Goal: Task Accomplishment & Management: Use online tool/utility

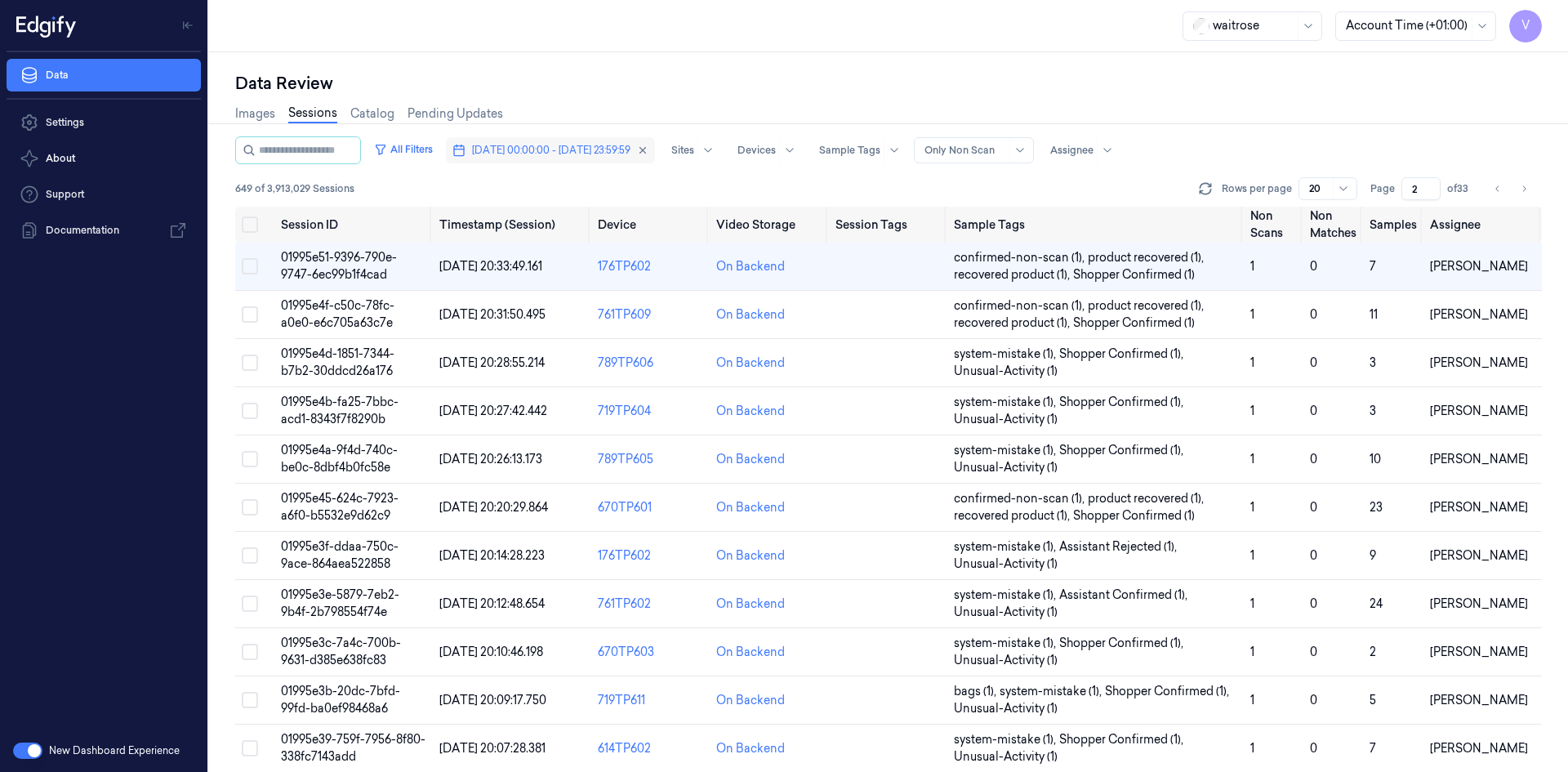
drag, startPoint x: 524, startPoint y: 153, endPoint x: 524, endPoint y: 163, distance: 10.0
click at [524, 153] on span "18/09/2025 00:00:00 - 18/09/2025 23:59:59" at bounding box center [552, 150] width 159 height 14
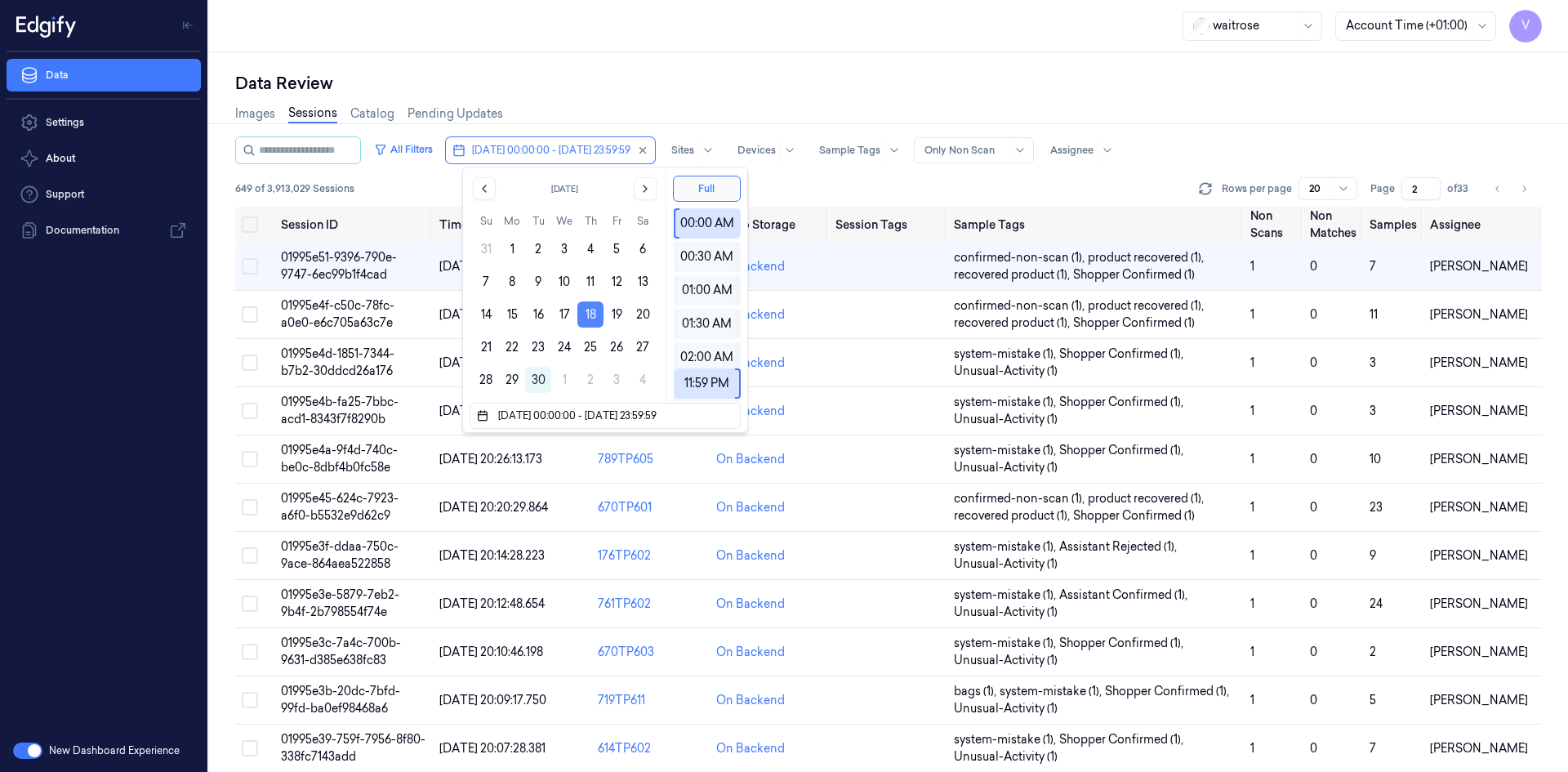
click at [589, 314] on button "18" at bounding box center [590, 314] width 26 height 26
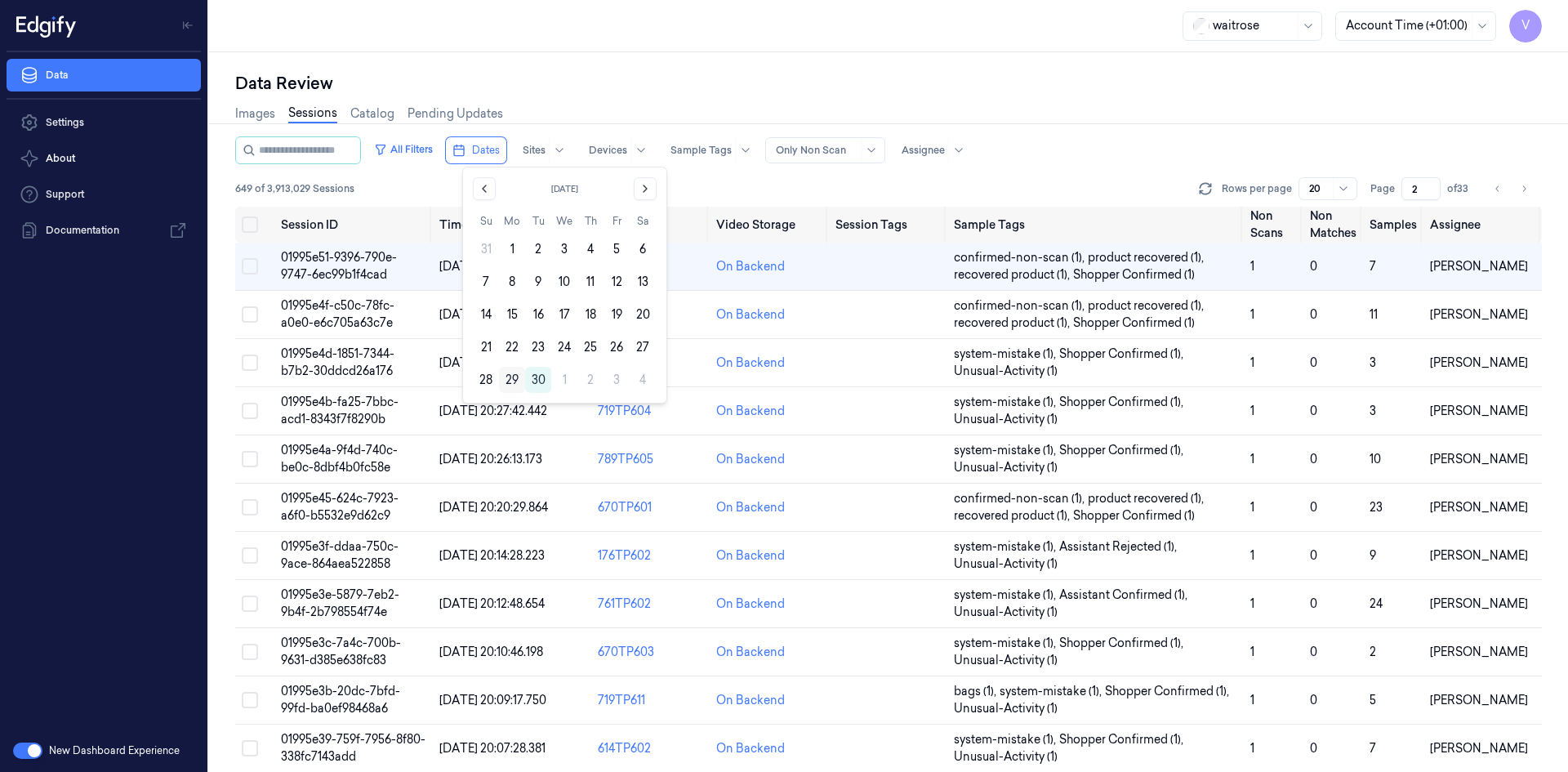
click at [510, 376] on button "29" at bounding box center [512, 379] width 26 height 26
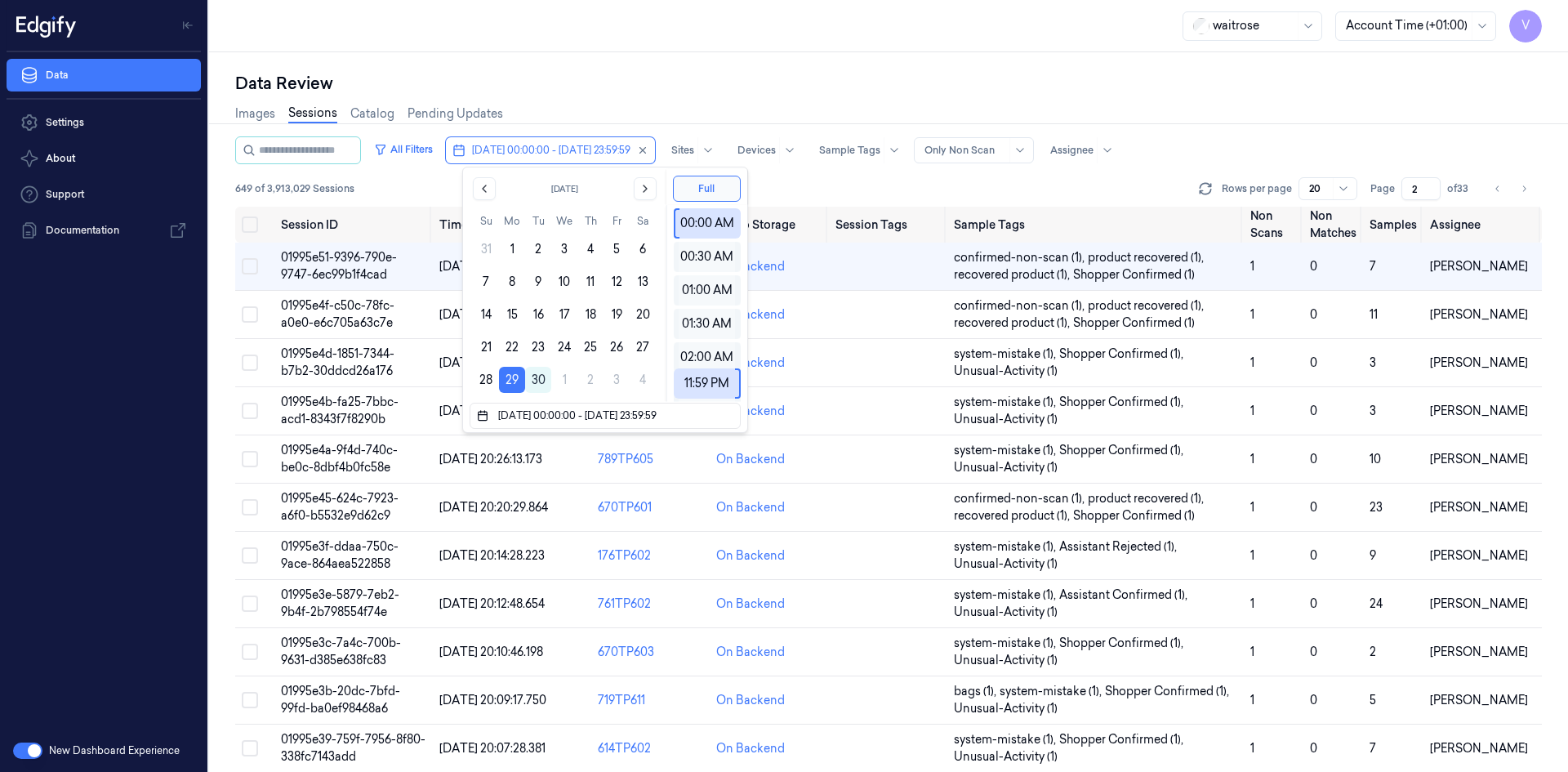
click at [574, 64] on div "Data Review Images Sessions Catalog Pending Updates All Filters 29/09/2025 00:0…" at bounding box center [888, 412] width 1359 height 720
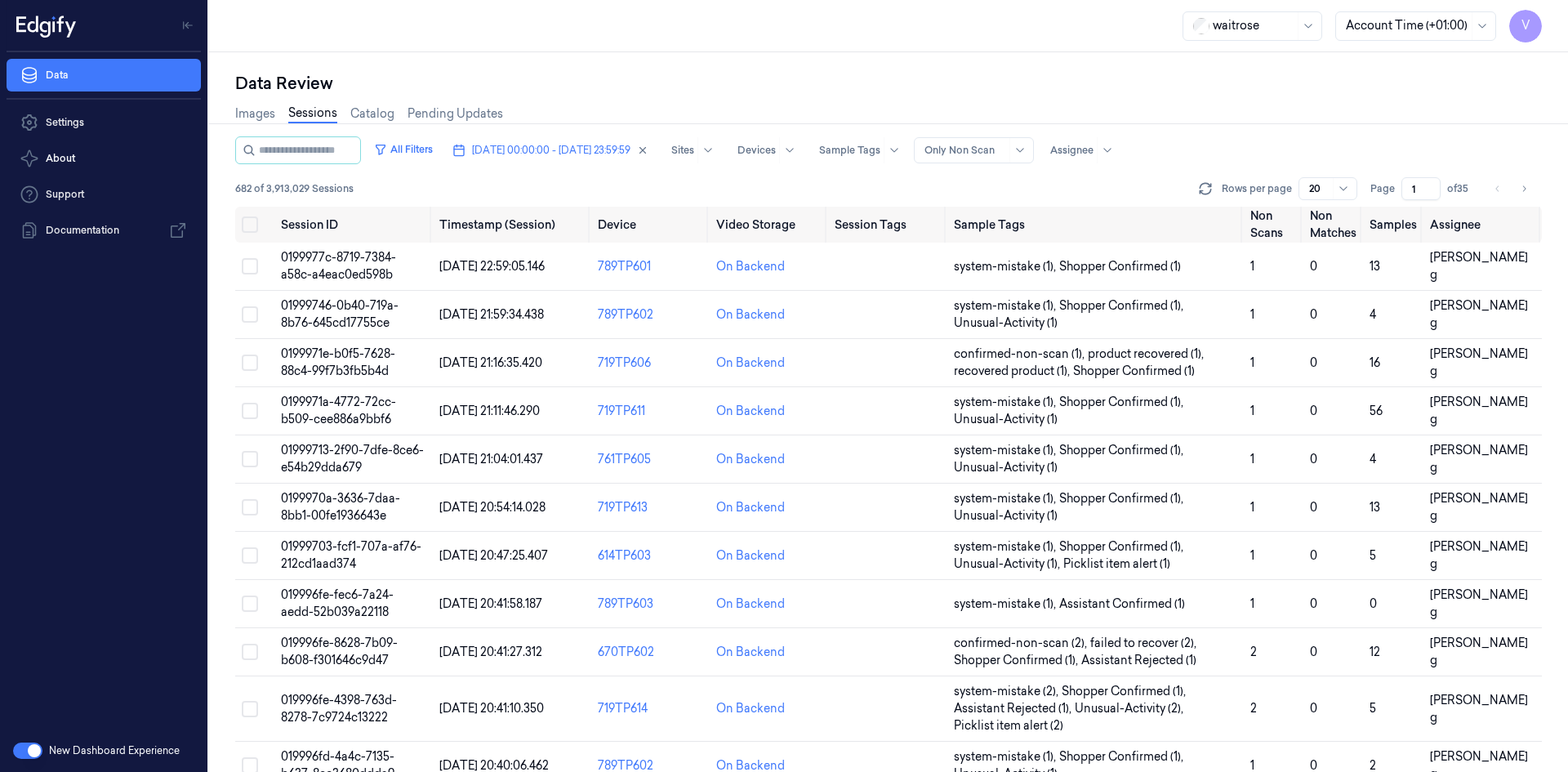
drag, startPoint x: 1416, startPoint y: 190, endPoint x: 1395, endPoint y: 204, distance: 25.2
click at [1395, 204] on div "All Filters 29/09/2025 00:00:00 - 29/09/2025 23:59:59 Sites Devices Sample Tags…" at bounding box center [889, 172] width 1307 height 70
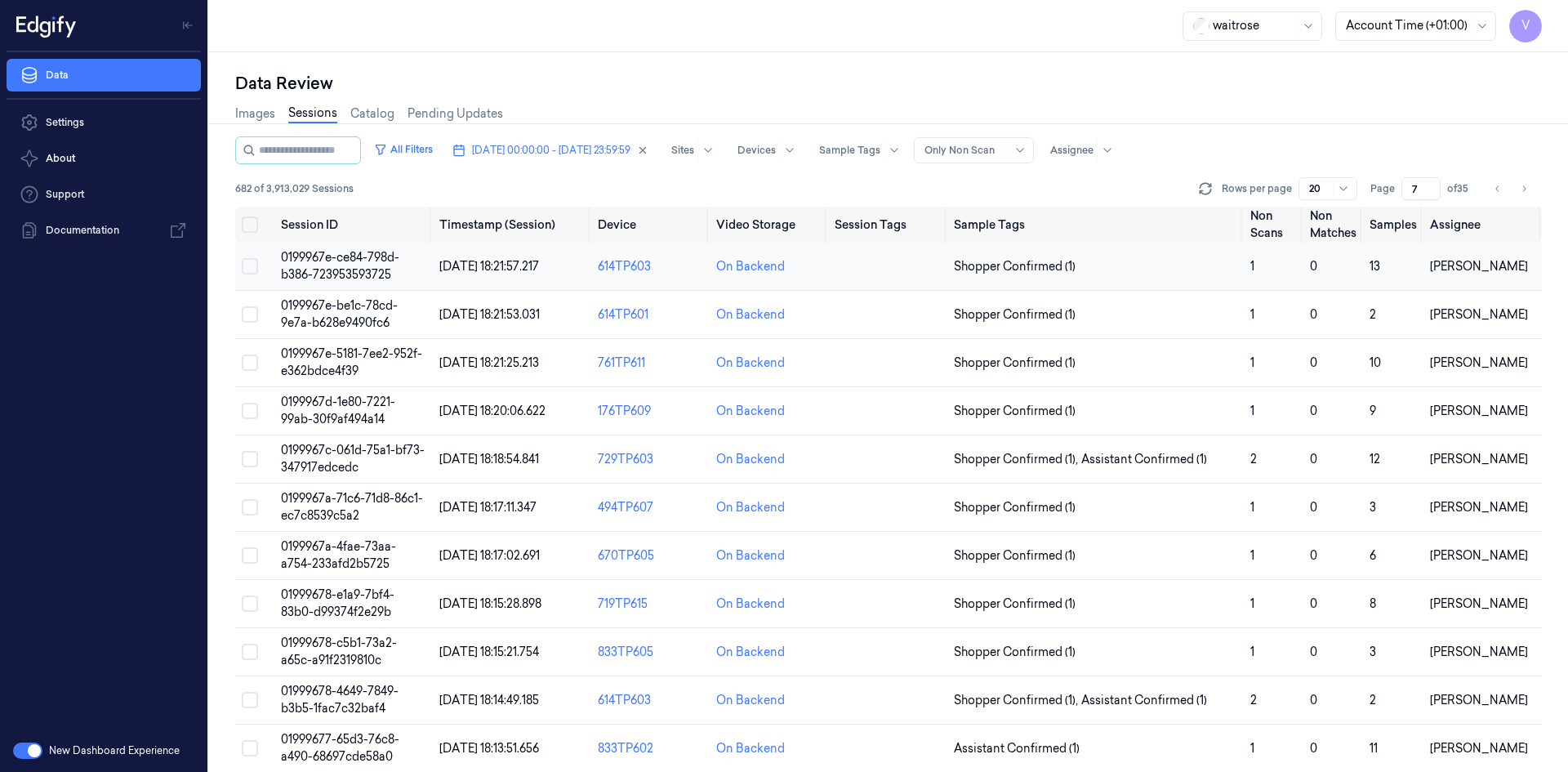
type input "7"
click at [340, 258] on span "0199967e-ce84-798d-b386-723953593725" at bounding box center [339, 265] width 118 height 32
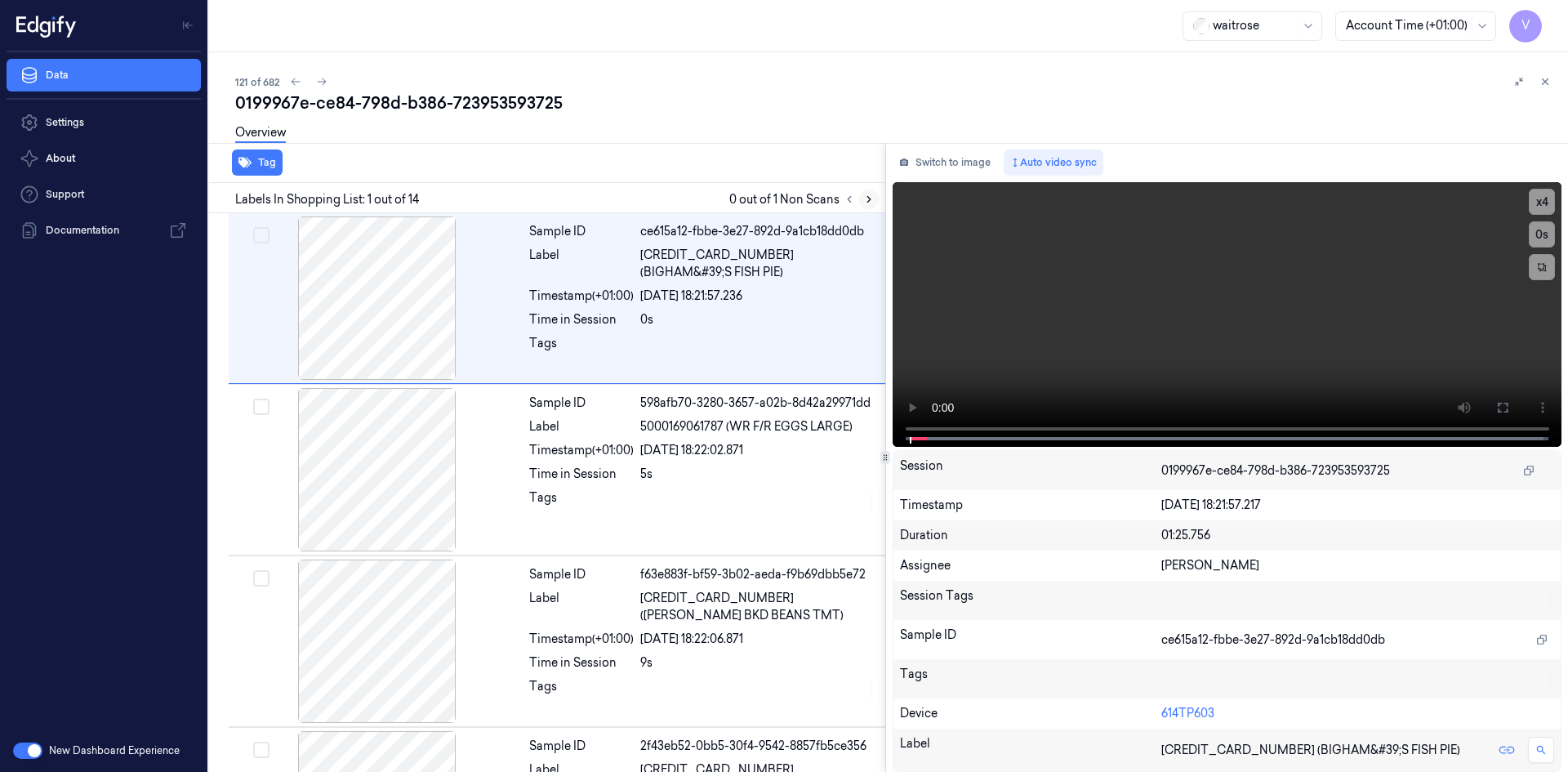
click at [869, 198] on icon at bounding box center [869, 200] width 4 height 5
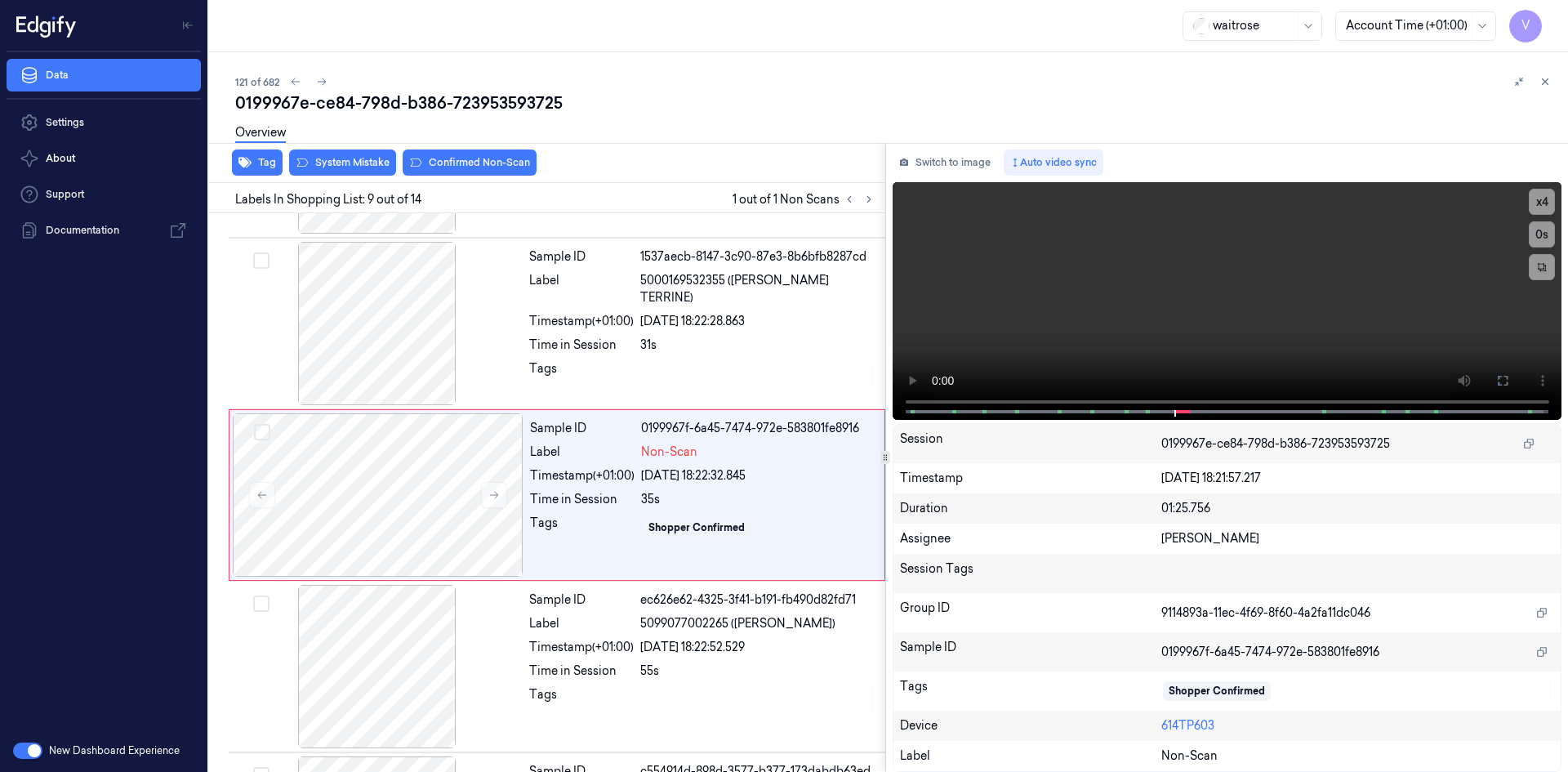
scroll to position [1178, 0]
click at [492, 496] on icon at bounding box center [494, 492] width 12 height 12
click at [488, 497] on icon at bounding box center [494, 492] width 12 height 12
click at [501, 490] on button at bounding box center [494, 492] width 26 height 26
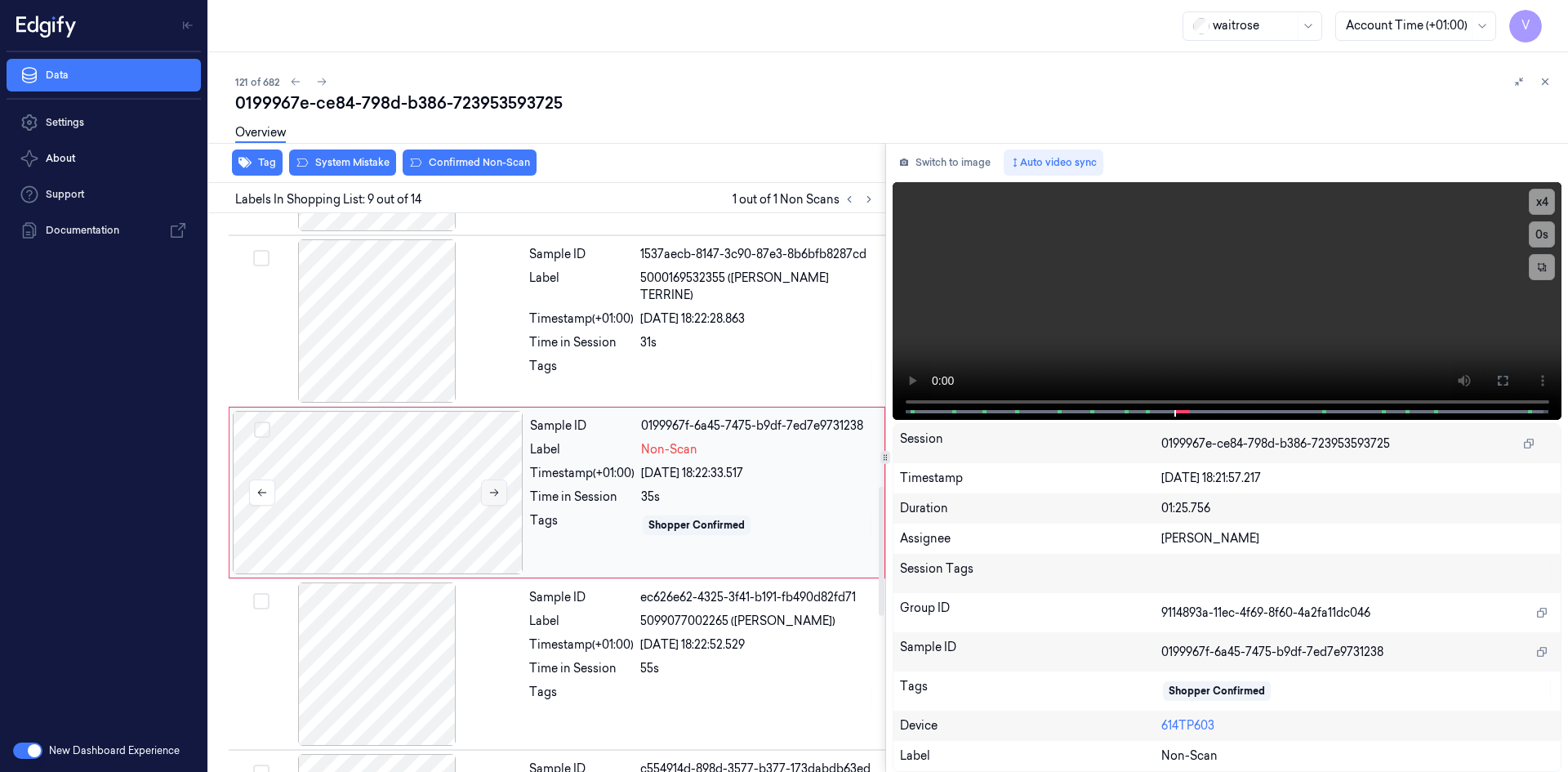
click at [501, 490] on button at bounding box center [494, 492] width 26 height 26
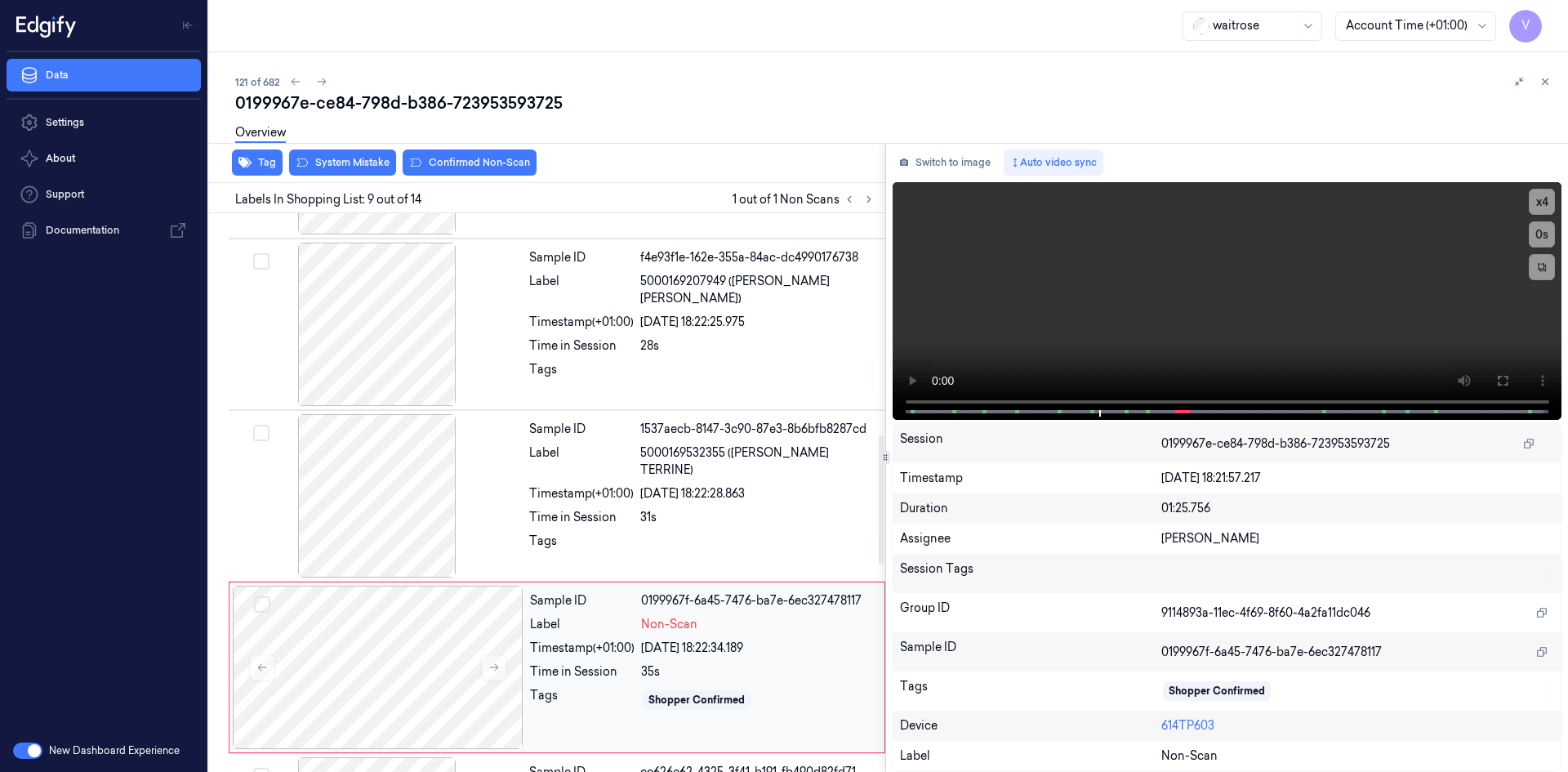
scroll to position [851, 0]
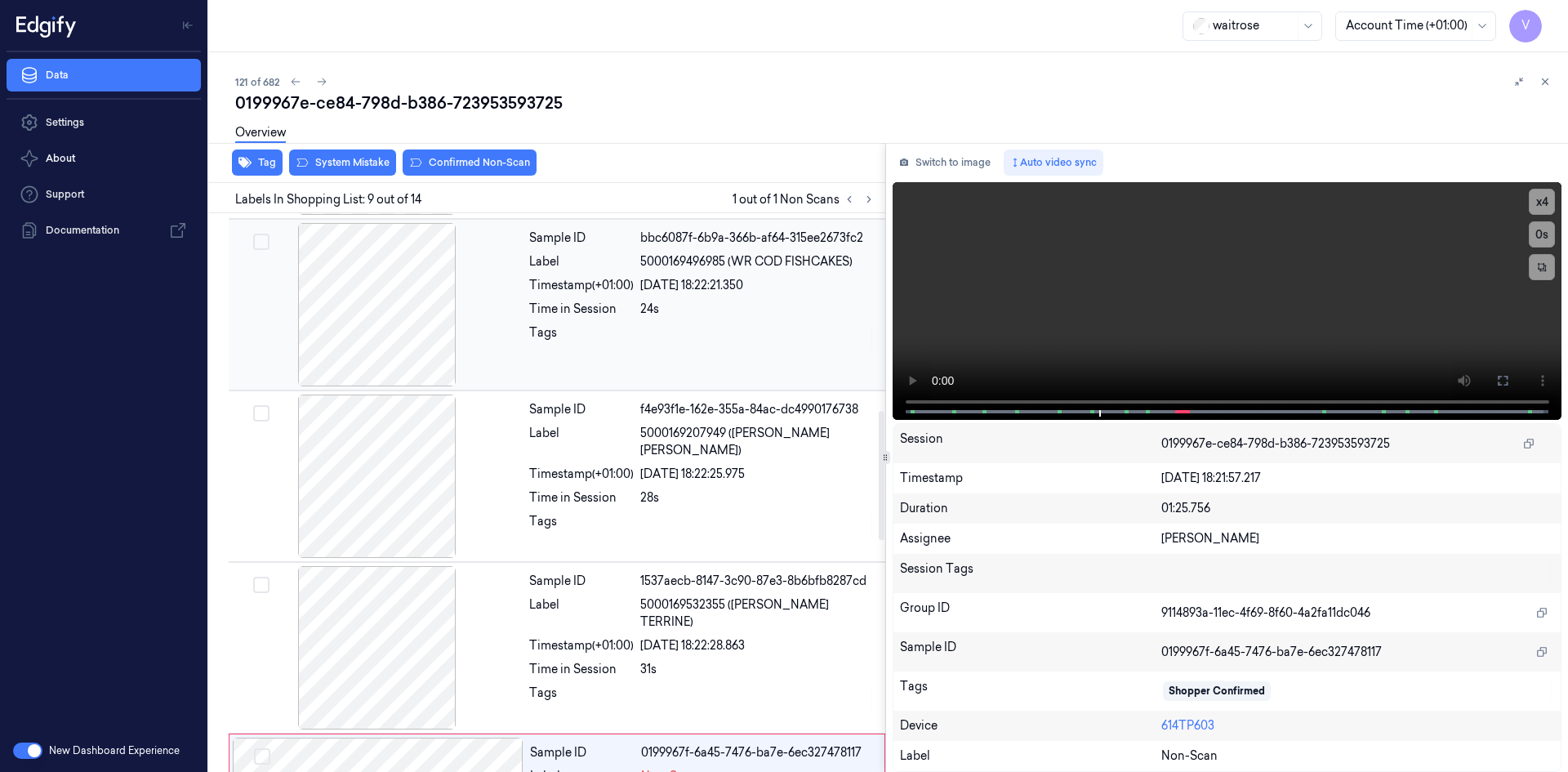
click at [731, 305] on div "24s" at bounding box center [757, 309] width 236 height 17
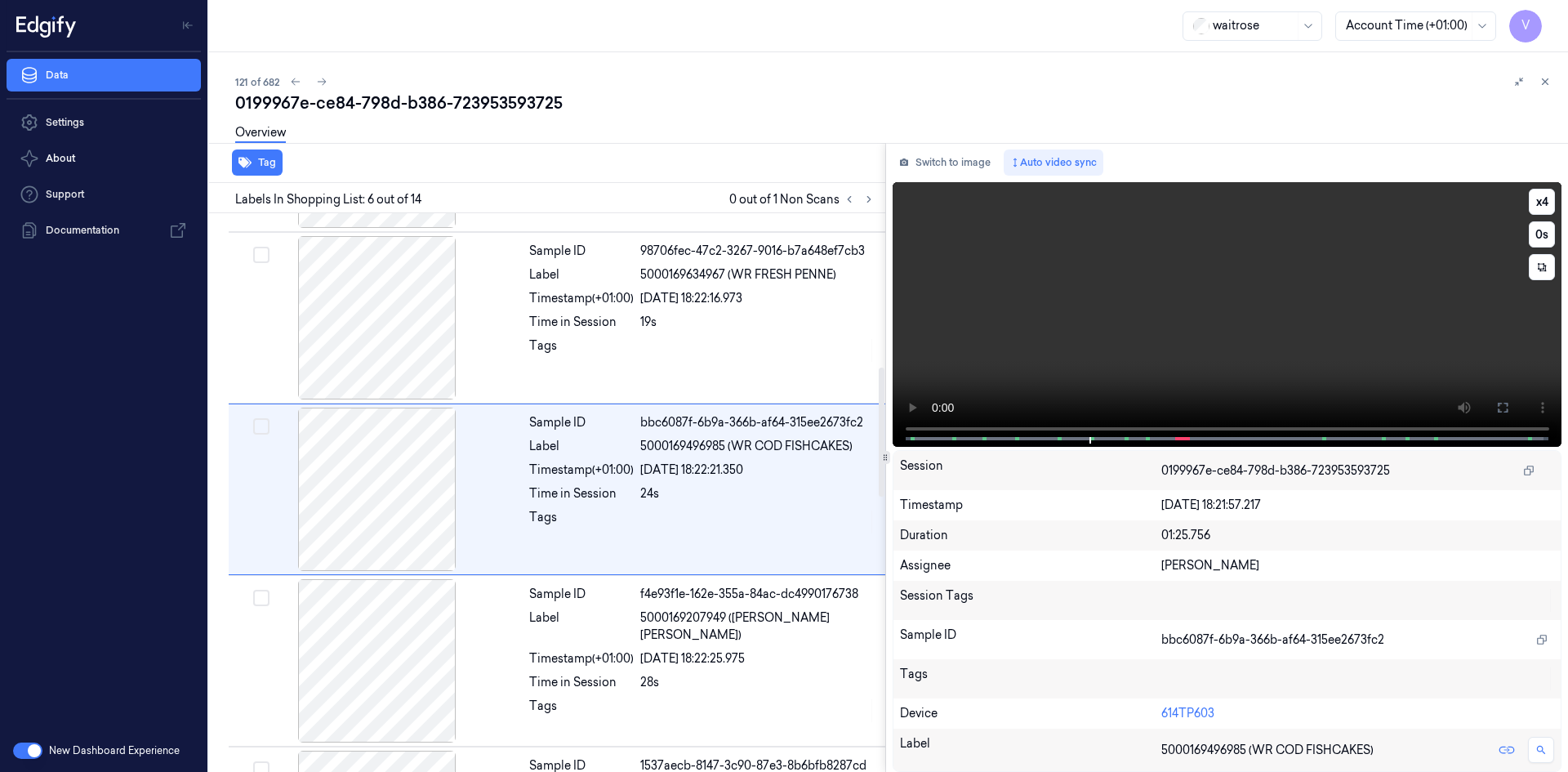
scroll to position [664, 0]
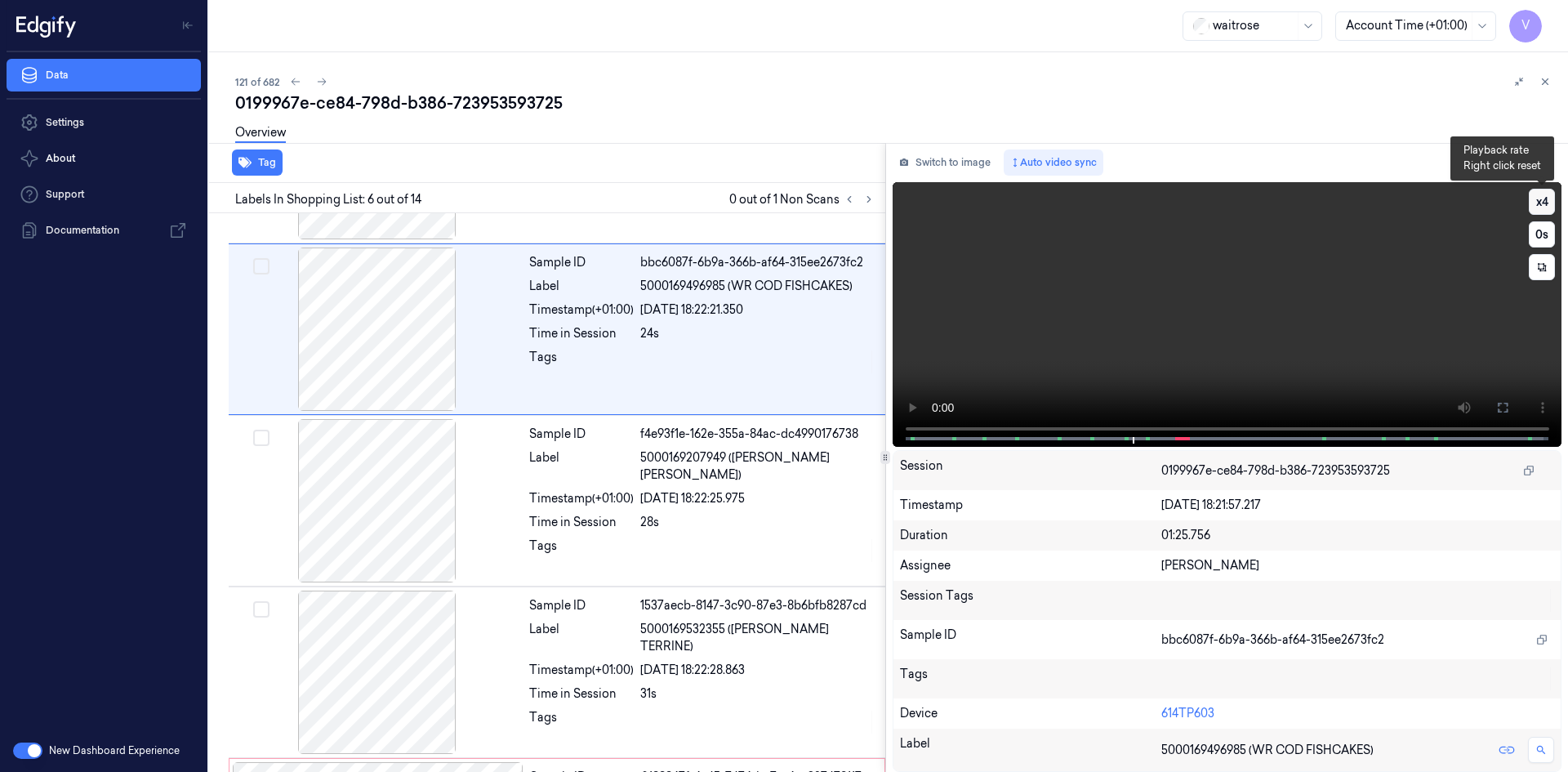
click at [1534, 207] on button "x 4" at bounding box center [1542, 201] width 26 height 26
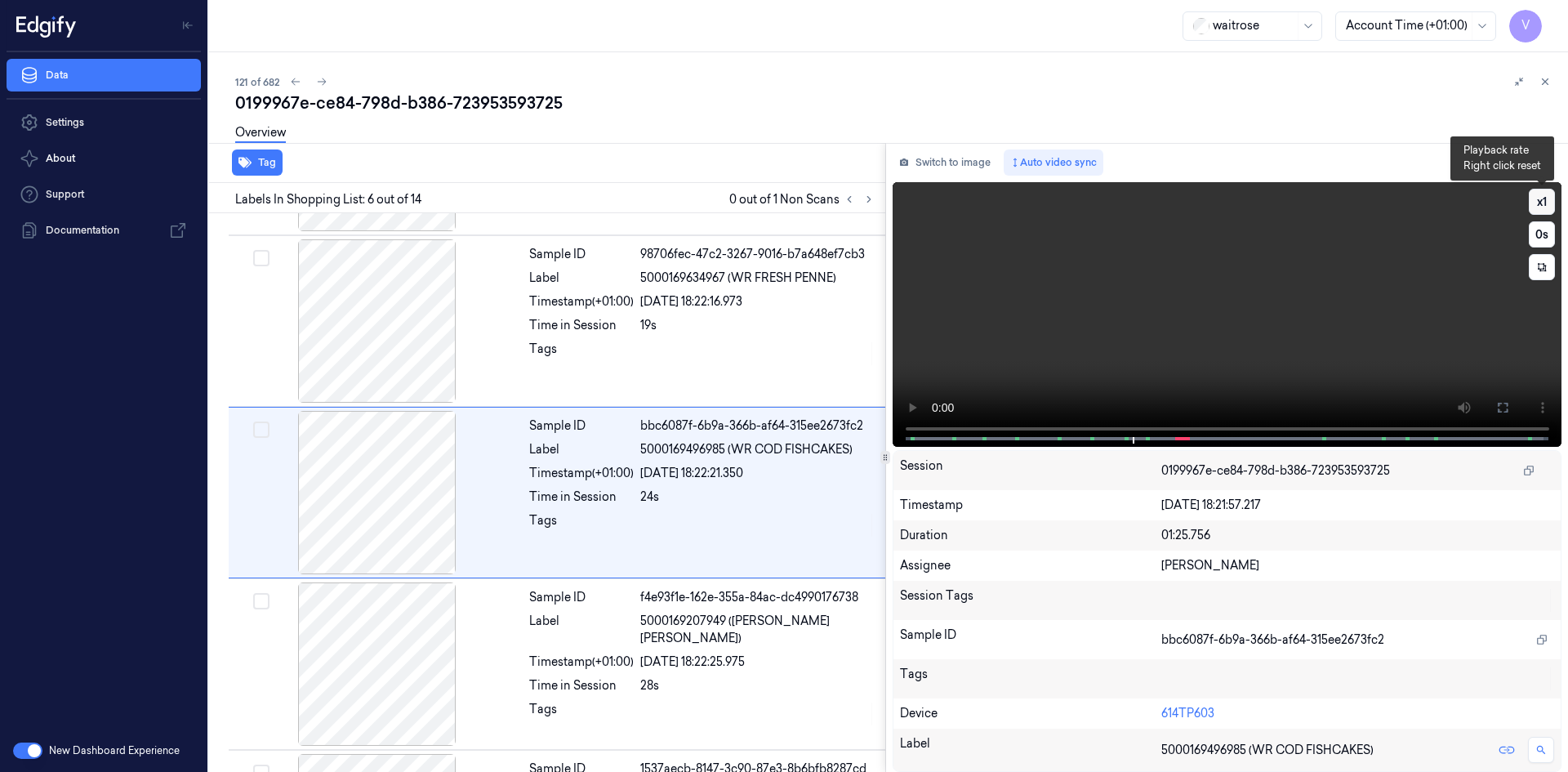
click at [1544, 205] on button "x 1" at bounding box center [1542, 201] width 26 height 26
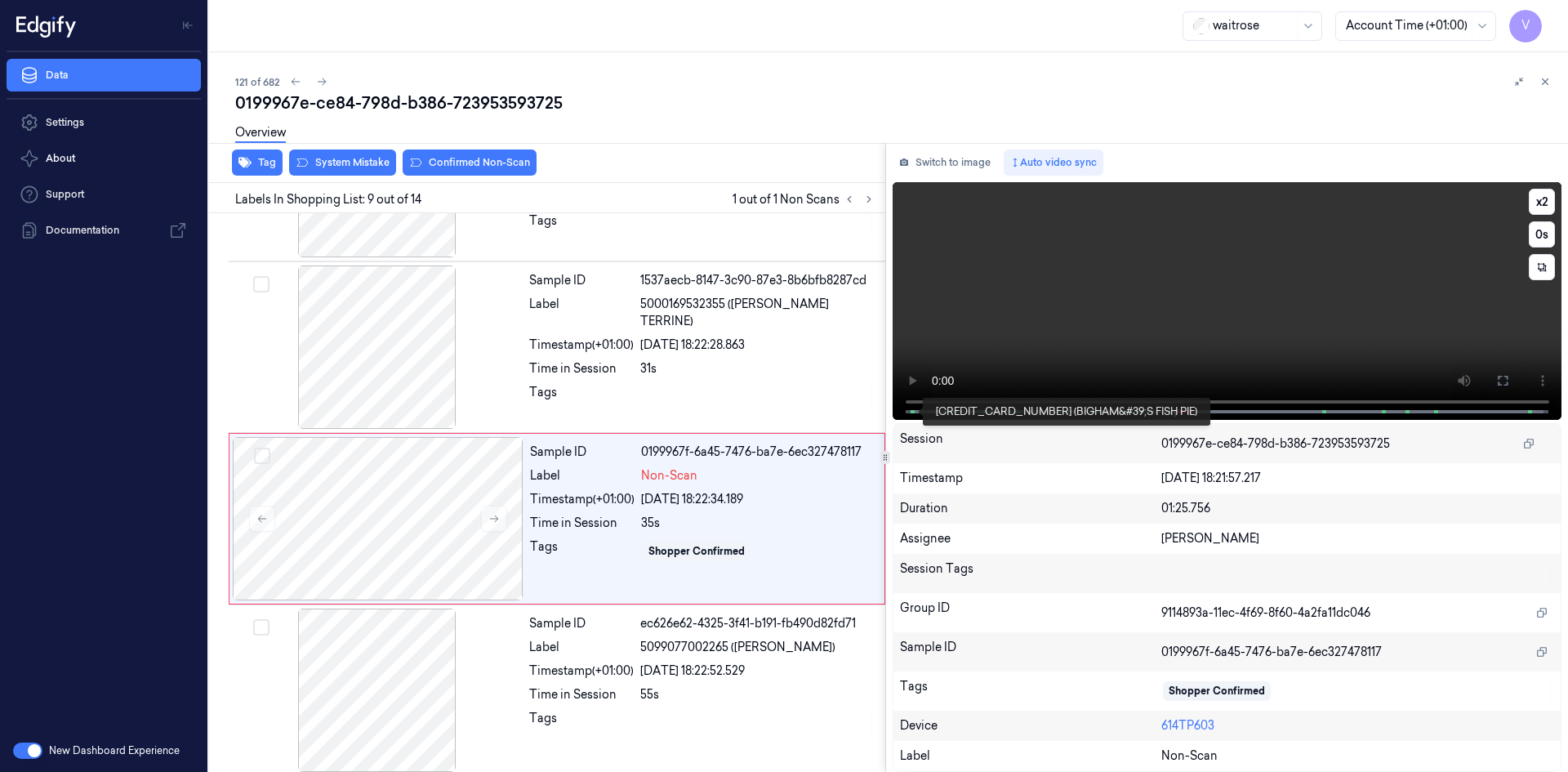
scroll to position [1178, 0]
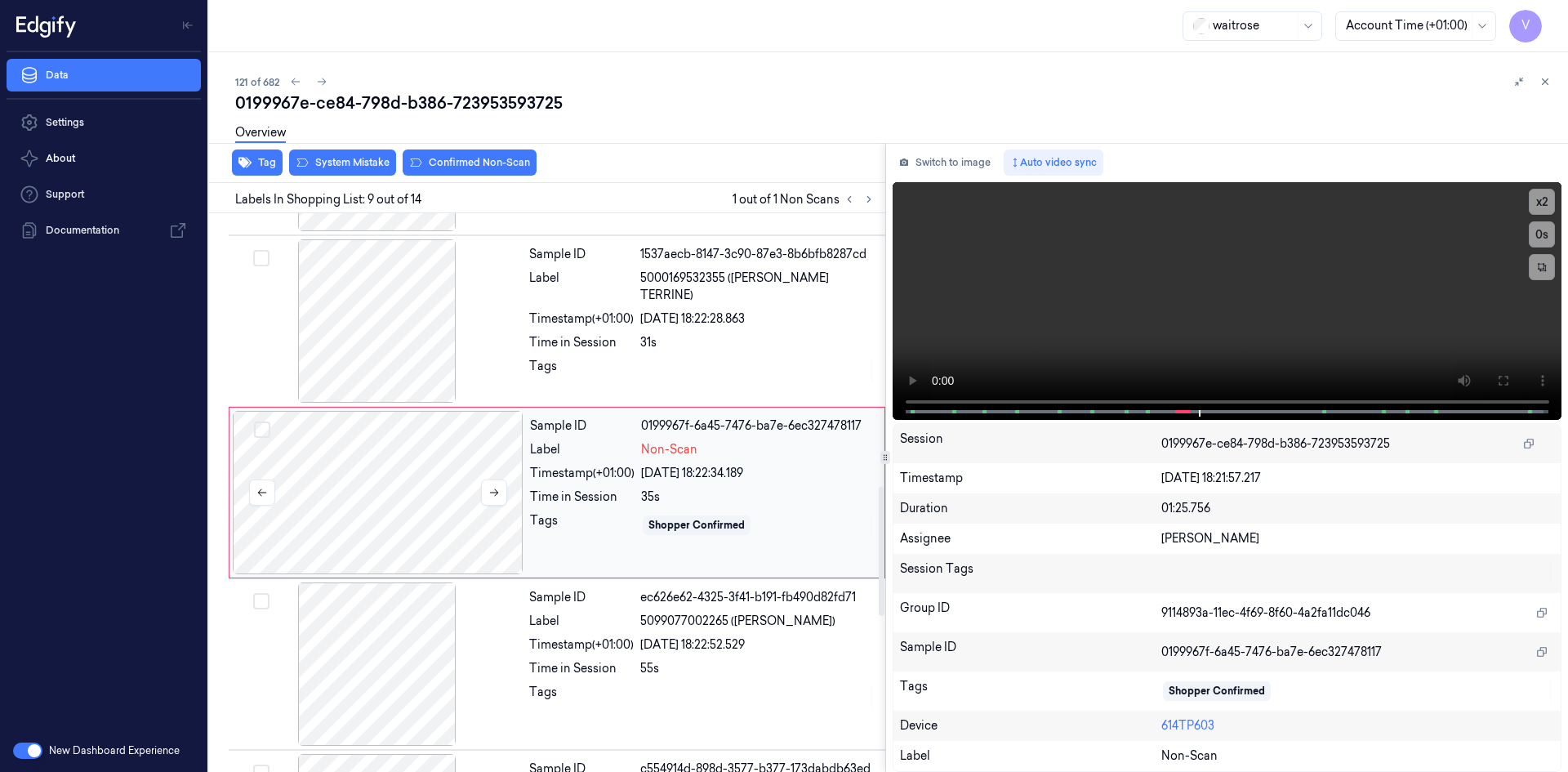
click at [311, 472] on div at bounding box center [378, 492] width 291 height 163
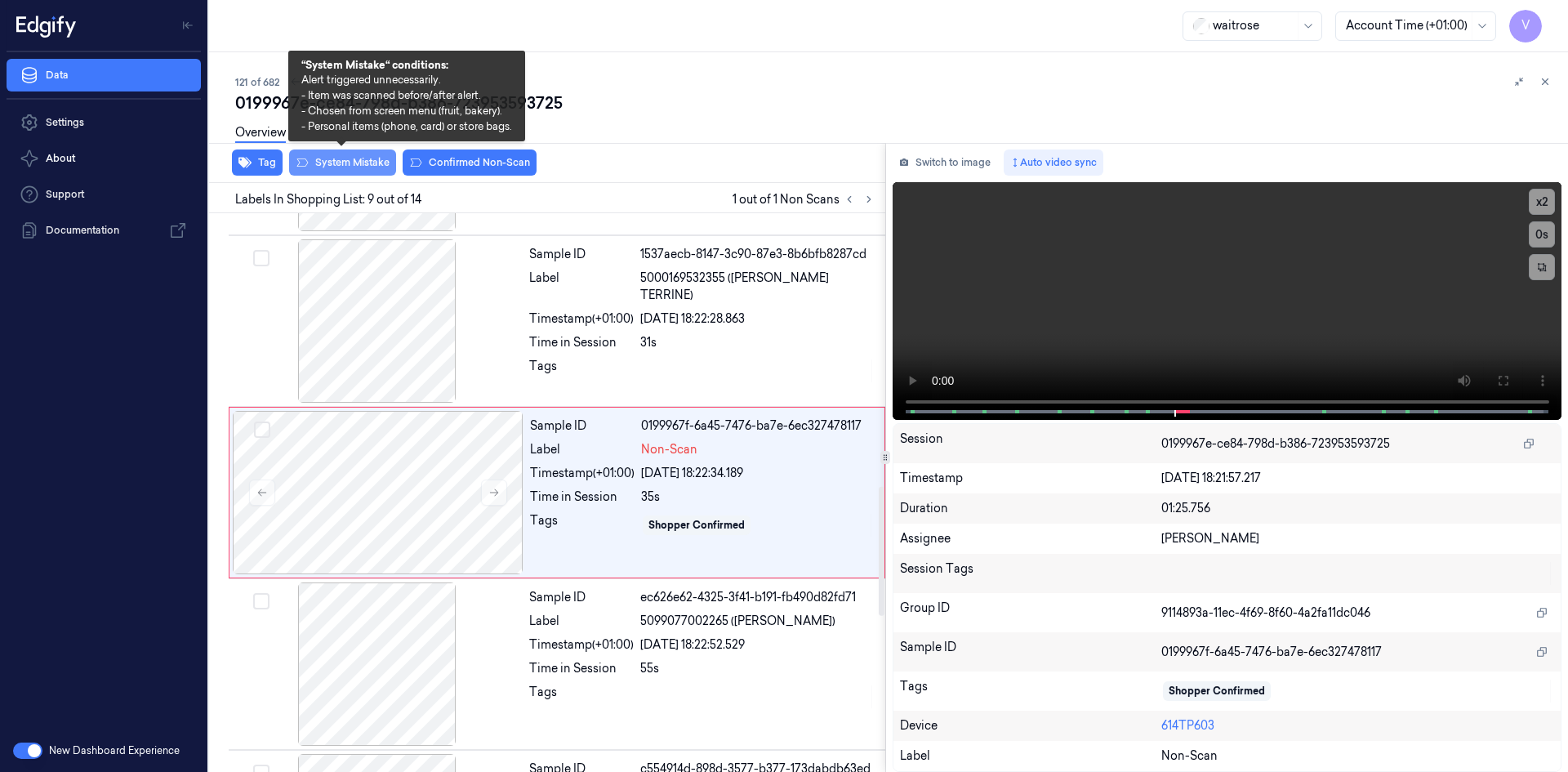
click at [372, 167] on button "System Mistake" at bounding box center [342, 163] width 107 height 26
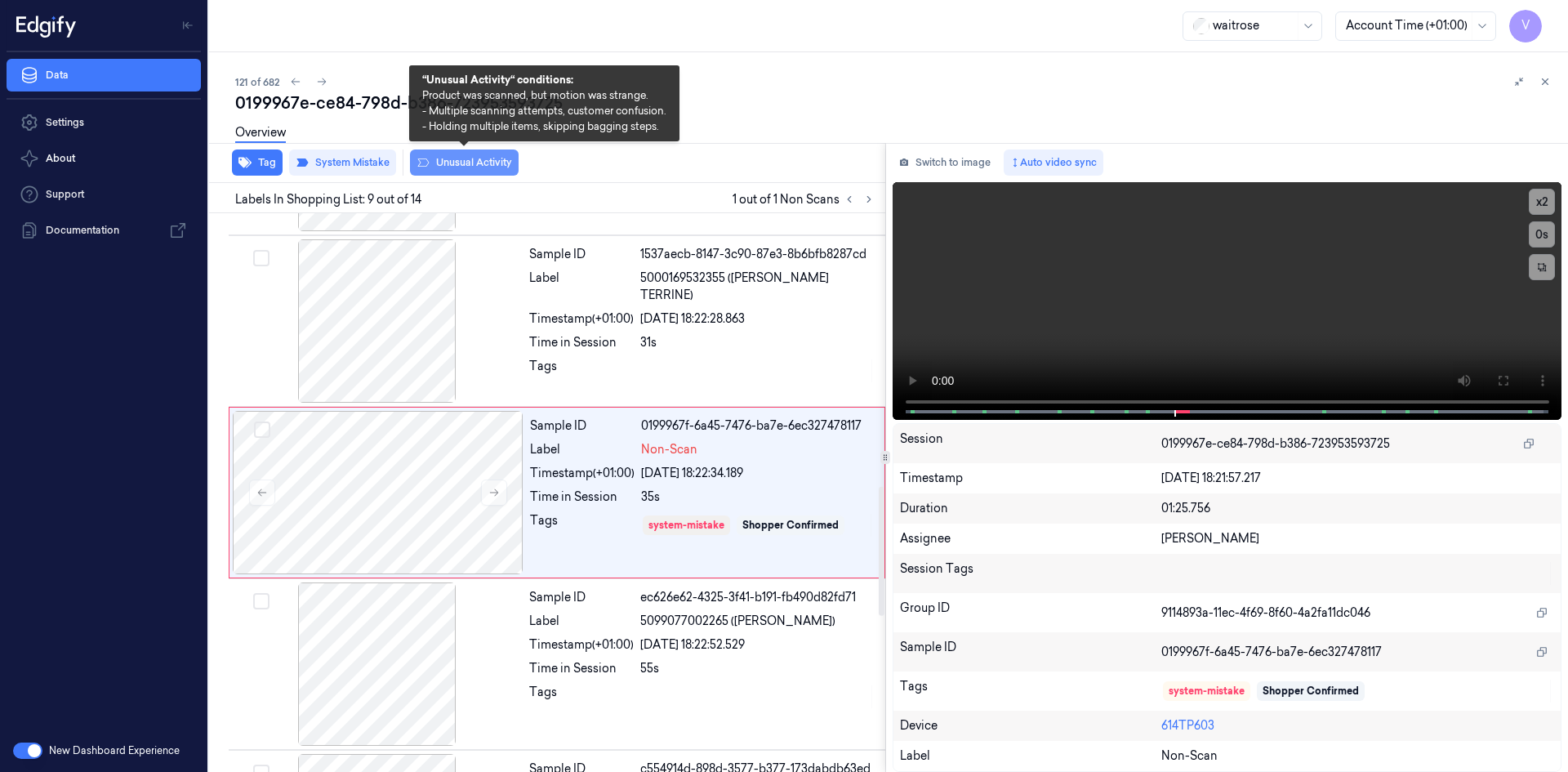
click at [485, 169] on button "Unusual Activity" at bounding box center [464, 163] width 108 height 26
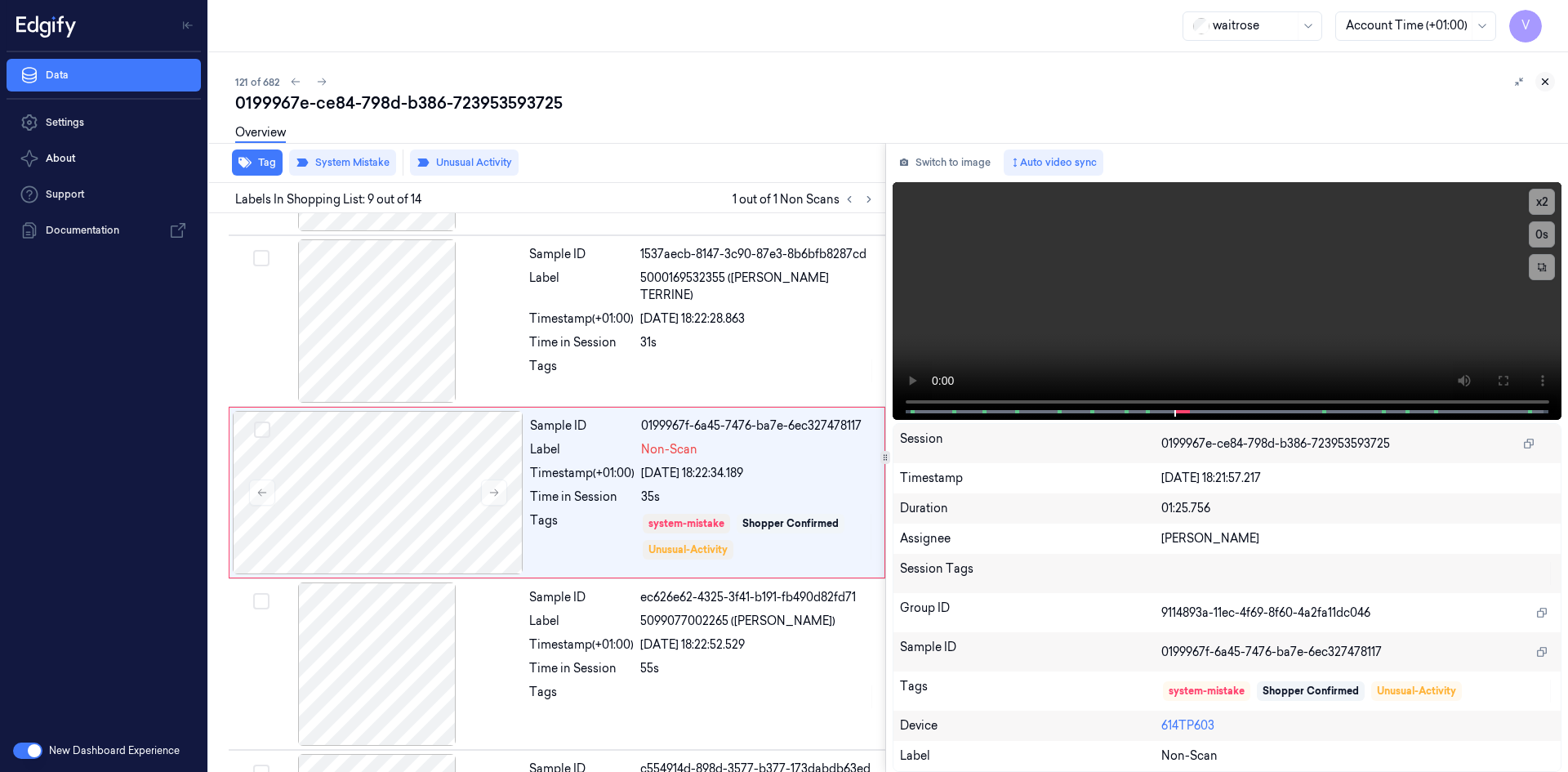
click at [1545, 78] on icon at bounding box center [1545, 81] width 12 height 12
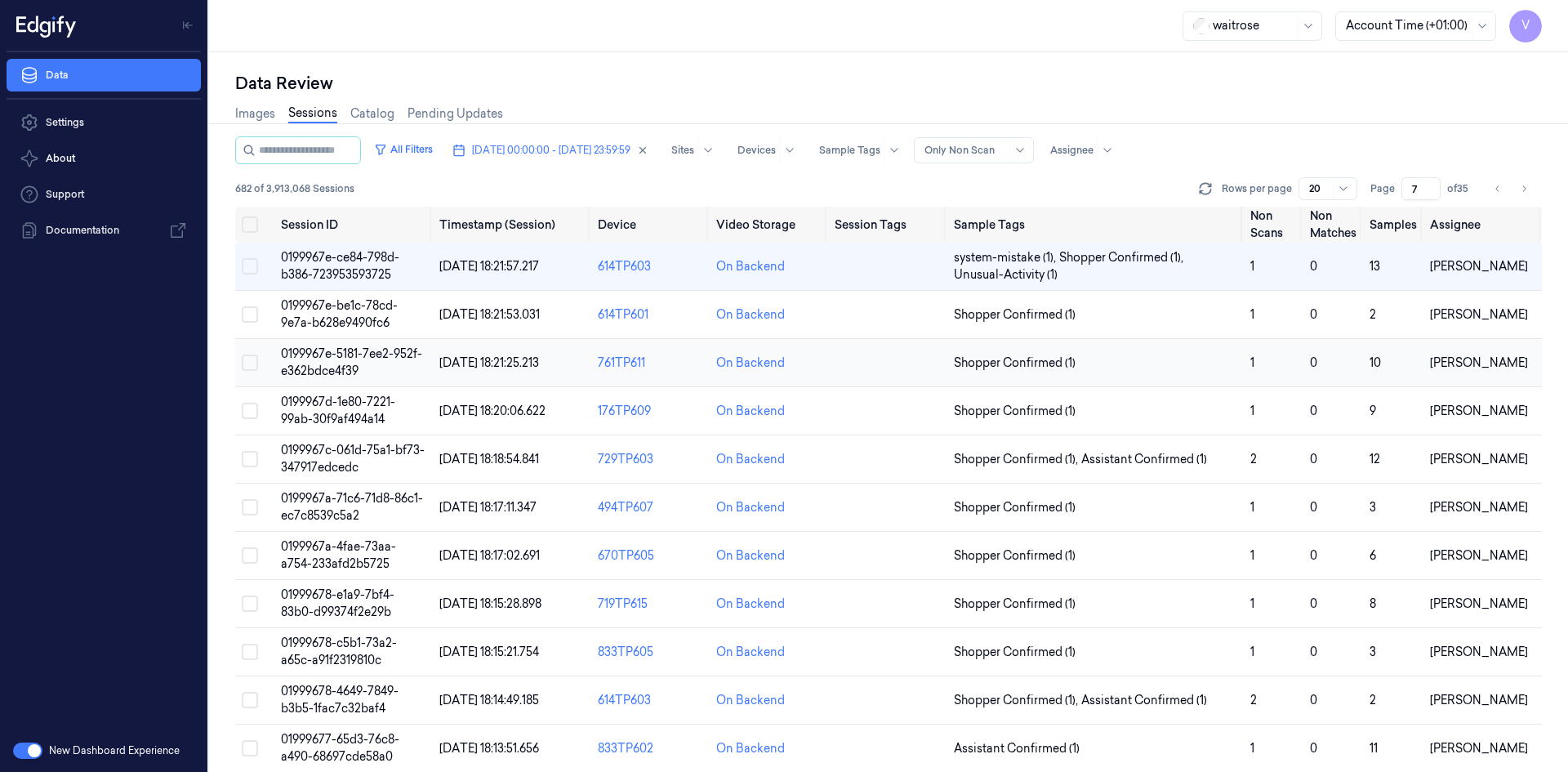
click at [337, 357] on span "0199967e-5181-7ee2-952f-e362bdce4f39" at bounding box center [351, 362] width 142 height 32
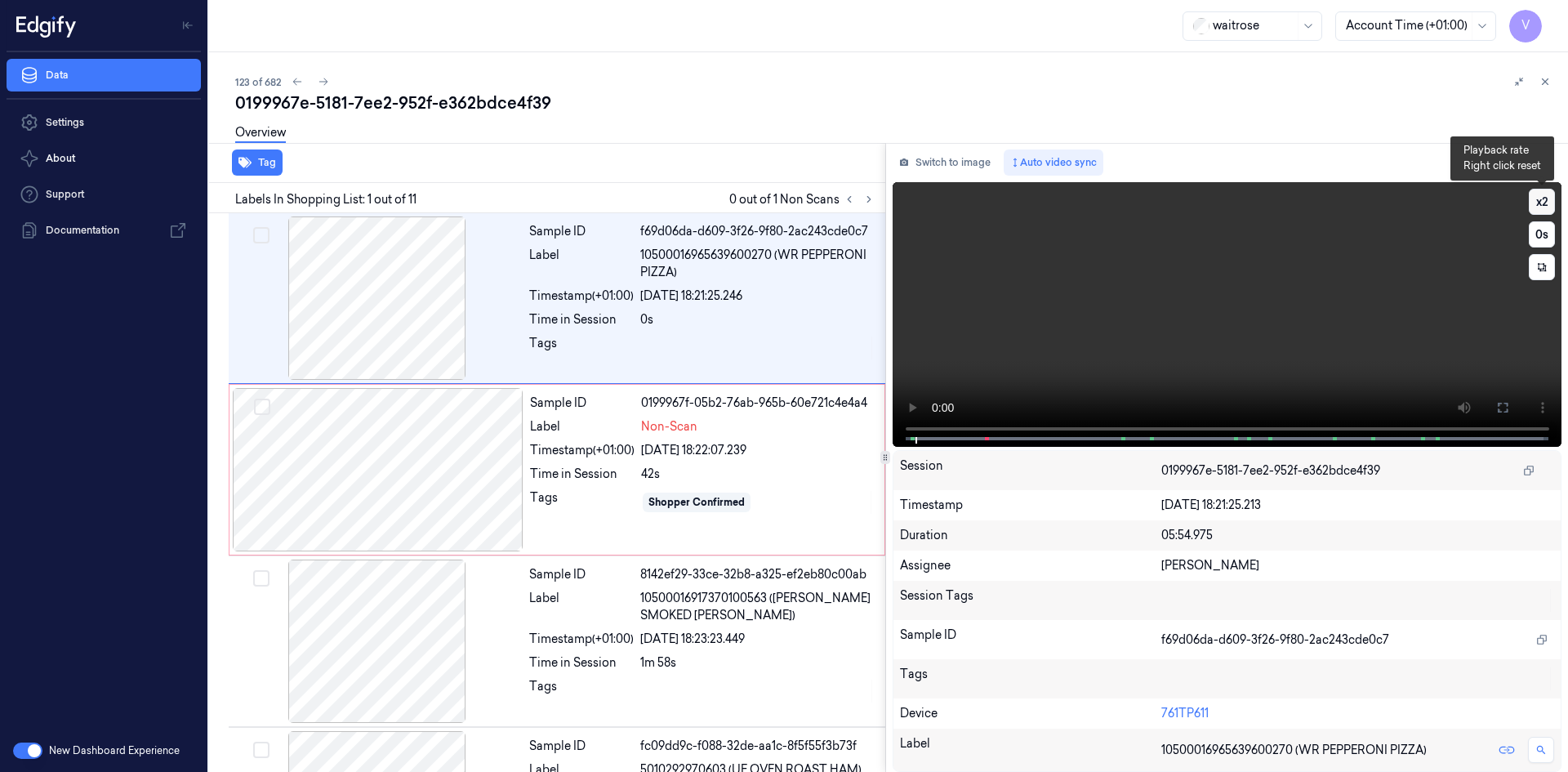
click at [1545, 200] on button "x 2" at bounding box center [1542, 201] width 26 height 26
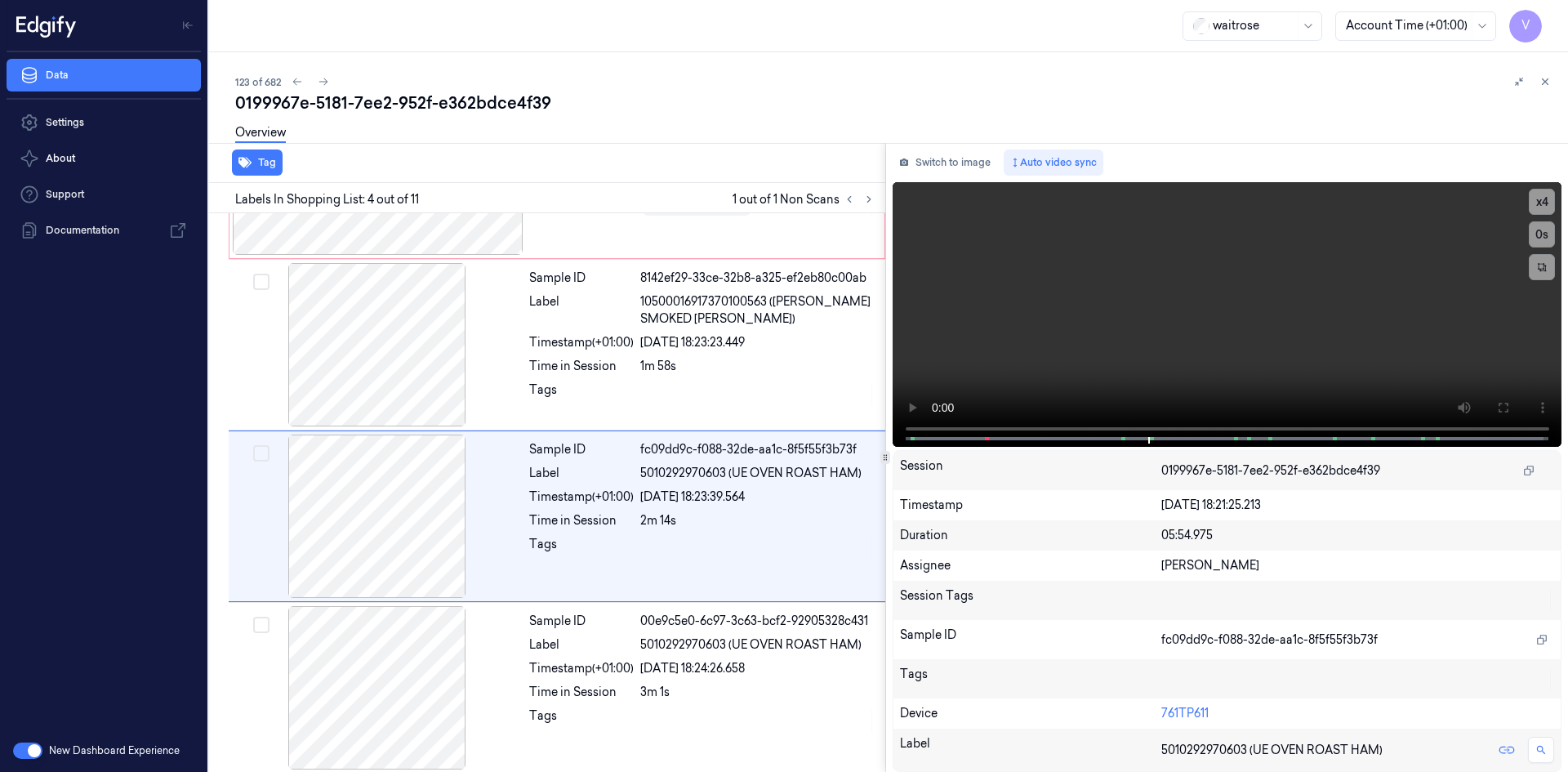
scroll to position [321, 0]
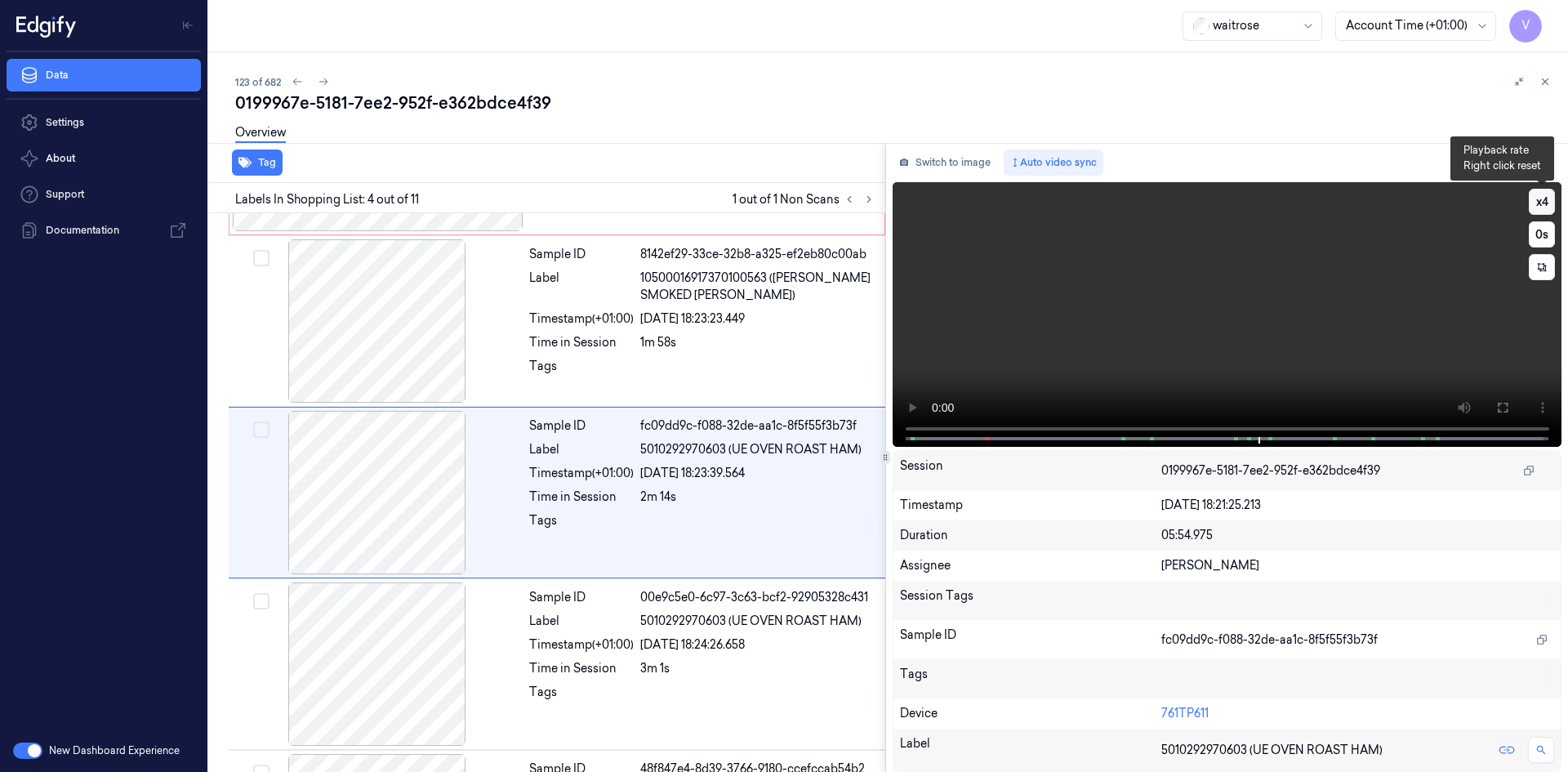
click at [1538, 194] on button "x 4" at bounding box center [1542, 201] width 26 height 26
click at [1180, 317] on video at bounding box center [1228, 314] width 670 height 265
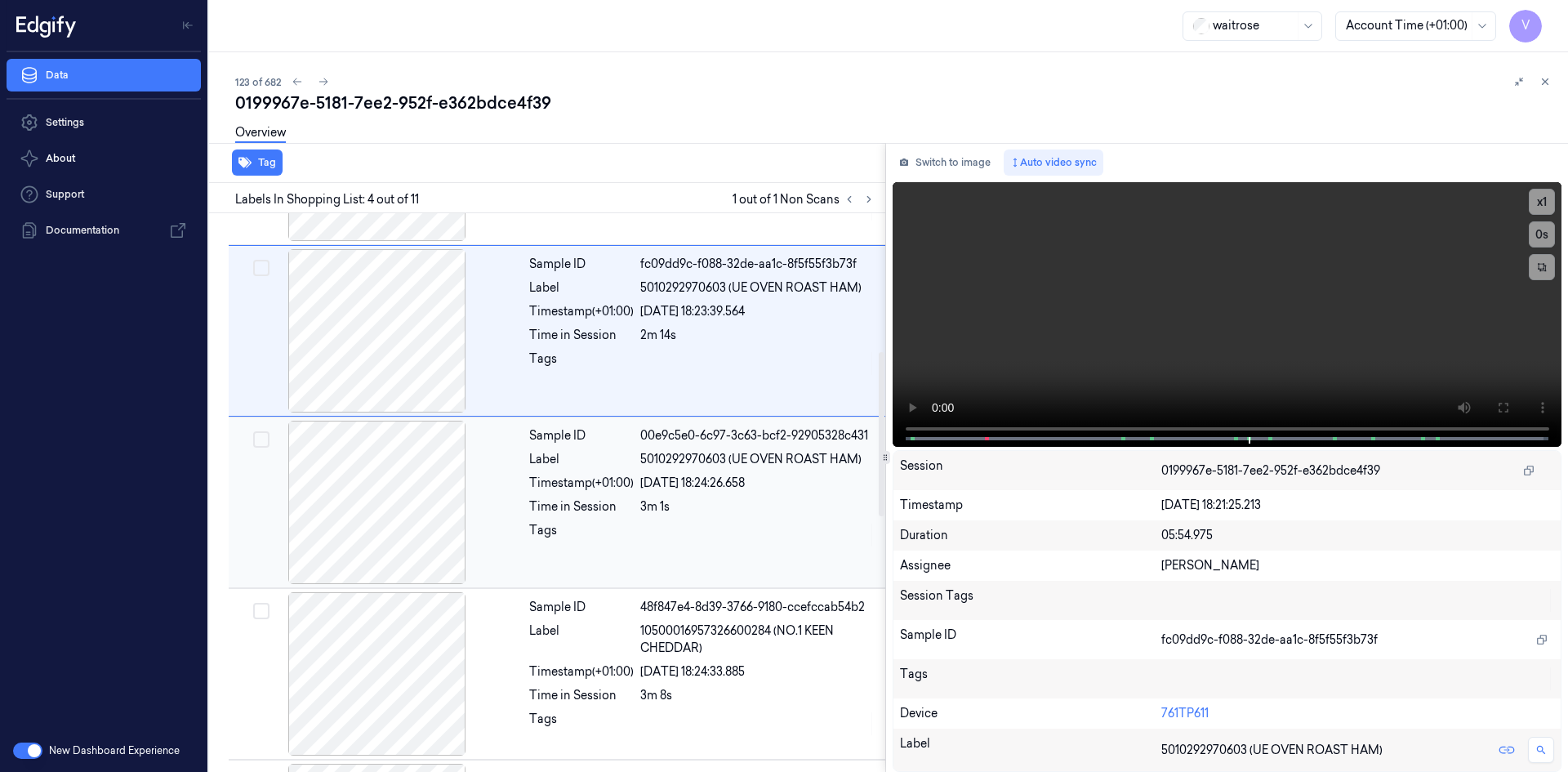
scroll to position [484, 0]
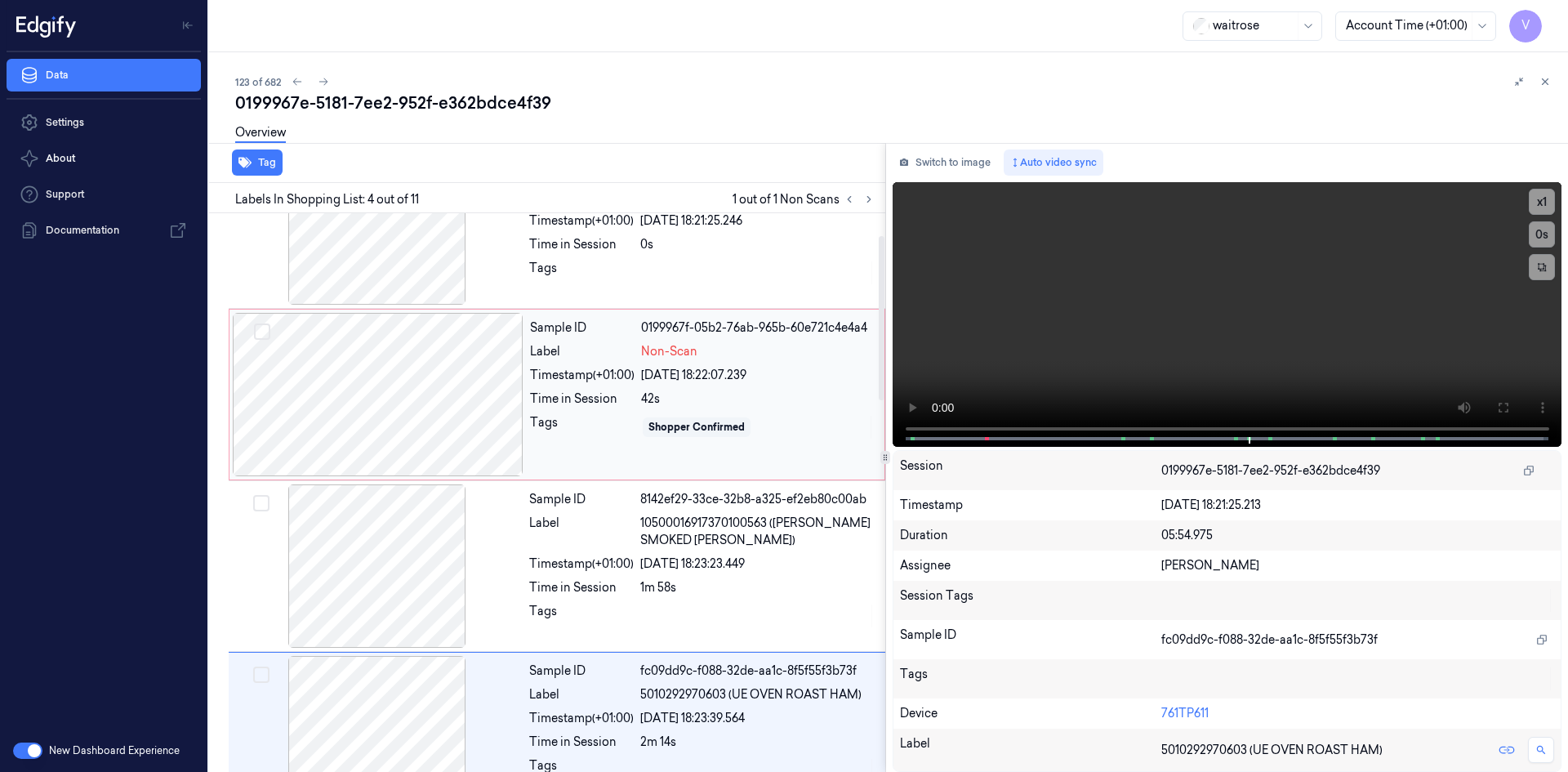
click at [431, 365] on div at bounding box center [378, 395] width 291 height 163
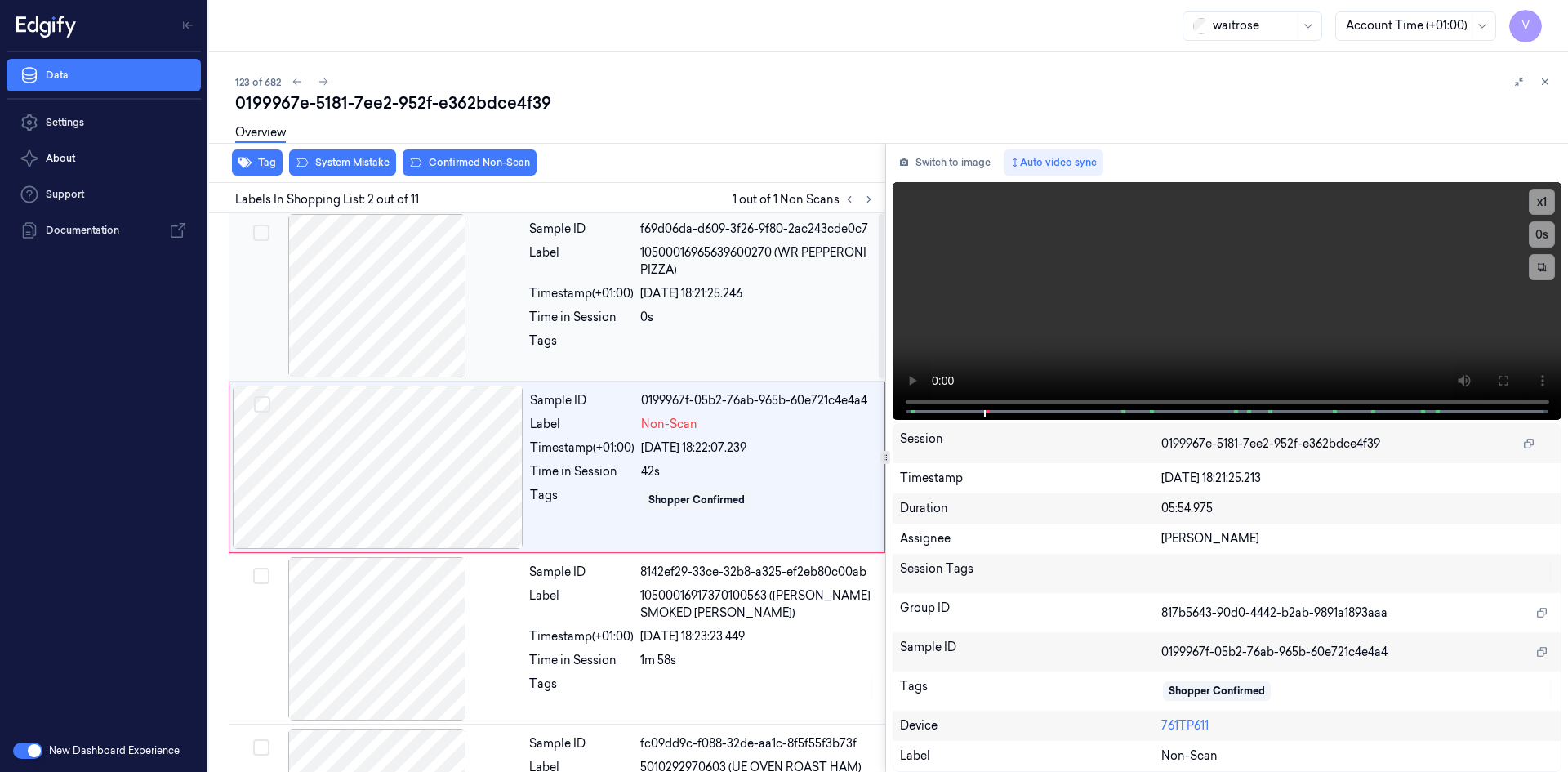
scroll to position [0, 0]
click at [502, 153] on div "Overview" at bounding box center [895, 135] width 1320 height 42
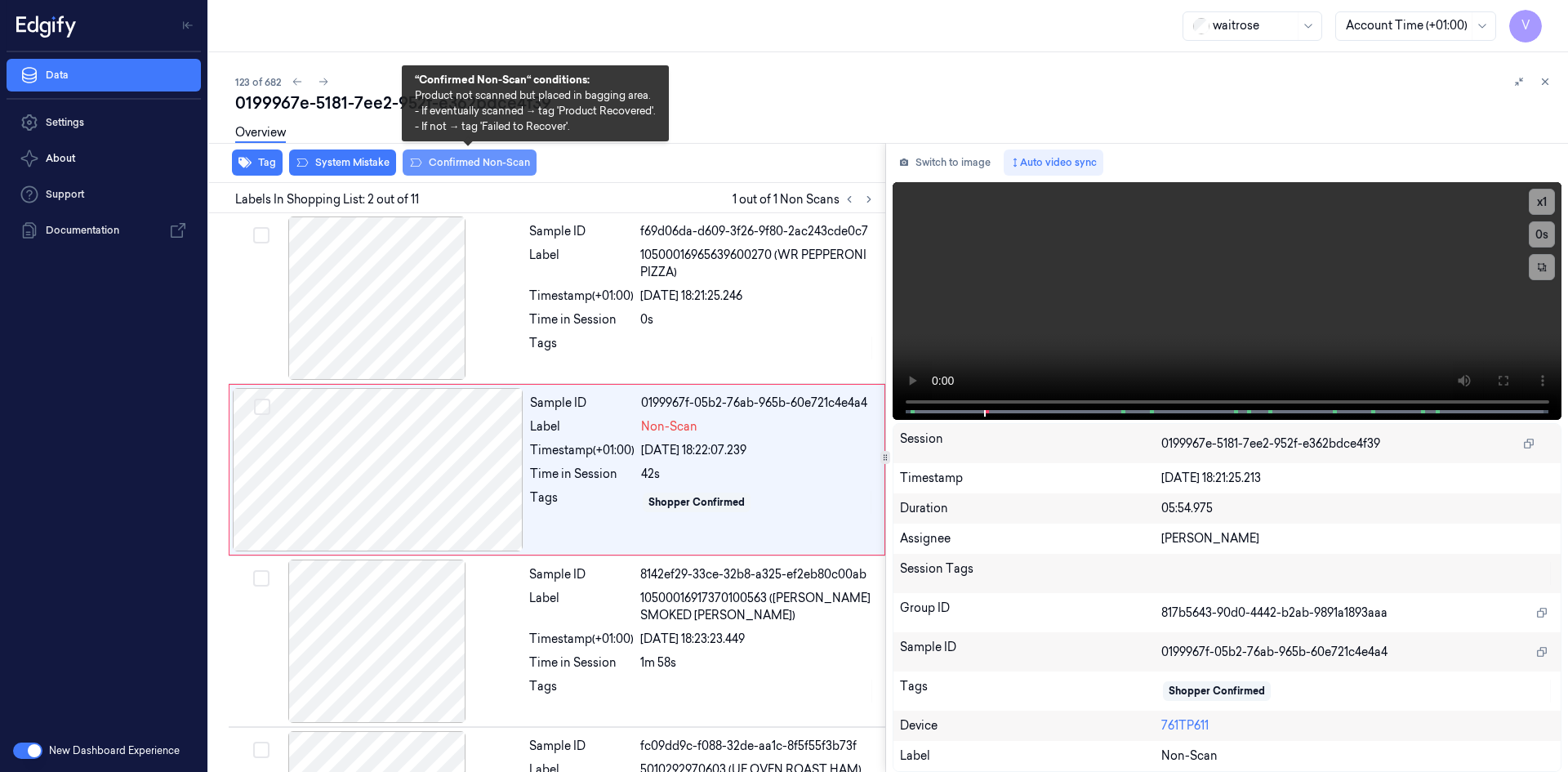
click at [502, 159] on button "Confirmed Non-Scan" at bounding box center [469, 163] width 134 height 26
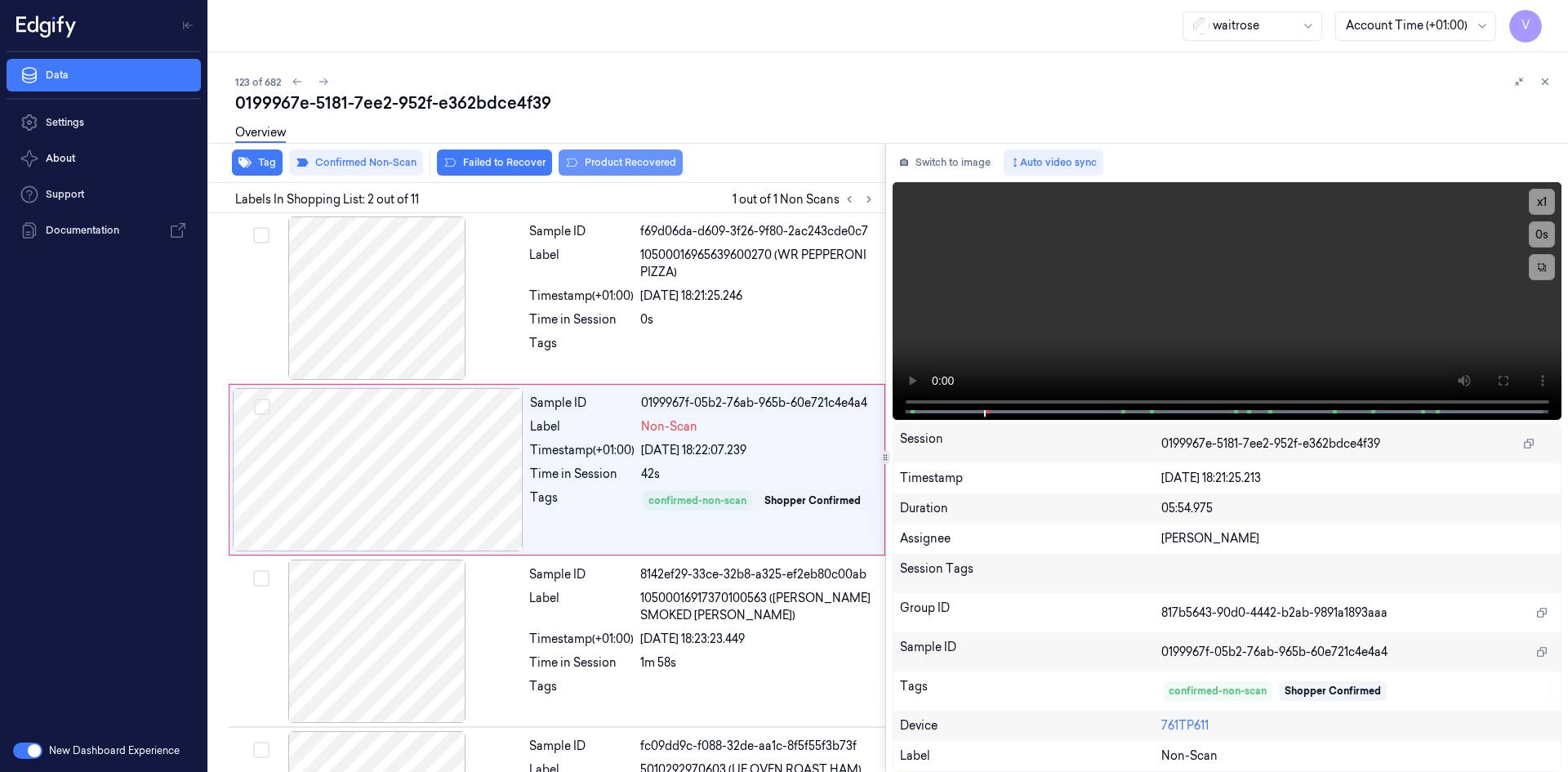
click at [622, 162] on button "Product Recovered" at bounding box center [621, 163] width 125 height 26
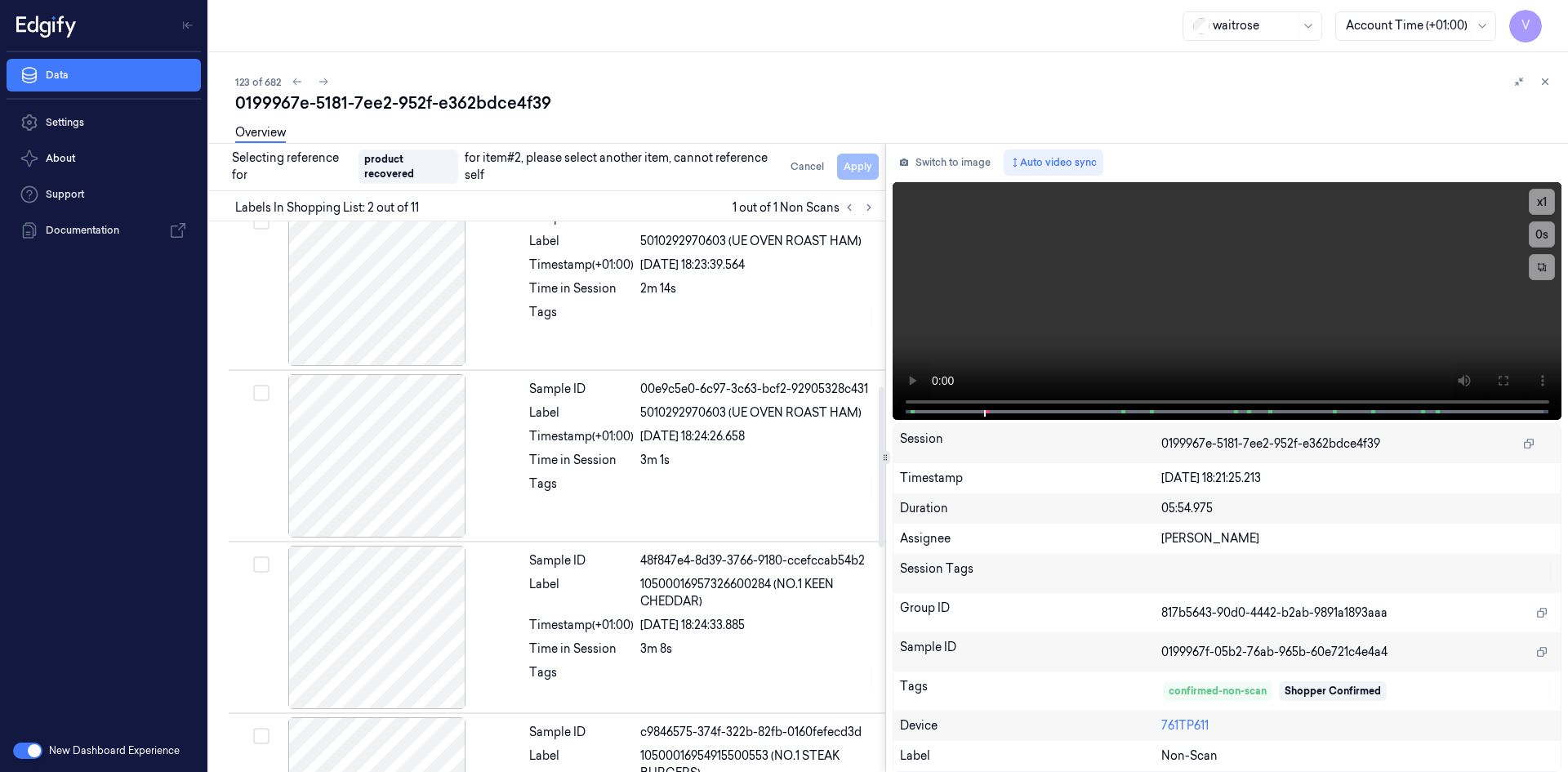
scroll to position [572, 0]
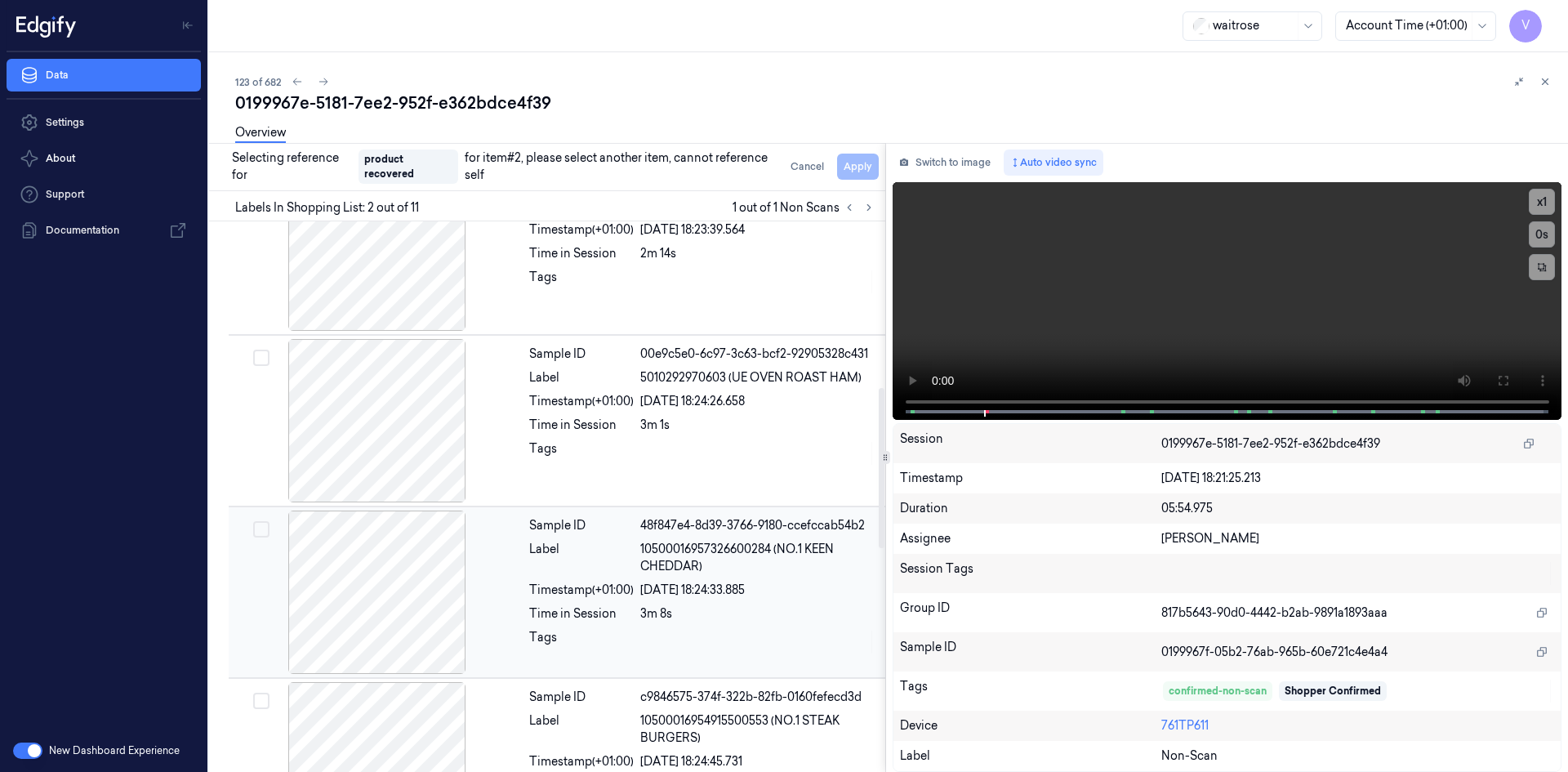
click at [390, 613] on div at bounding box center [377, 591] width 291 height 163
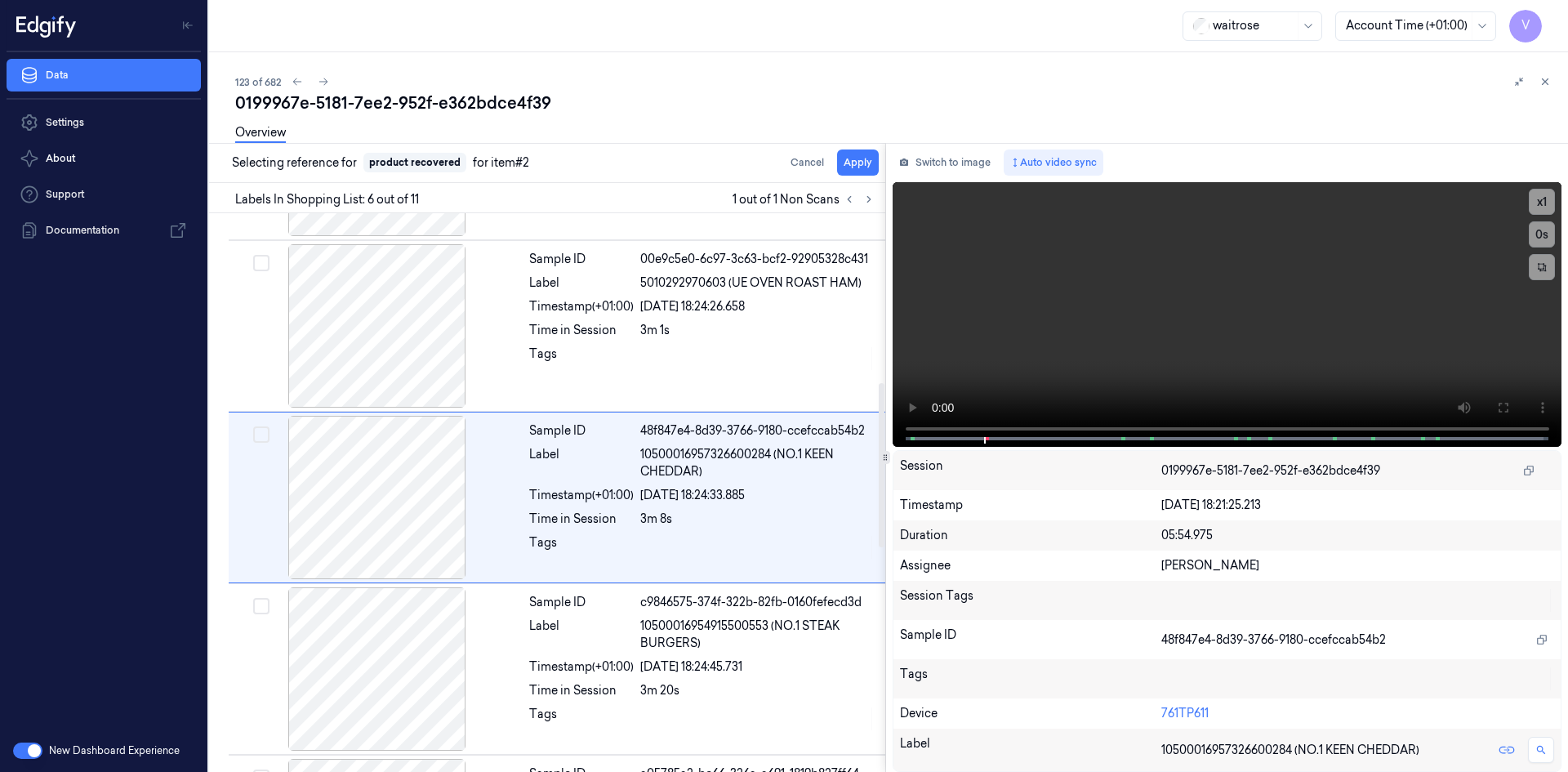
scroll to position [664, 0]
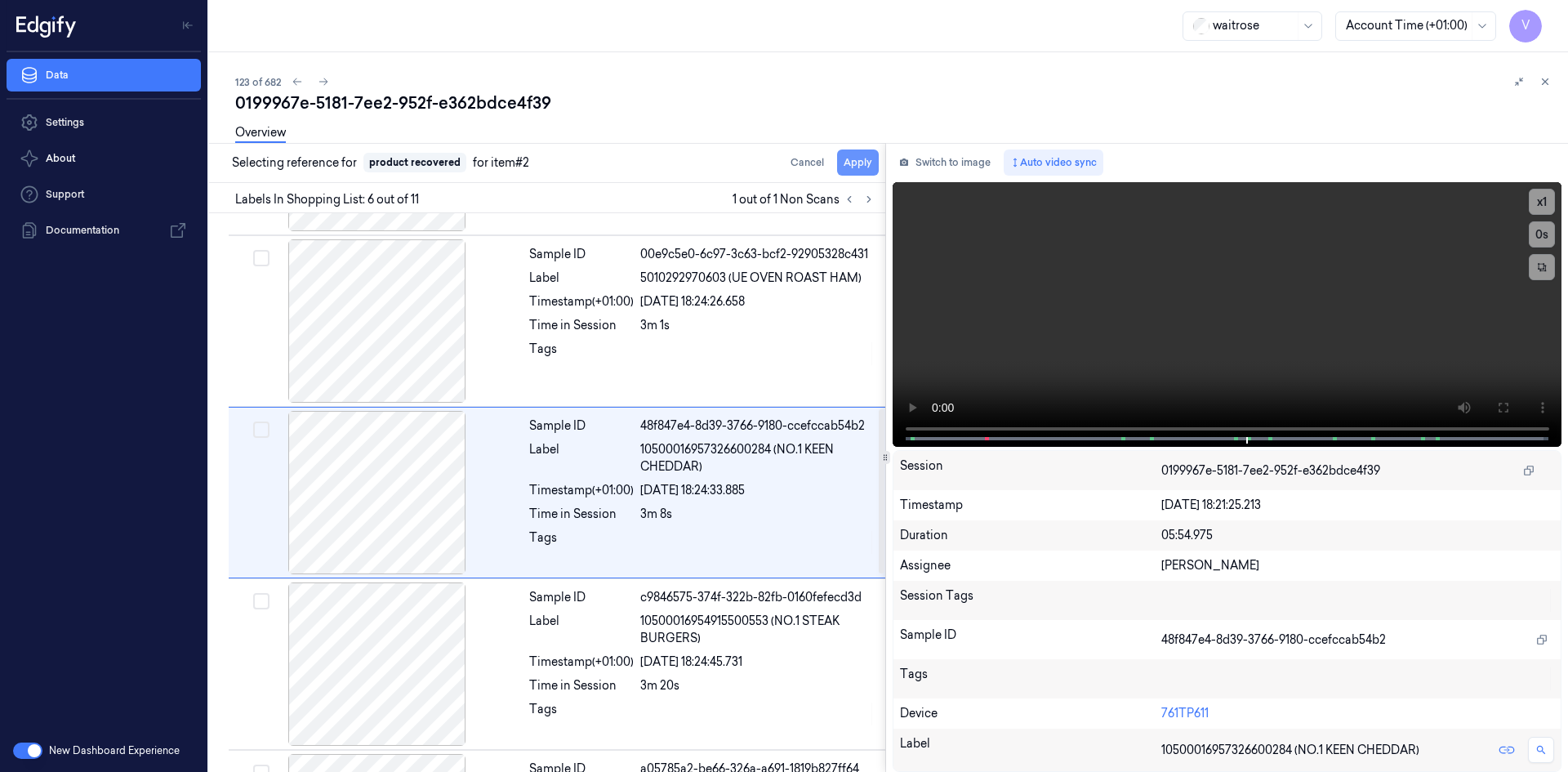
click at [855, 166] on button "Apply" at bounding box center [858, 163] width 42 height 26
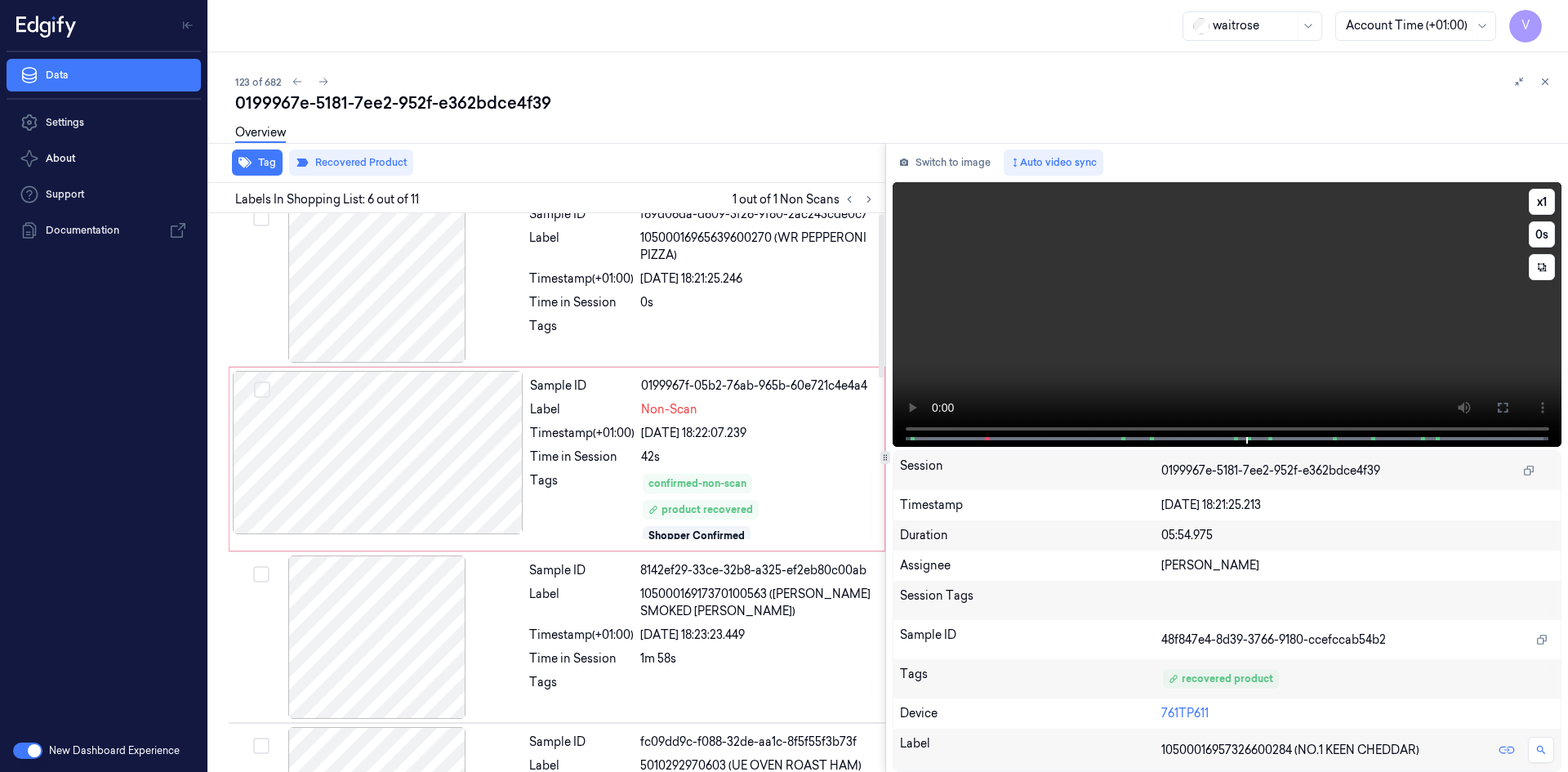
scroll to position [0, 0]
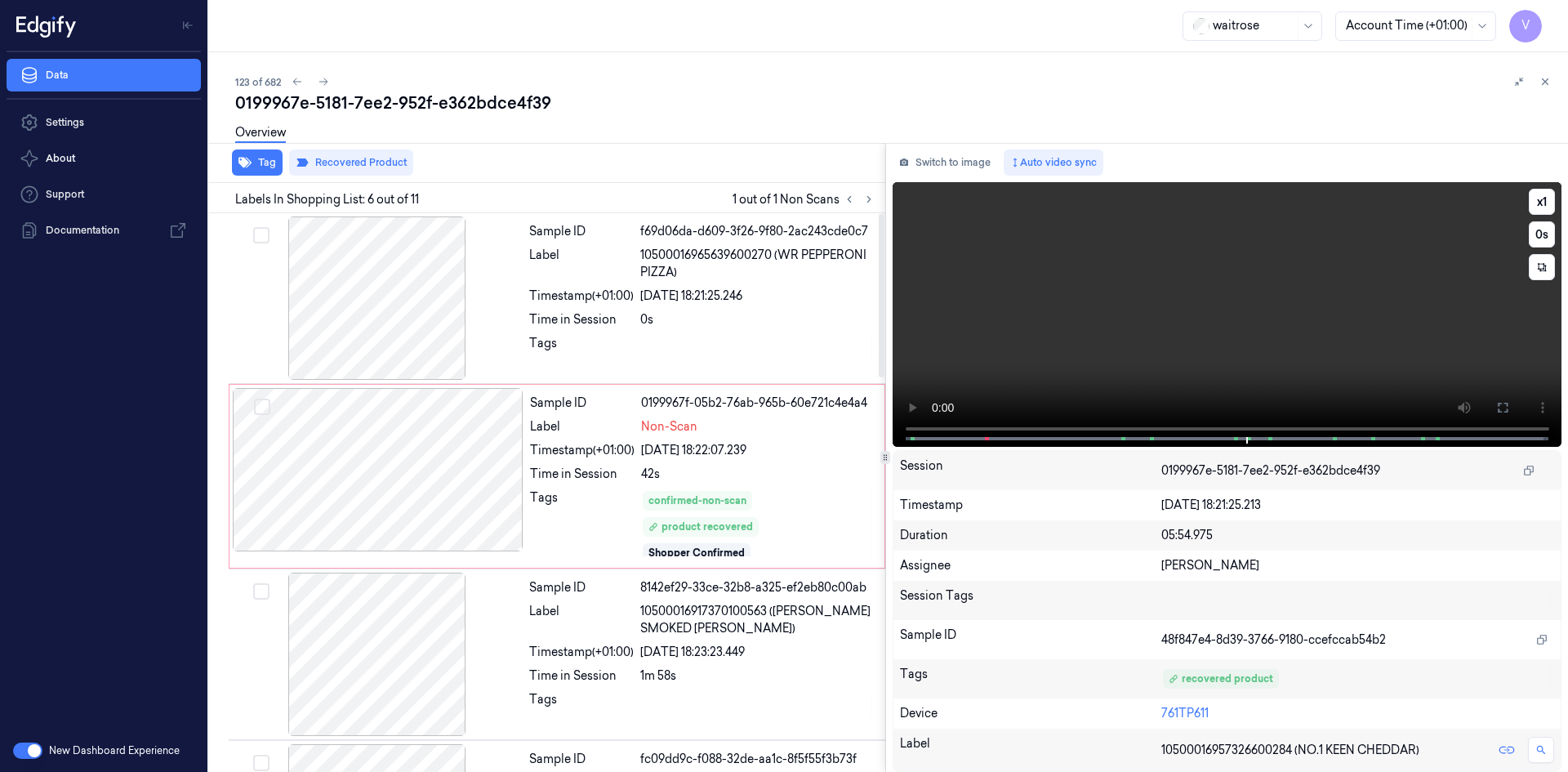
click at [1244, 363] on video at bounding box center [1228, 314] width 670 height 265
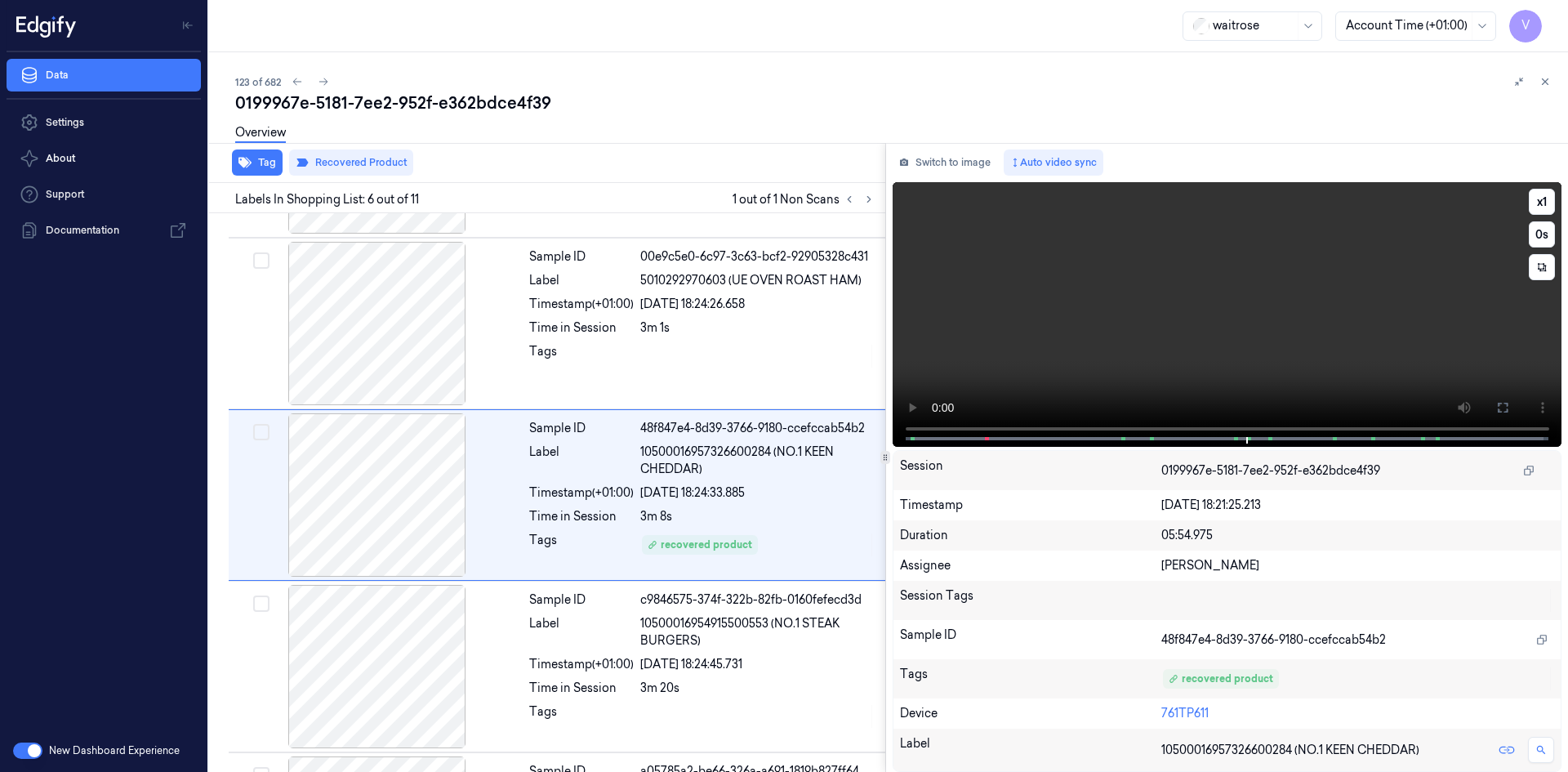
scroll to position [676, 0]
click at [1283, 361] on video at bounding box center [1228, 314] width 670 height 265
click at [1542, 77] on icon at bounding box center [1545, 81] width 12 height 12
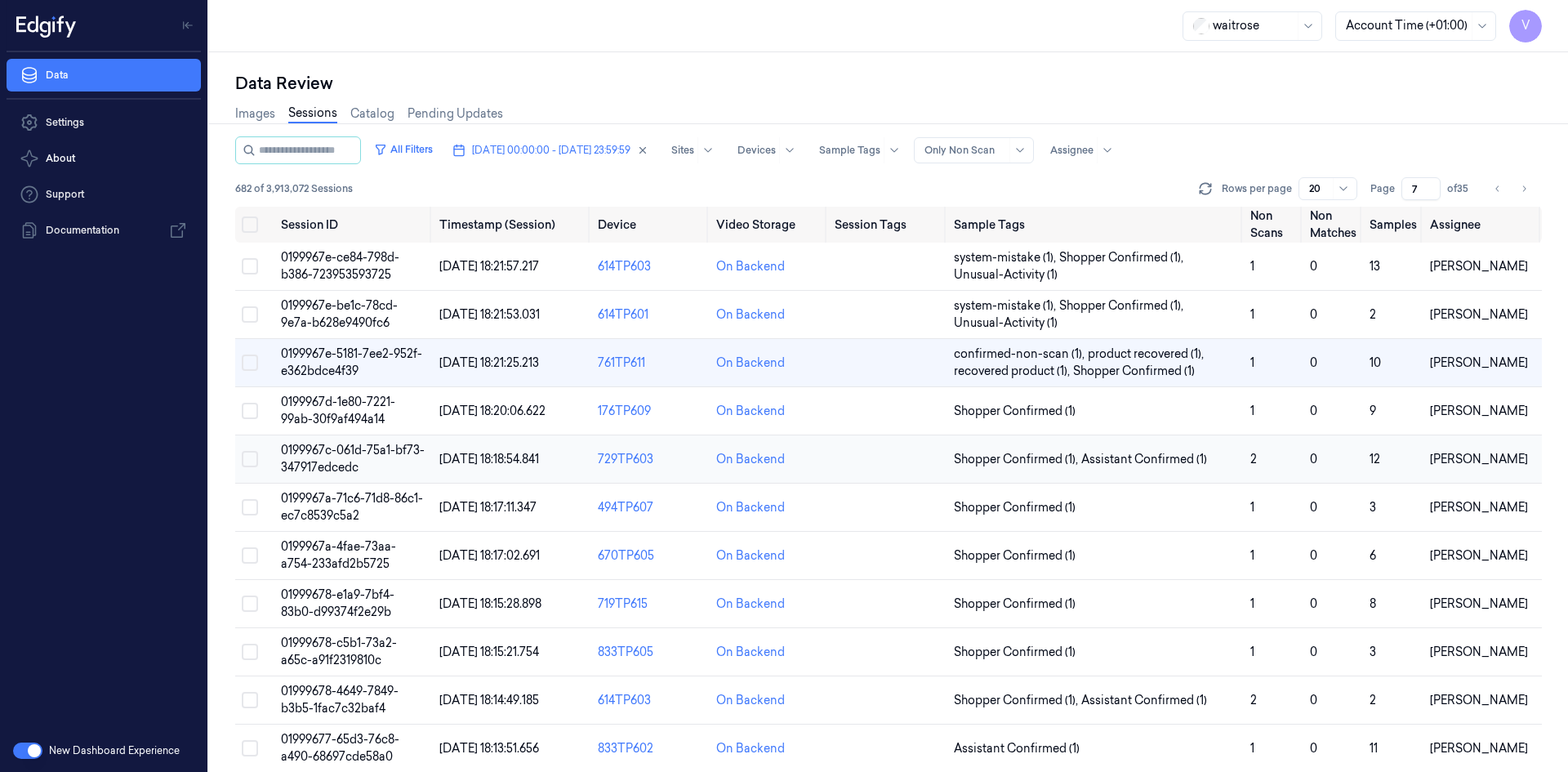
click at [365, 460] on td "0199967c-061d-75a1-bf73-347917edcedc" at bounding box center [354, 459] width 159 height 48
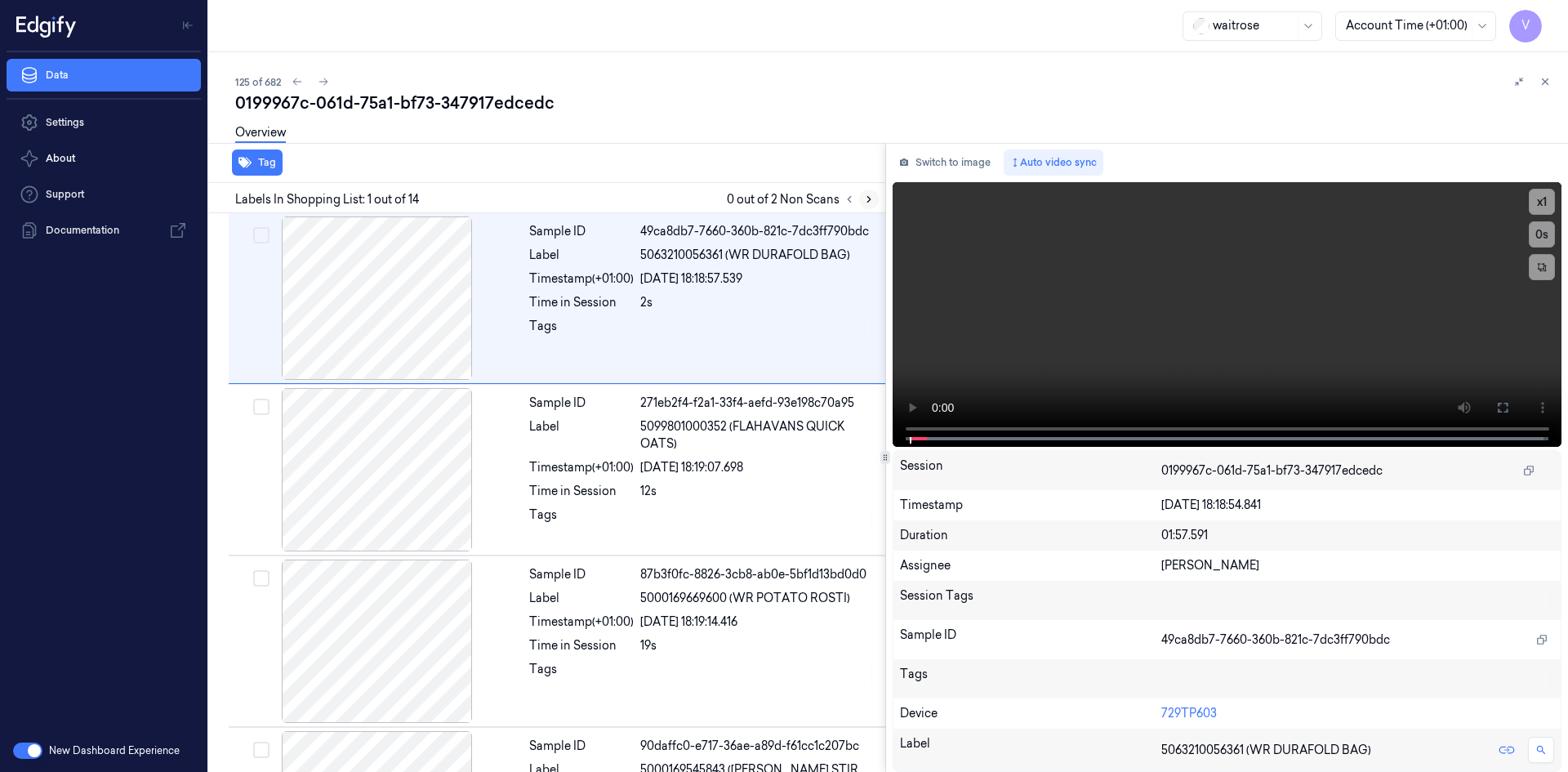
click at [869, 198] on icon at bounding box center [869, 200] width 4 height 5
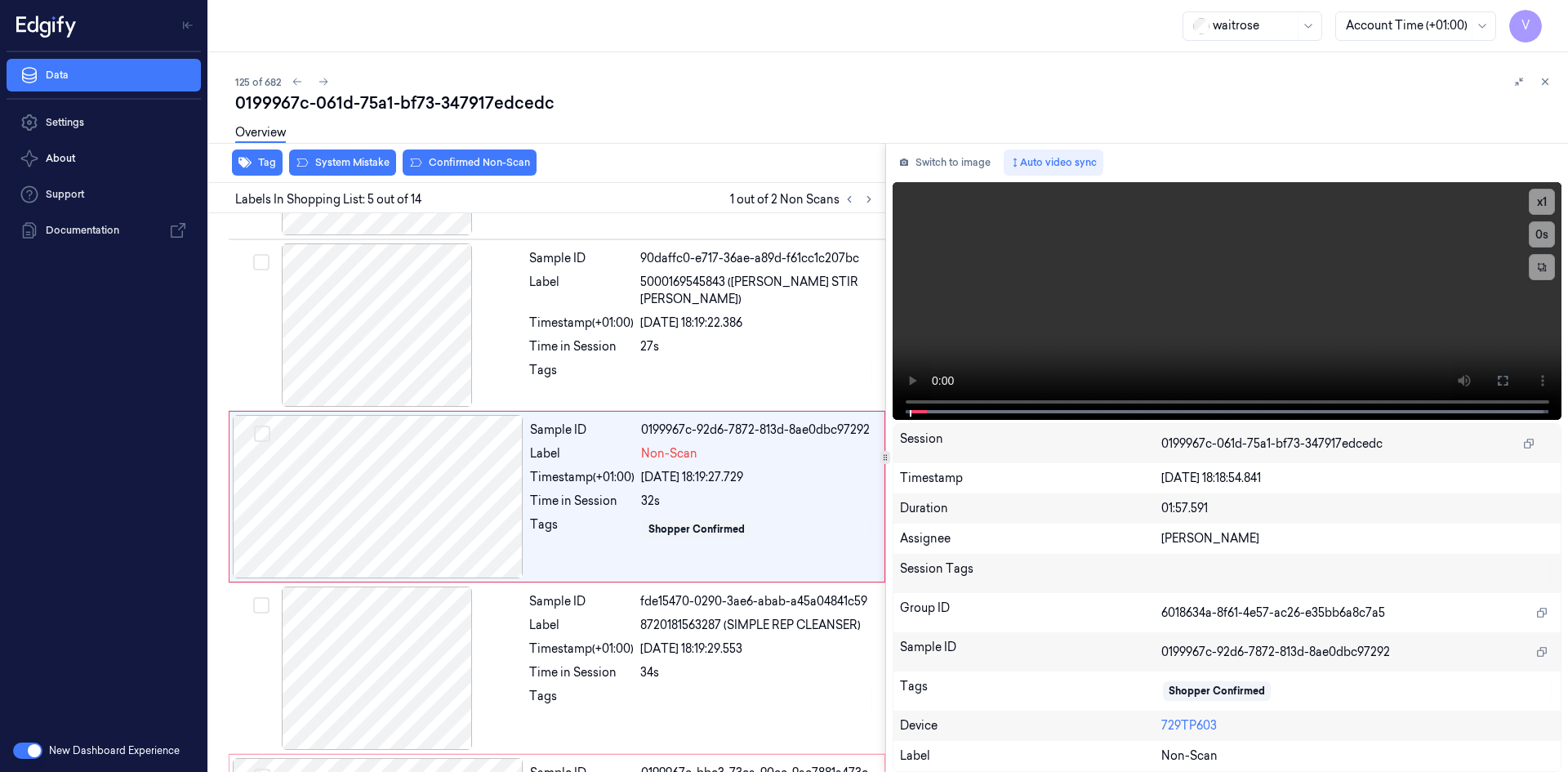
scroll to position [492, 0]
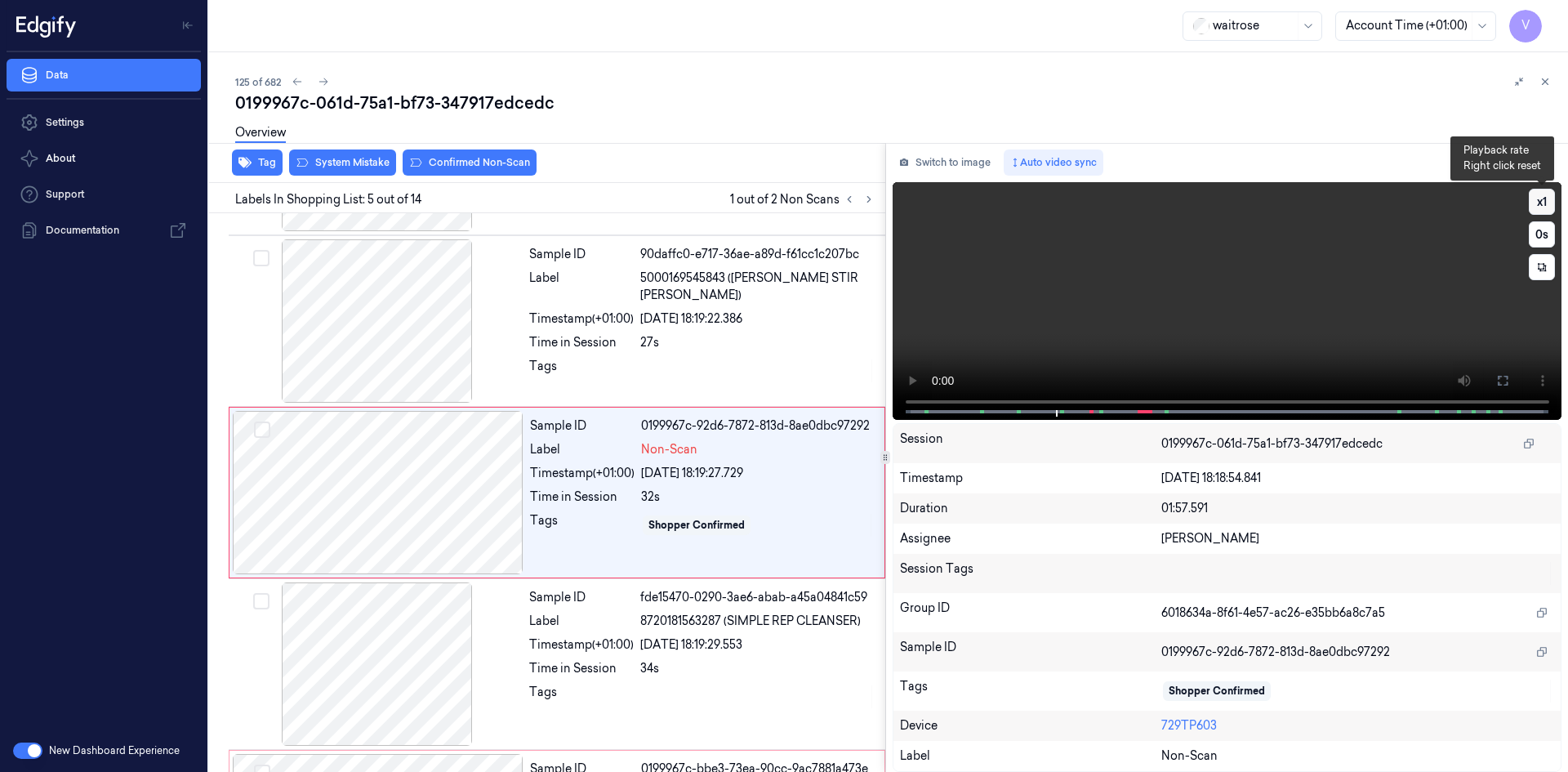
click at [1535, 195] on button "x 1" at bounding box center [1542, 201] width 26 height 26
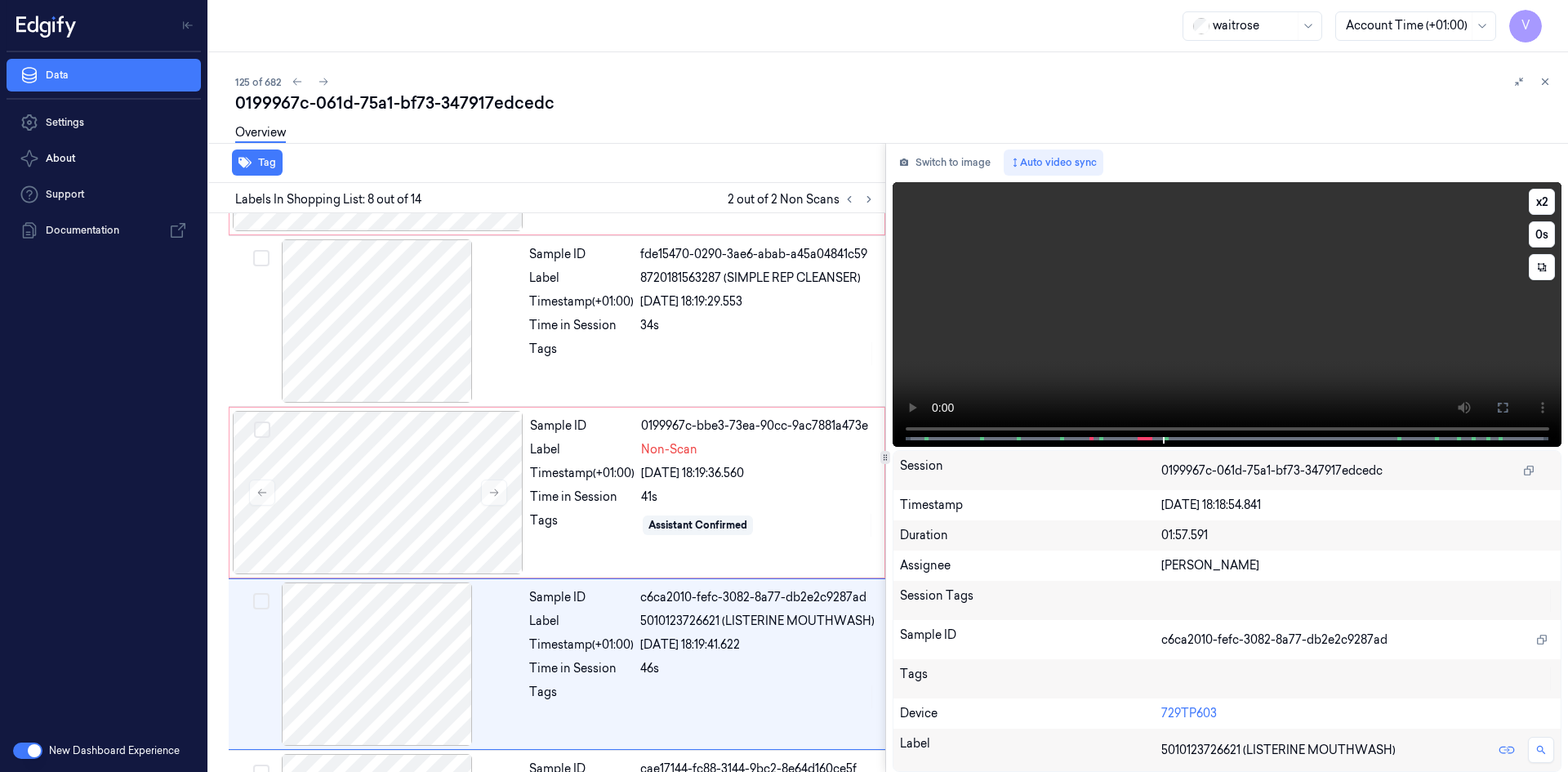
scroll to position [1007, 0]
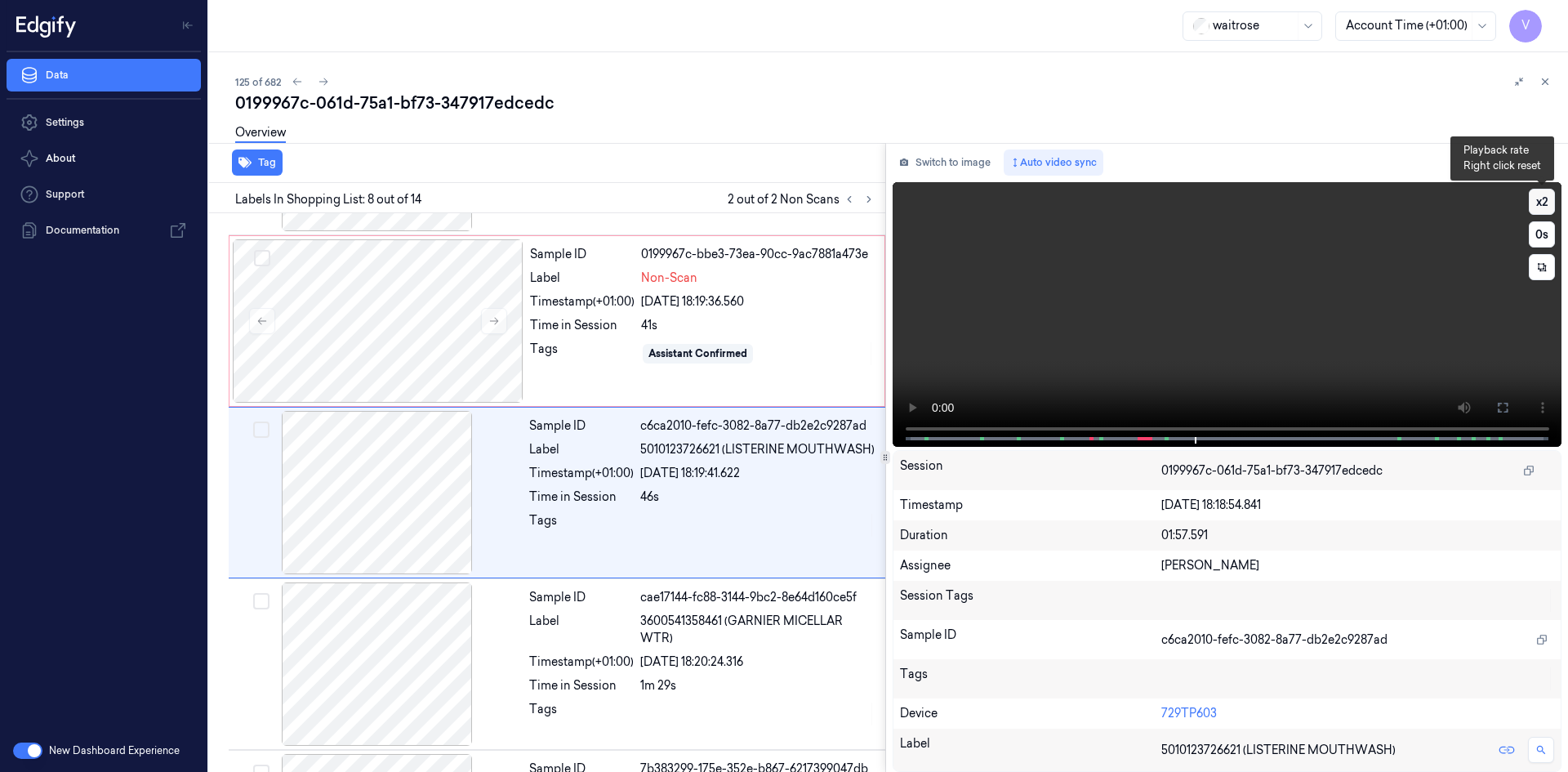
click at [1543, 201] on button "x 2" at bounding box center [1542, 201] width 26 height 26
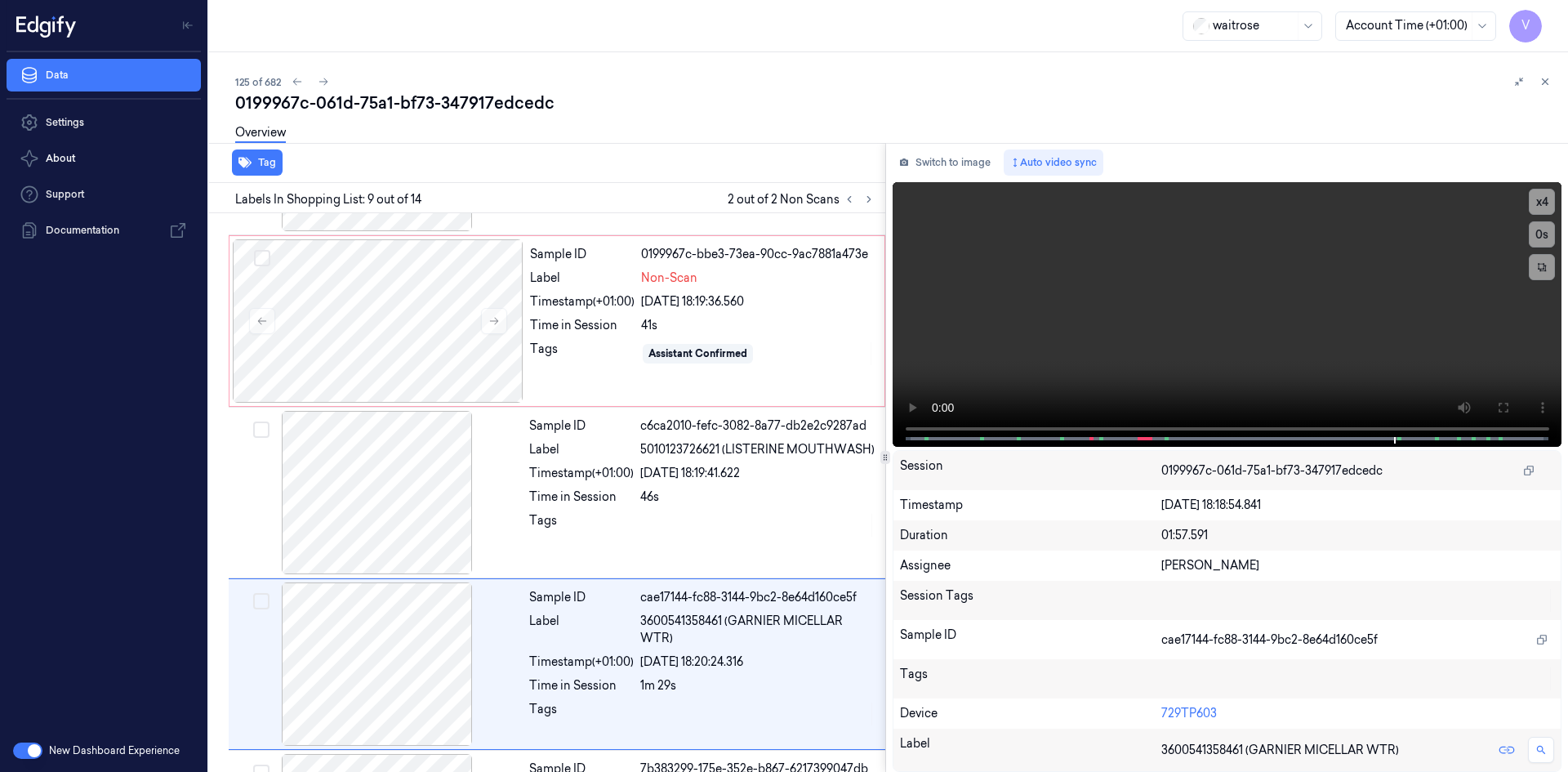
scroll to position [1178, 0]
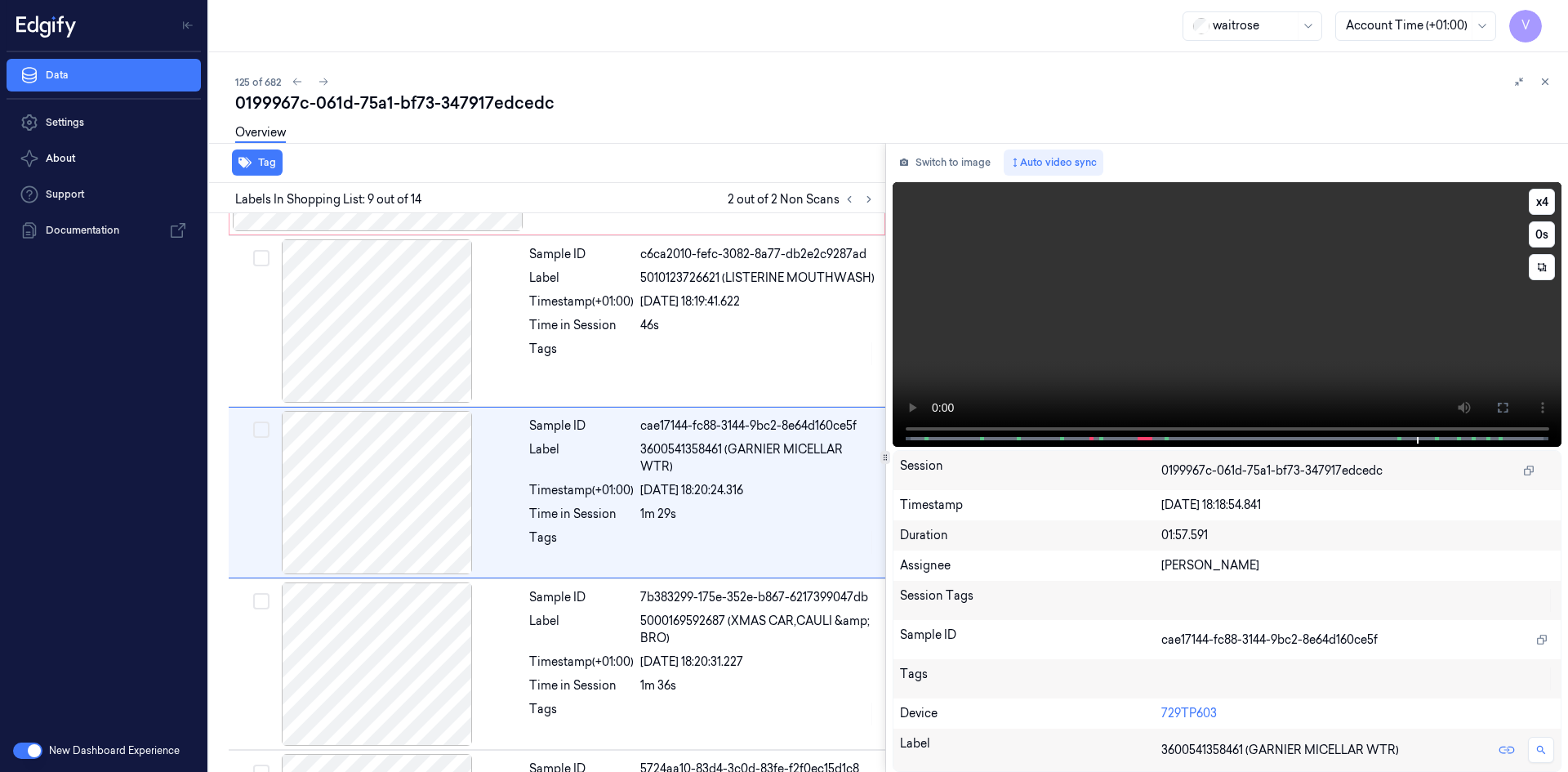
click at [1190, 335] on video at bounding box center [1228, 314] width 670 height 265
click at [1546, 204] on button "x 4" at bounding box center [1542, 201] width 26 height 26
click at [1546, 204] on button "x 1" at bounding box center [1542, 201] width 26 height 26
click at [1297, 356] on video at bounding box center [1228, 314] width 670 height 265
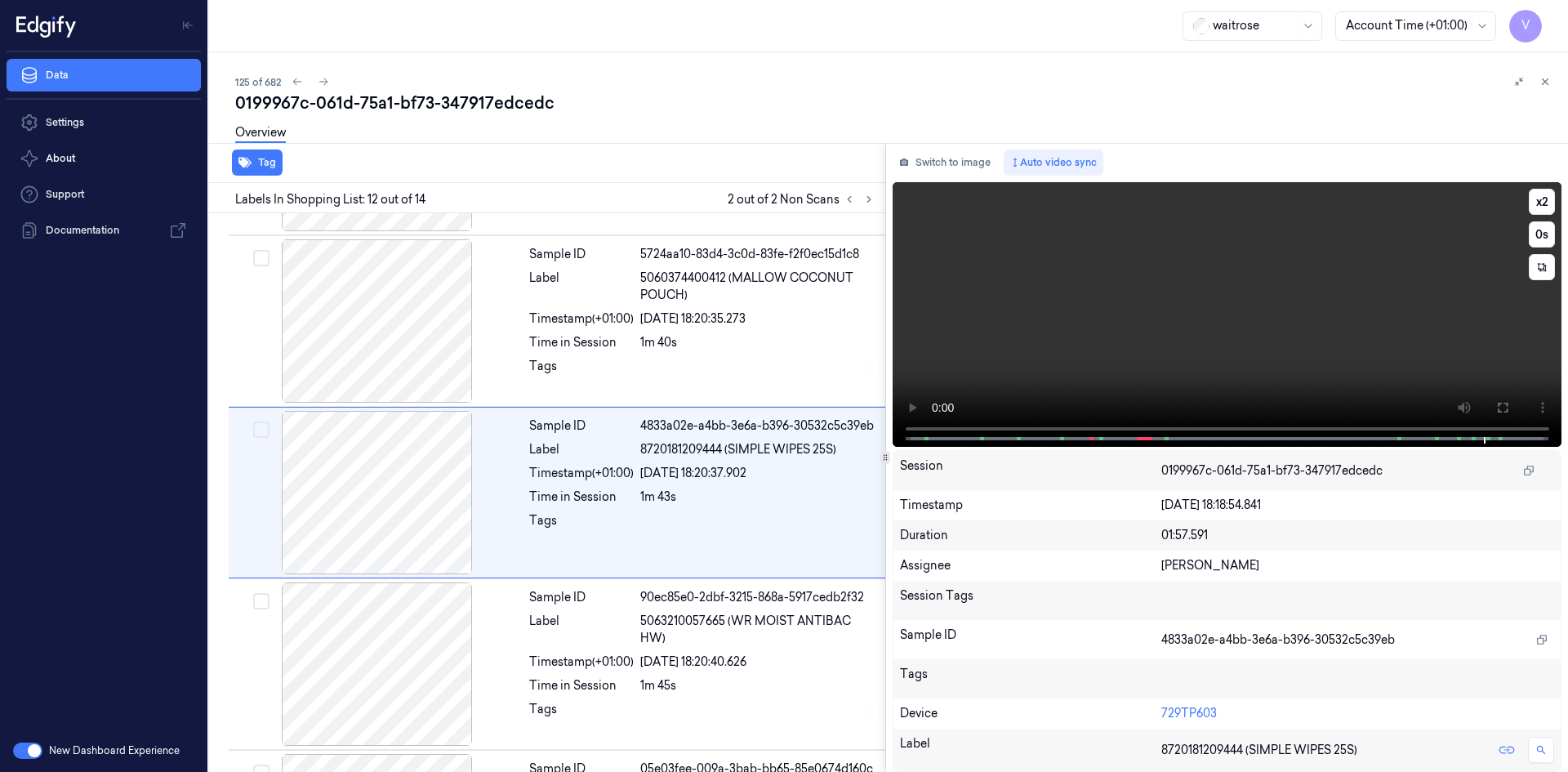
scroll to position [1848, 0]
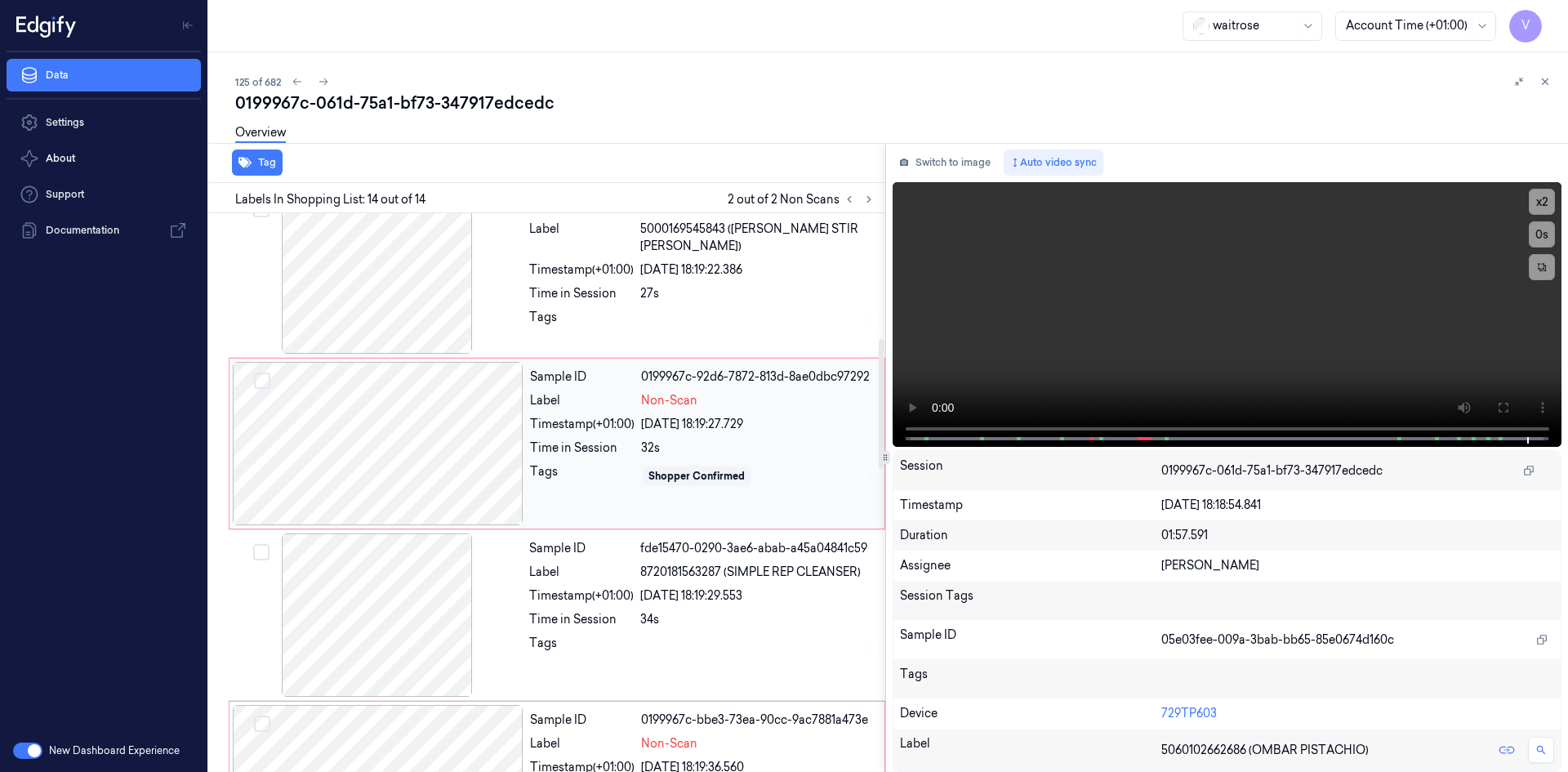
click at [356, 405] on div at bounding box center [378, 443] width 291 height 163
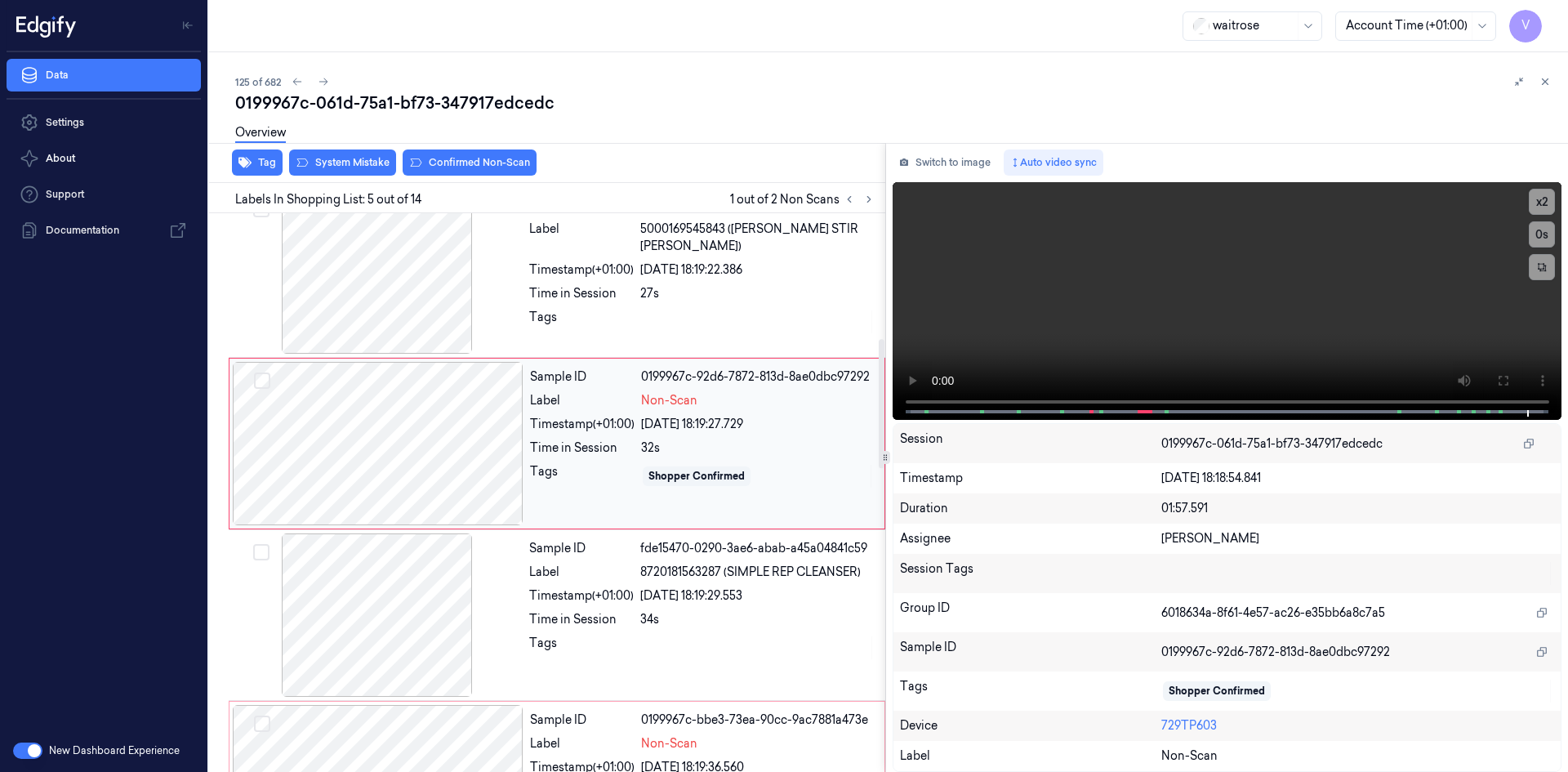
scroll to position [492, 0]
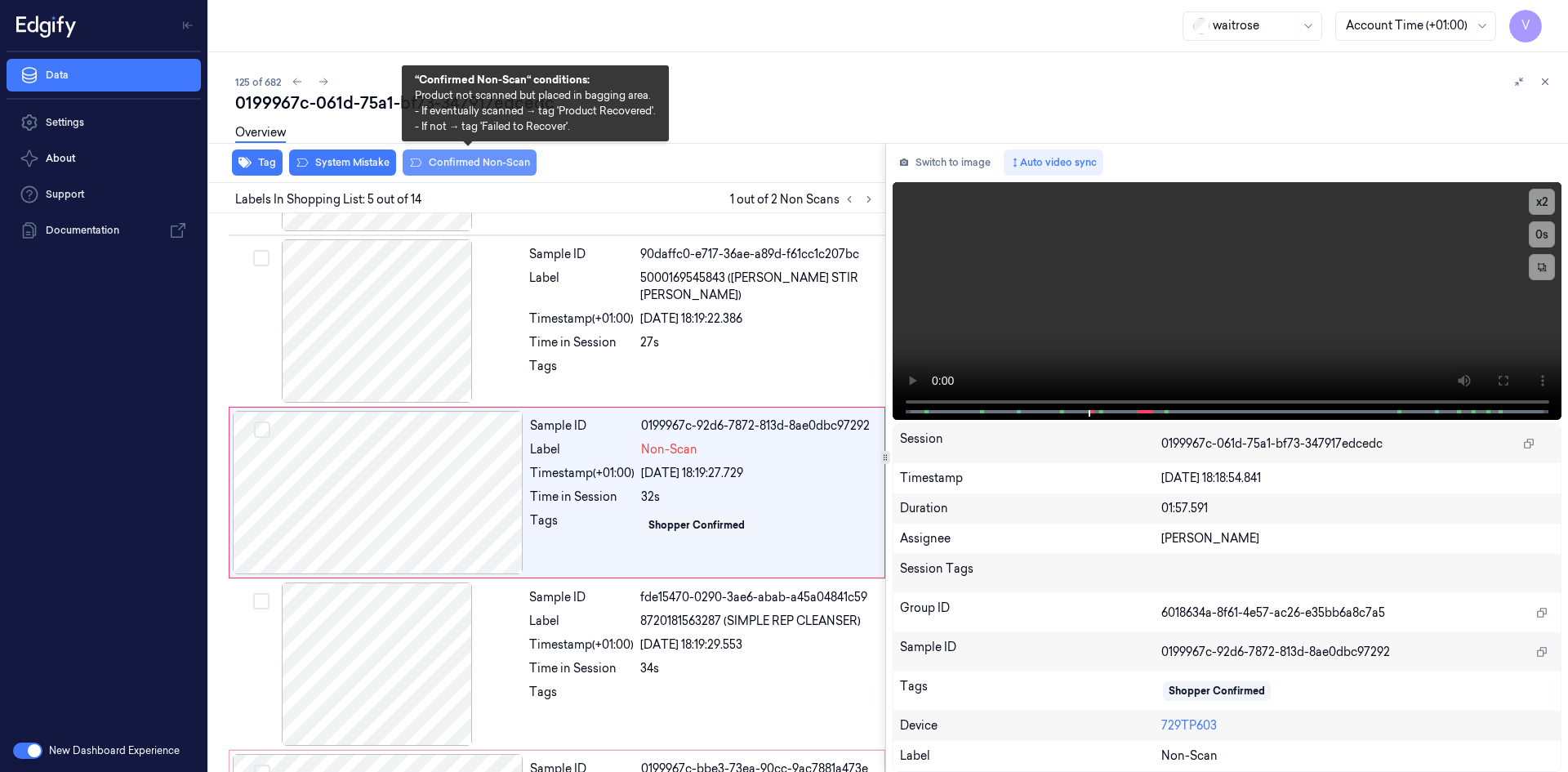
click at [463, 163] on button "Confirmed Non-Scan" at bounding box center [469, 163] width 134 height 26
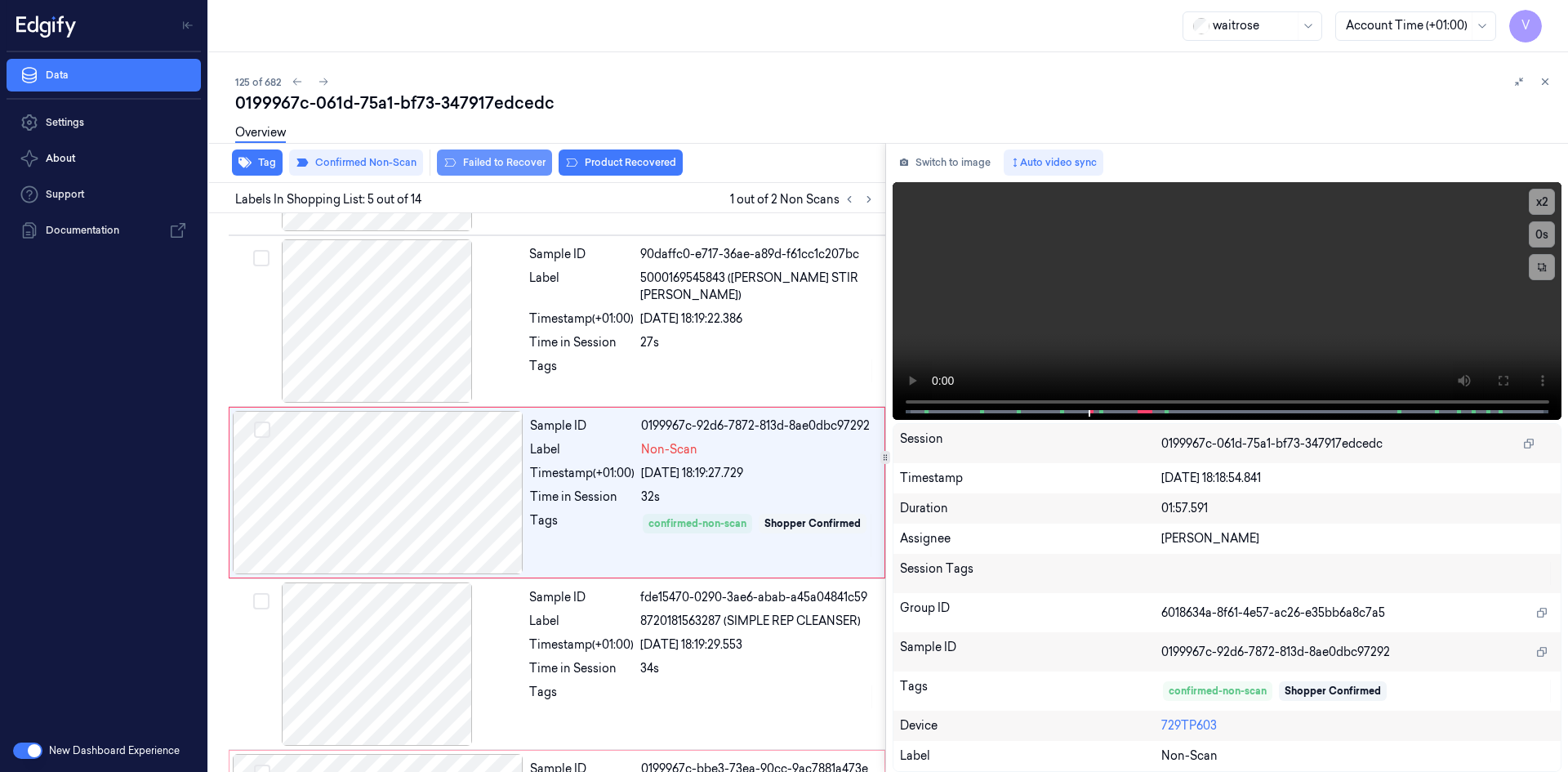
click at [521, 162] on button "Failed to Recover" at bounding box center [495, 163] width 116 height 26
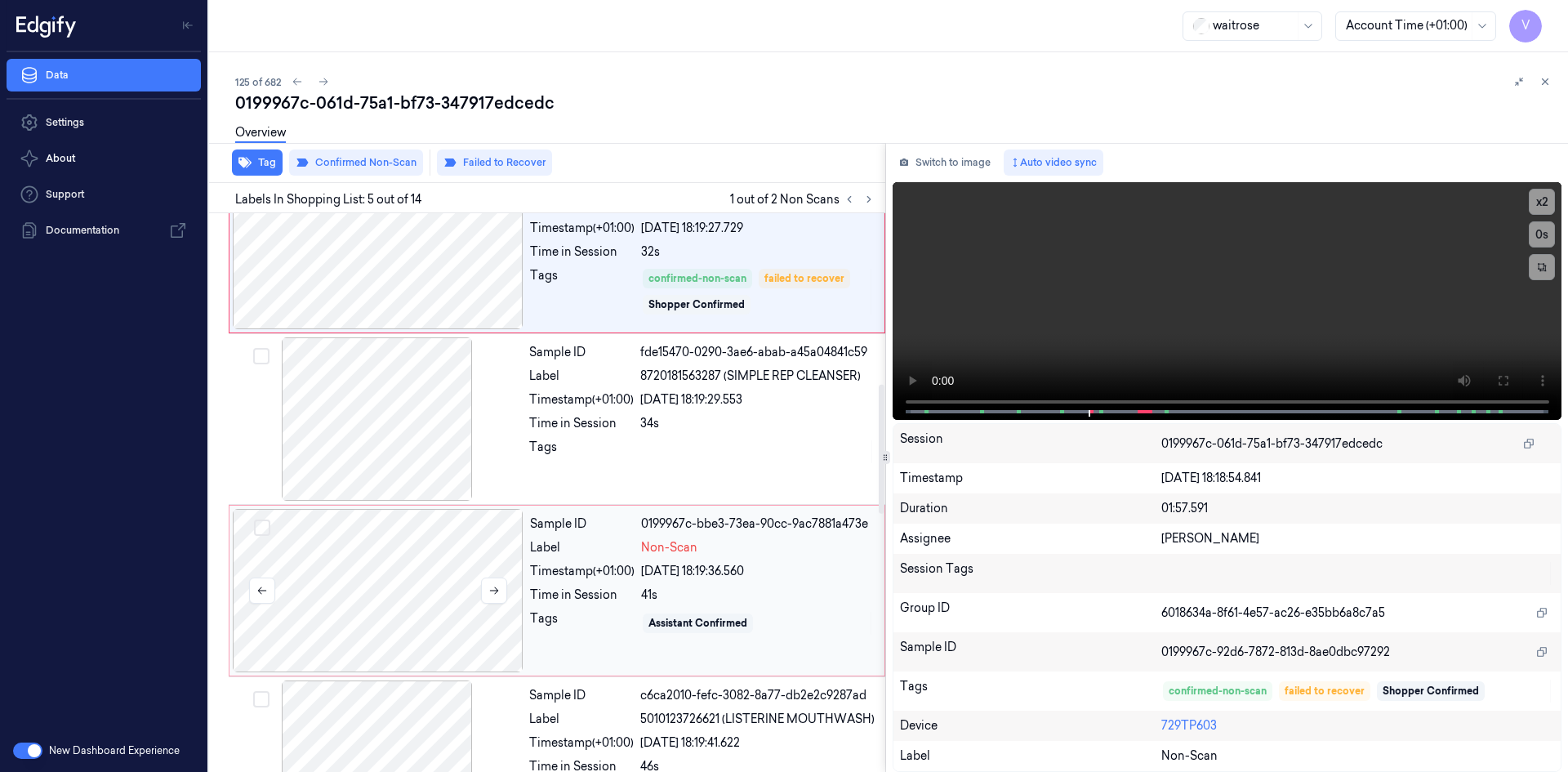
drag, startPoint x: 487, startPoint y: 531, endPoint x: 506, endPoint y: 499, distance: 37.2
click at [489, 531] on div at bounding box center [378, 591] width 291 height 163
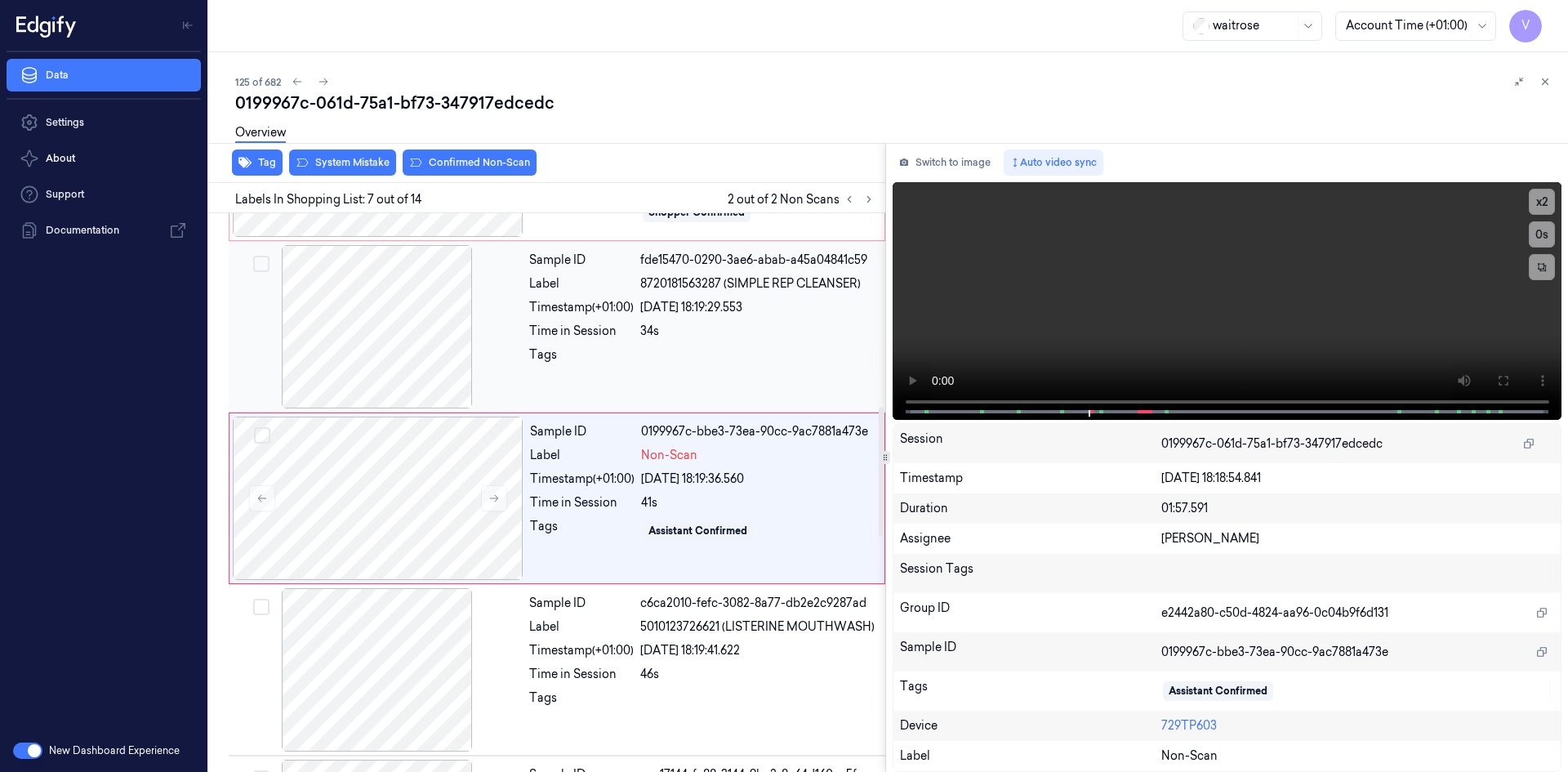
scroll to position [835, 0]
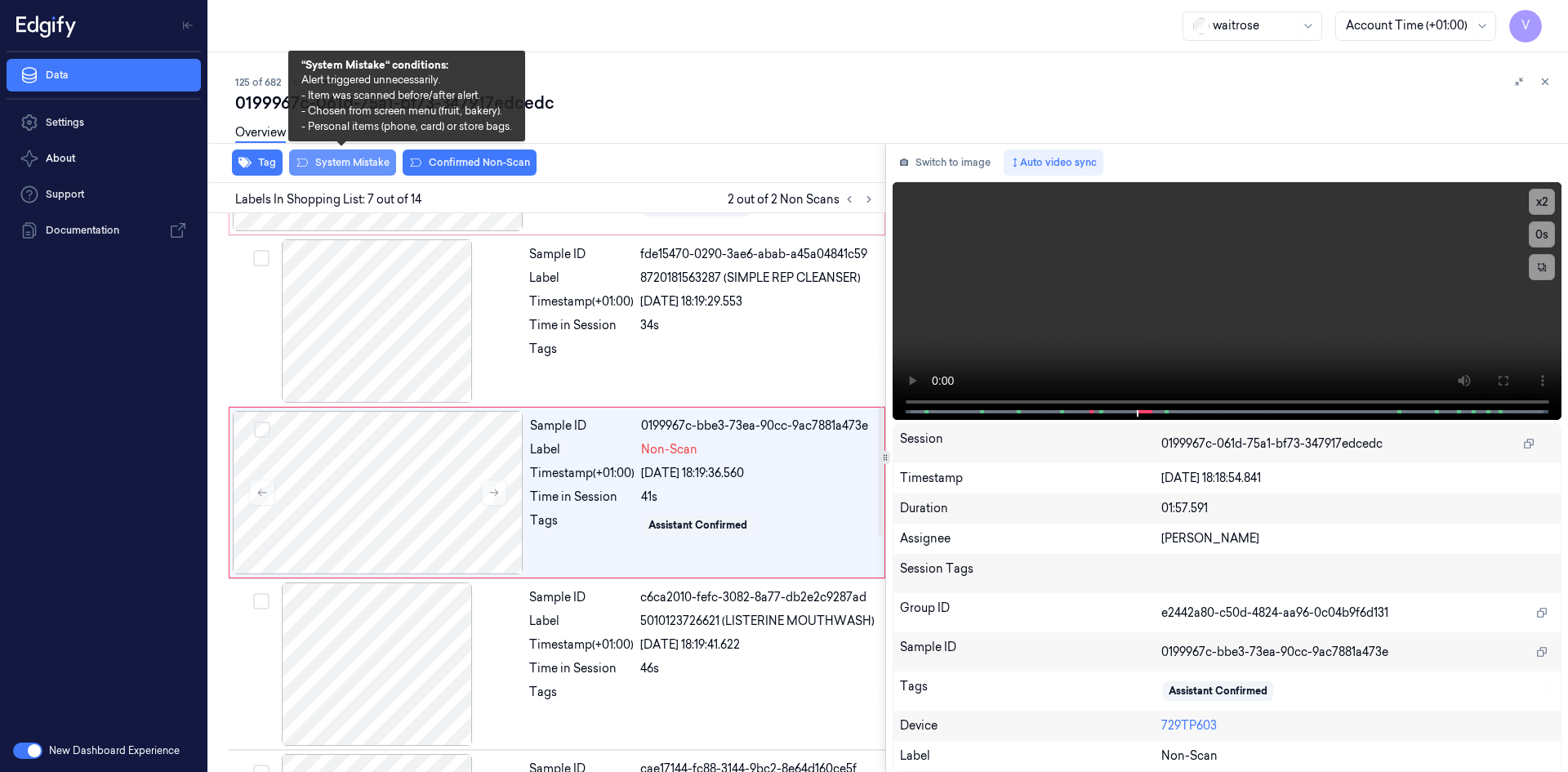
click at [342, 159] on button "System Mistake" at bounding box center [342, 163] width 107 height 26
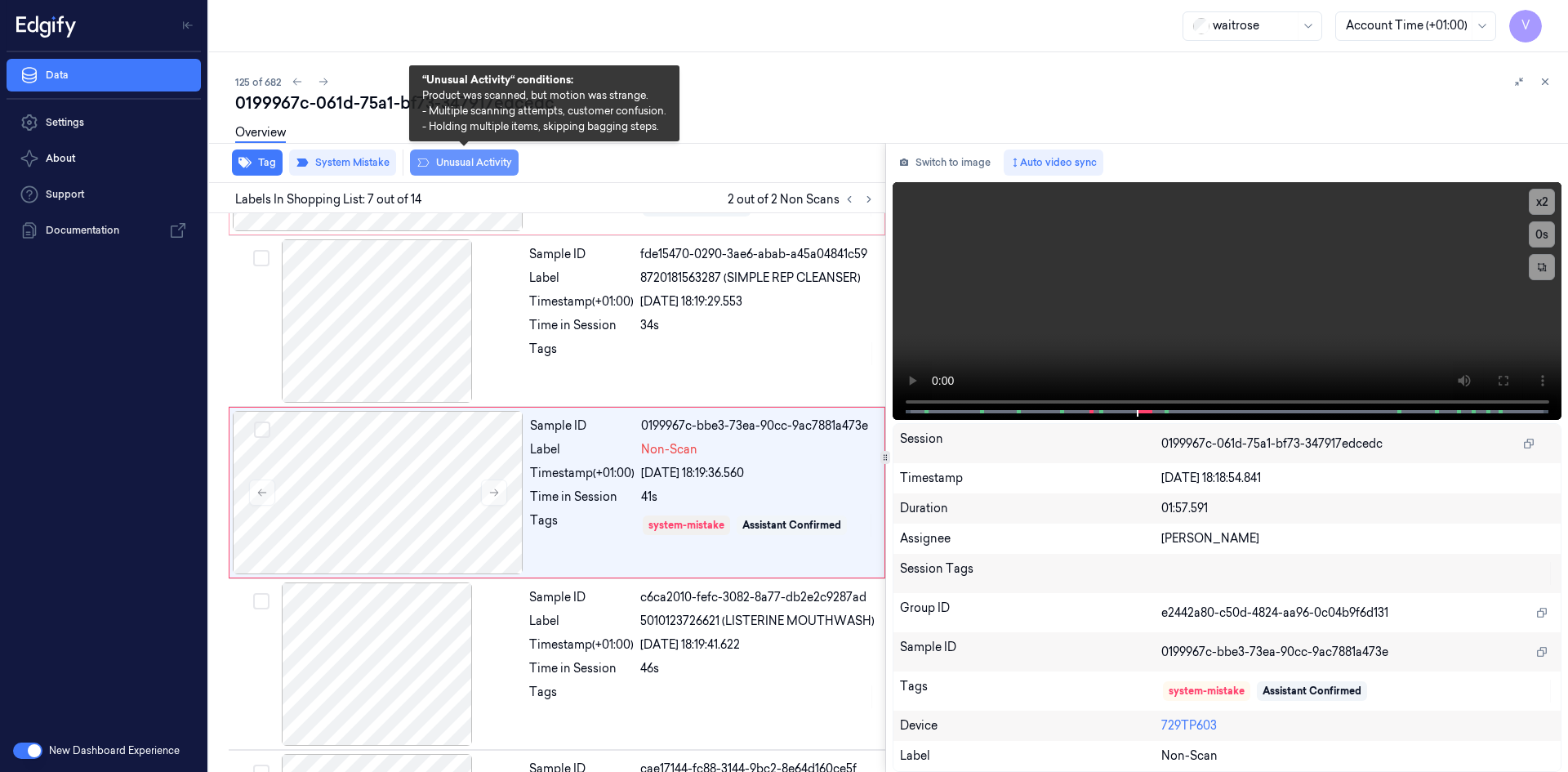
click at [479, 167] on button "Unusual Activity" at bounding box center [464, 163] width 108 height 26
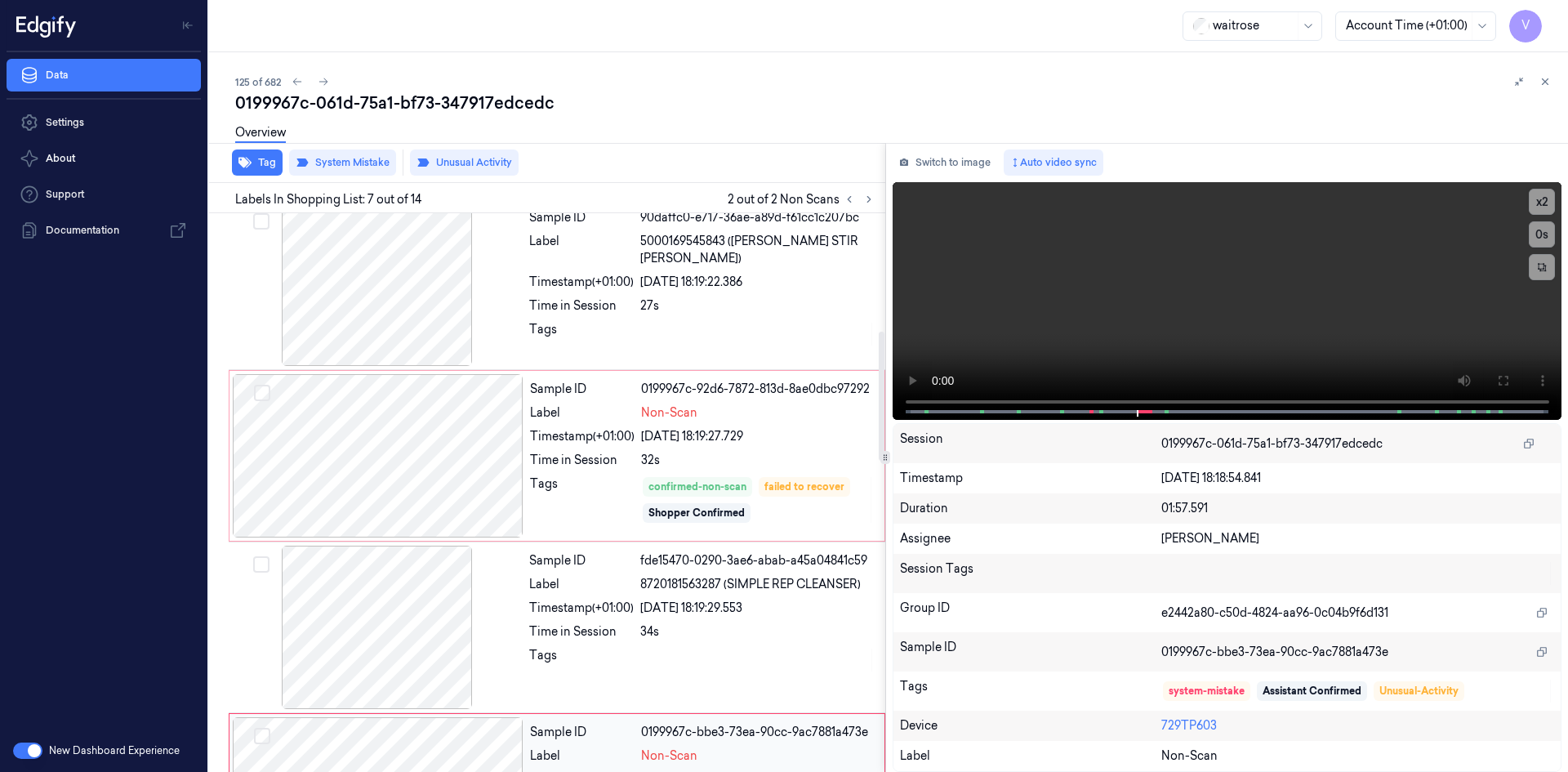
scroll to position [508, 0]
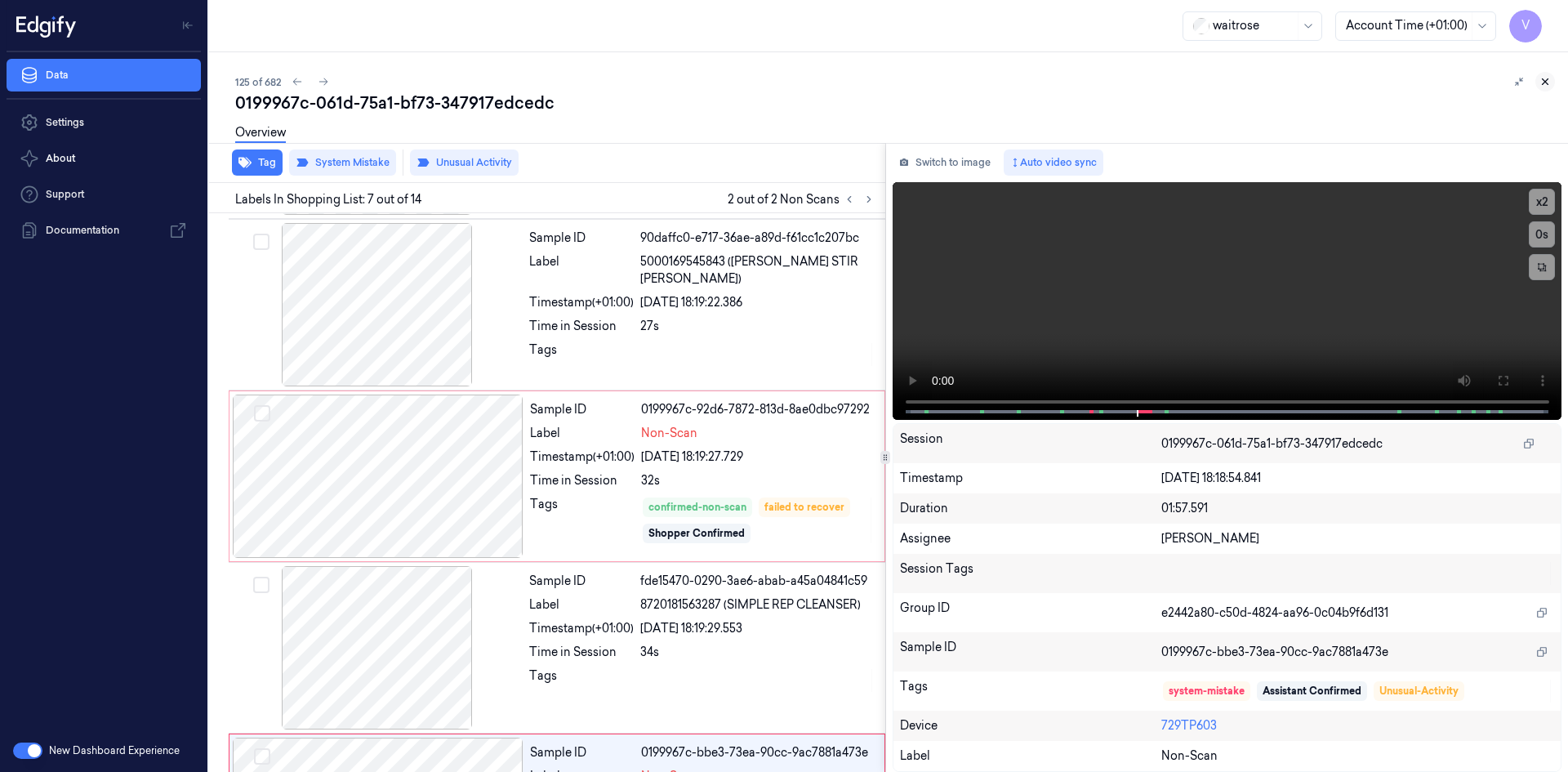
click at [1537, 81] on button at bounding box center [1545, 82] width 20 height 20
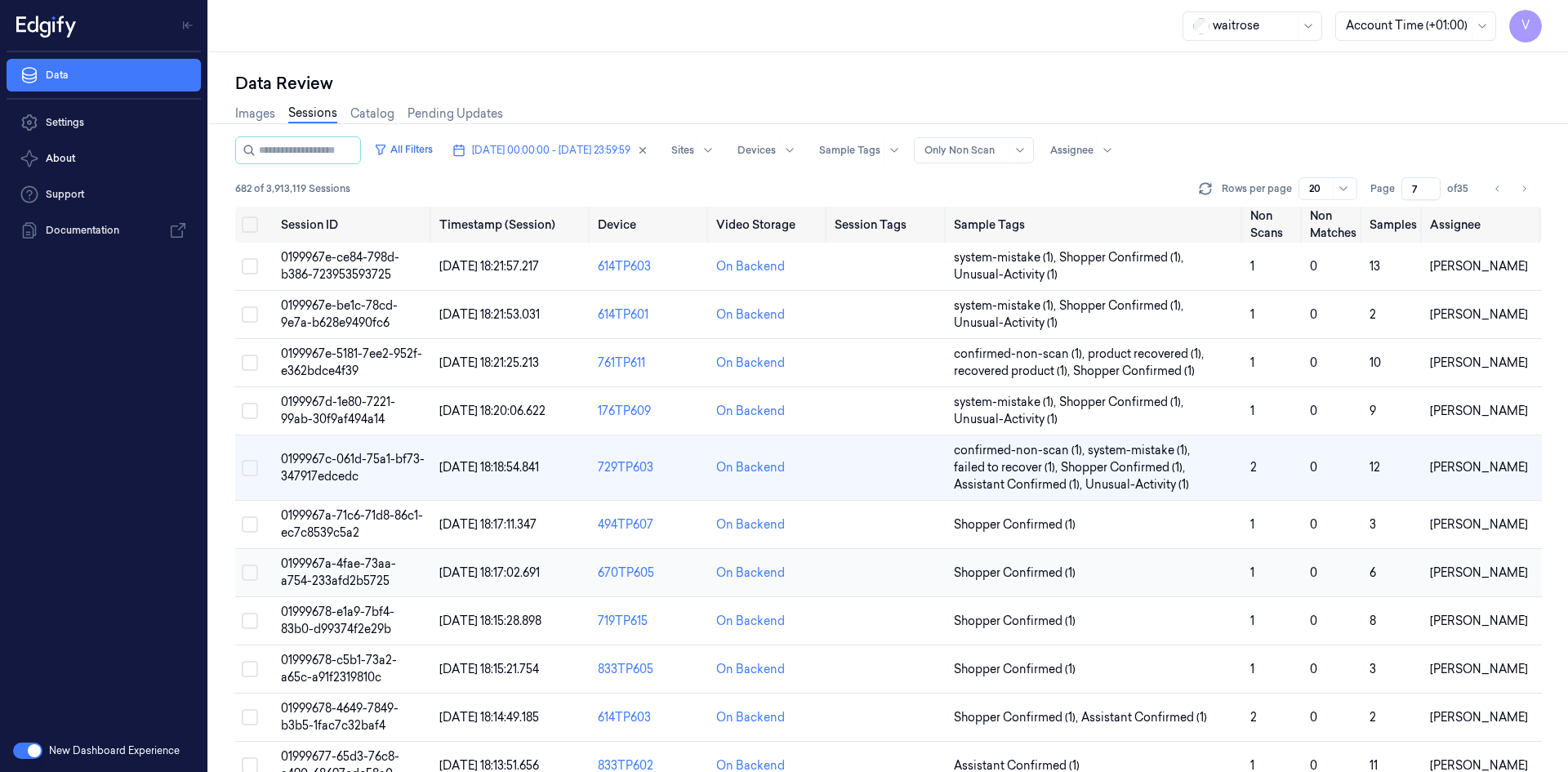
click at [310, 571] on td "0199967a-4fae-73aa-a754-233afd2b5725" at bounding box center [354, 572] width 159 height 48
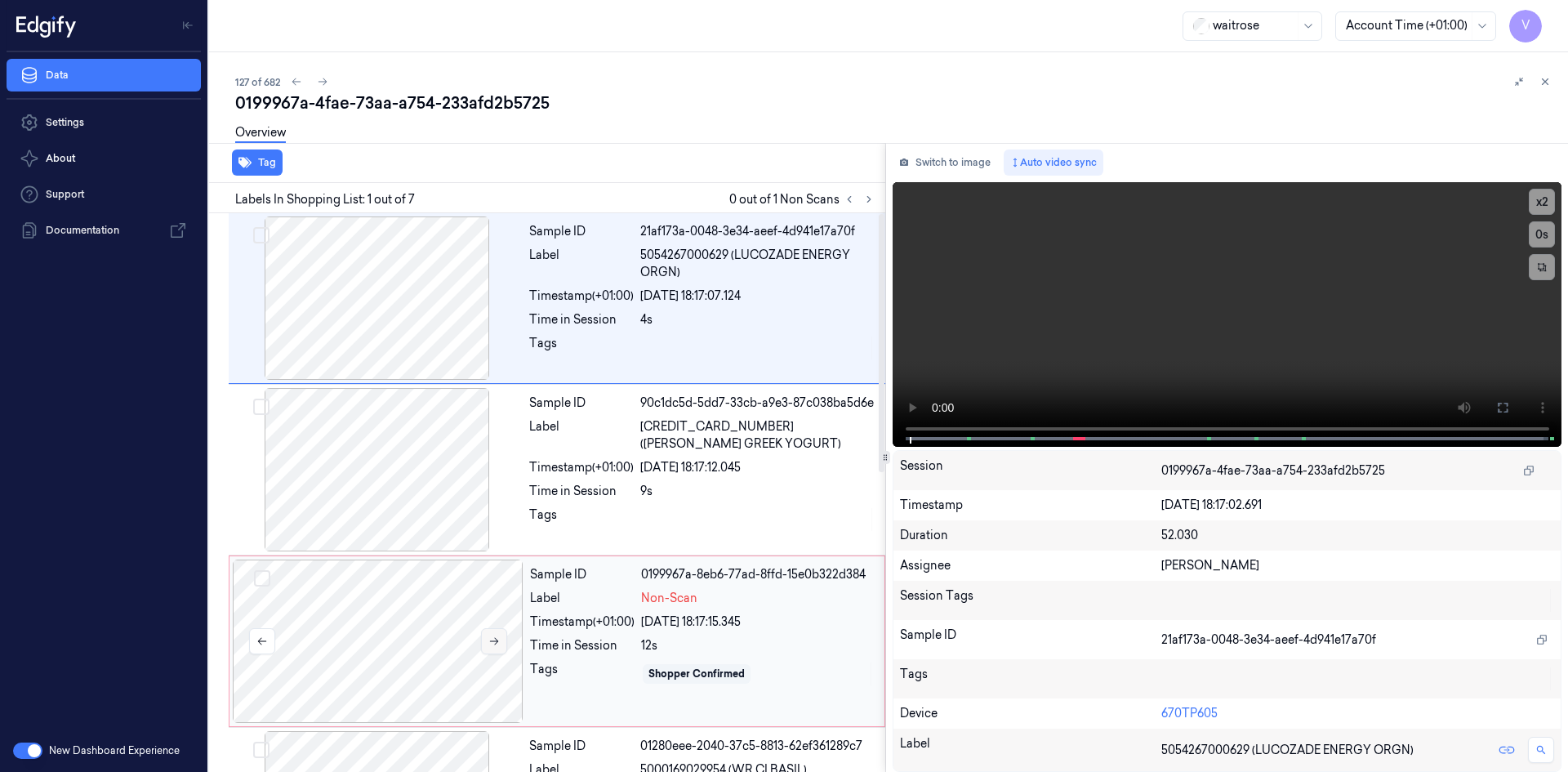
click at [493, 637] on icon at bounding box center [494, 641] width 12 height 12
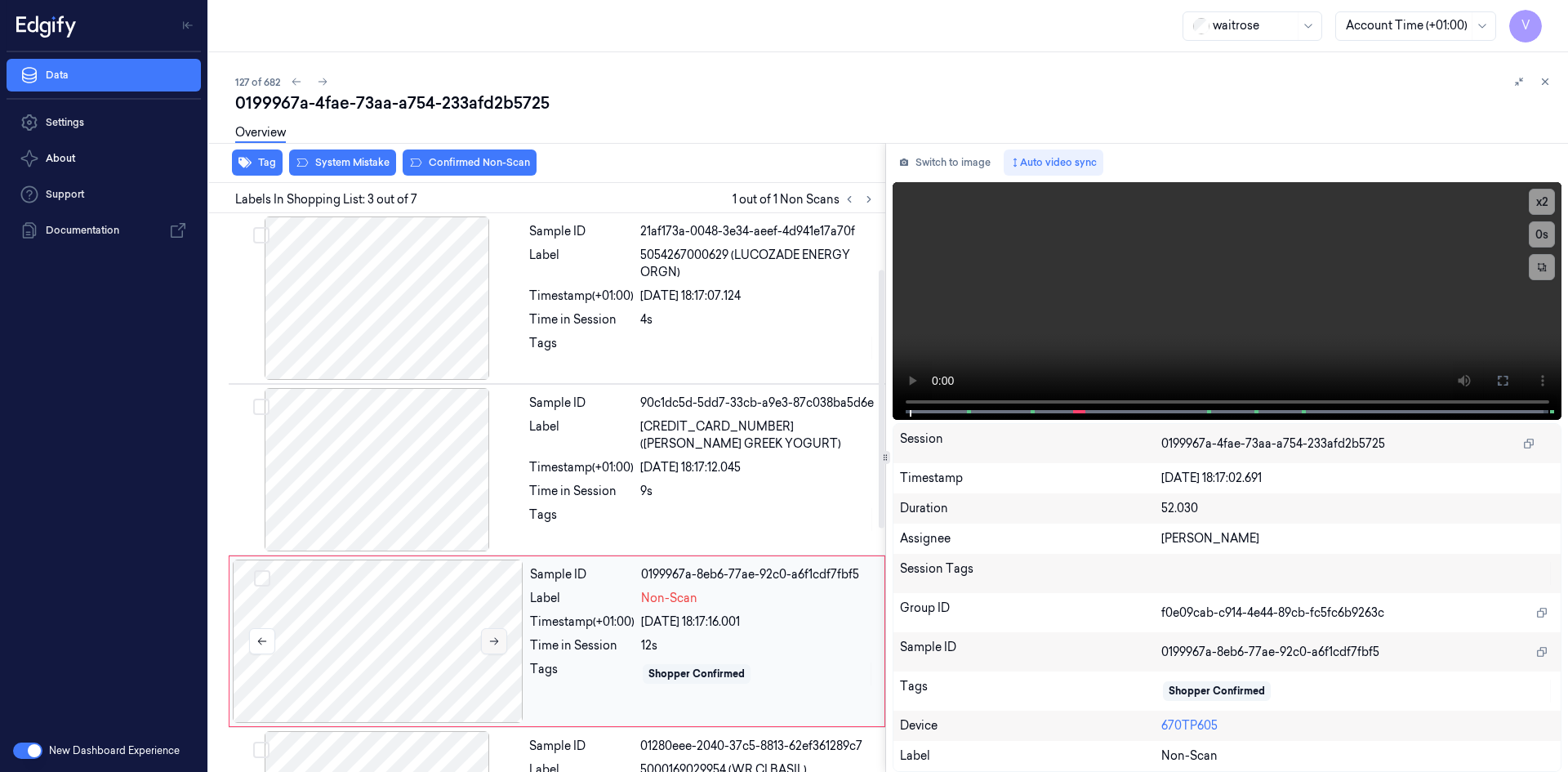
scroll to position [149, 0]
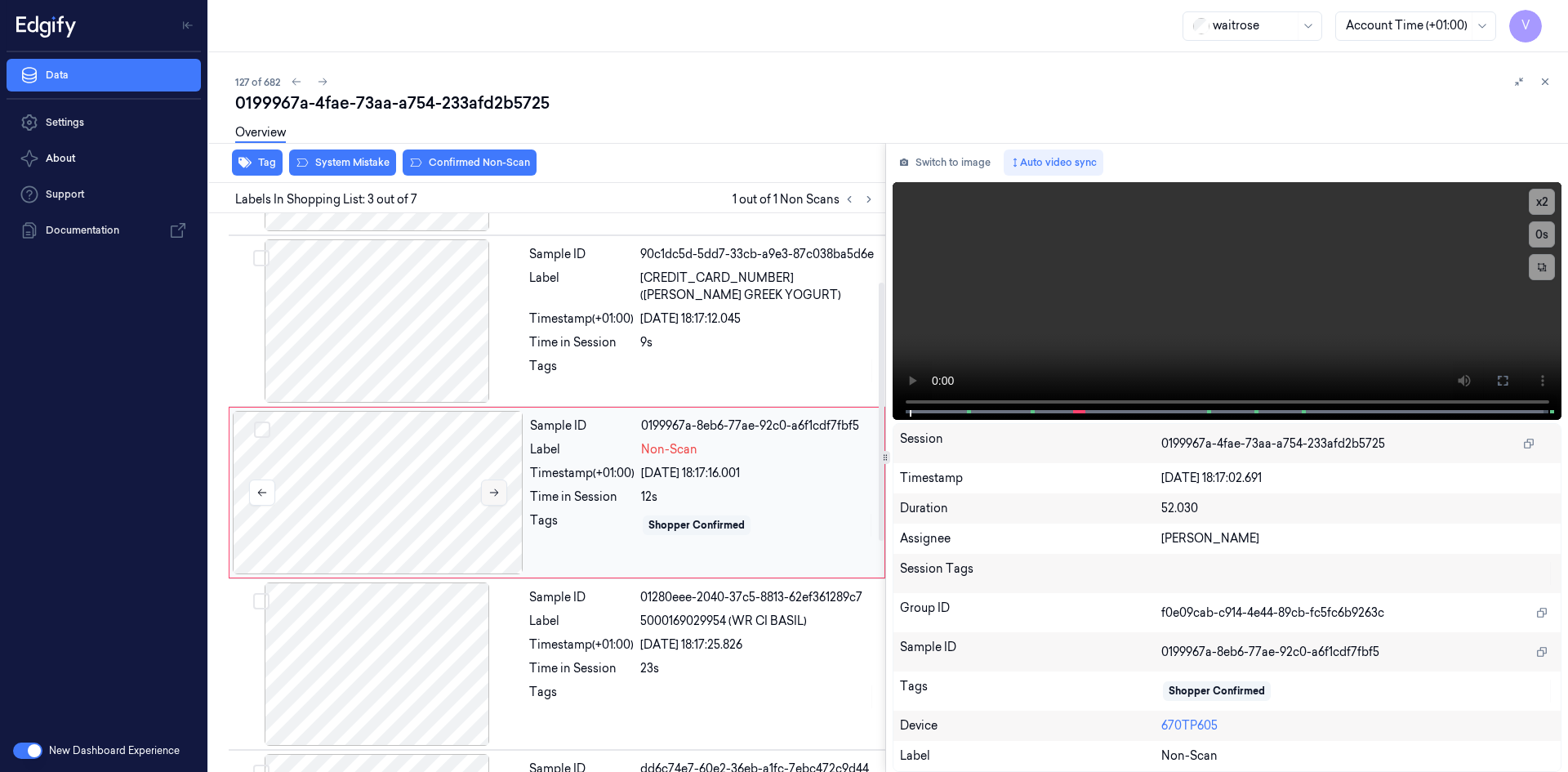
click at [498, 490] on icon at bounding box center [494, 492] width 12 height 12
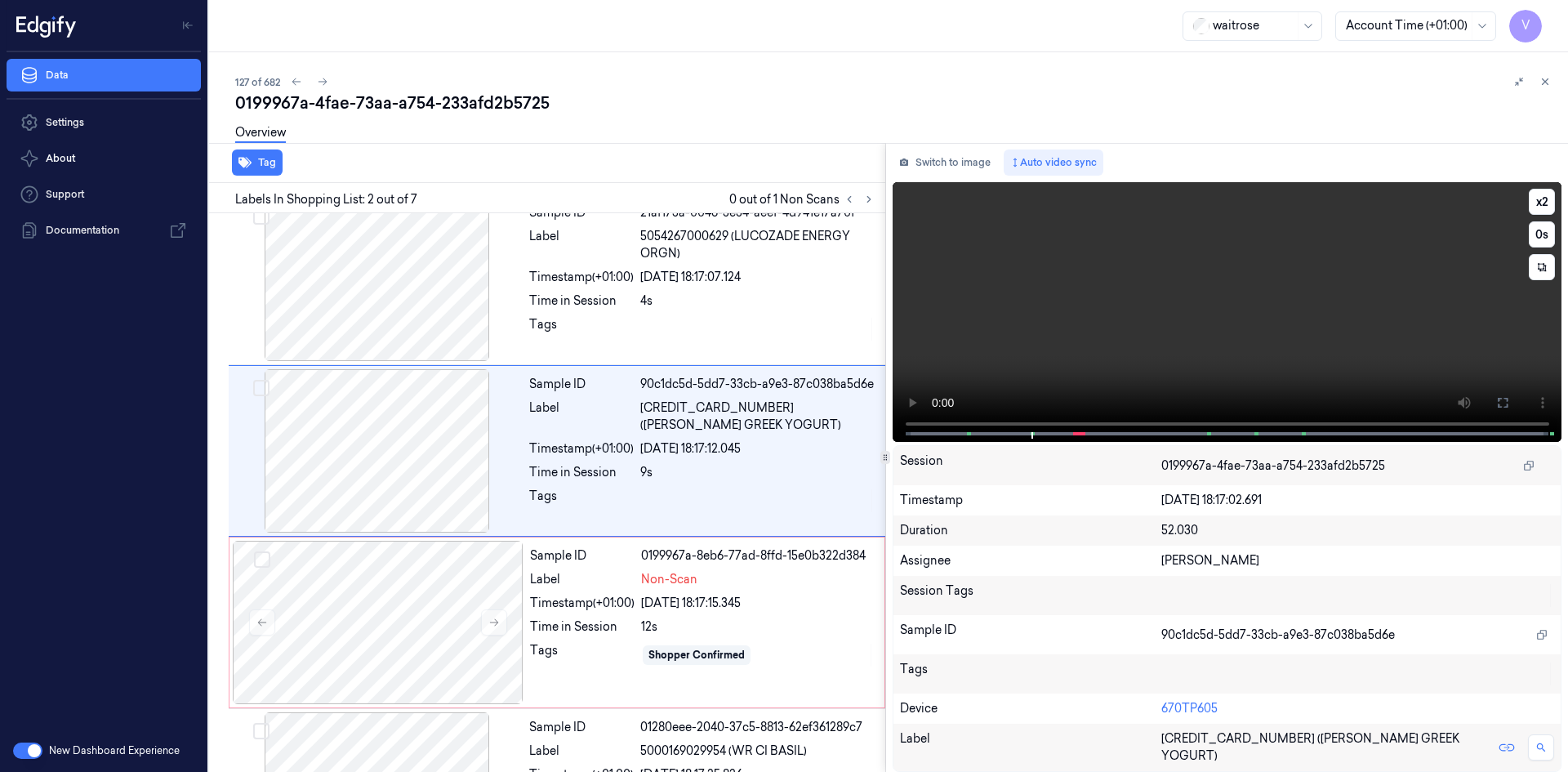
scroll to position [0, 0]
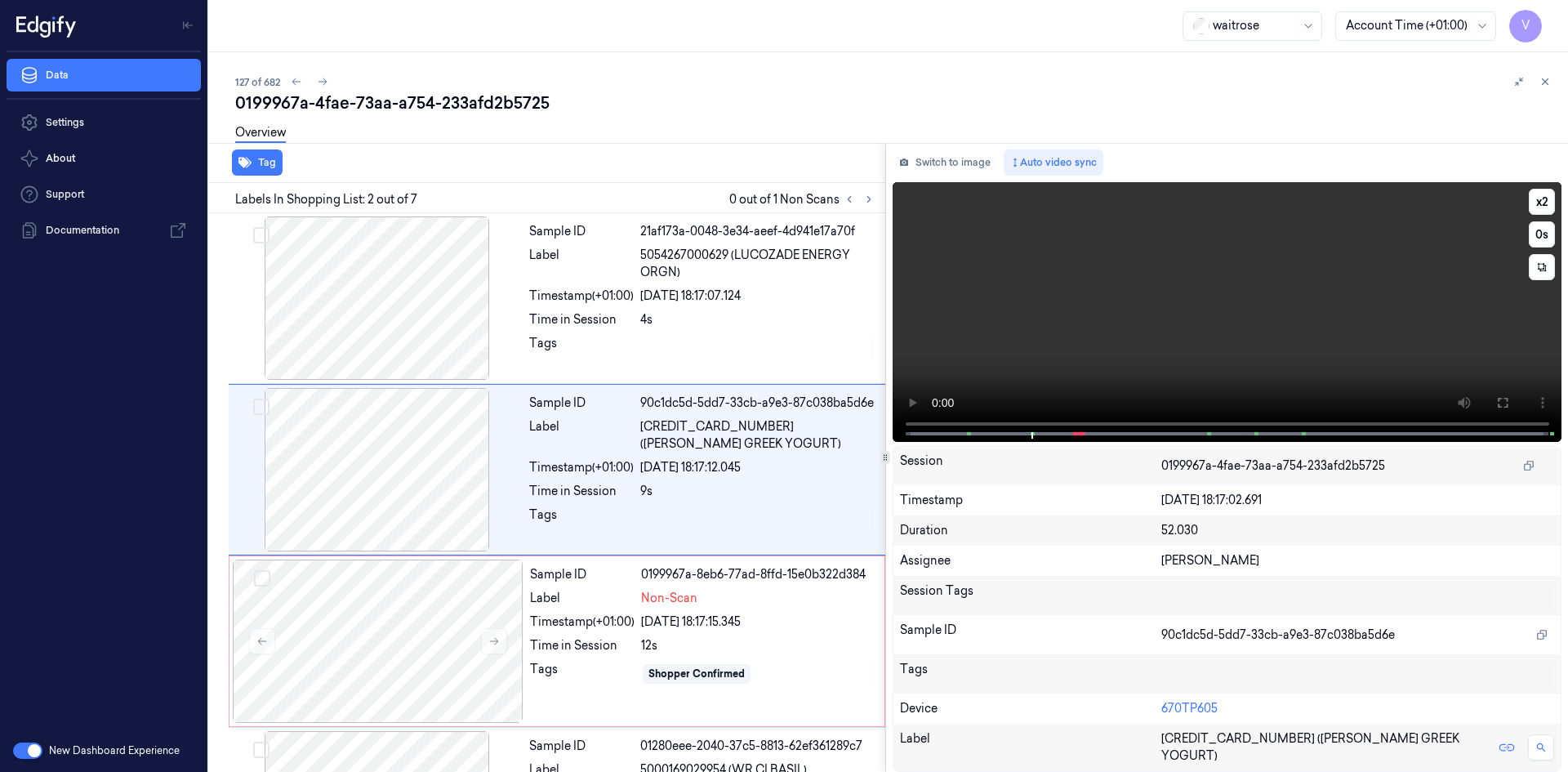
click at [913, 383] on video at bounding box center [1228, 312] width 670 height 260
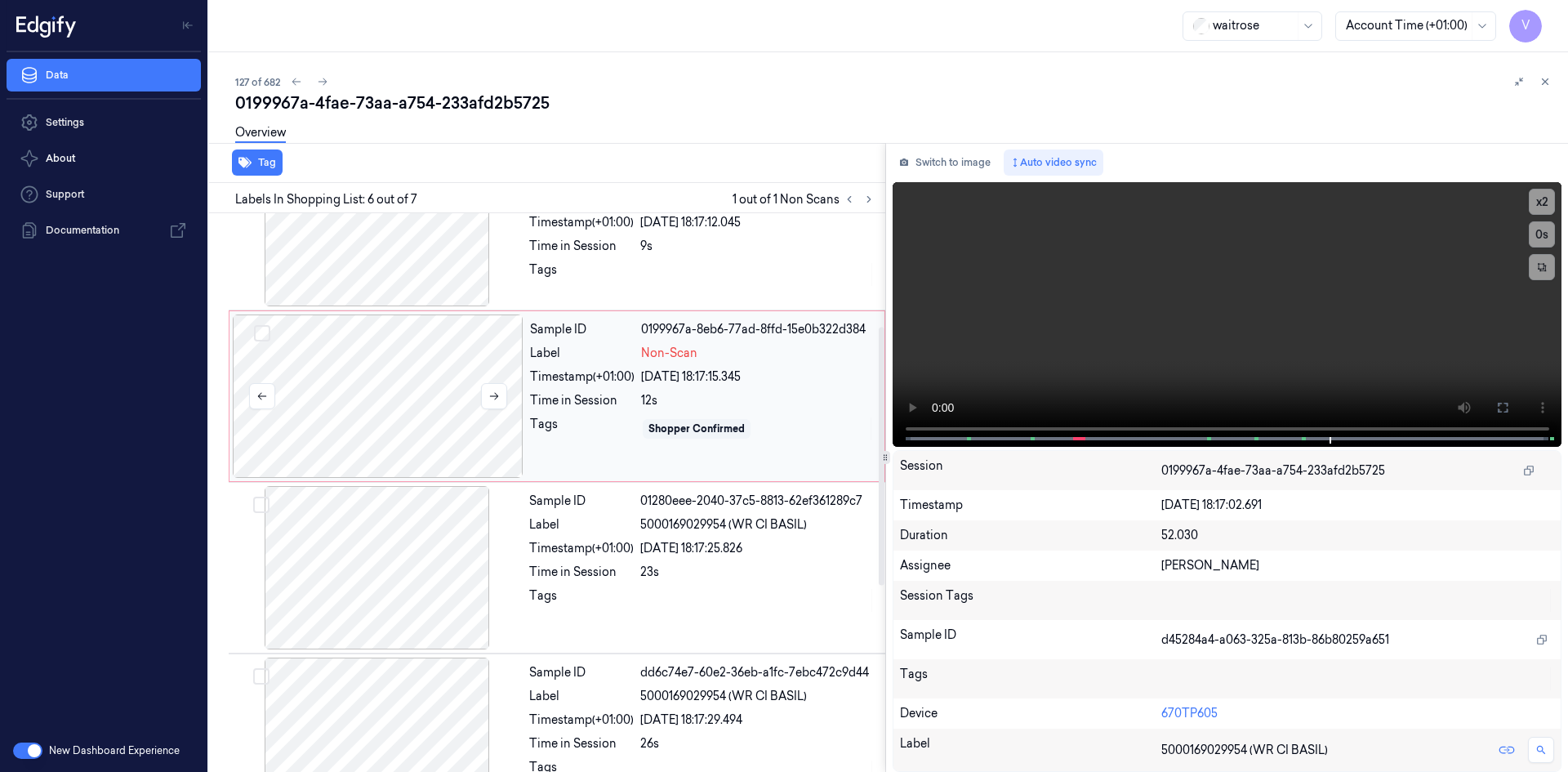
click at [390, 382] on div at bounding box center [378, 395] width 291 height 163
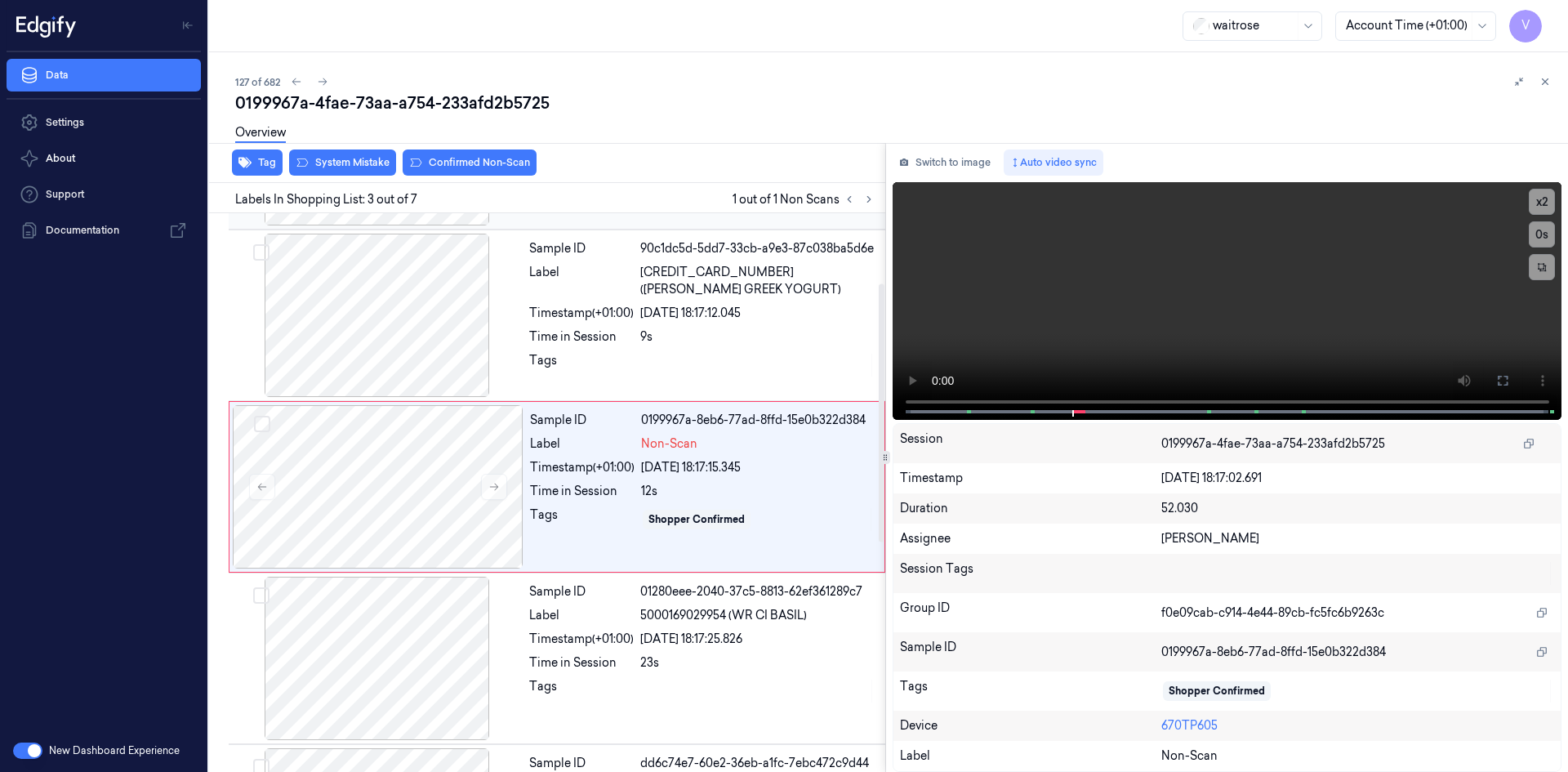
scroll to position [149, 0]
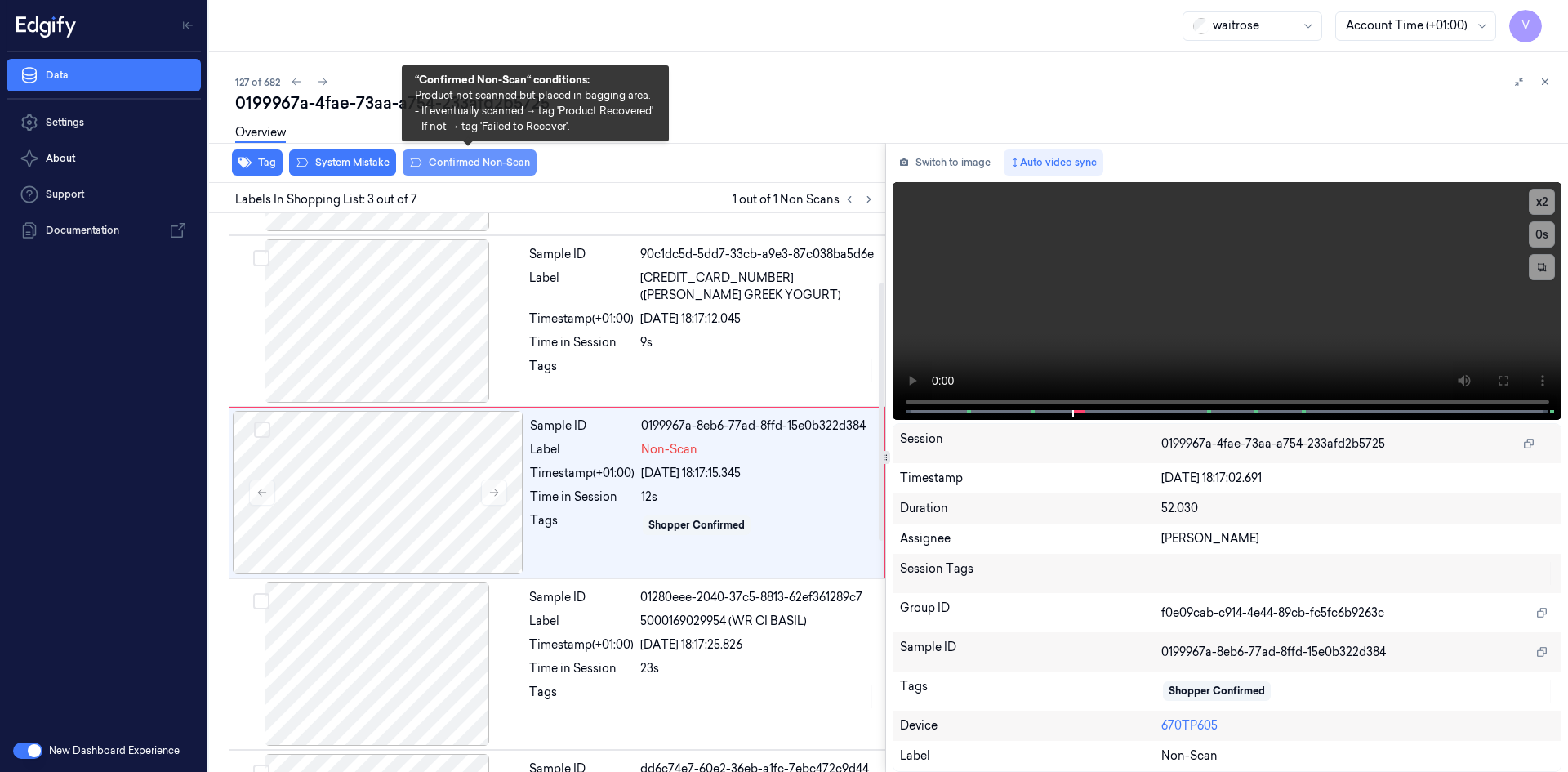
click at [494, 166] on button "Confirmed Non-Scan" at bounding box center [469, 163] width 134 height 26
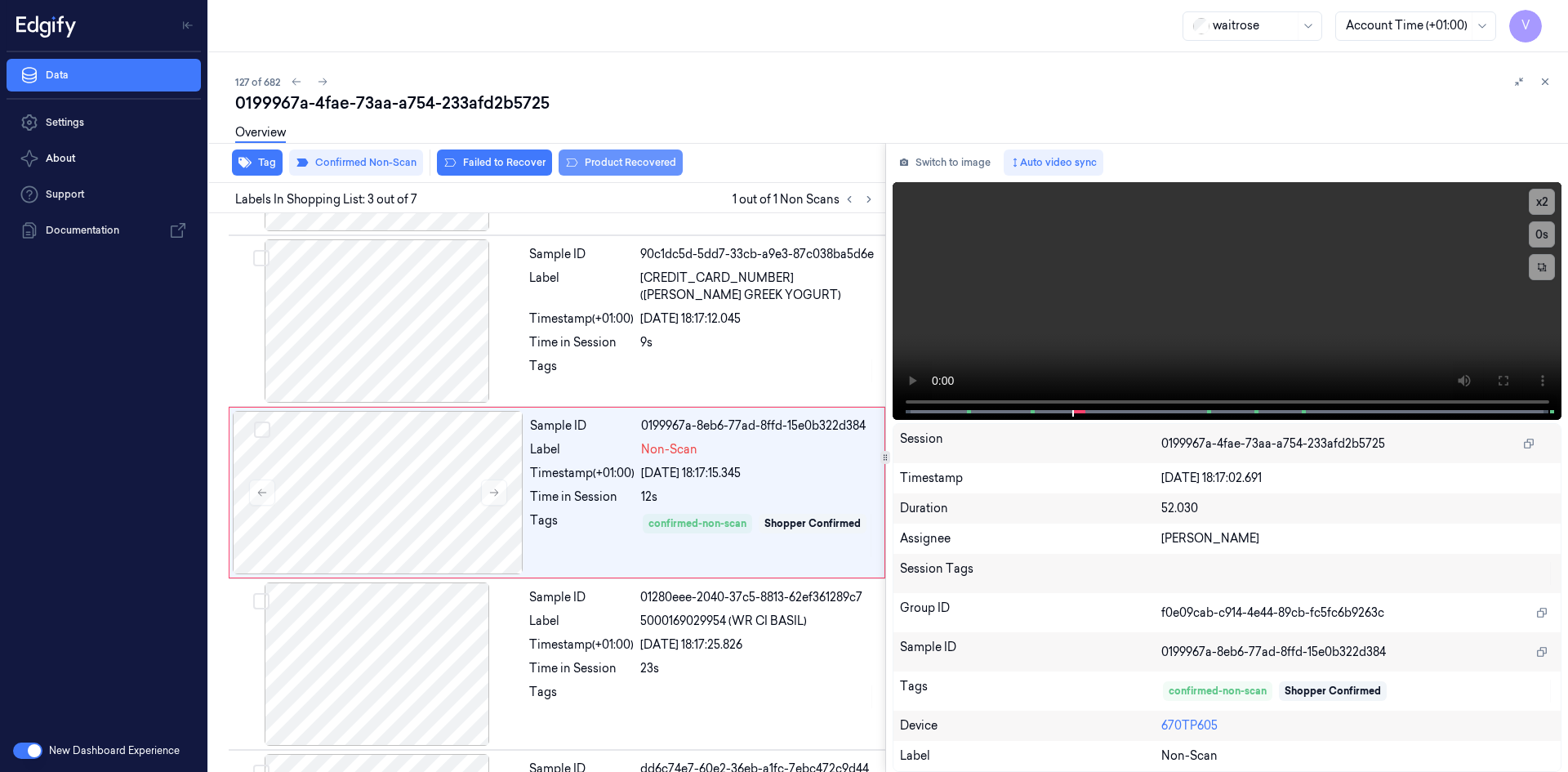
click at [608, 160] on button "Product Recovered" at bounding box center [621, 163] width 125 height 26
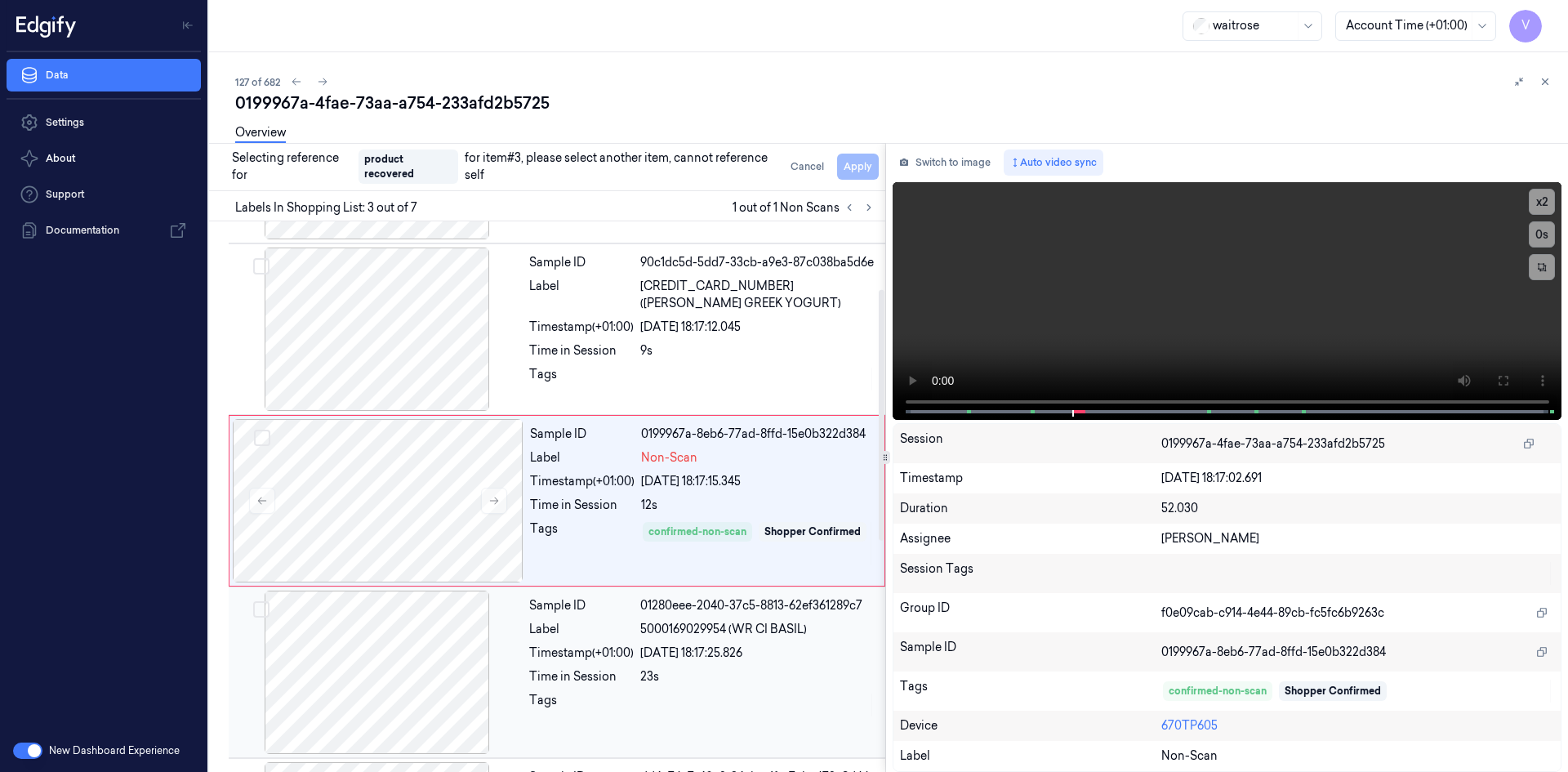
click at [424, 653] on div at bounding box center [377, 672] width 291 height 163
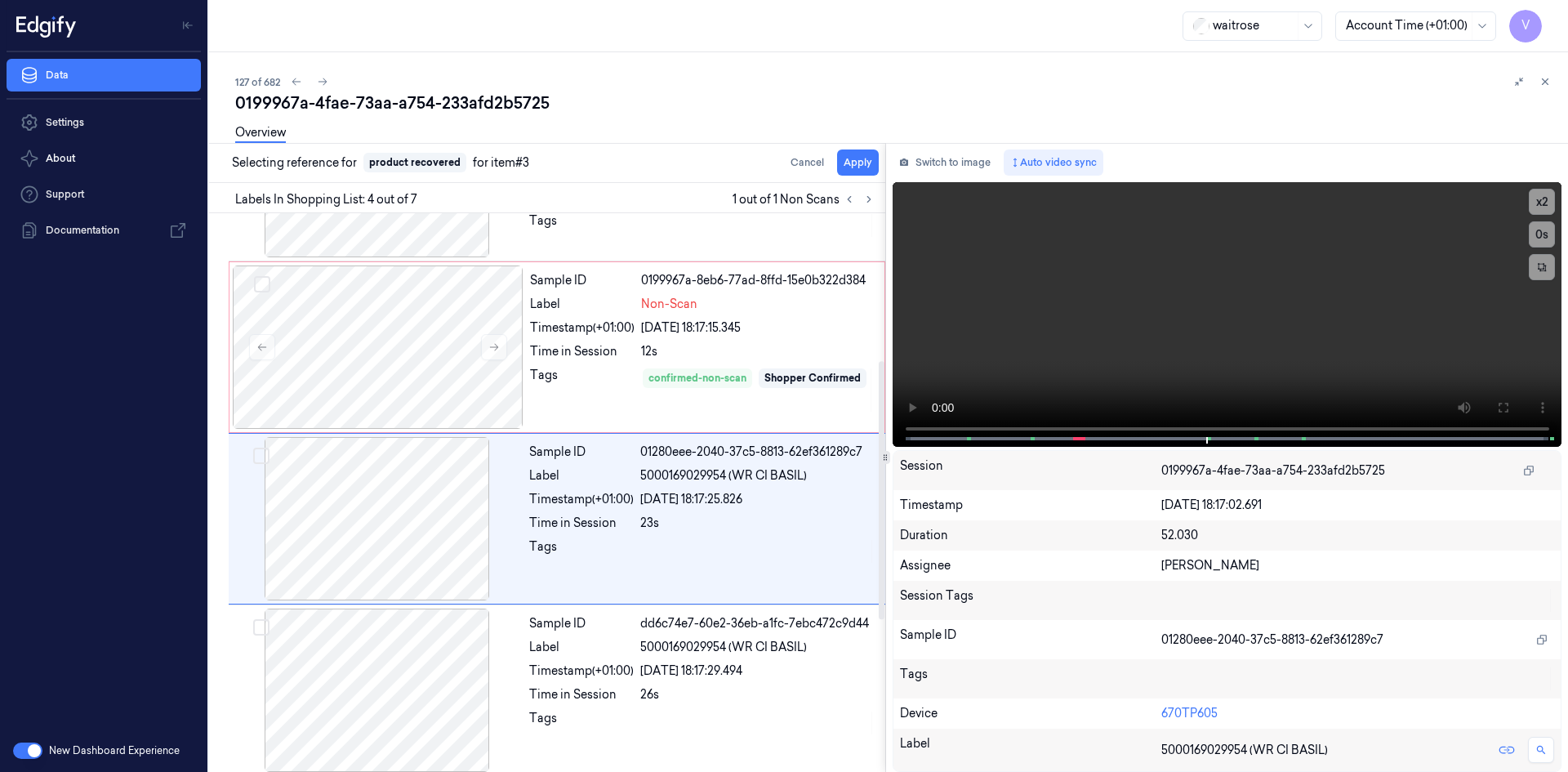
scroll to position [321, 0]
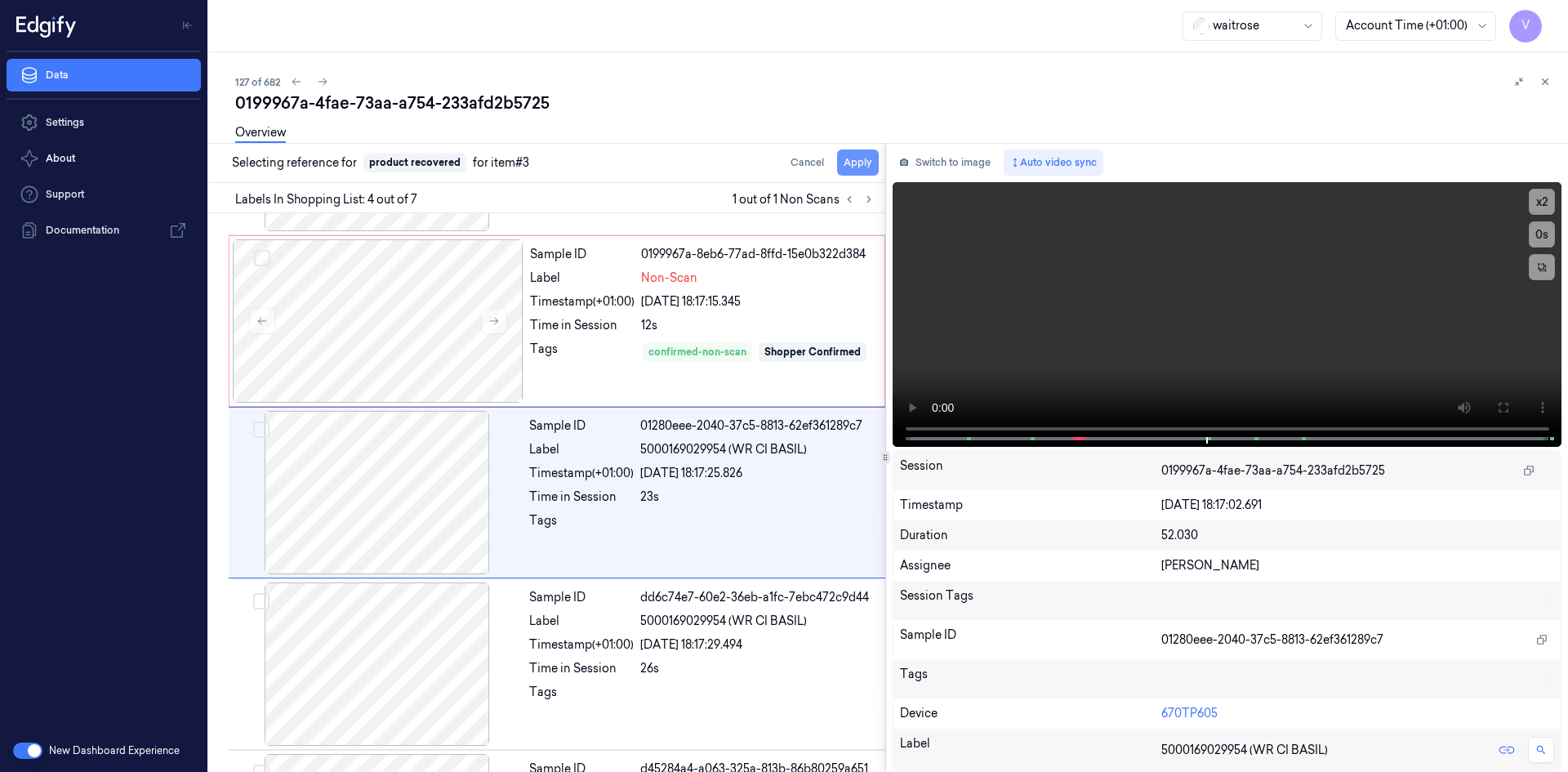
click at [860, 157] on button "Apply" at bounding box center [858, 163] width 42 height 26
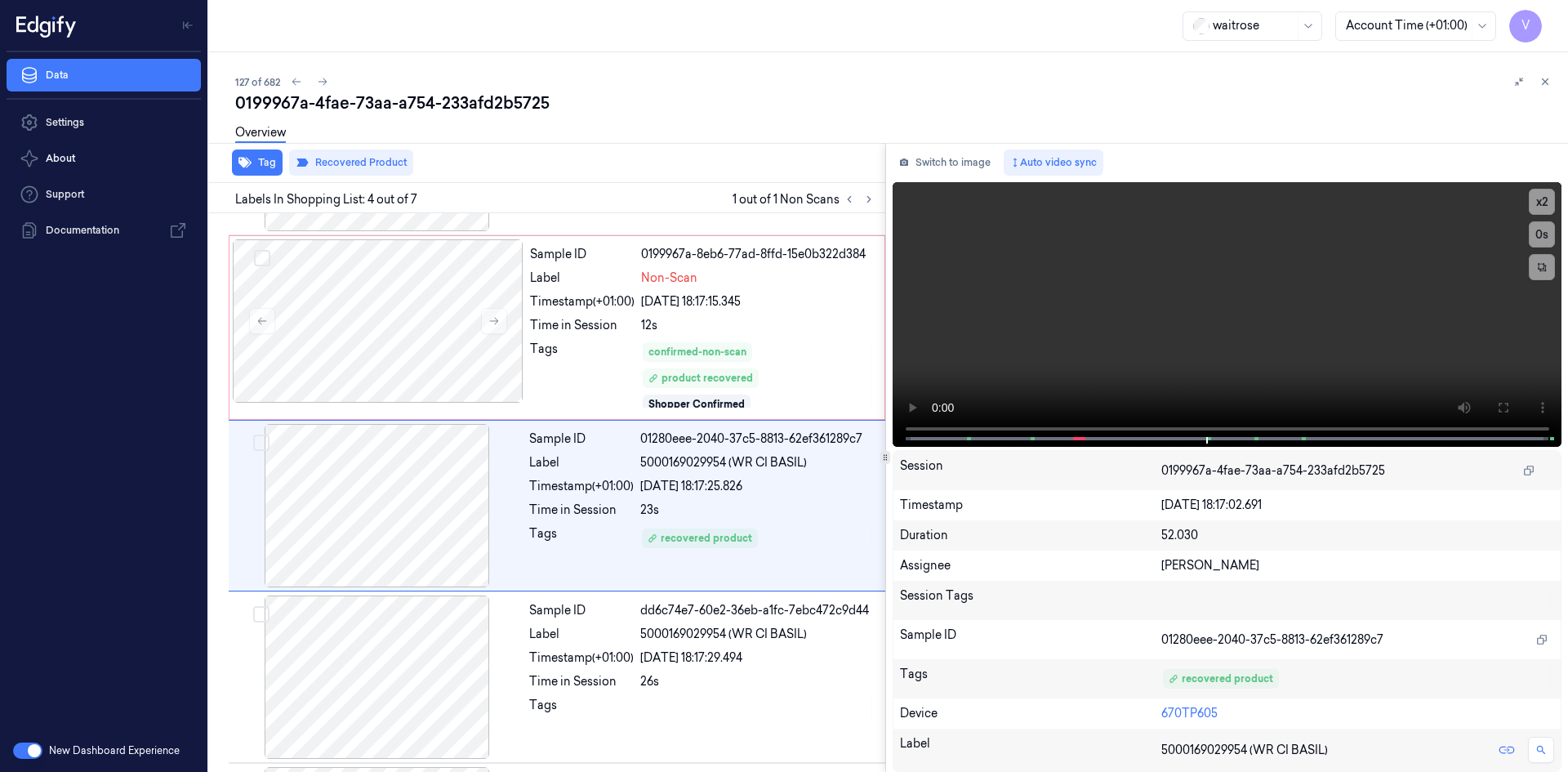
scroll to position [333, 0]
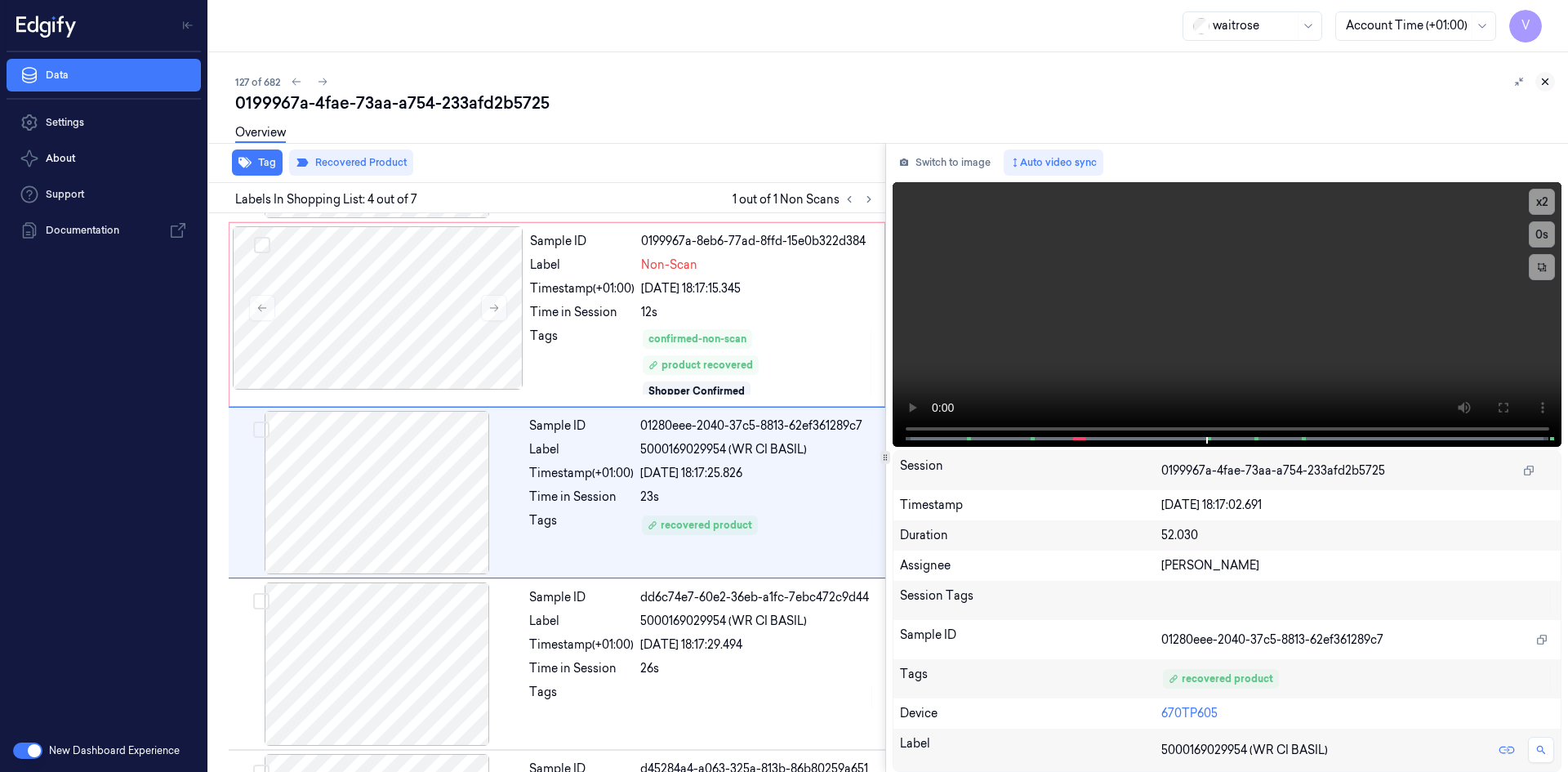
click at [1547, 79] on icon at bounding box center [1545, 82] width 5 height 5
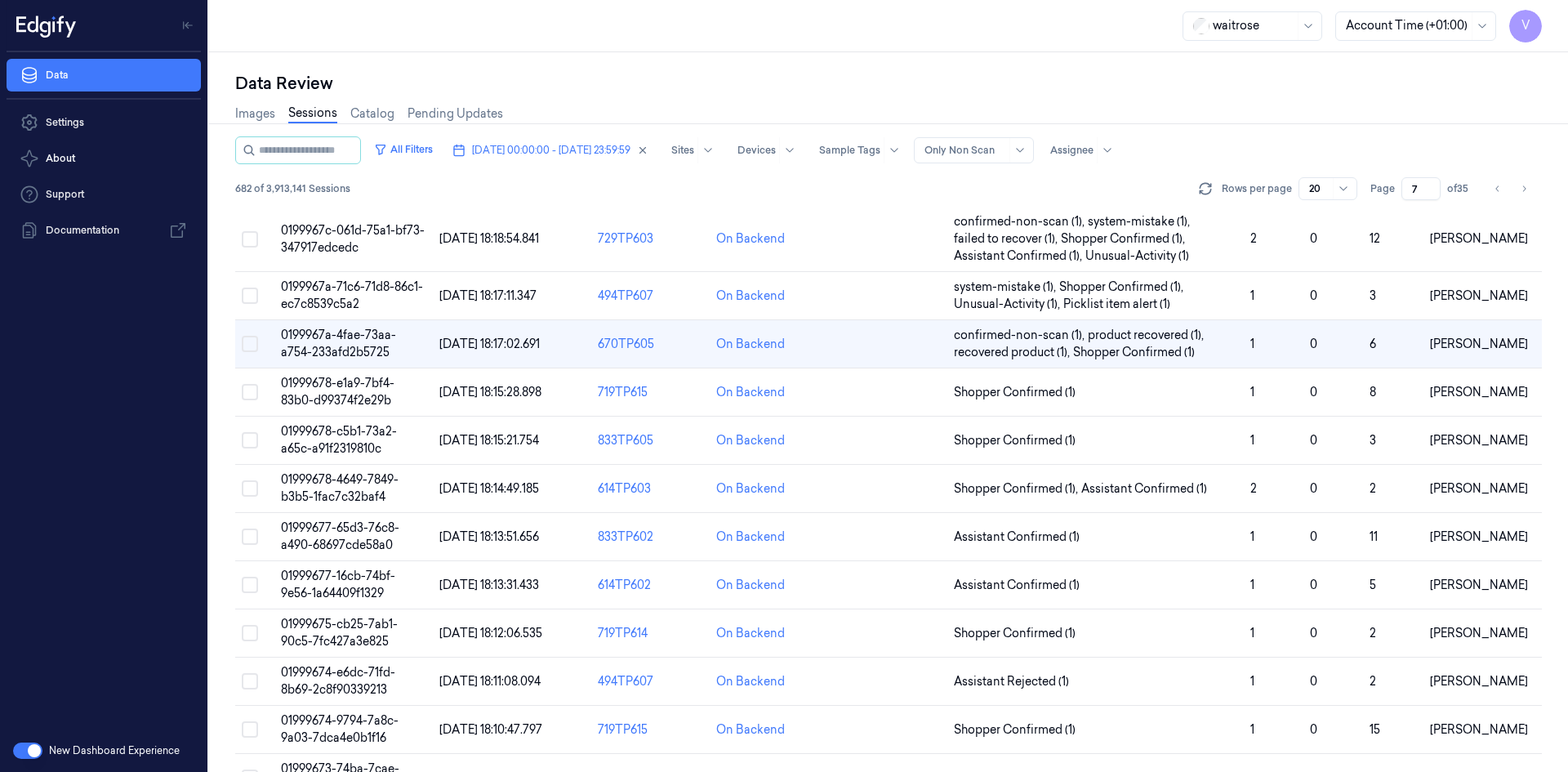
scroll to position [109, 0]
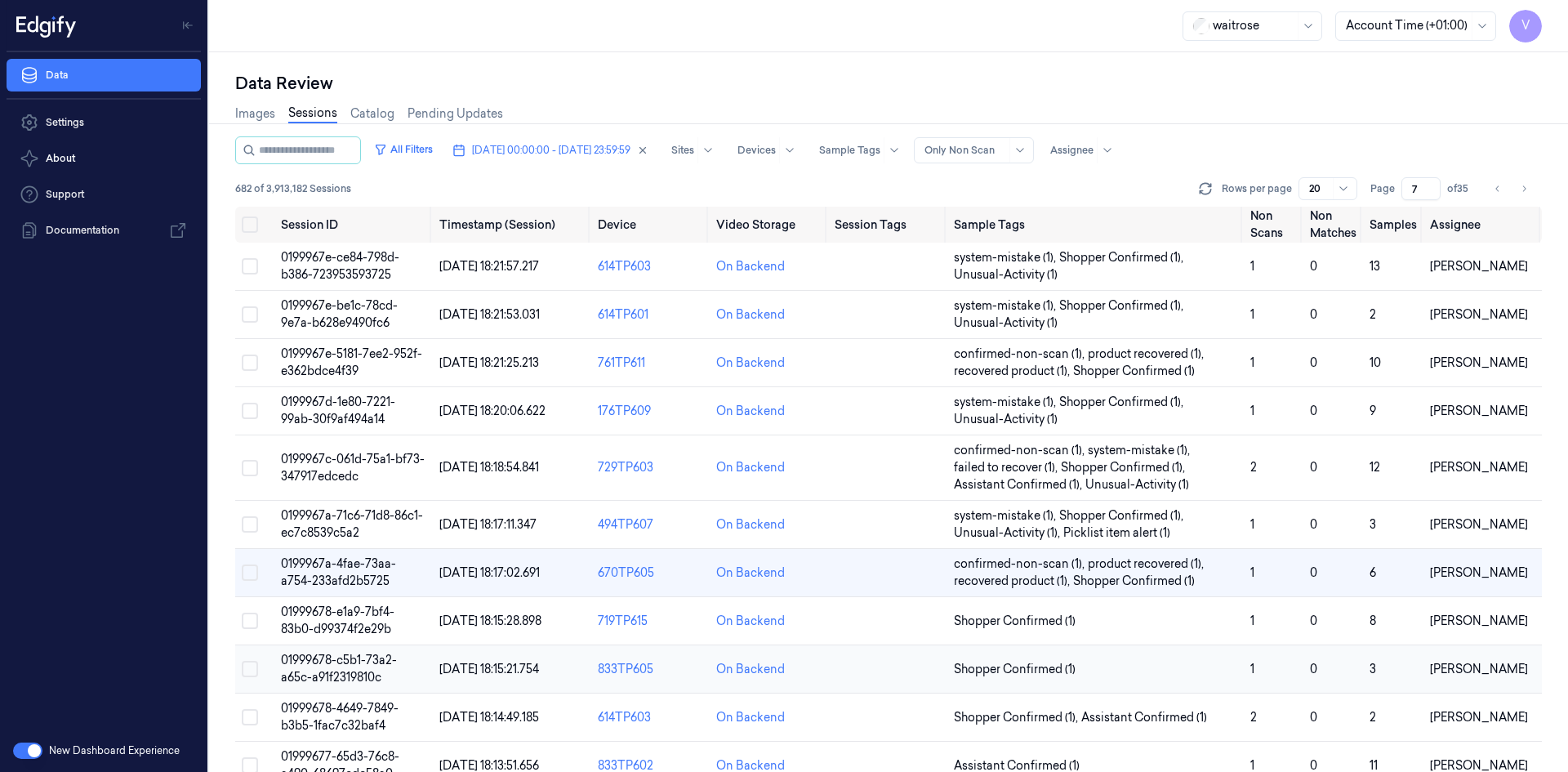
click at [348, 674] on span "01999678-c5b1-73a2-a65c-a91f2319810c" at bounding box center [339, 668] width 116 height 32
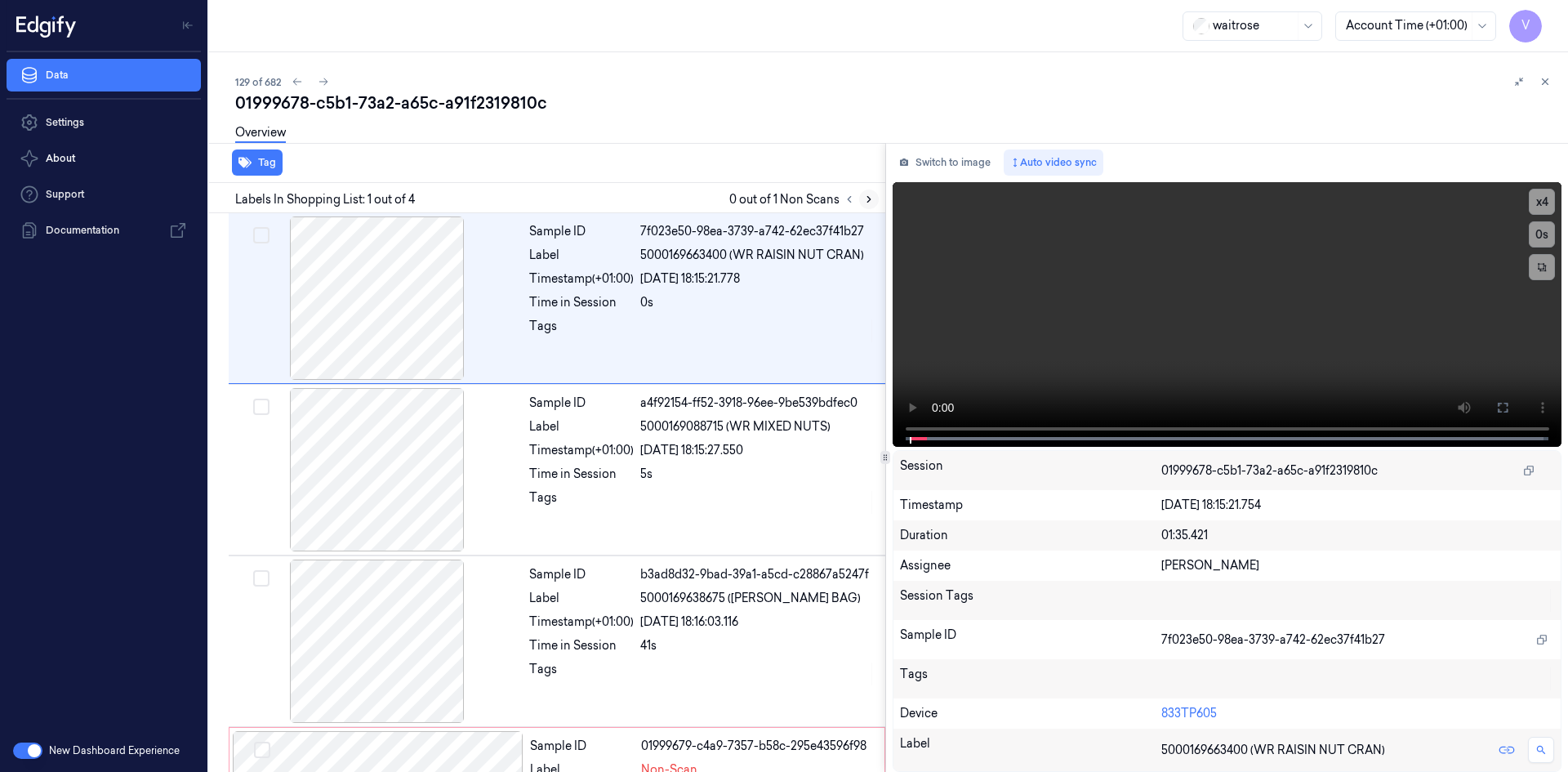
click at [864, 199] on icon at bounding box center [868, 199] width 12 height 12
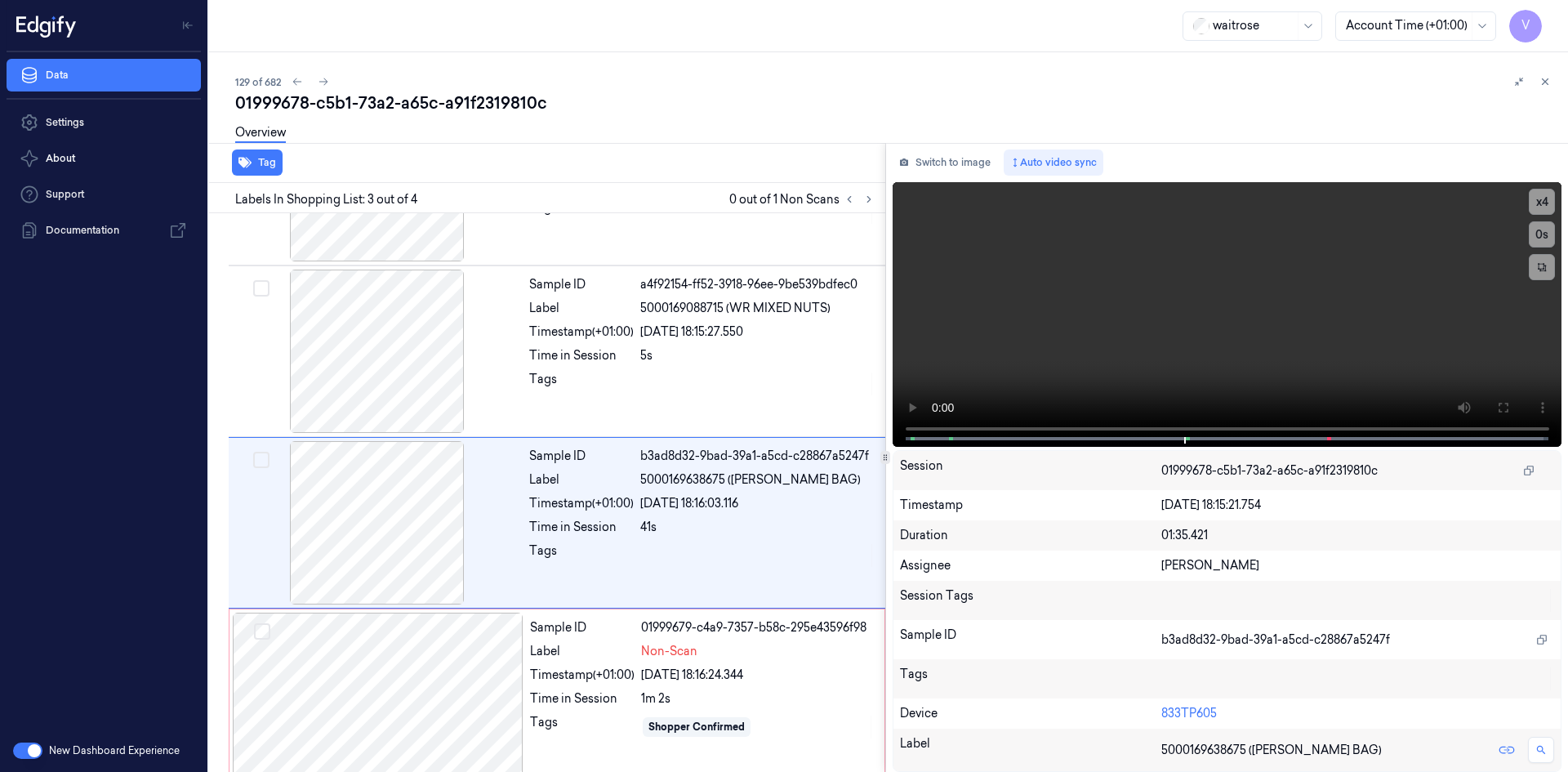
scroll to position [133, 0]
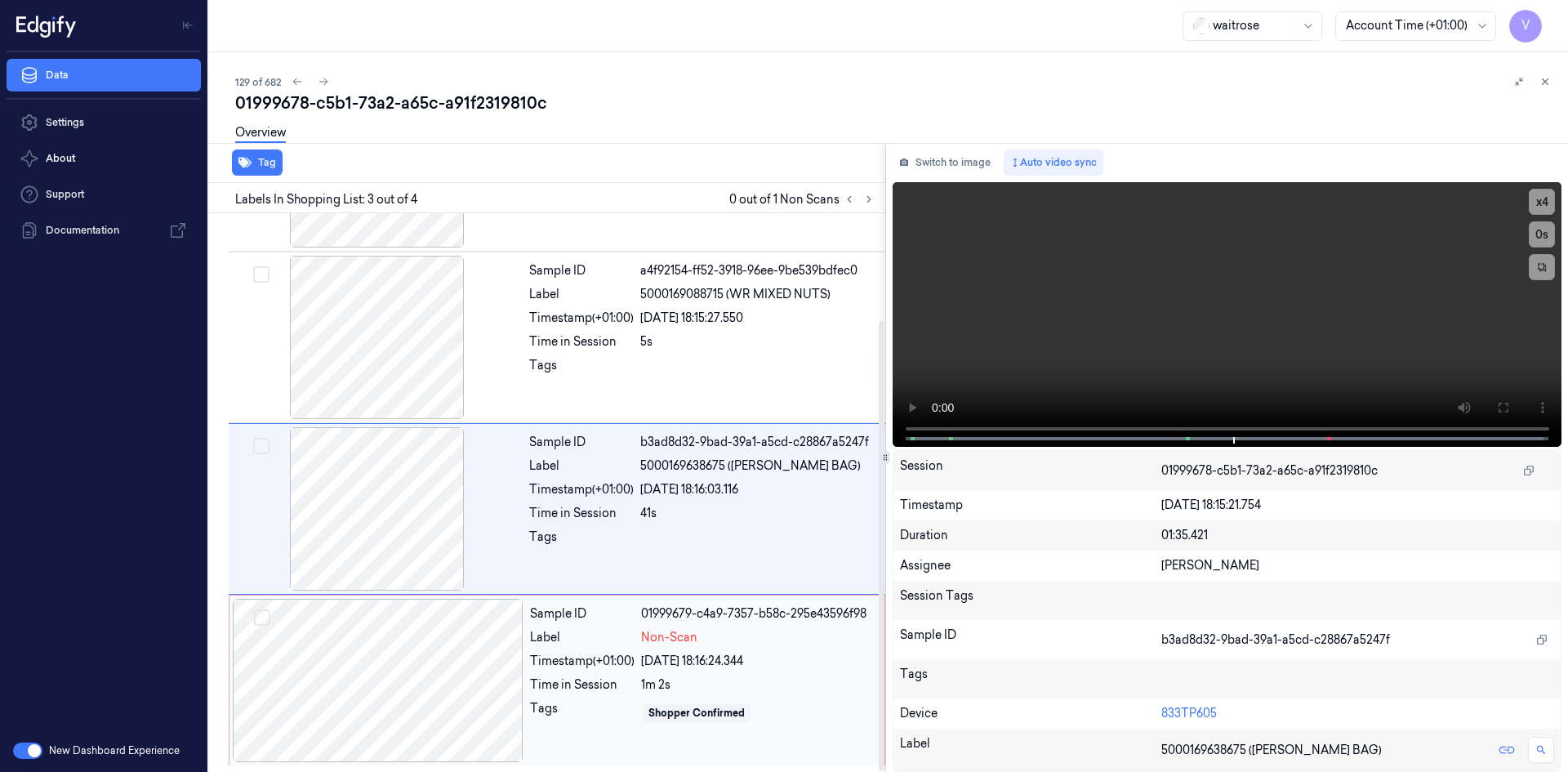
click at [516, 645] on div at bounding box center [378, 680] width 291 height 163
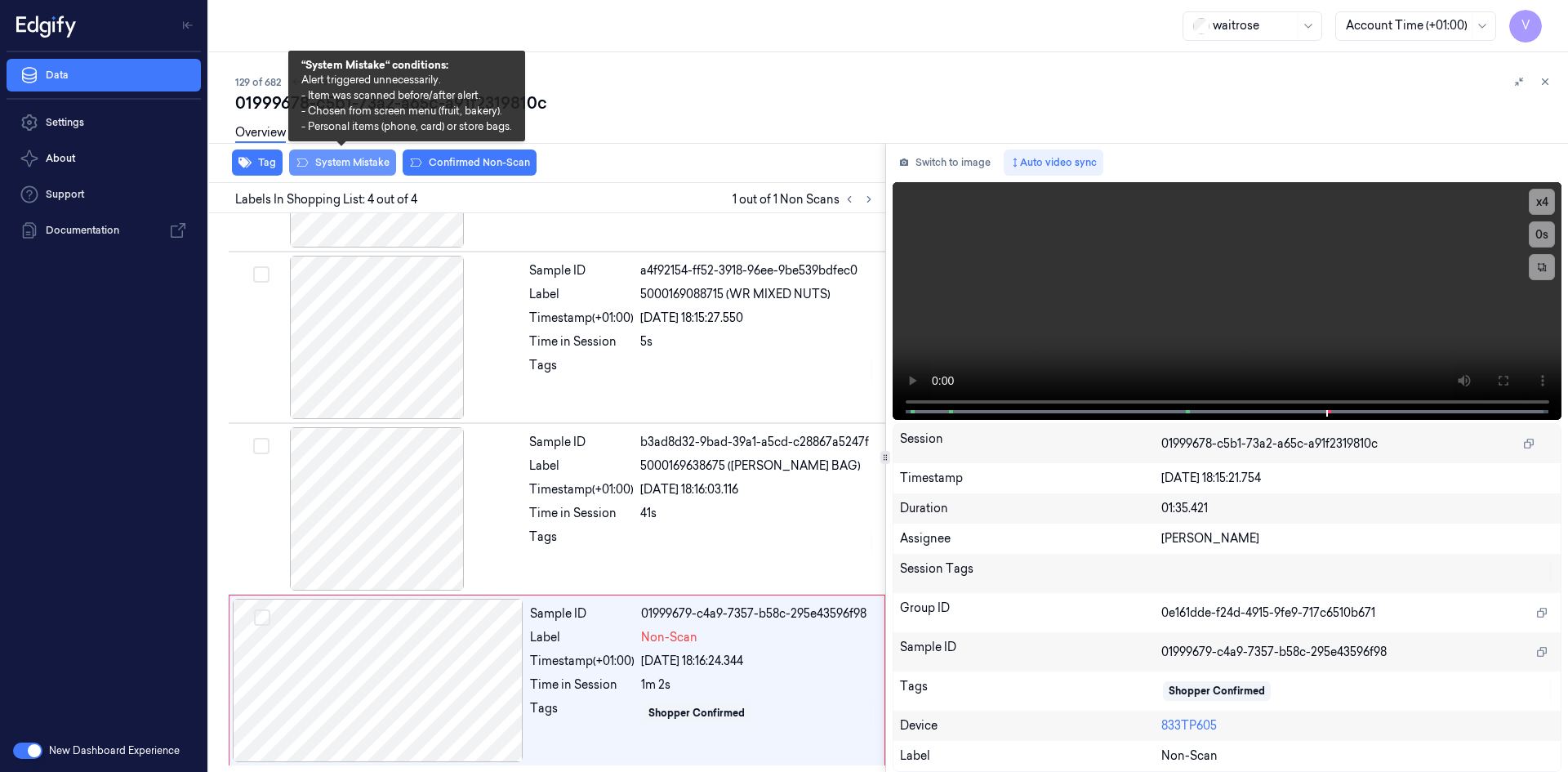
click at [362, 163] on button "System Mistake" at bounding box center [342, 163] width 107 height 26
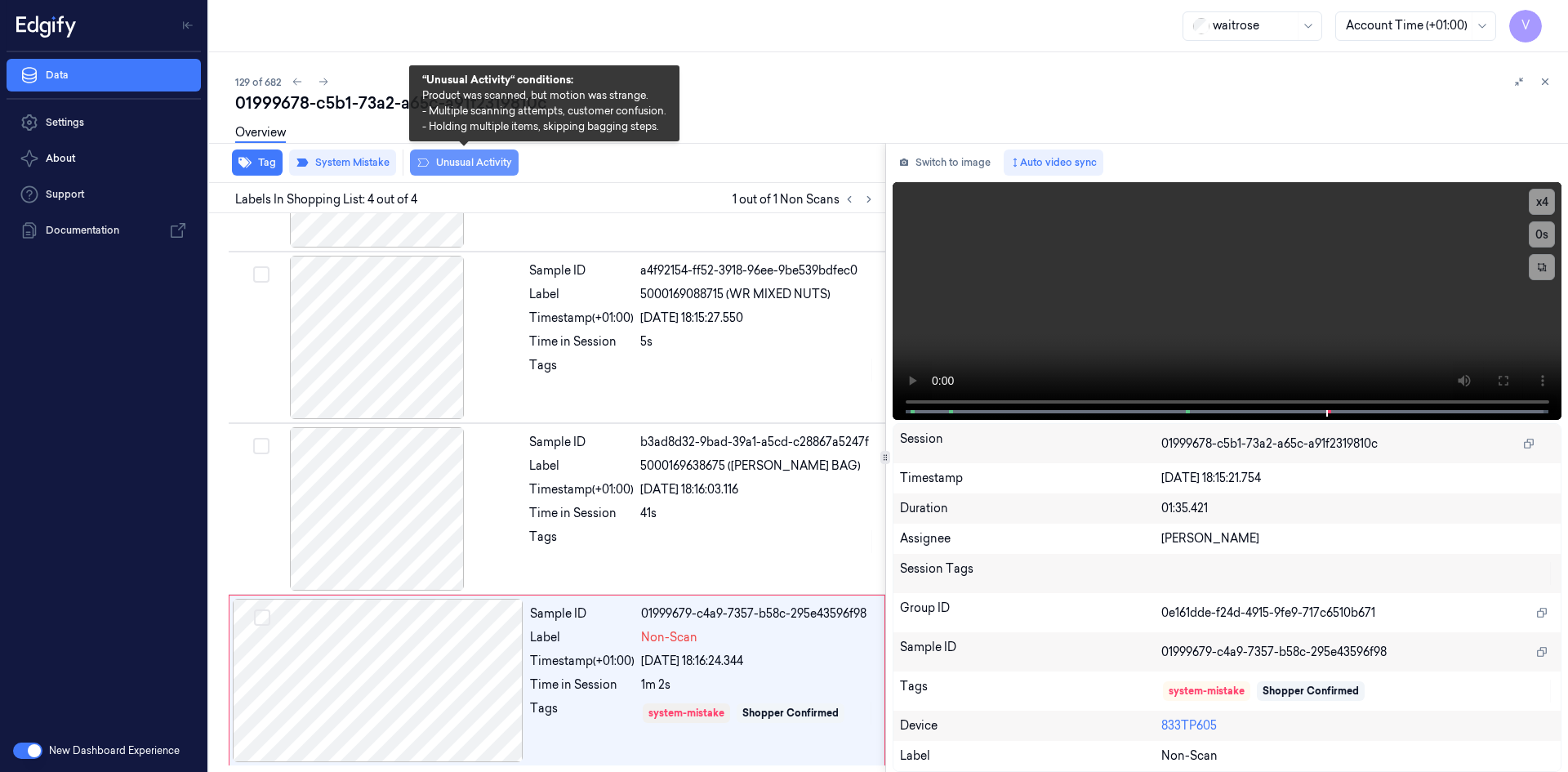
click at [480, 161] on button "Unusual Activity" at bounding box center [464, 163] width 108 height 26
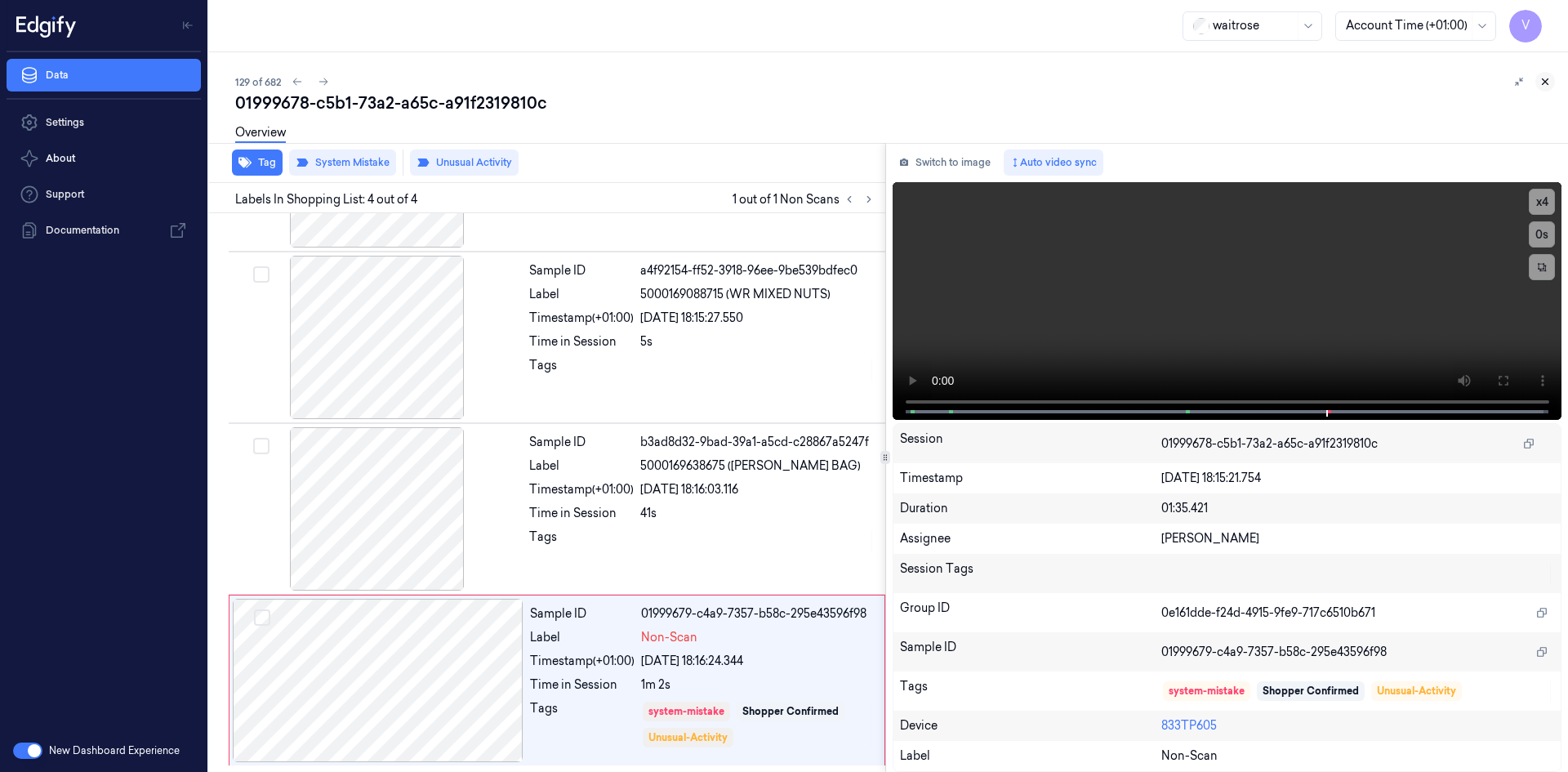
click at [1546, 84] on icon at bounding box center [1545, 81] width 12 height 12
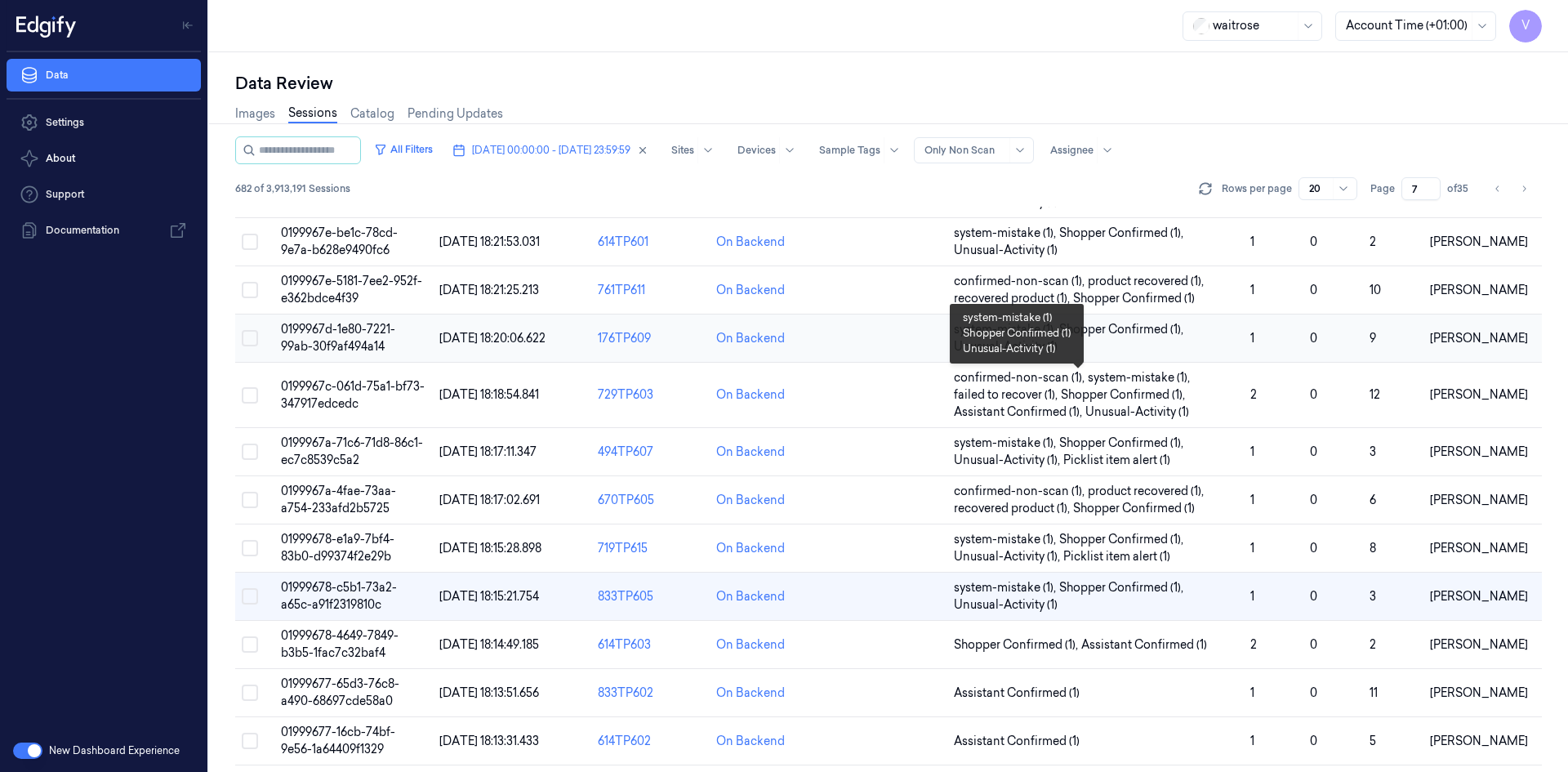
scroll to position [163, 0]
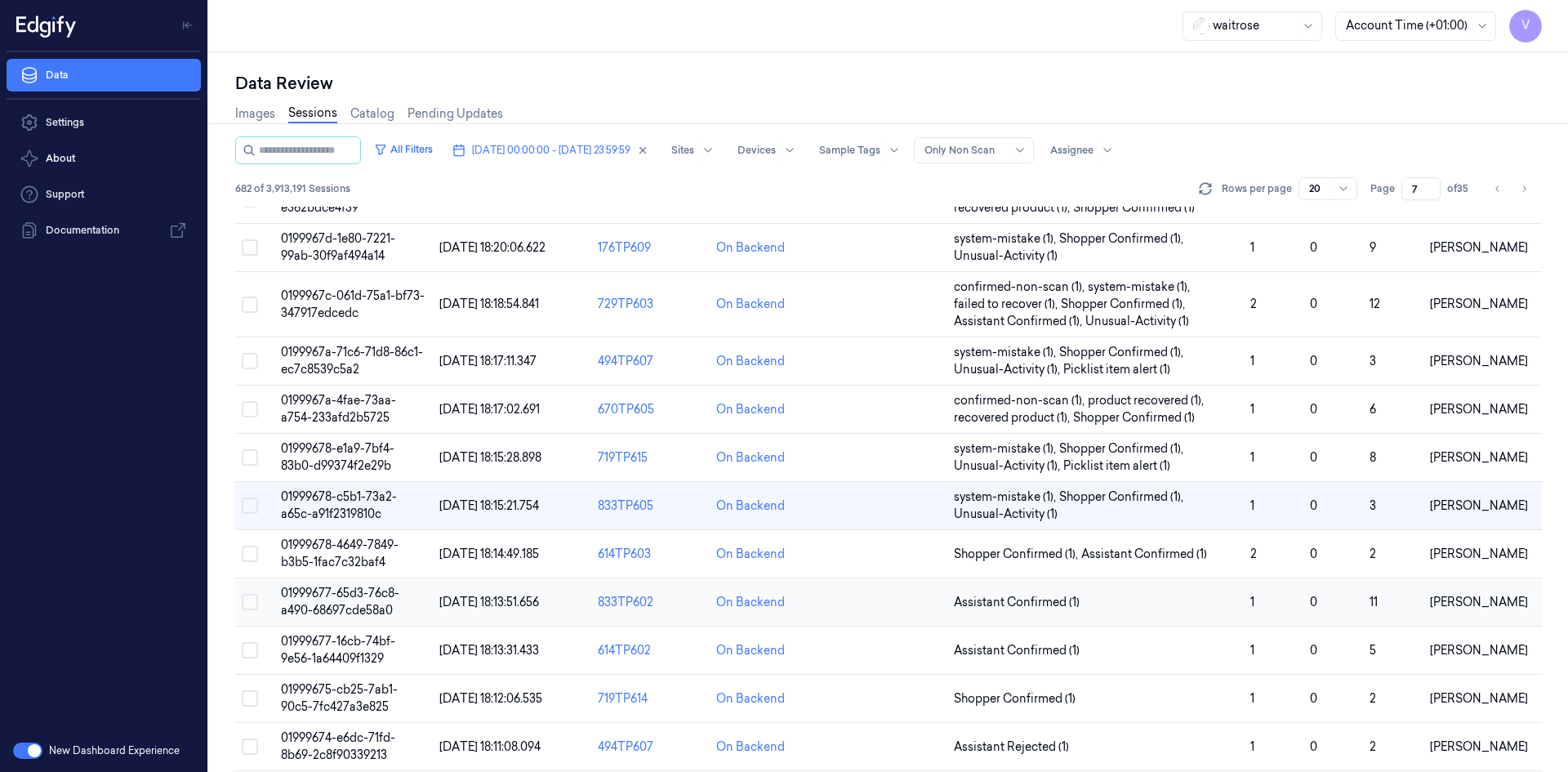
click at [333, 600] on span "01999677-65d3-76c8-a490-68697cde58a0" at bounding box center [339, 601] width 118 height 32
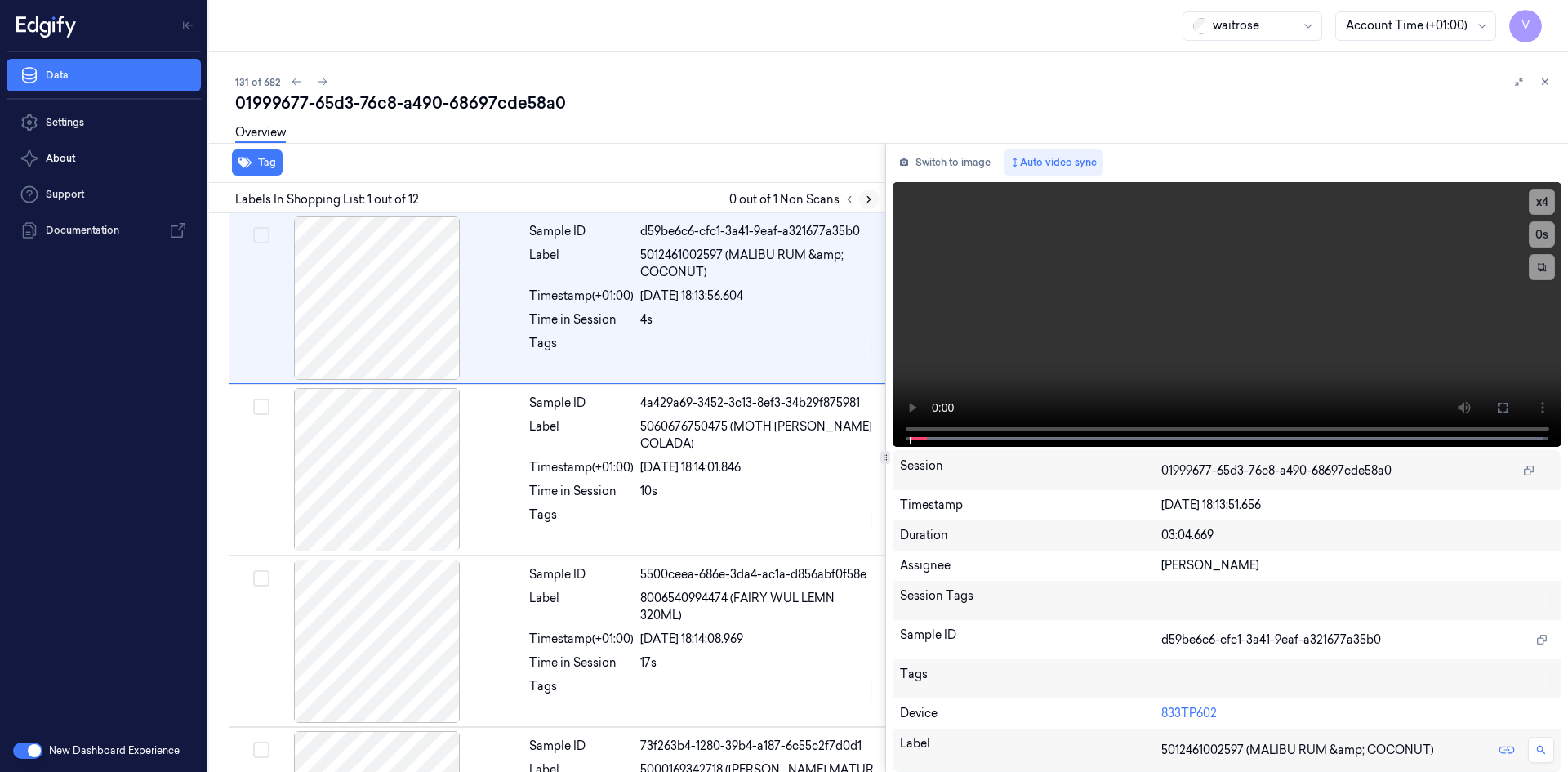
click at [866, 200] on icon at bounding box center [868, 199] width 12 height 12
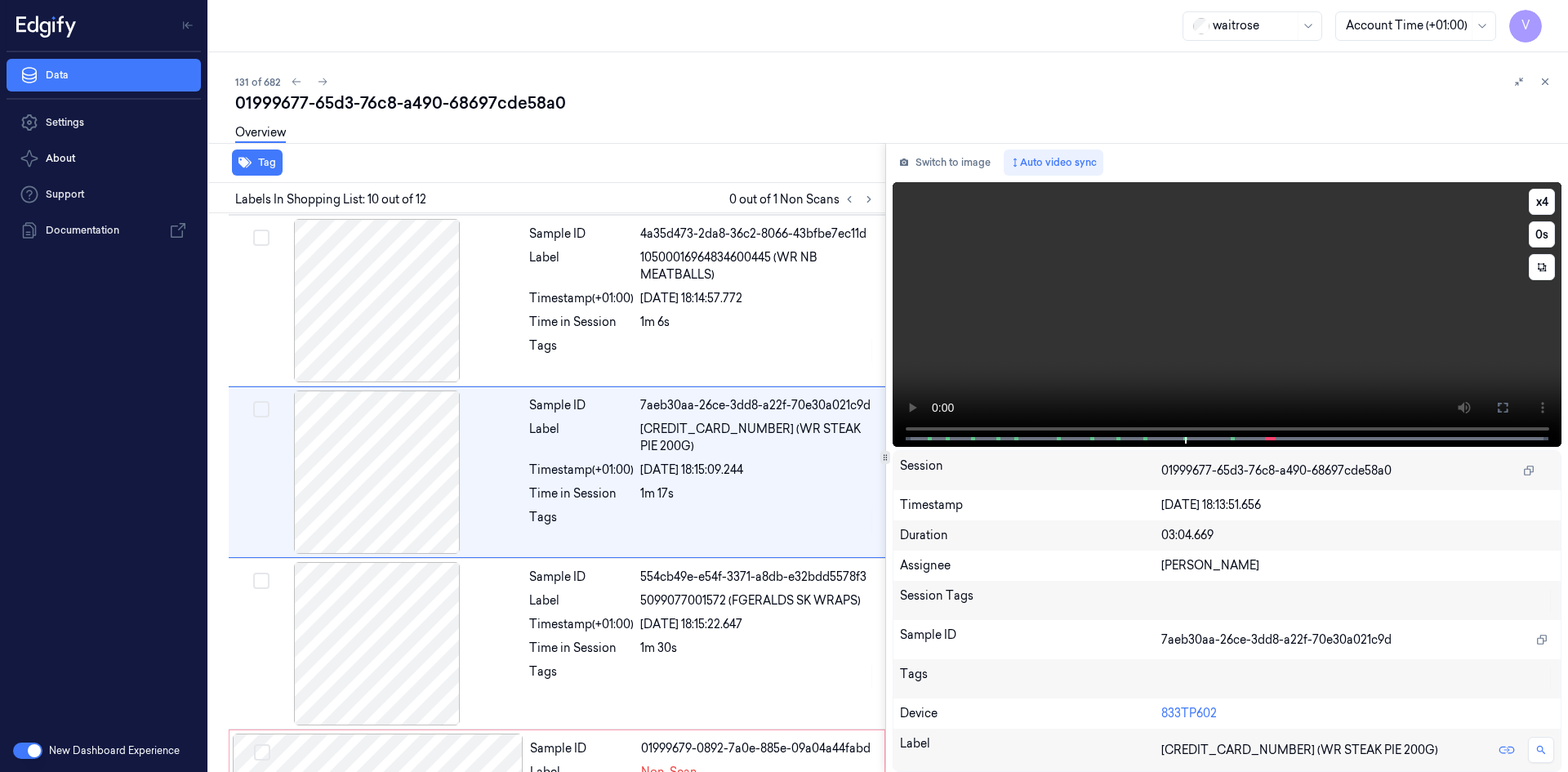
scroll to position [1350, 0]
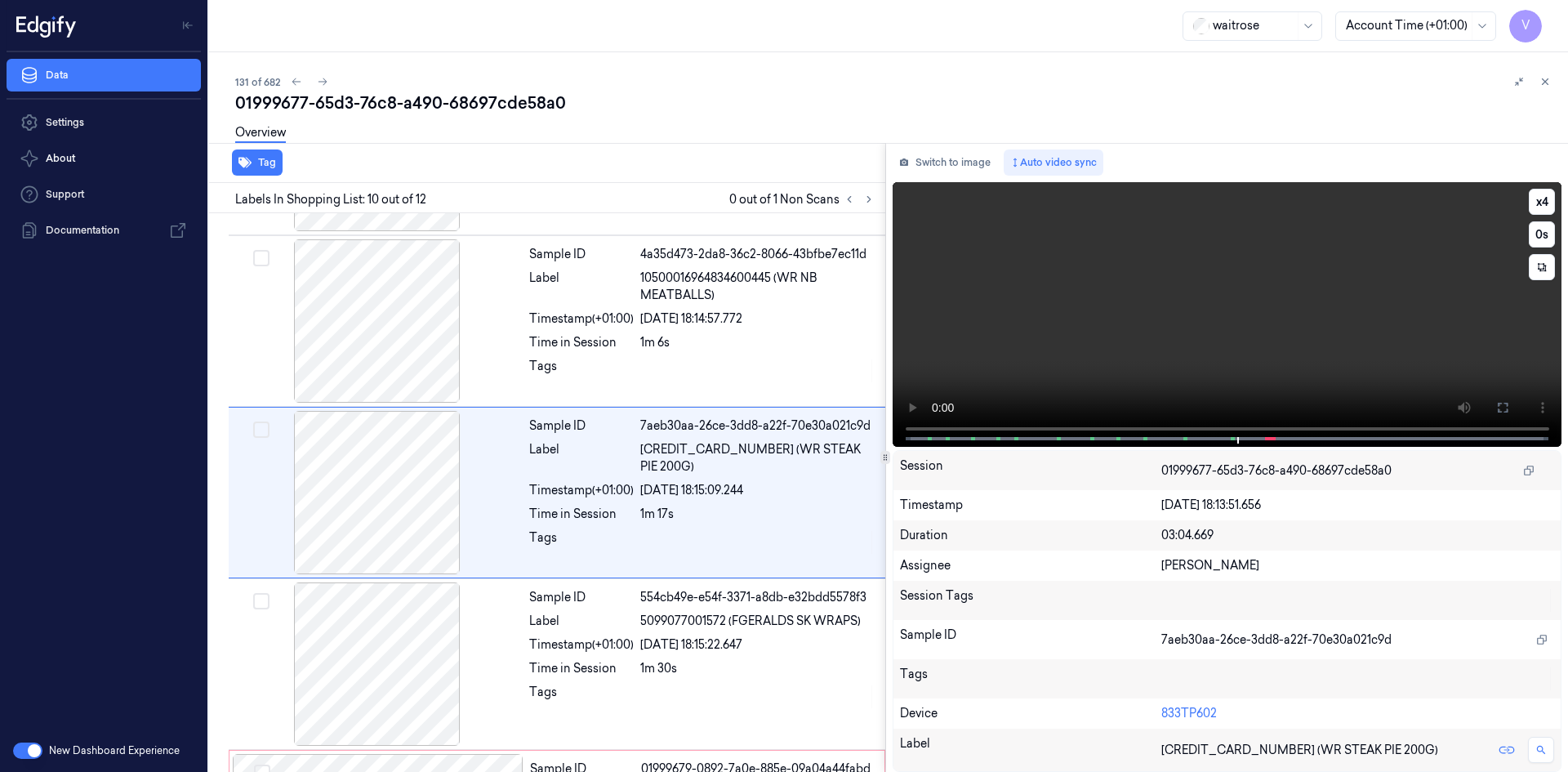
click at [914, 381] on video at bounding box center [1228, 314] width 670 height 265
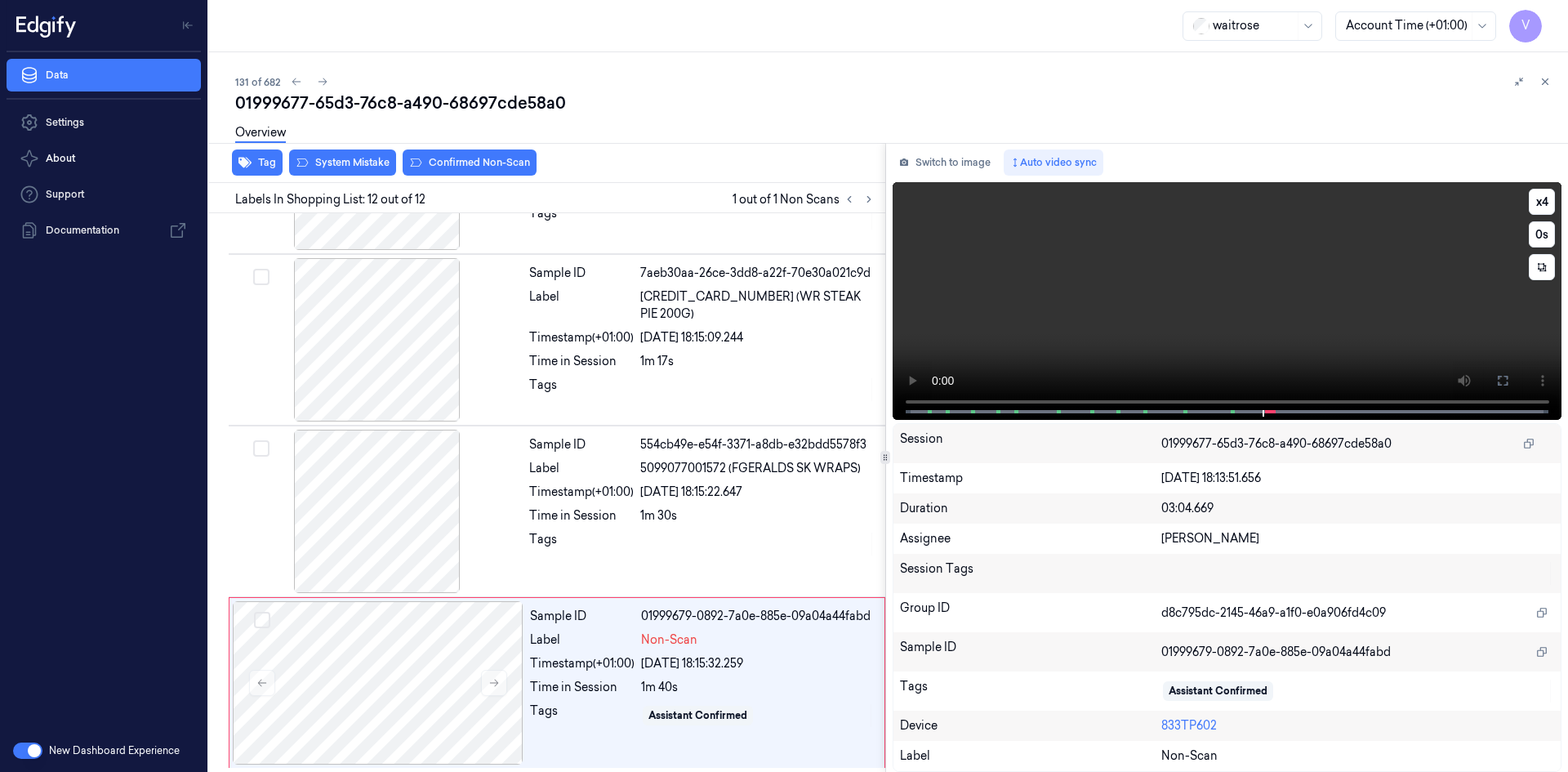
scroll to position [1505, 0]
click at [381, 624] on div at bounding box center [378, 680] width 291 height 163
click at [364, 156] on button "System Mistake" at bounding box center [342, 163] width 107 height 26
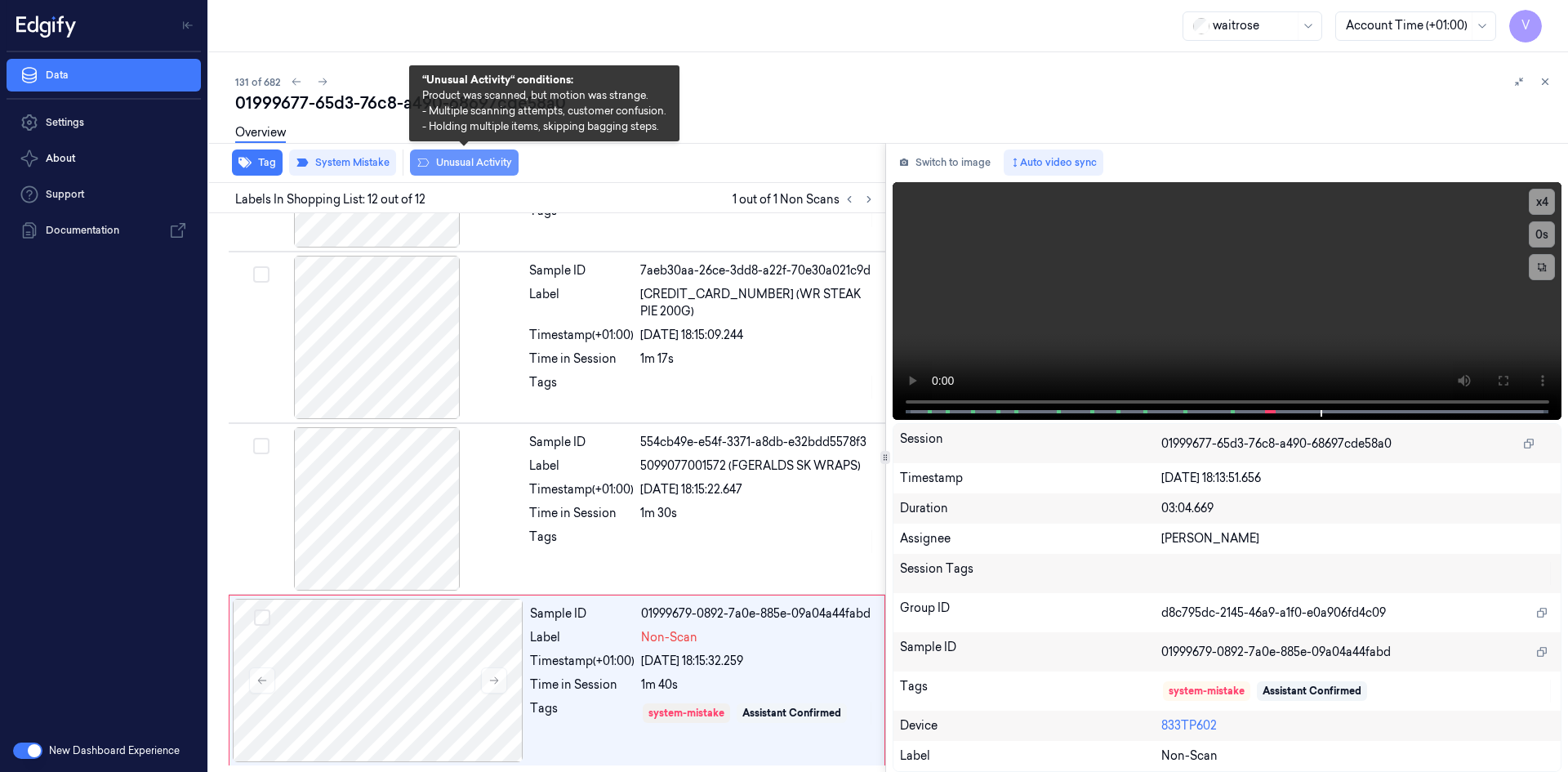
click at [461, 159] on button "Unusual Activity" at bounding box center [464, 163] width 108 height 26
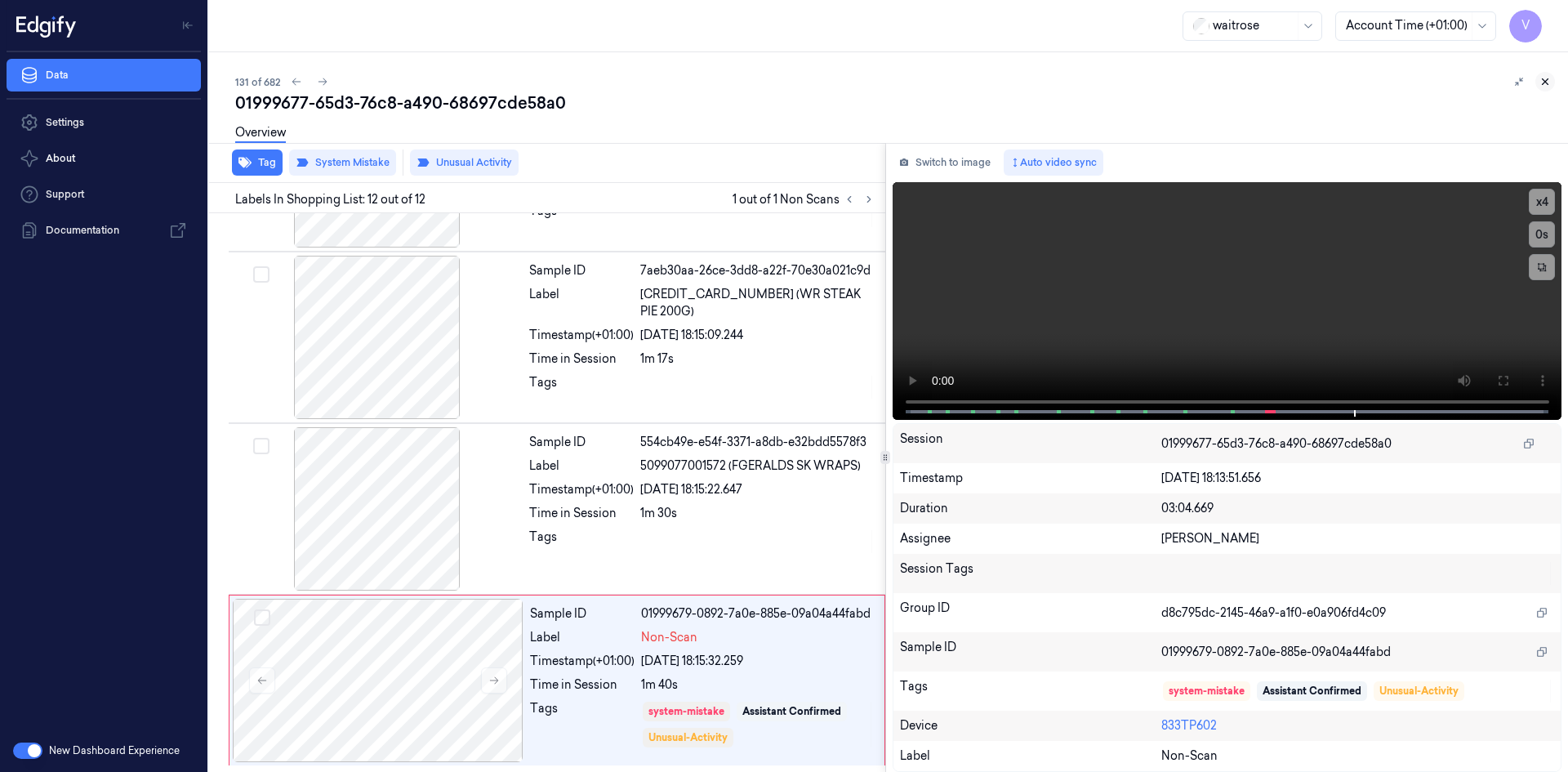
click at [1540, 81] on icon at bounding box center [1545, 81] width 12 height 12
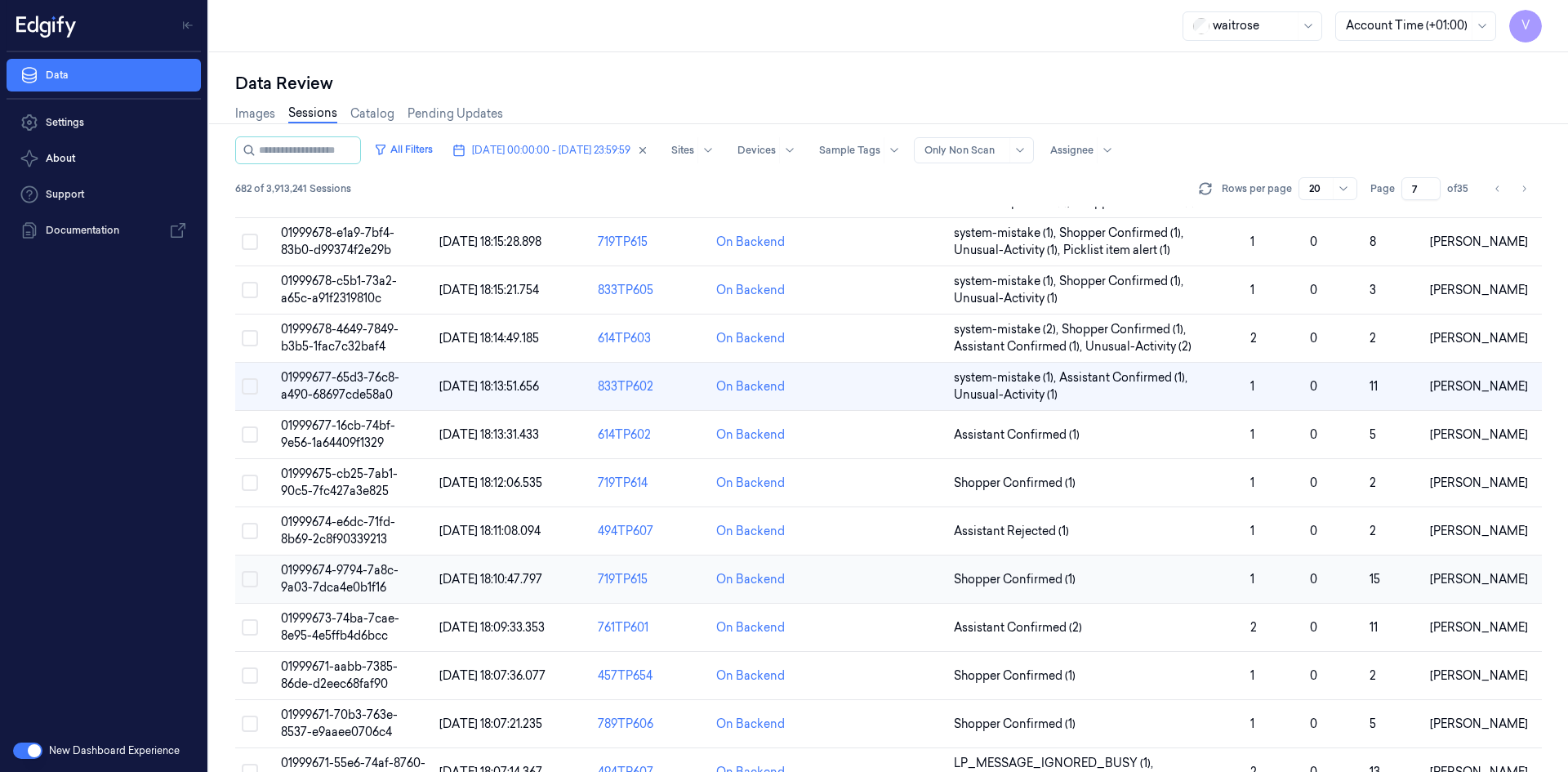
scroll to position [408, 0]
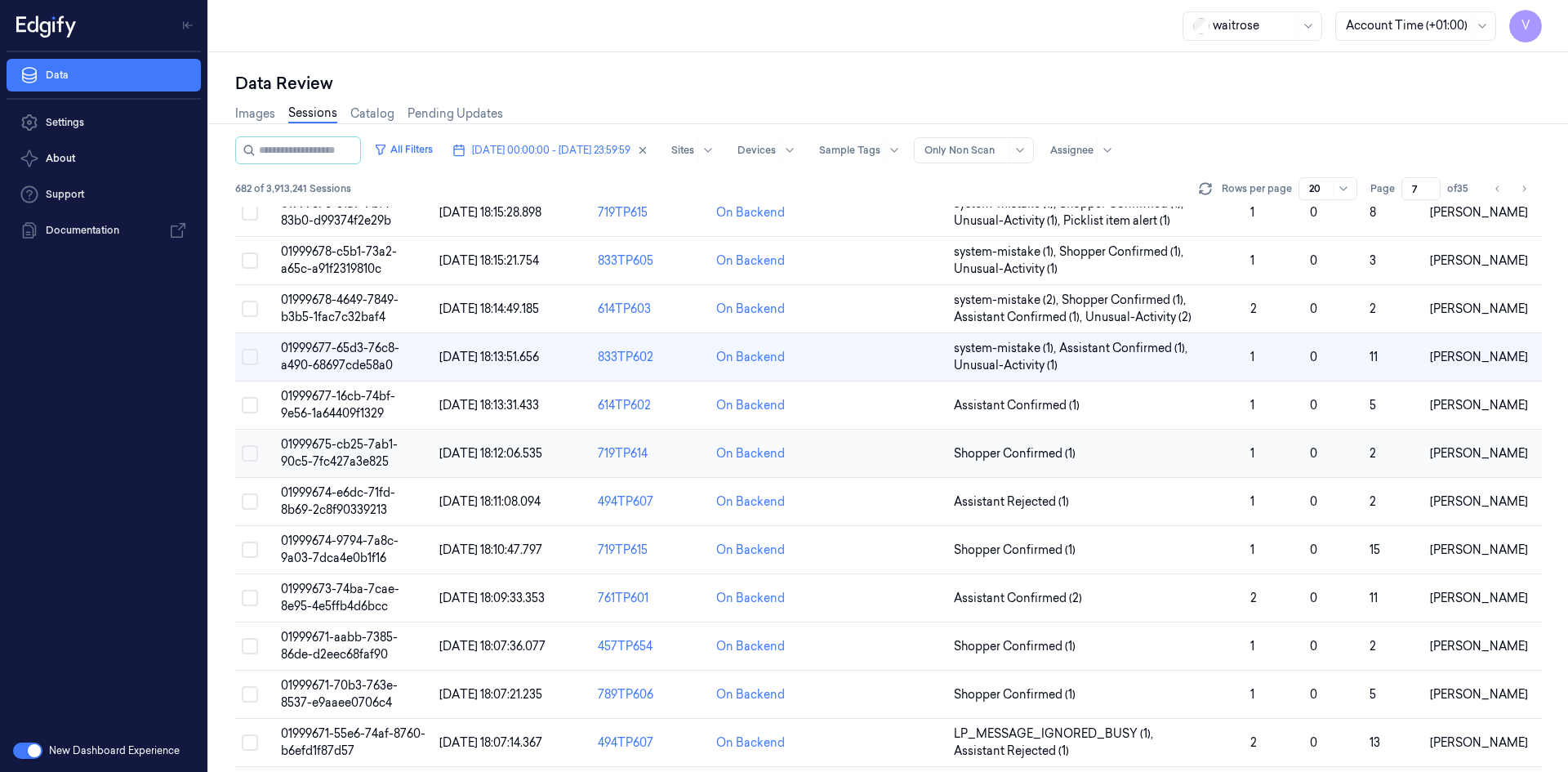
click at [342, 452] on td "01999675-cb25-7ab1-90c5-7fc427a3e825" at bounding box center [354, 453] width 159 height 48
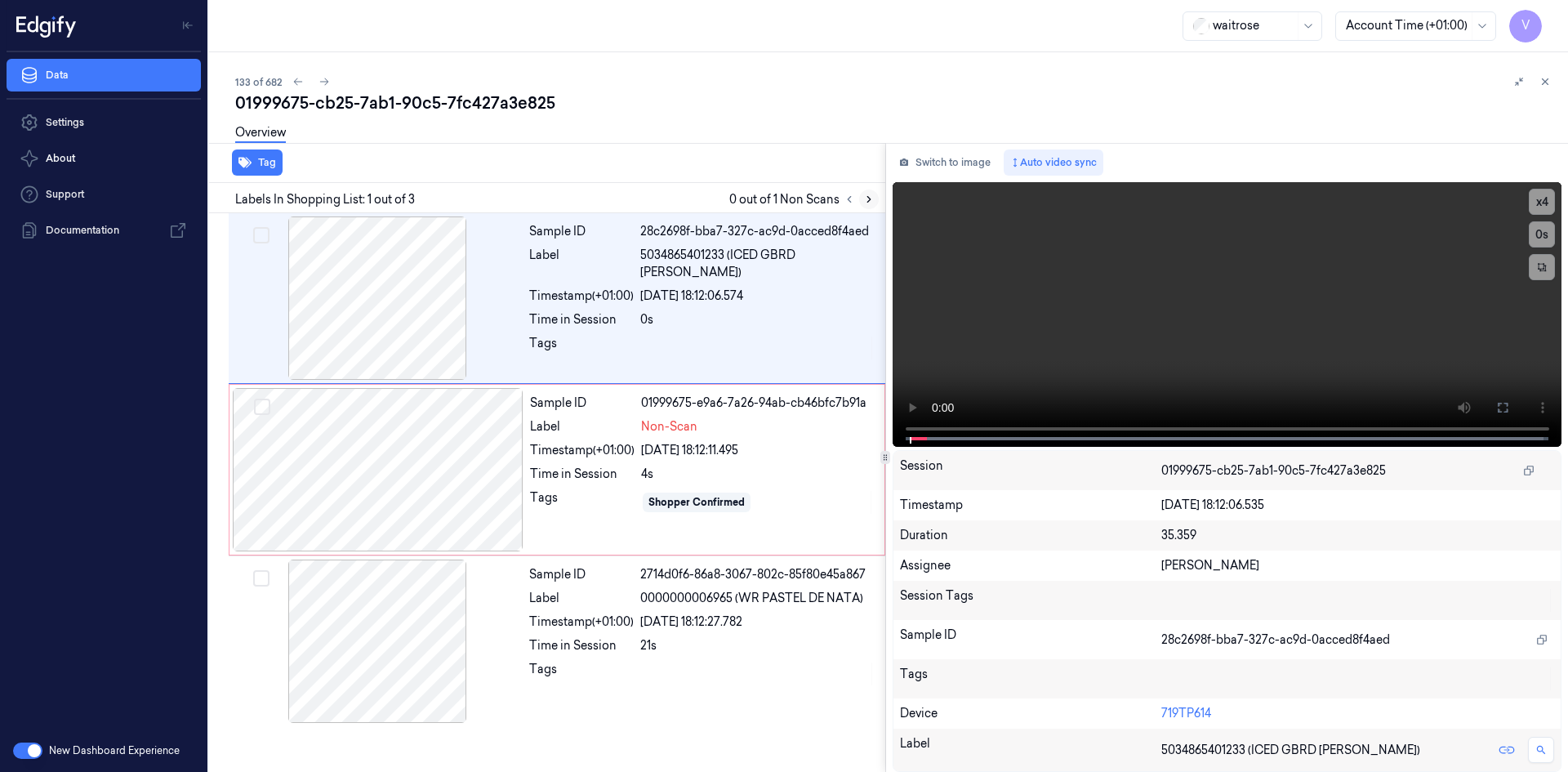
click at [866, 201] on icon at bounding box center [868, 199] width 12 height 12
click at [880, 412] on div "Tag Labels In Shopping List: 1 out of 3 0 out of 1 Non Scans Sample ID 28c2698f…" at bounding box center [885, 457] width 1366 height 629
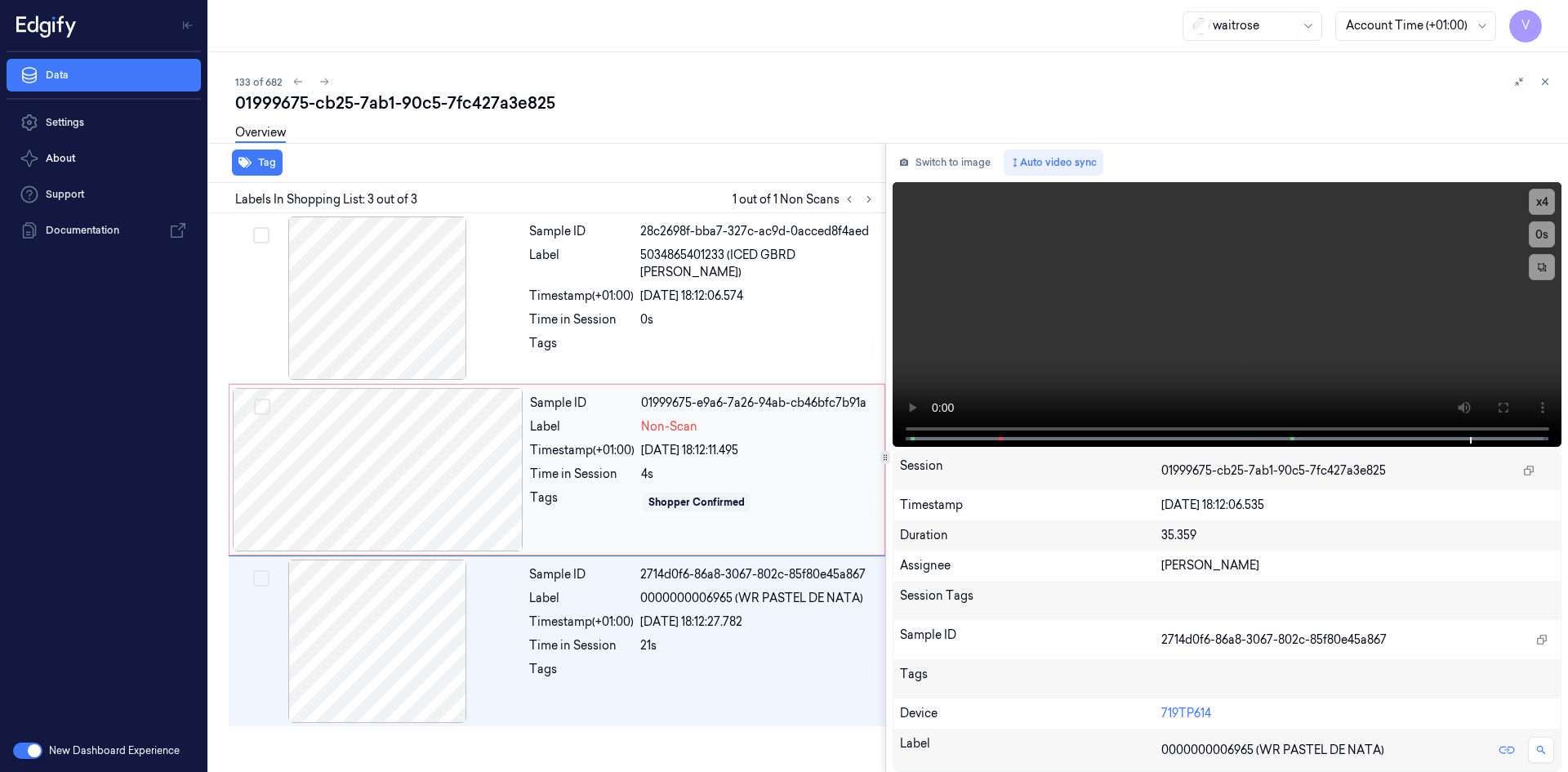
click at [404, 452] on div at bounding box center [378, 470] width 291 height 163
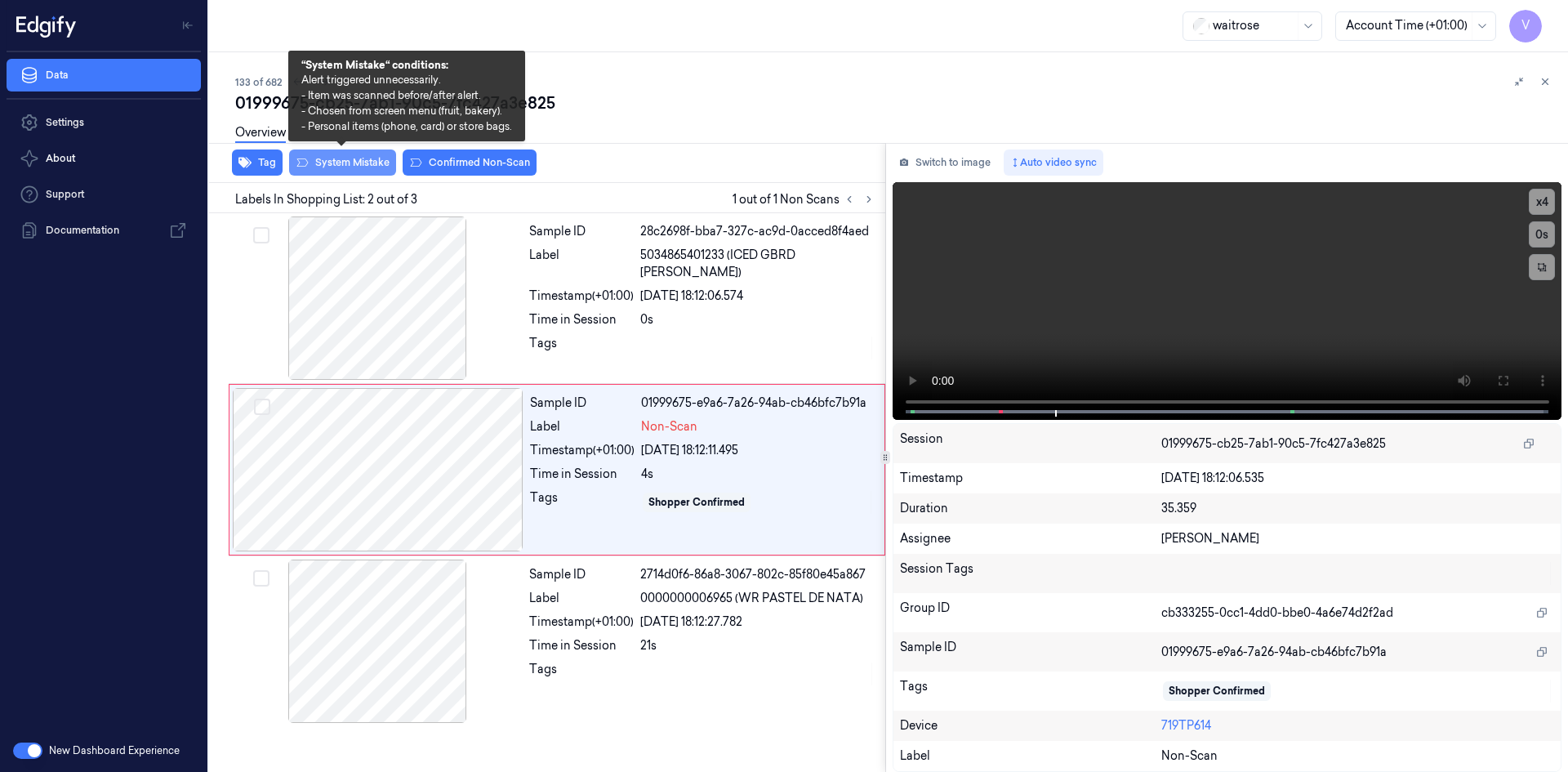
click at [382, 164] on button "System Mistake" at bounding box center [342, 163] width 107 height 26
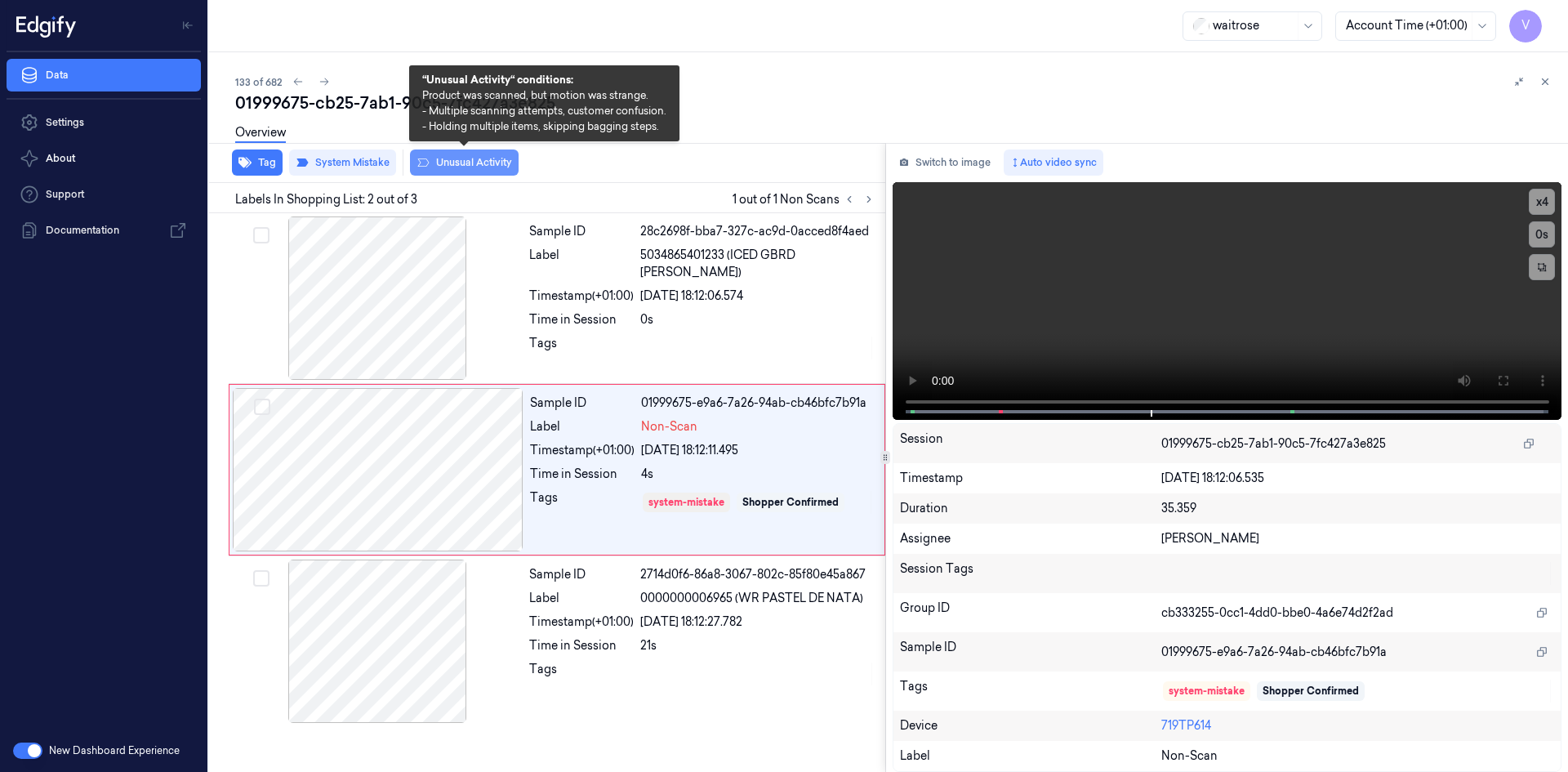
click at [461, 165] on button "Unusual Activity" at bounding box center [464, 163] width 108 height 26
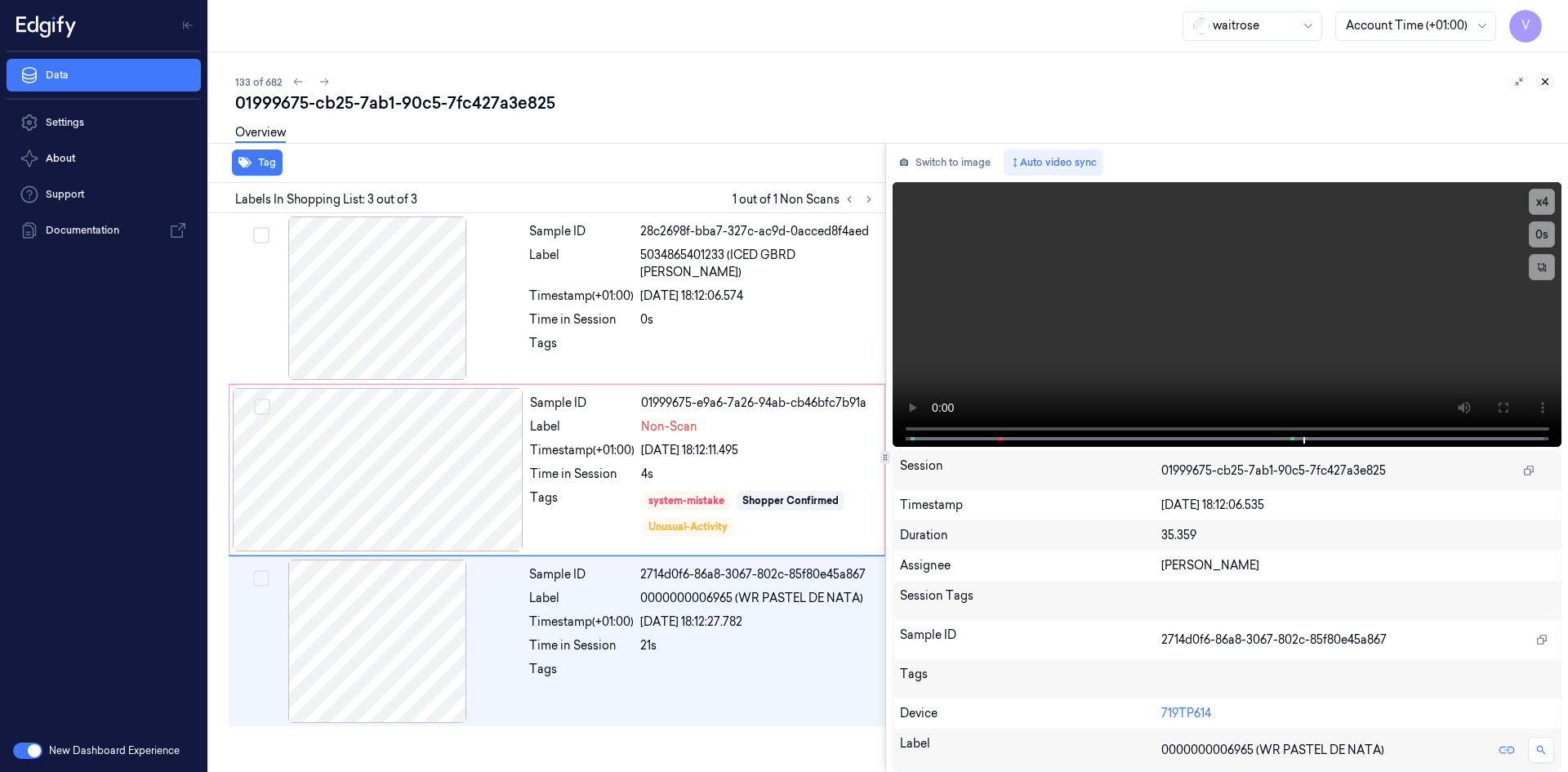
click at [1549, 78] on icon at bounding box center [1545, 81] width 12 height 12
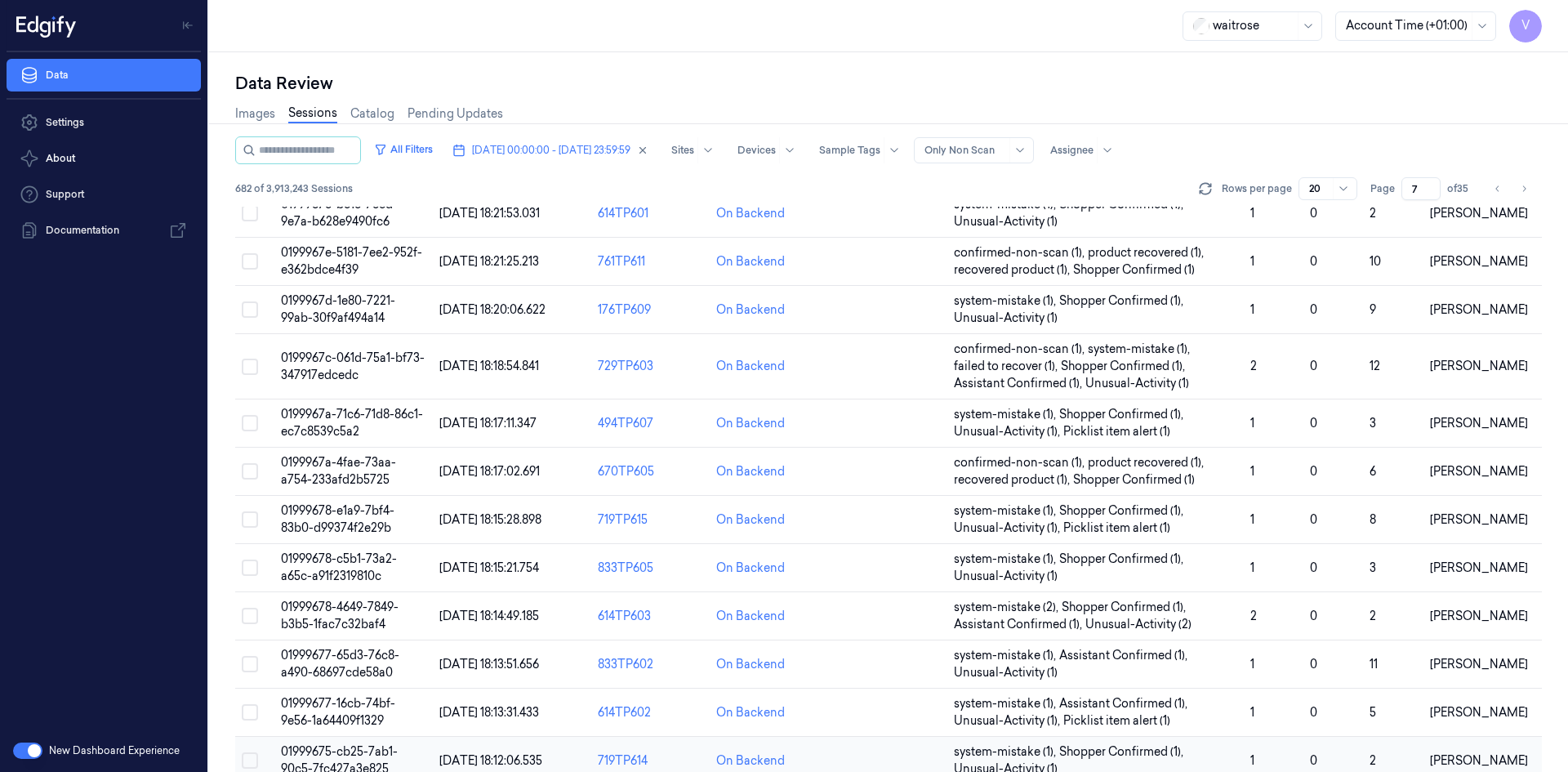
scroll to position [464, 0]
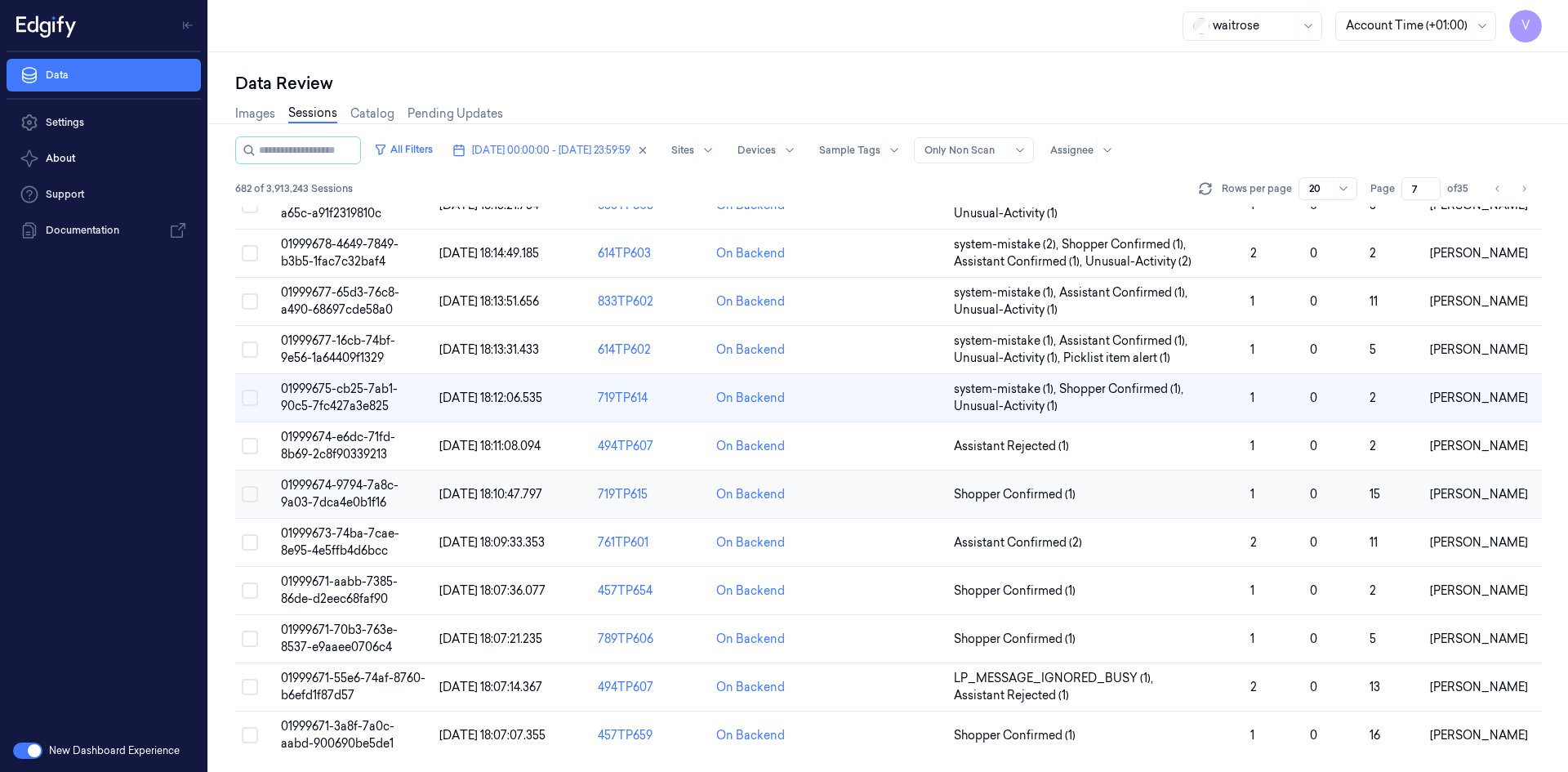
click at [325, 489] on span "01999674-9794-7a8c-9a03-7dca4e0b1f16" at bounding box center [339, 493] width 117 height 32
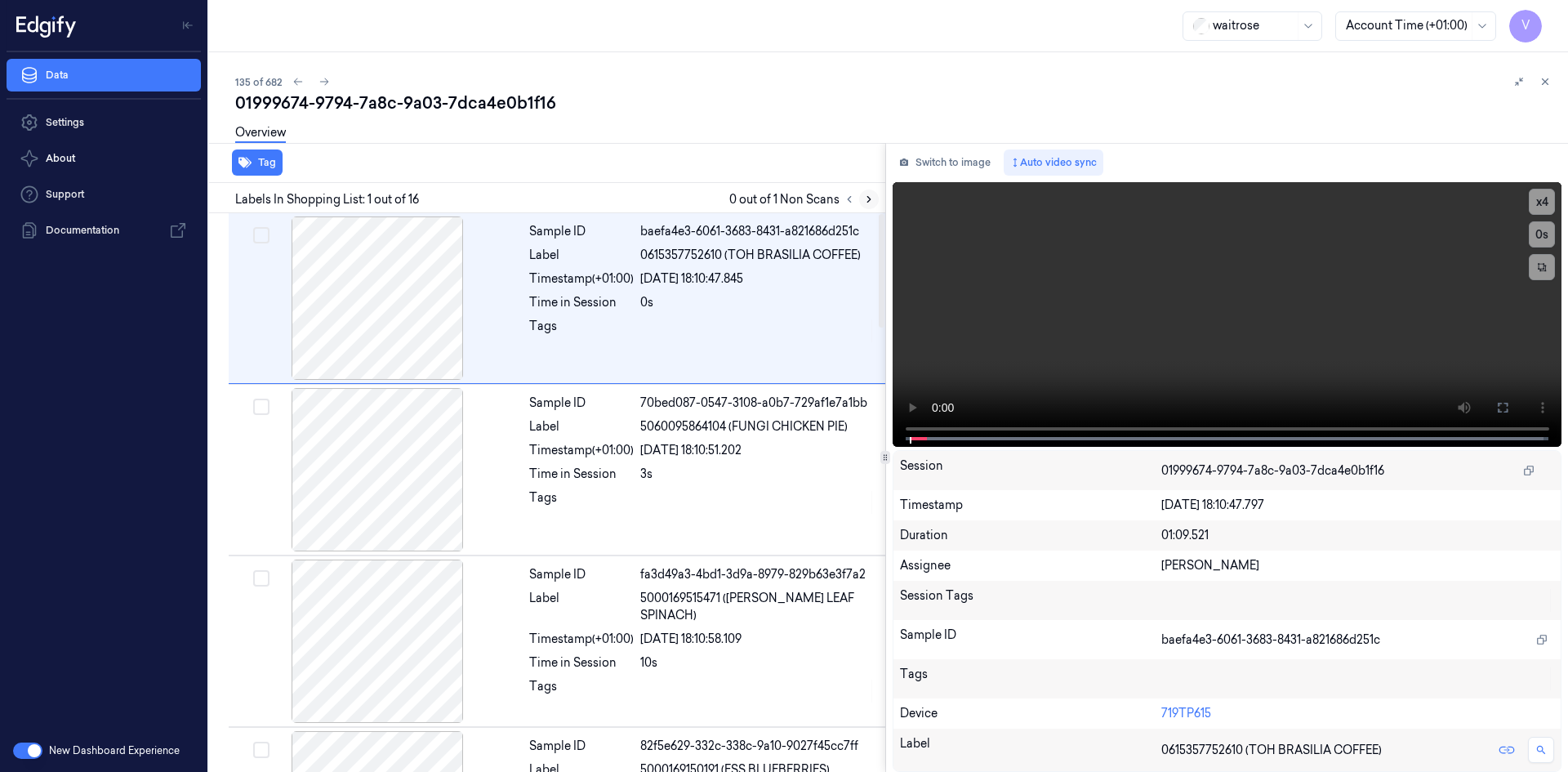
click at [870, 201] on icon at bounding box center [868, 199] width 12 height 12
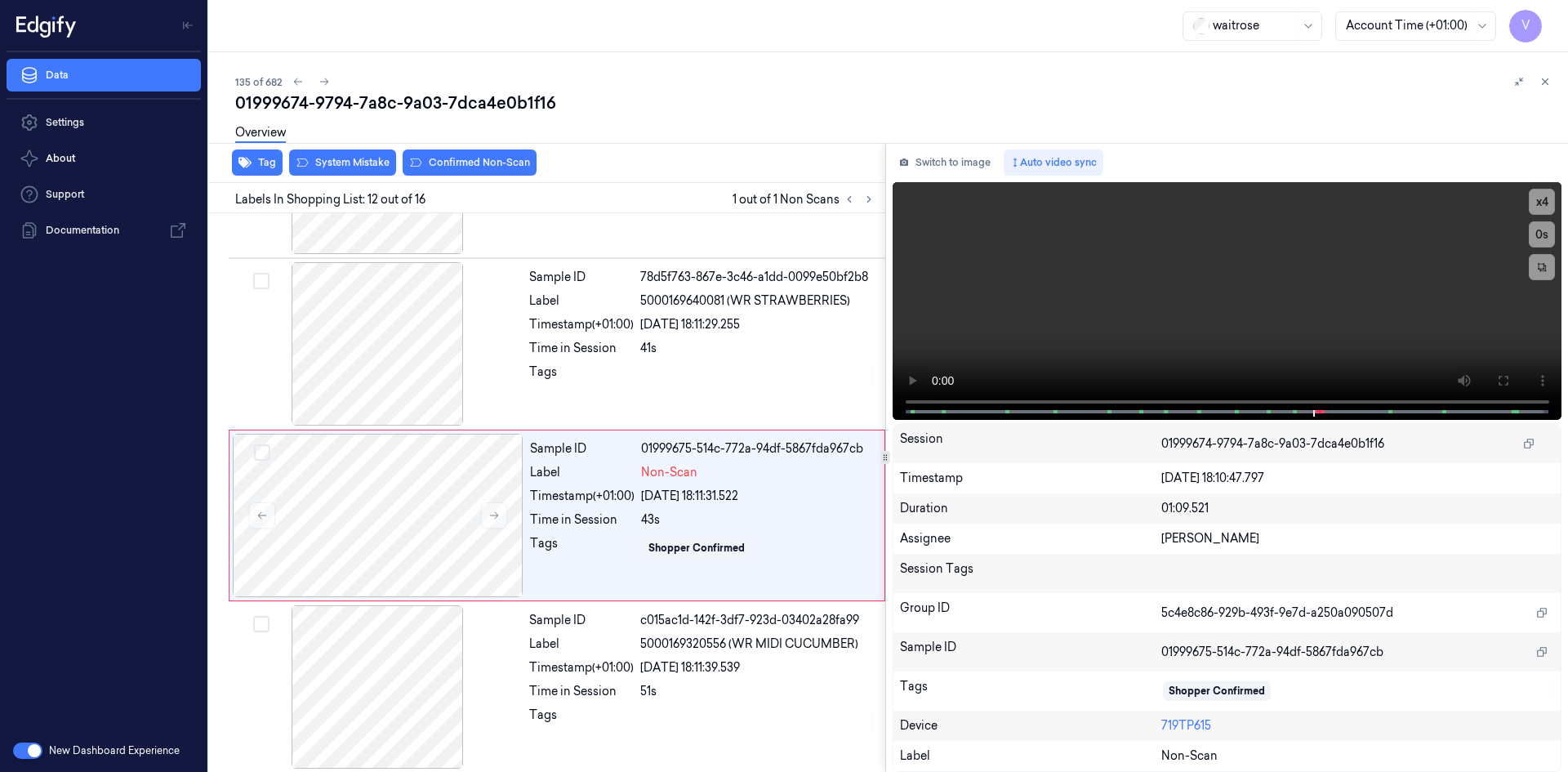
scroll to position [1693, 0]
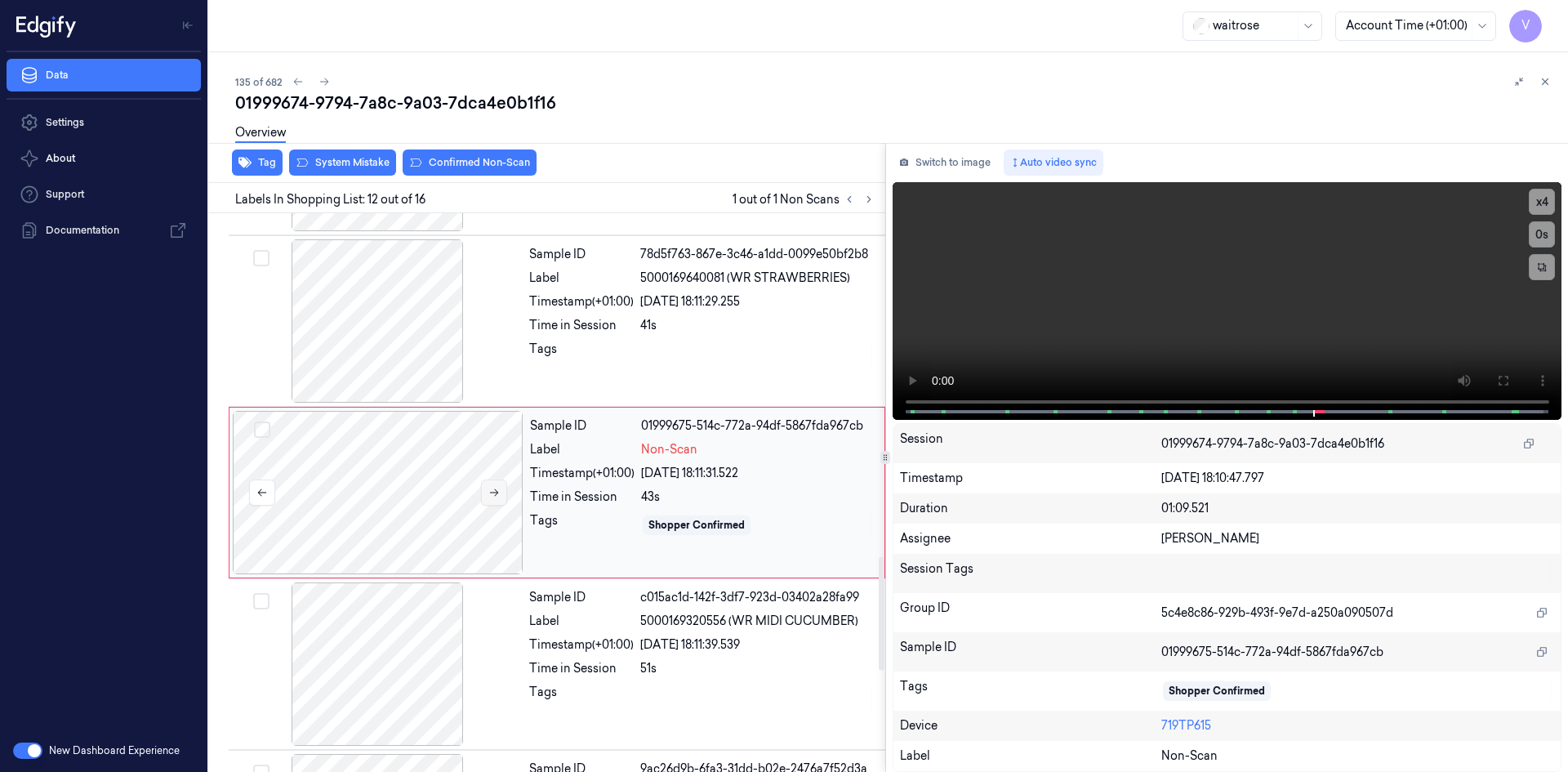
click at [498, 492] on icon at bounding box center [494, 492] width 12 height 12
click at [1546, 199] on button "x 4" at bounding box center [1542, 201] width 26 height 26
click at [1552, 200] on button "x 1" at bounding box center [1542, 201] width 26 height 26
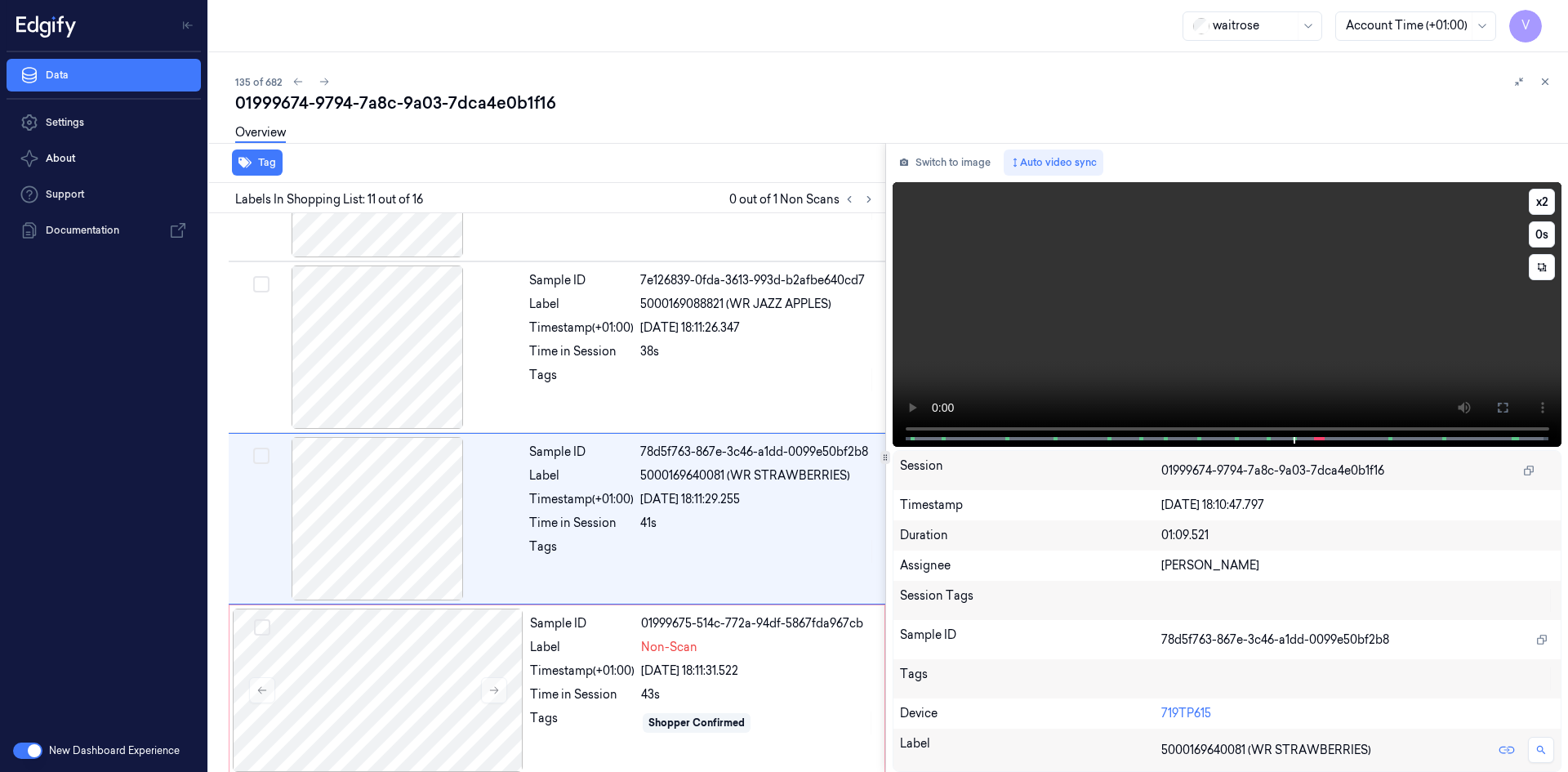
scroll to position [1521, 0]
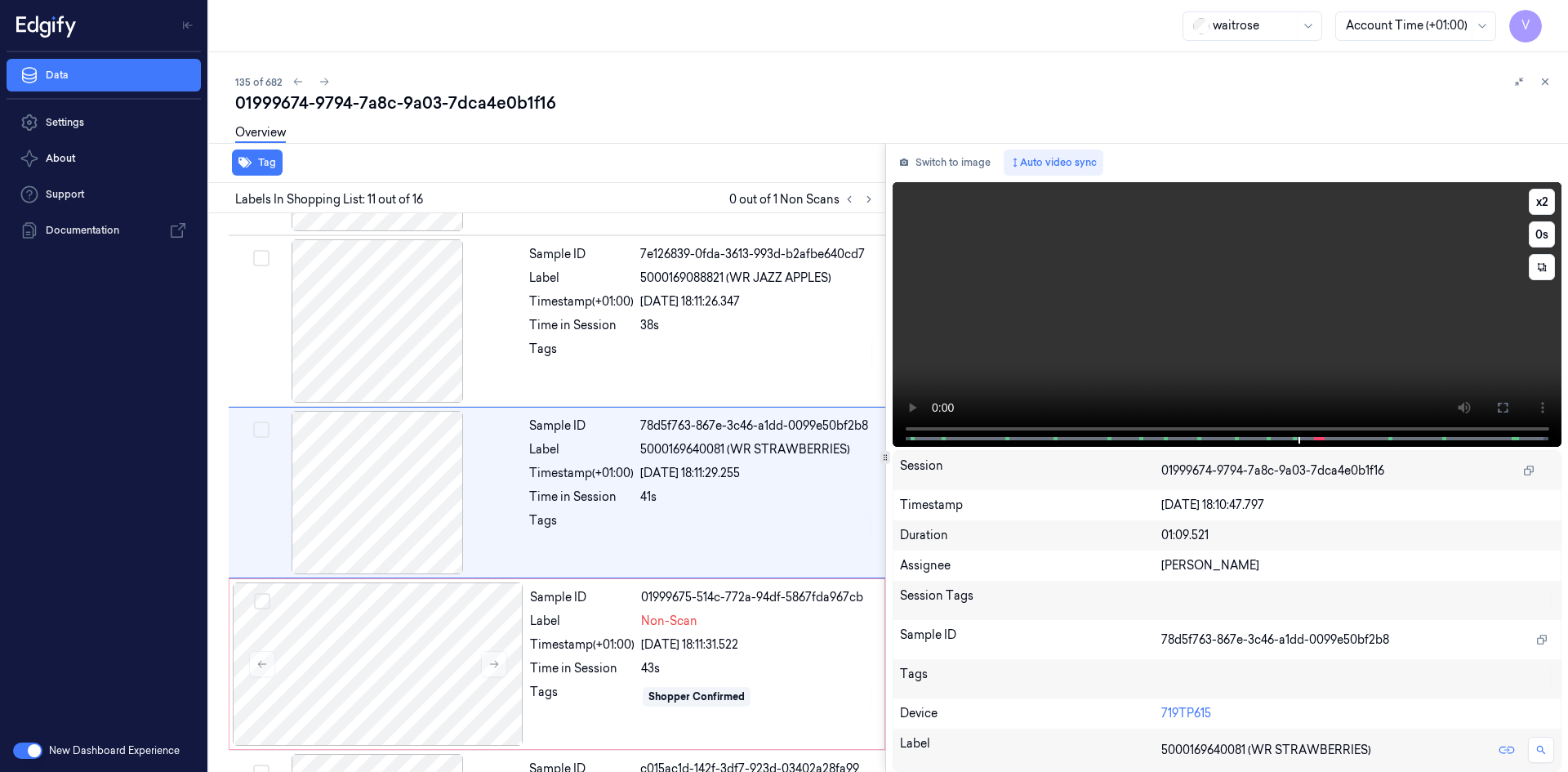
click at [911, 382] on video at bounding box center [1228, 314] width 670 height 265
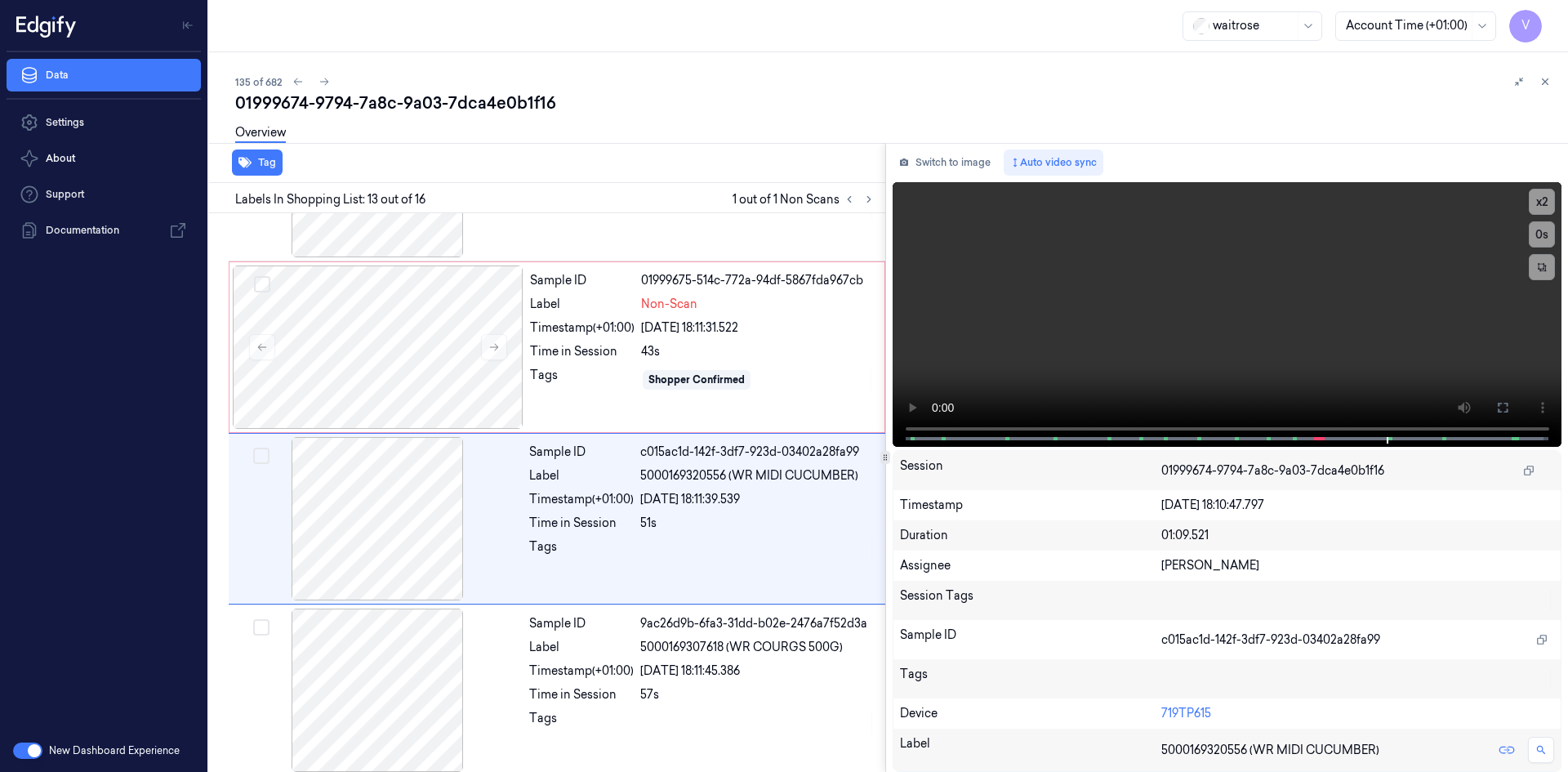
scroll to position [1865, 0]
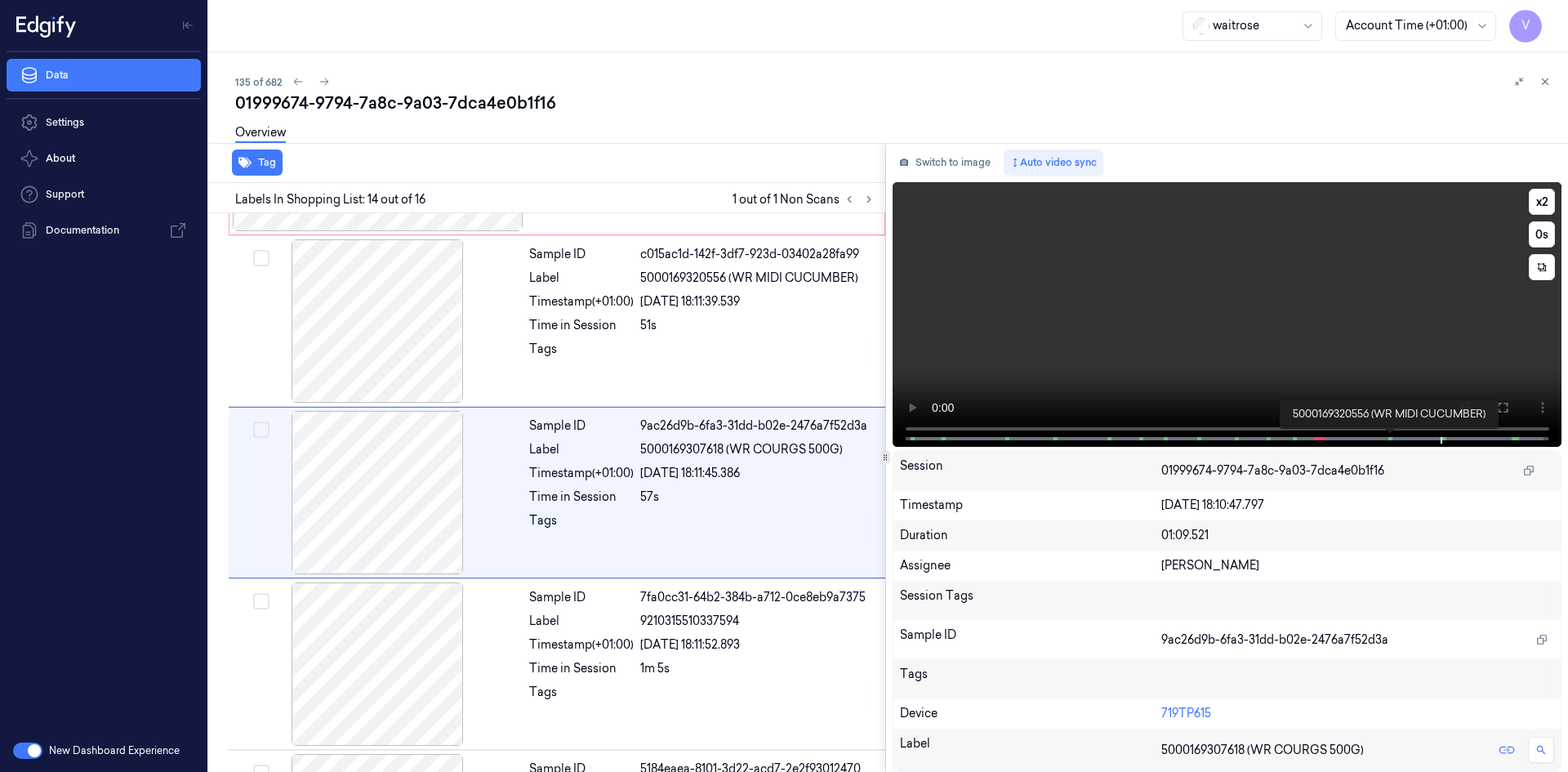
click at [1389, 438] on span at bounding box center [1389, 438] width 3 height 8
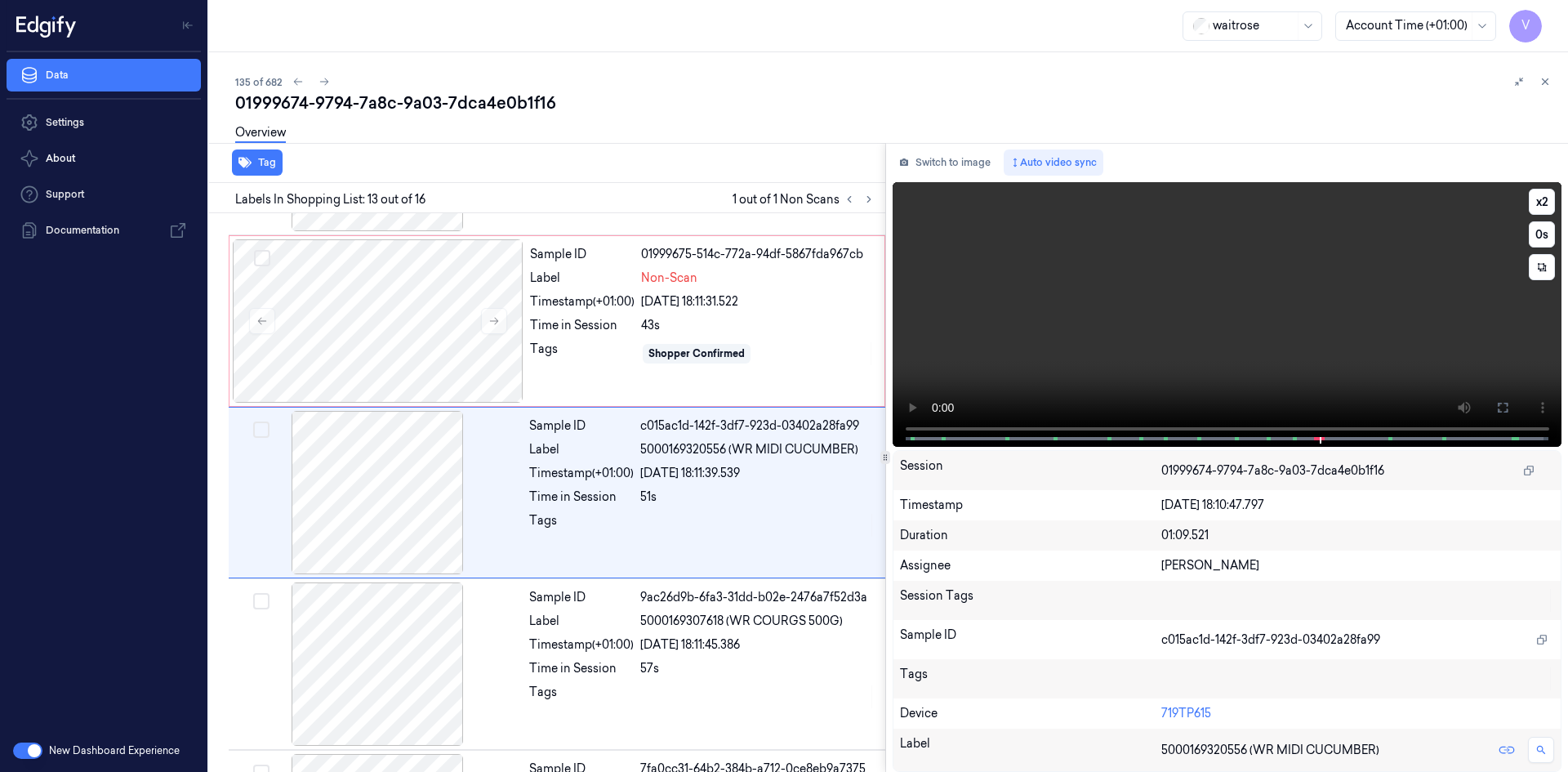
click at [1306, 386] on video at bounding box center [1228, 314] width 670 height 265
click at [1297, 387] on video at bounding box center [1228, 314] width 670 height 265
click at [414, 291] on div at bounding box center [378, 321] width 291 height 163
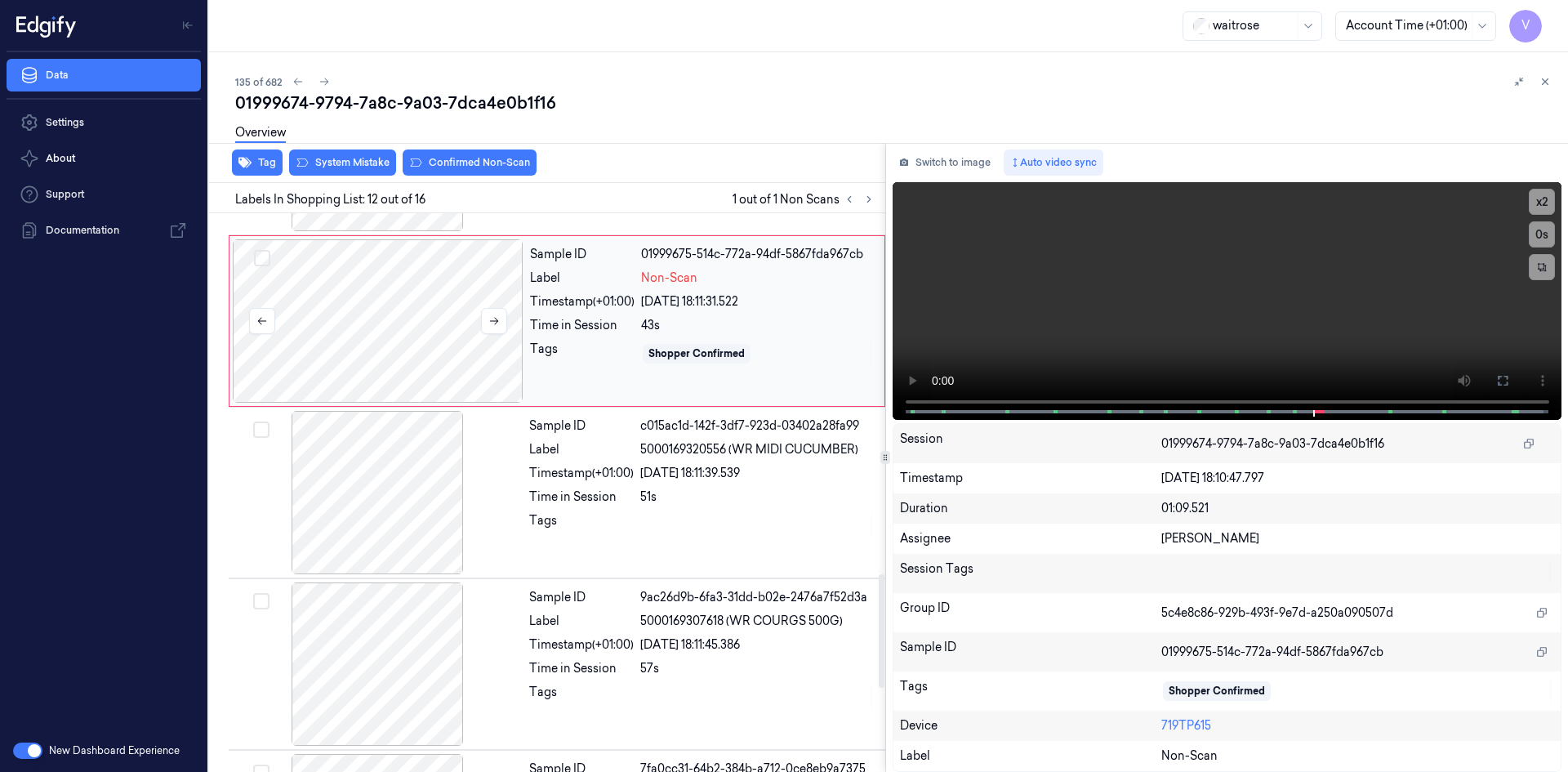
scroll to position [1693, 0]
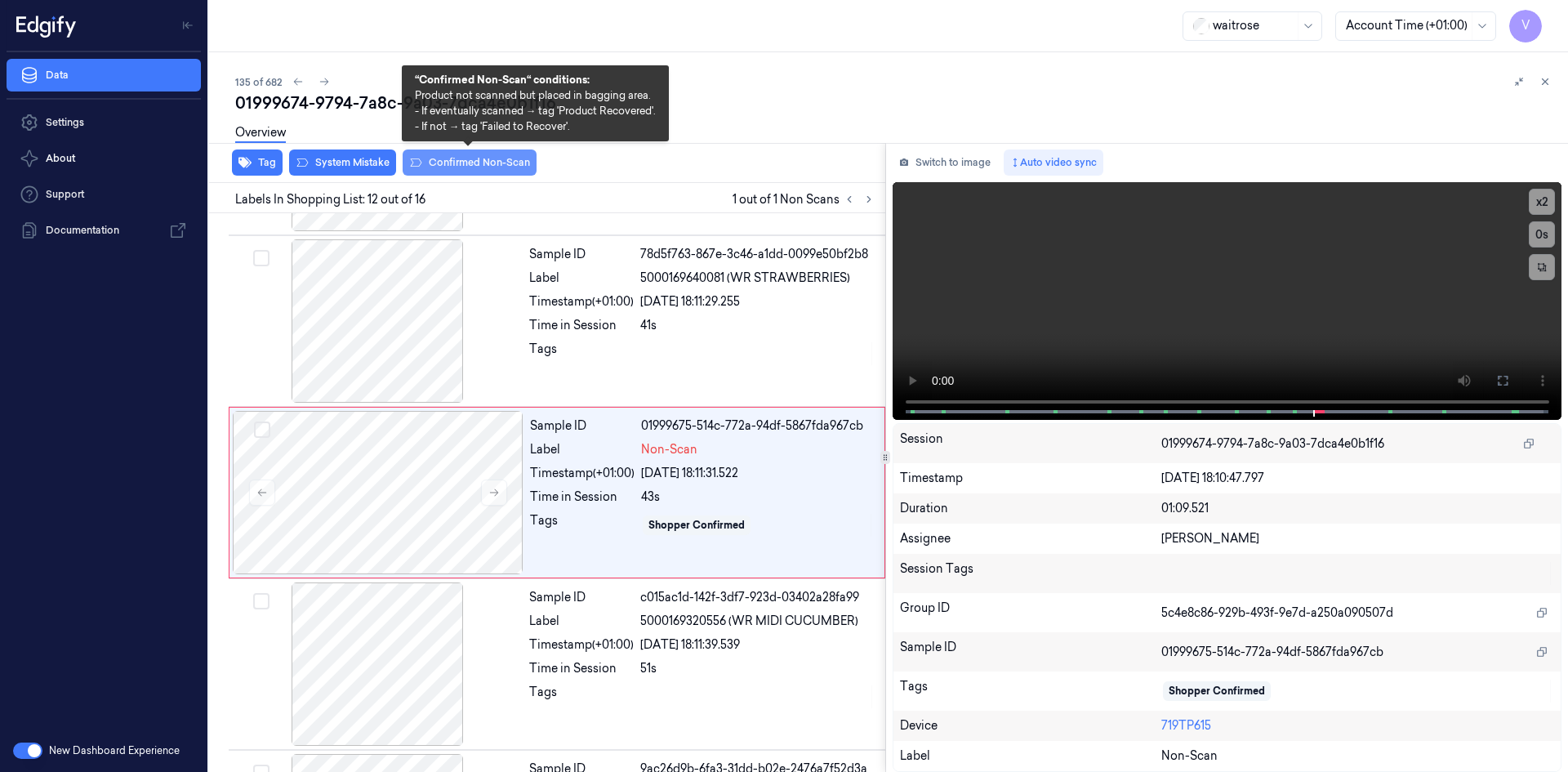
click at [486, 162] on button "Confirmed Non-Scan" at bounding box center [469, 163] width 134 height 26
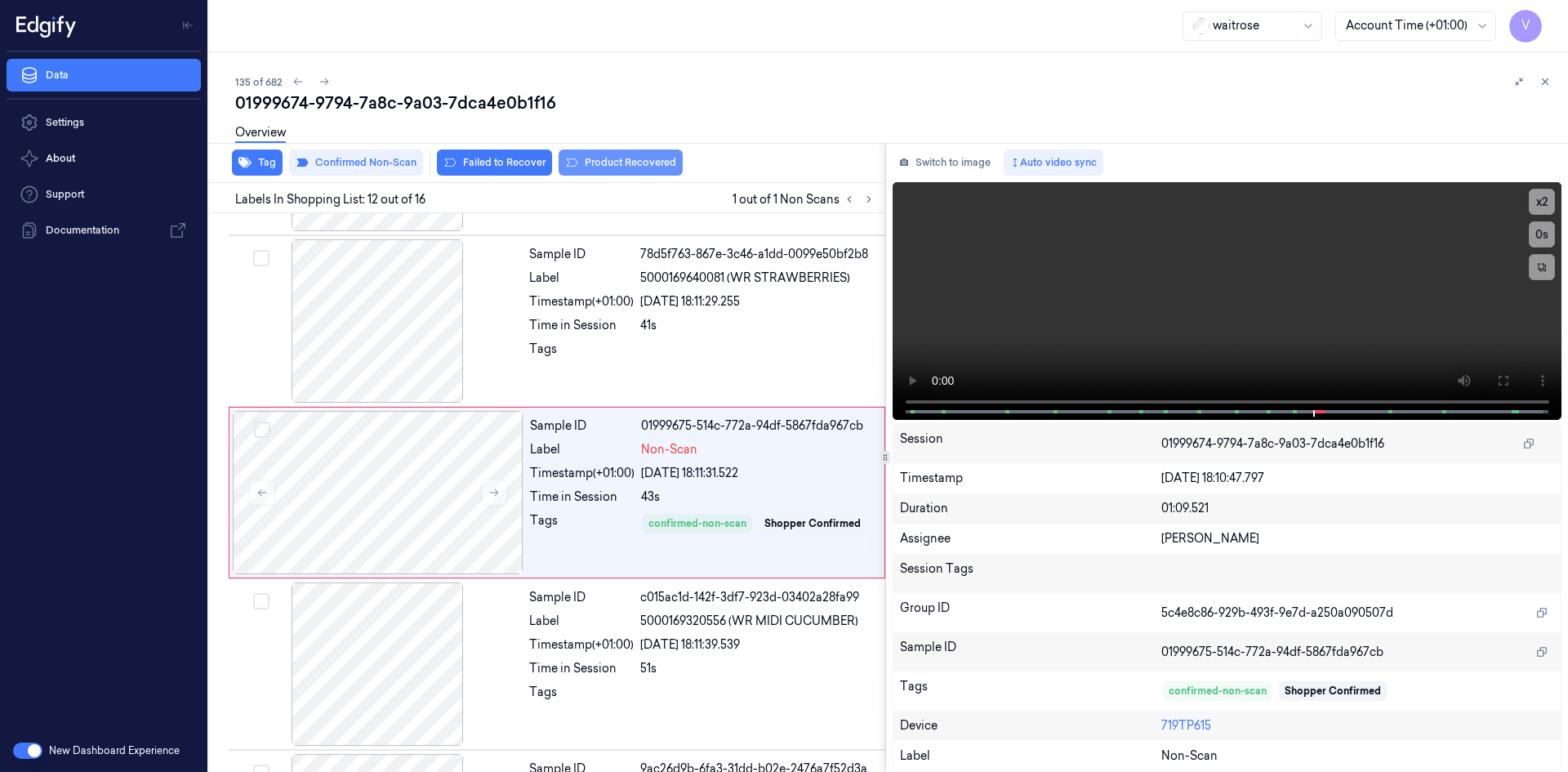
click at [612, 164] on button "Product Recovered" at bounding box center [621, 163] width 125 height 26
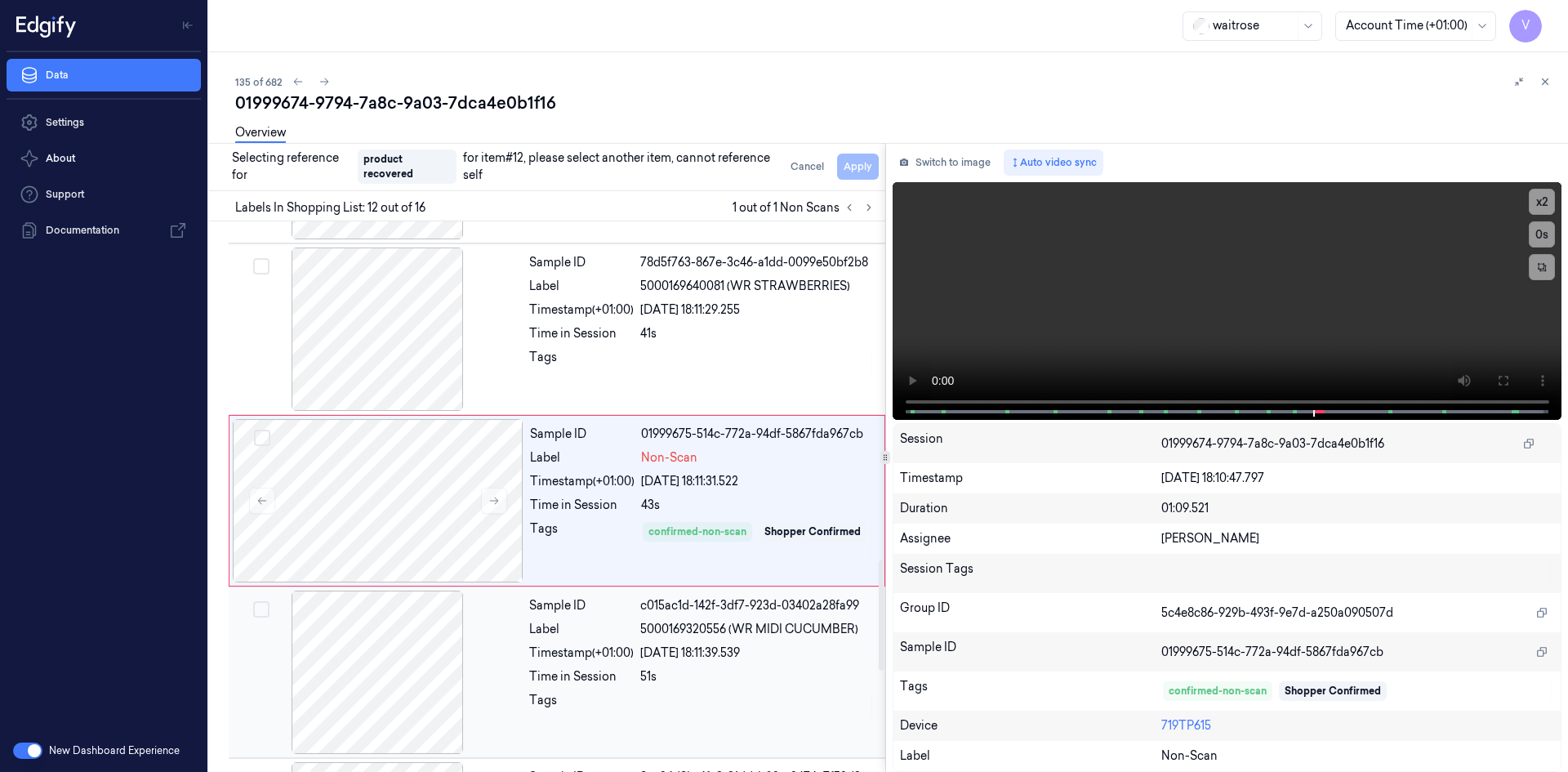
click at [439, 656] on div at bounding box center [377, 672] width 291 height 163
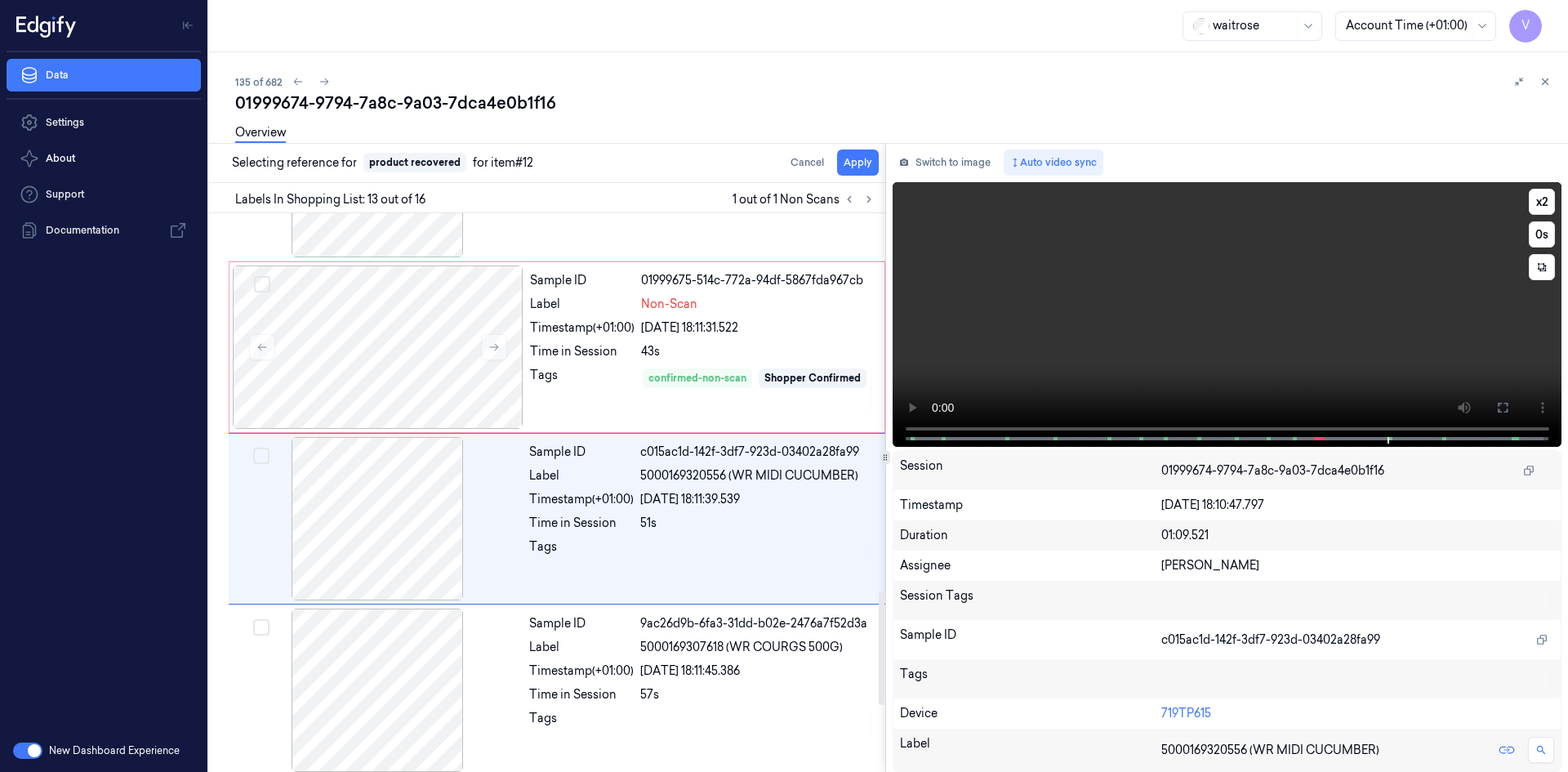
scroll to position [1865, 0]
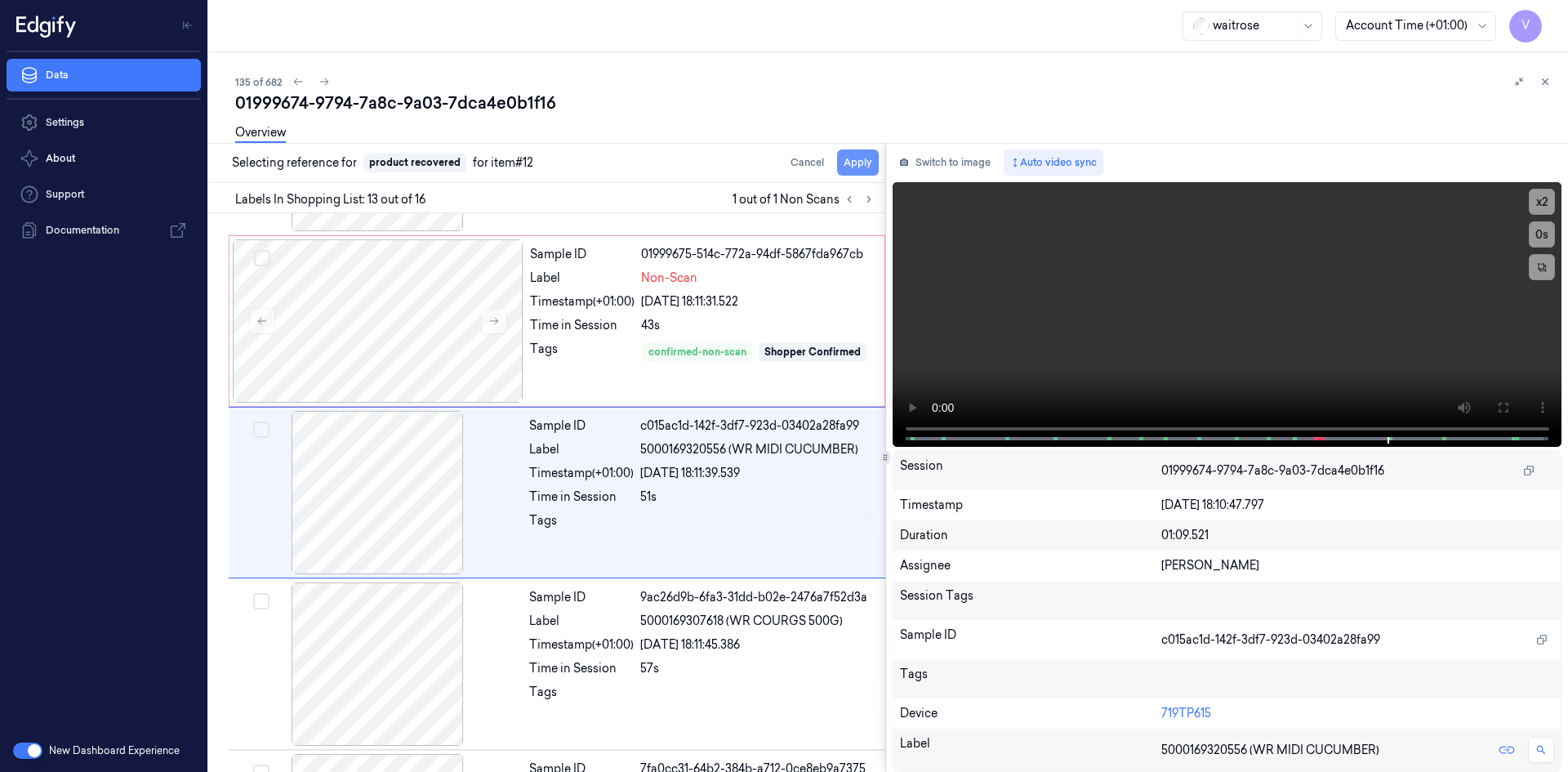
click at [856, 166] on button "Apply" at bounding box center [858, 163] width 42 height 26
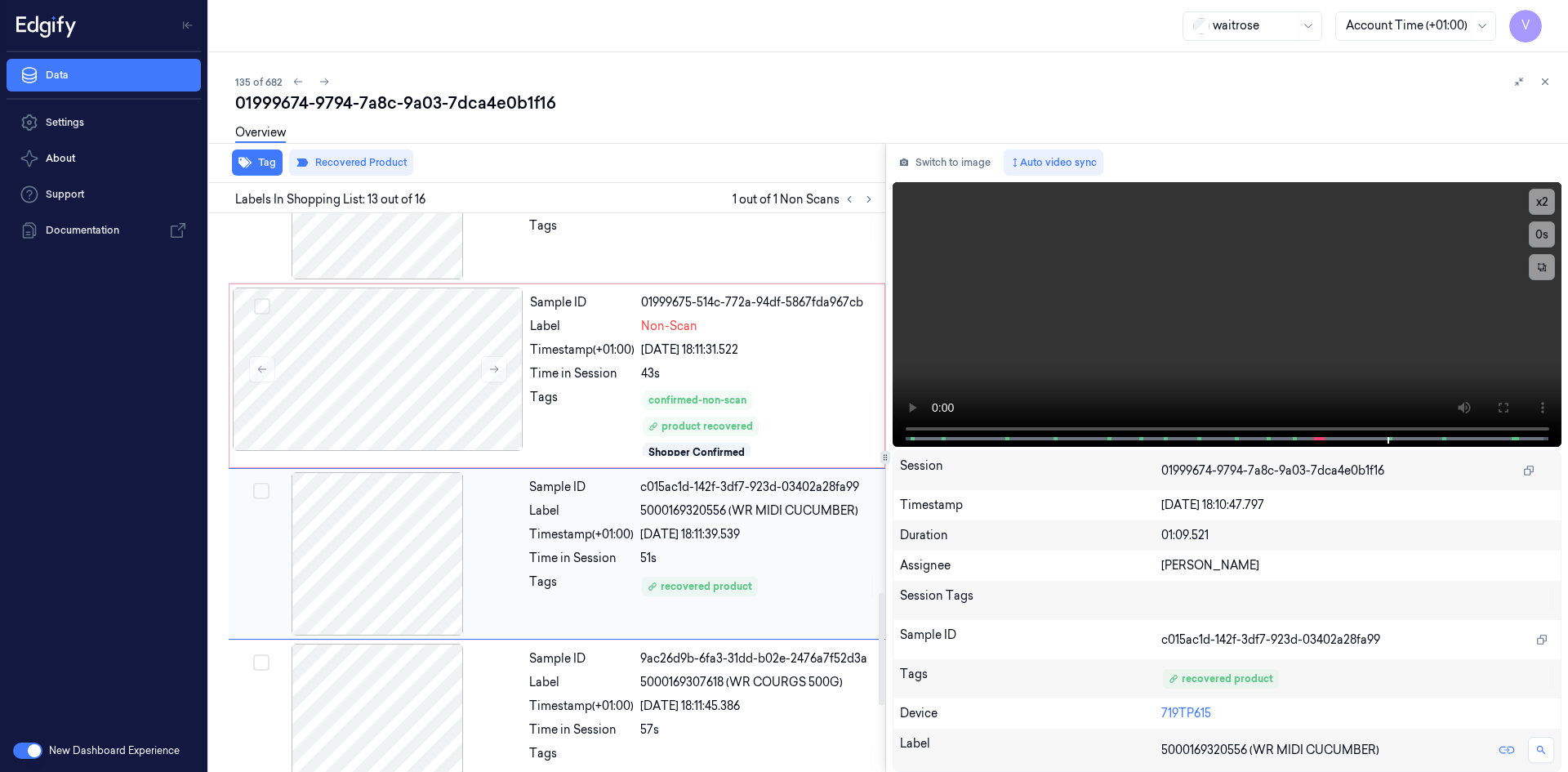
scroll to position [1714, 0]
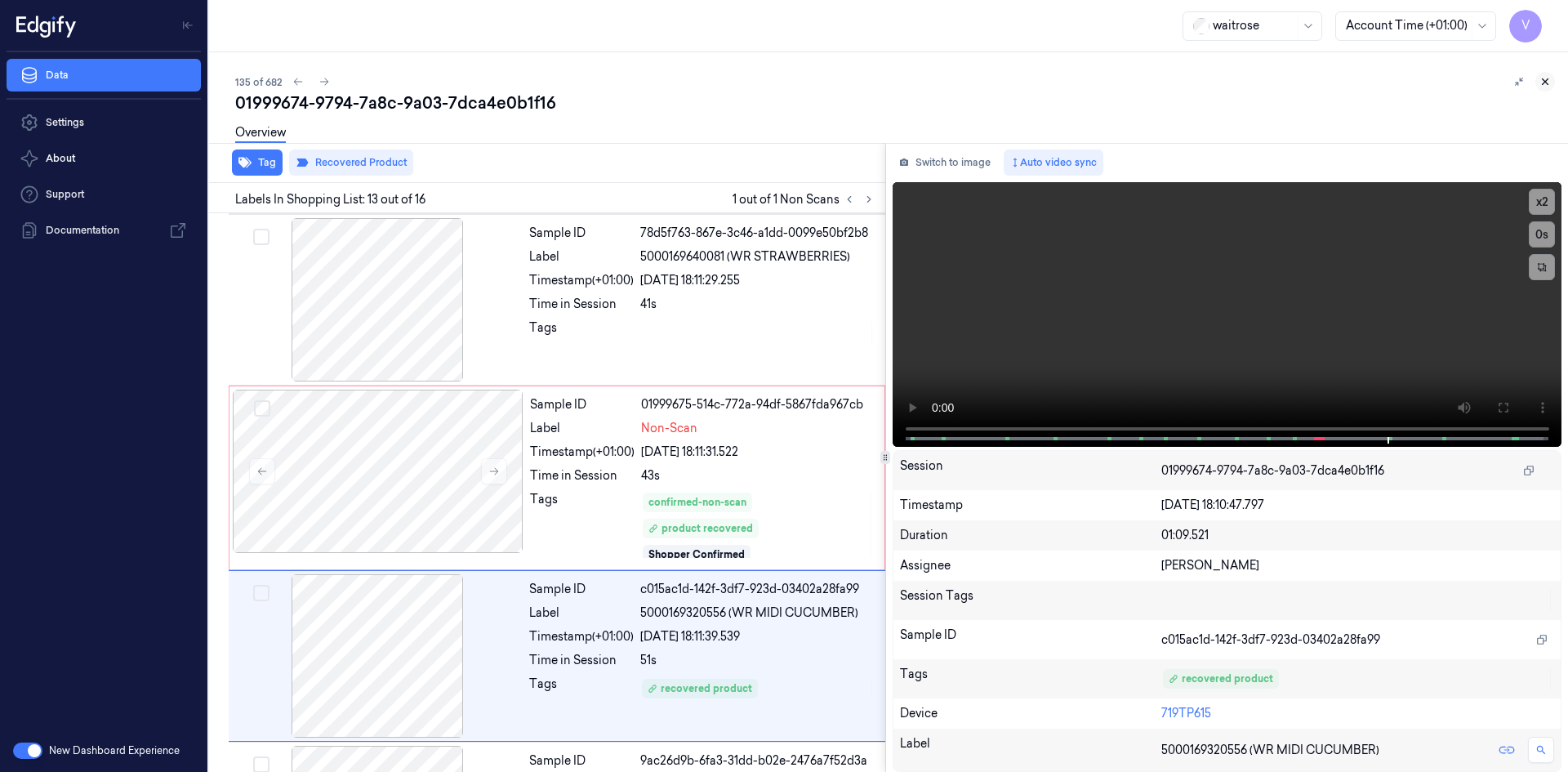
click at [1545, 79] on icon at bounding box center [1545, 81] width 12 height 12
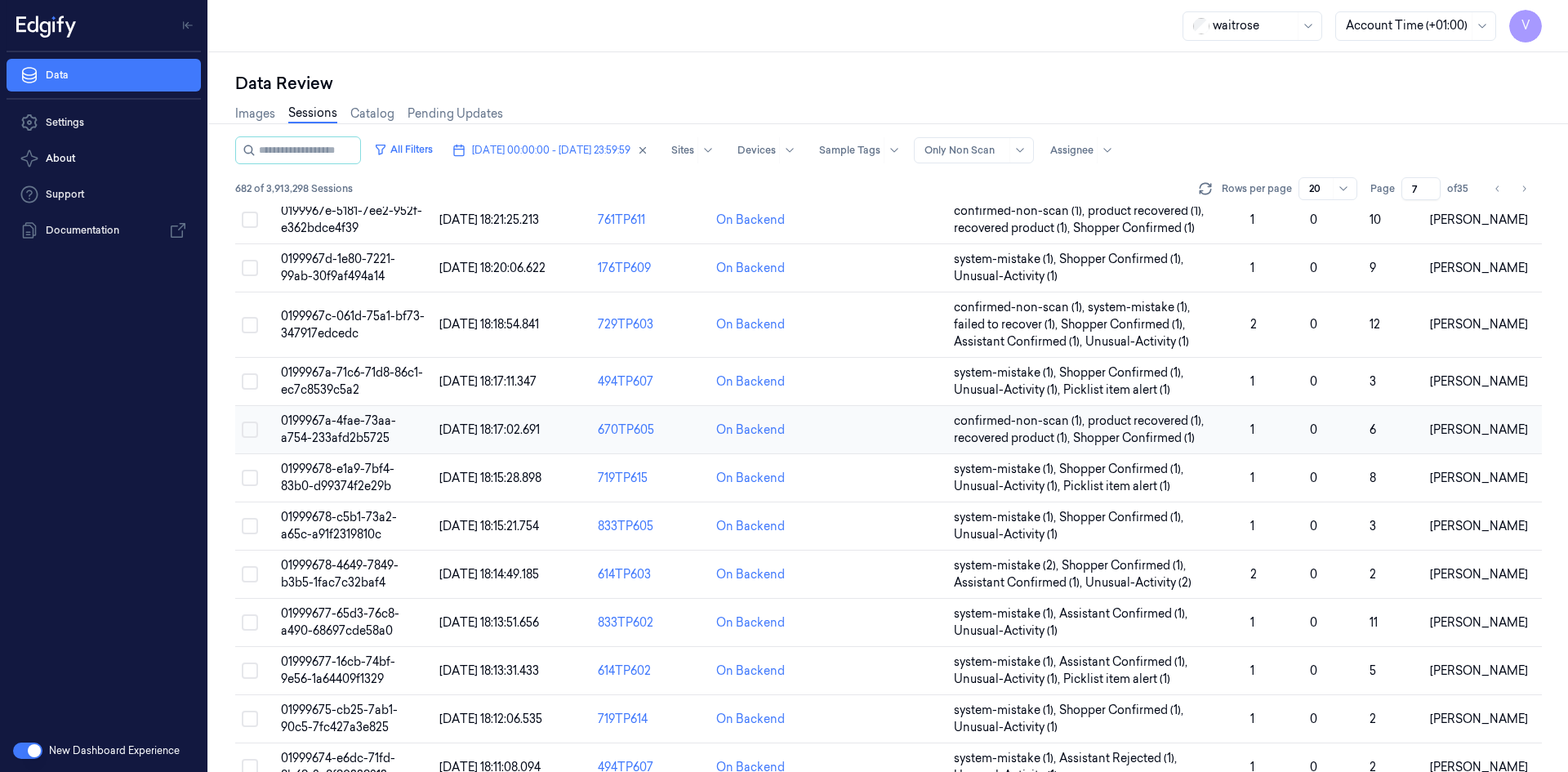
scroll to position [464, 0]
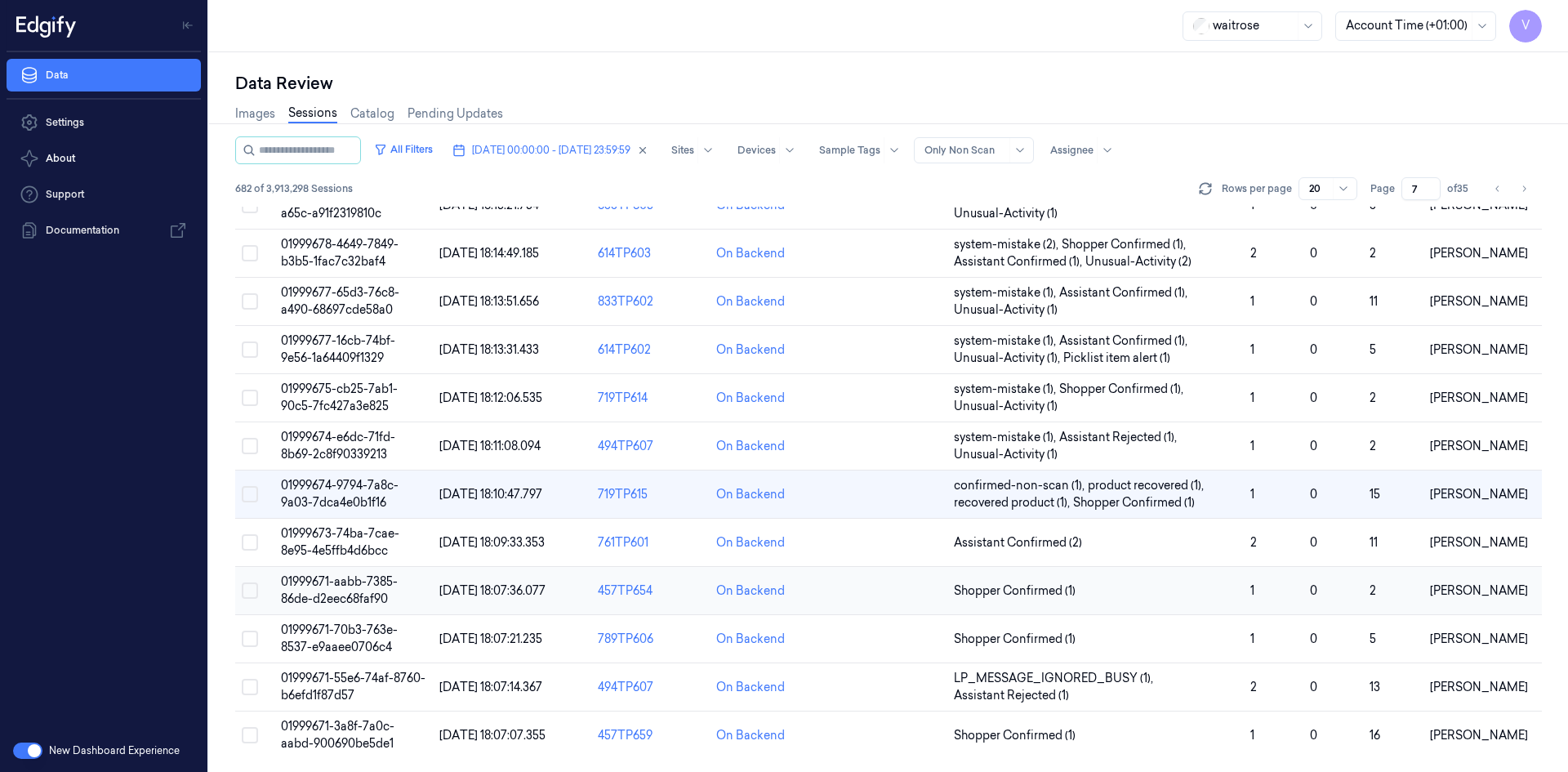
click at [348, 577] on span "01999671-aabb-7385-86de-d2eec68faf90" at bounding box center [339, 590] width 116 height 32
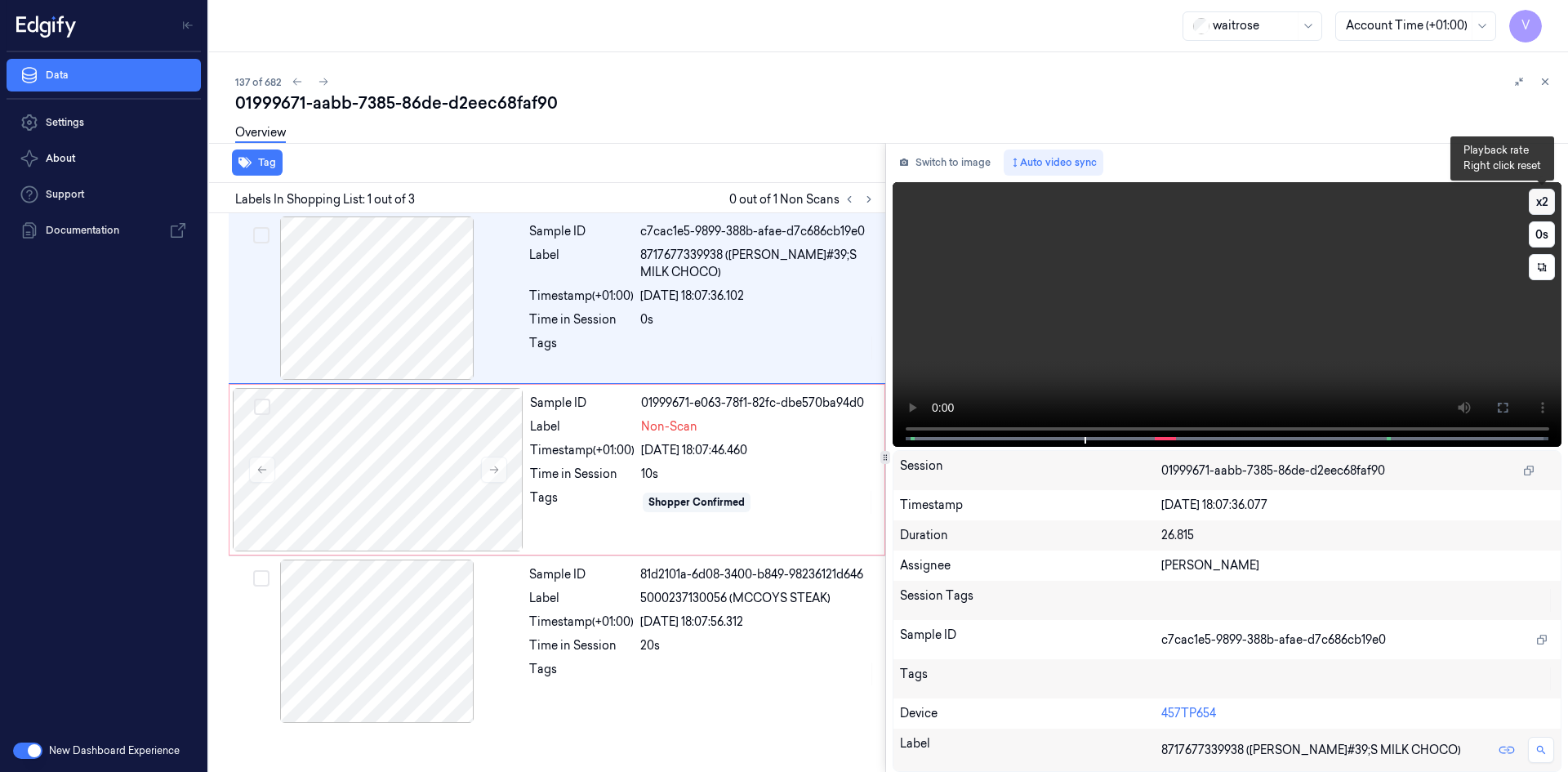
click at [1539, 199] on button "x 2" at bounding box center [1542, 201] width 26 height 26
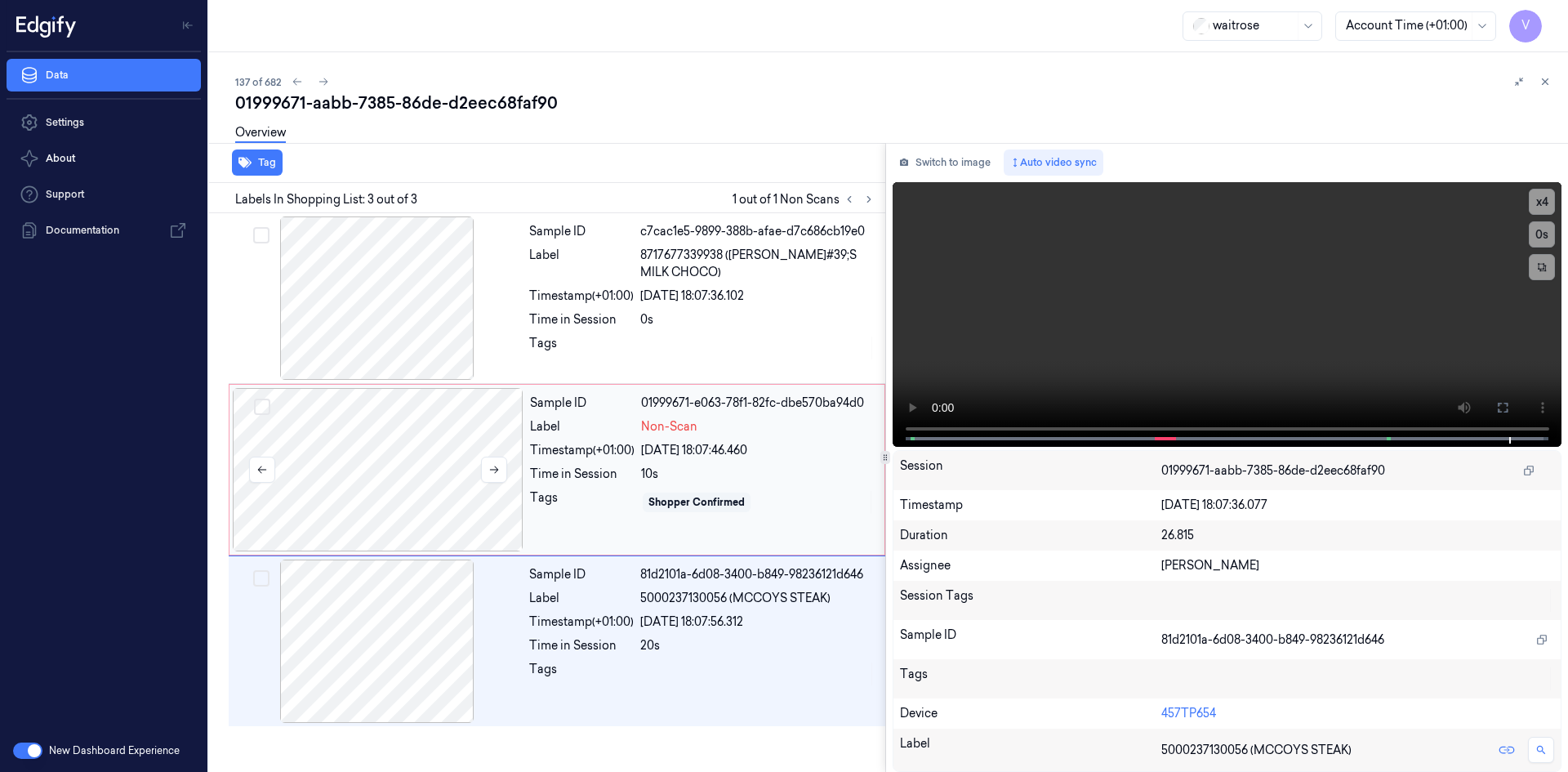
click at [405, 424] on div at bounding box center [378, 470] width 291 height 163
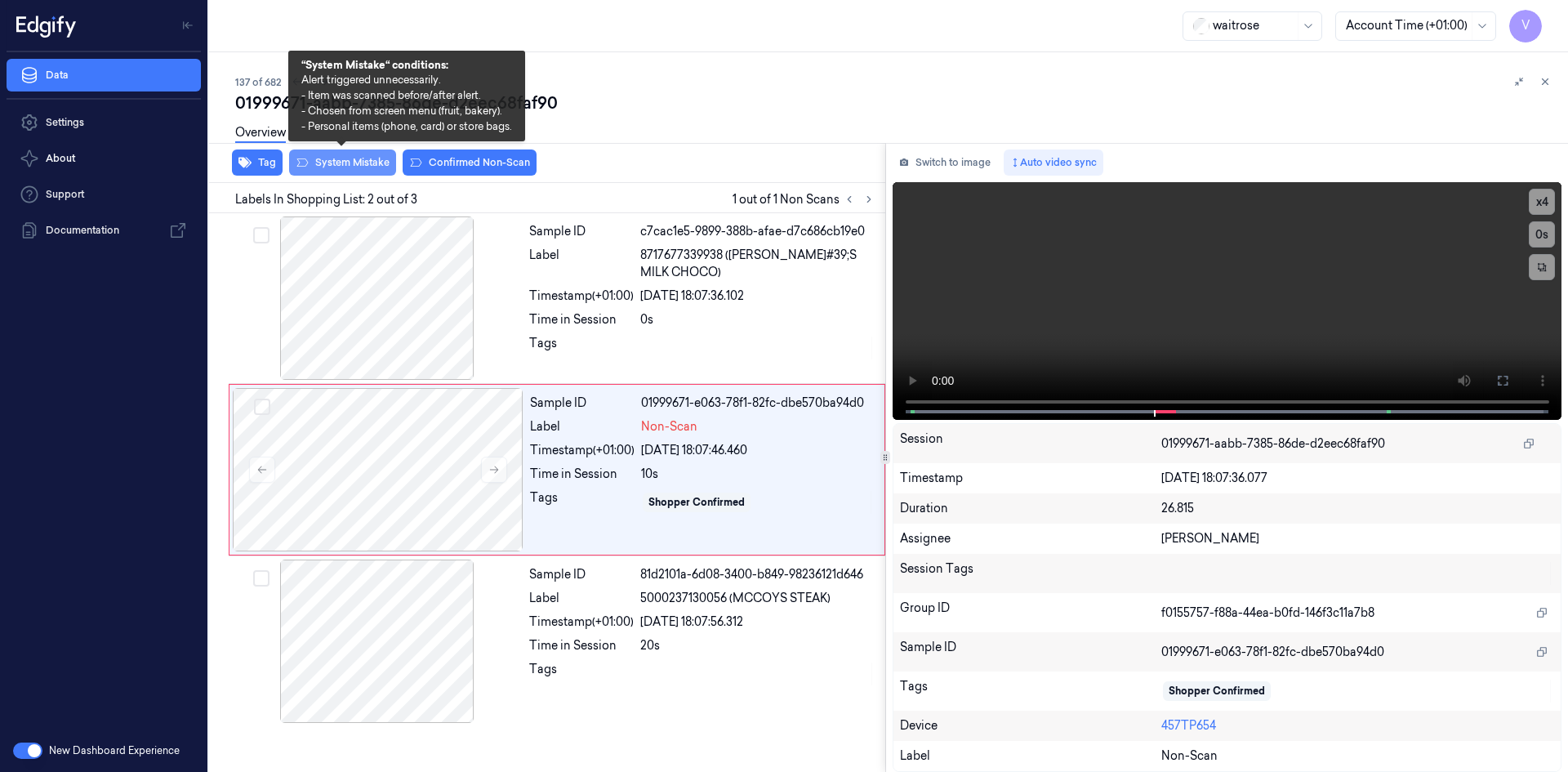
click at [377, 165] on button "System Mistake" at bounding box center [342, 163] width 107 height 26
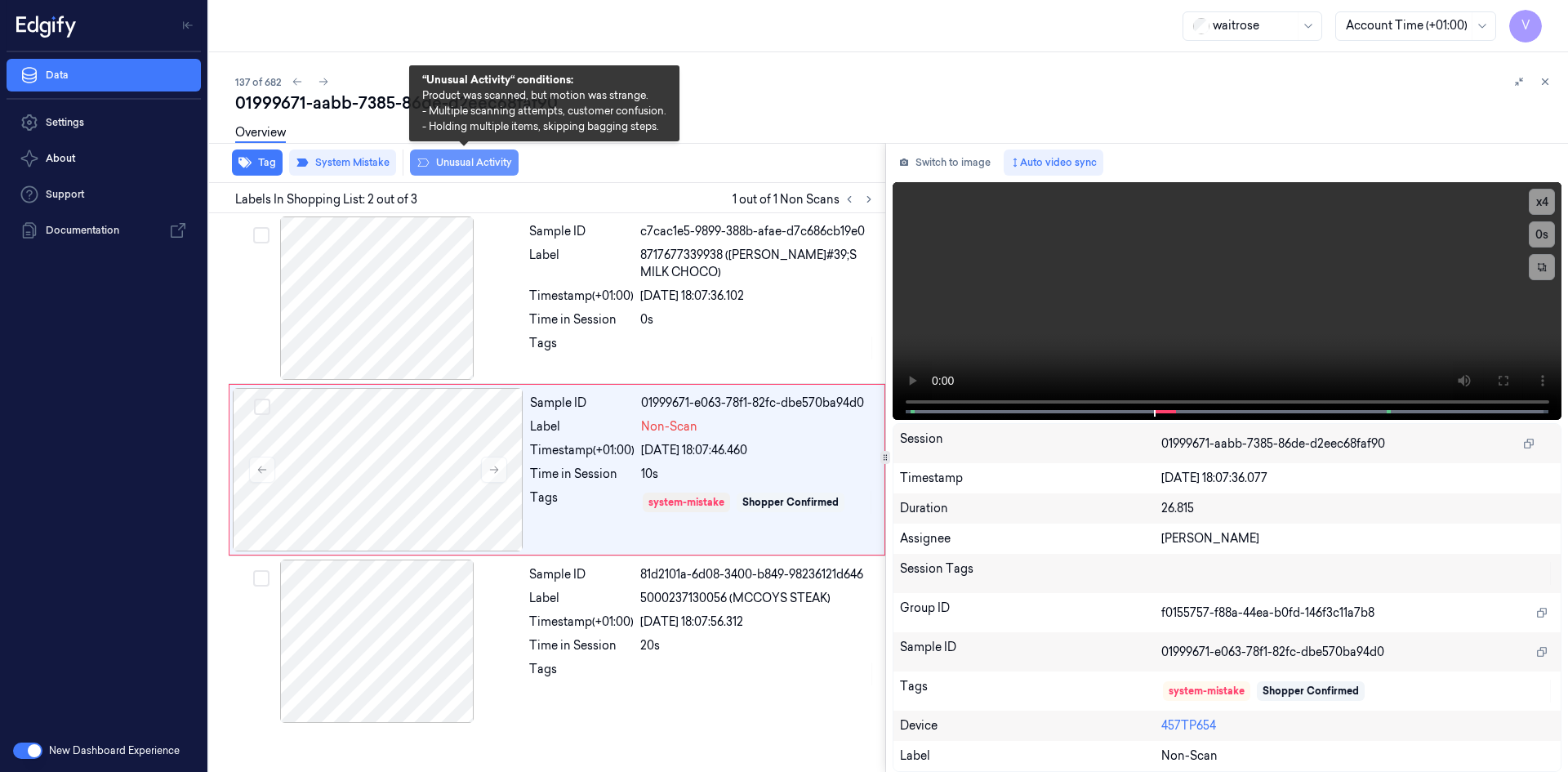
click at [478, 166] on button "Unusual Activity" at bounding box center [464, 163] width 108 height 26
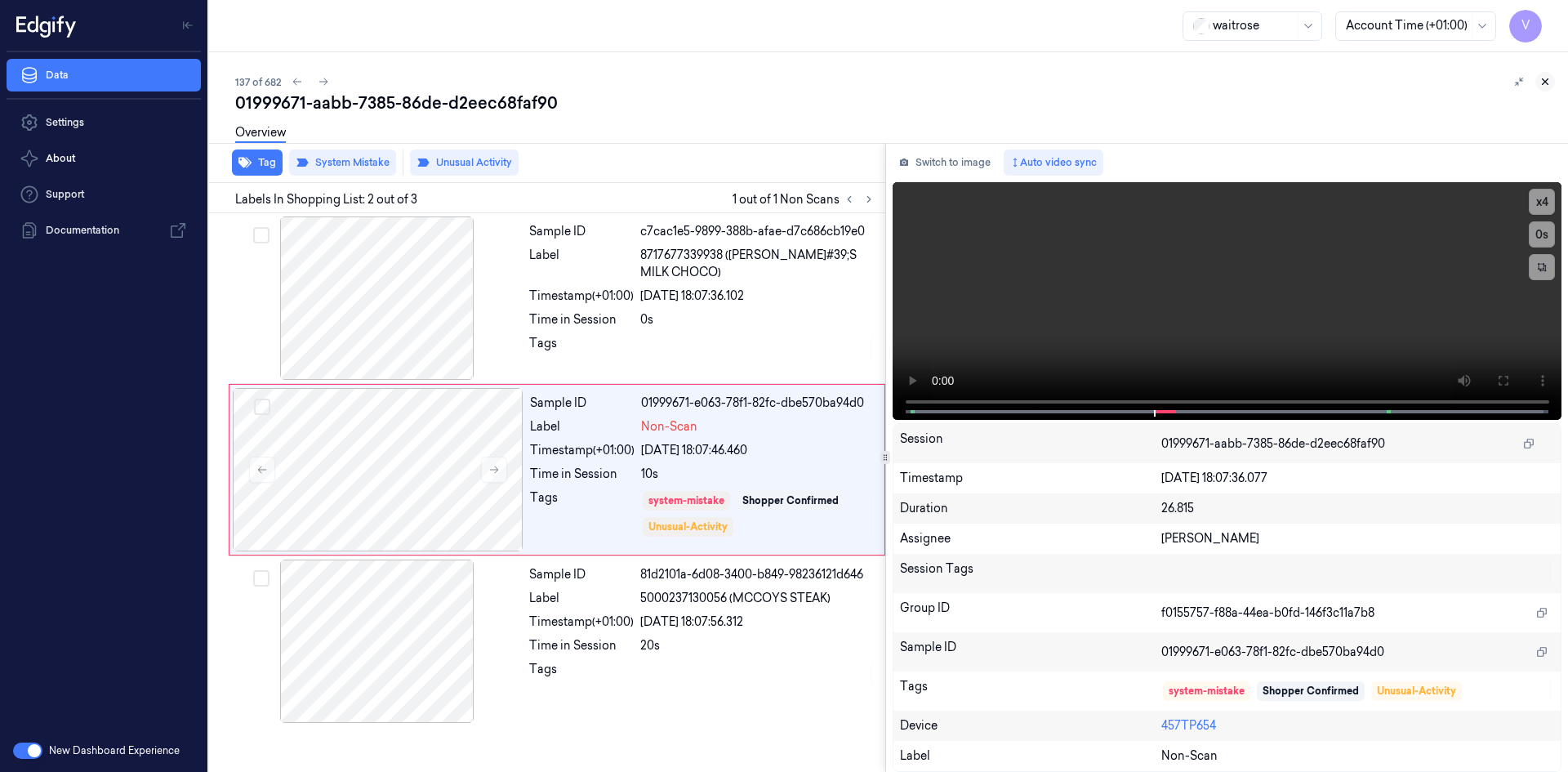
click at [1546, 81] on icon at bounding box center [1545, 82] width 5 height 5
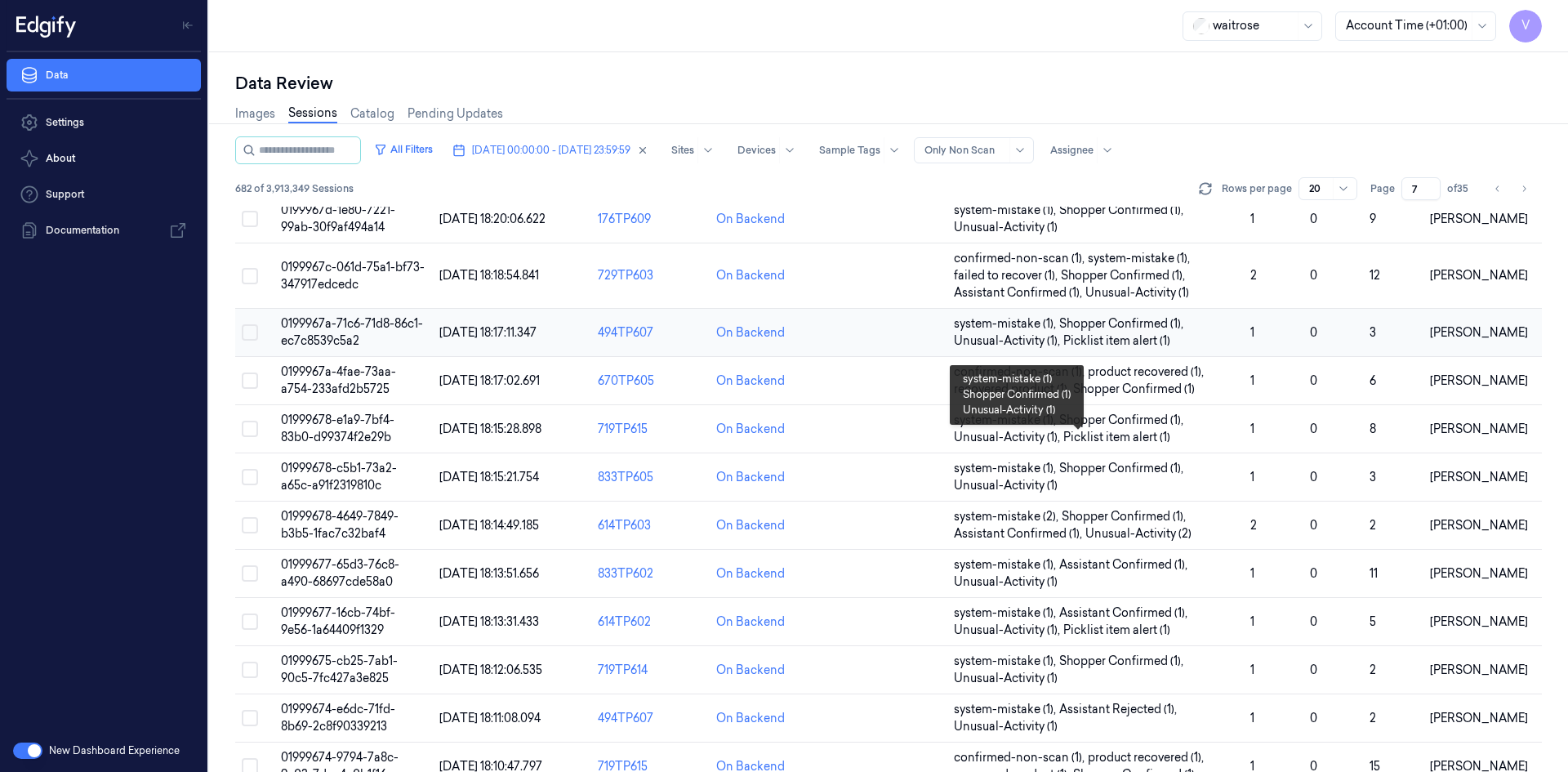
scroll to position [464, 0]
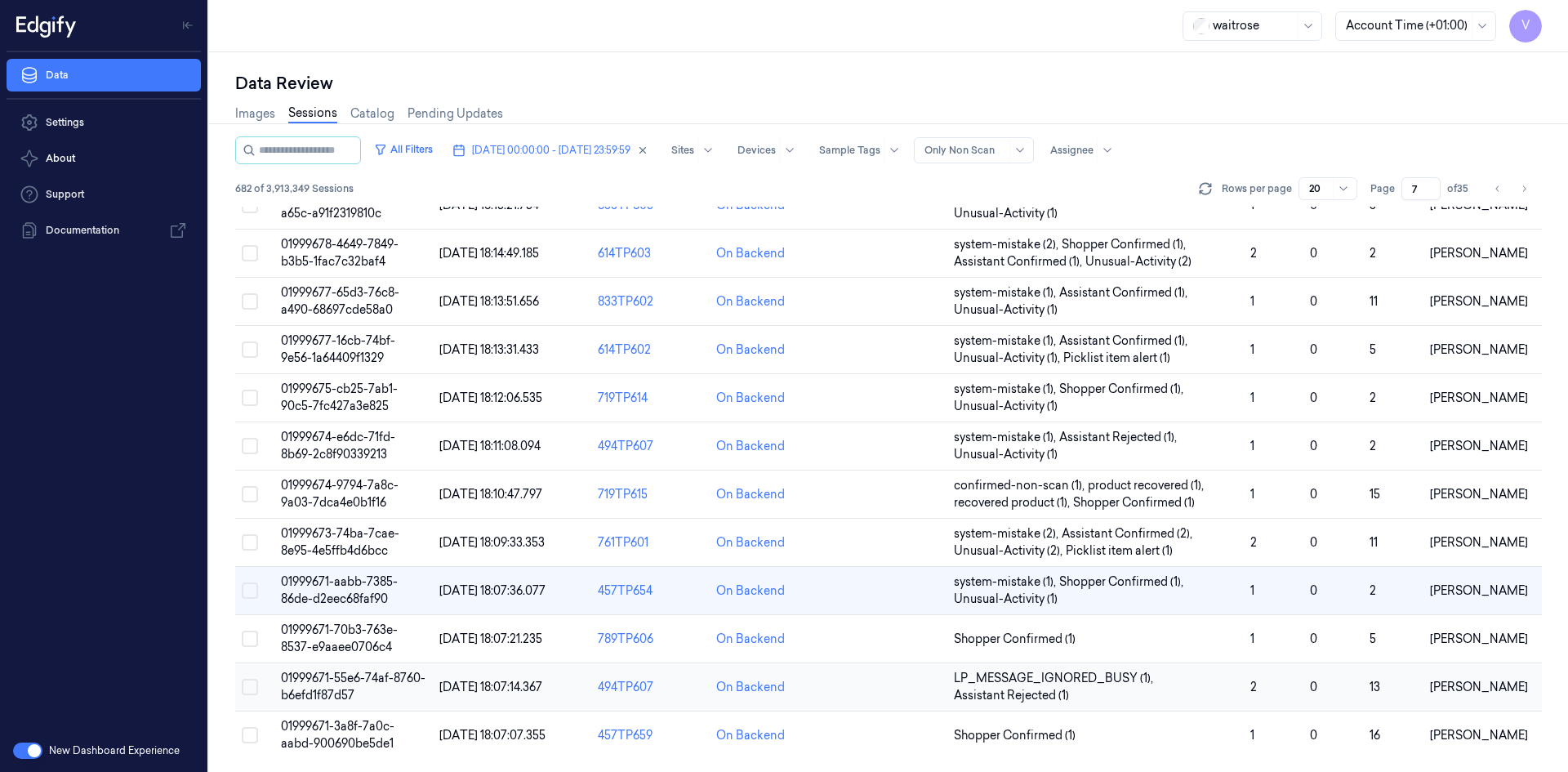
click at [345, 683] on span "01999671-55e6-74af-8760-b6efd1f87d57" at bounding box center [353, 686] width 144 height 32
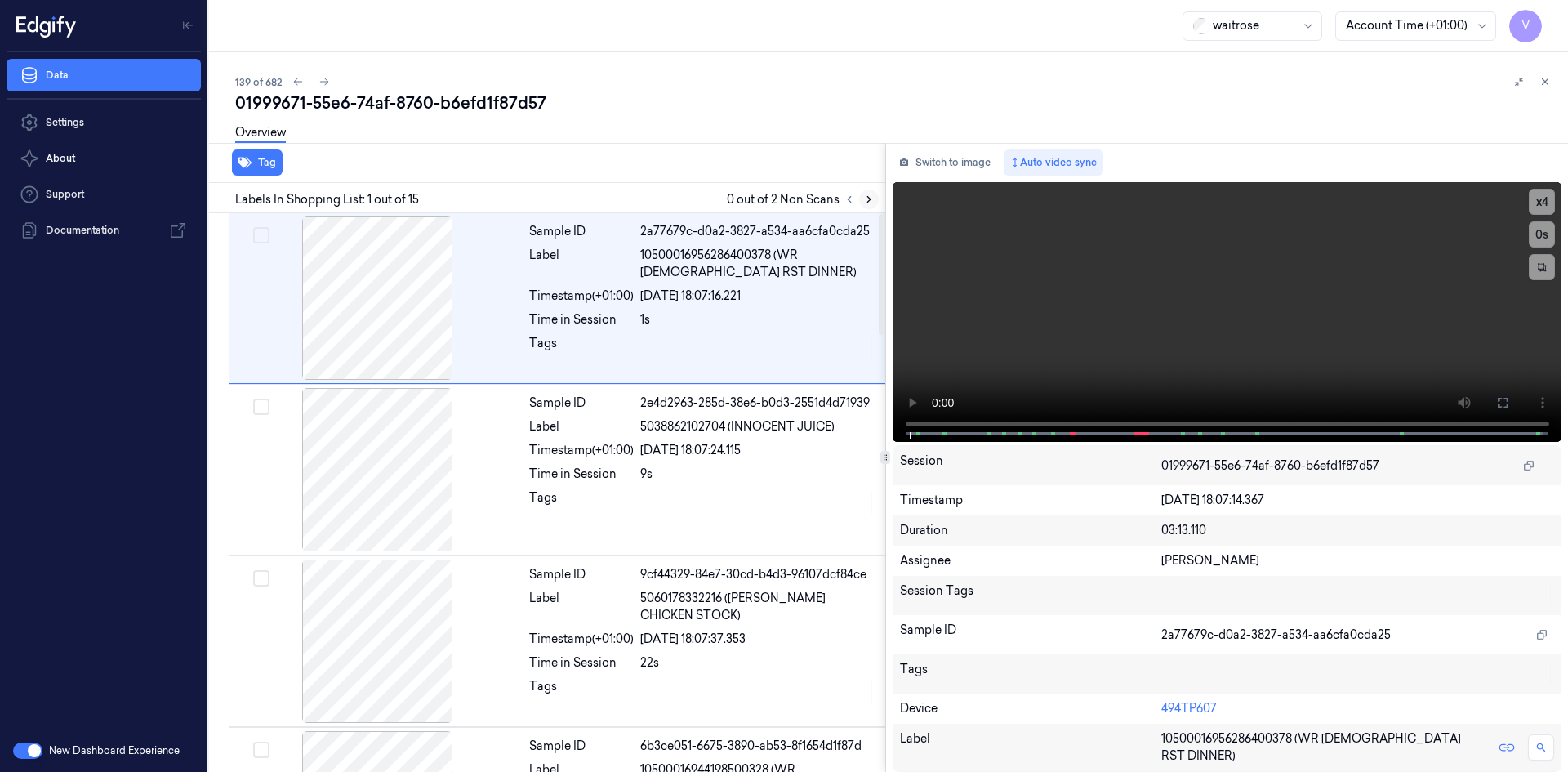
click at [867, 199] on icon at bounding box center [868, 199] width 12 height 12
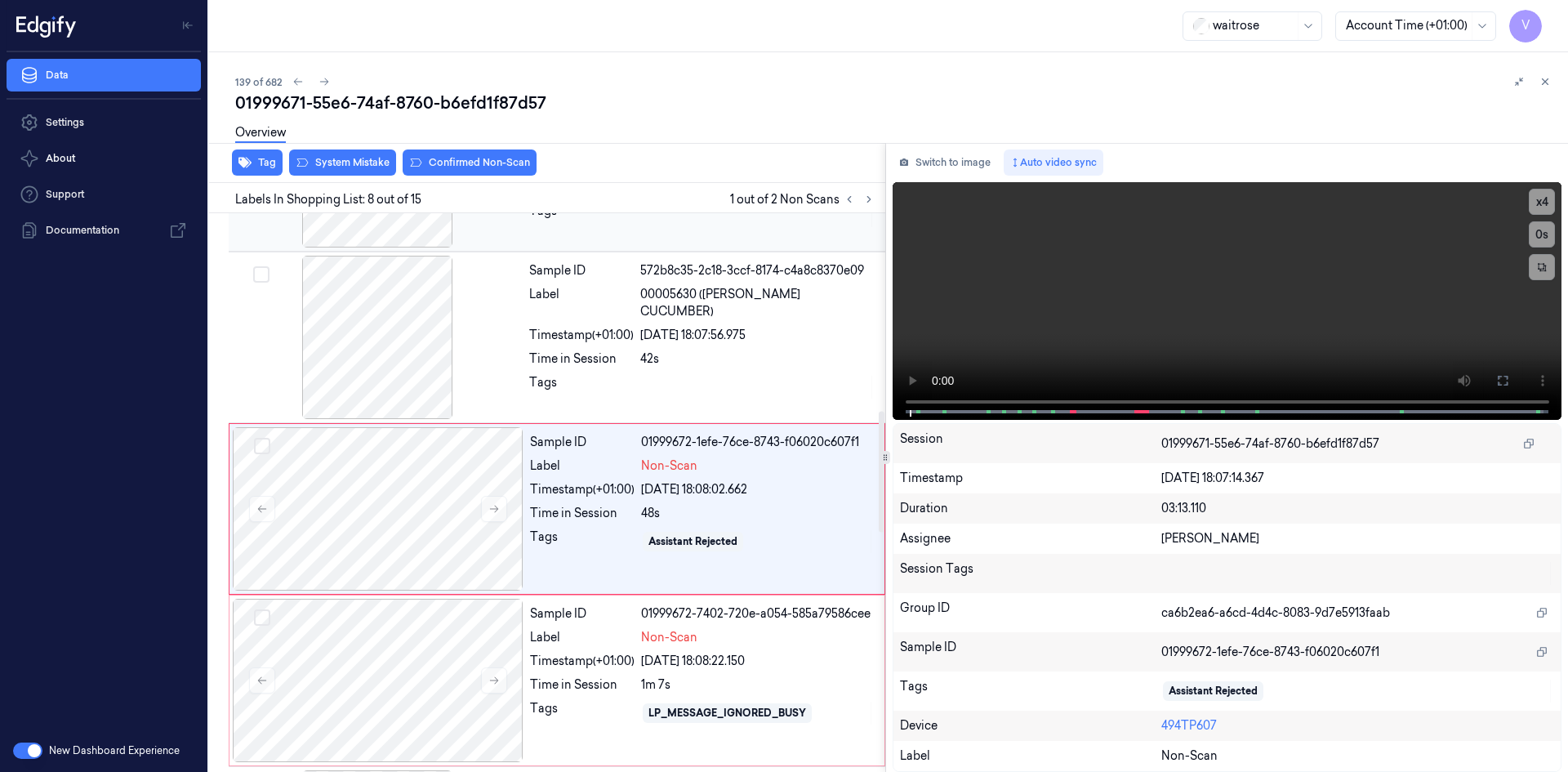
scroll to position [1007, 0]
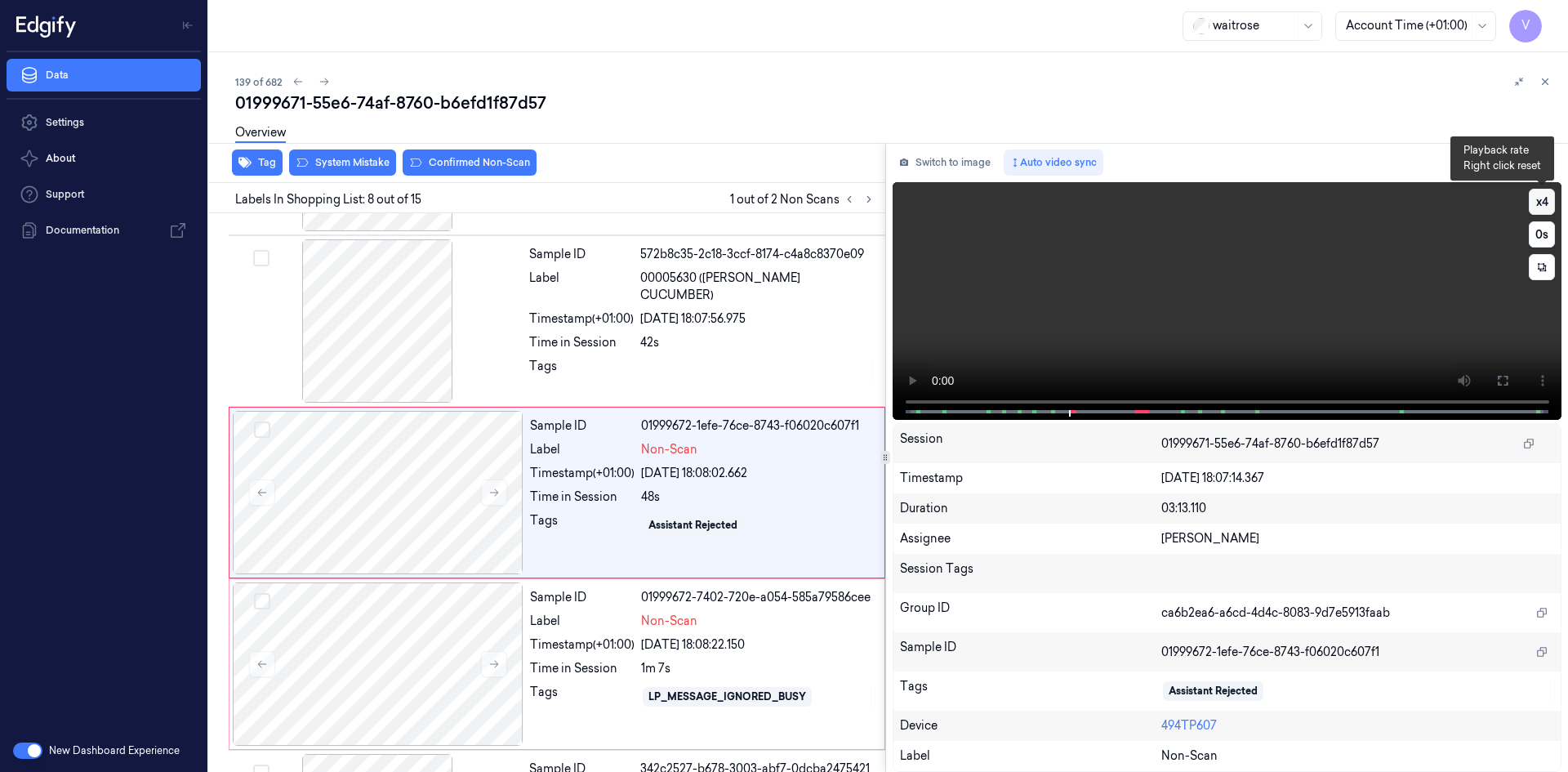
click at [1545, 205] on button "x 4" at bounding box center [1542, 201] width 26 height 26
click at [1545, 201] on button "x 1" at bounding box center [1542, 201] width 26 height 26
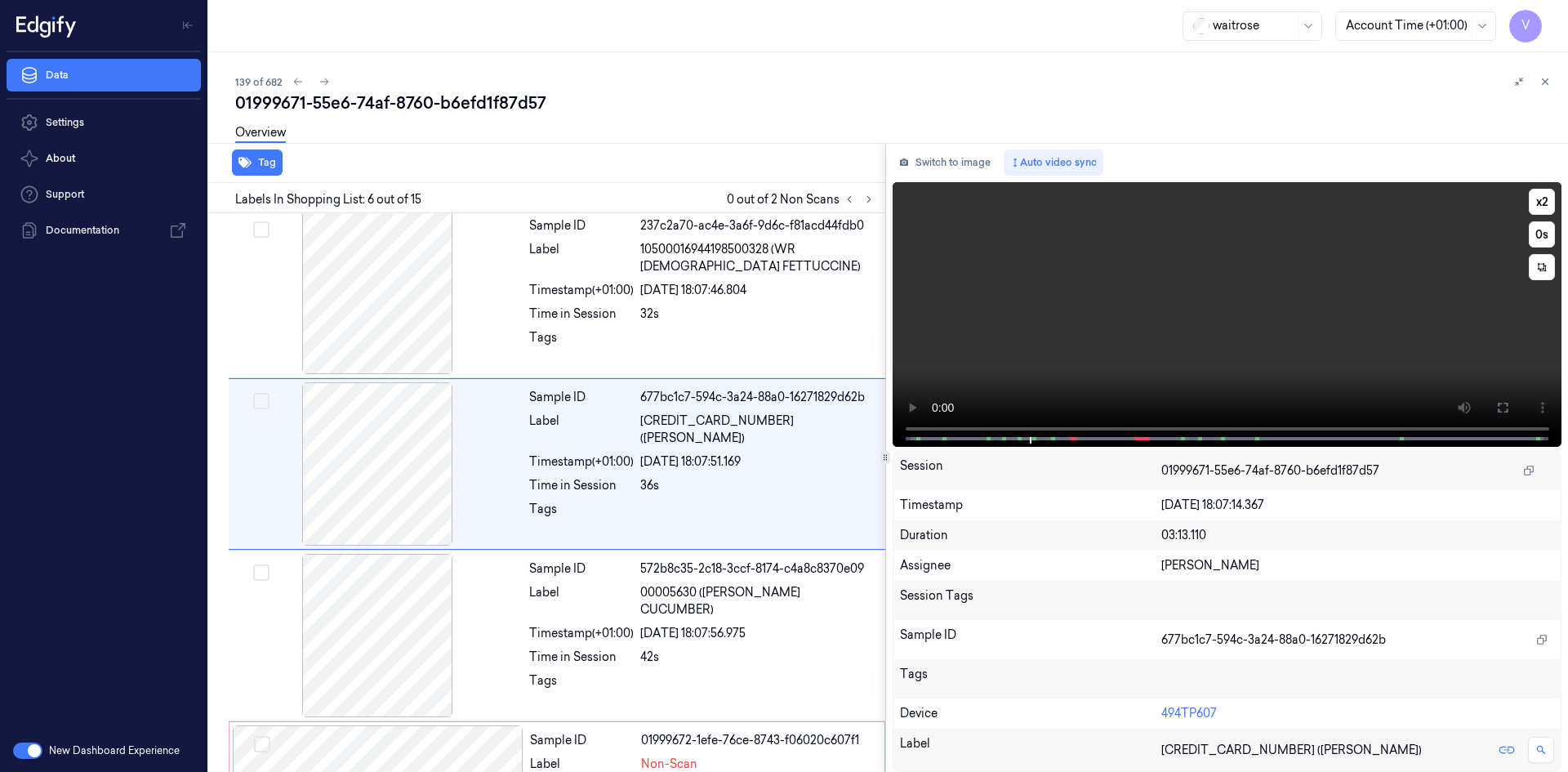
click at [914, 383] on video at bounding box center [1228, 314] width 670 height 265
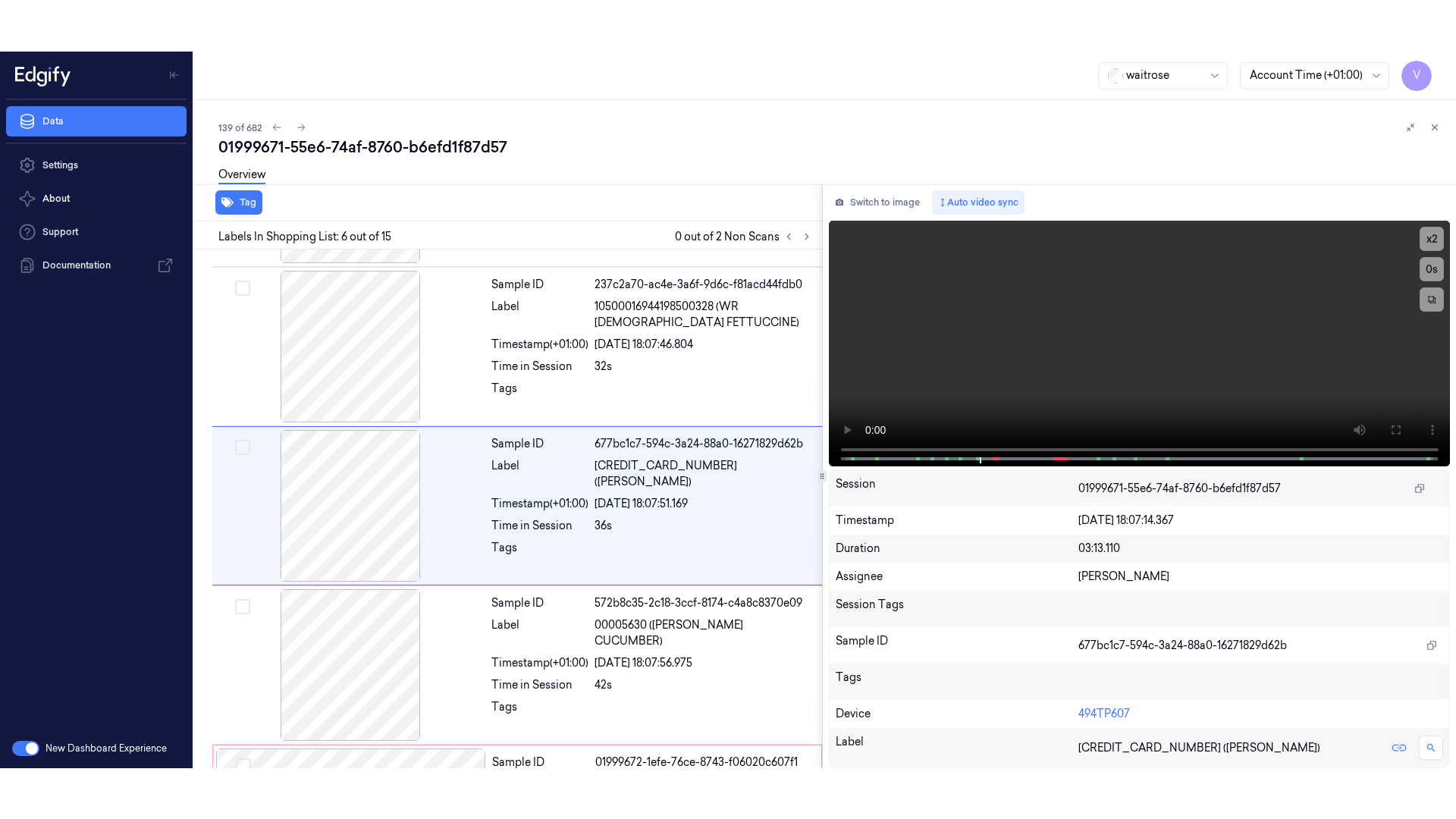
scroll to position [616, 0]
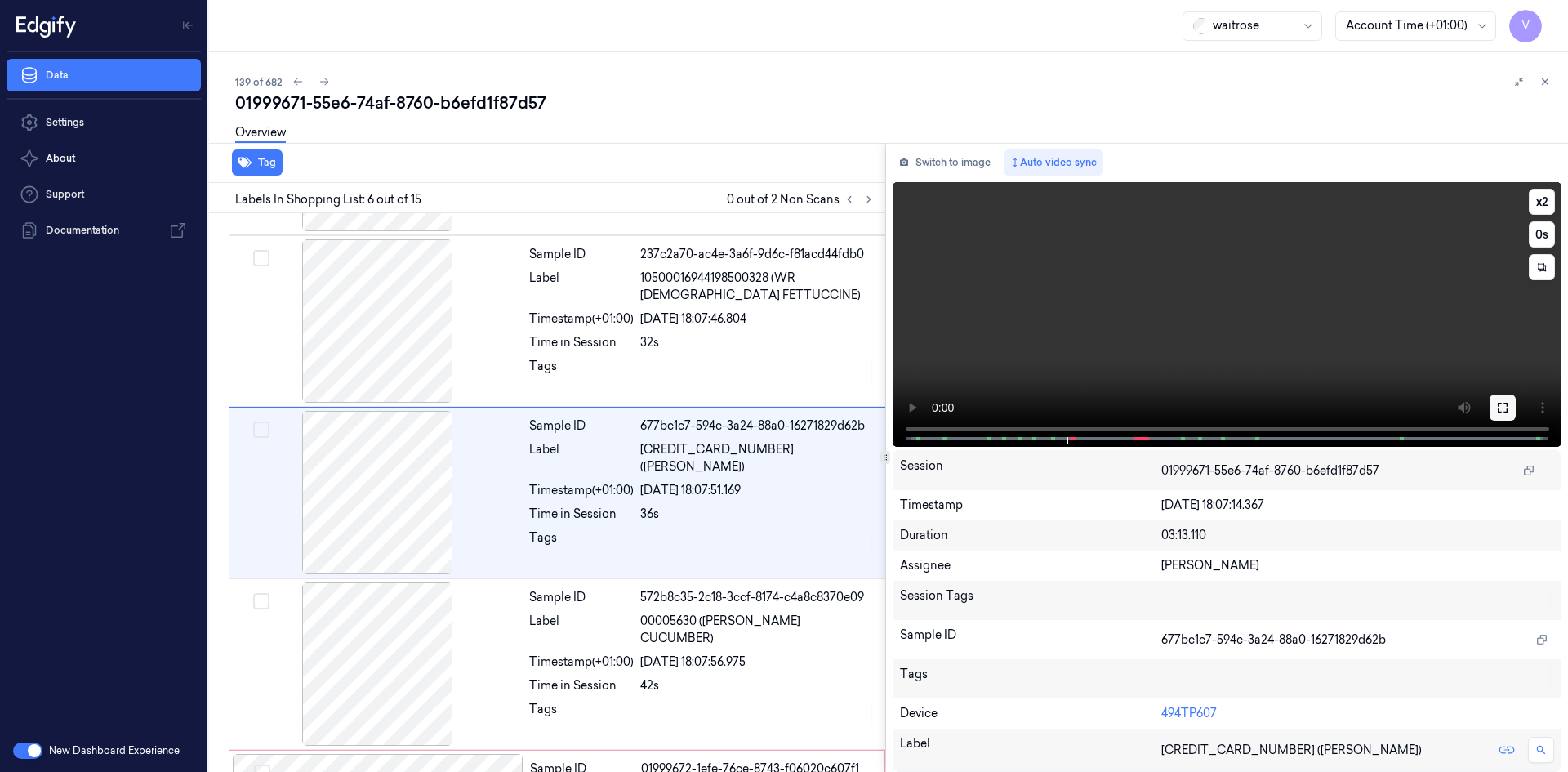
click at [1505, 404] on icon at bounding box center [1502, 407] width 10 height 10
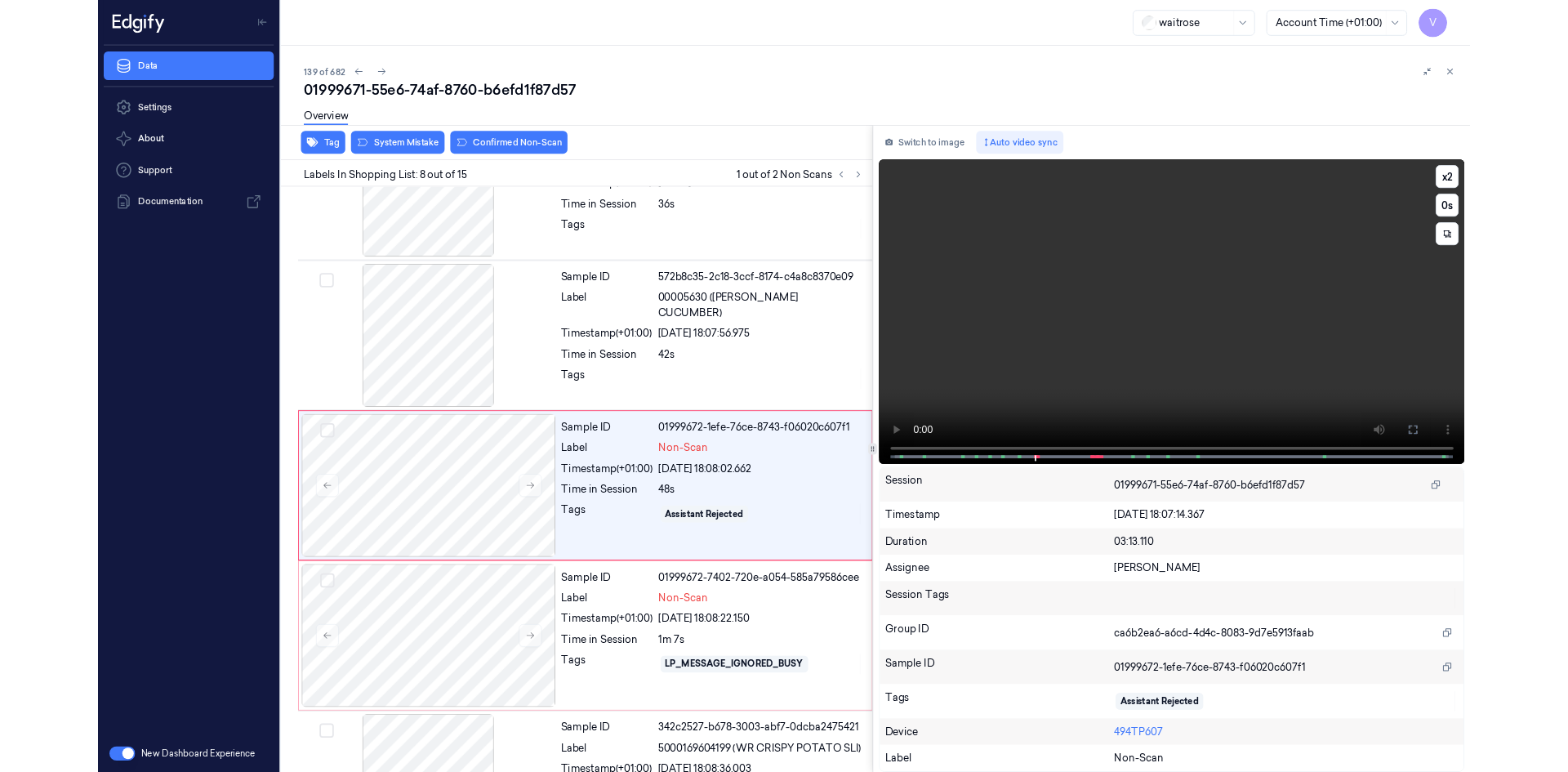
scroll to position [952, 0]
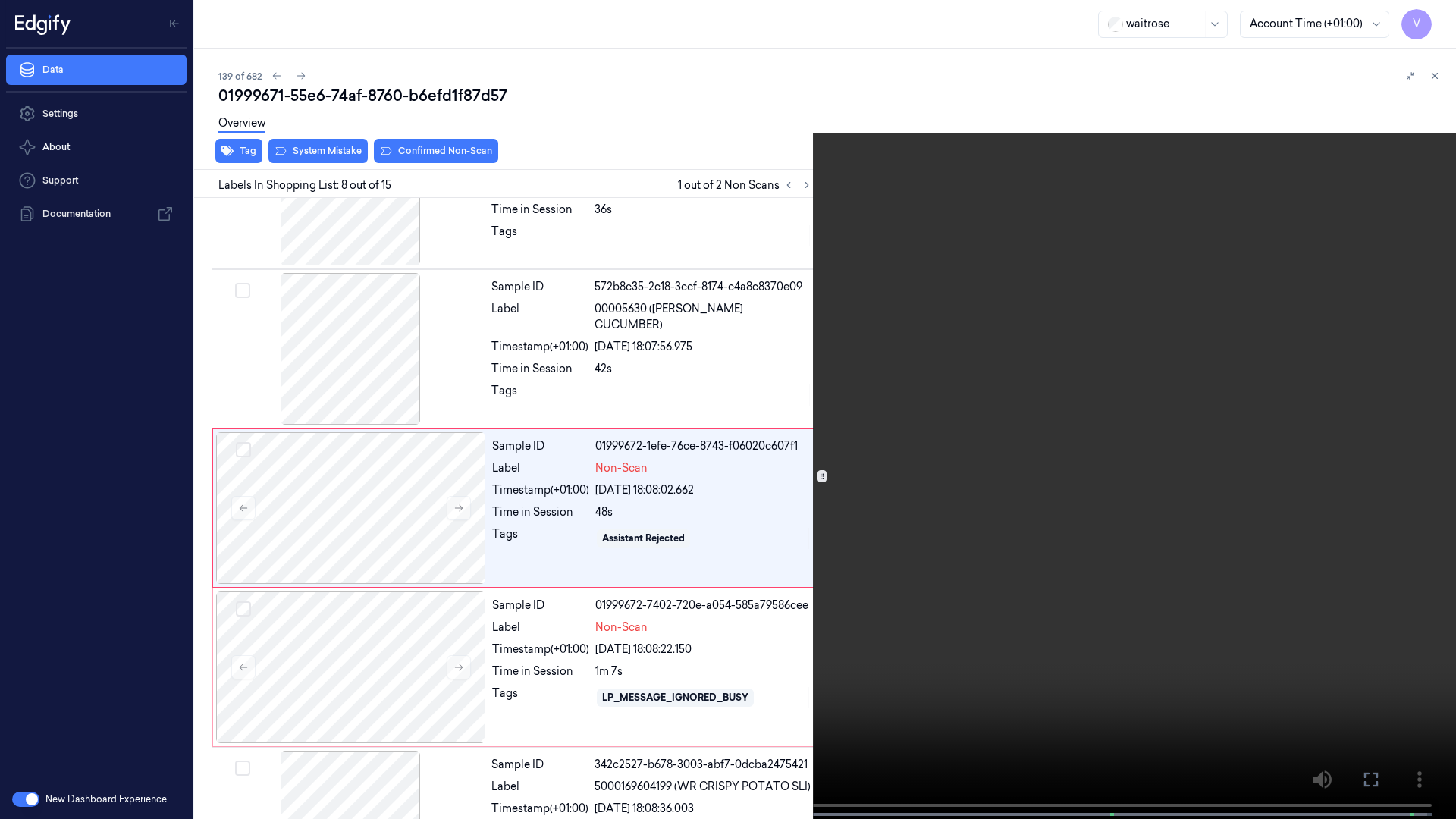
click at [785, 668] on video at bounding box center [728, 411] width 1456 height 822
click at [0, 0] on icon at bounding box center [0, 0] width 0 height 0
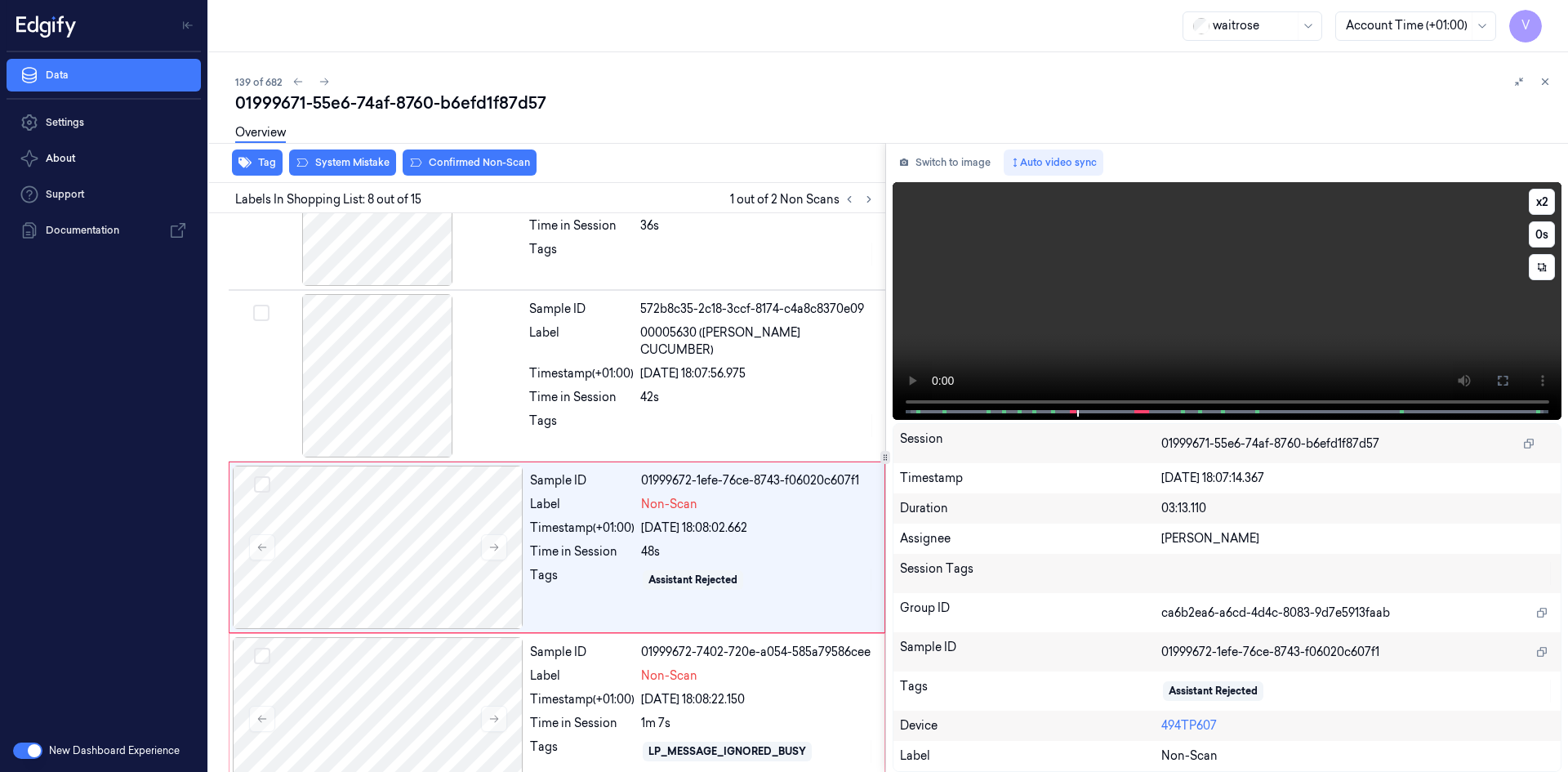
click at [1306, 353] on video at bounding box center [1228, 301] width 670 height 237
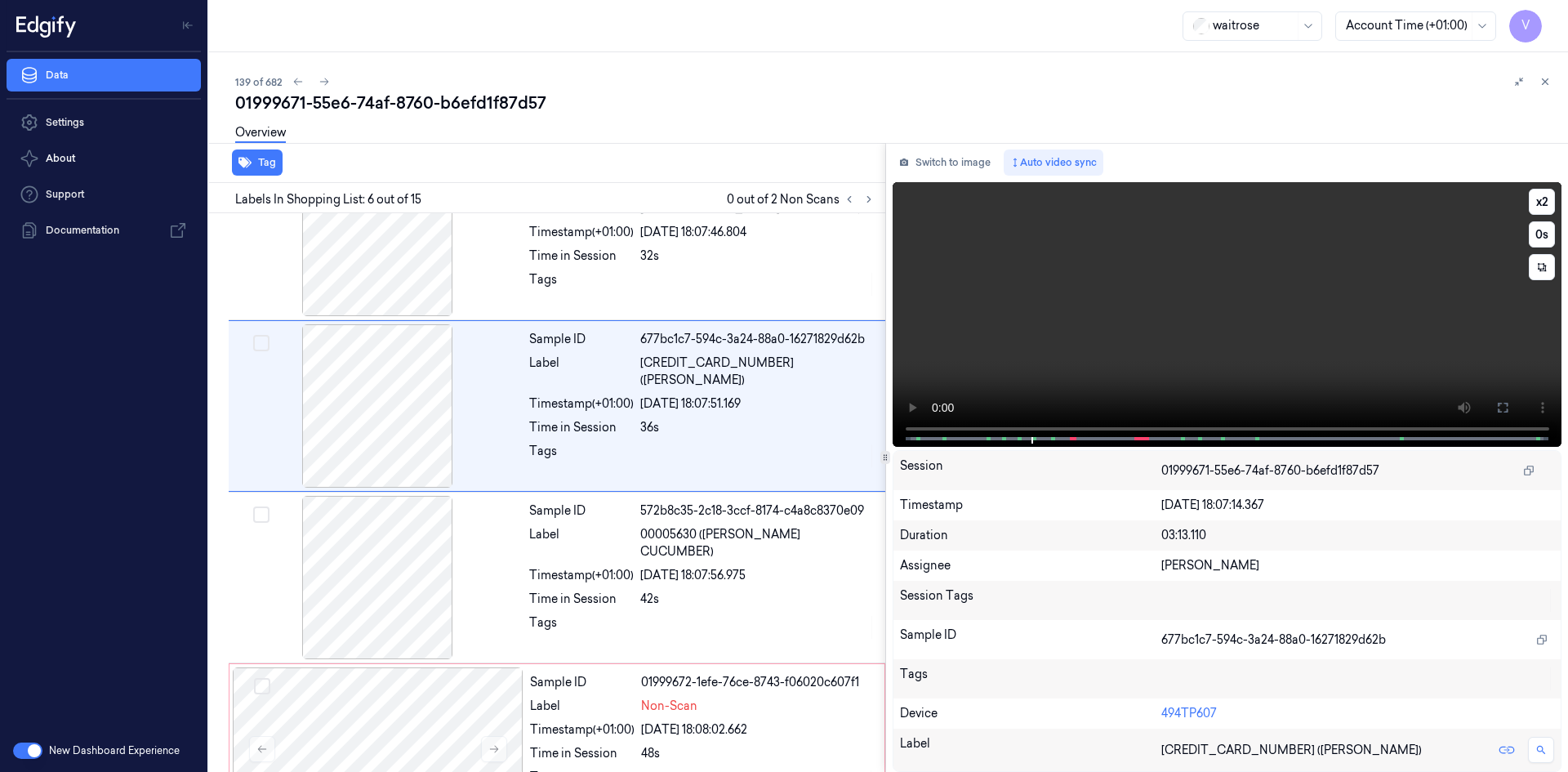
click at [1503, 384] on video at bounding box center [1228, 314] width 670 height 265
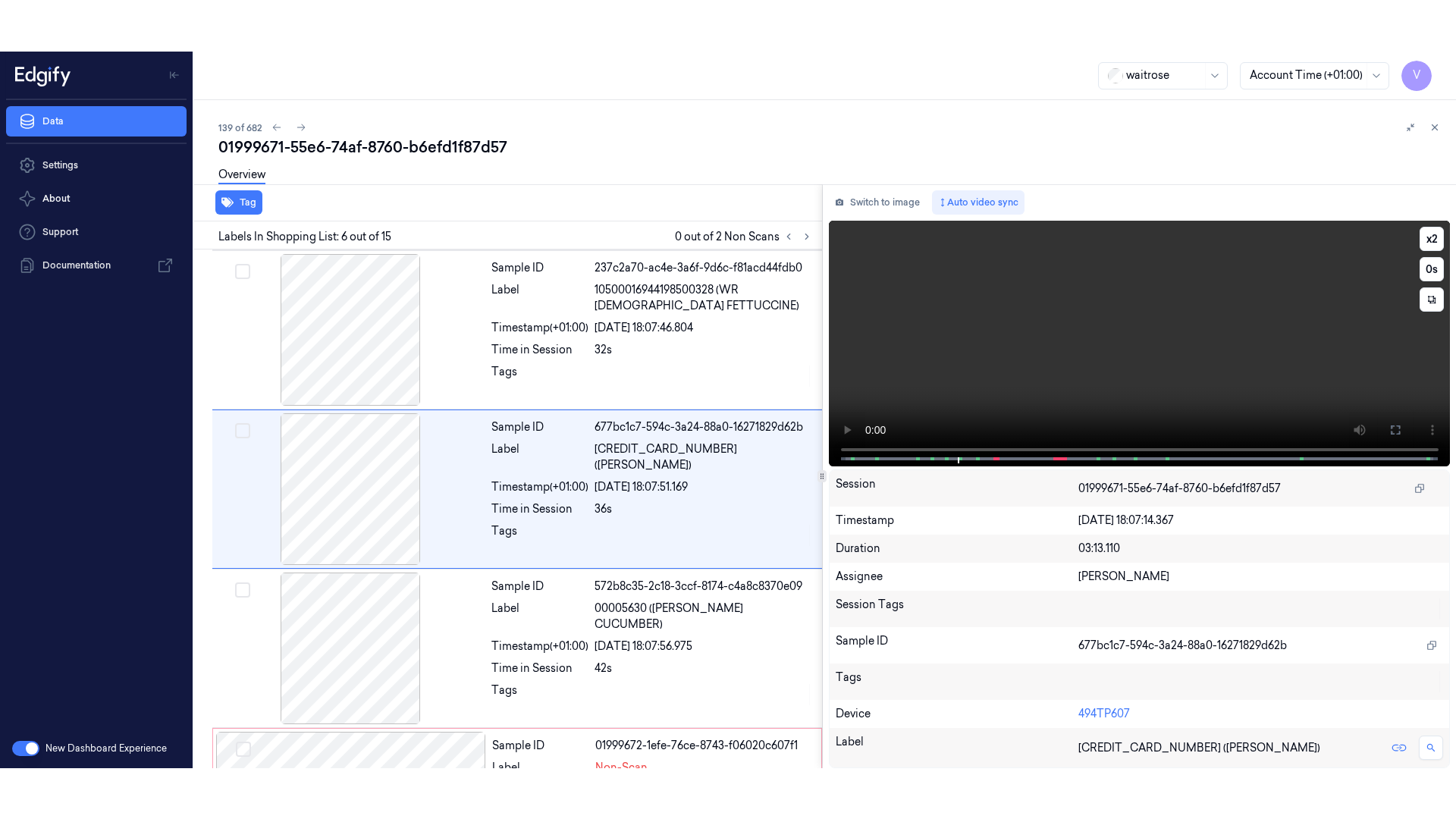
scroll to position [616, 0]
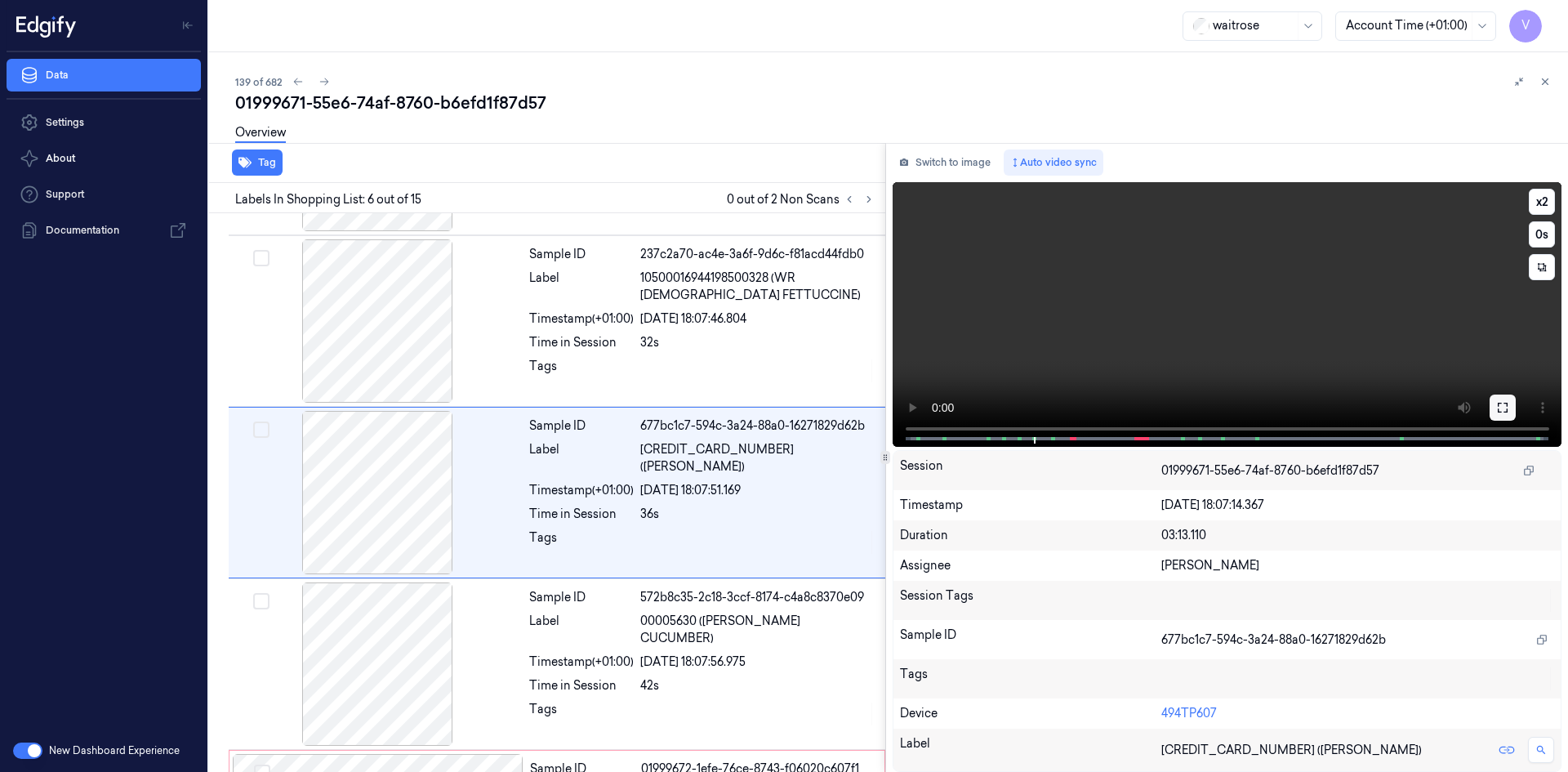
click at [1506, 407] on icon at bounding box center [1502, 407] width 13 height 13
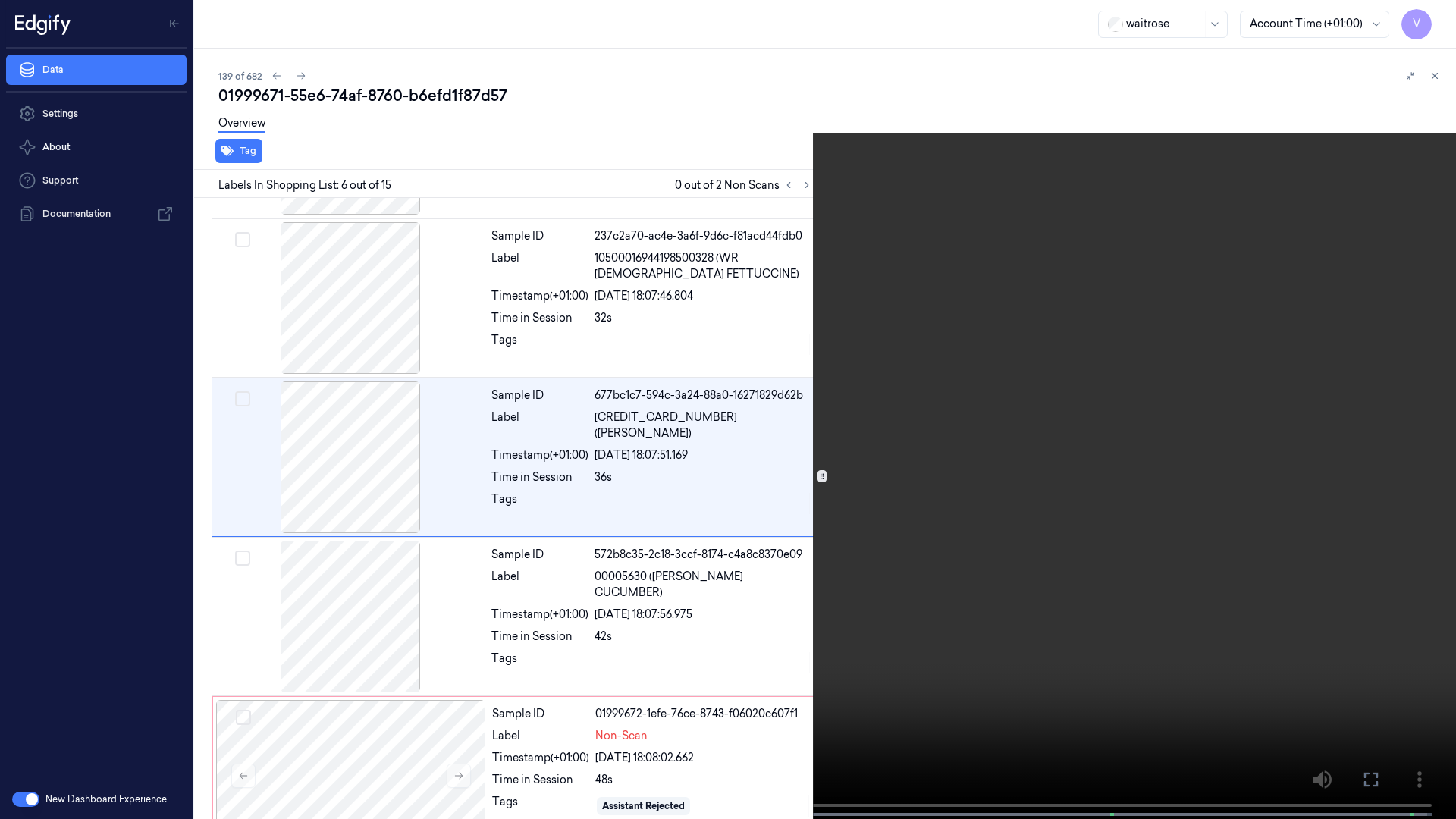
click at [1136, 561] on video at bounding box center [728, 411] width 1456 height 822
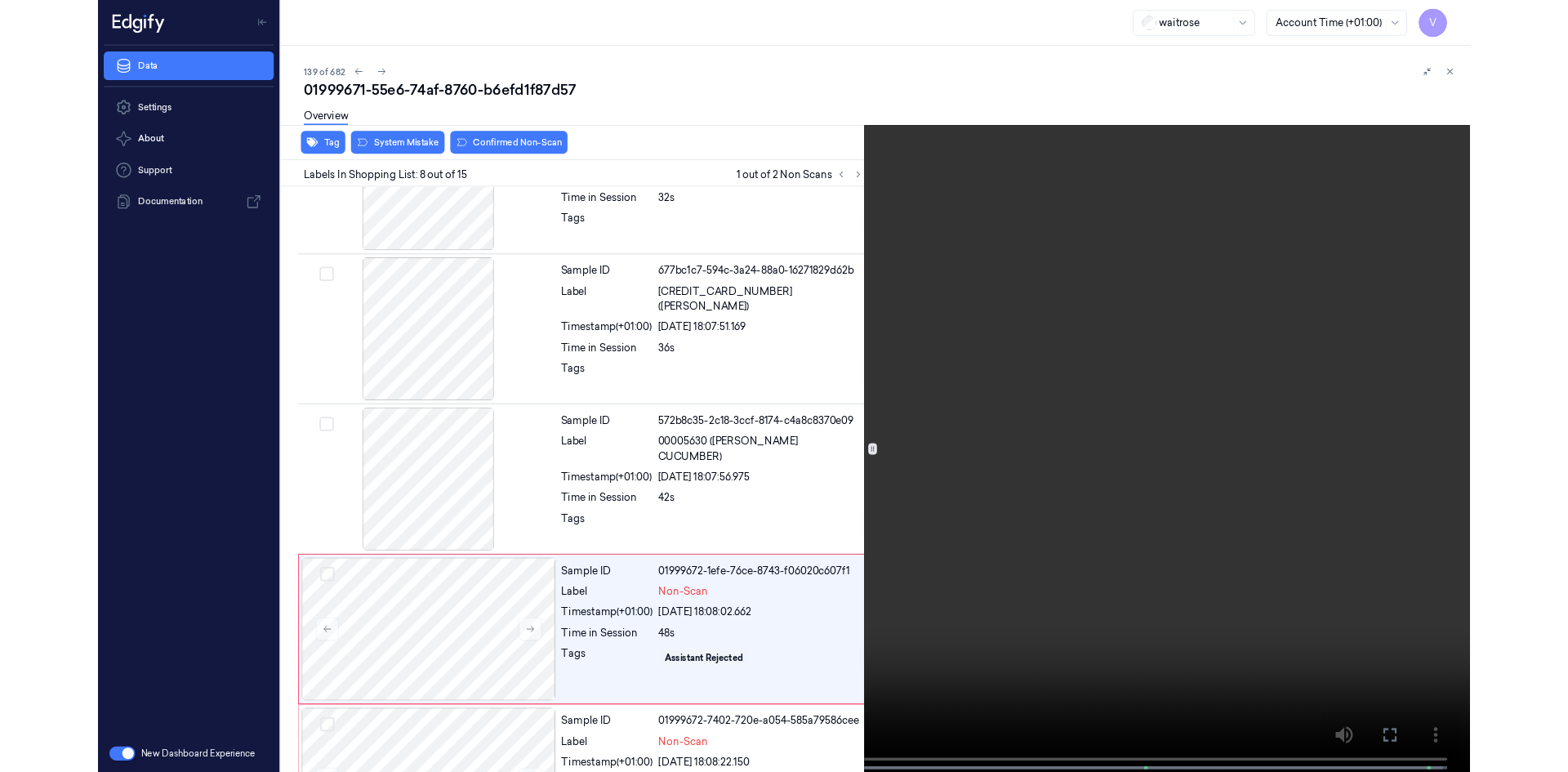
scroll to position [952, 0]
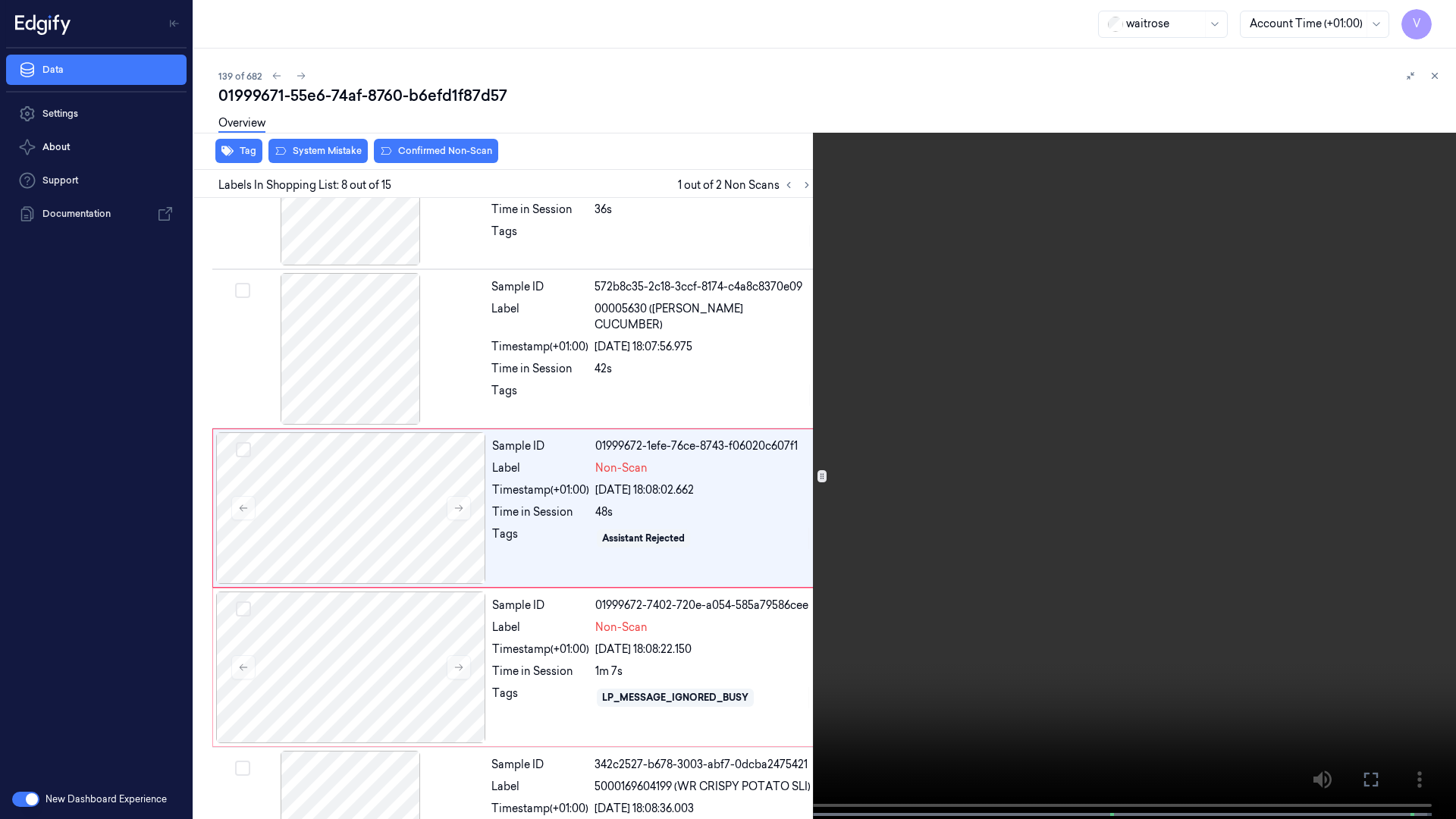
click at [1119, 469] on video at bounding box center [728, 411] width 1456 height 822
click at [0, 0] on icon at bounding box center [0, 0] width 0 height 0
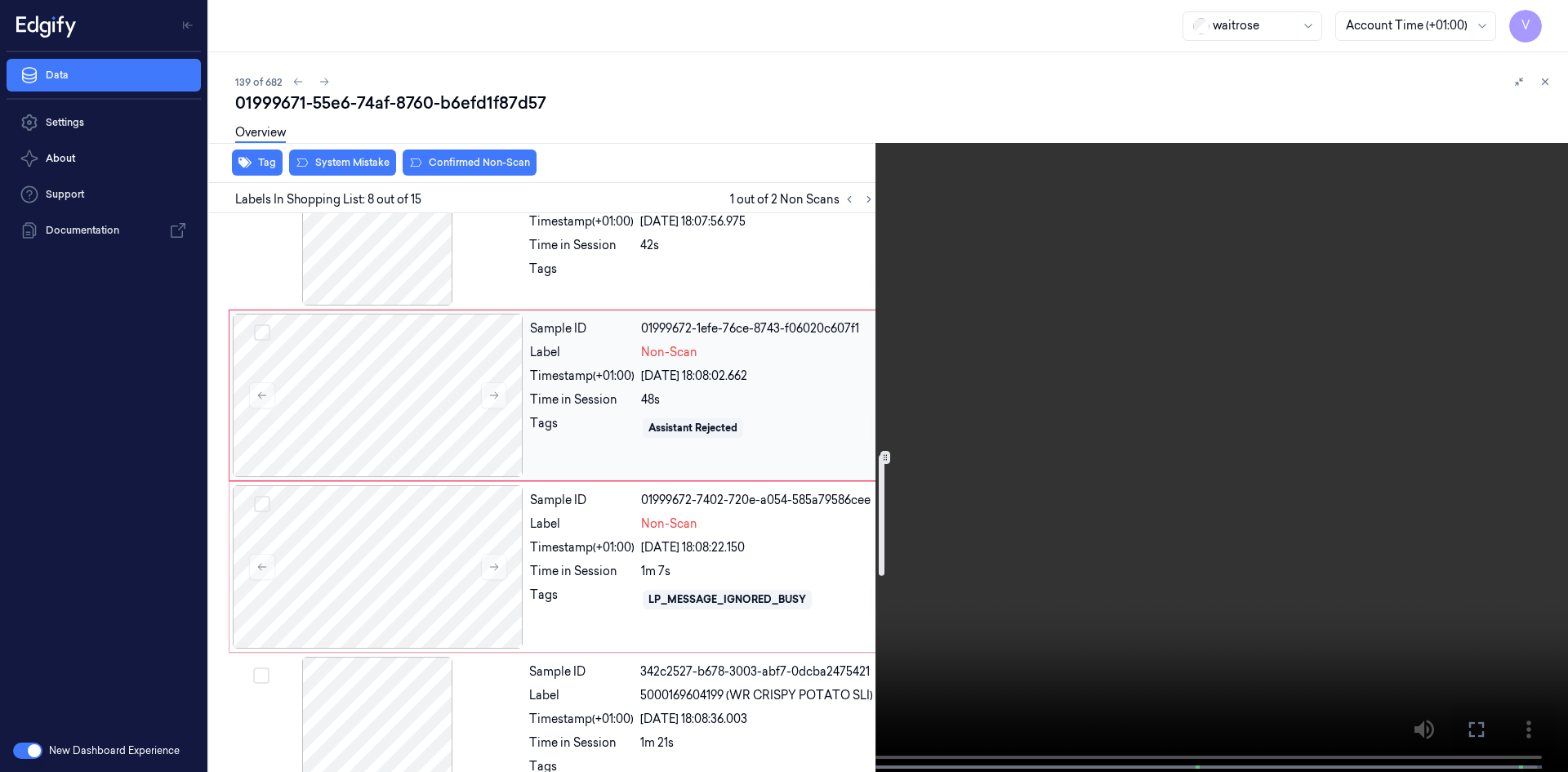
scroll to position [1115, 0]
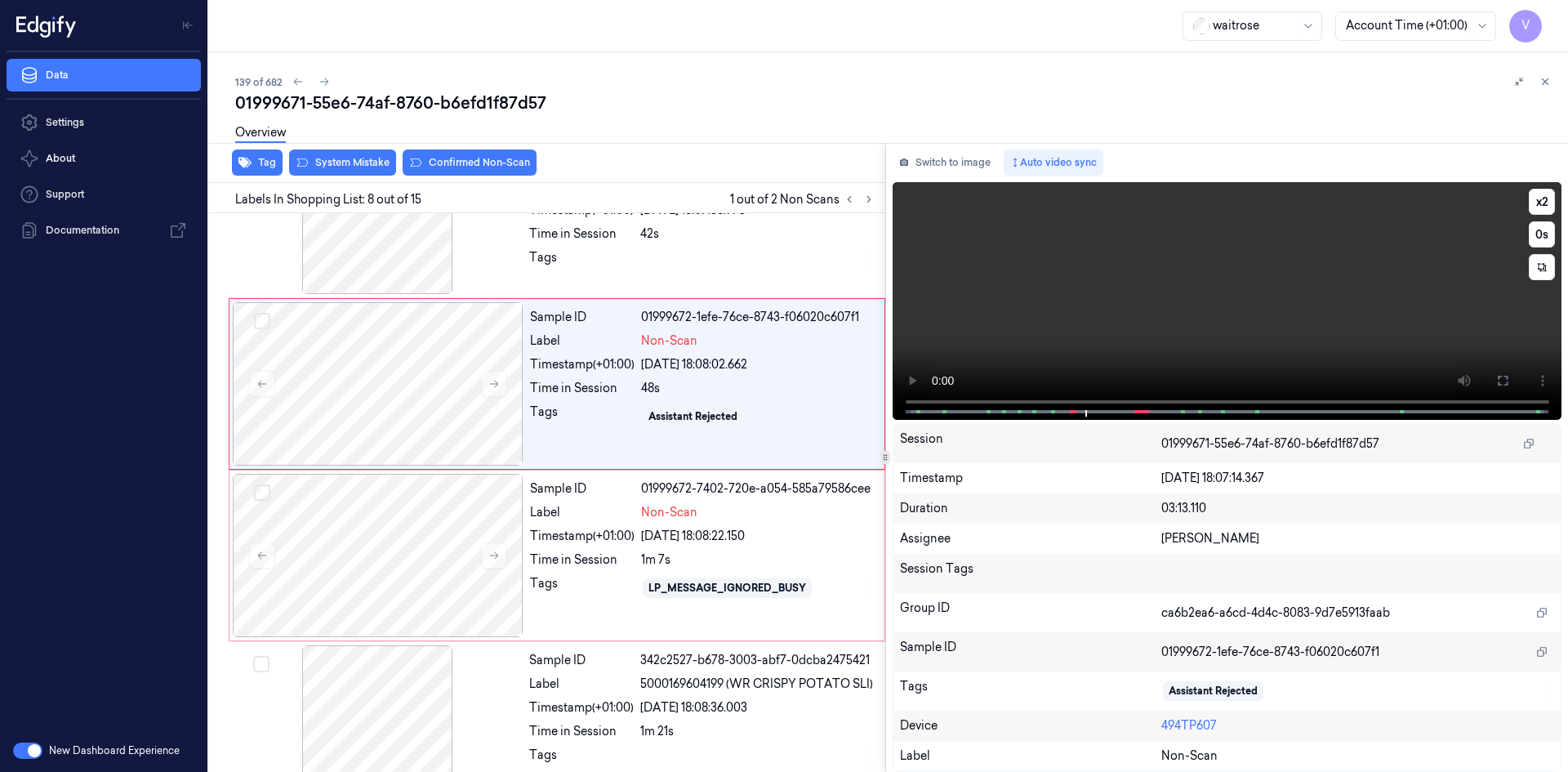
click at [1204, 344] on video at bounding box center [1228, 301] width 670 height 237
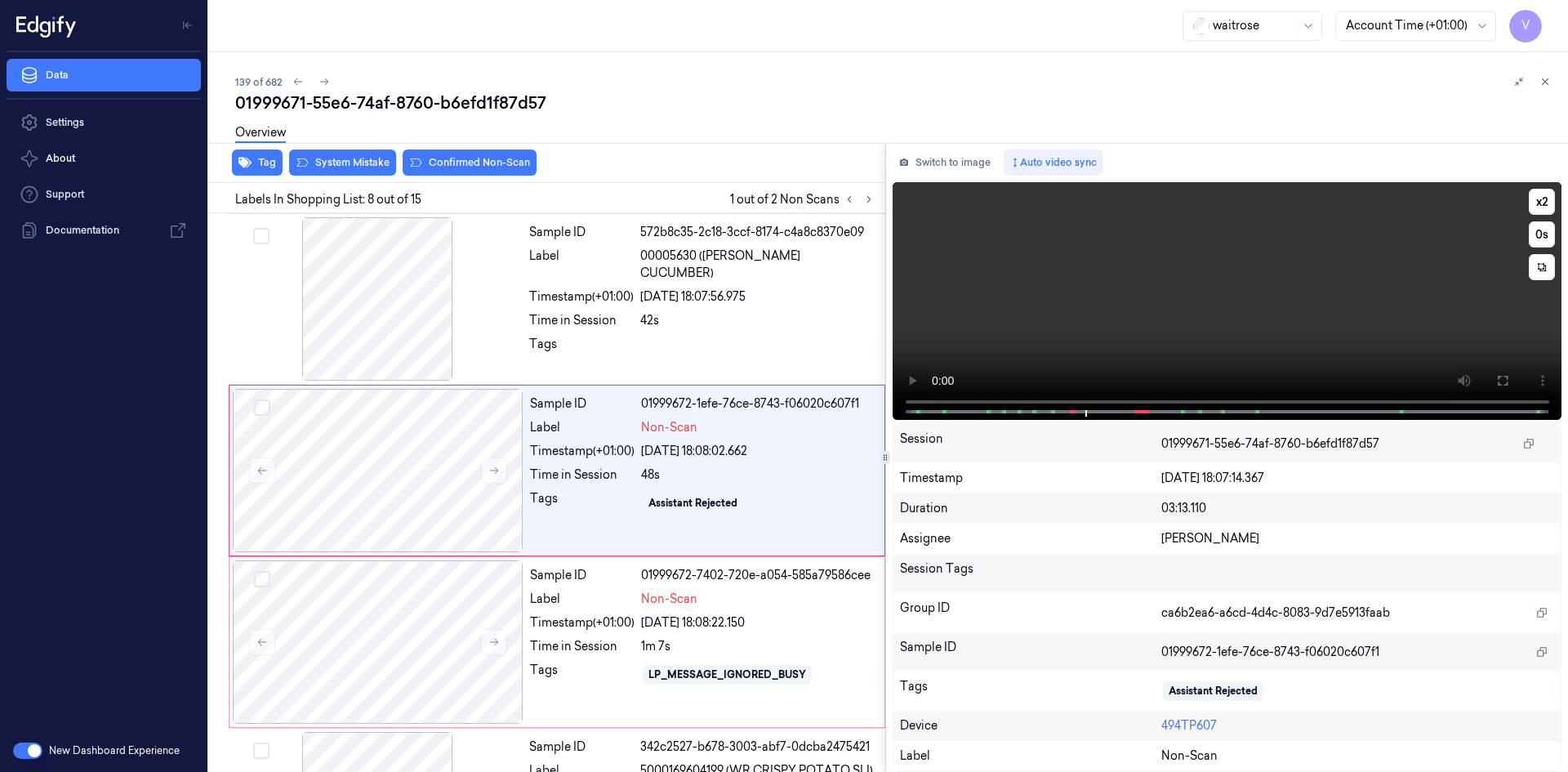
scroll to position [1007, 0]
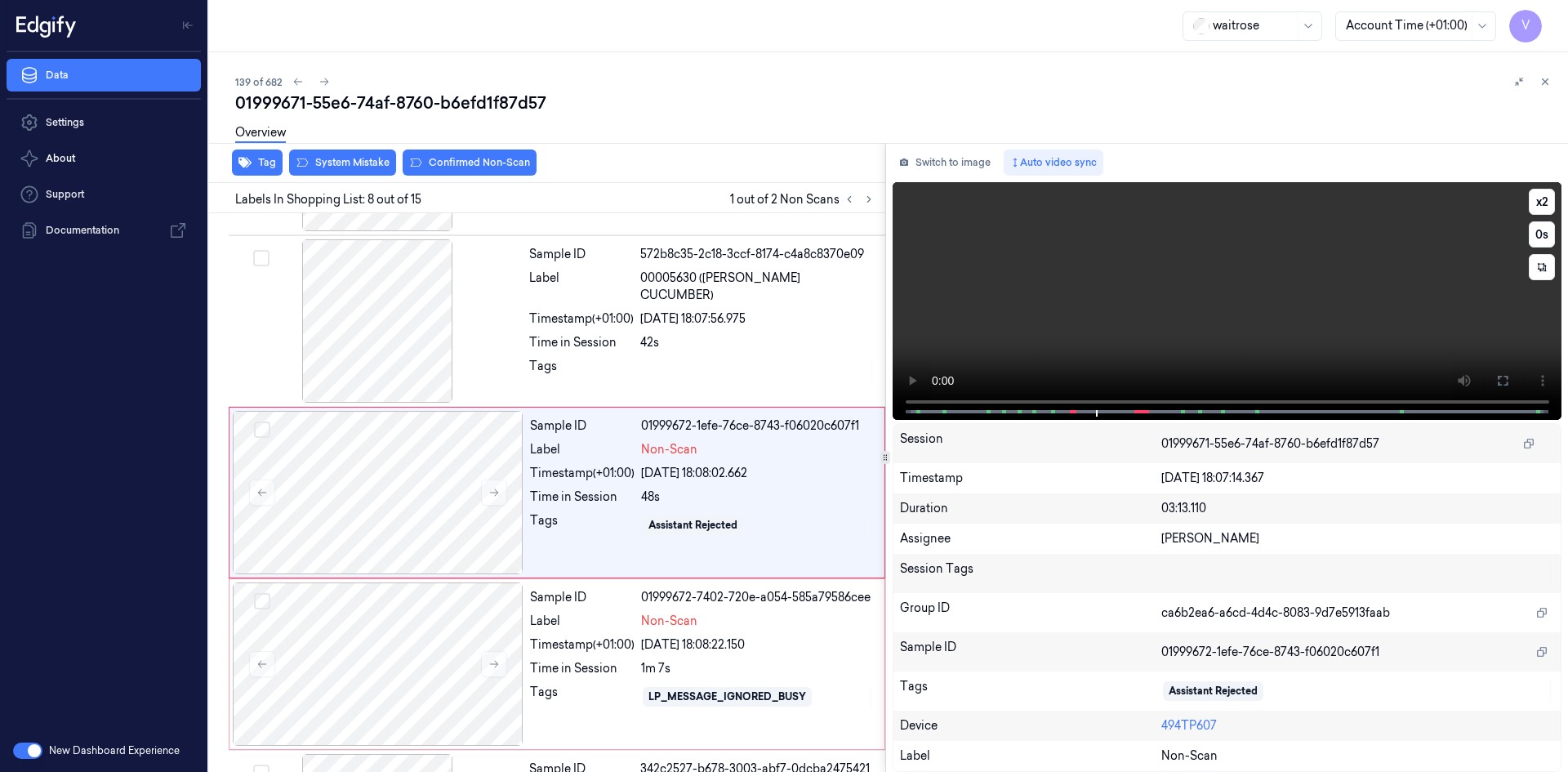
click at [1331, 306] on video at bounding box center [1228, 301] width 670 height 237
click at [1159, 345] on video at bounding box center [1228, 301] width 670 height 237
click at [1543, 197] on button "x 2" at bounding box center [1542, 201] width 26 height 26
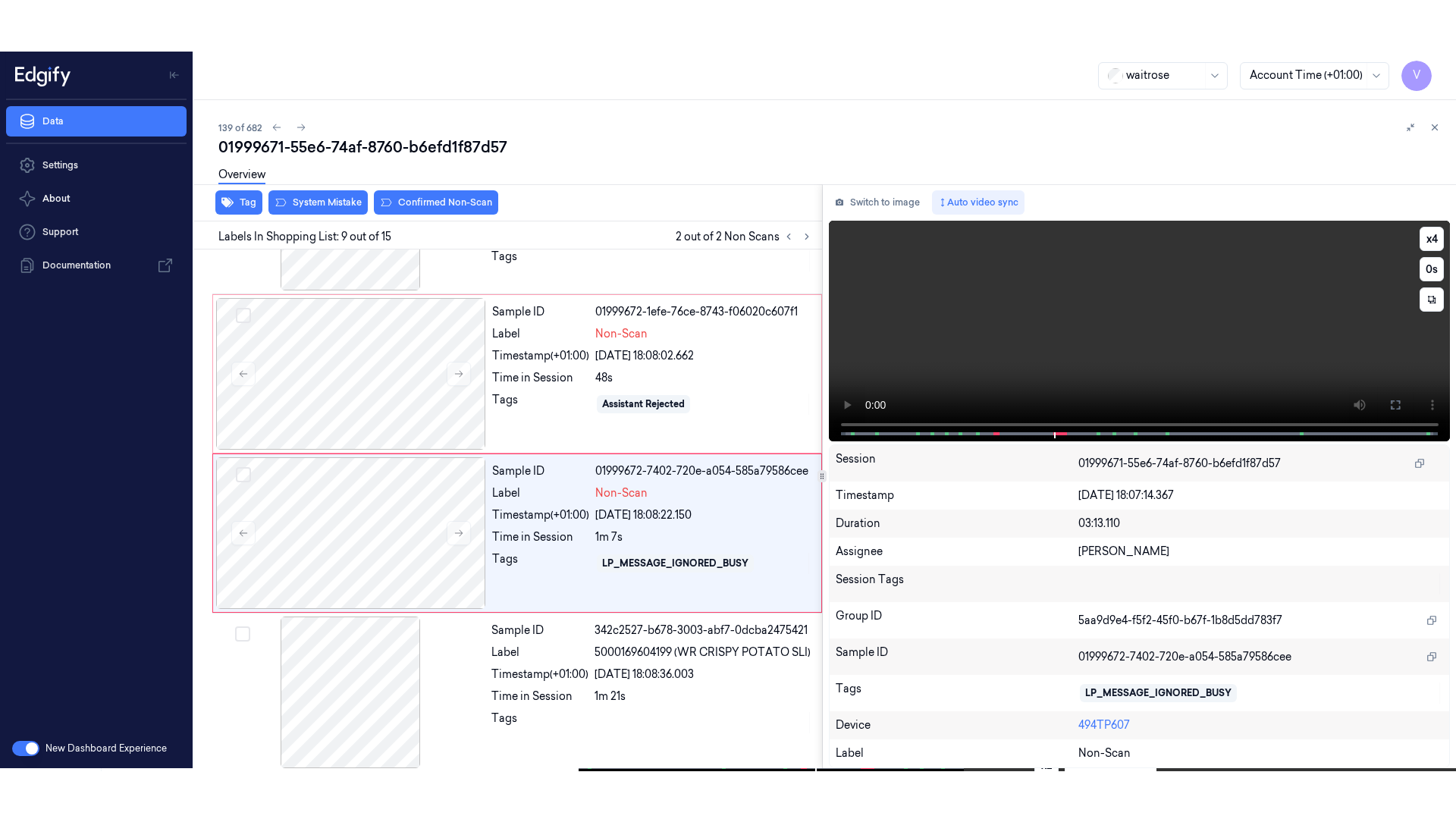
scroll to position [1094, 0]
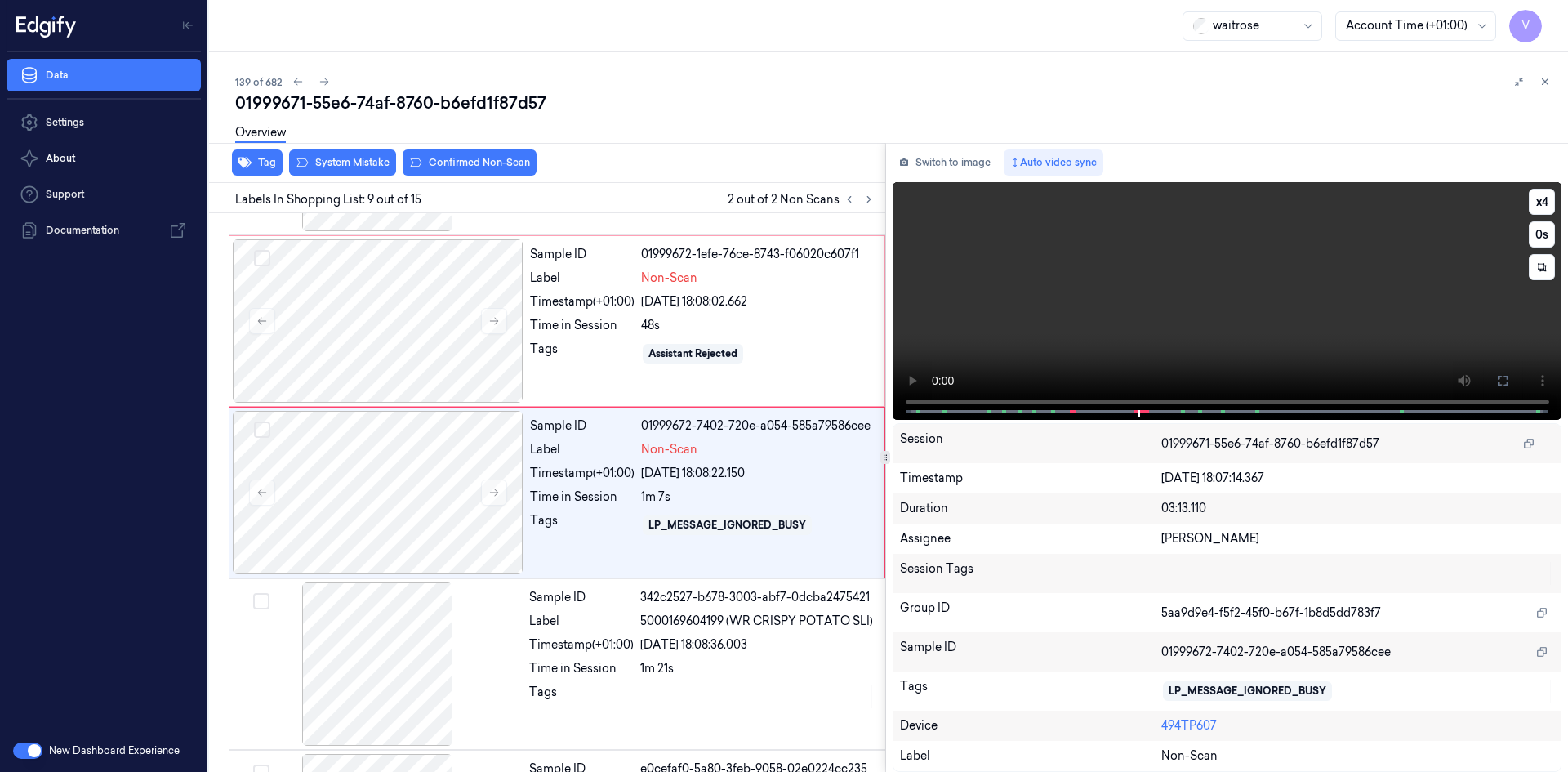
click at [1285, 324] on video at bounding box center [1228, 301] width 670 height 237
click at [1285, 324] on video at bounding box center [1228, 301] width 670 height 237
click at [1285, 323] on video at bounding box center [1228, 301] width 670 height 237
click at [1502, 373] on button at bounding box center [1502, 380] width 26 height 26
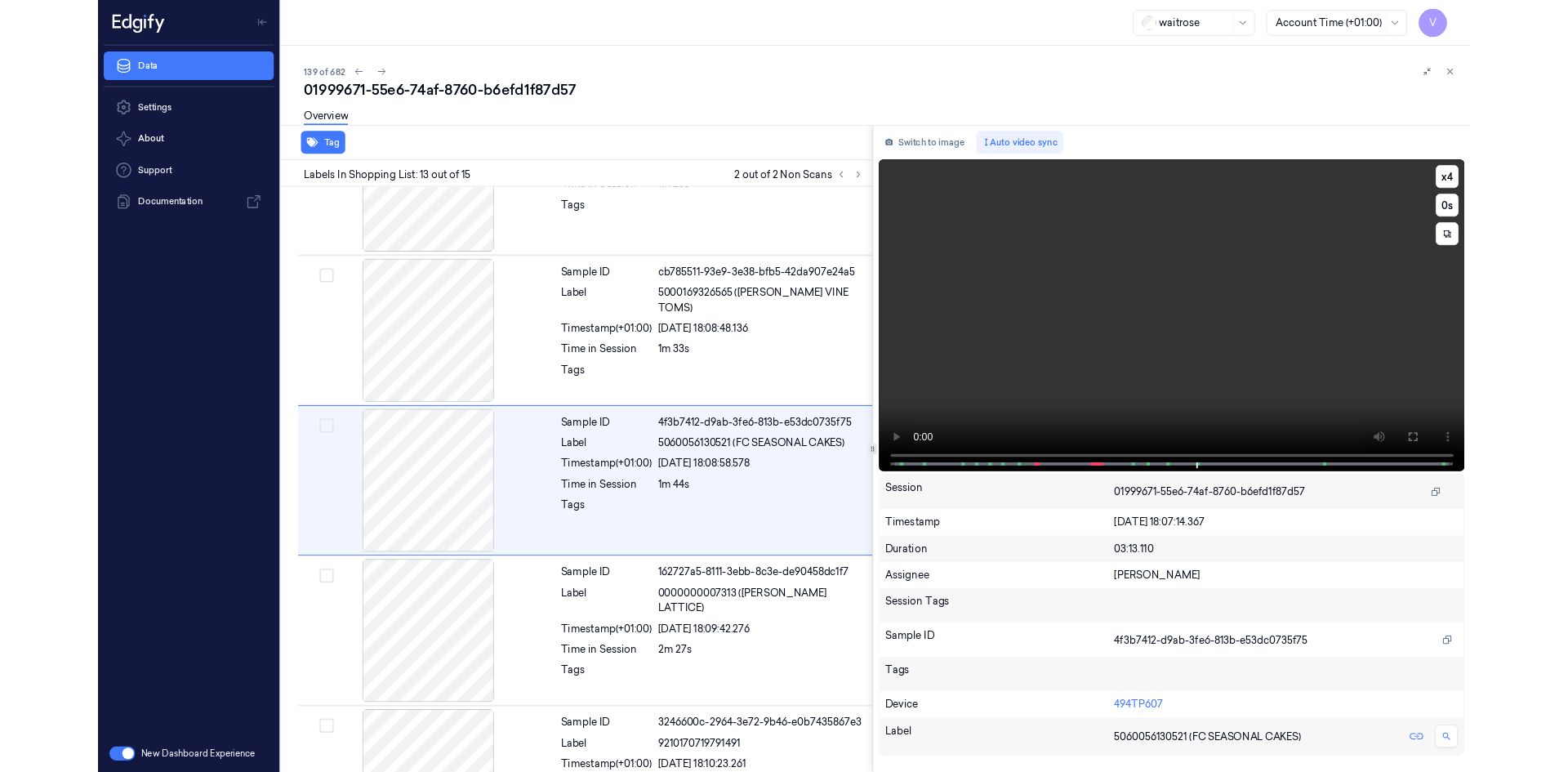
scroll to position [1809, 0]
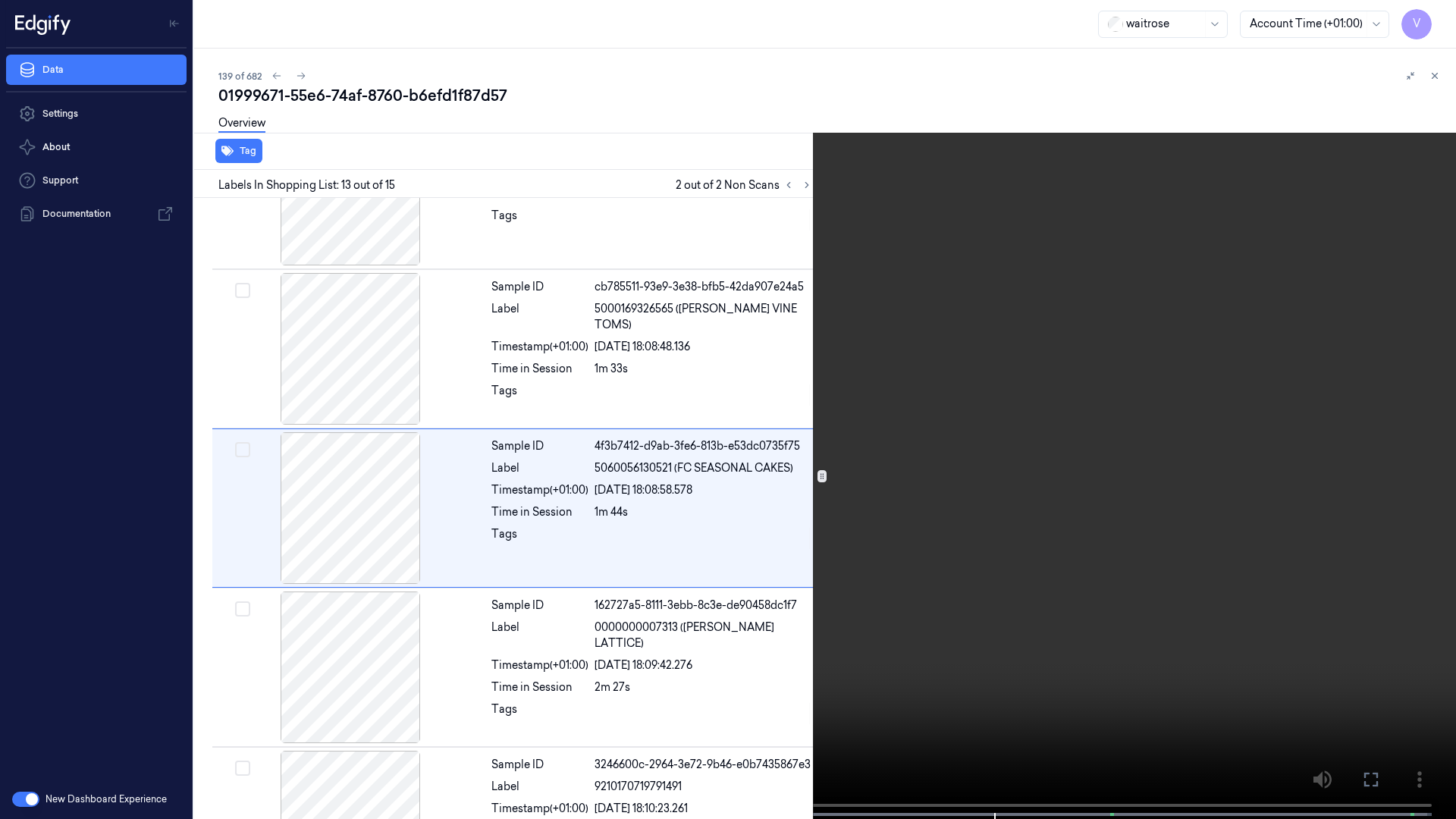
click at [935, 347] on video at bounding box center [728, 411] width 1456 height 822
drag, startPoint x: 1368, startPoint y: 785, endPoint x: 1358, endPoint y: 712, distance: 73.7
click at [0, 0] on icon at bounding box center [0, 0] width 0 height 0
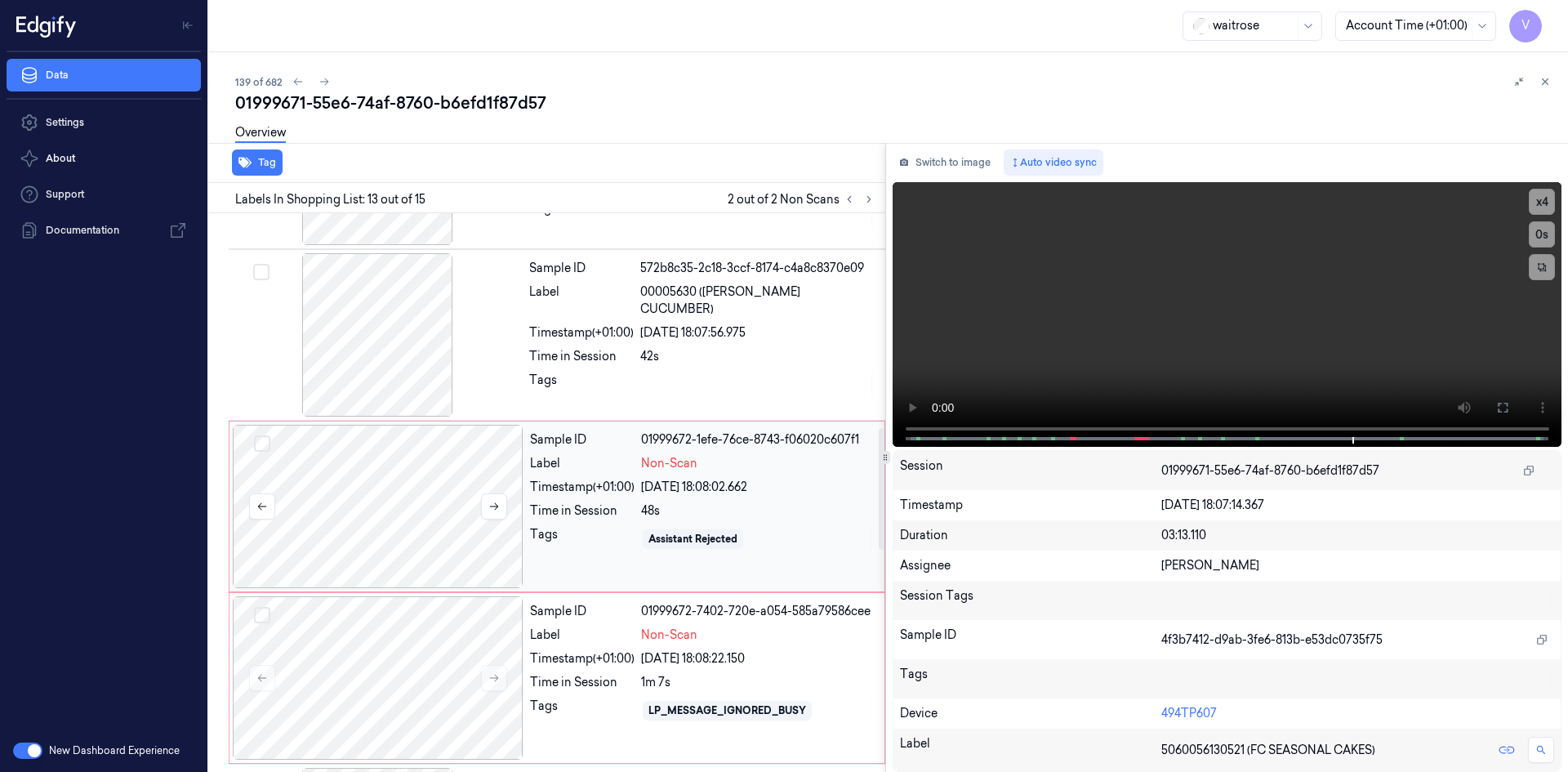
click at [467, 485] on div at bounding box center [378, 506] width 291 height 163
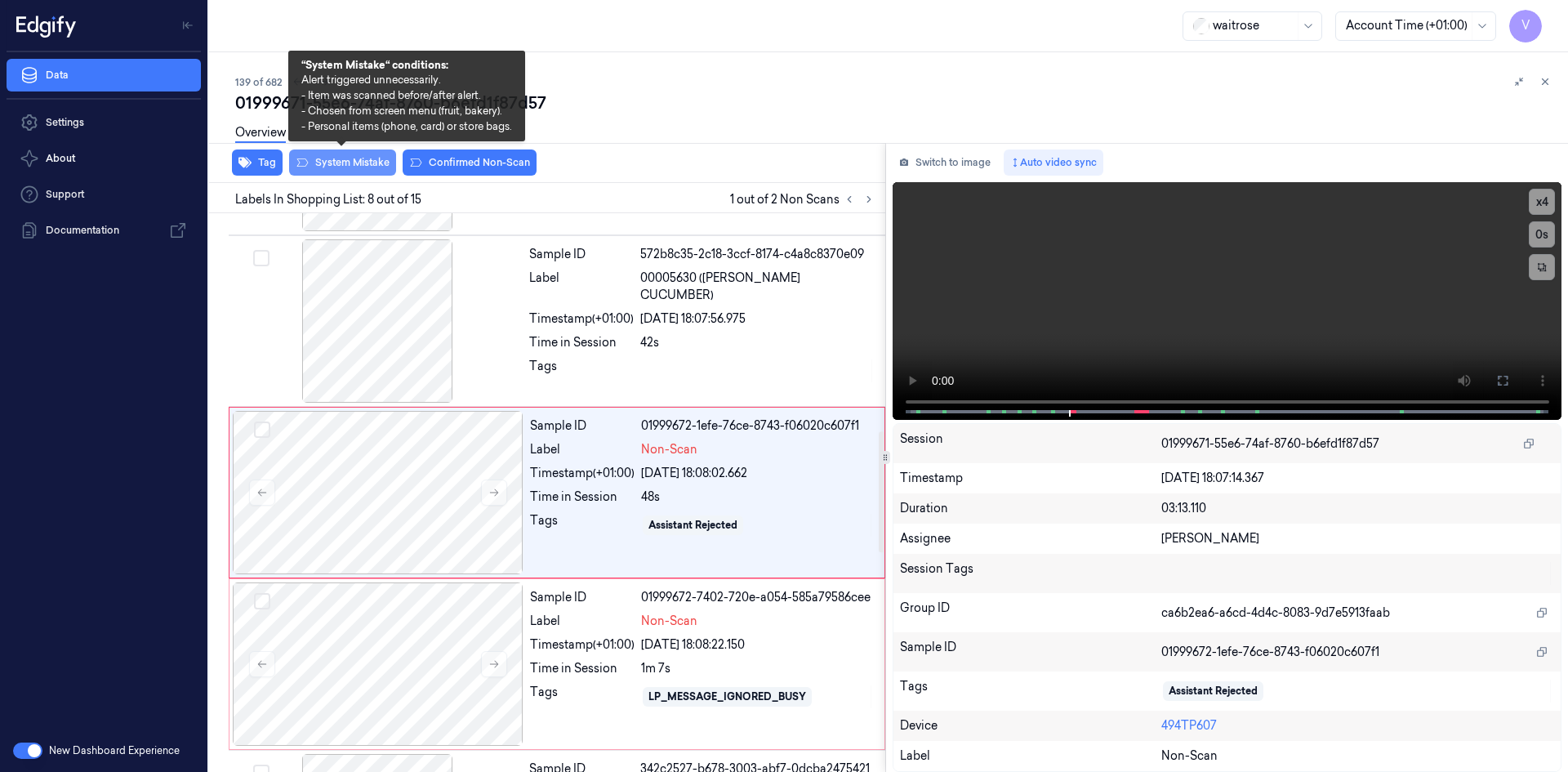
click at [360, 163] on button "System Mistake" at bounding box center [342, 163] width 107 height 26
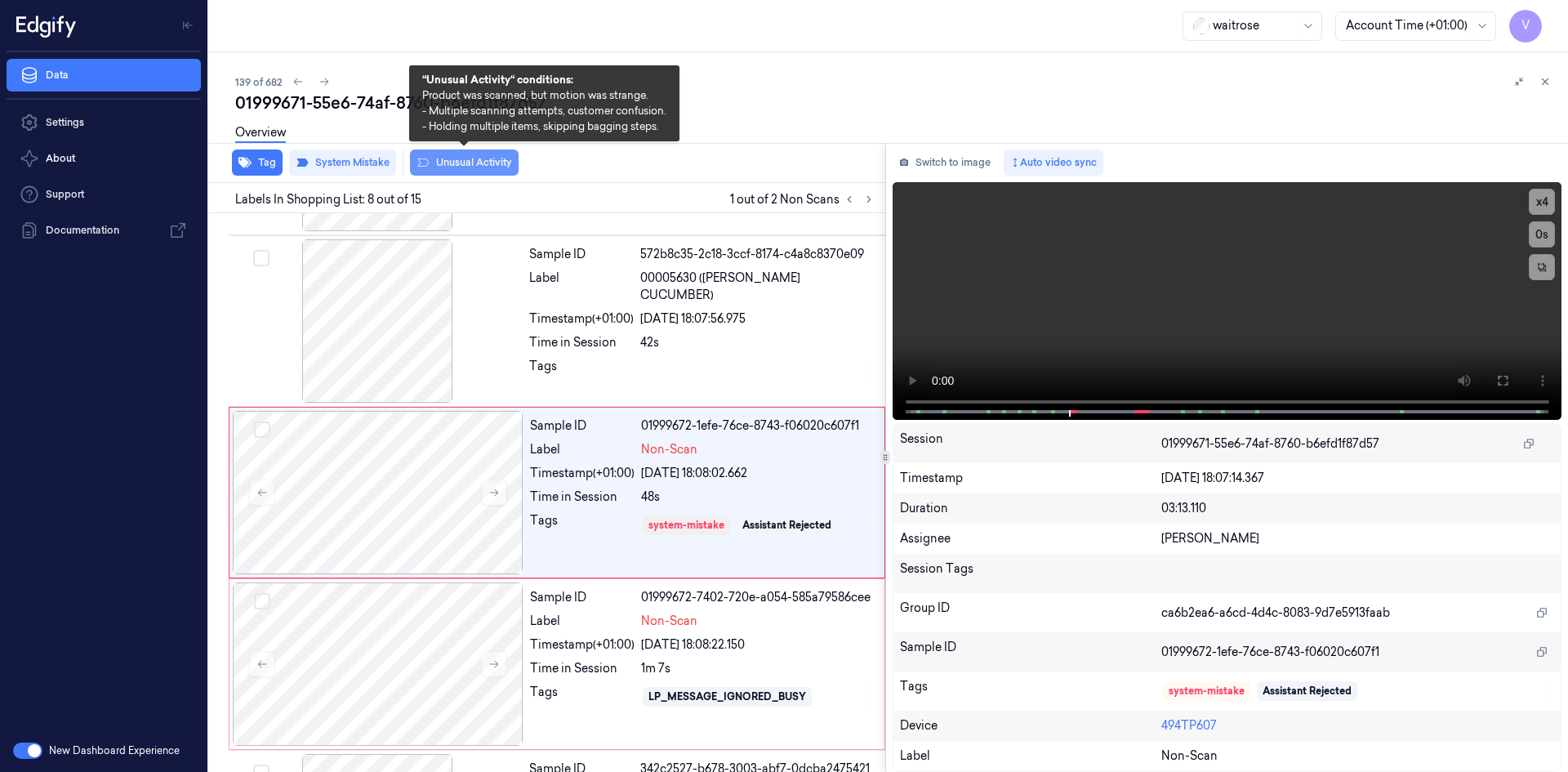
click at [479, 160] on button "Unusual Activity" at bounding box center [464, 163] width 108 height 26
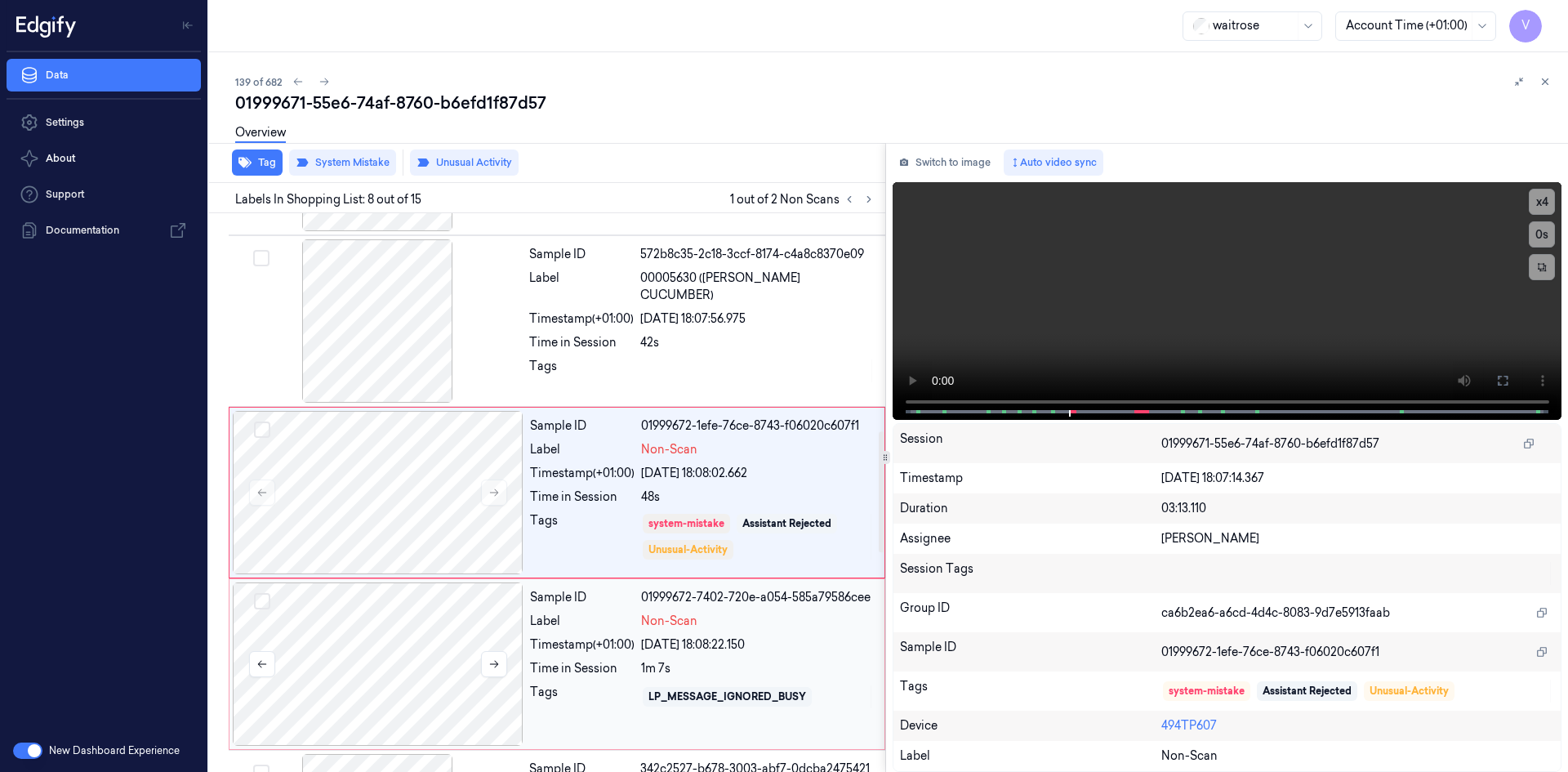
click at [433, 637] on div at bounding box center [378, 664] width 291 height 163
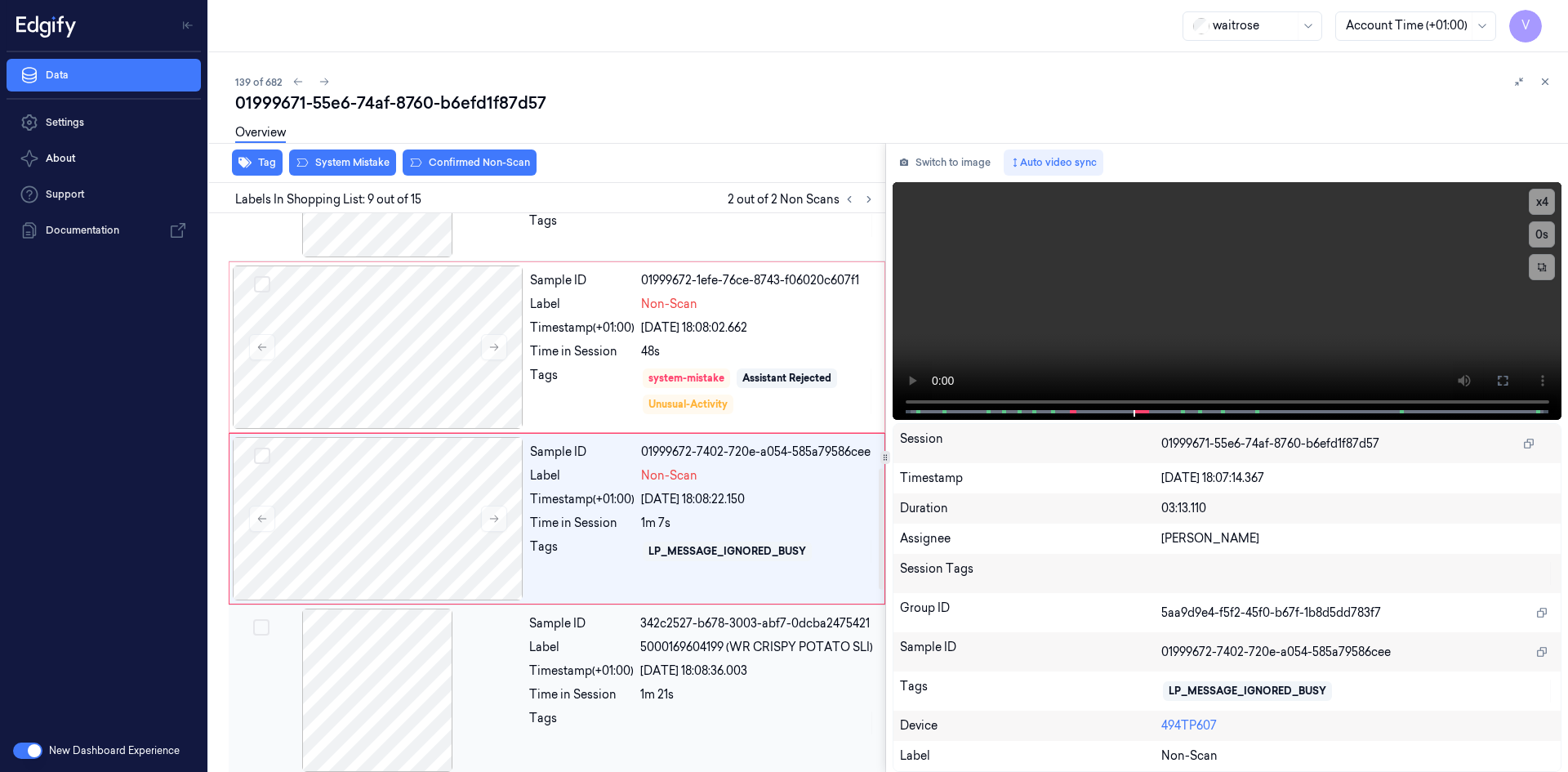
scroll to position [1178, 0]
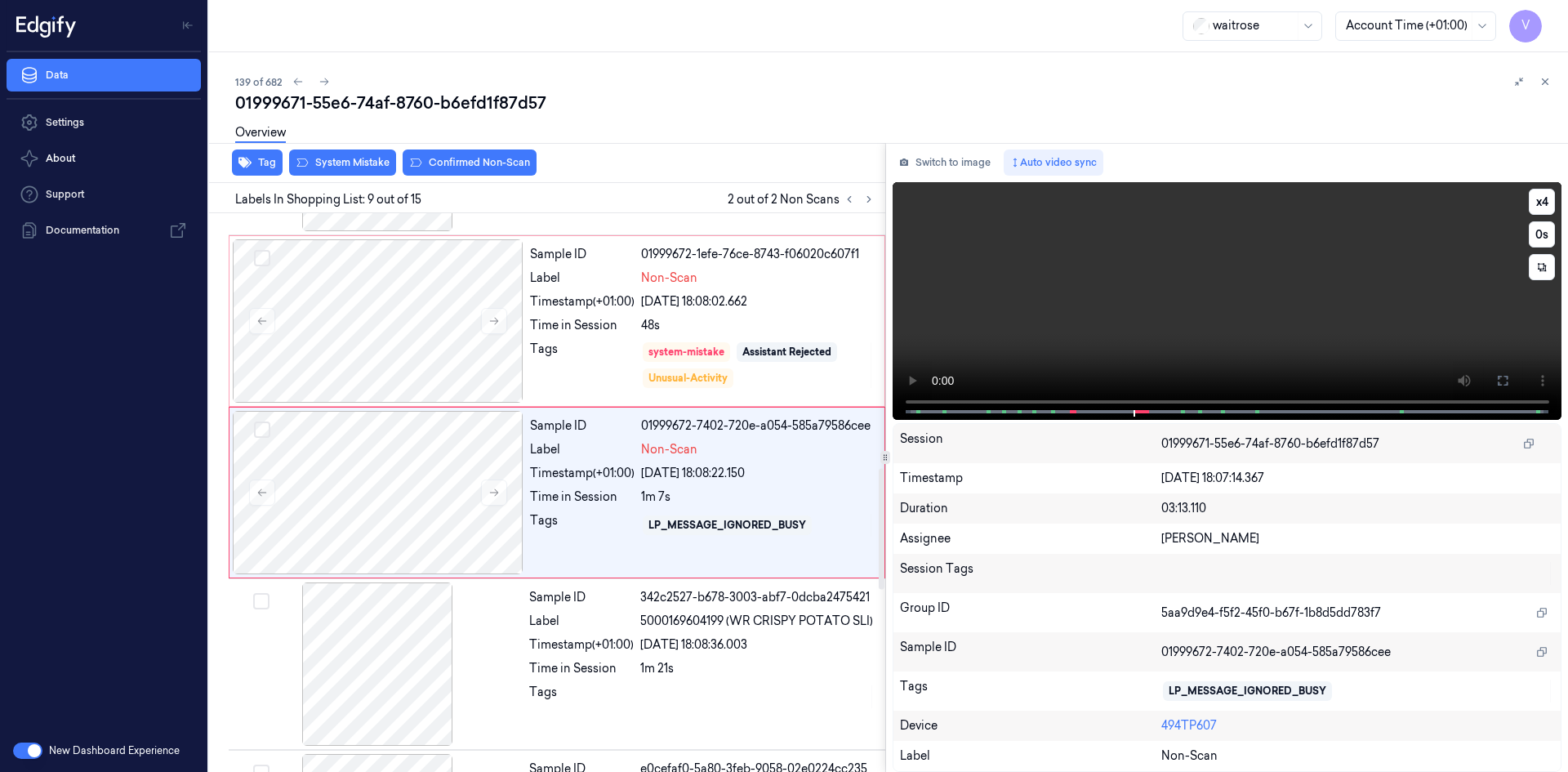
click at [1220, 325] on video at bounding box center [1228, 301] width 670 height 237
click at [1238, 355] on video at bounding box center [1228, 301] width 670 height 237
click at [492, 490] on icon at bounding box center [494, 492] width 12 height 12
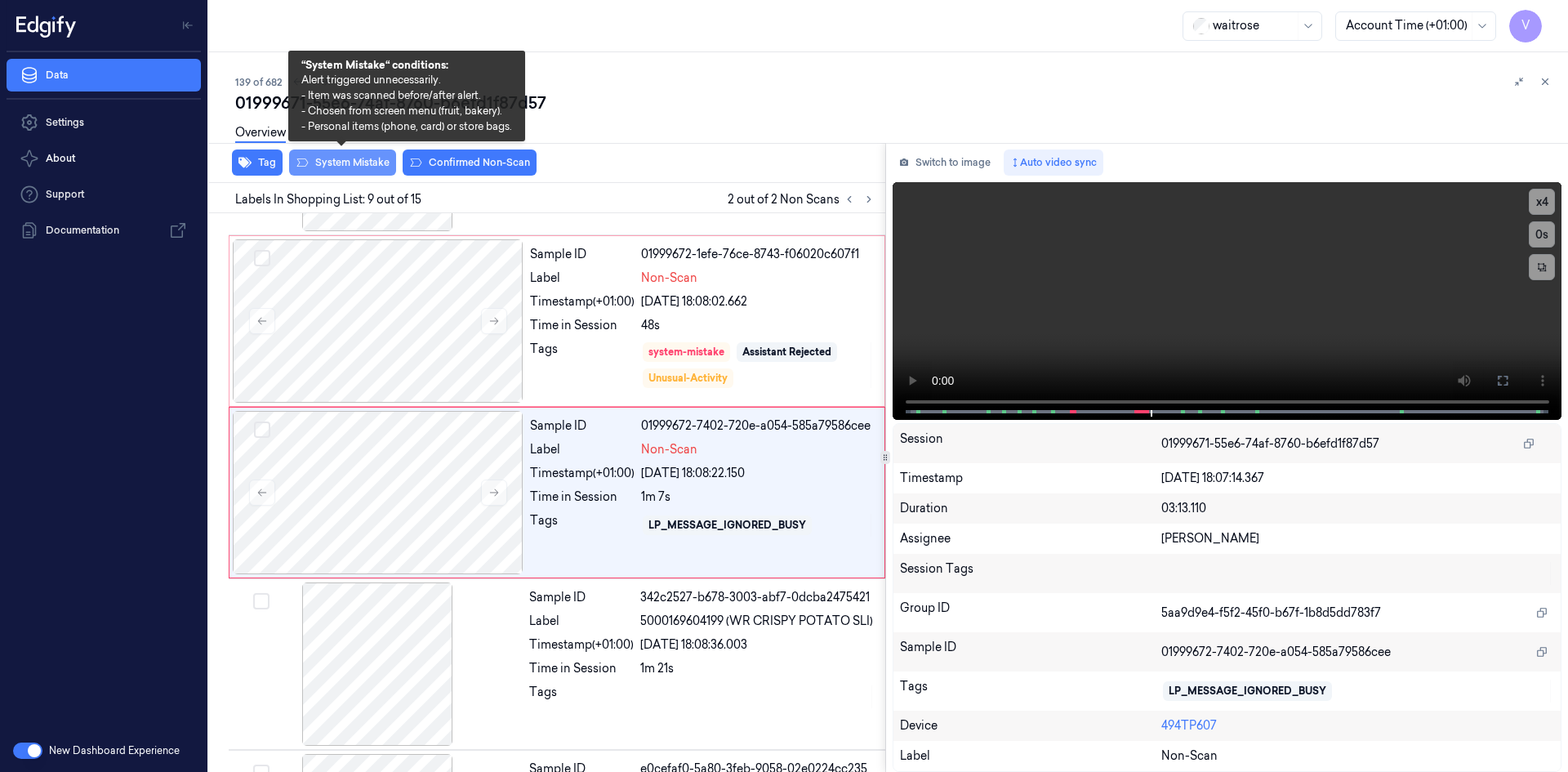
click at [362, 159] on button "System Mistake" at bounding box center [342, 163] width 107 height 26
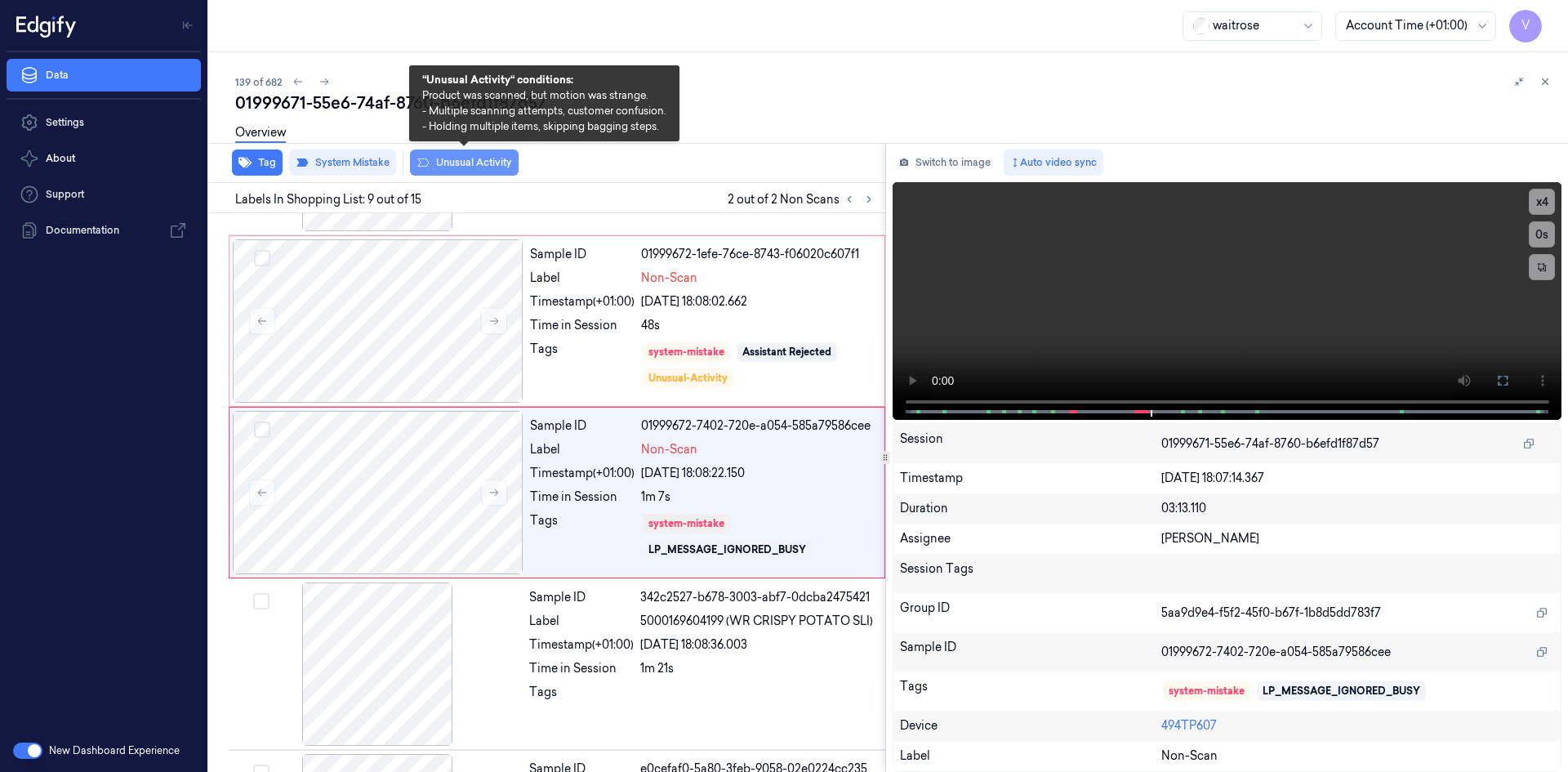
click at [459, 163] on button "Unusual Activity" at bounding box center [464, 163] width 108 height 26
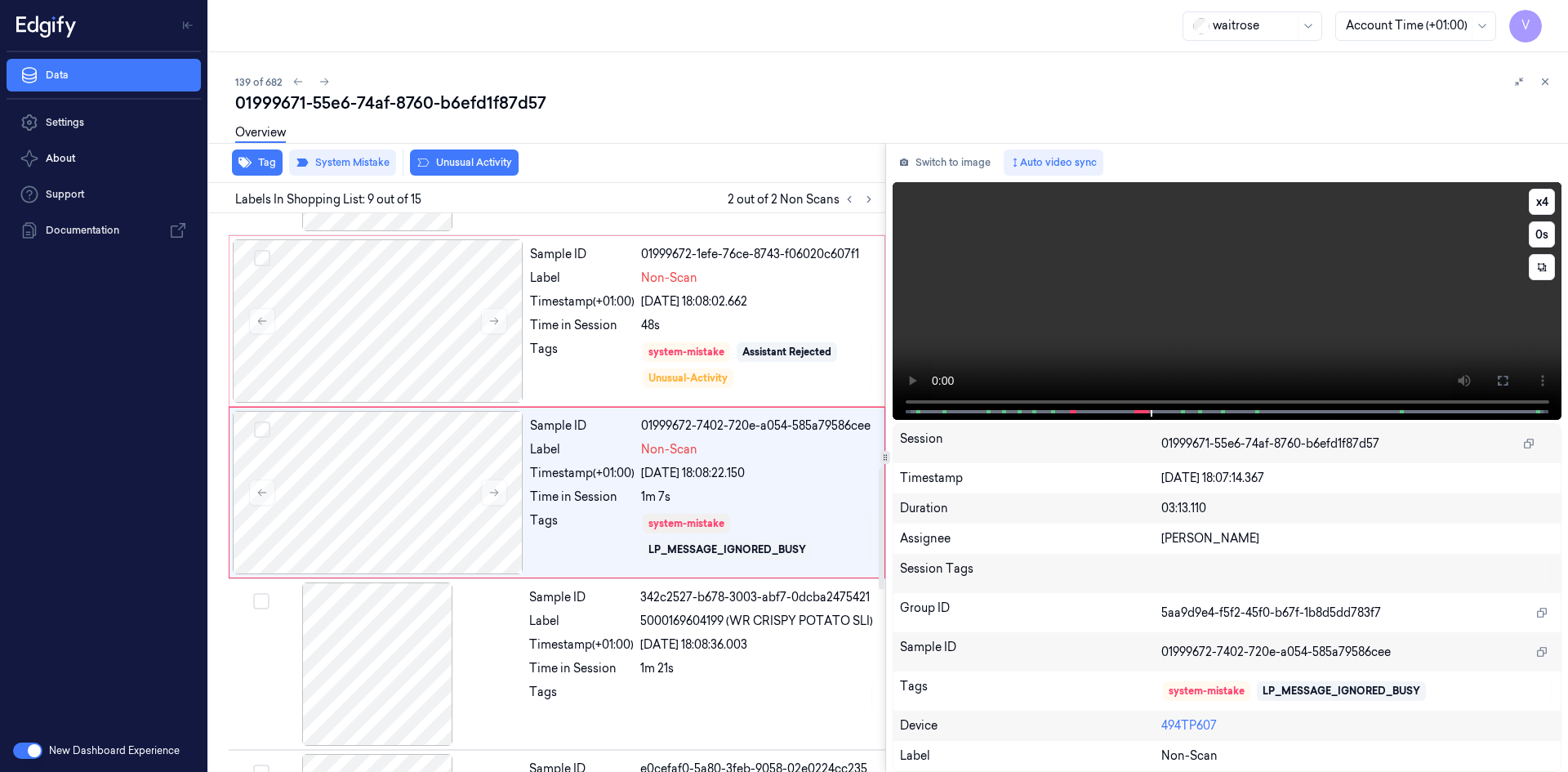
scroll to position [1185, 0]
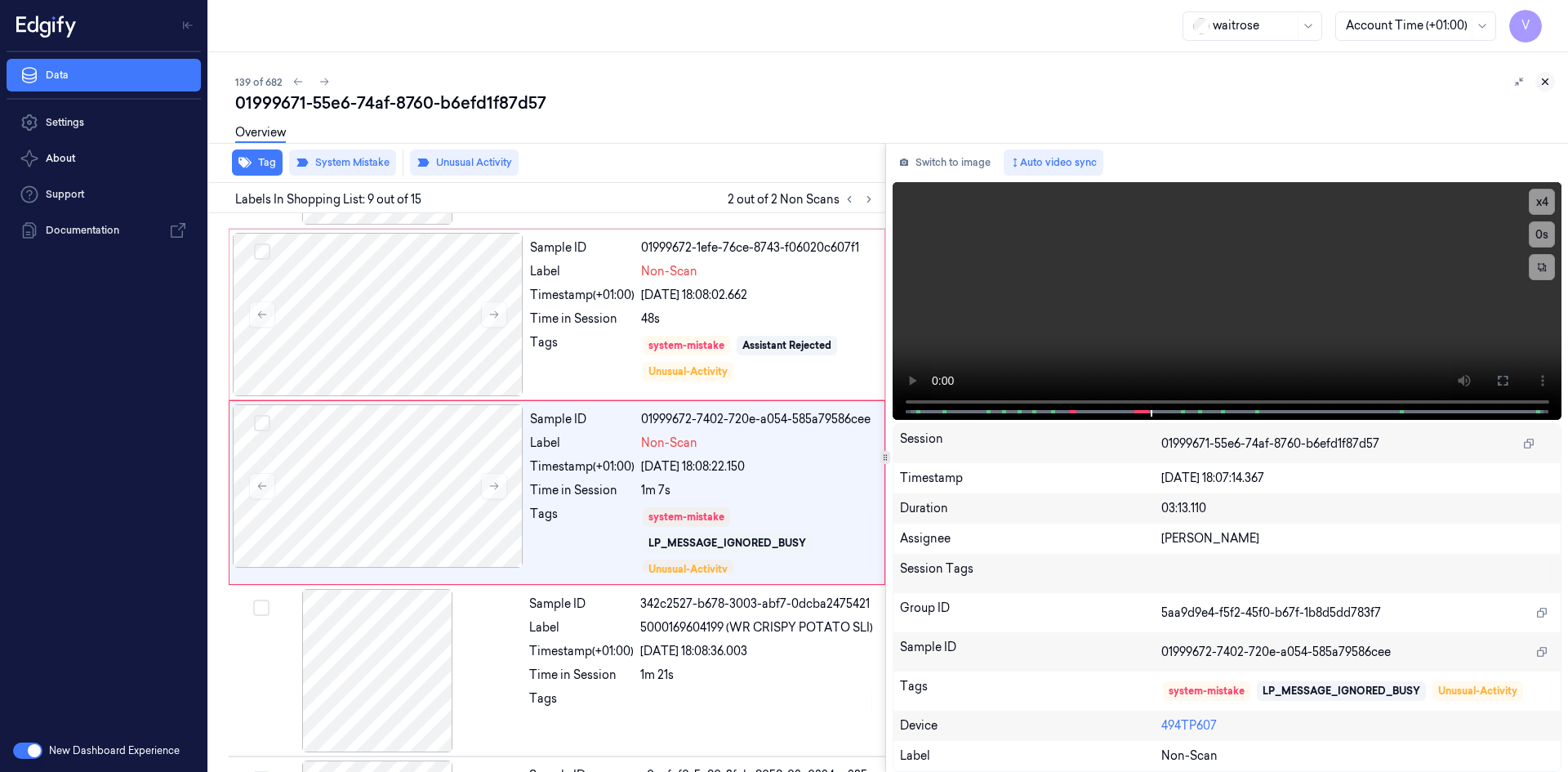
click at [1540, 81] on icon at bounding box center [1545, 81] width 12 height 12
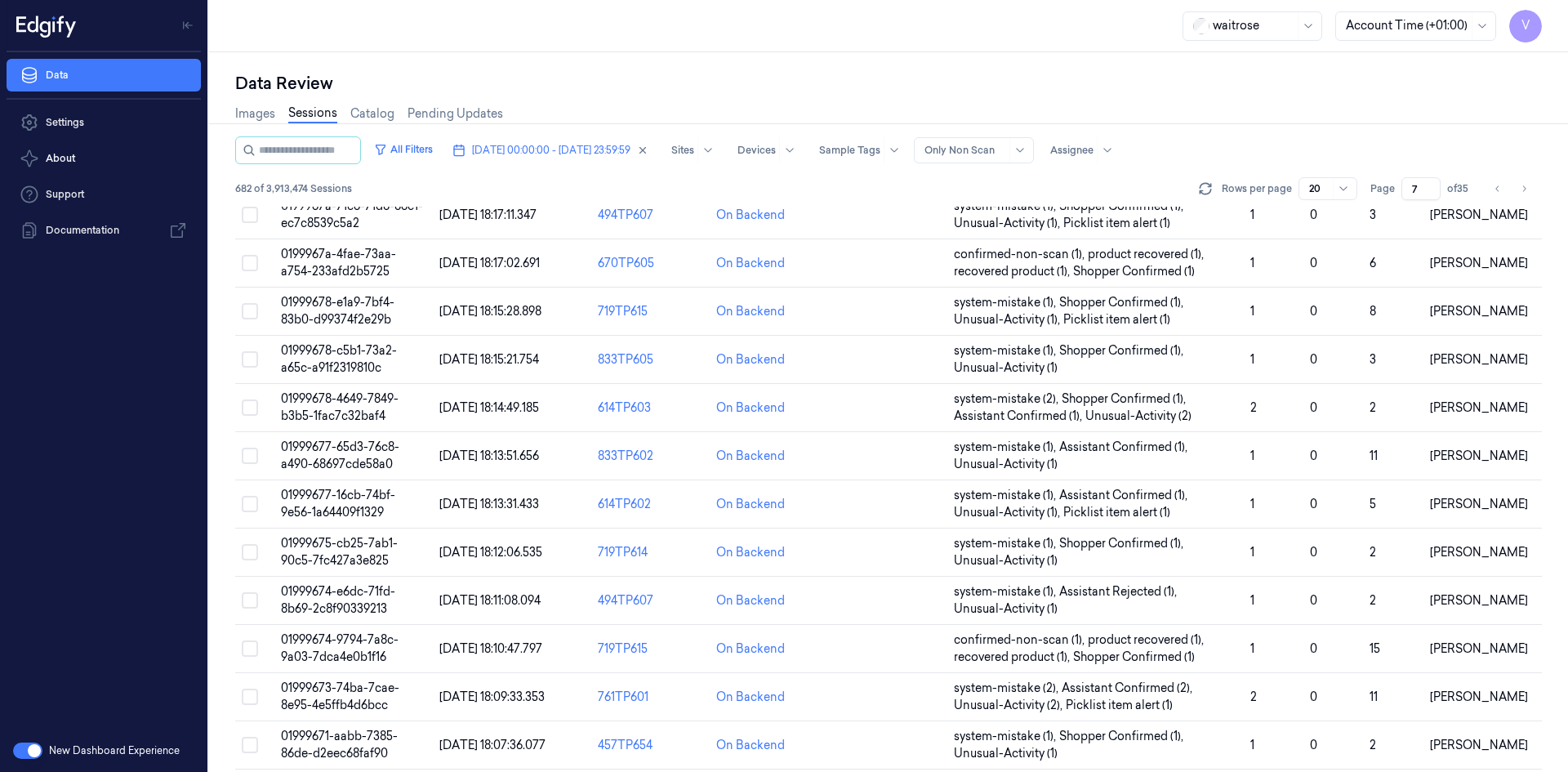
scroll to position [153, 0]
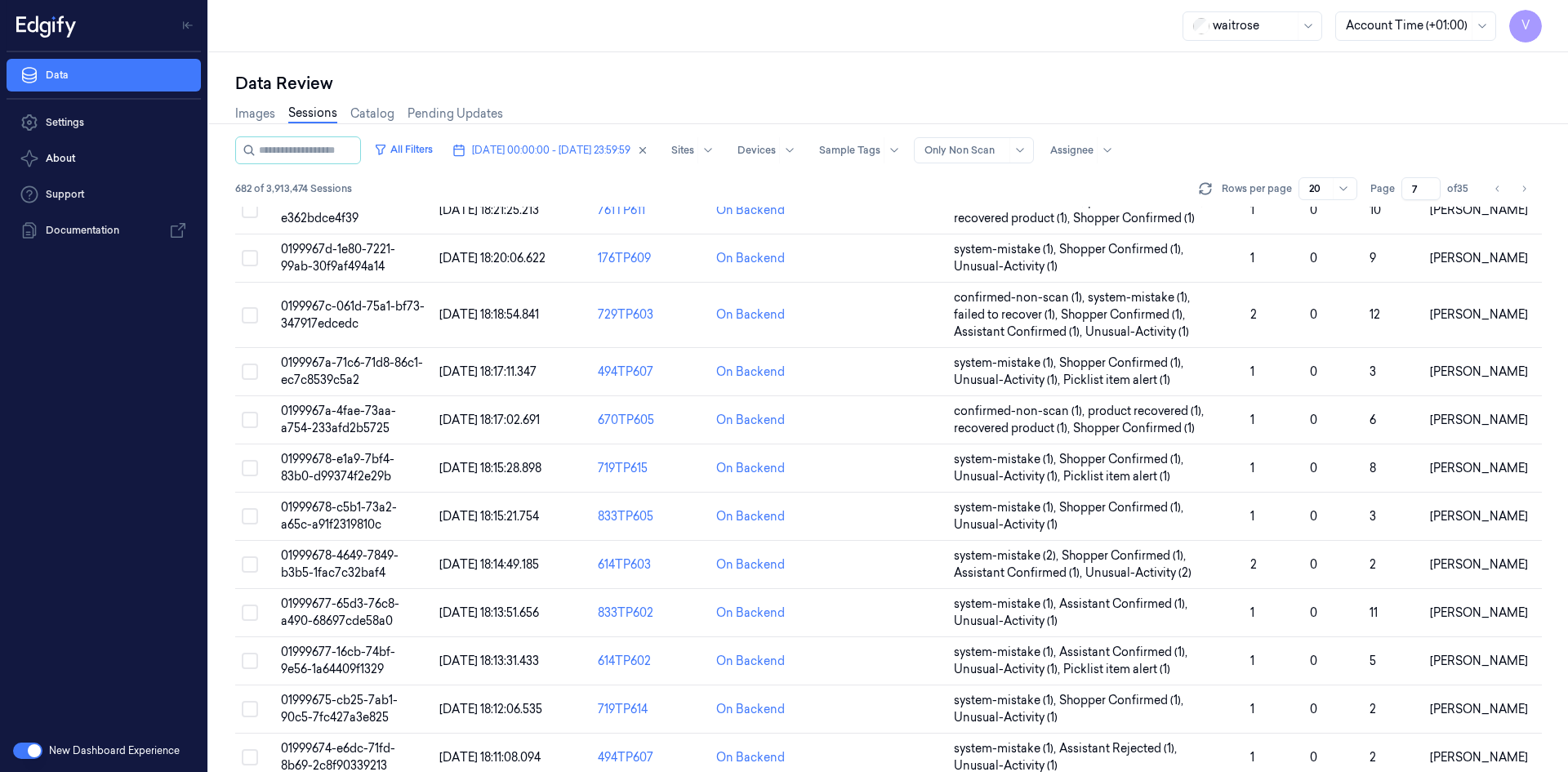
drag, startPoint x: 1421, startPoint y: 191, endPoint x: 1379, endPoint y: 198, distance: 42.6
click at [1379, 198] on div "Page 7 of 35" at bounding box center [1422, 188] width 103 height 23
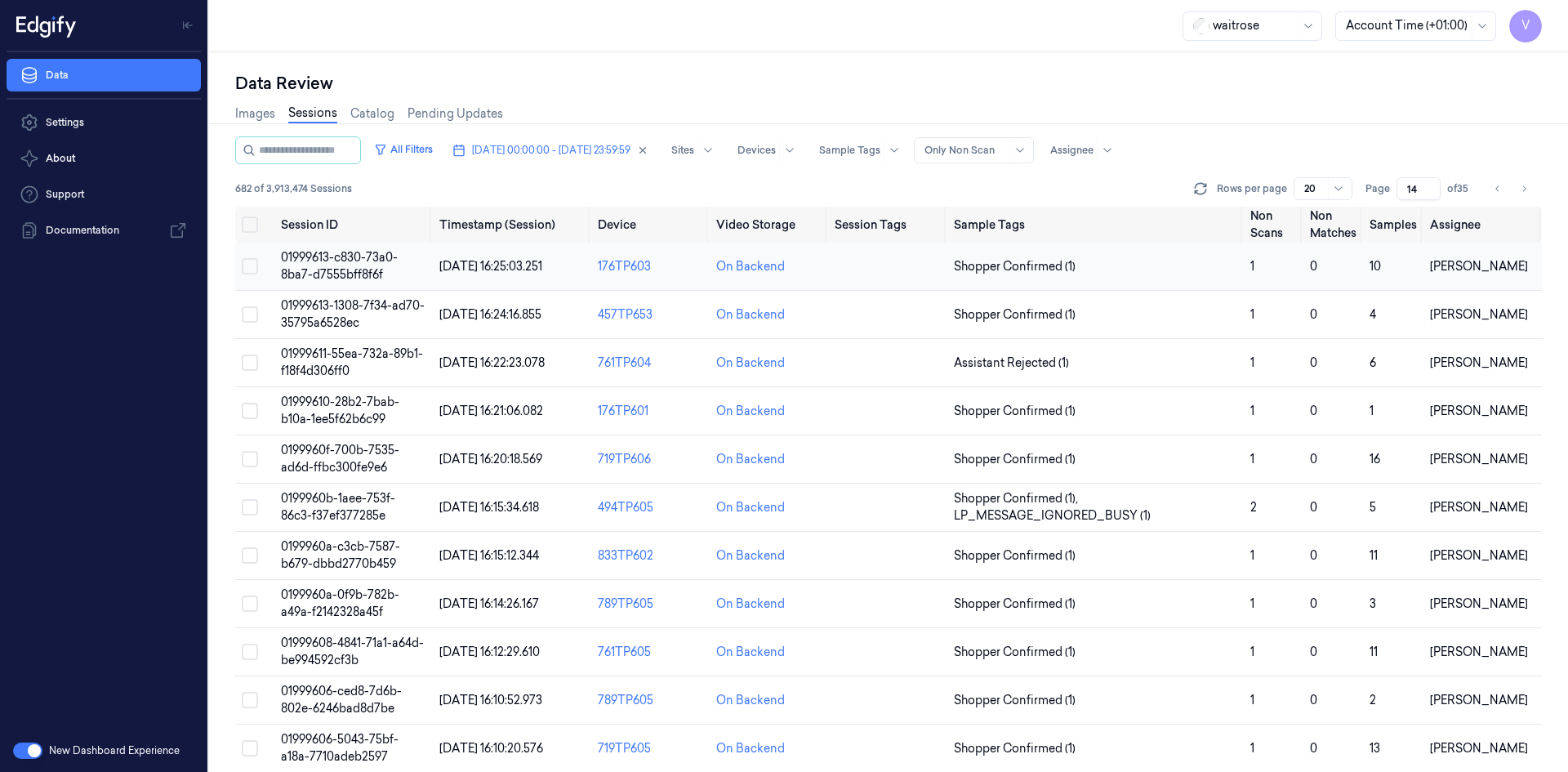
type input "14"
click at [351, 270] on span "01999613-c830-73a0-8ba7-d7555bff8f6f" at bounding box center [339, 265] width 116 height 32
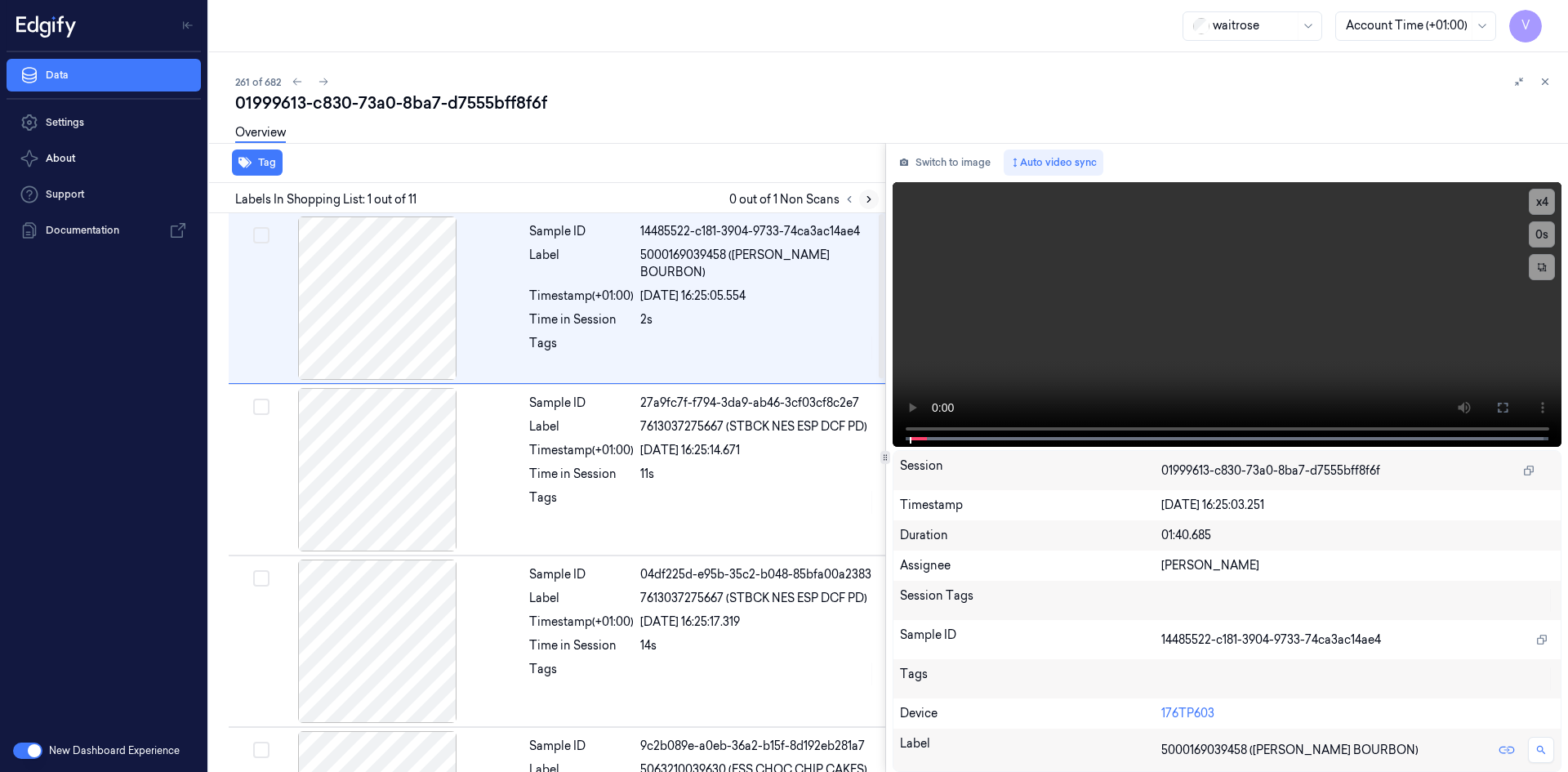
click at [869, 200] on icon at bounding box center [869, 200] width 4 height 5
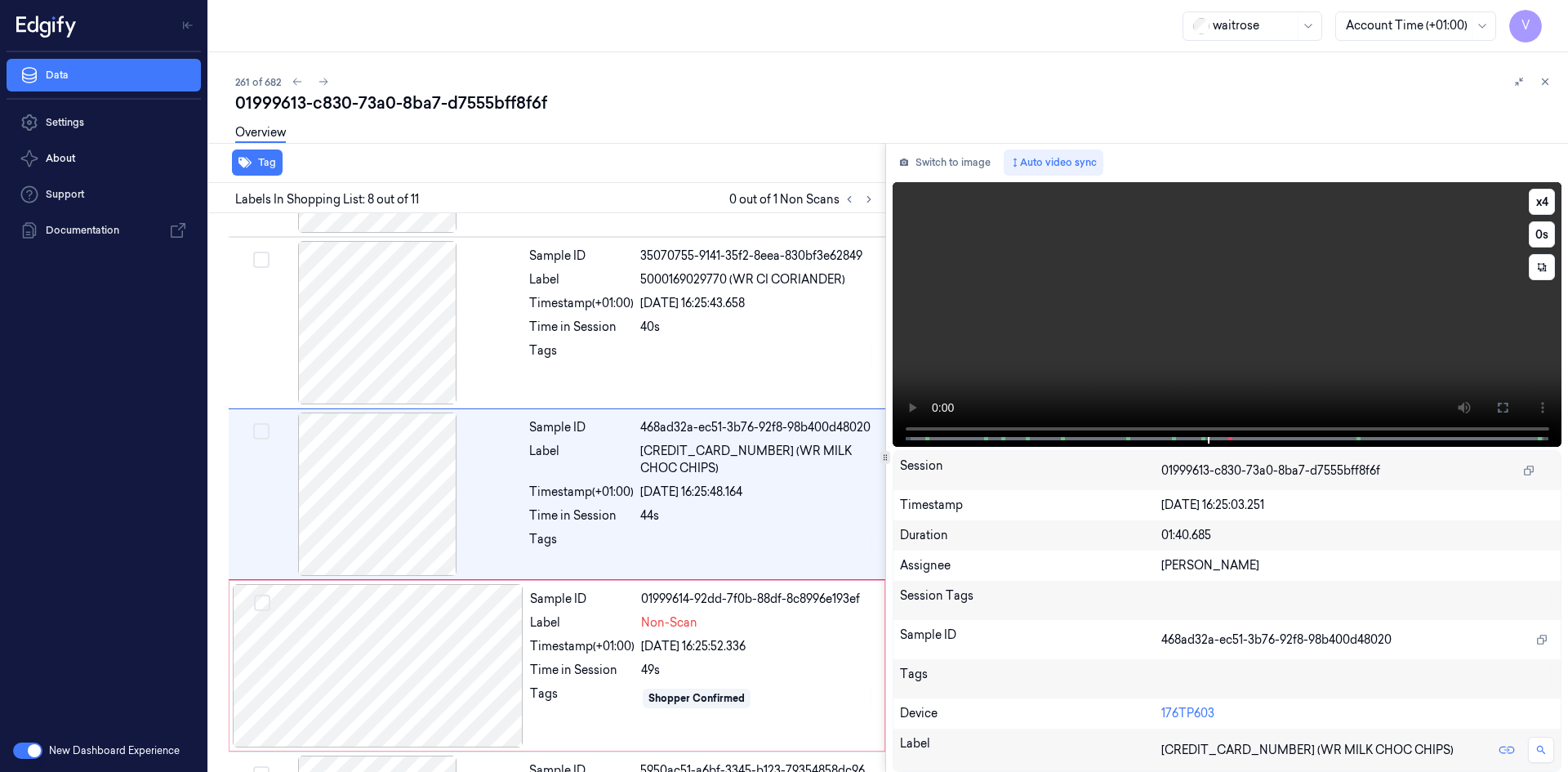
scroll to position [1007, 0]
click at [913, 381] on video at bounding box center [1228, 314] width 670 height 265
click at [1537, 193] on button "x 4" at bounding box center [1542, 201] width 26 height 26
click at [1545, 198] on button "x 1" at bounding box center [1542, 201] width 26 height 26
click at [1536, 197] on button "x 2" at bounding box center [1542, 201] width 26 height 26
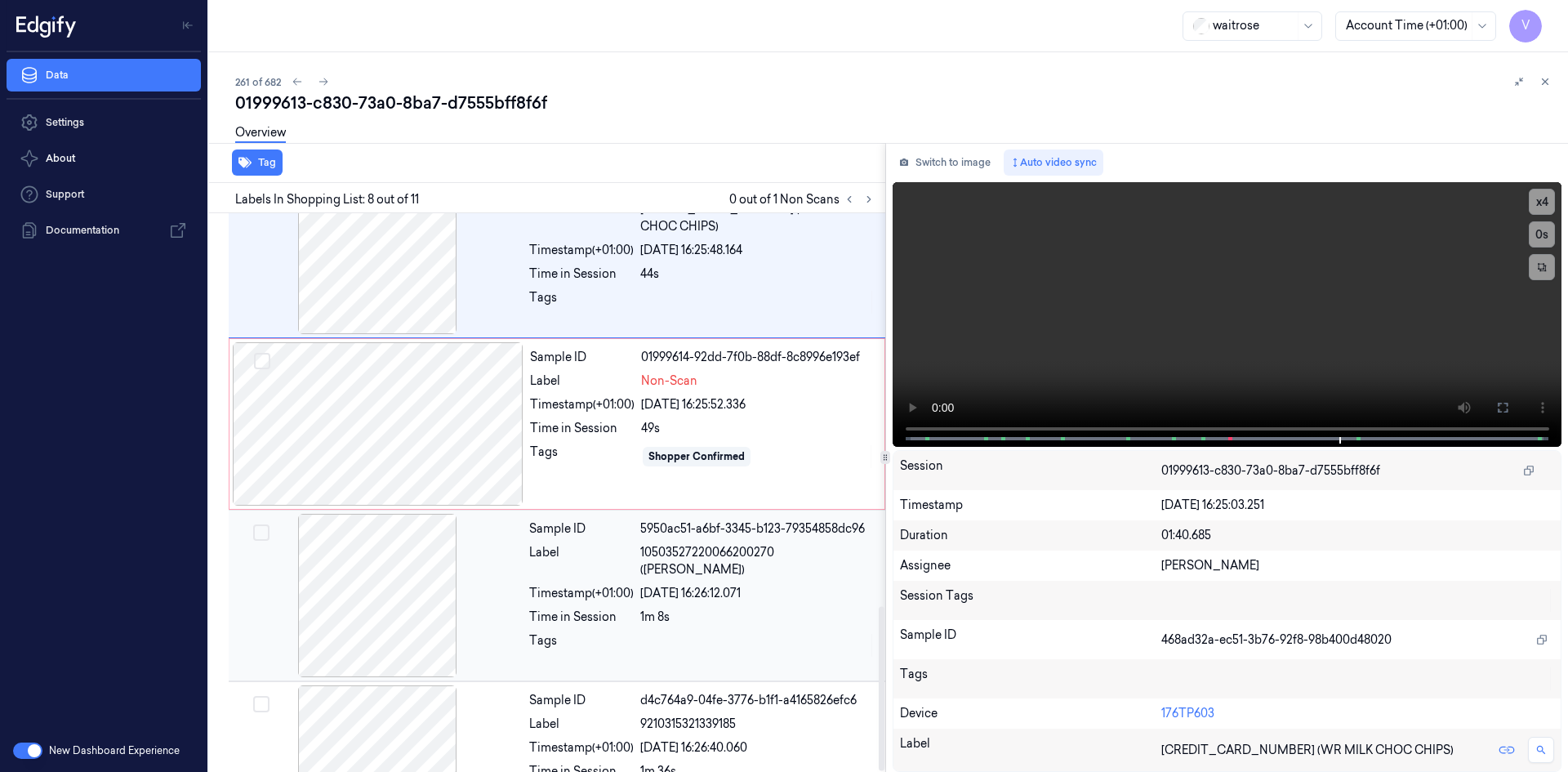
scroll to position [1334, 0]
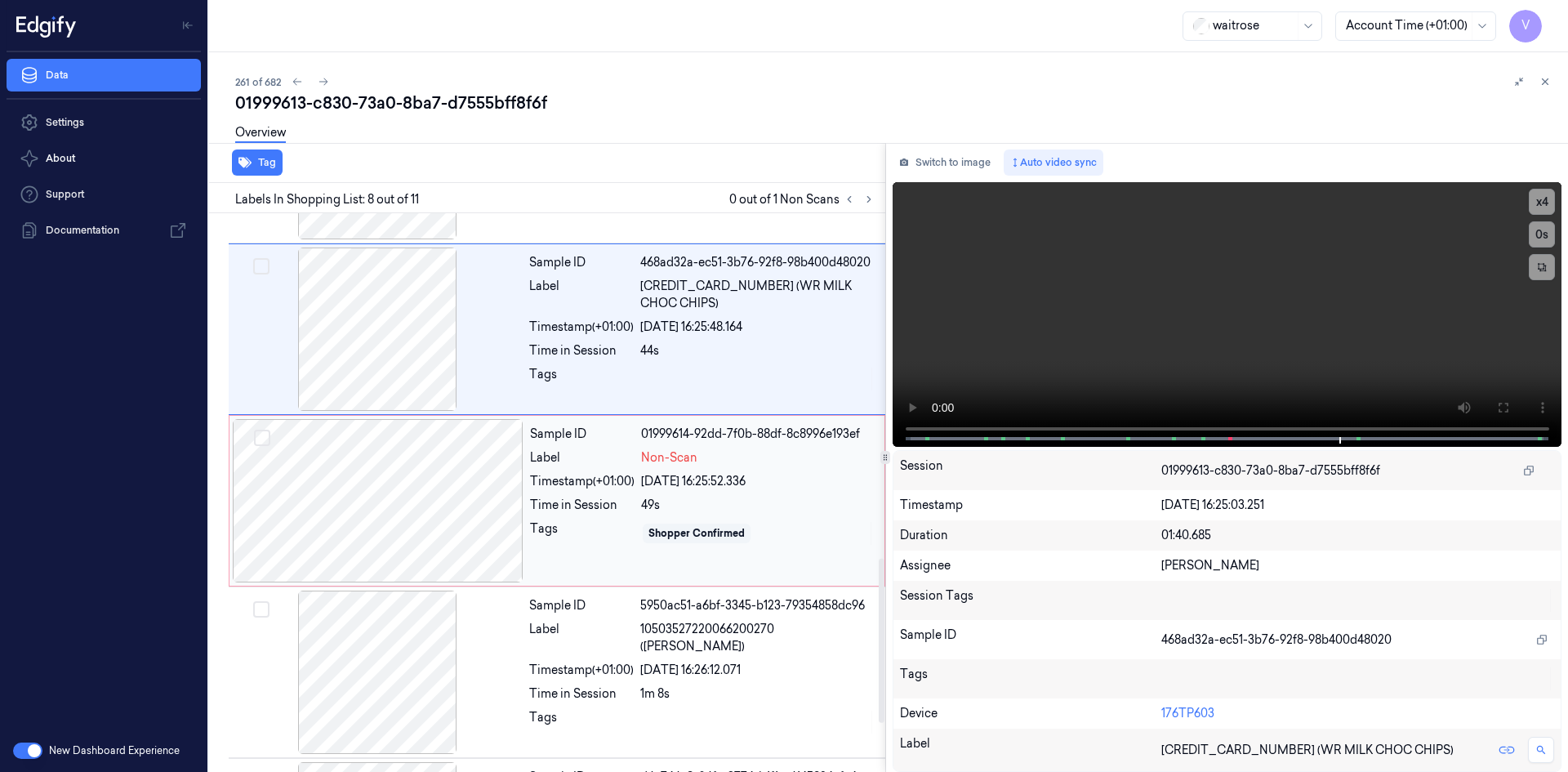
click at [377, 463] on div at bounding box center [378, 500] width 291 height 163
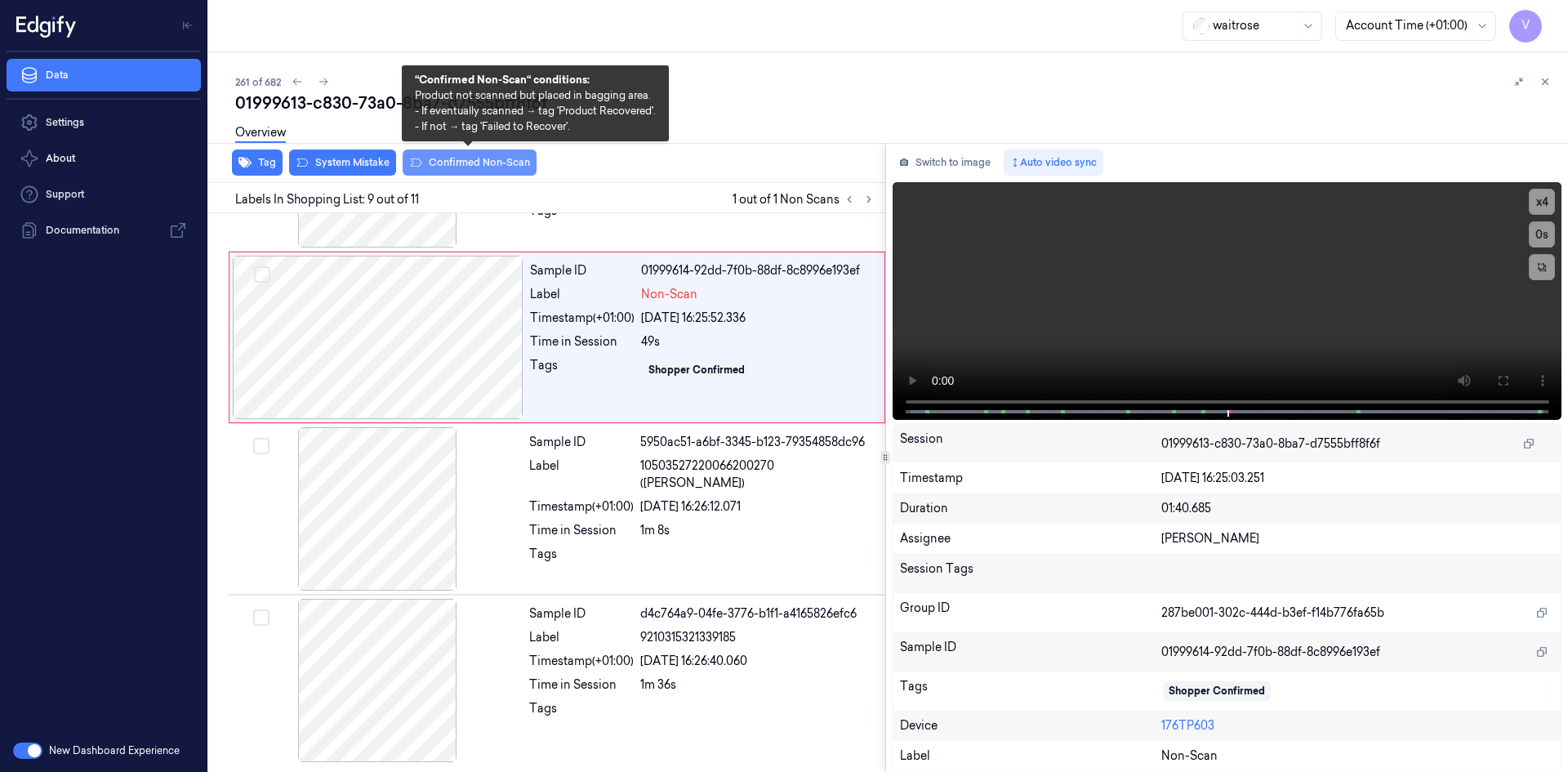
click at [443, 162] on button "Confirmed Non-Scan" at bounding box center [469, 163] width 134 height 26
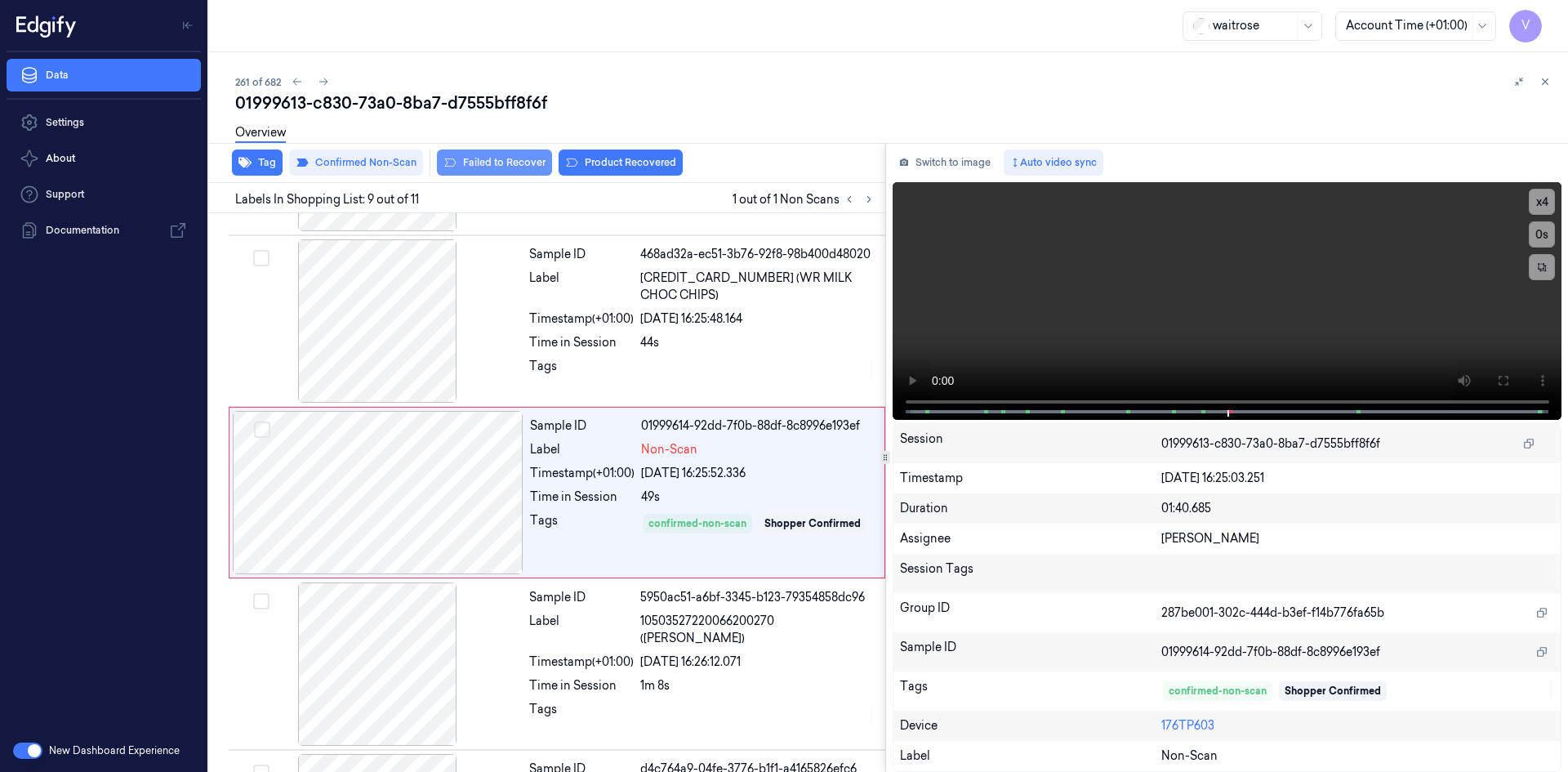
click at [497, 159] on button "Failed to Recover" at bounding box center [495, 163] width 116 height 26
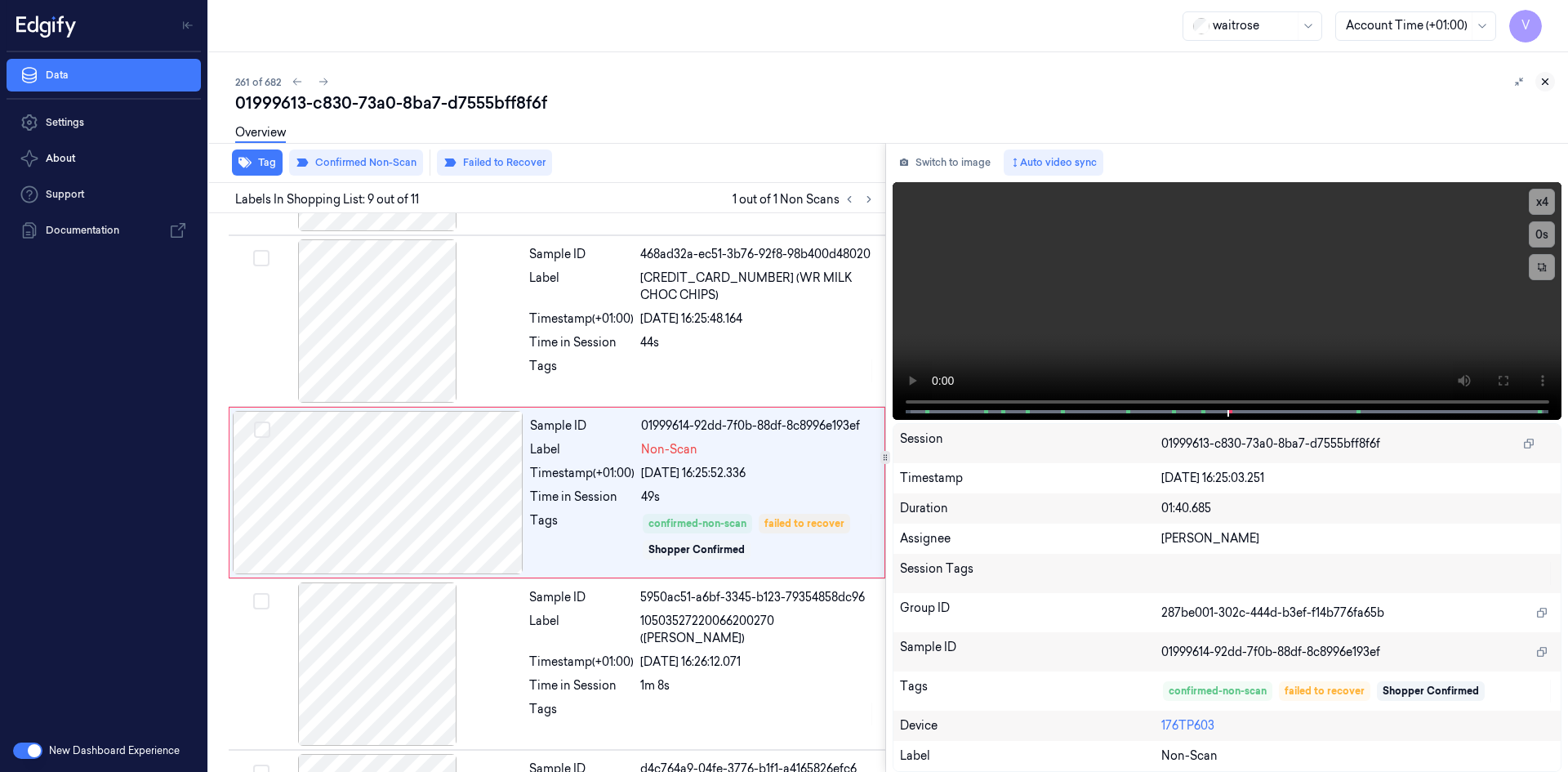
click at [1548, 77] on icon at bounding box center [1545, 81] width 12 height 12
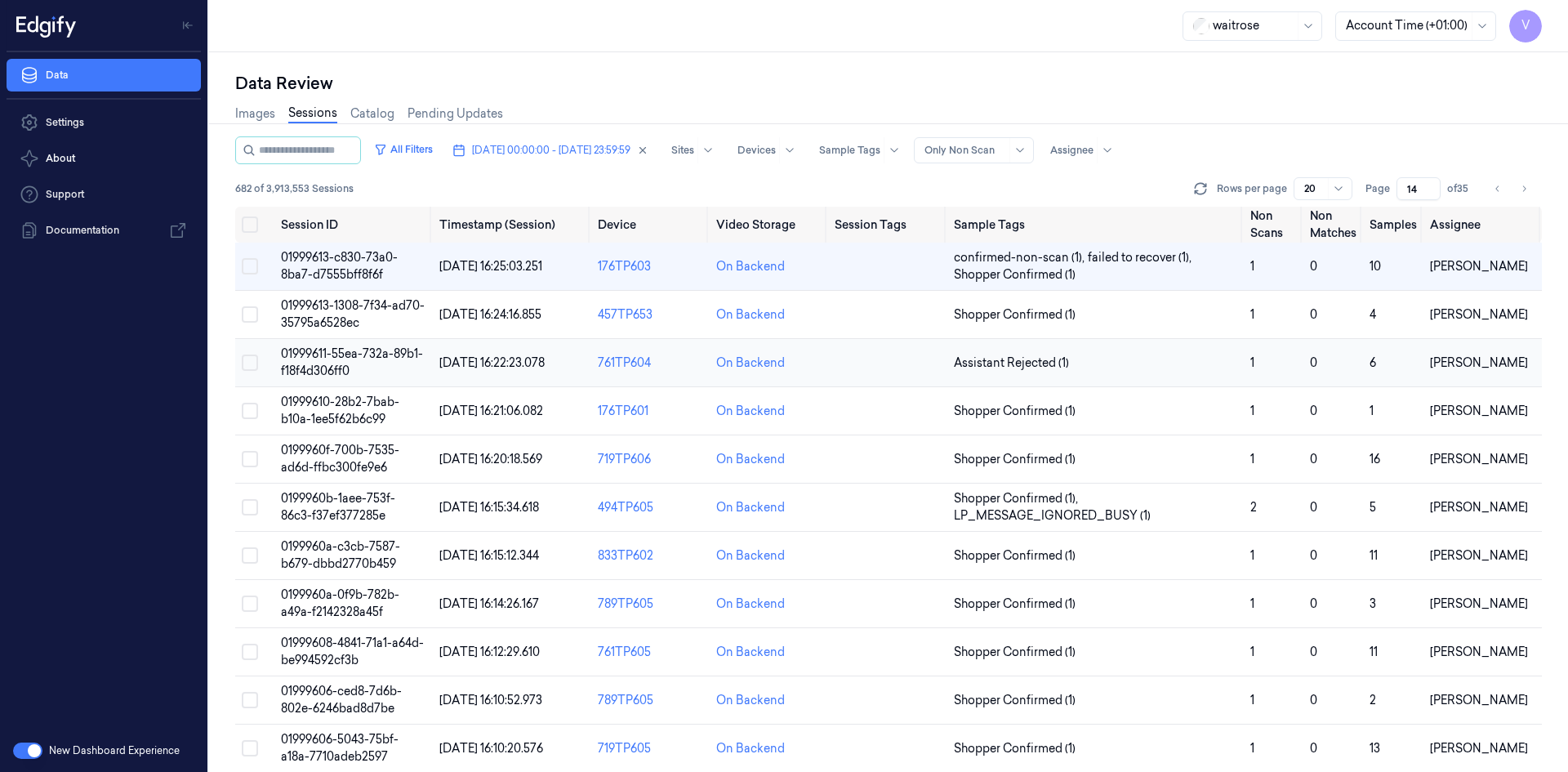
click at [330, 368] on span "01999611-55ea-732a-89b1-f18f4d306ff0" at bounding box center [351, 362] width 142 height 32
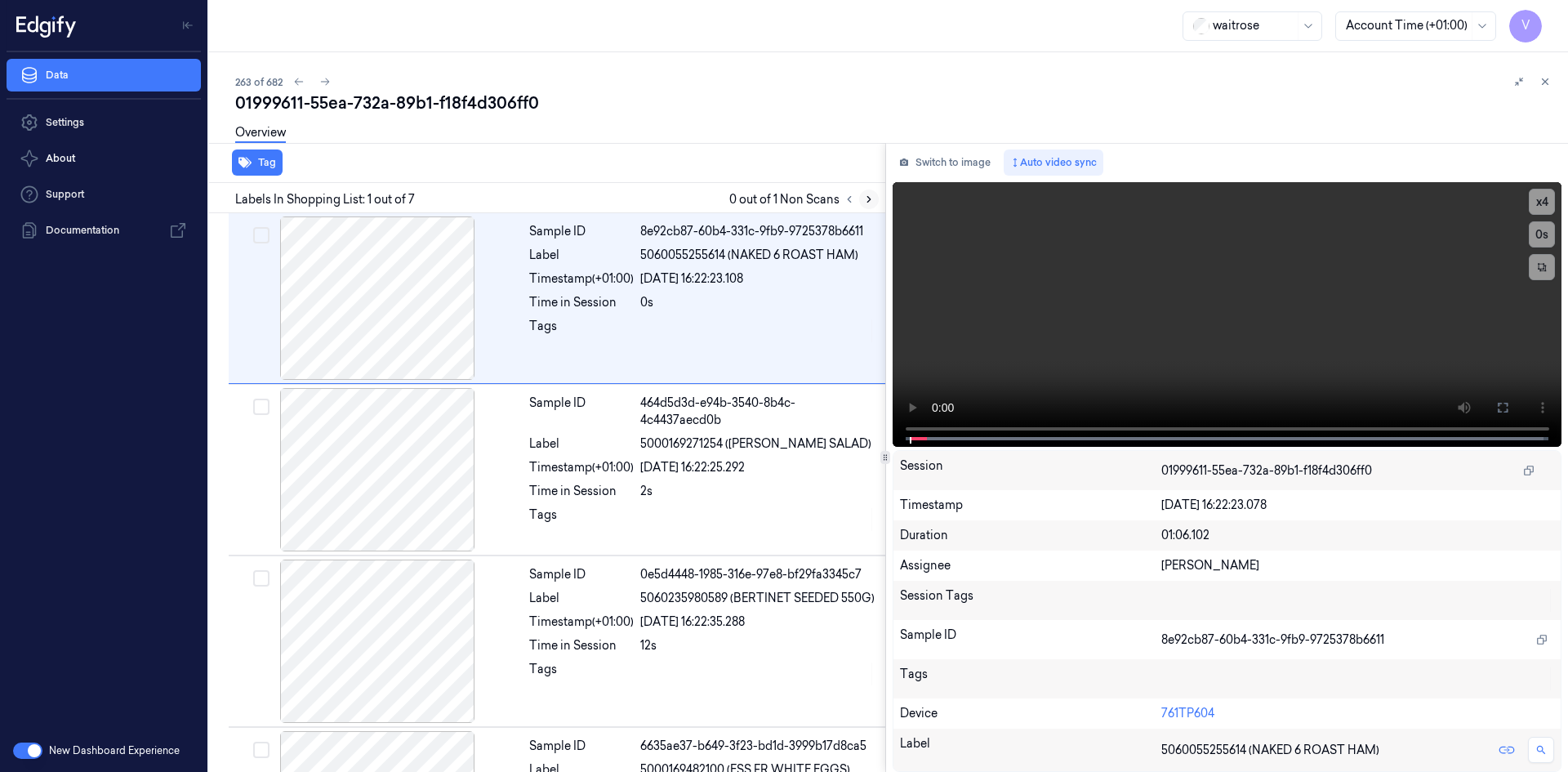
click at [870, 201] on icon at bounding box center [868, 199] width 12 height 12
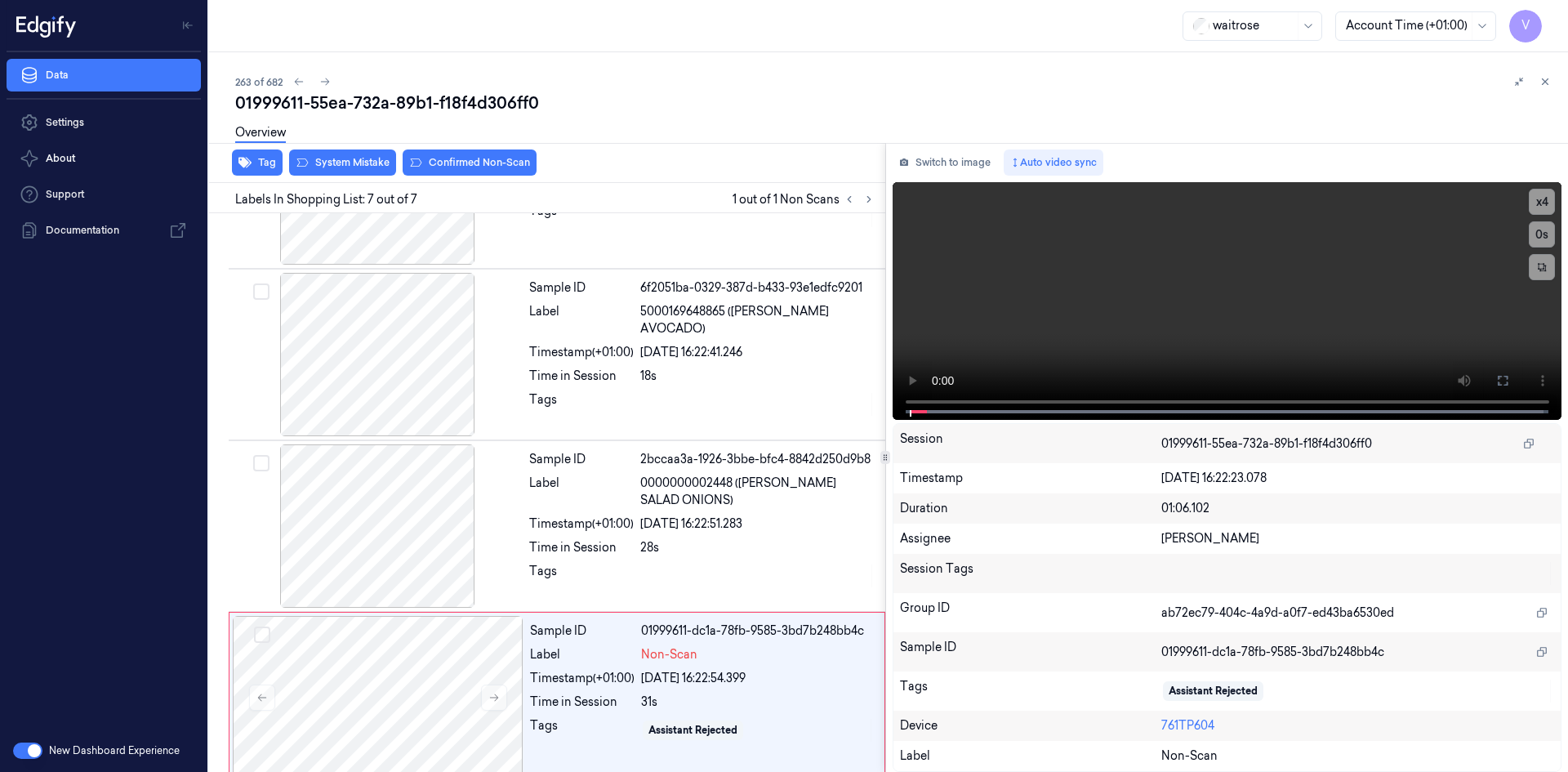
scroll to position [647, 0]
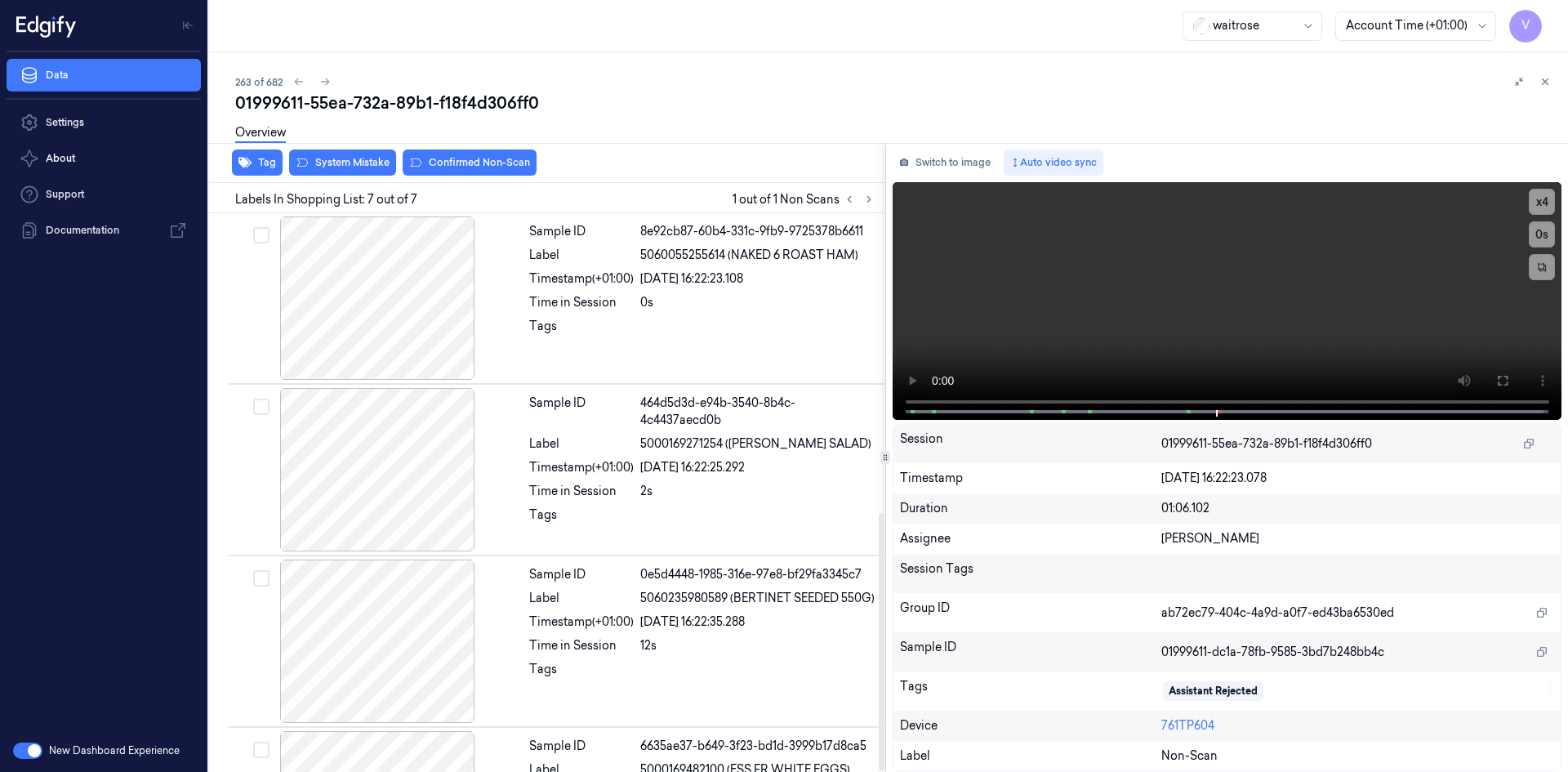
scroll to position [647, 0]
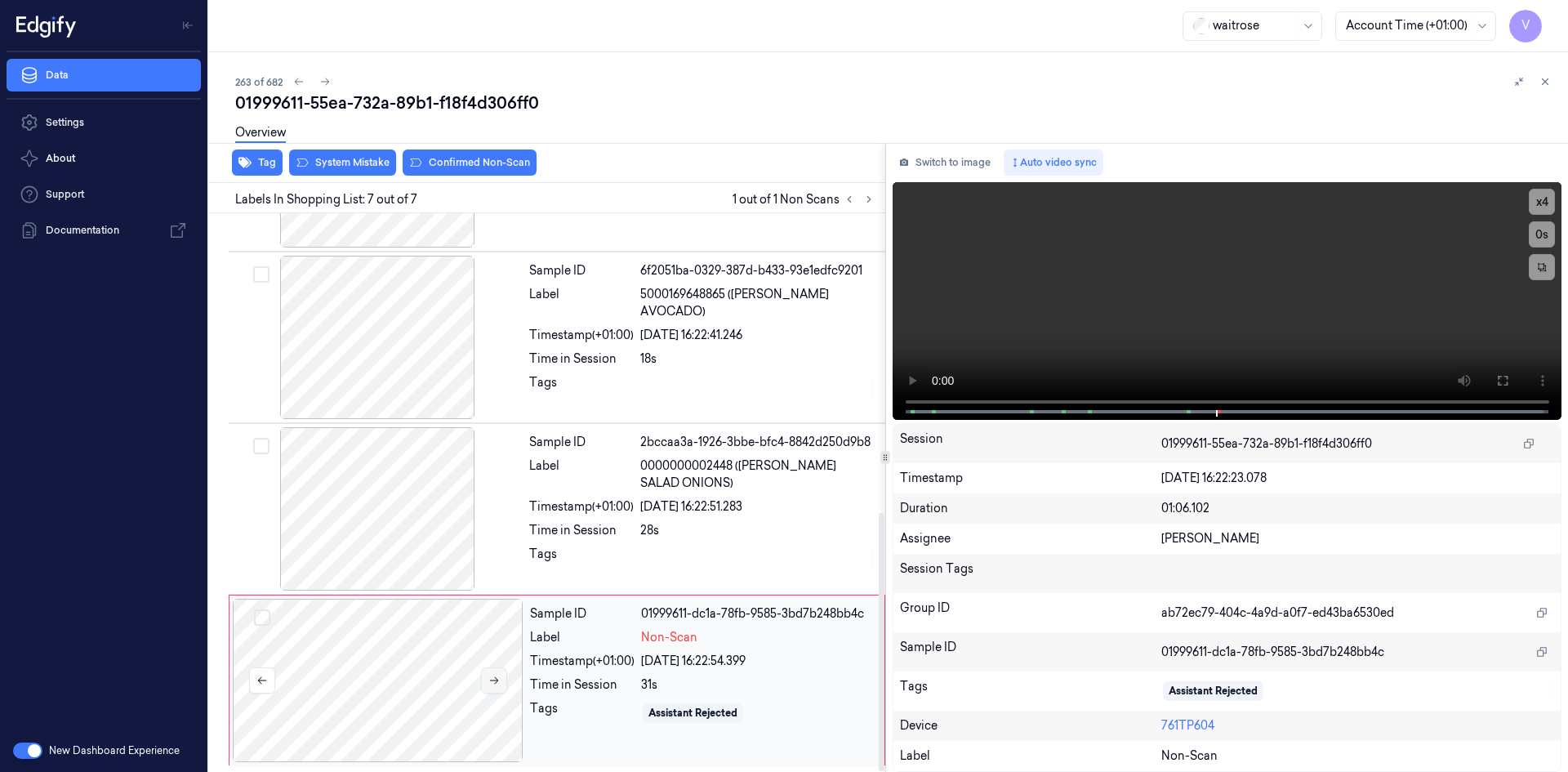
click at [492, 682] on icon at bounding box center [494, 680] width 12 height 12
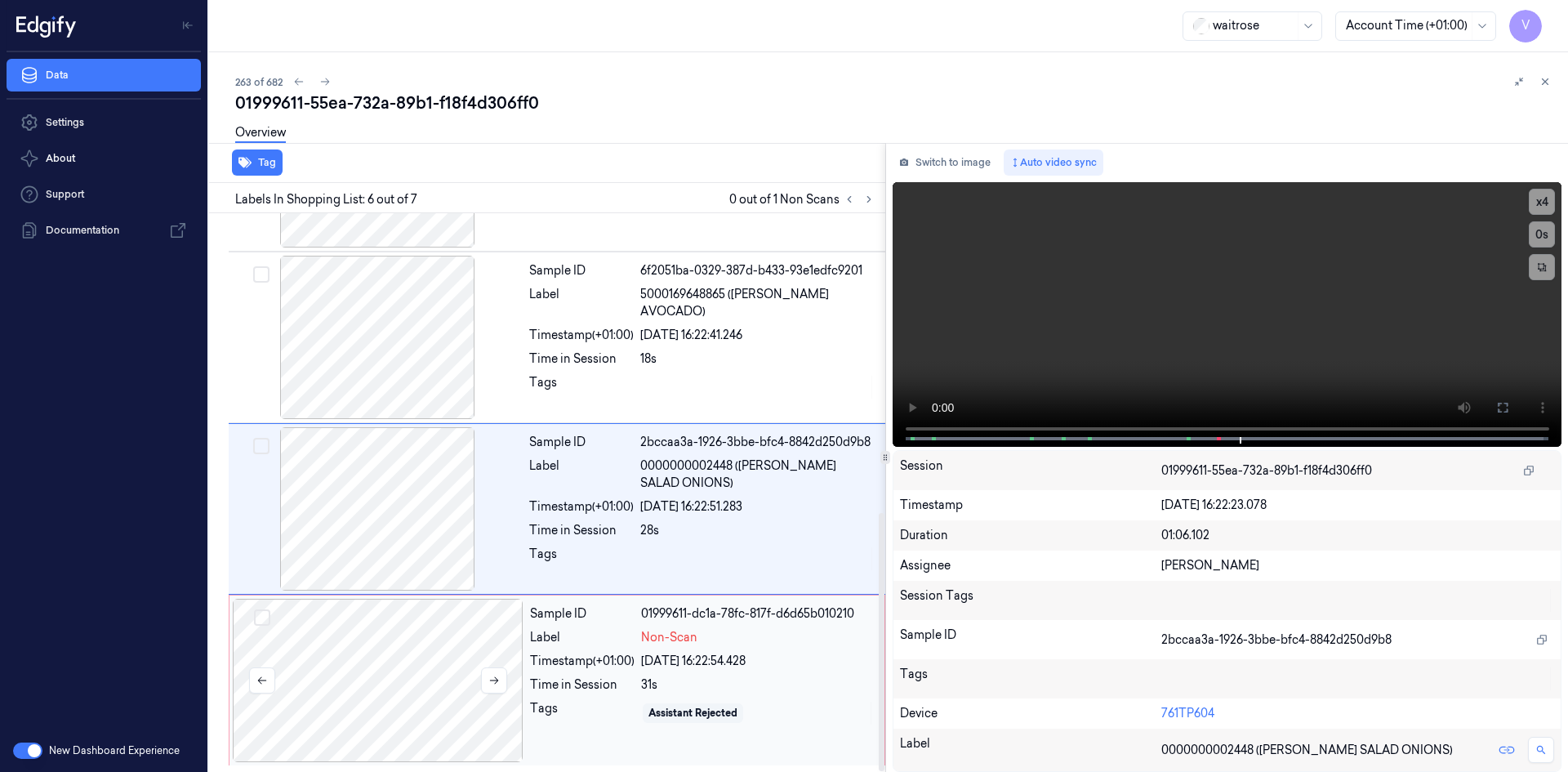
click at [333, 664] on div at bounding box center [378, 680] width 291 height 163
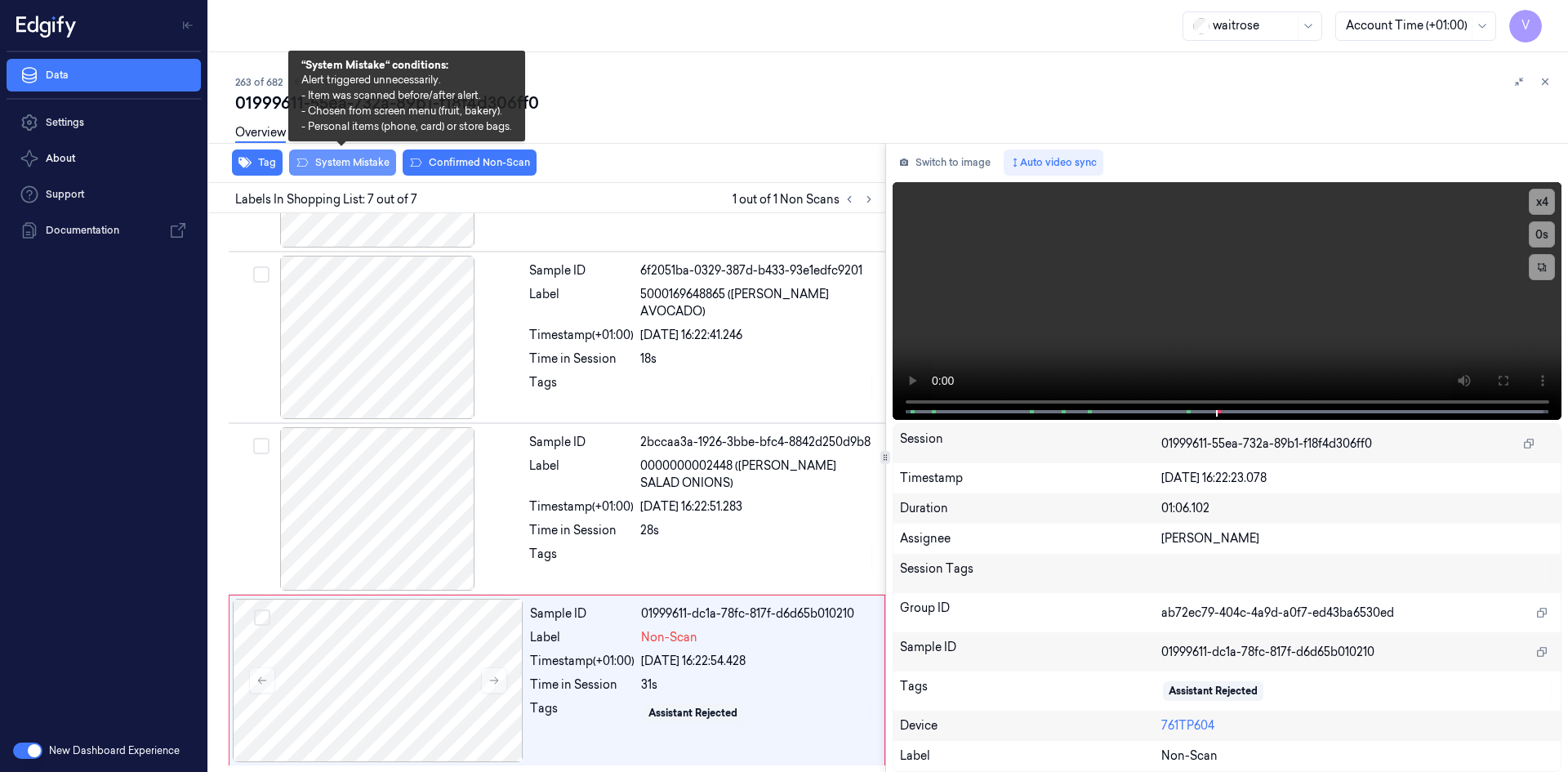
click at [355, 163] on button "System Mistake" at bounding box center [342, 163] width 107 height 26
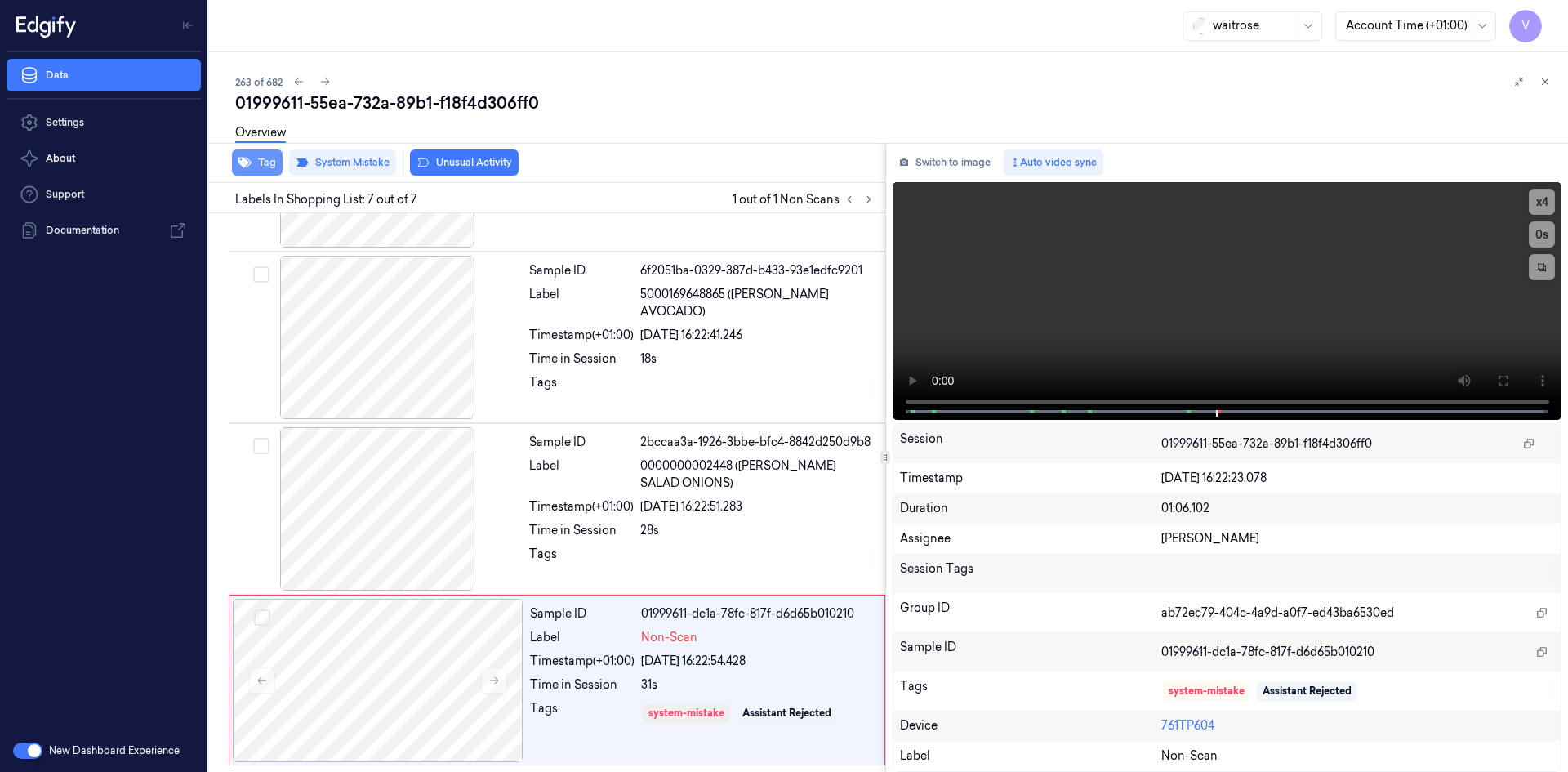
click at [270, 163] on button "Tag" at bounding box center [257, 163] width 51 height 26
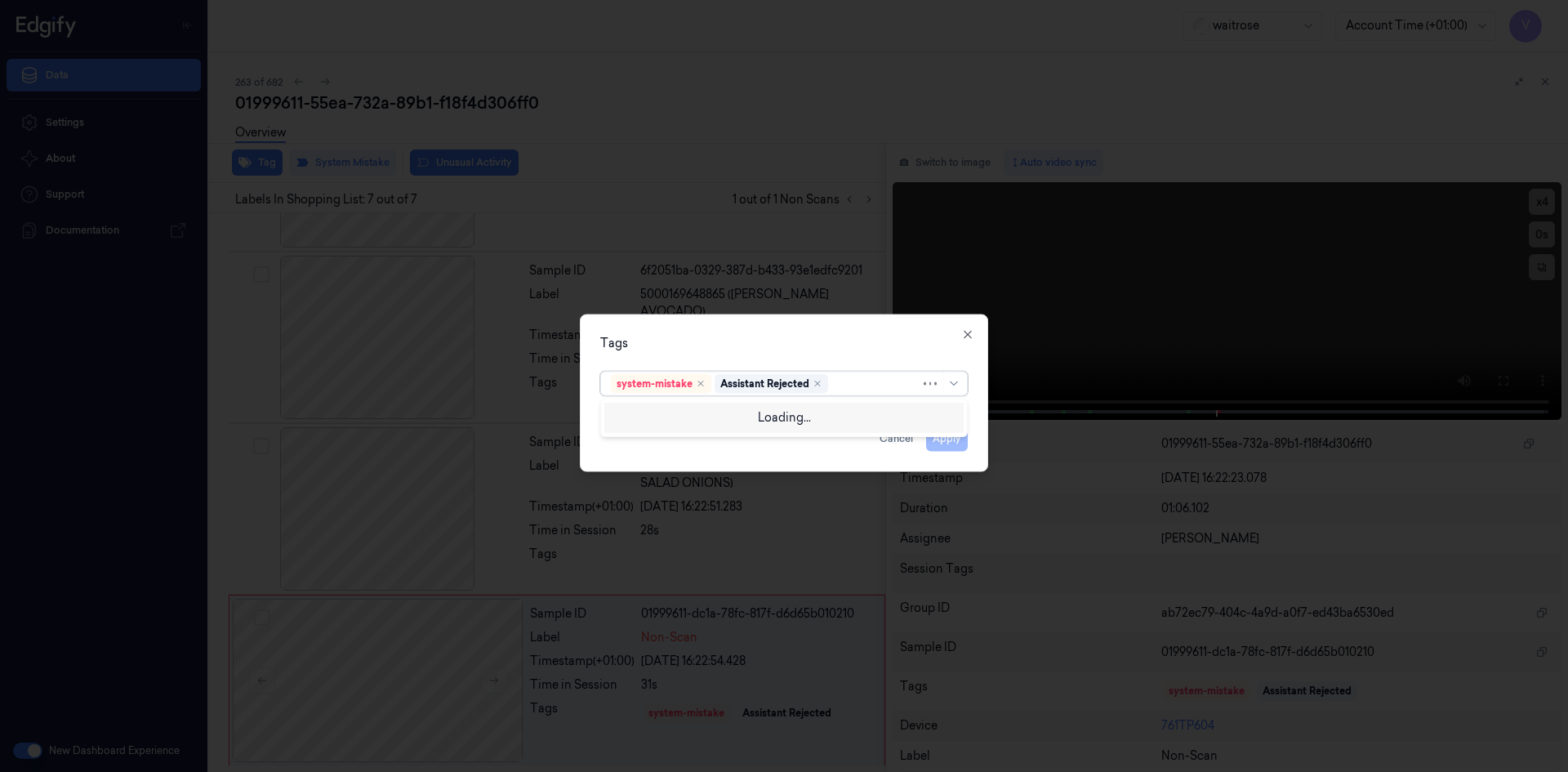
click at [850, 386] on div at bounding box center [876, 383] width 89 height 17
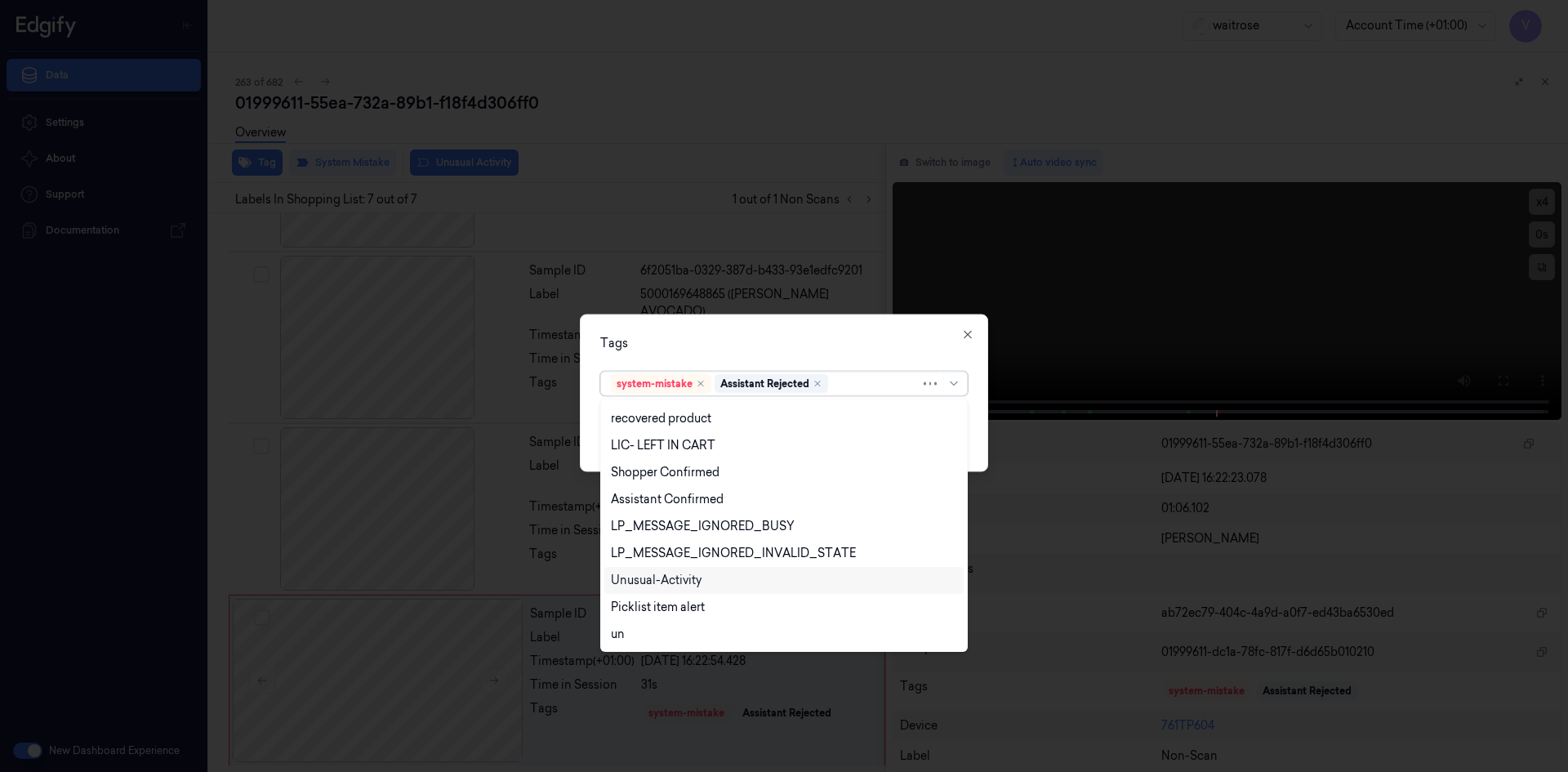
click at [683, 584] on div "Unusual-Activity" at bounding box center [656, 580] width 90 height 17
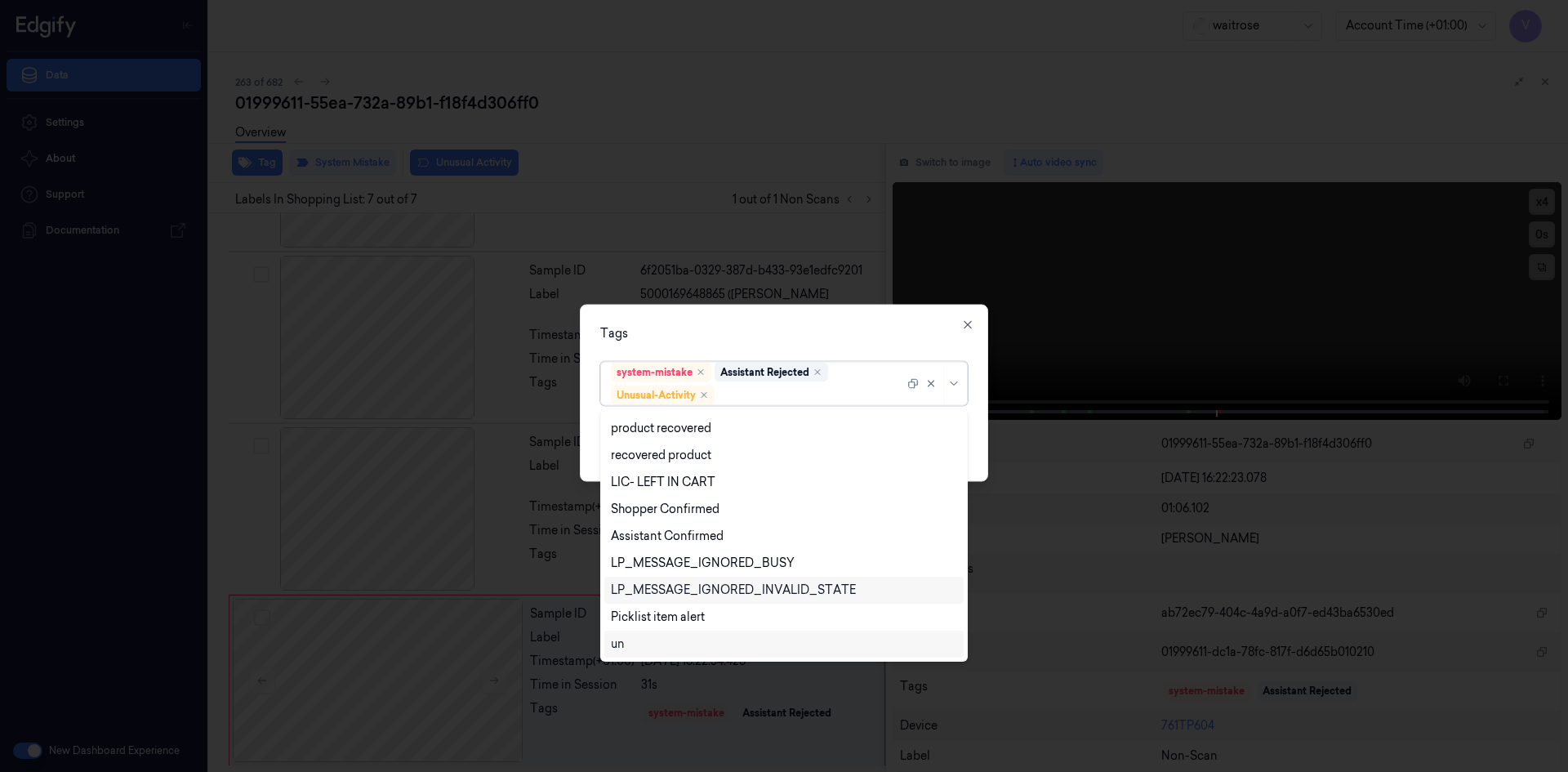
scroll to position [240, 0]
click at [682, 593] on div "Picklist item alert" at bounding box center [658, 590] width 94 height 17
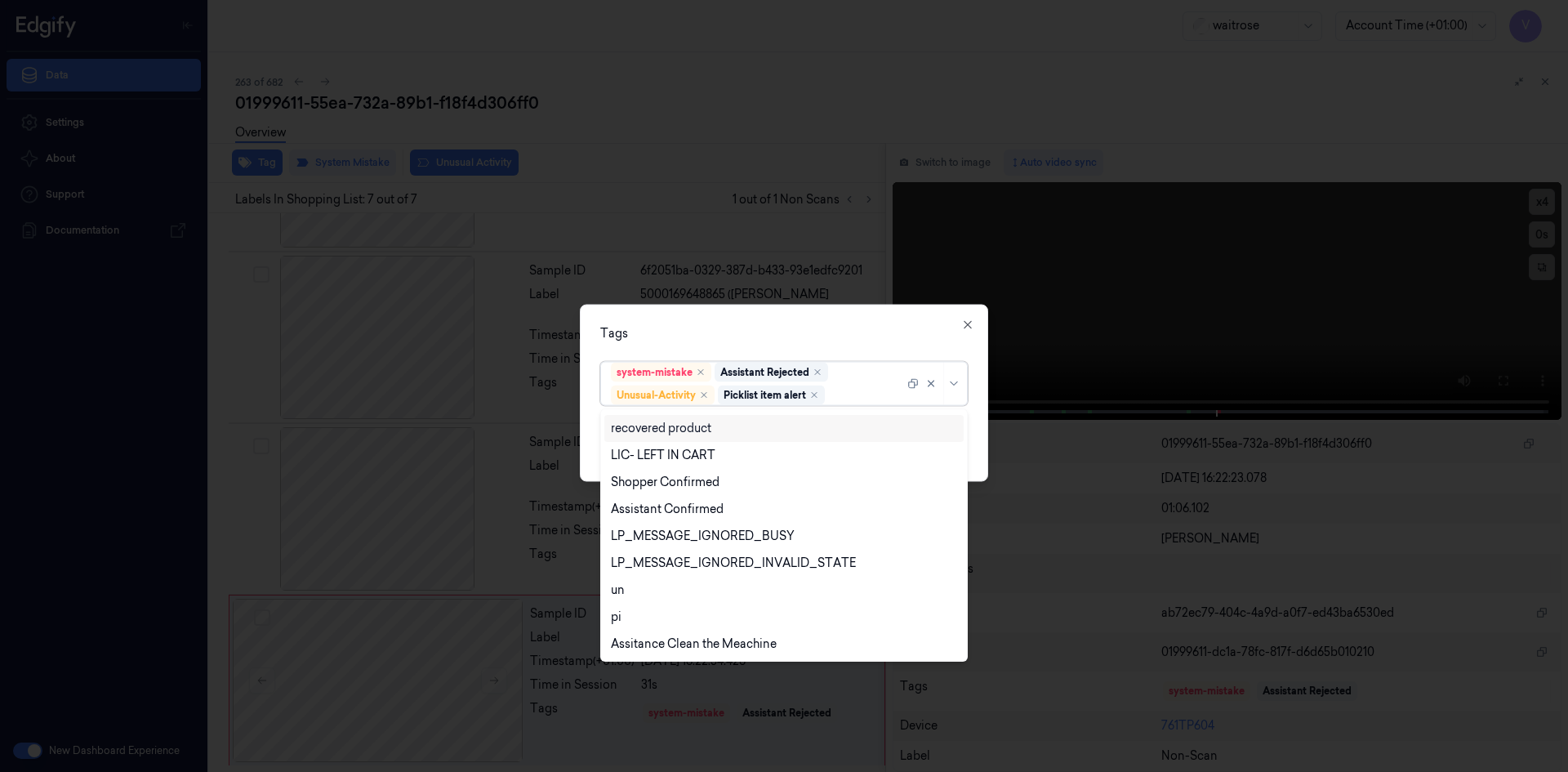
click at [750, 326] on div "Tags" at bounding box center [784, 332] width 367 height 17
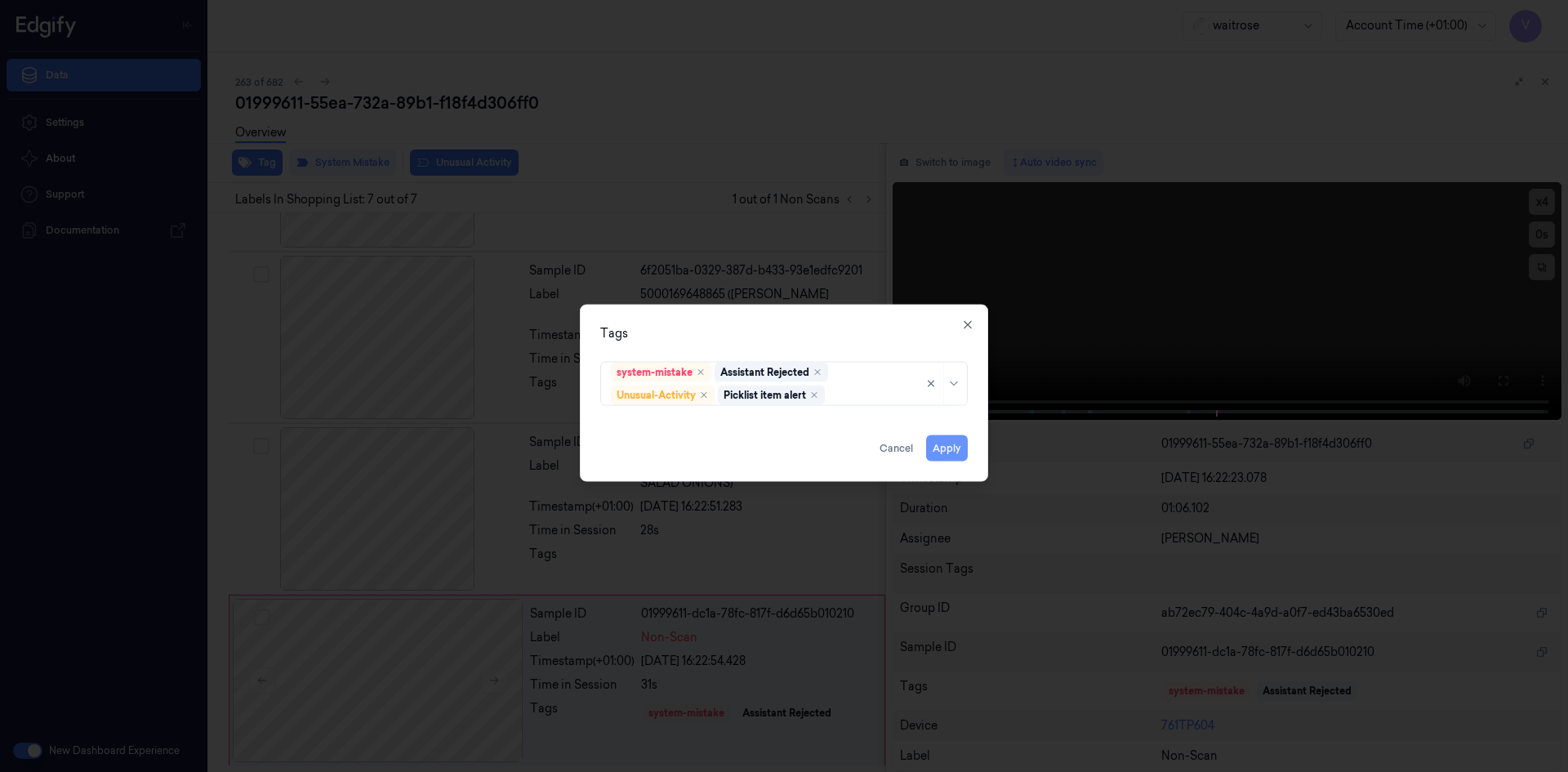
click at [951, 449] on button "Apply" at bounding box center [947, 447] width 42 height 26
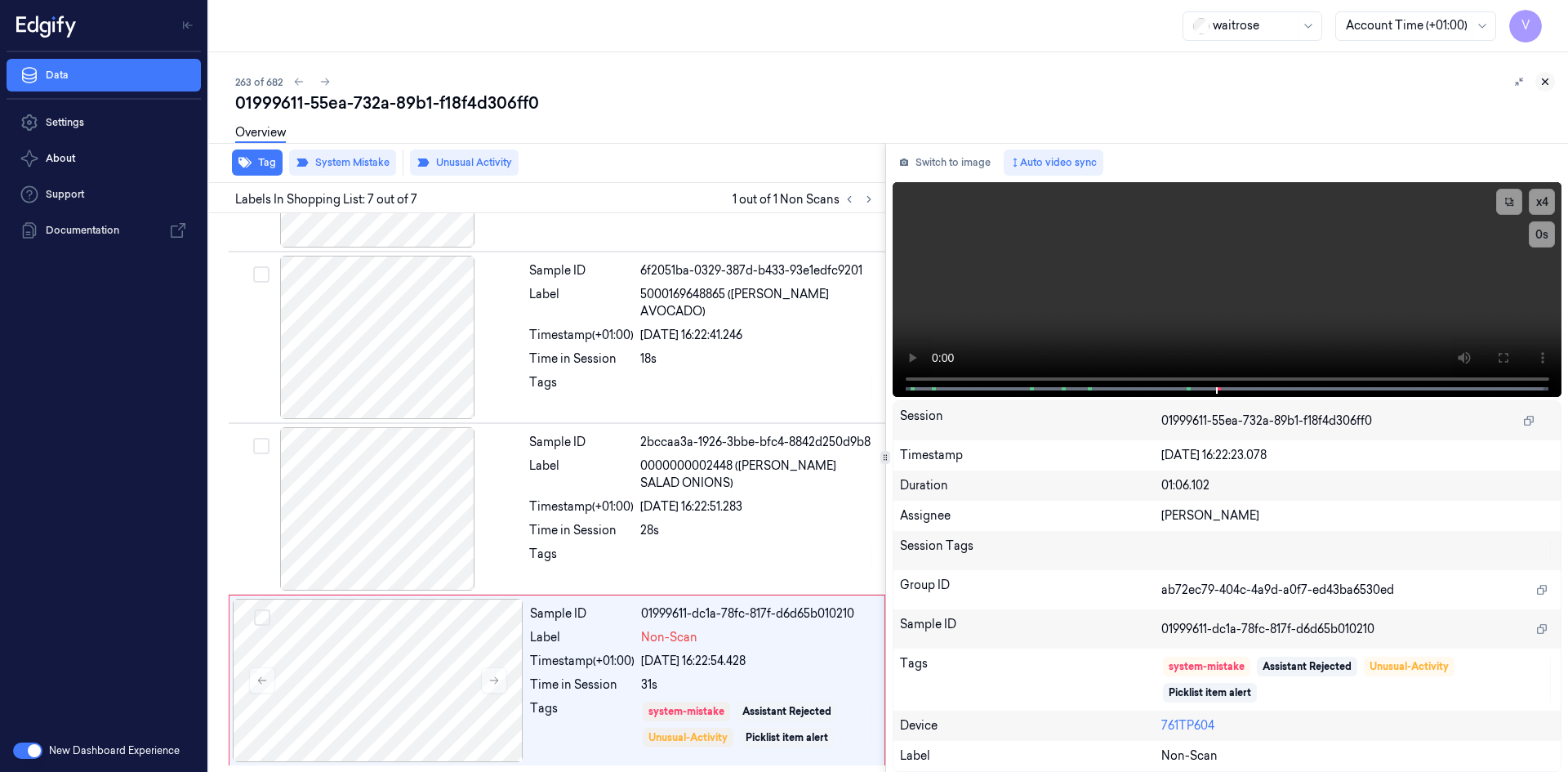
click at [1543, 79] on icon at bounding box center [1545, 81] width 12 height 12
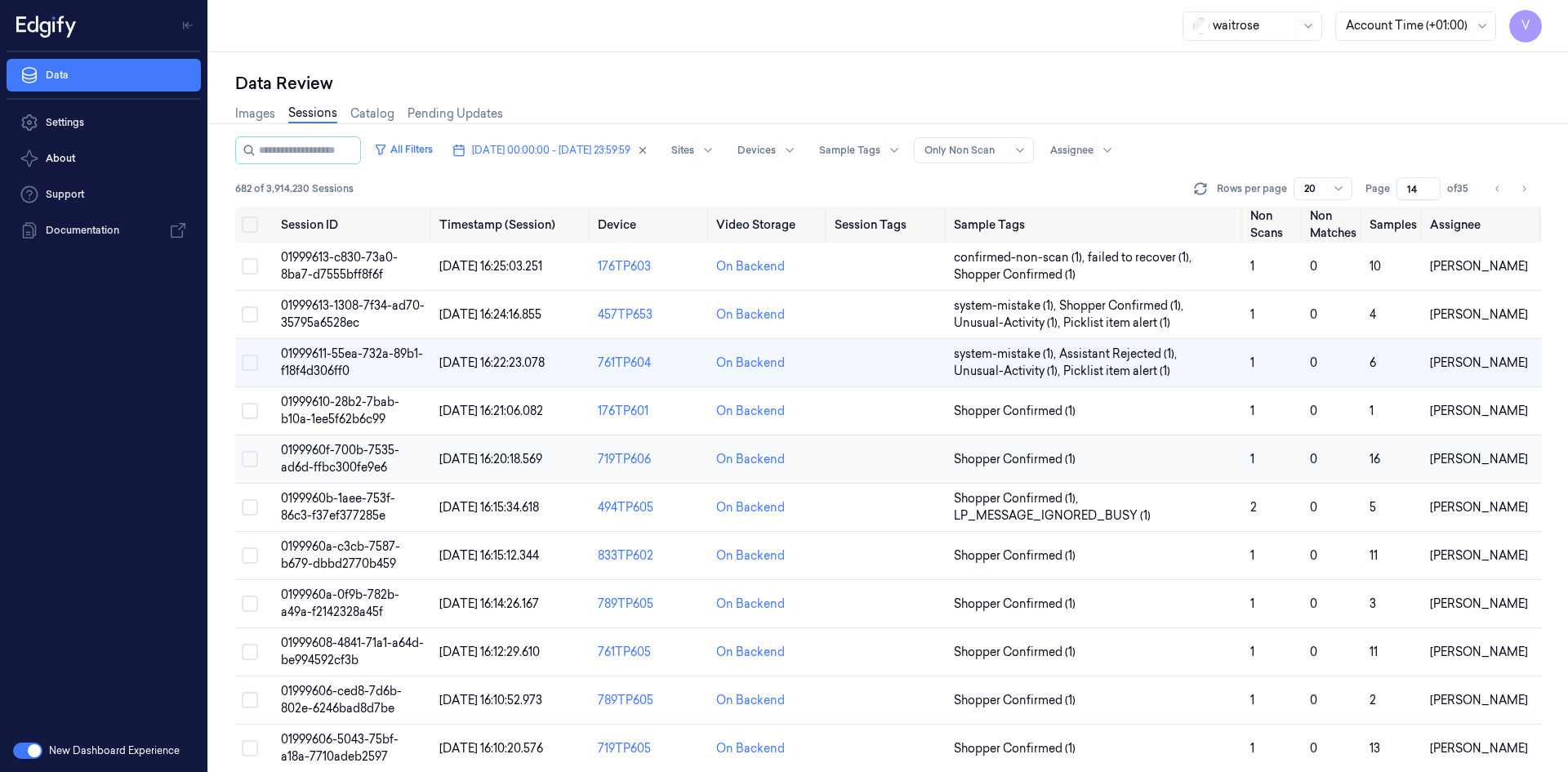
click at [333, 456] on span "0199960f-700b-7535-ad6d-ffbc300fe9e6" at bounding box center [339, 458] width 118 height 32
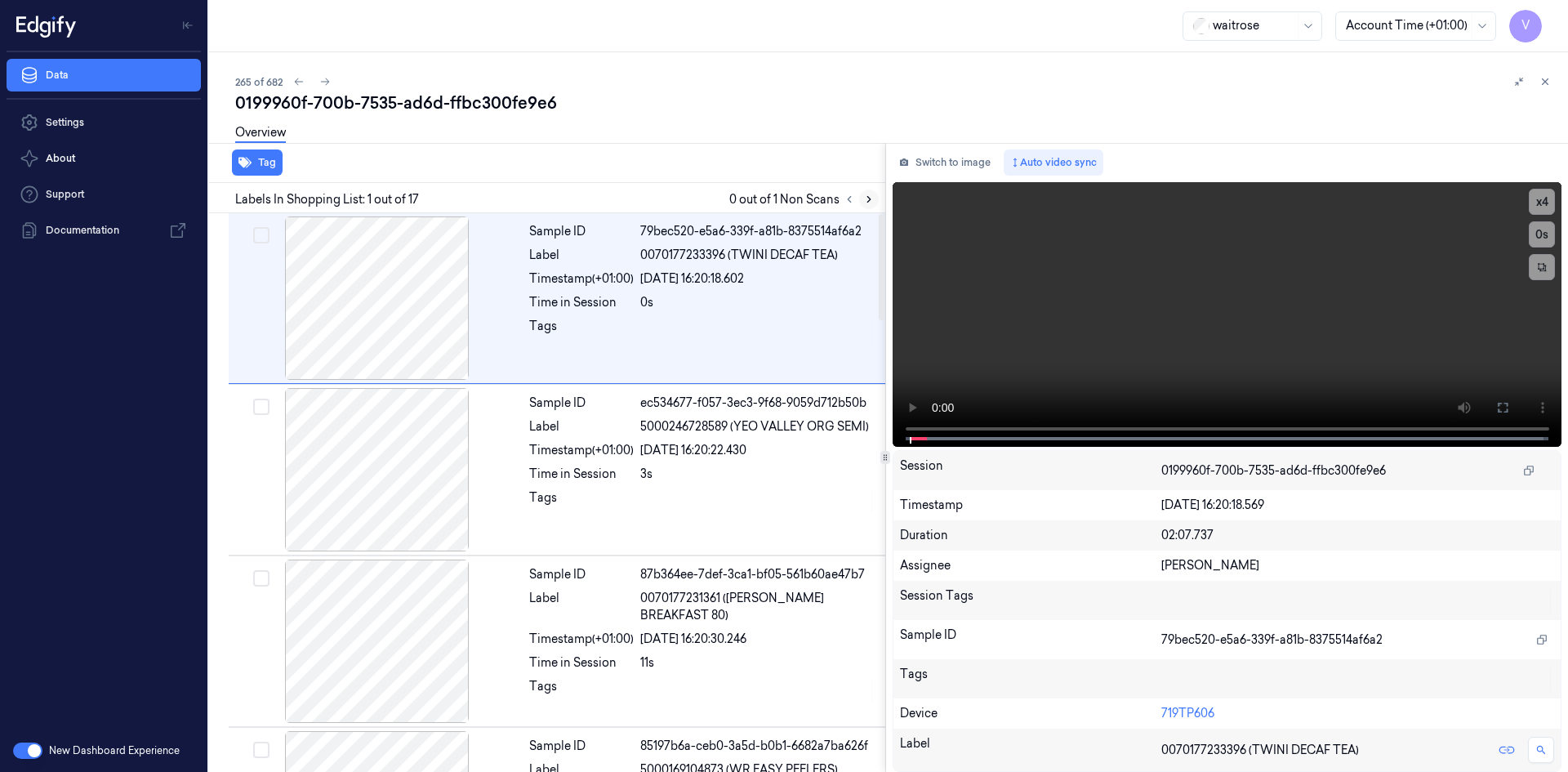
click at [868, 200] on icon at bounding box center [868, 199] width 12 height 12
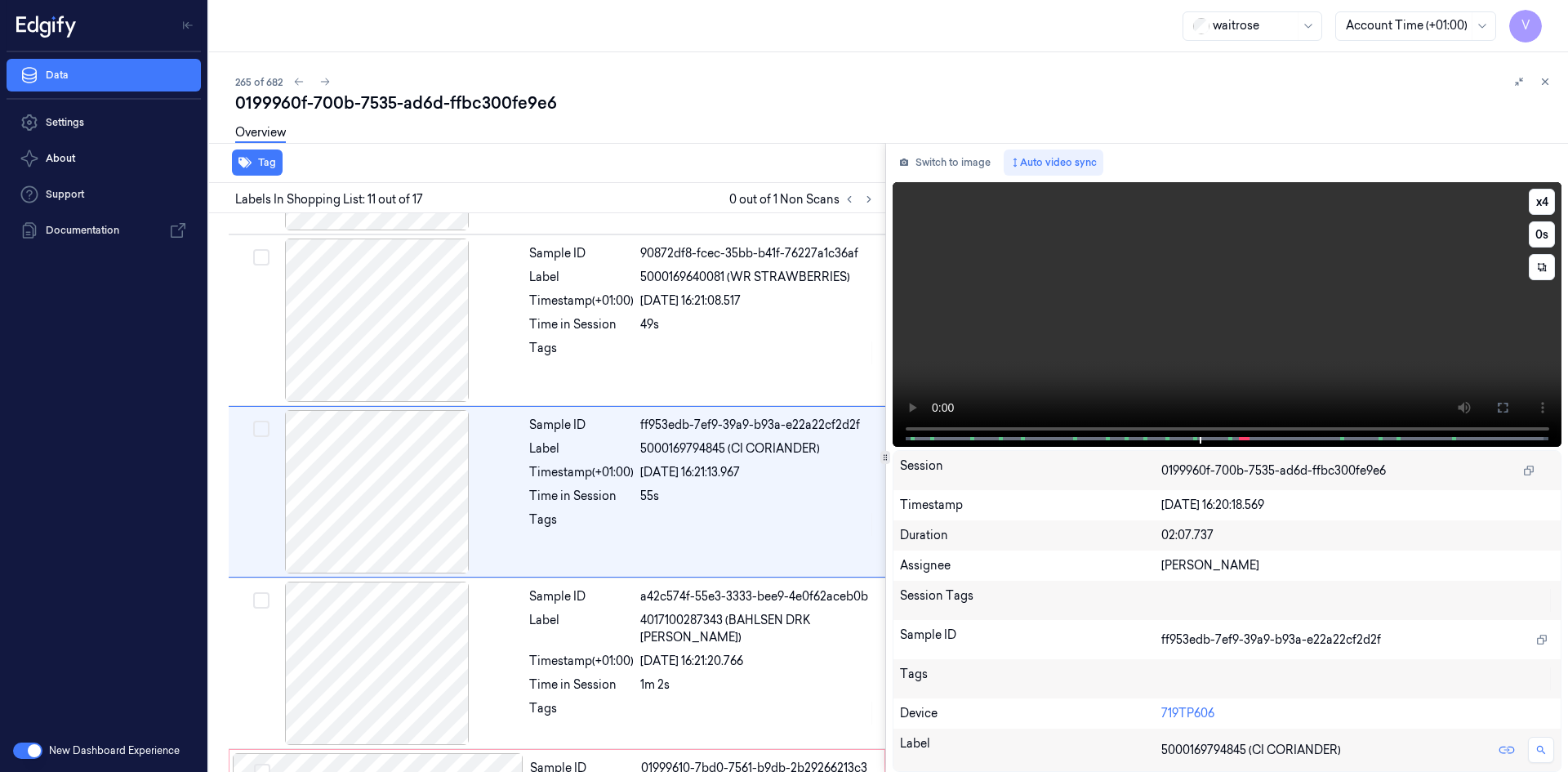
scroll to position [1521, 0]
click at [909, 373] on video at bounding box center [1228, 314] width 670 height 265
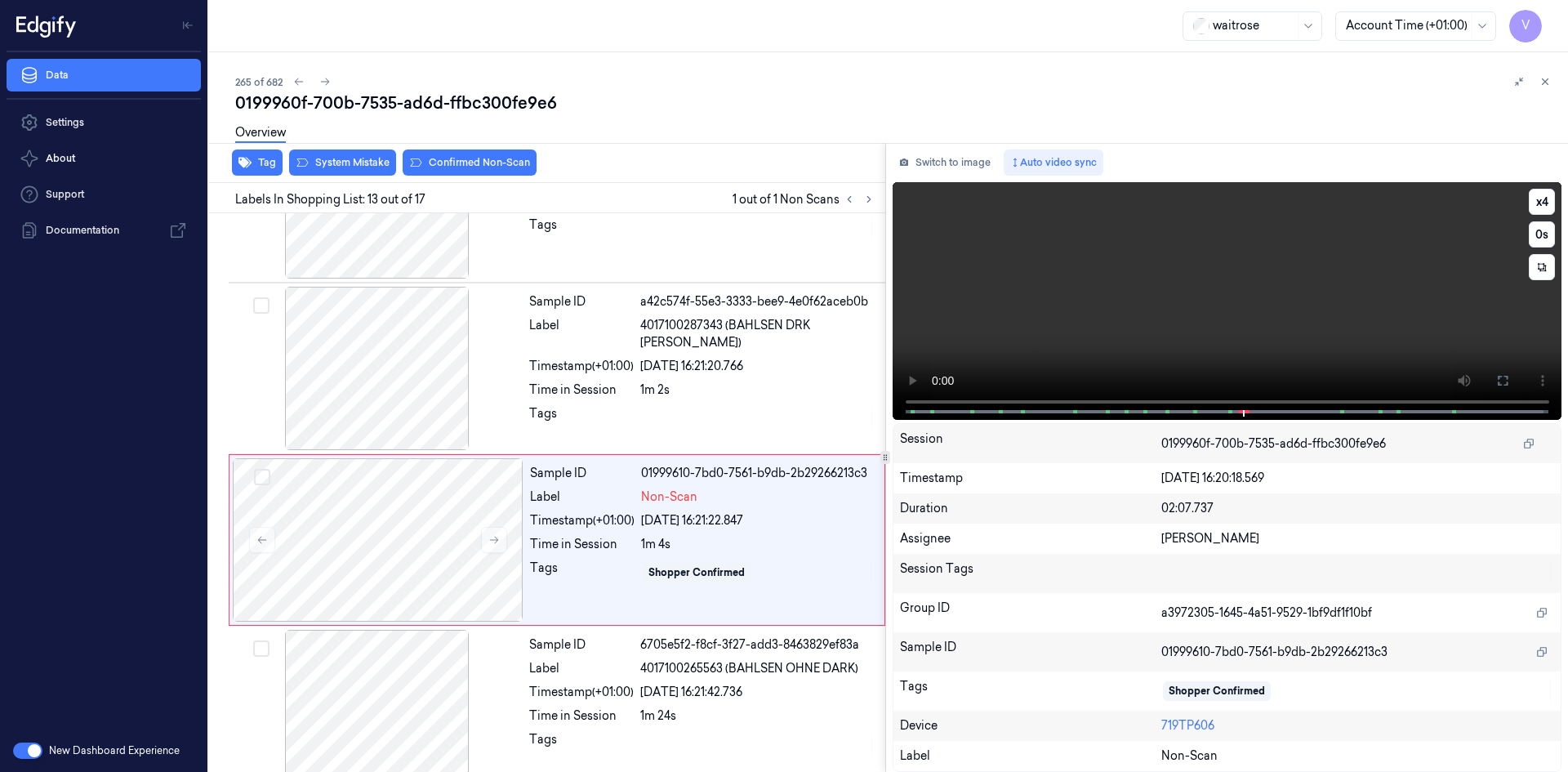
scroll to position [1865, 0]
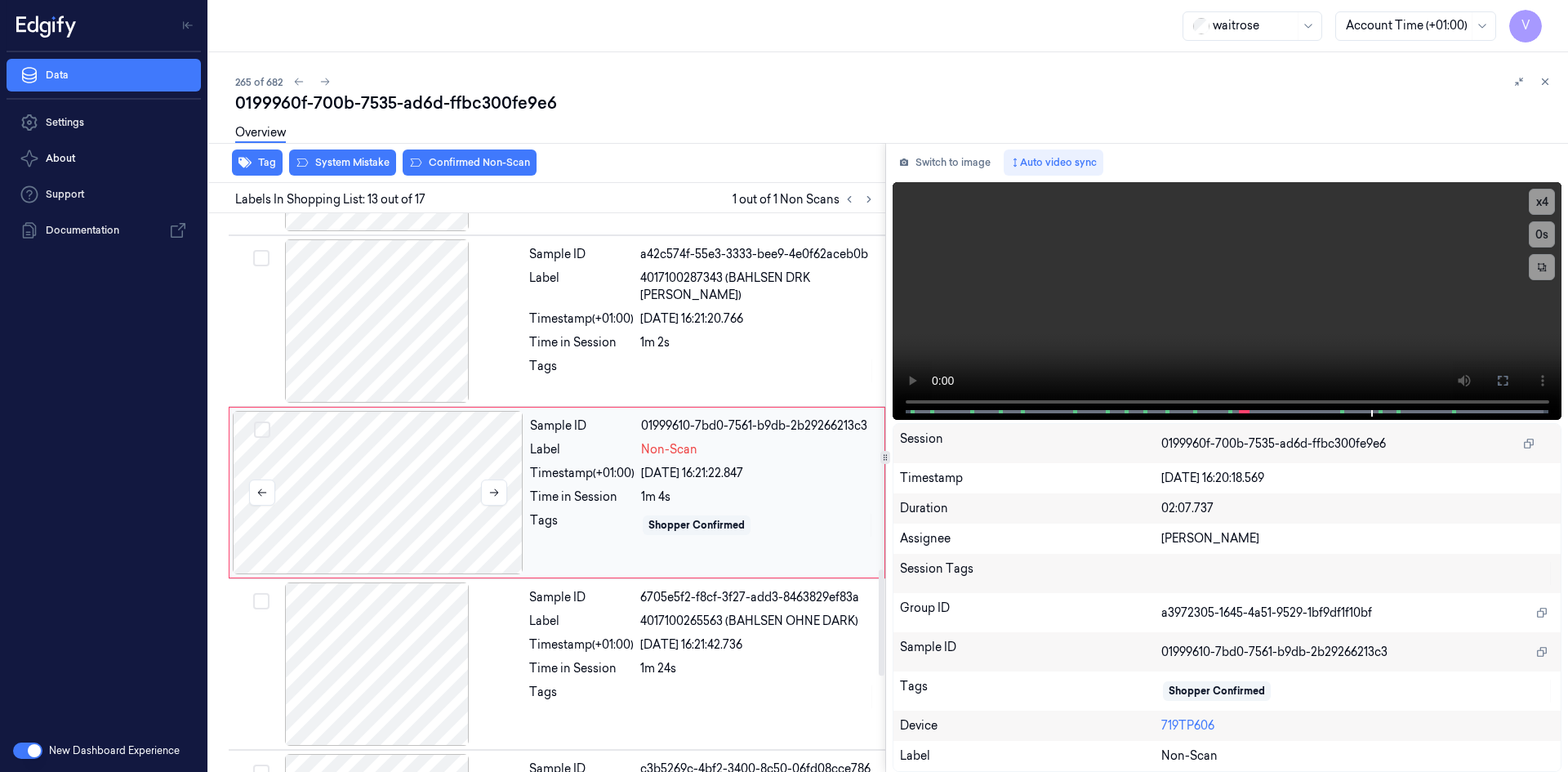
click at [289, 448] on div at bounding box center [378, 492] width 291 height 163
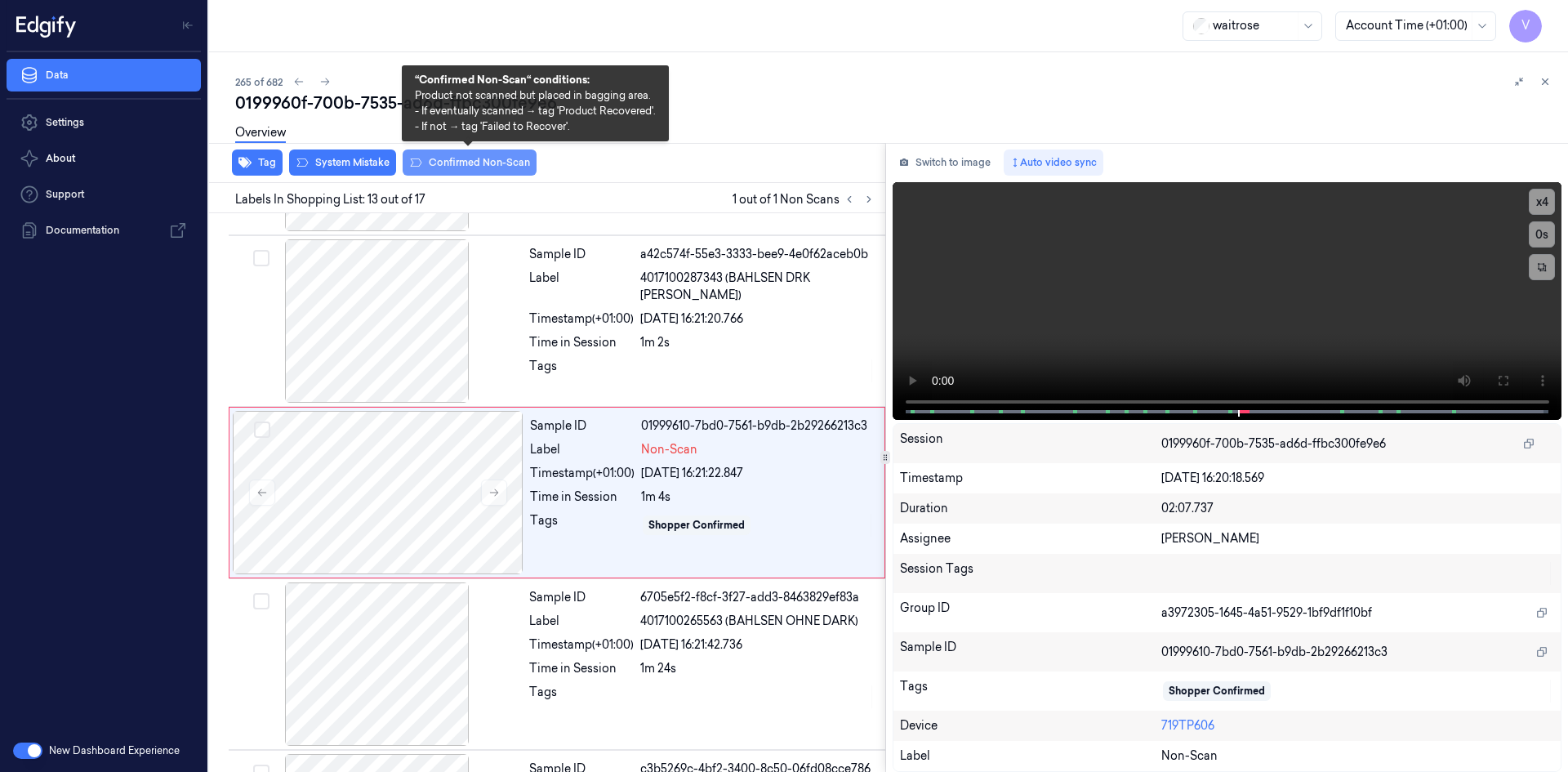
click at [506, 163] on button "Confirmed Non-Scan" at bounding box center [469, 163] width 134 height 26
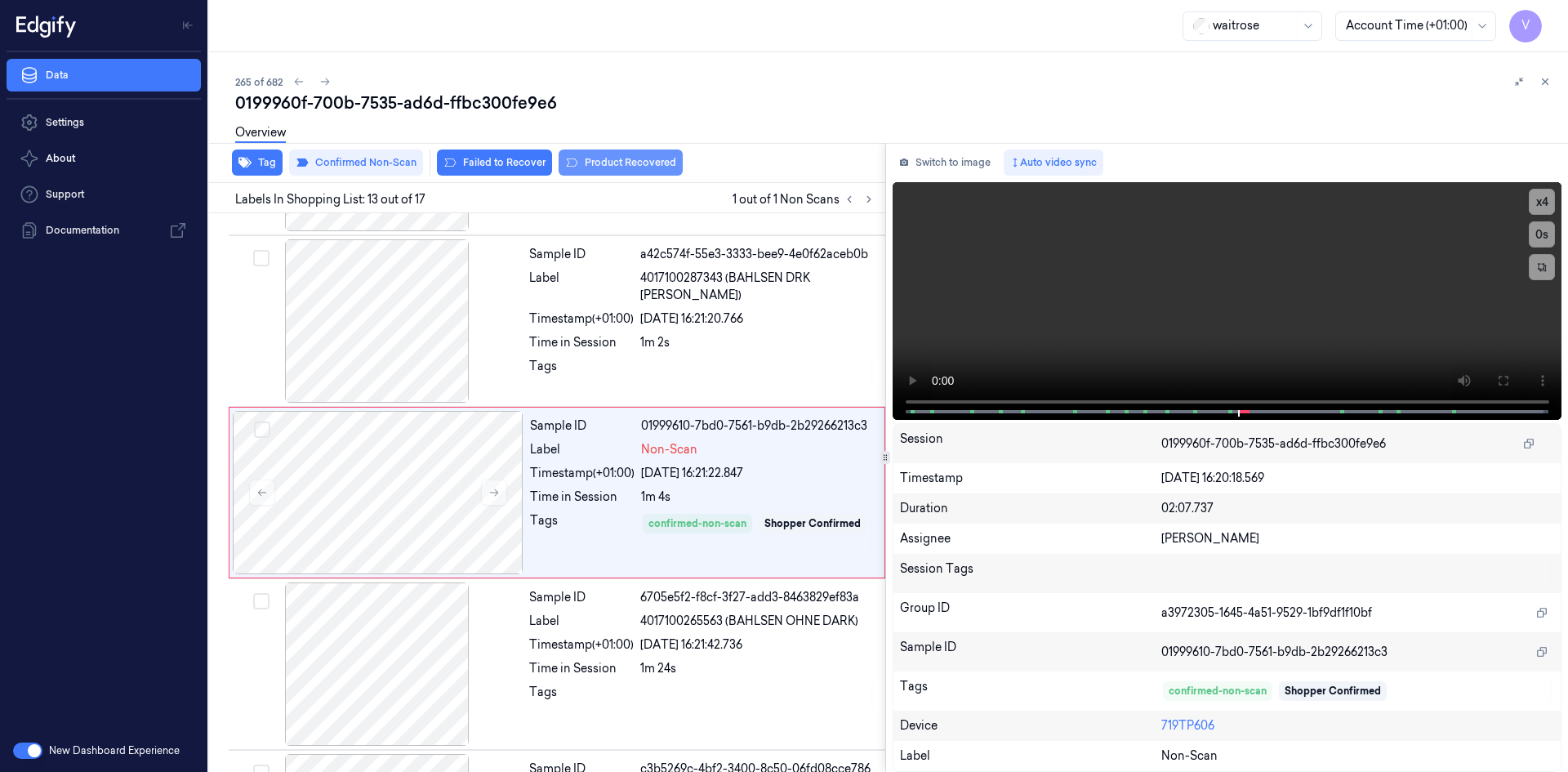
click at [634, 156] on button "Product Recovered" at bounding box center [621, 163] width 125 height 26
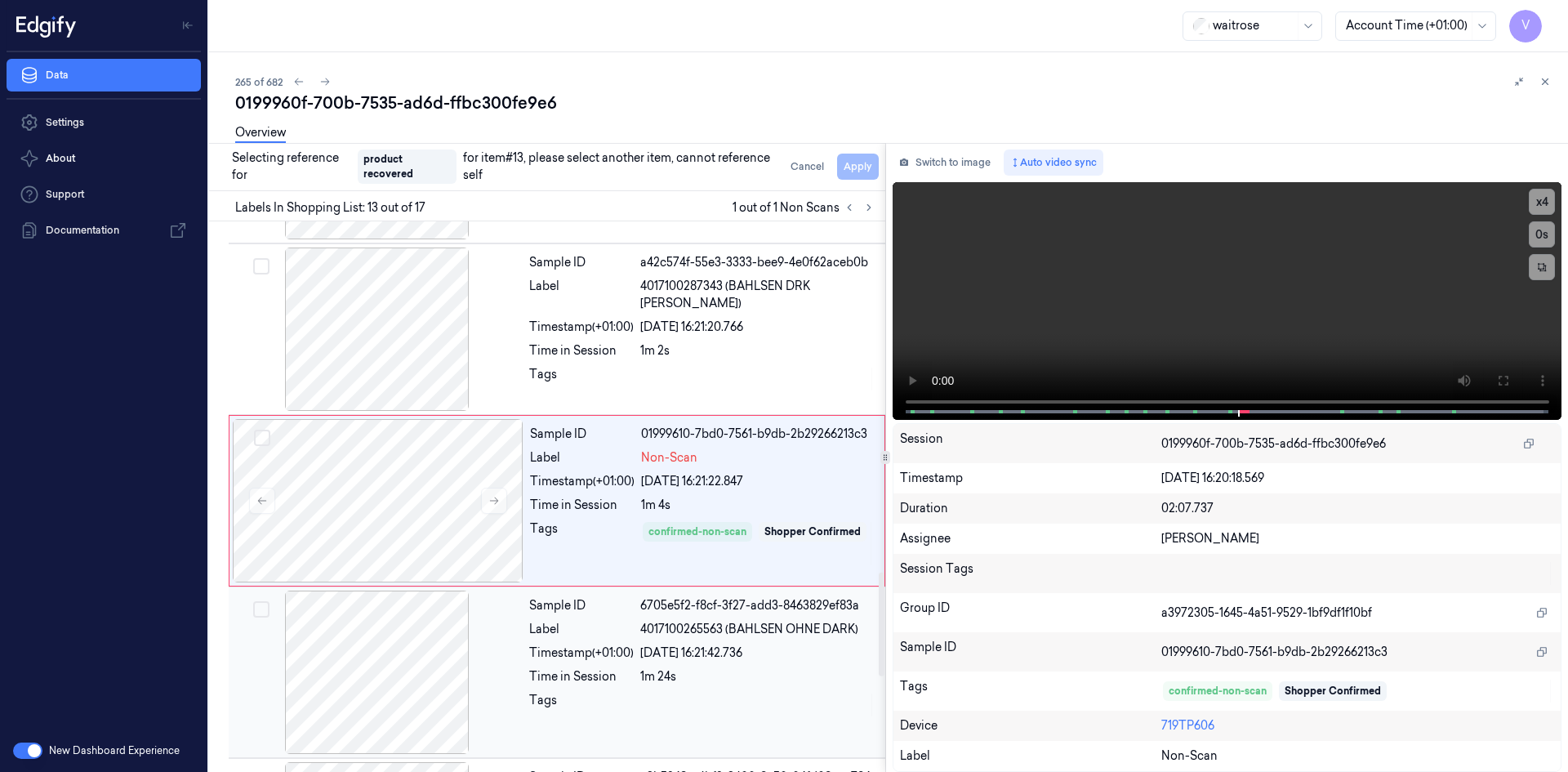
click at [388, 620] on div at bounding box center [377, 672] width 291 height 163
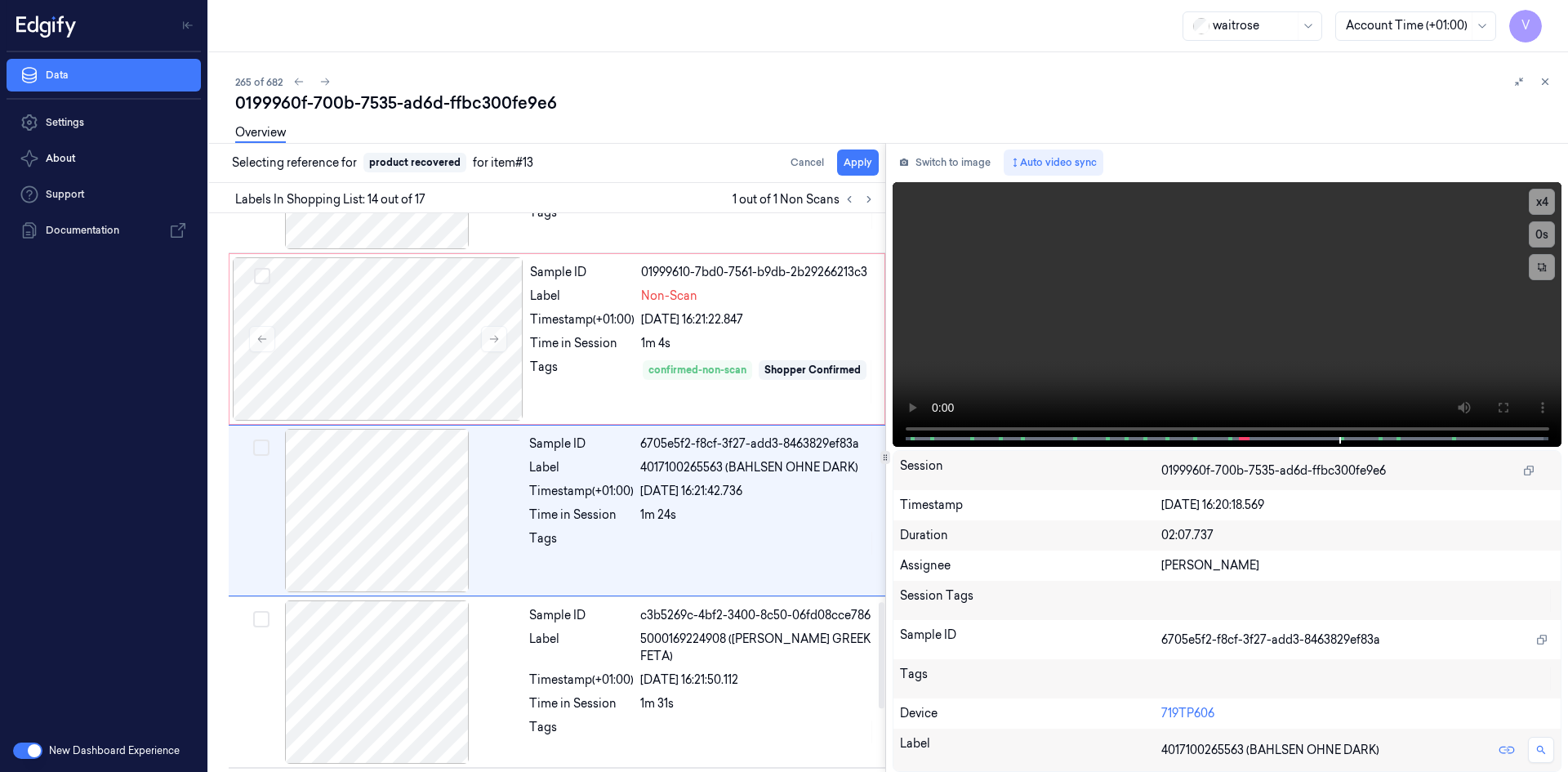
scroll to position [2036, 0]
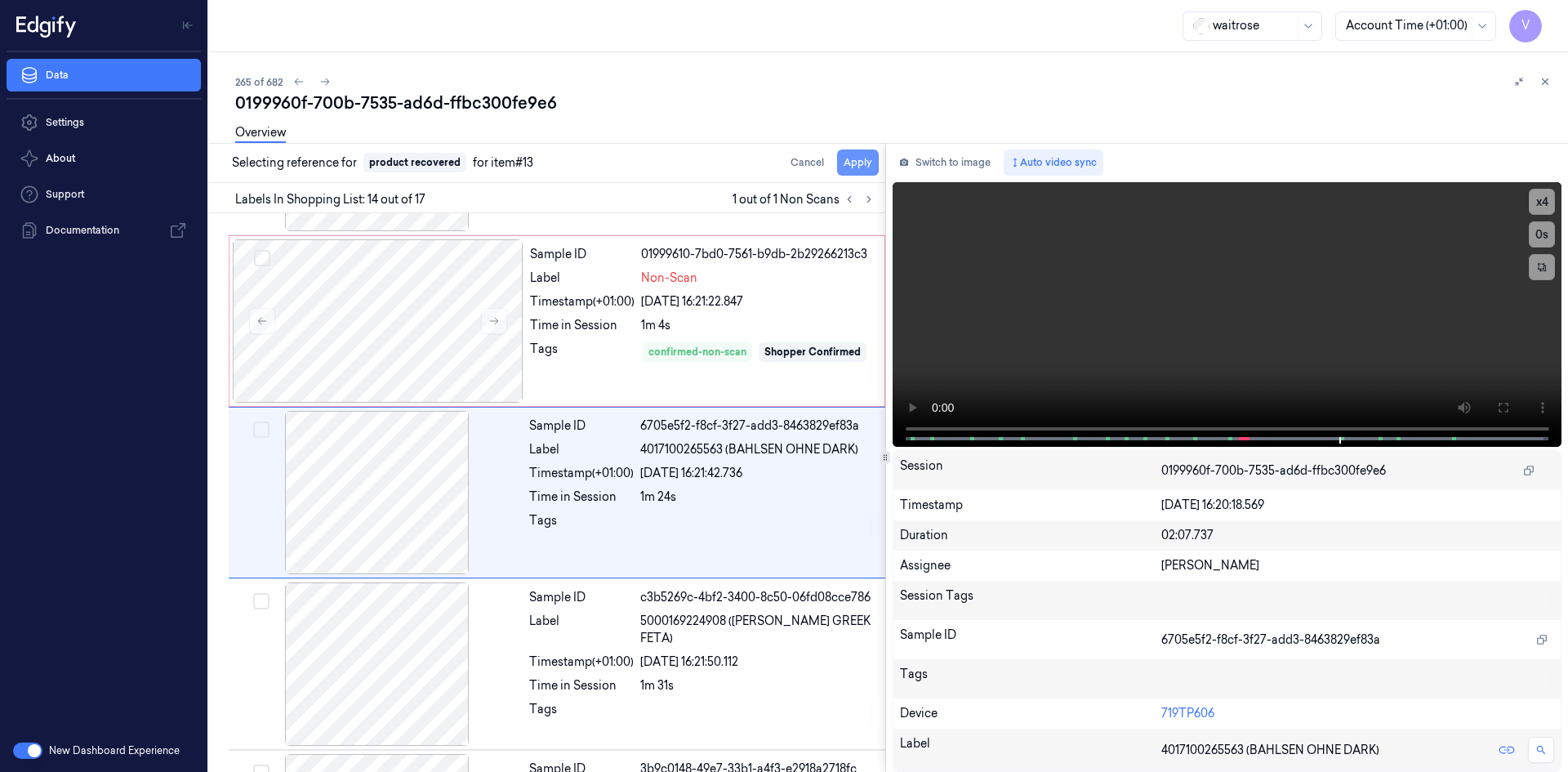
click at [865, 157] on button "Apply" at bounding box center [858, 163] width 42 height 26
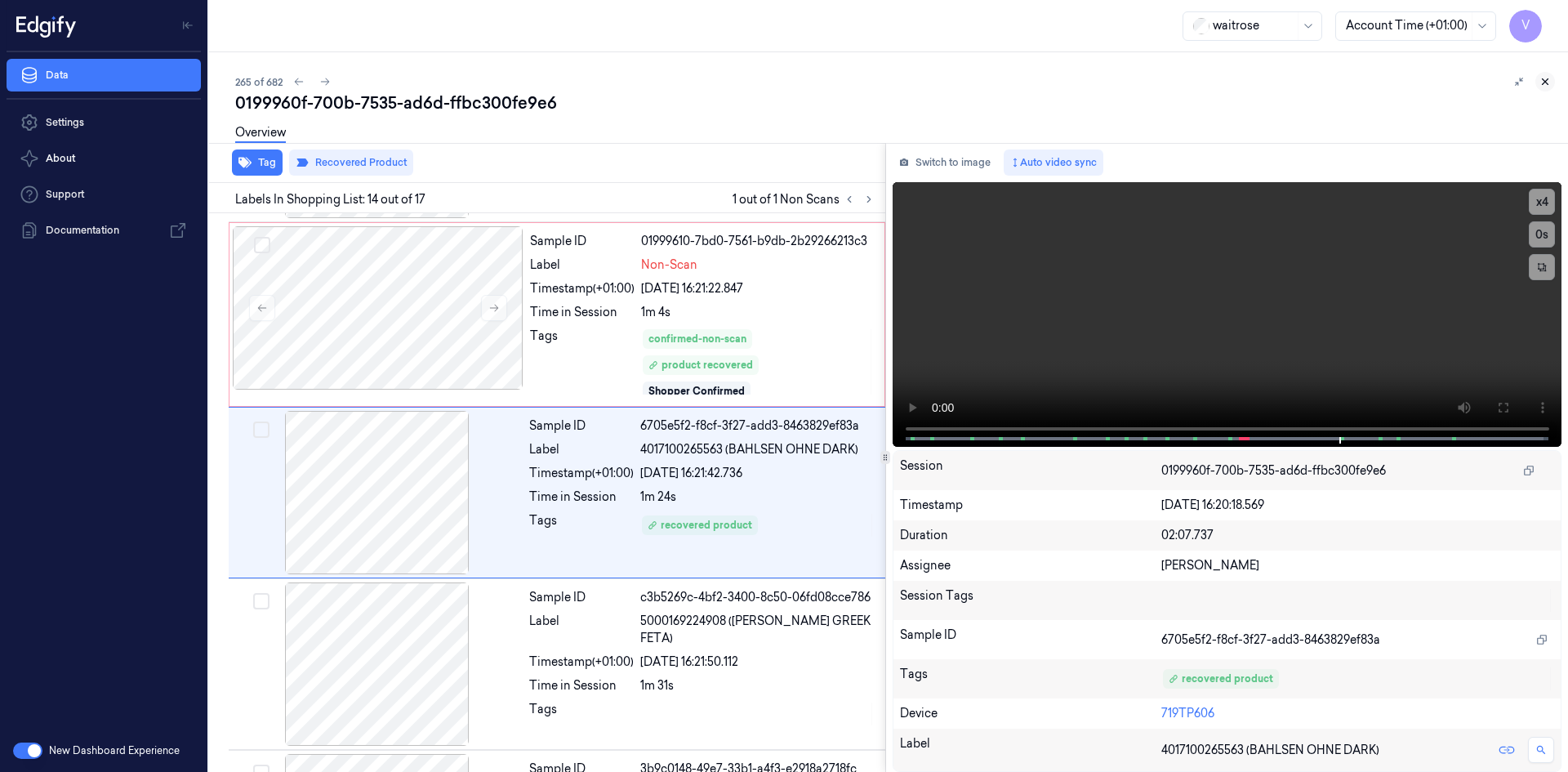
click at [1541, 83] on icon at bounding box center [1545, 81] width 12 height 12
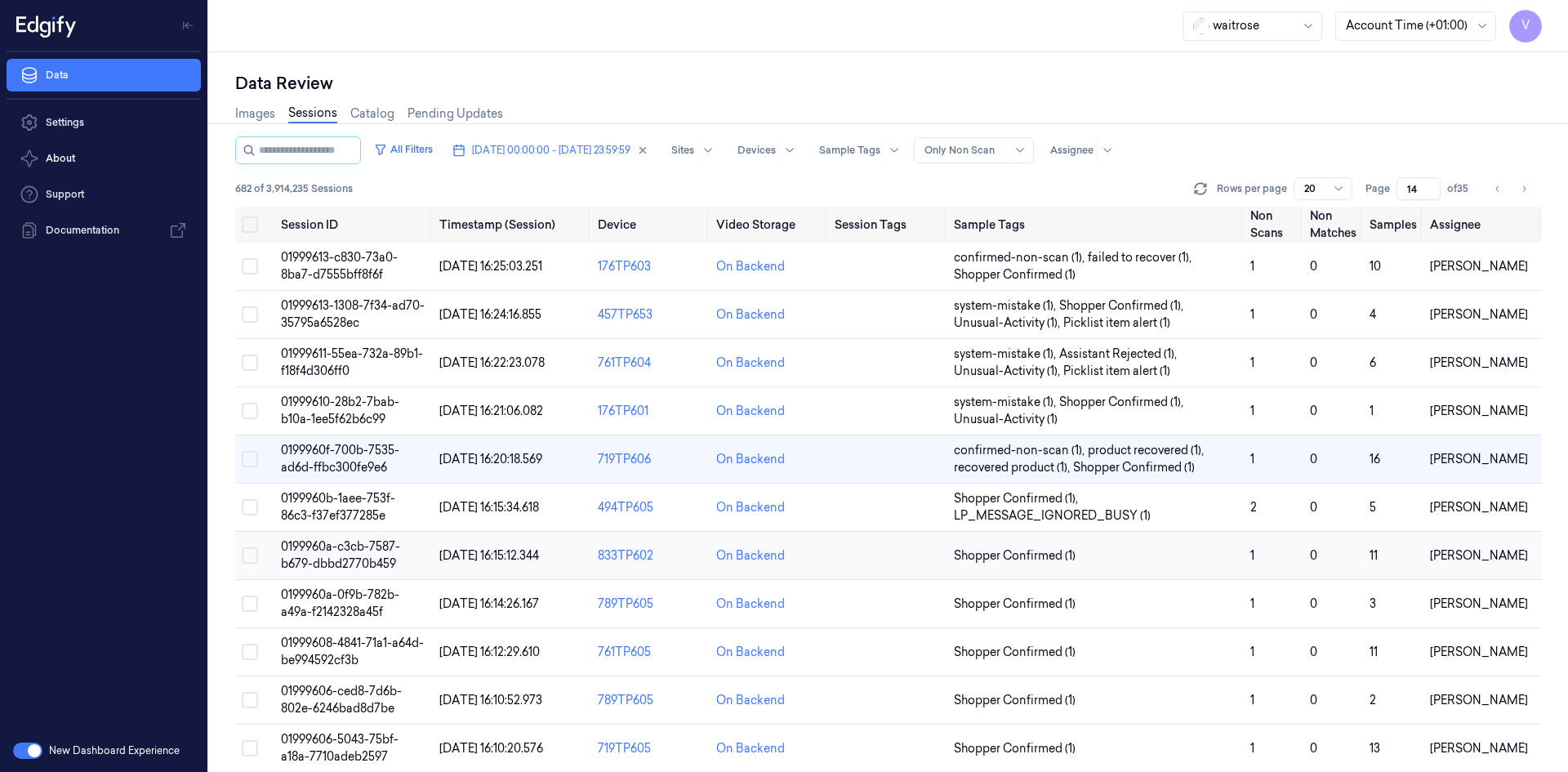
click at [364, 544] on span "0199960a-c3cb-7587-b679-dbbd2770b459" at bounding box center [340, 554] width 119 height 32
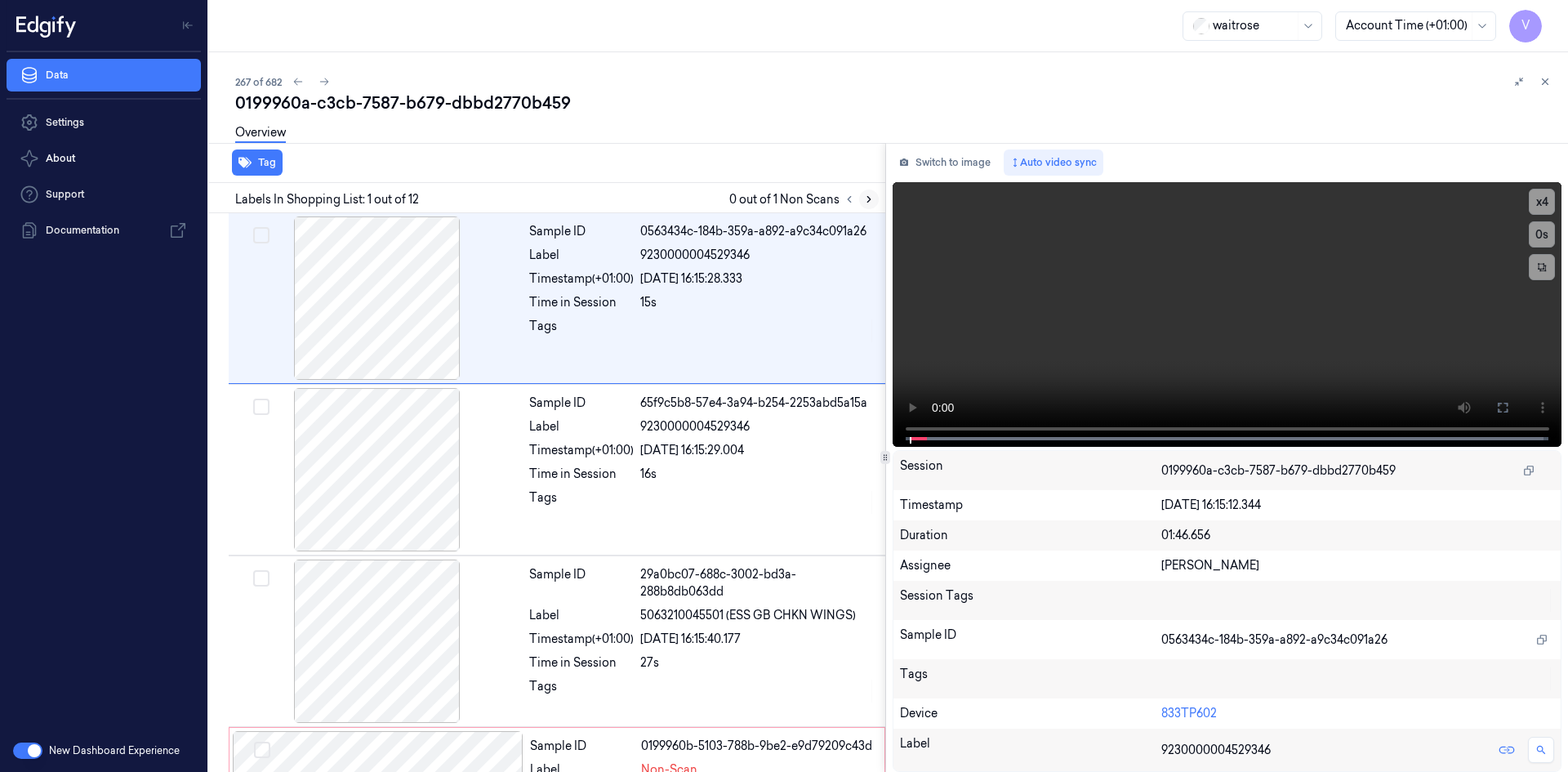
click at [865, 199] on icon at bounding box center [868, 199] width 12 height 12
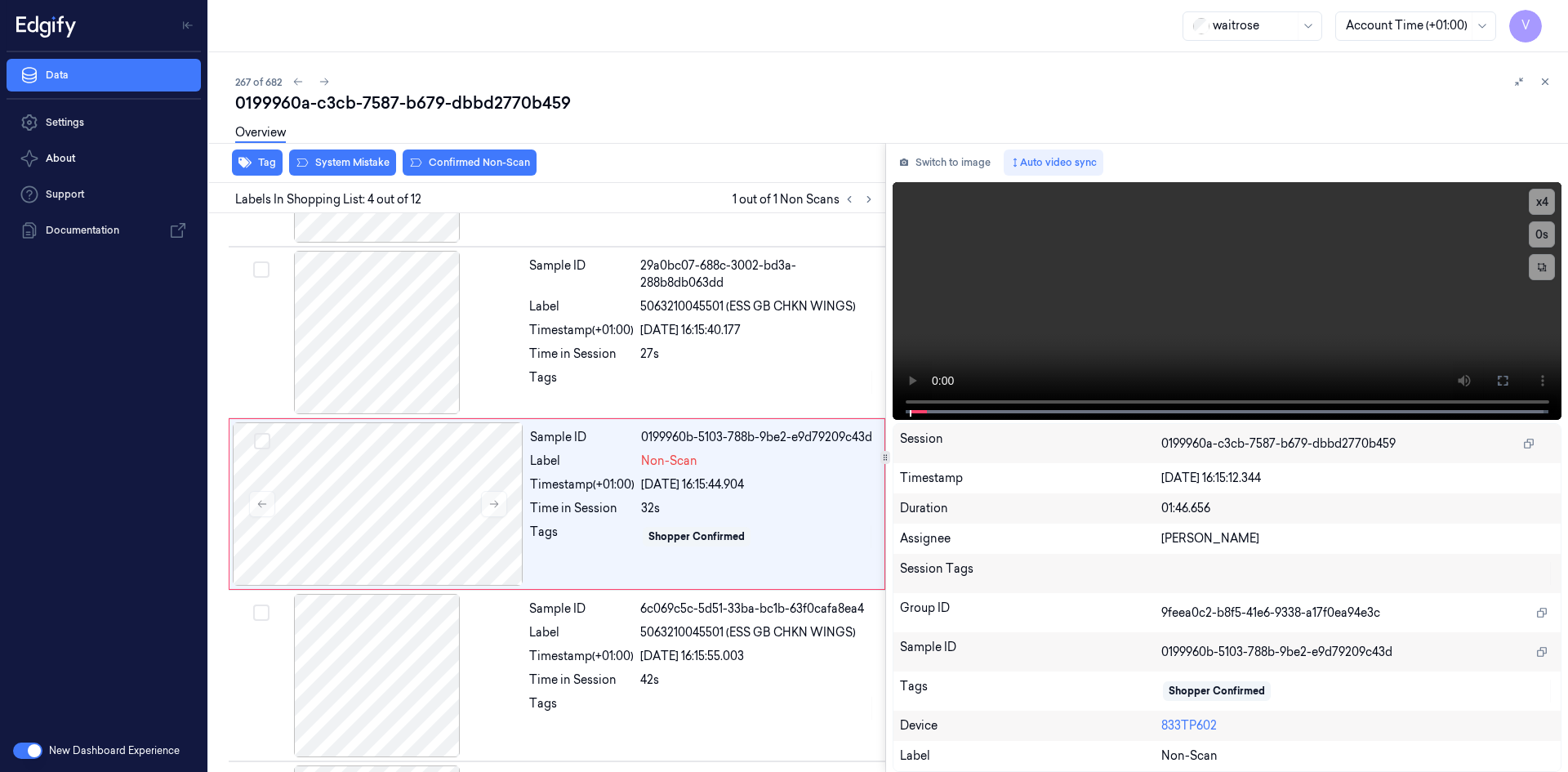
scroll to position [321, 0]
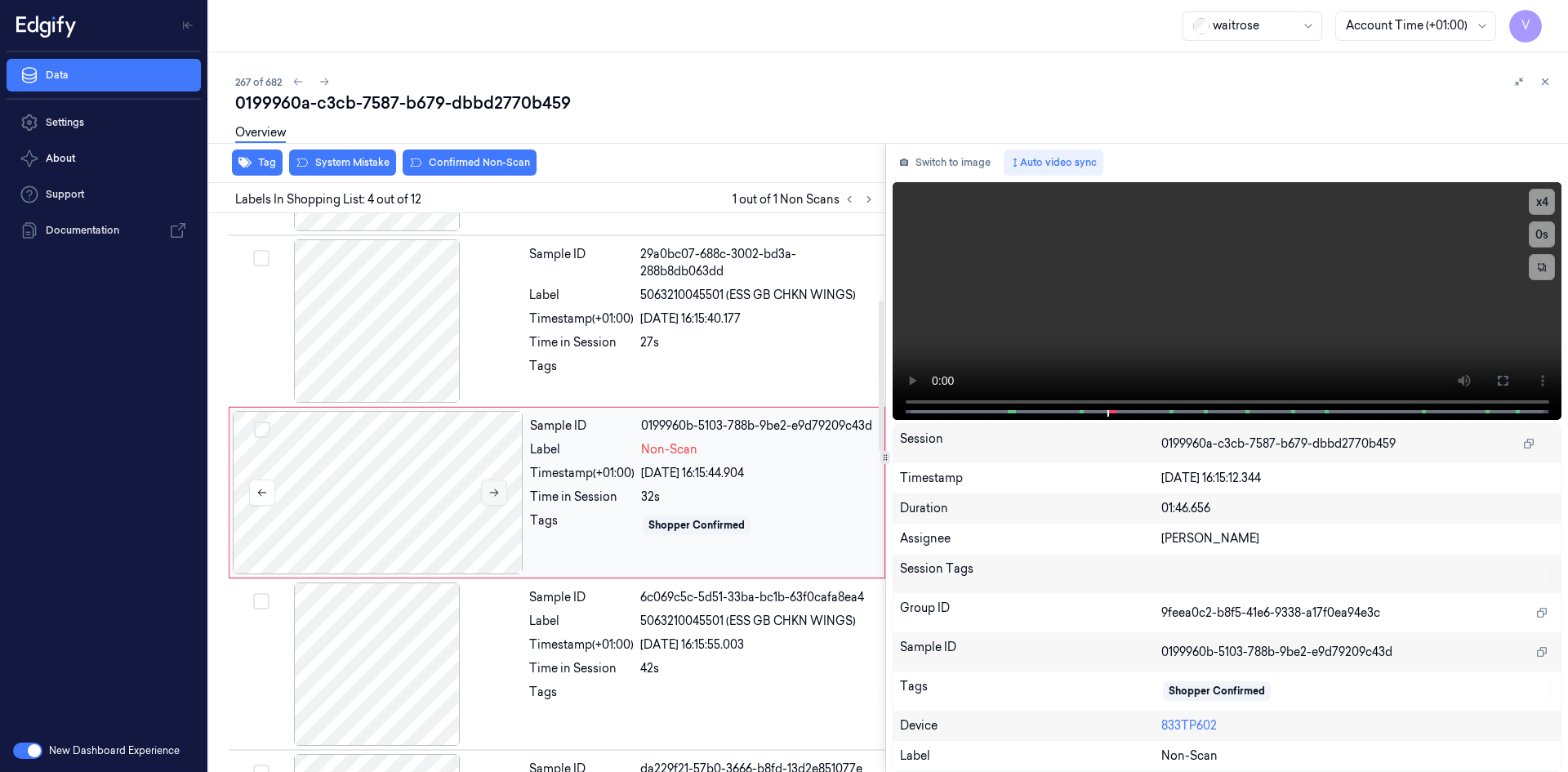
click at [498, 490] on icon at bounding box center [494, 492] width 12 height 12
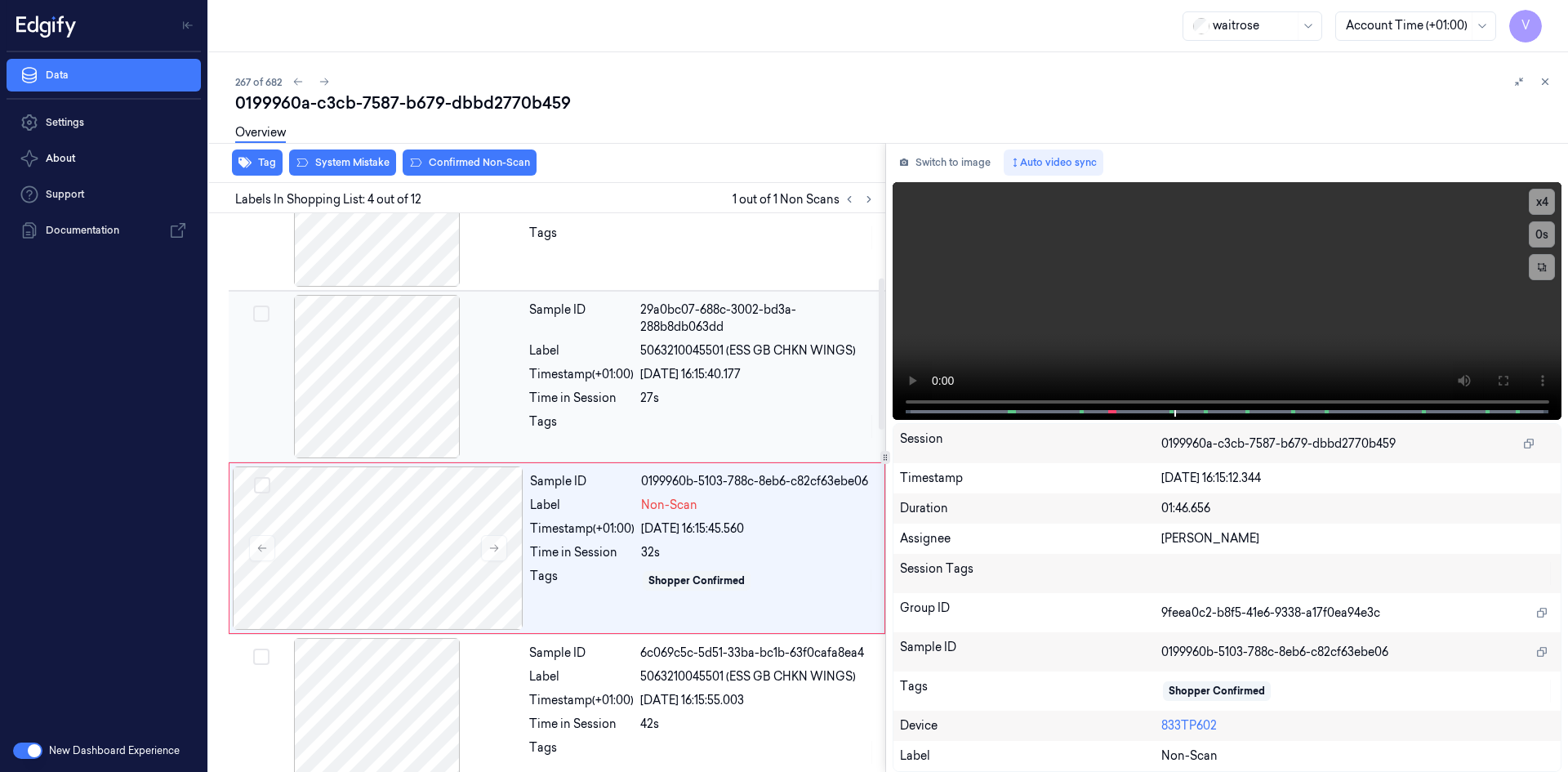
scroll to position [238, 0]
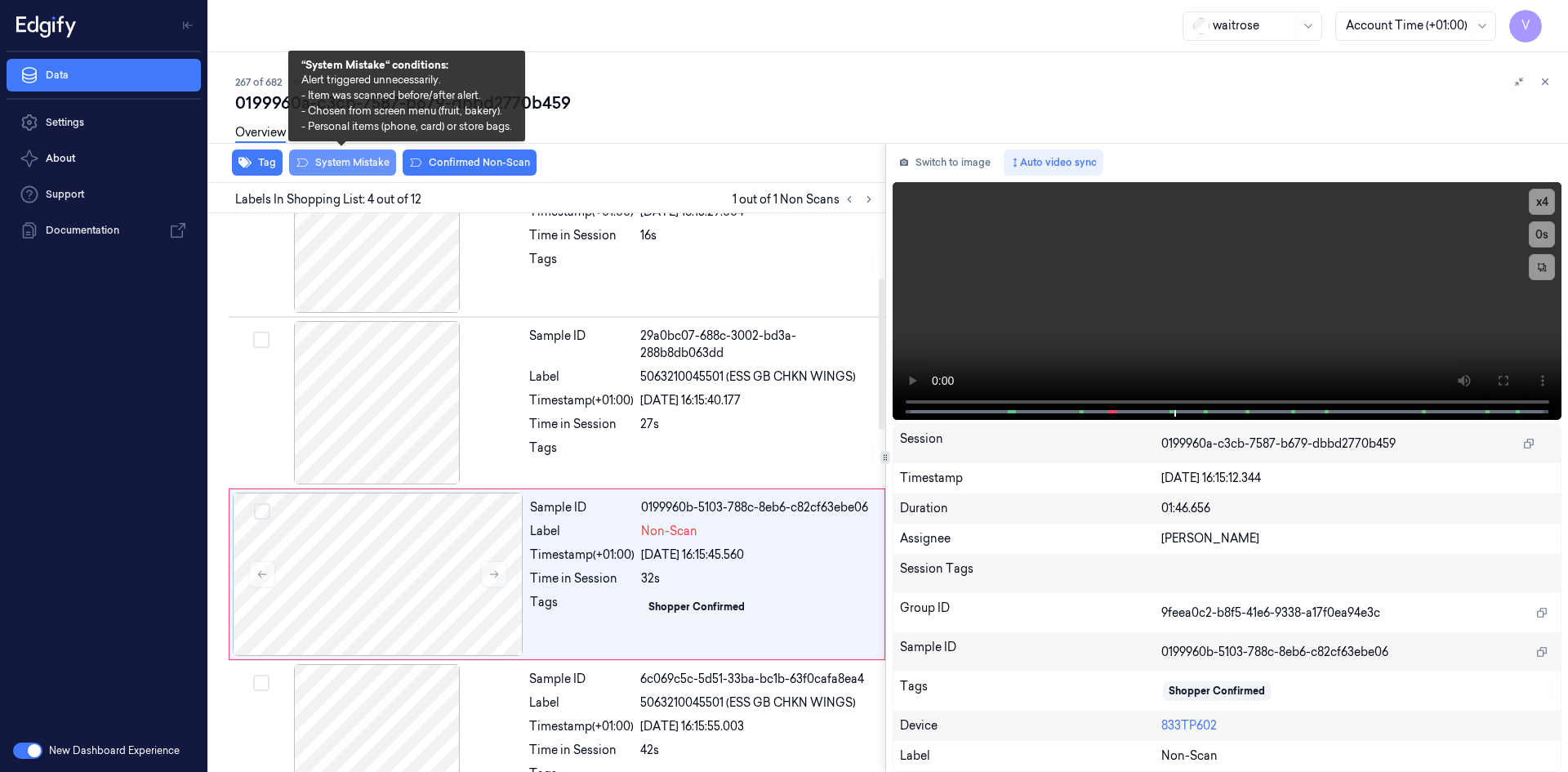
click at [353, 160] on button "System Mistake" at bounding box center [342, 163] width 107 height 26
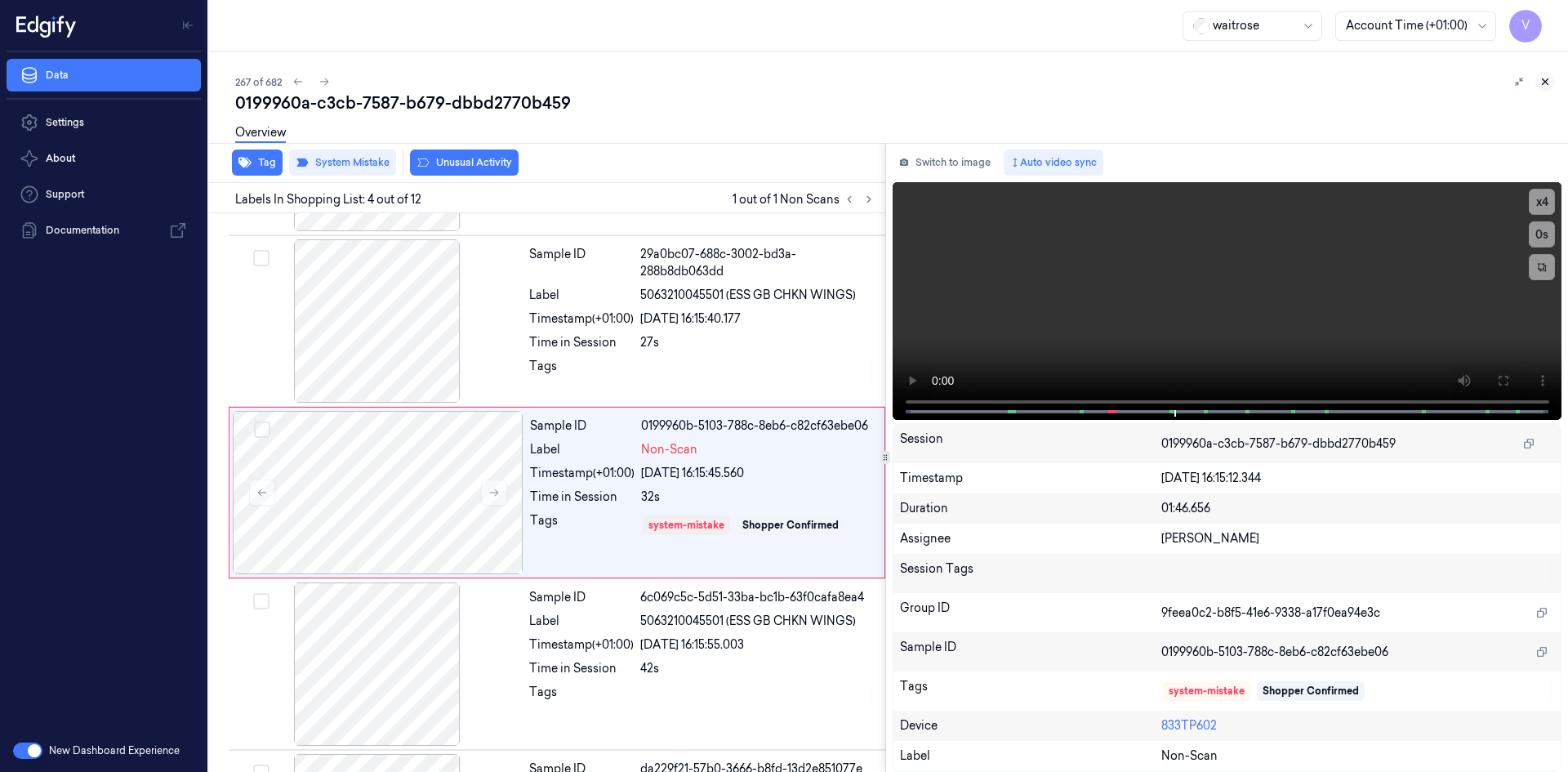
click at [1547, 82] on icon at bounding box center [1545, 81] width 12 height 12
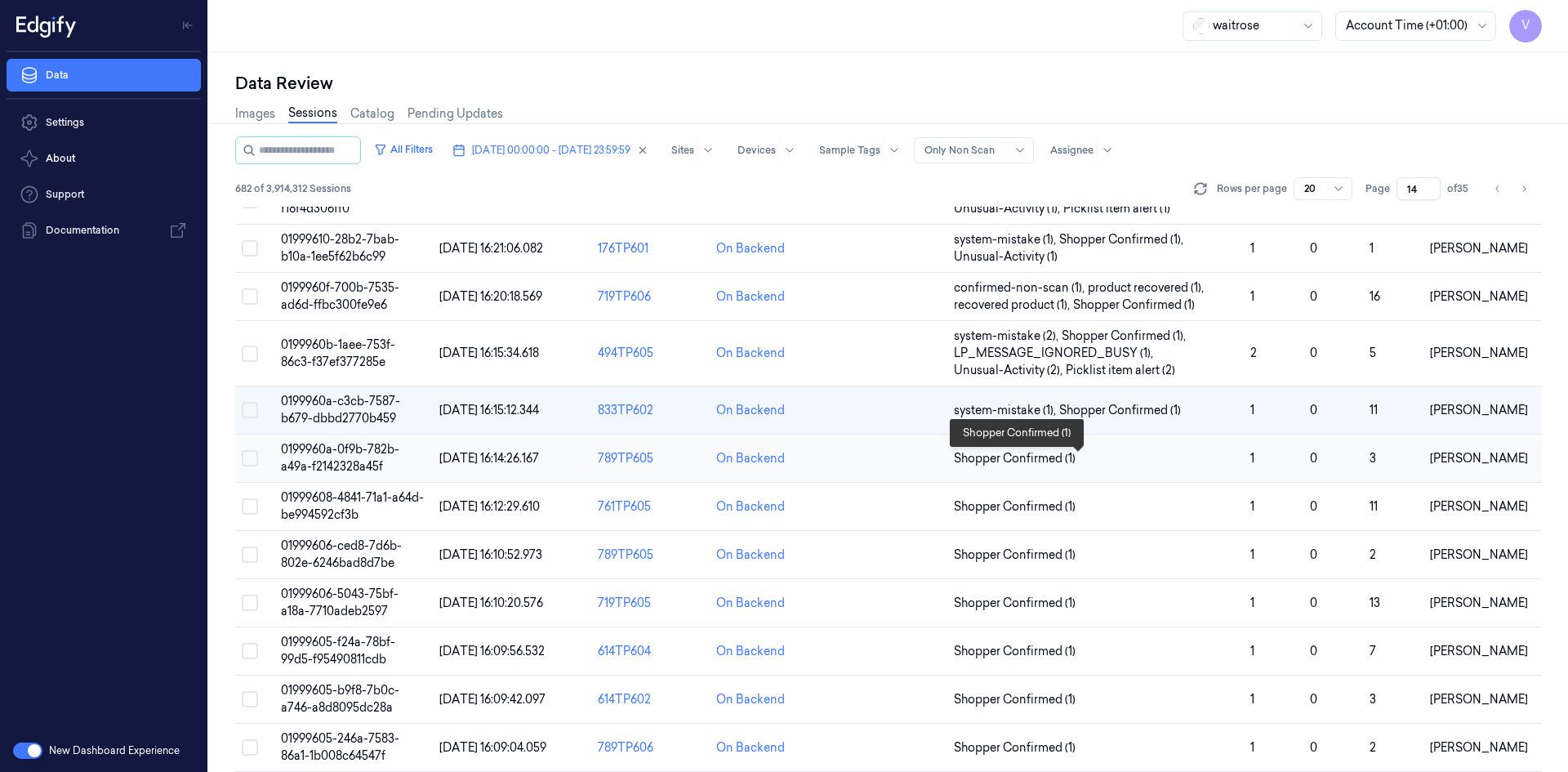
scroll to position [163, 0]
click at [348, 500] on span "01999608-4841-71a1-a64d-be994592cf3b" at bounding box center [352, 505] width 143 height 32
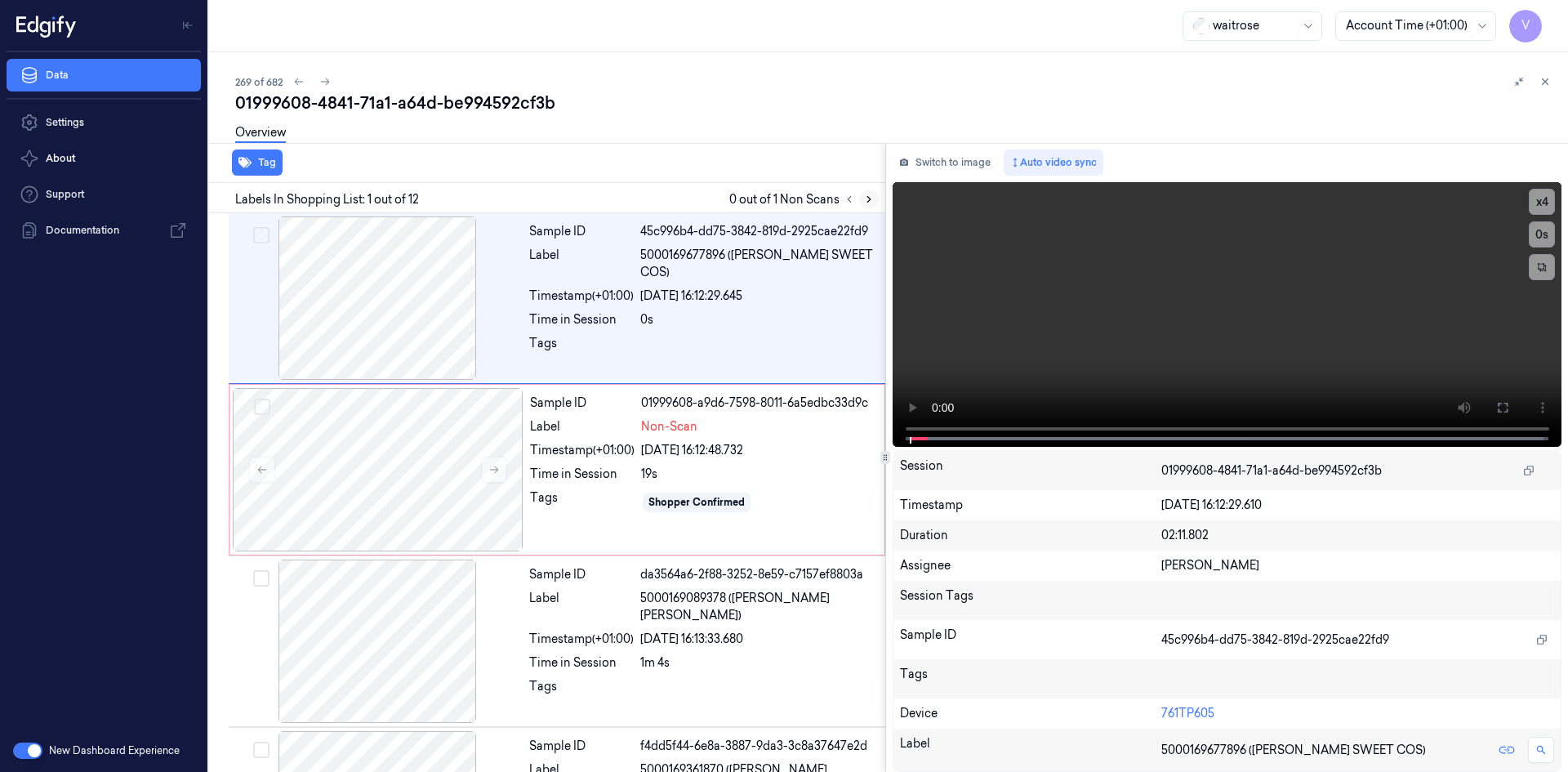
click at [871, 201] on icon at bounding box center [868, 199] width 12 height 12
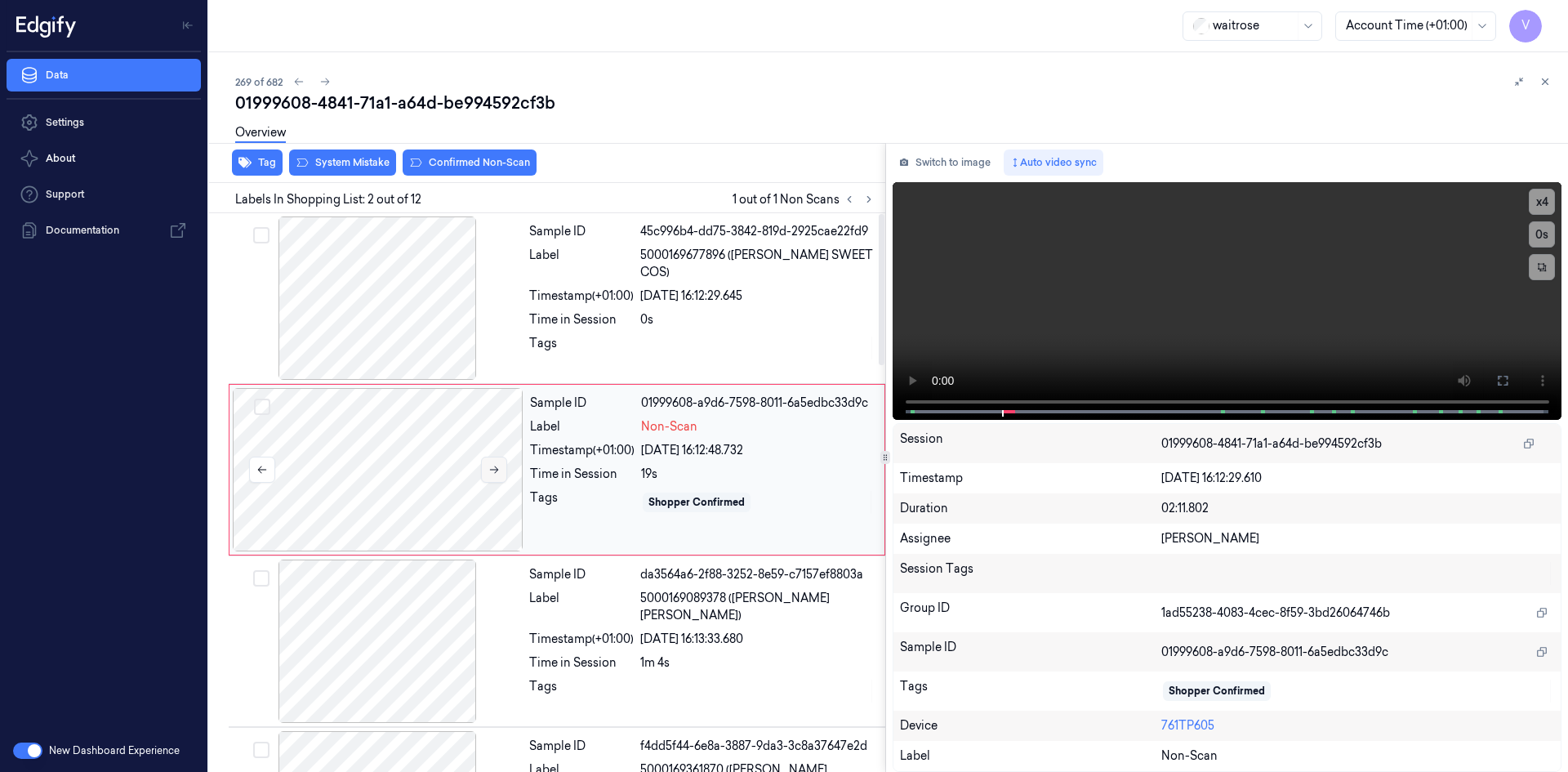
click at [490, 467] on icon at bounding box center [494, 470] width 12 height 12
click at [496, 468] on icon at bounding box center [494, 470] width 12 height 12
click at [494, 469] on icon at bounding box center [494, 470] width 12 height 12
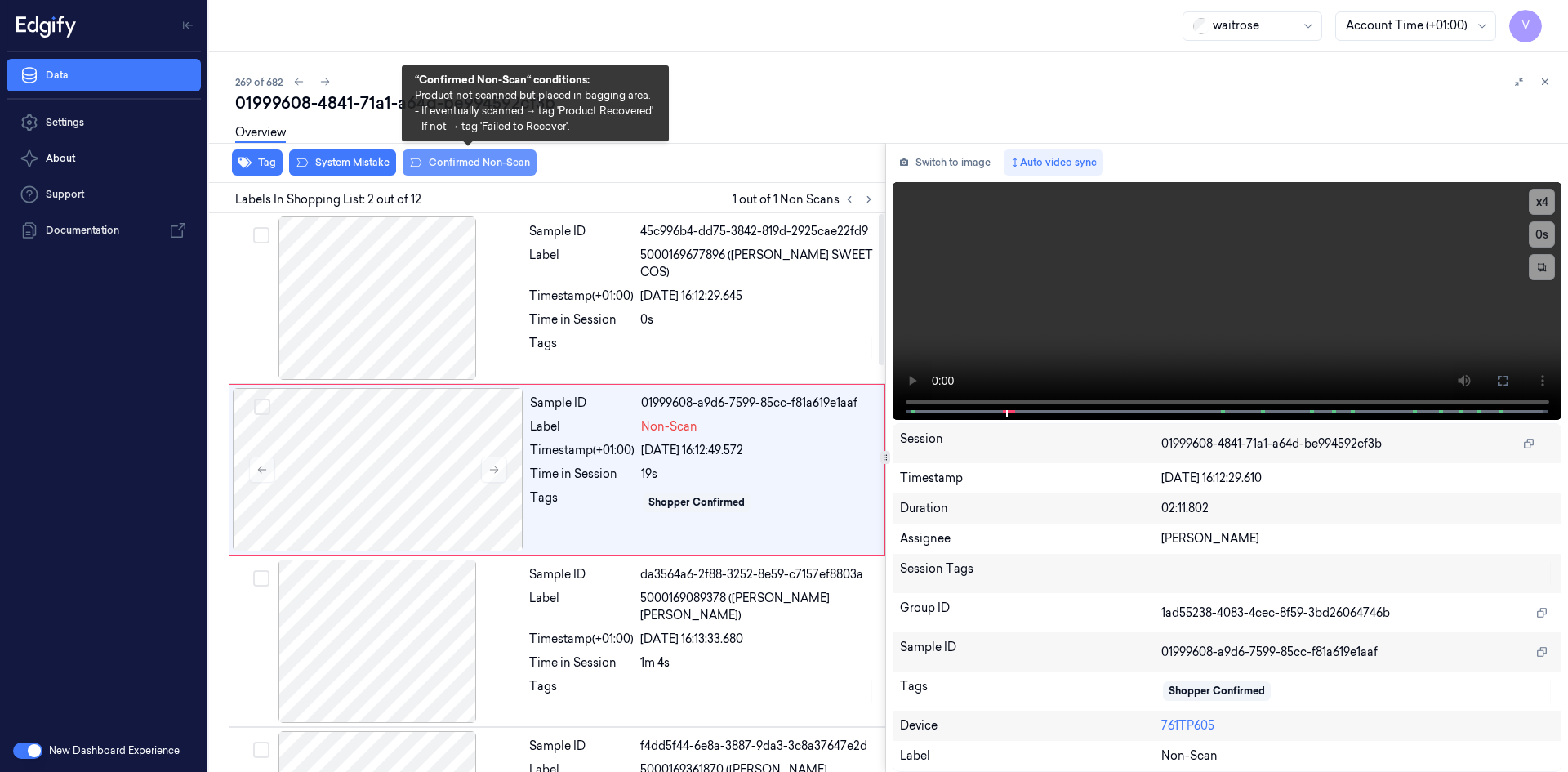
click at [450, 159] on button "Confirmed Non-Scan" at bounding box center [469, 163] width 134 height 26
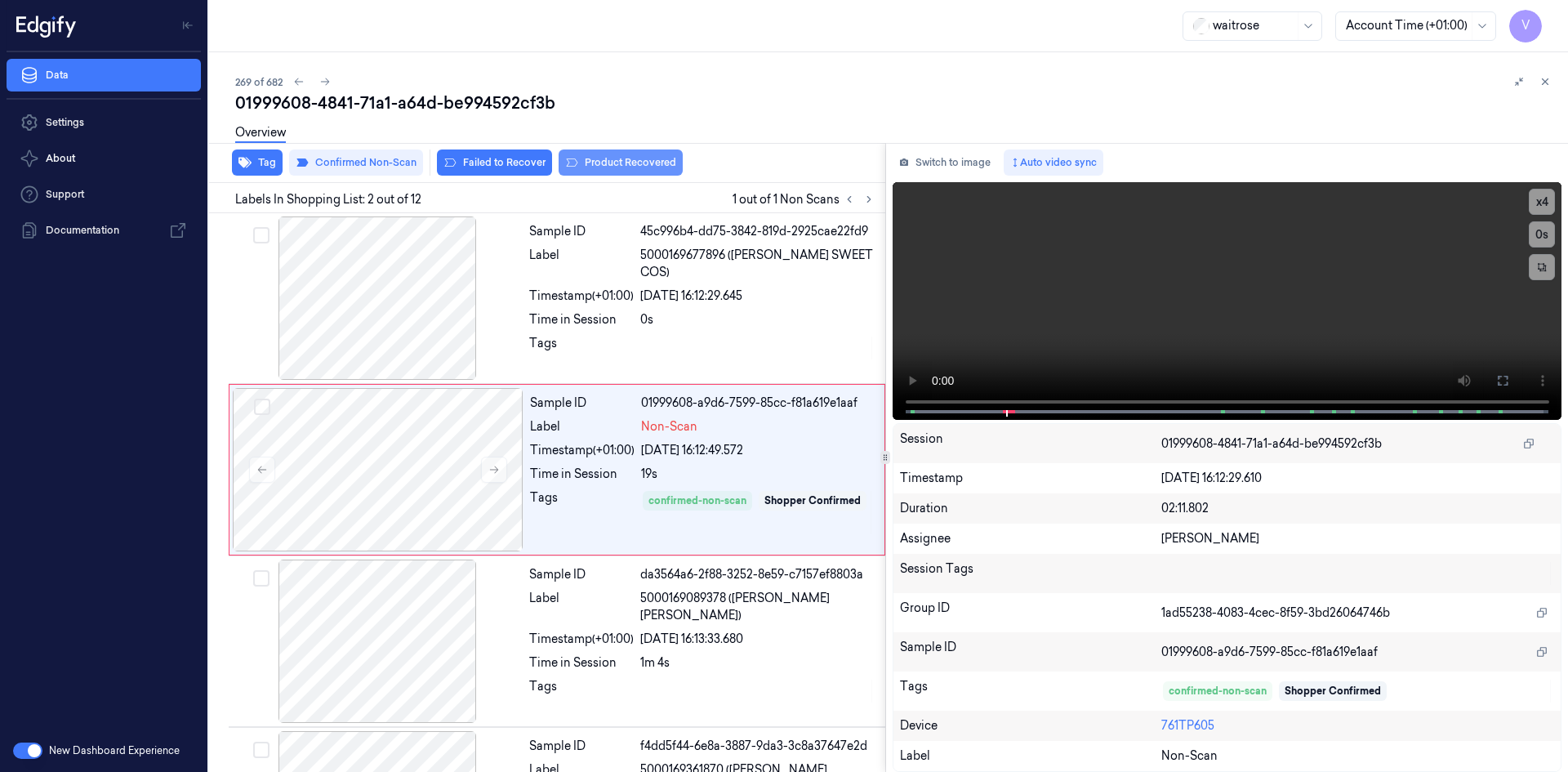
click at [614, 166] on button "Product Recovered" at bounding box center [621, 163] width 125 height 26
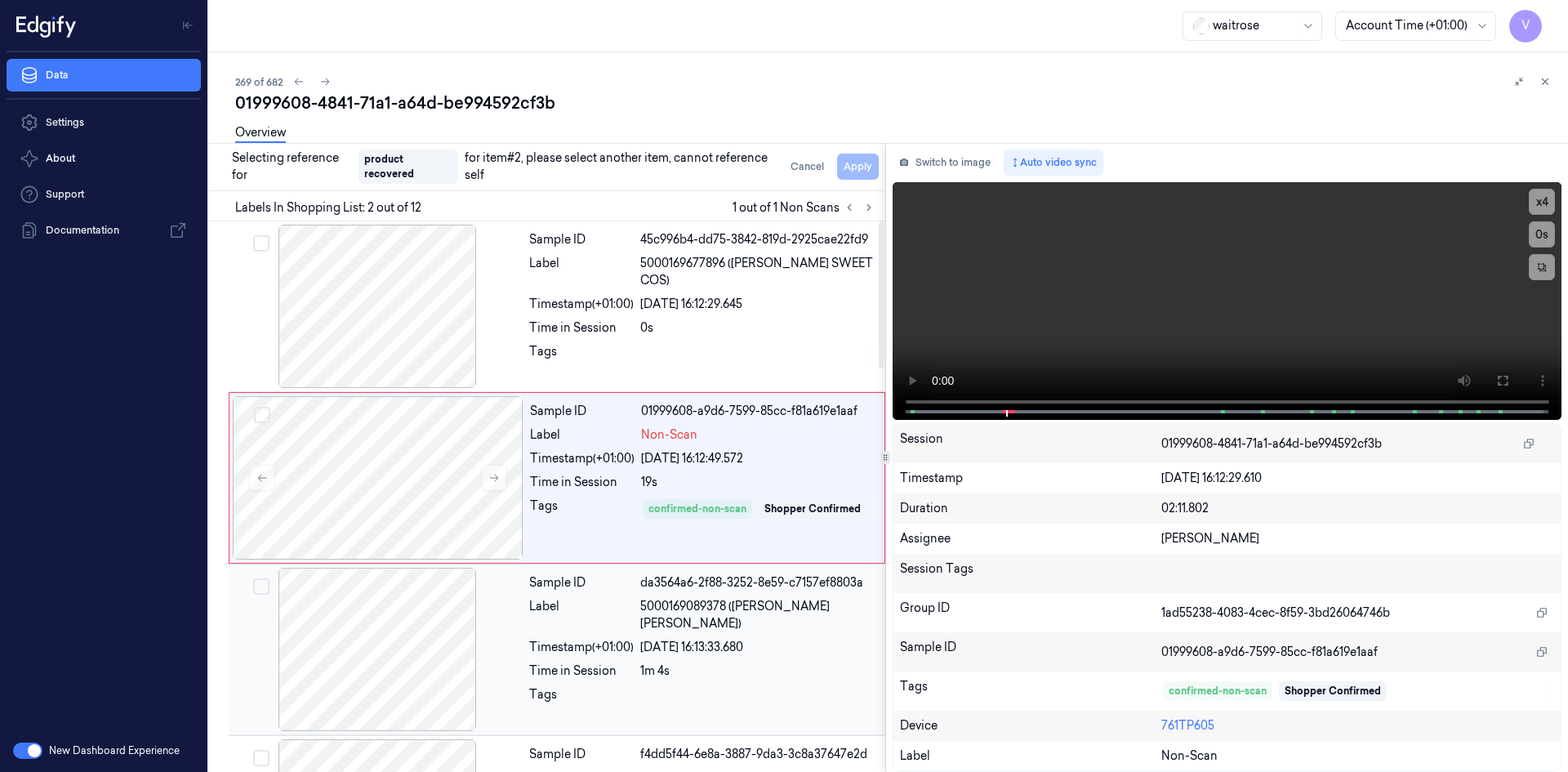
click at [441, 637] on div at bounding box center [377, 649] width 291 height 163
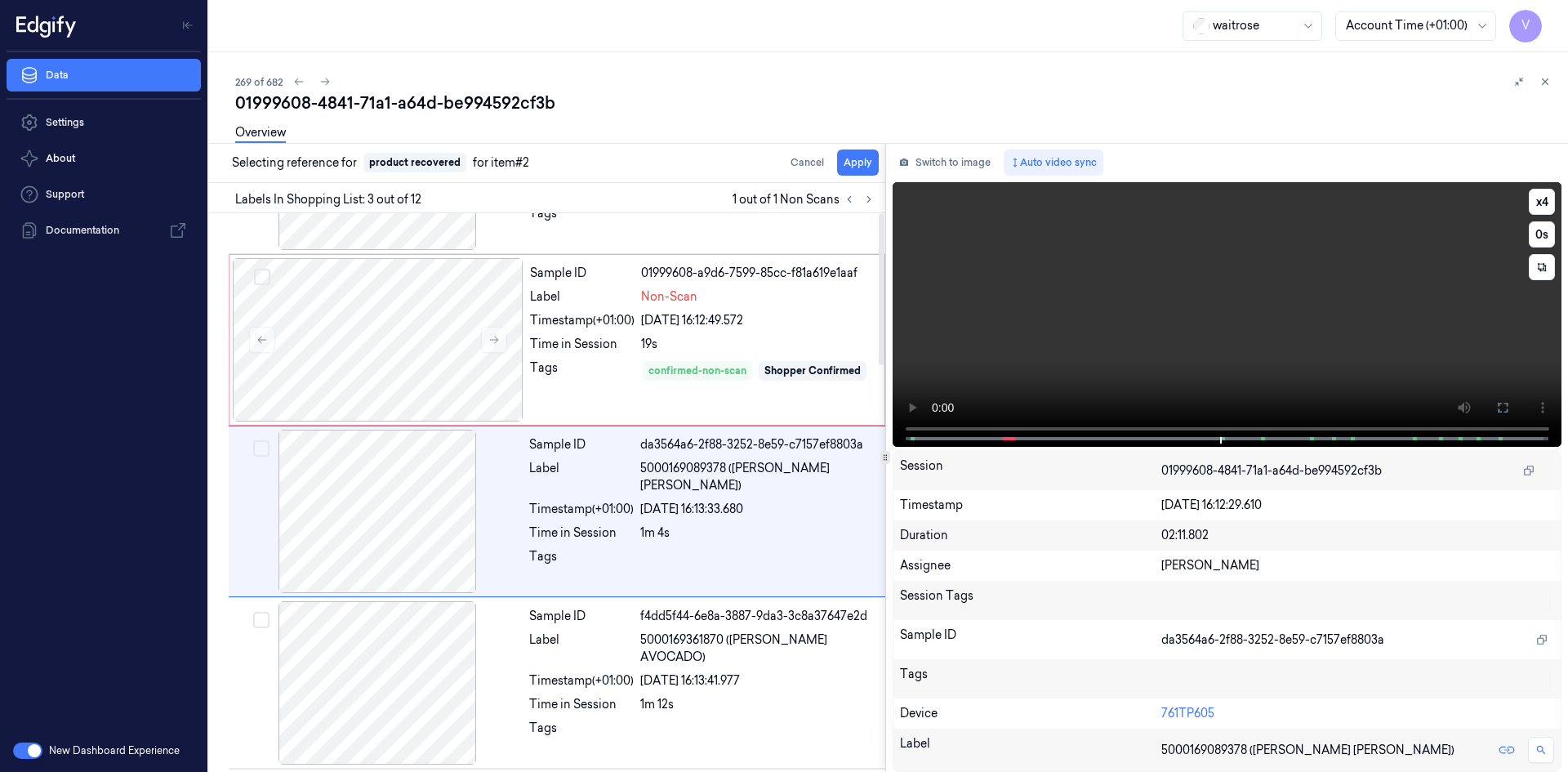
scroll to position [149, 0]
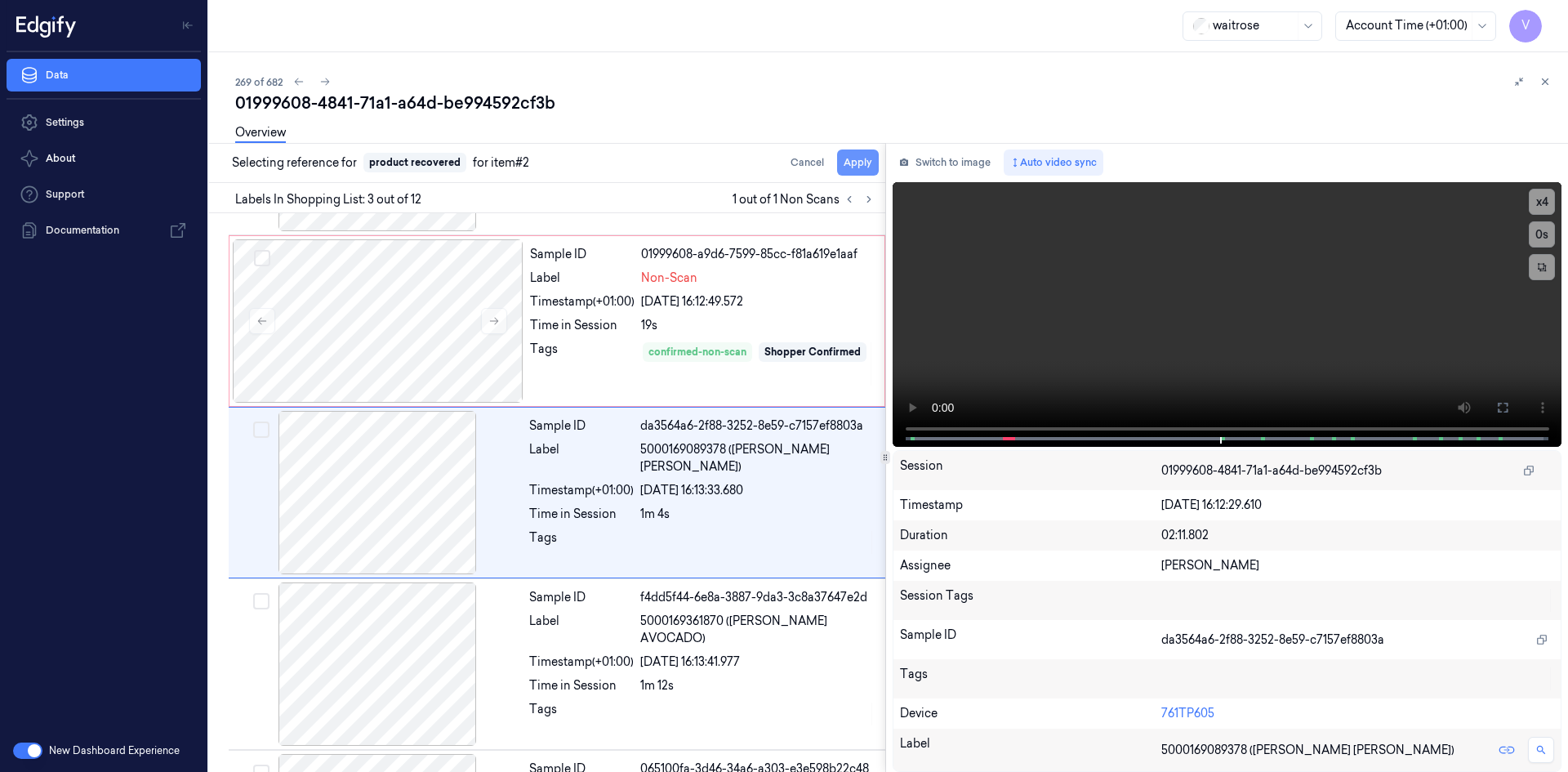
click at [863, 163] on button "Apply" at bounding box center [858, 163] width 42 height 26
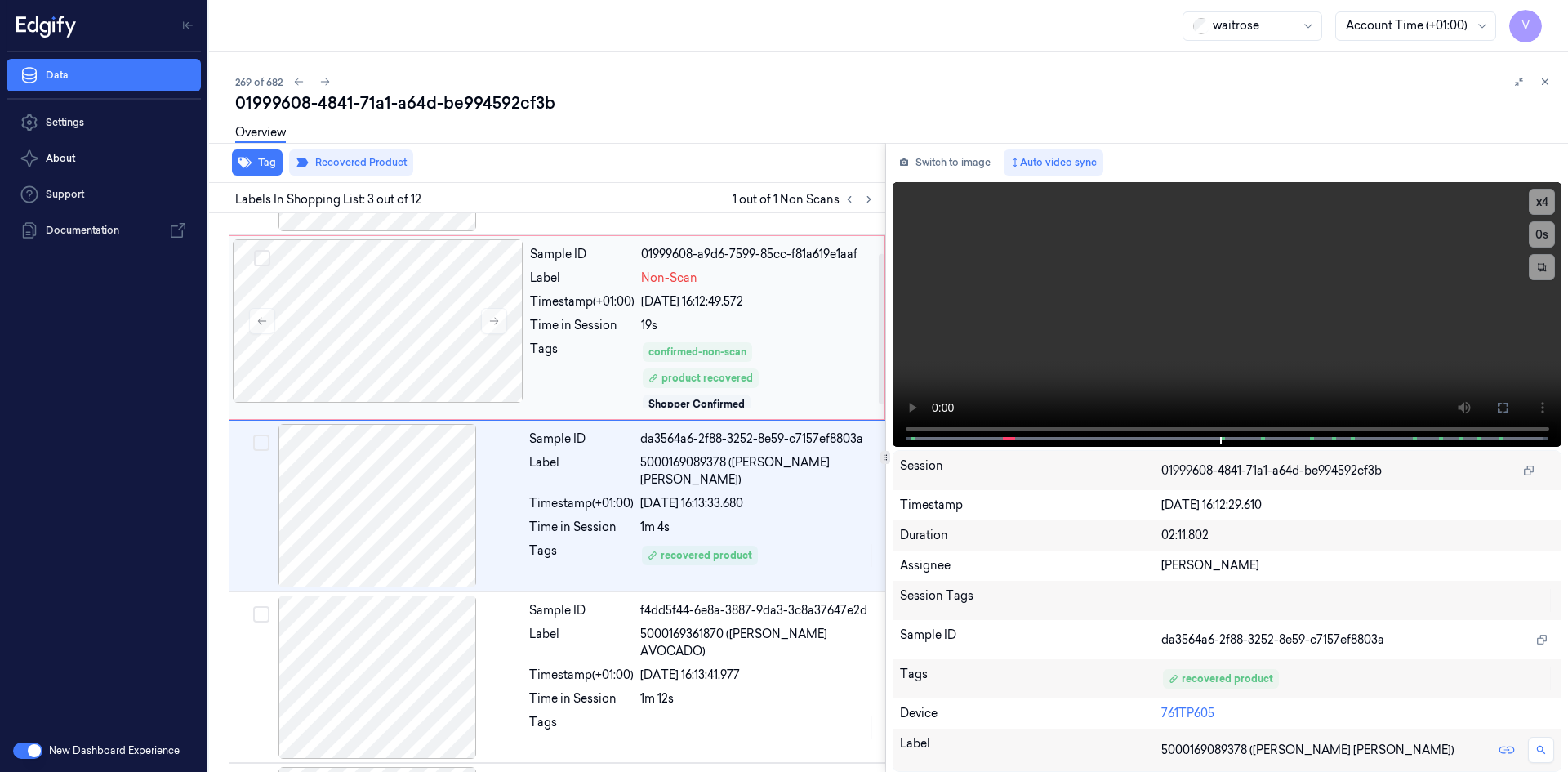
scroll to position [162, 0]
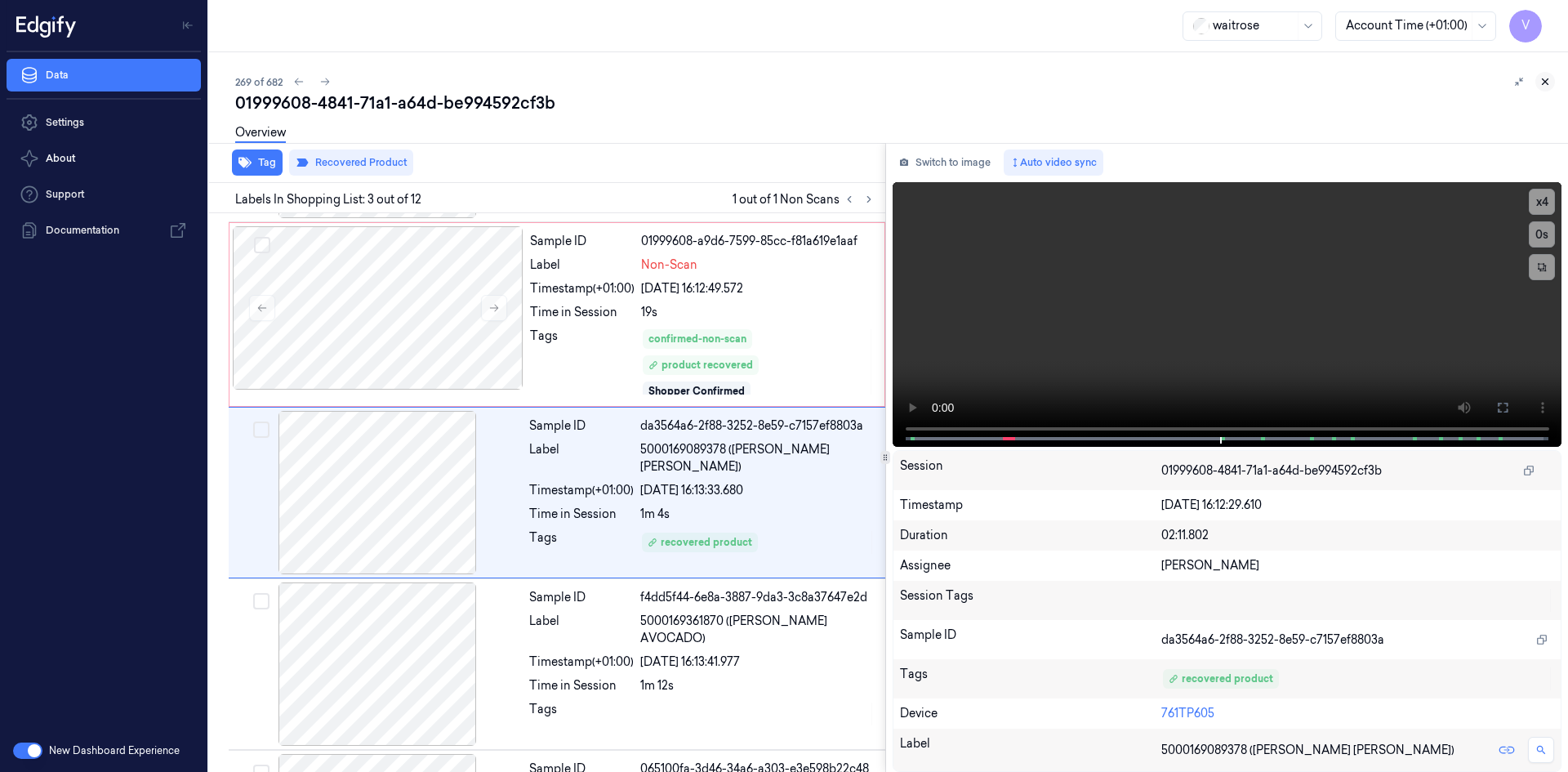
click at [1541, 77] on icon at bounding box center [1545, 81] width 12 height 12
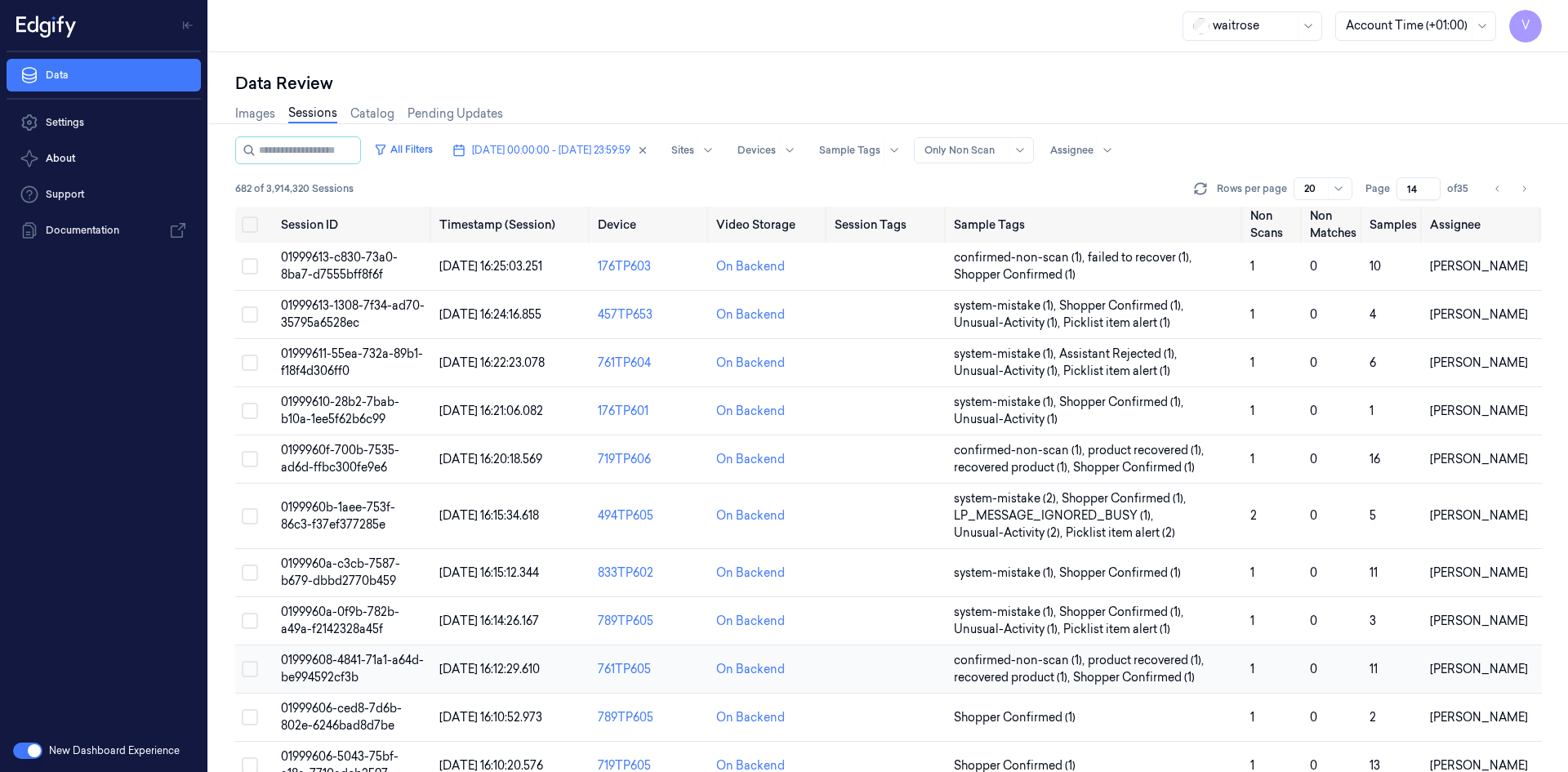
scroll to position [245, 0]
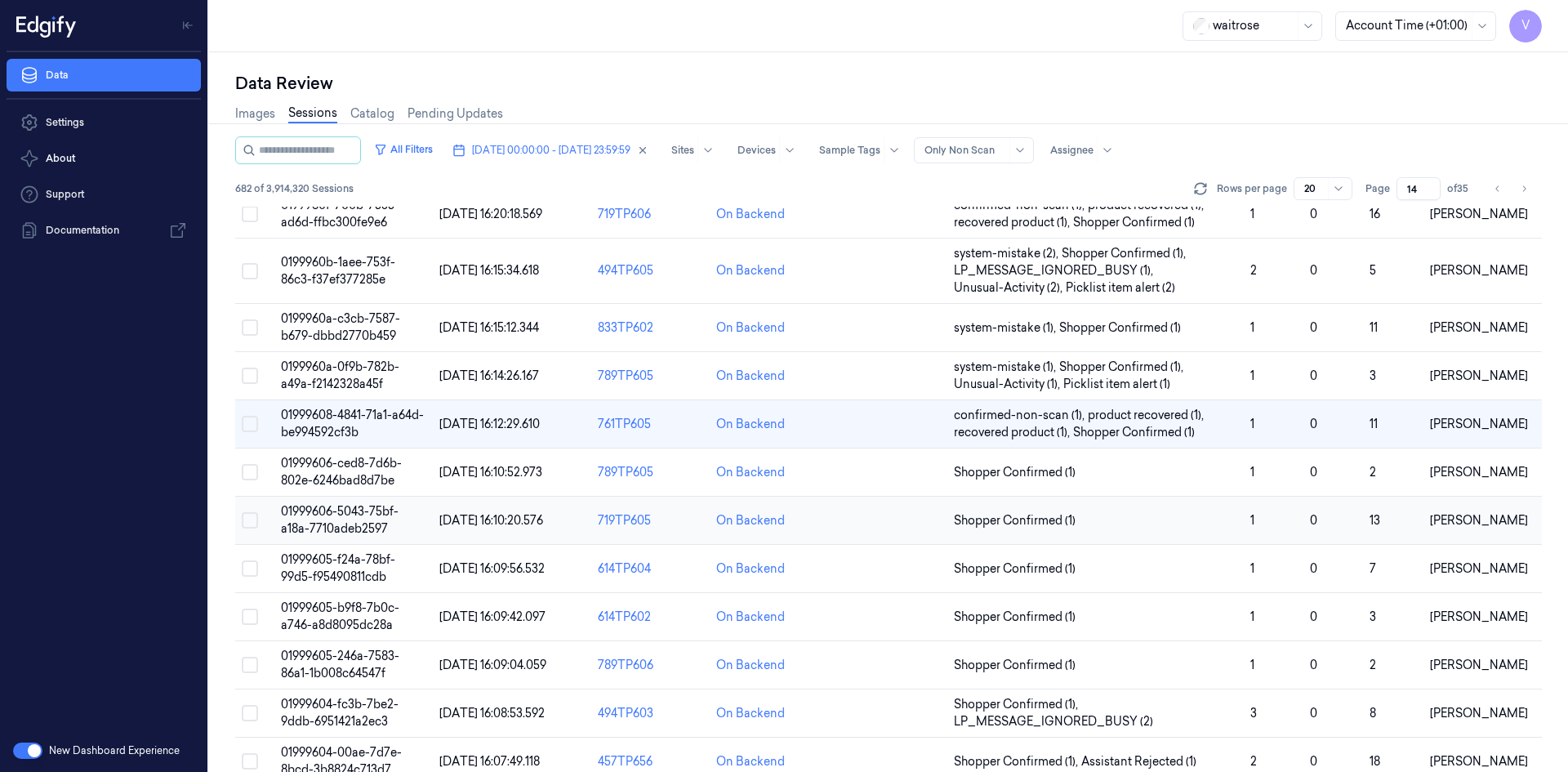
click at [342, 519] on td "01999606-5043-75bf-a18a-7710adeb2597" at bounding box center [354, 520] width 159 height 48
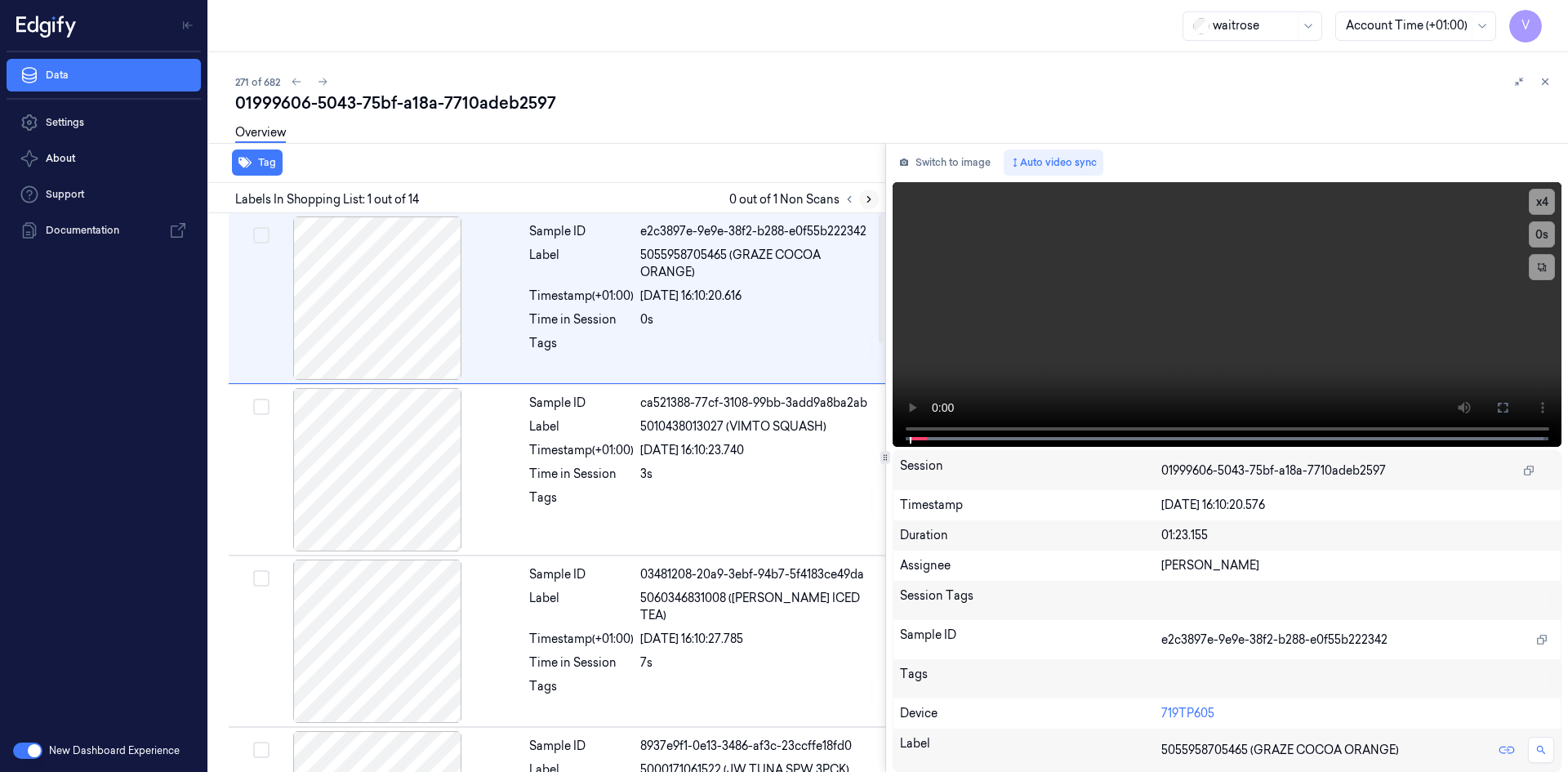
click at [863, 199] on icon at bounding box center [868, 199] width 12 height 12
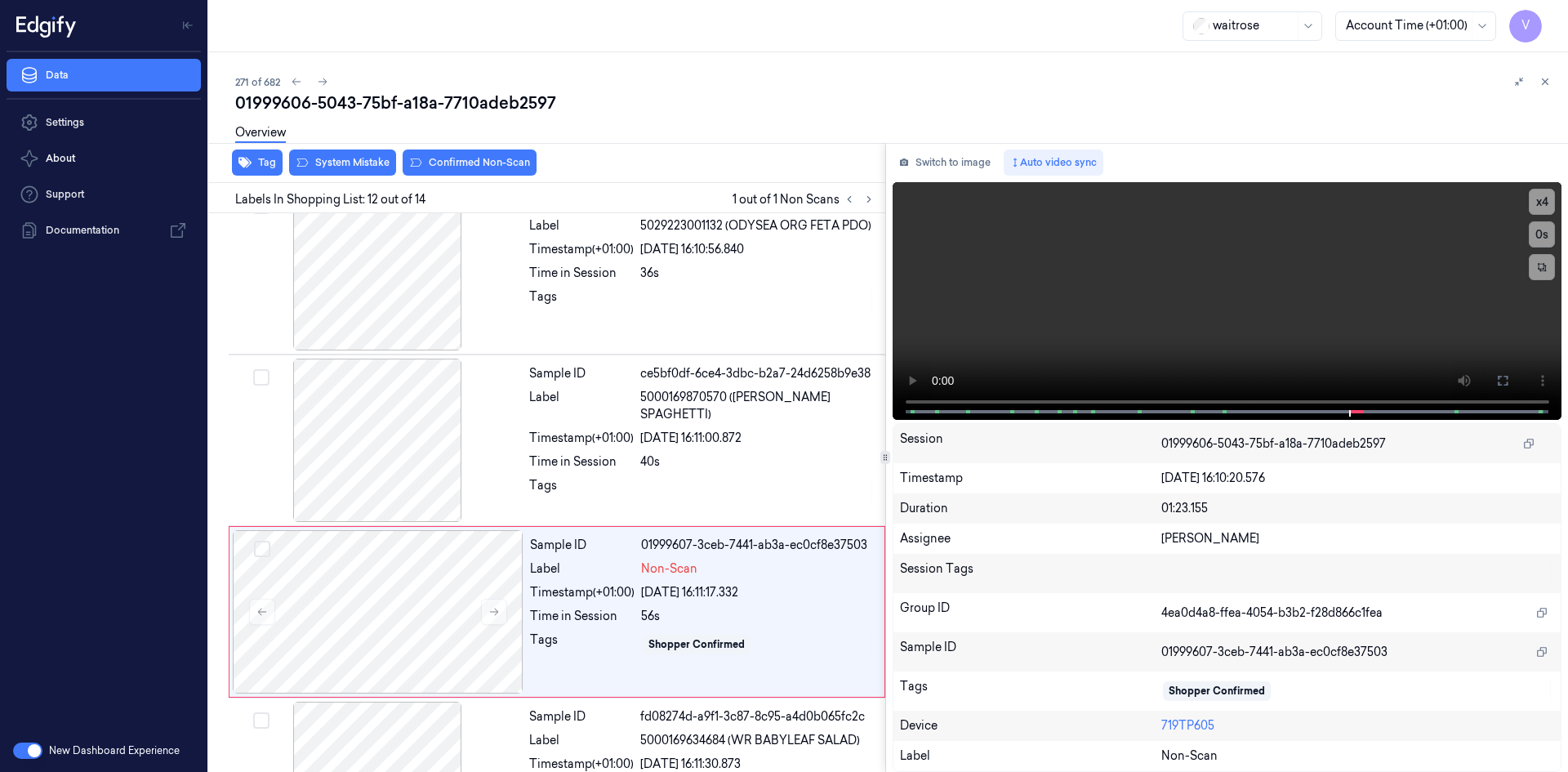
scroll to position [1693, 0]
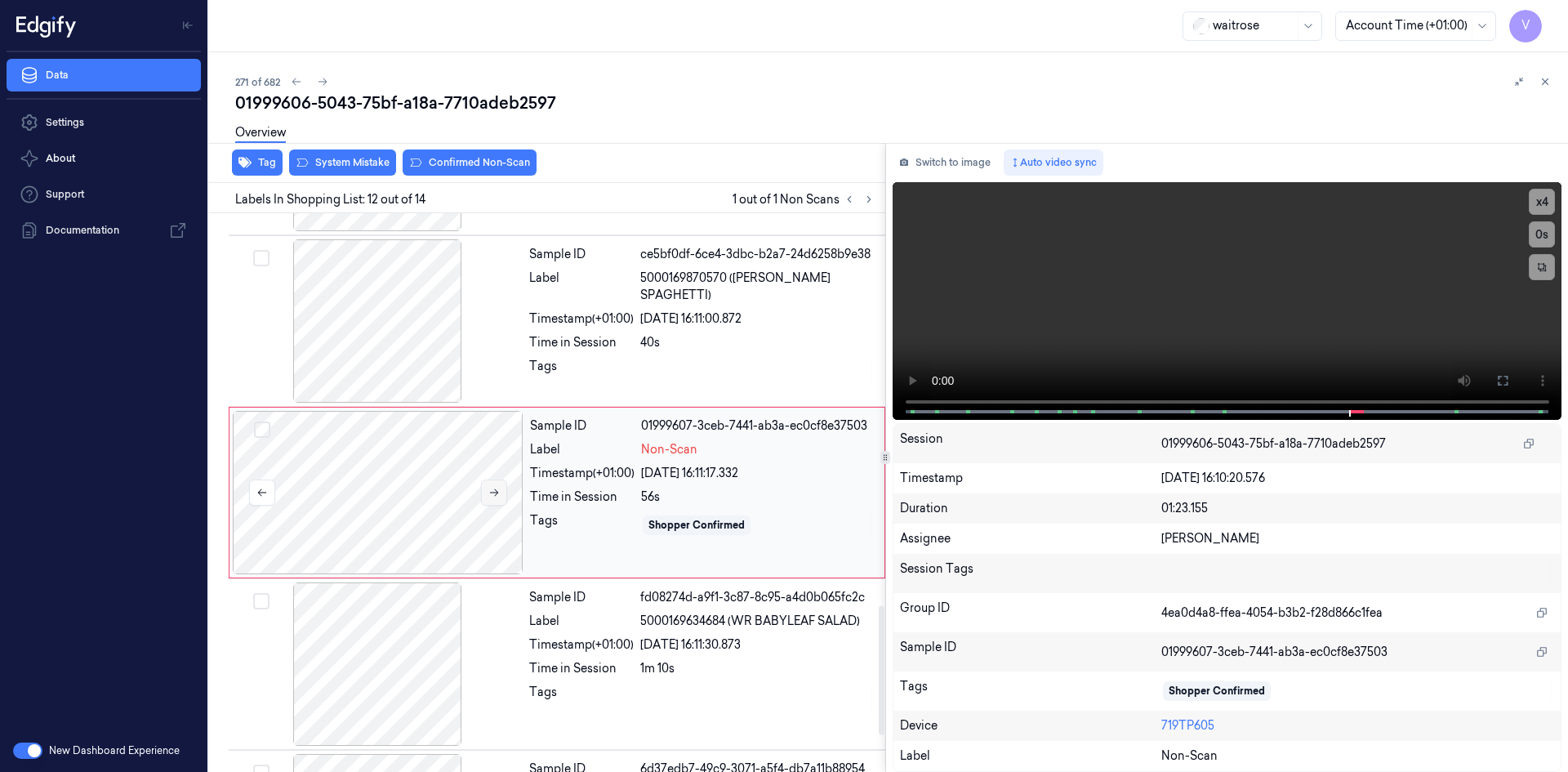
click at [491, 488] on icon at bounding box center [494, 492] width 12 height 12
click at [493, 488] on icon at bounding box center [494, 492] width 12 height 12
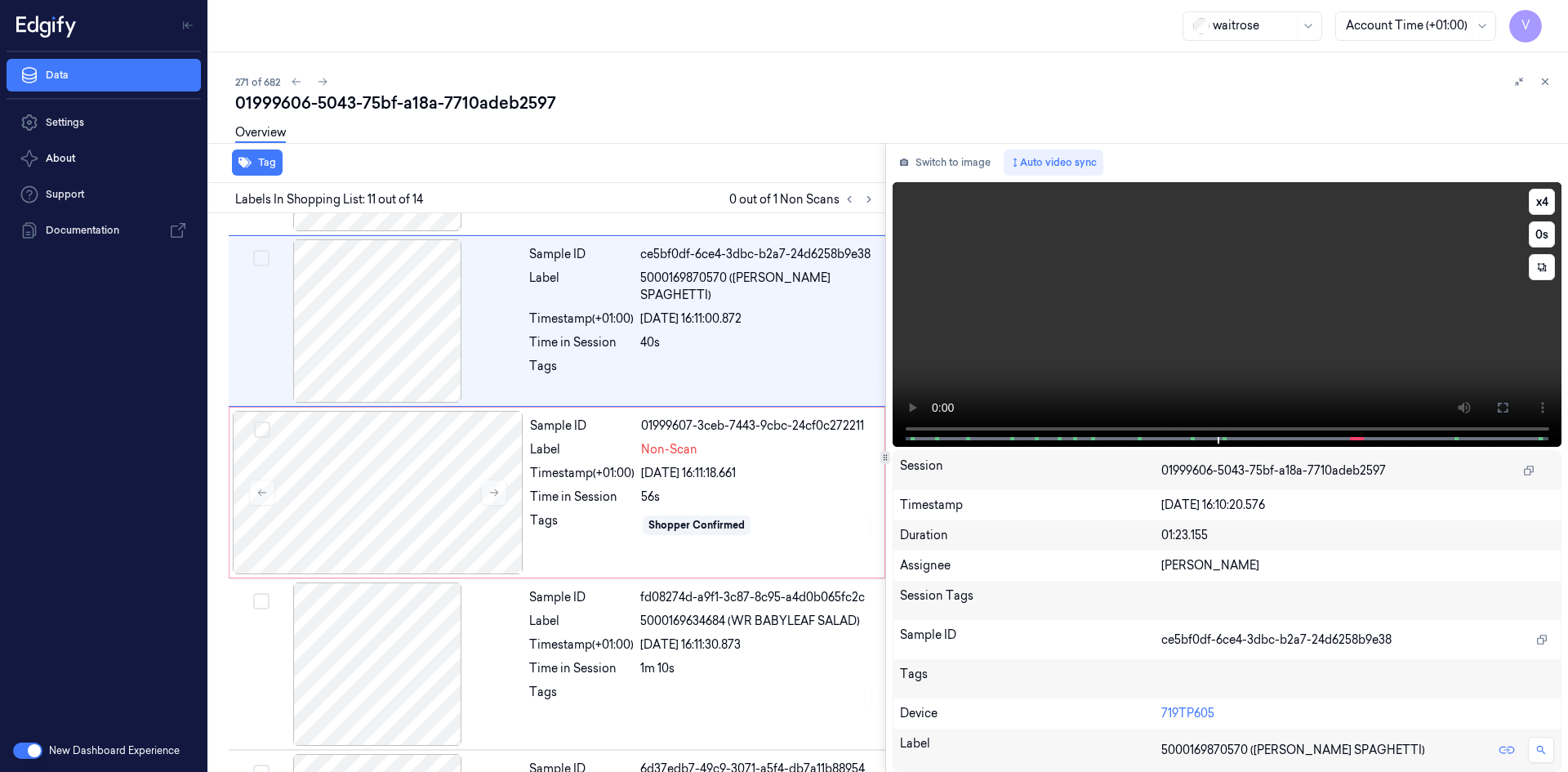
scroll to position [1521, 0]
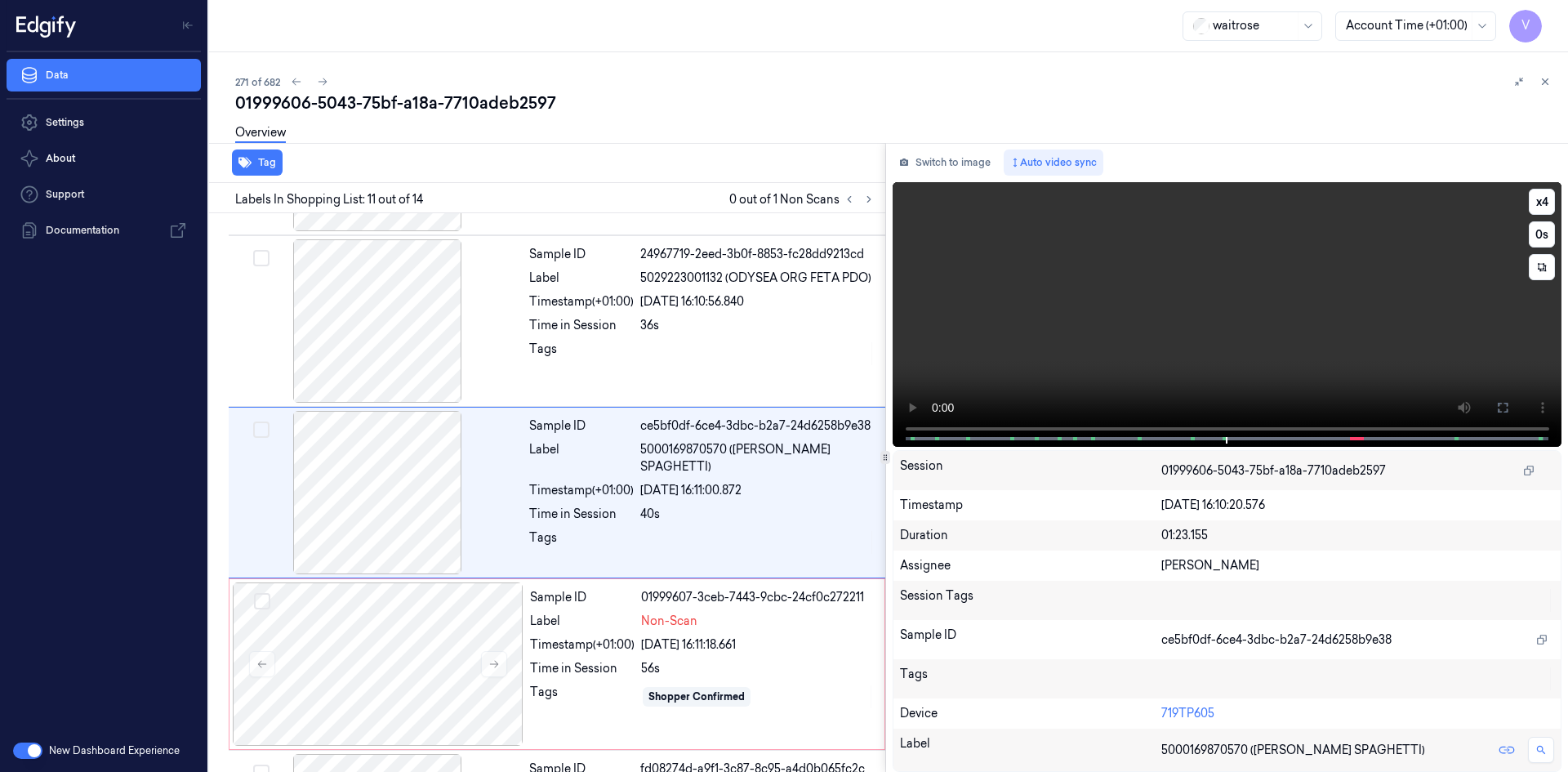
click at [914, 381] on video at bounding box center [1228, 314] width 670 height 265
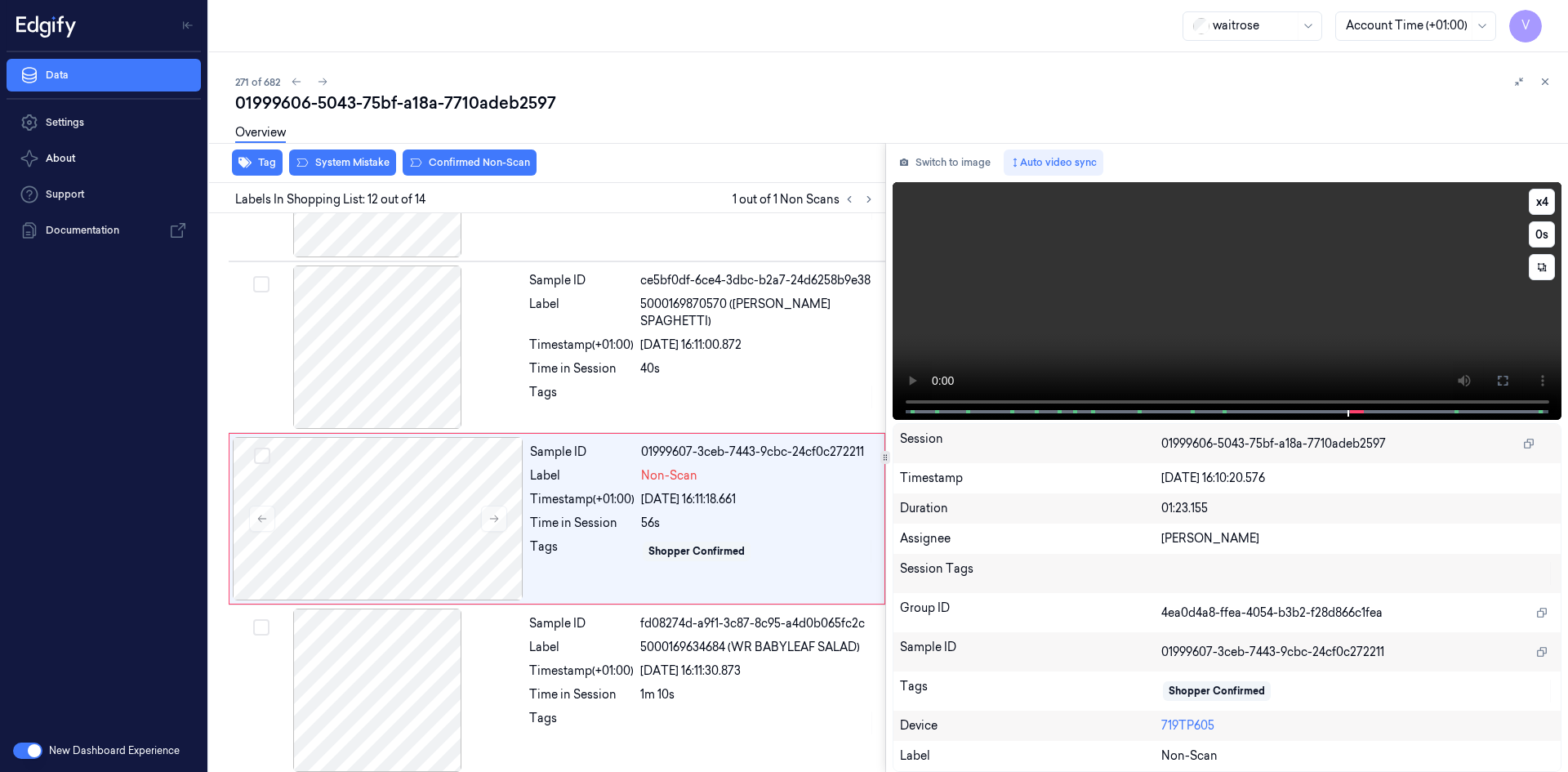
scroll to position [1693, 0]
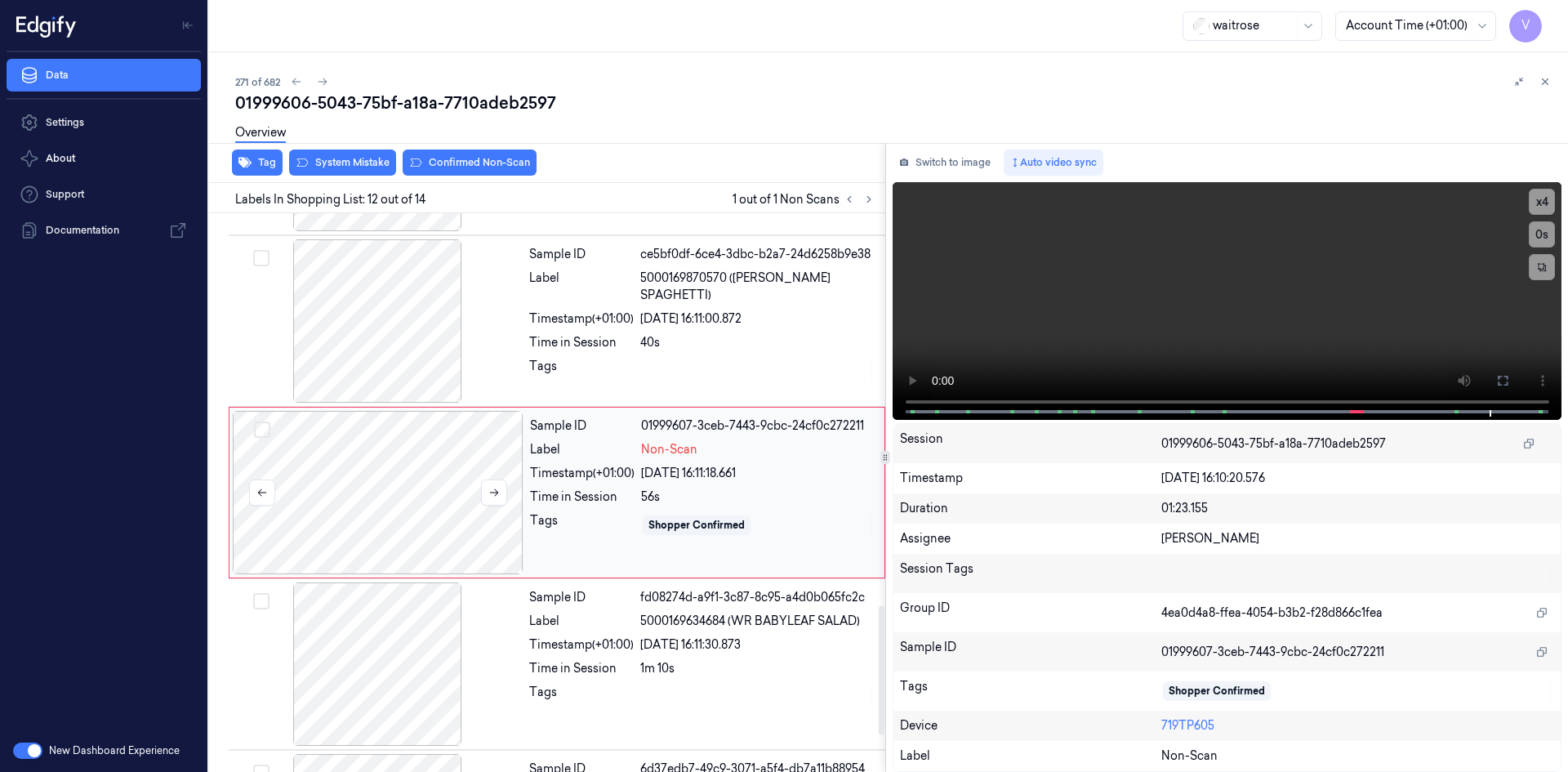
click at [389, 453] on div at bounding box center [378, 492] width 291 height 163
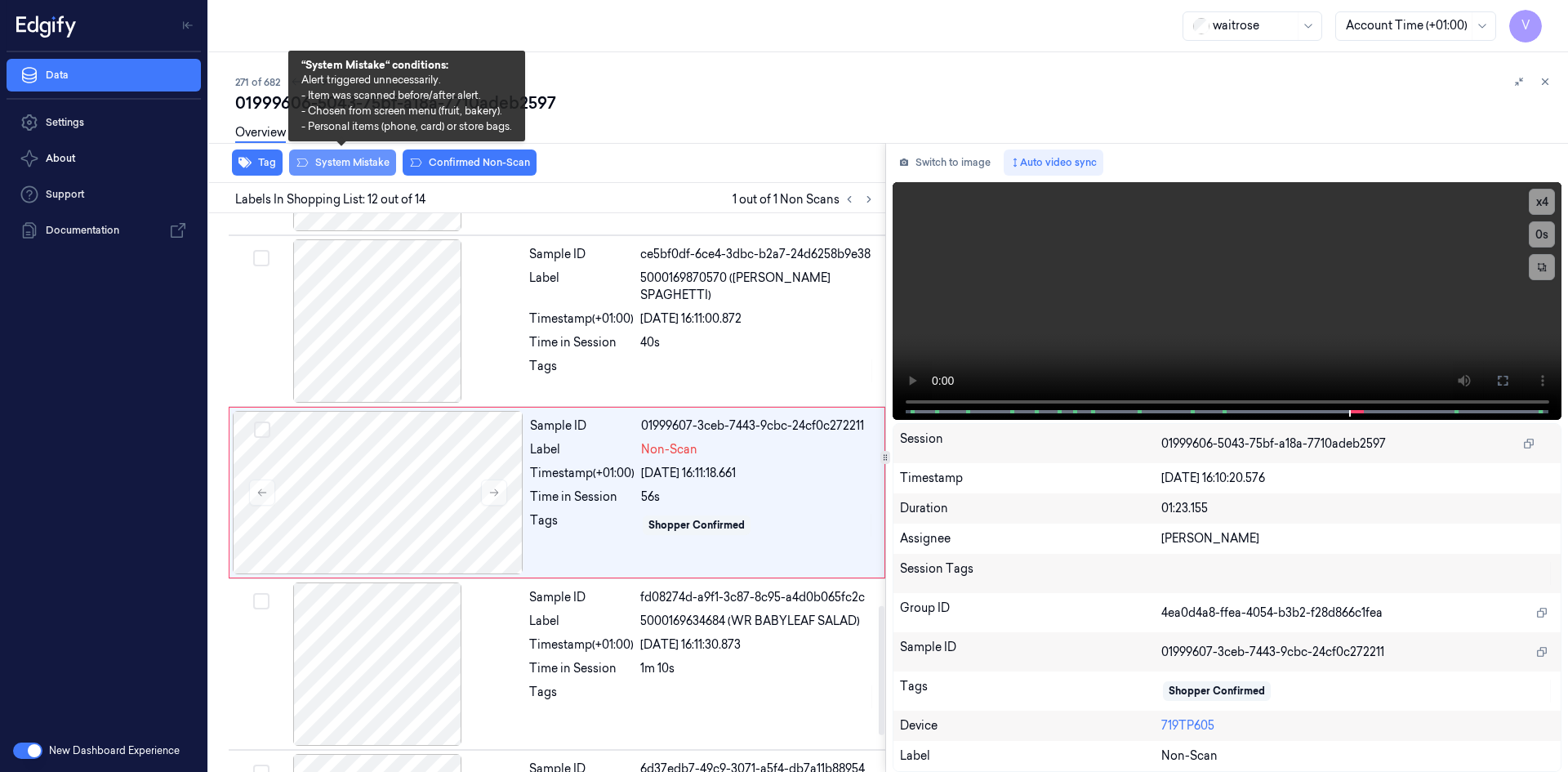
click at [365, 165] on button "System Mistake" at bounding box center [342, 163] width 107 height 26
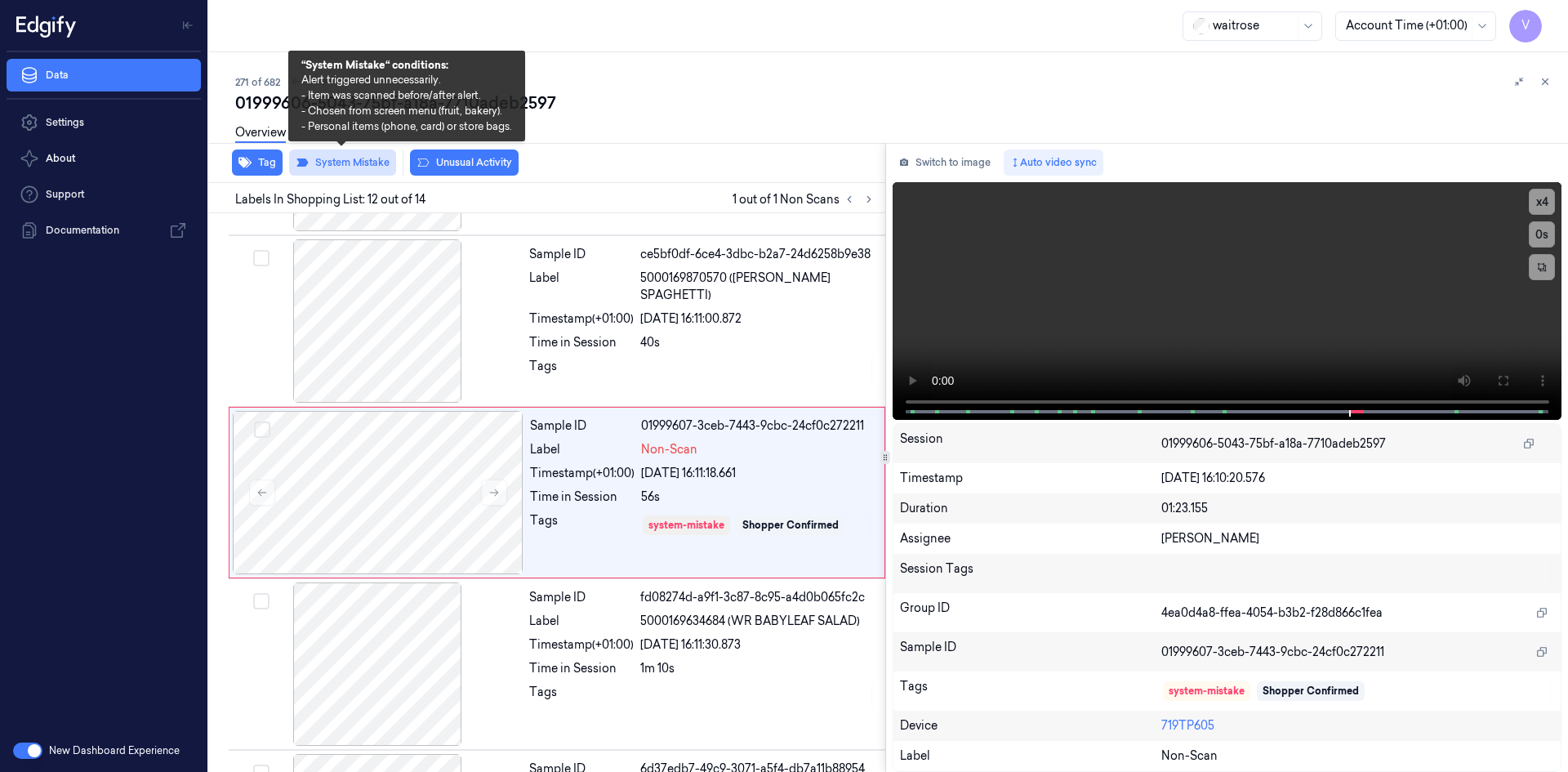
click at [361, 160] on button "System Mistake" at bounding box center [342, 163] width 107 height 26
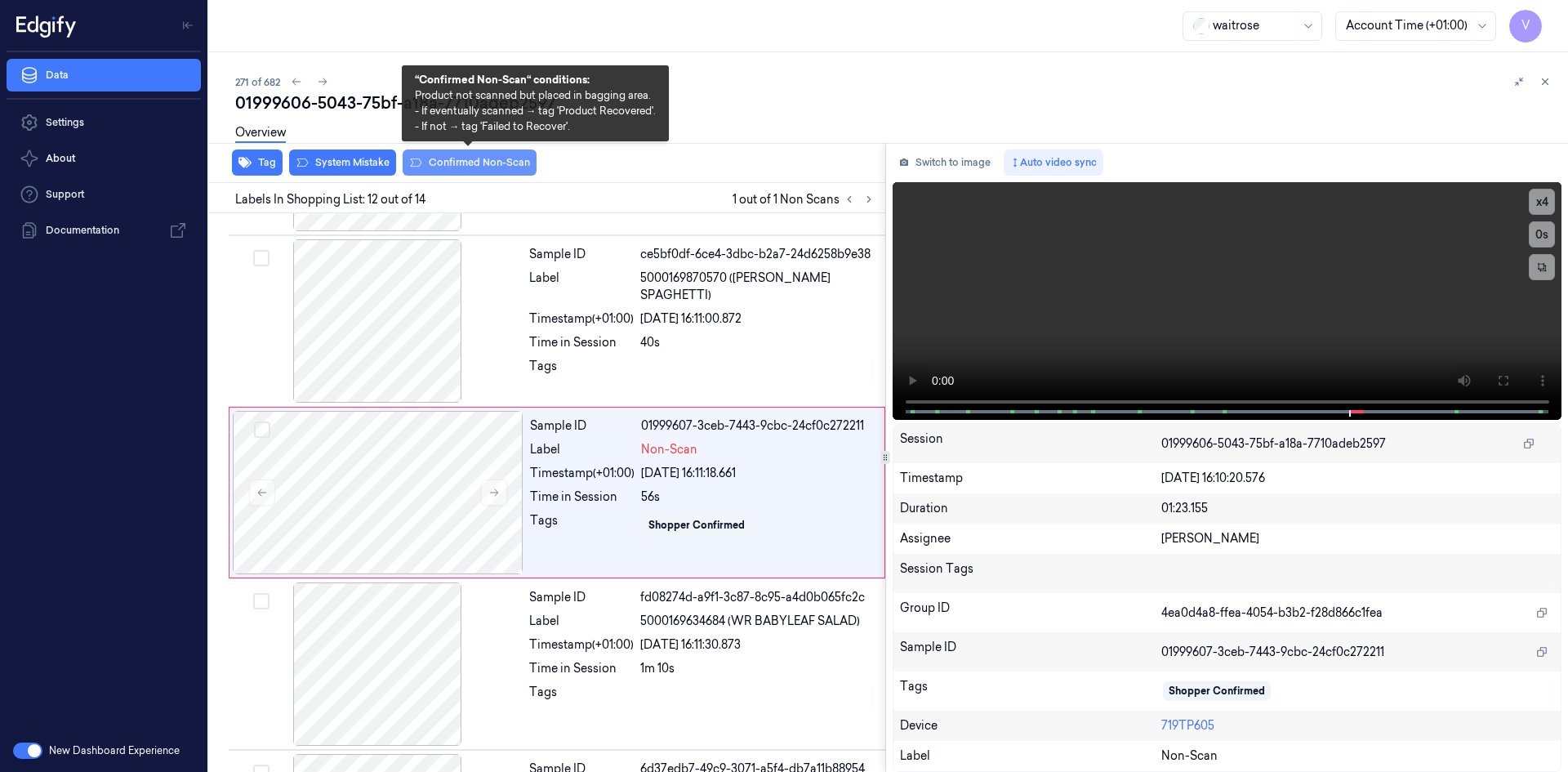
click at [476, 159] on button "Confirmed Non-Scan" at bounding box center [469, 163] width 134 height 26
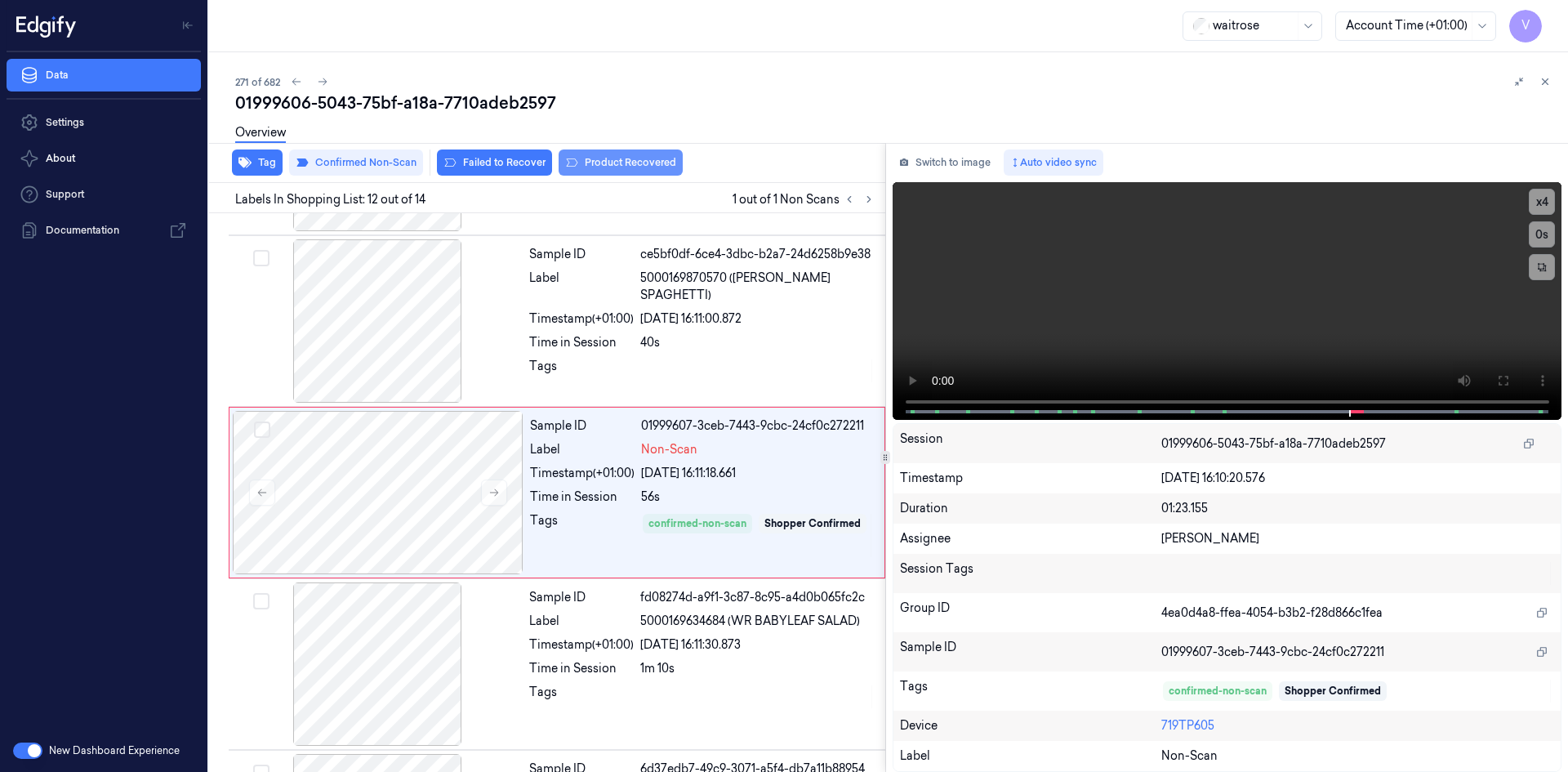
click at [608, 159] on button "Product Recovered" at bounding box center [621, 163] width 125 height 26
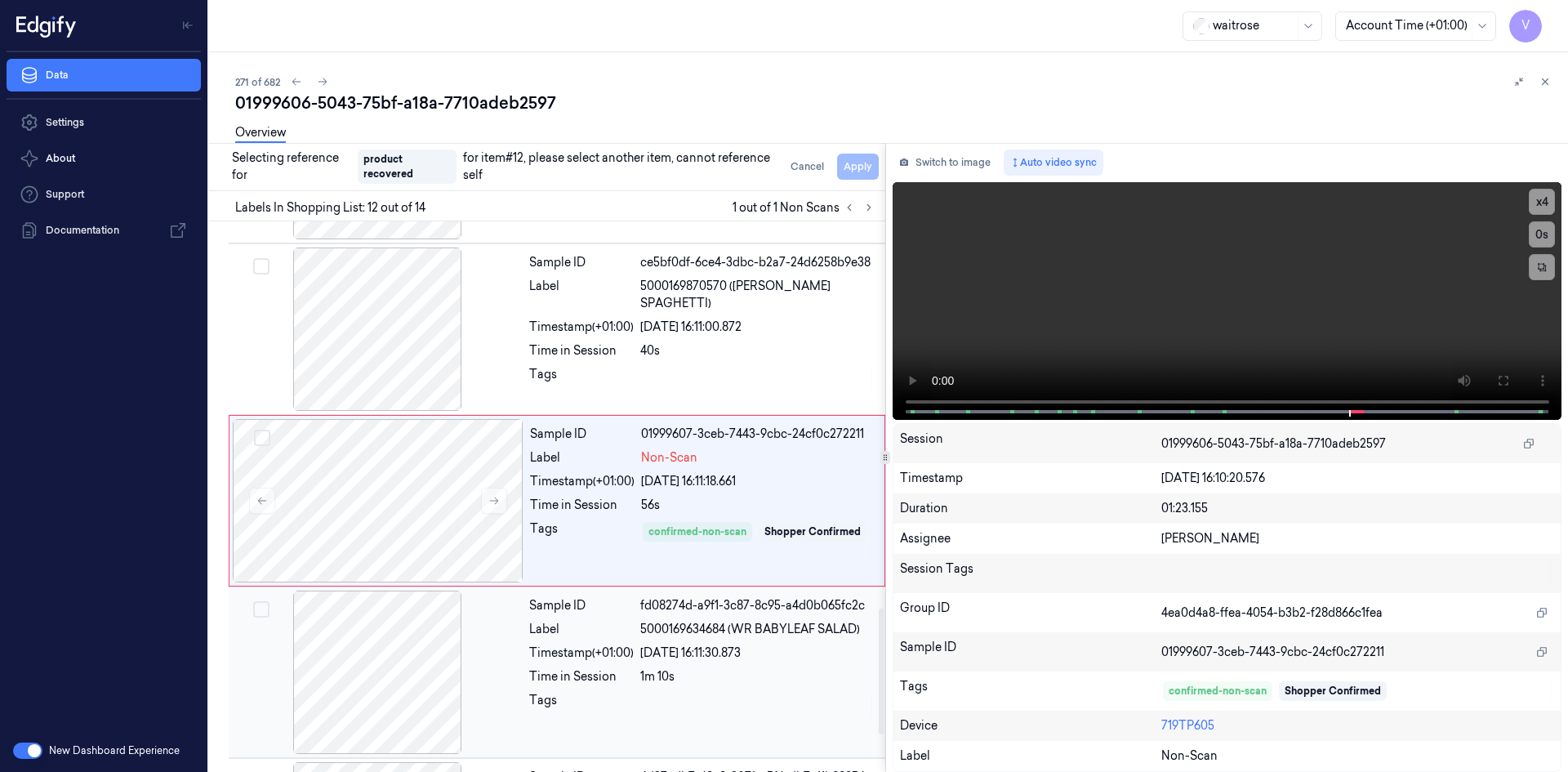
click at [501, 702] on div at bounding box center [377, 672] width 291 height 163
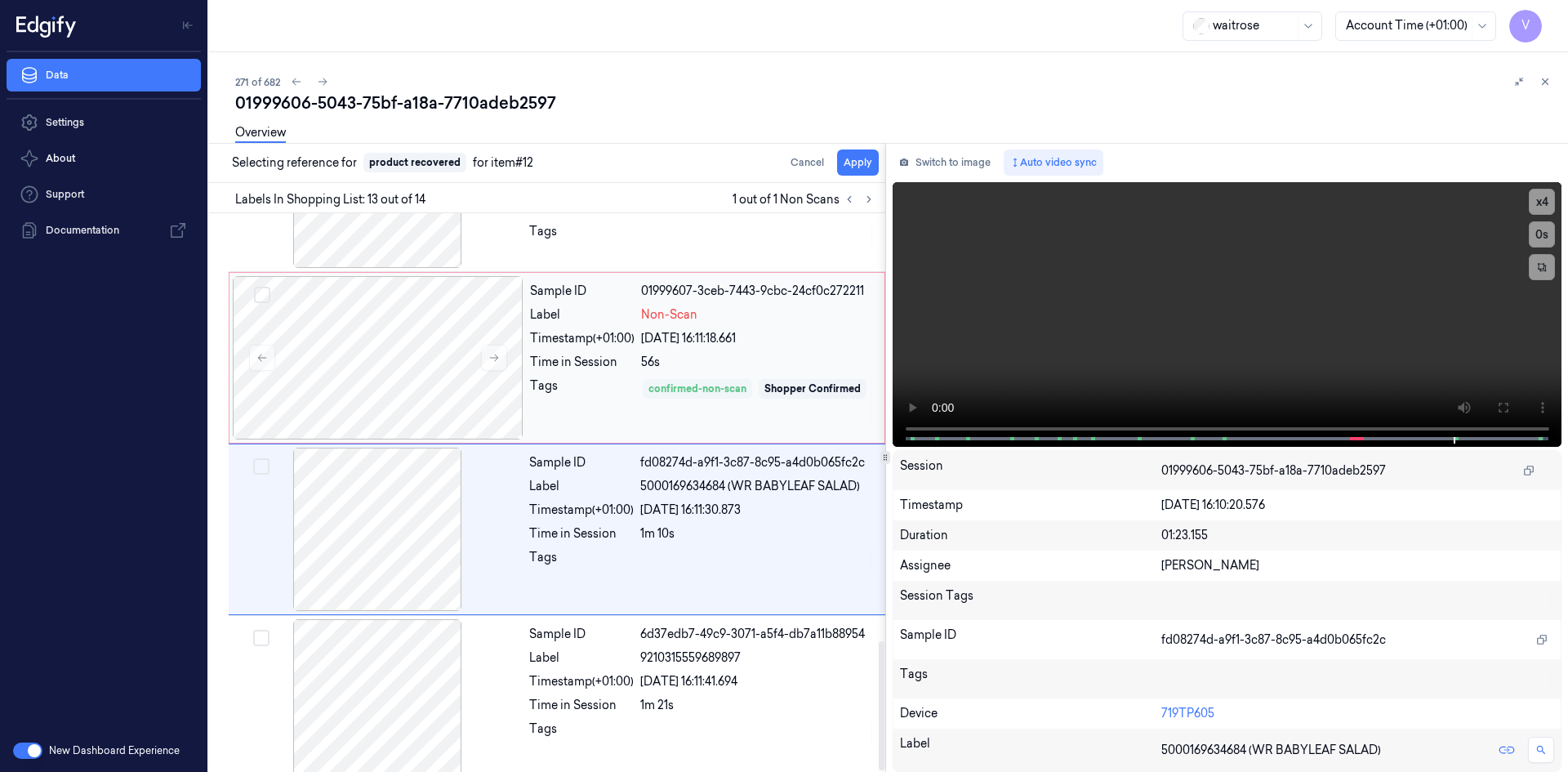
scroll to position [1848, 0]
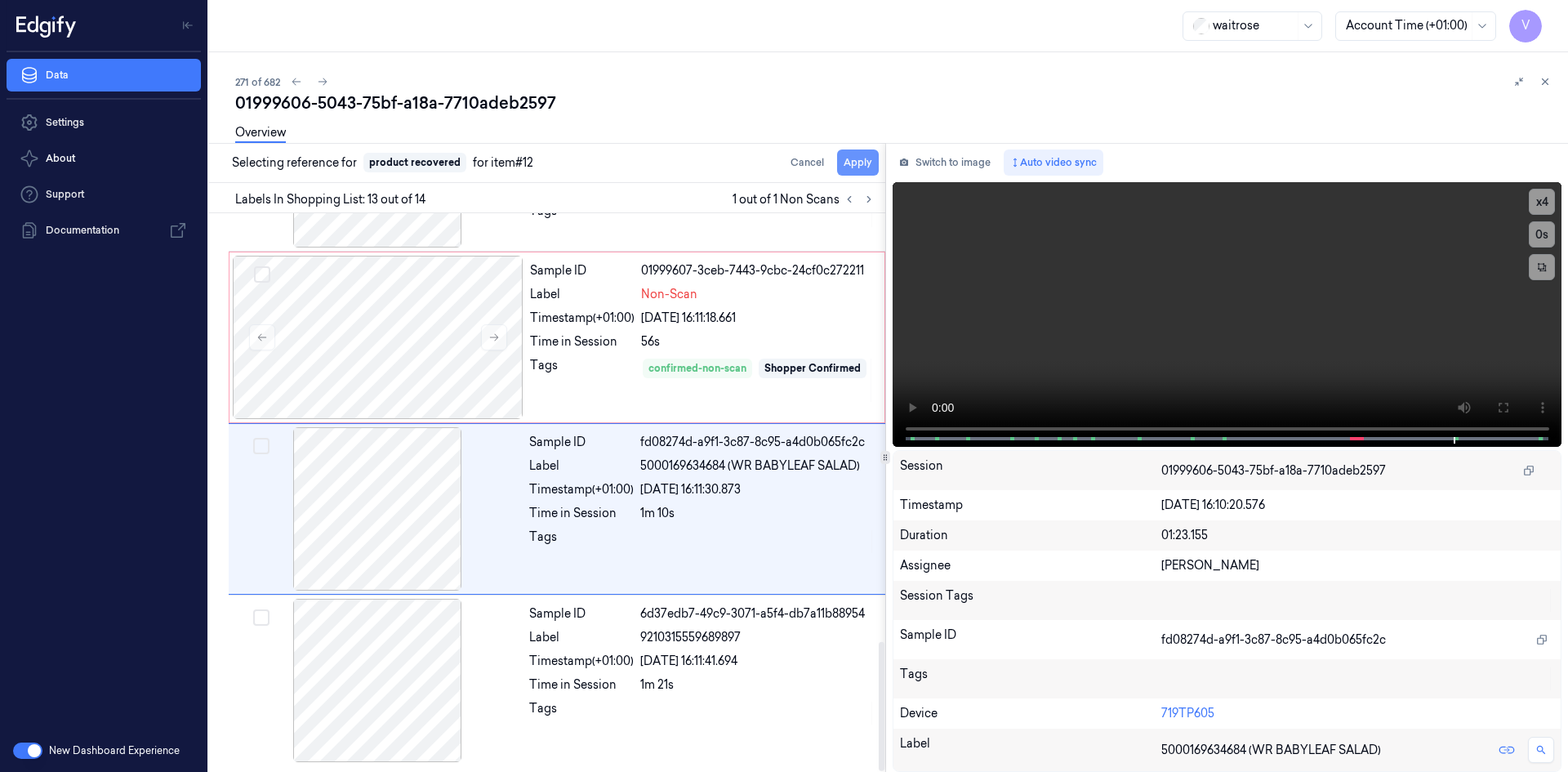
click at [850, 167] on button "Apply" at bounding box center [858, 163] width 42 height 26
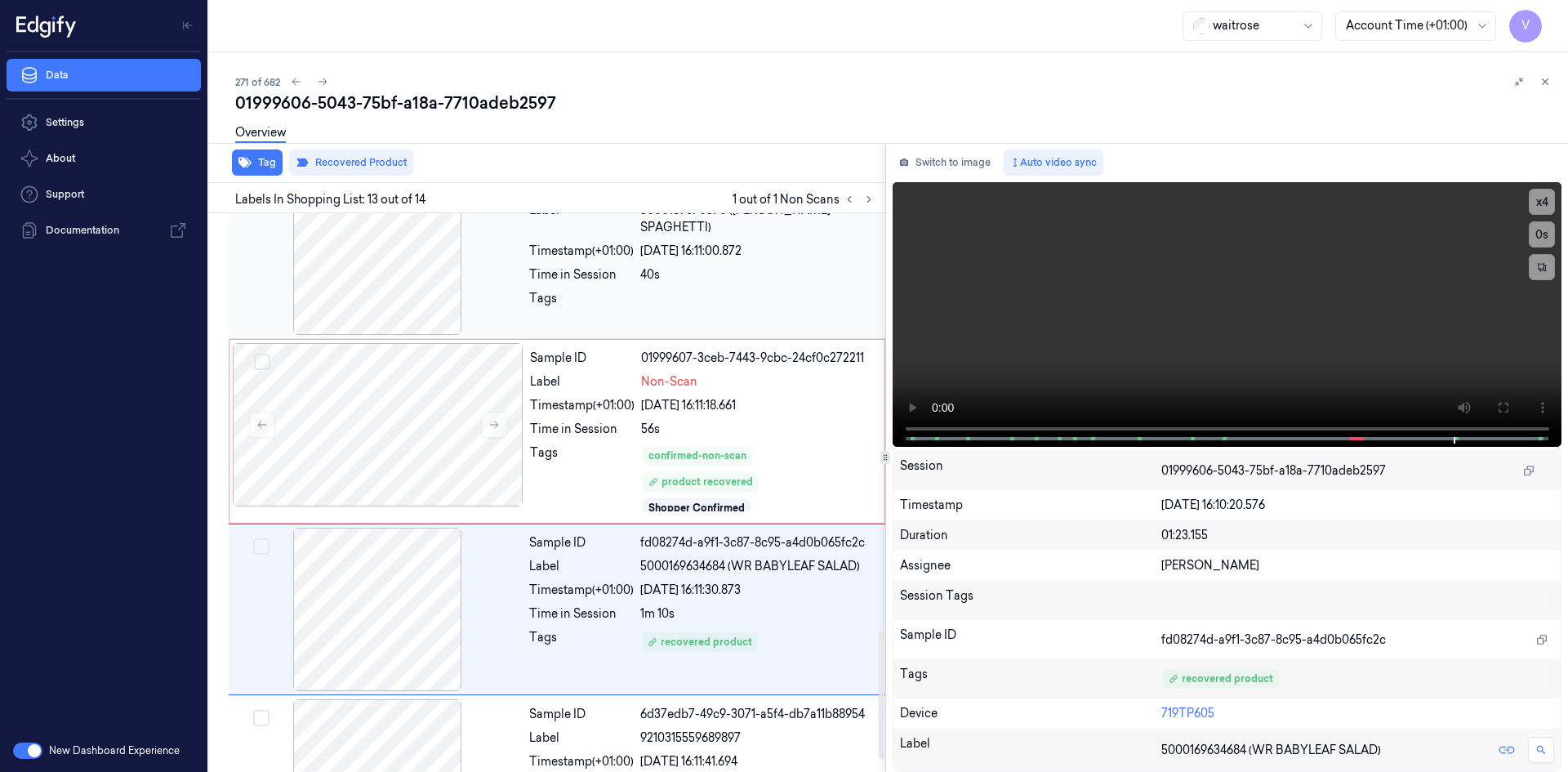
scroll to position [1861, 0]
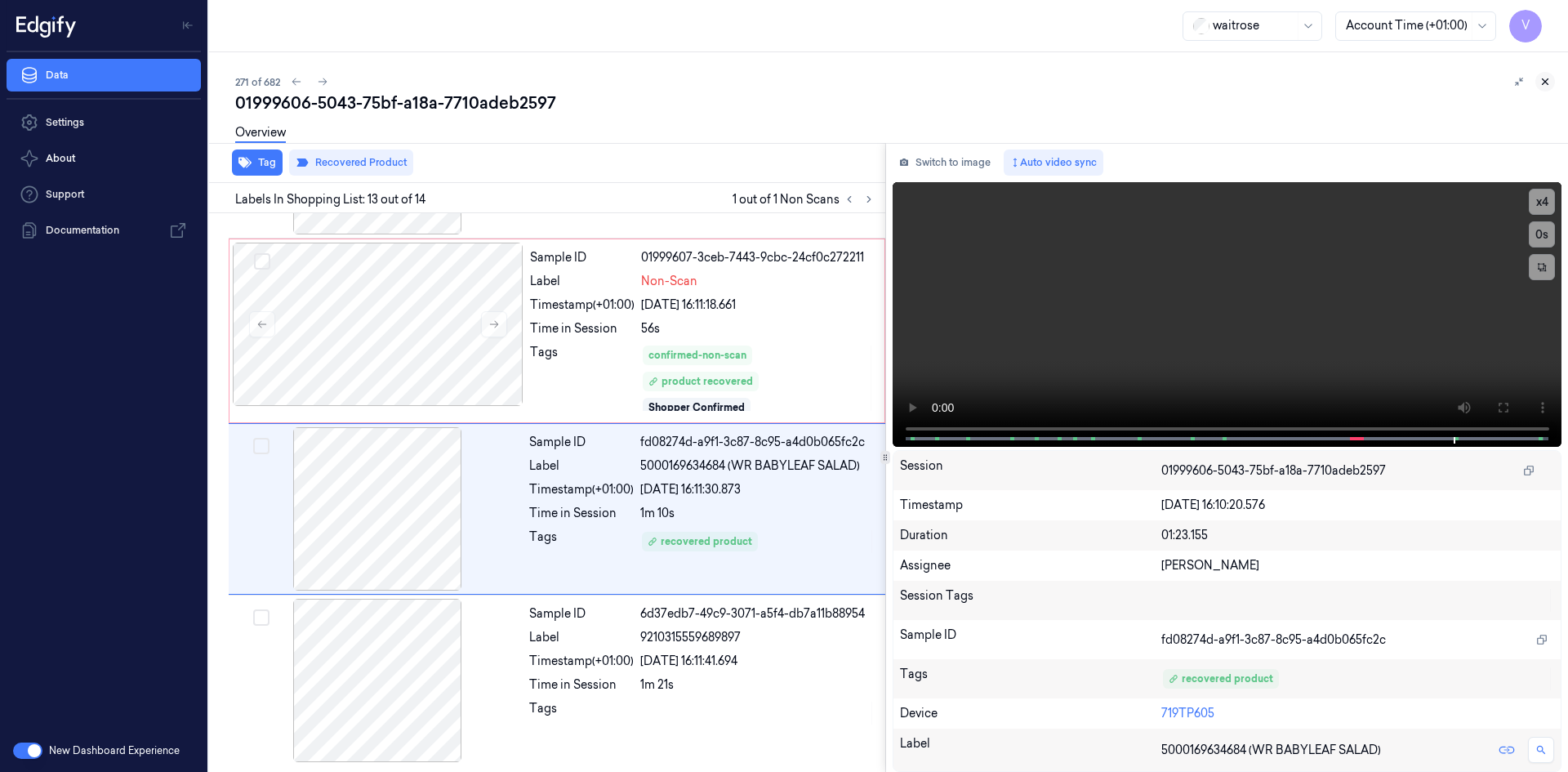
click at [1545, 81] on icon at bounding box center [1545, 82] width 5 height 5
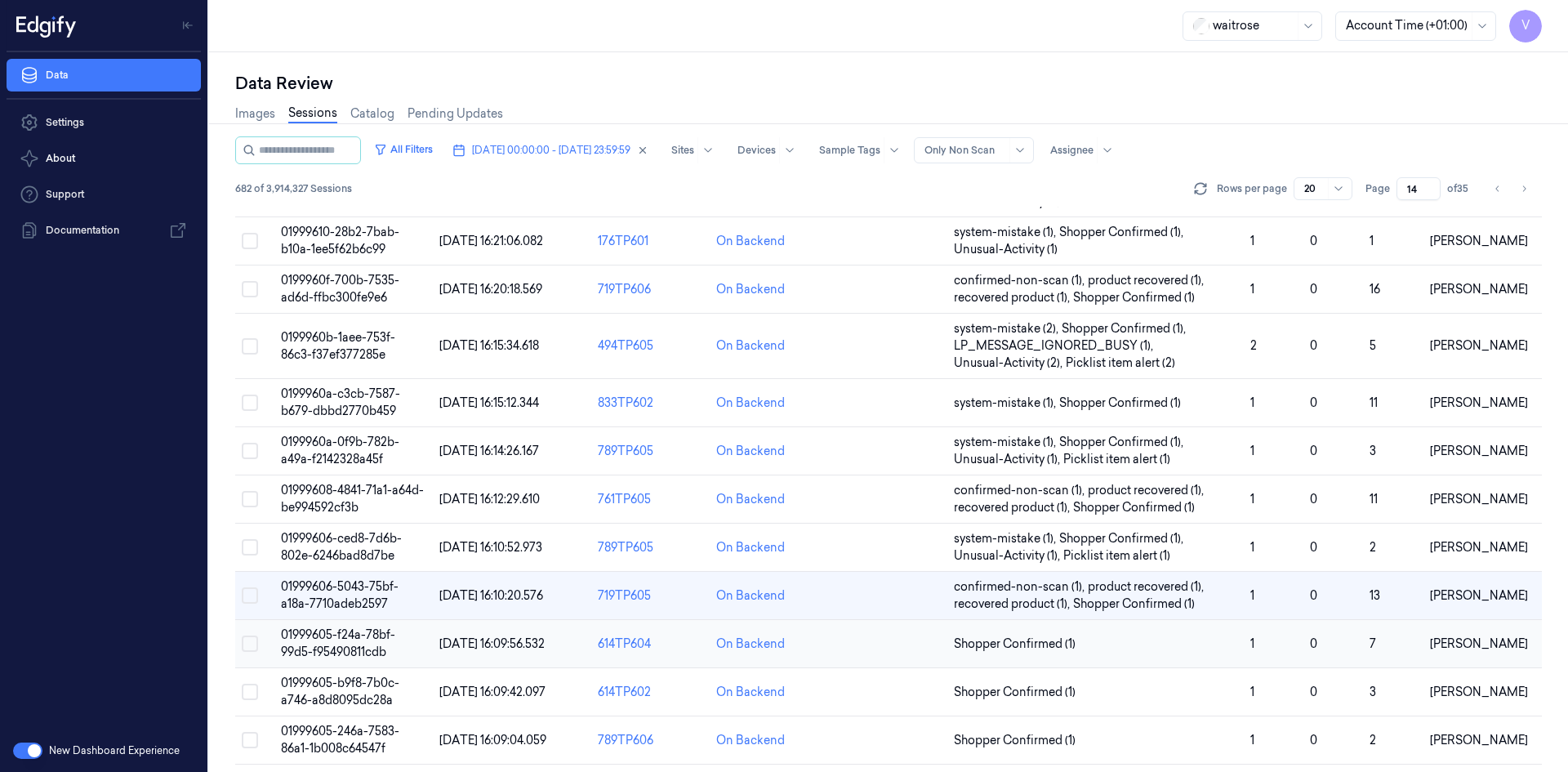
scroll to position [464, 0]
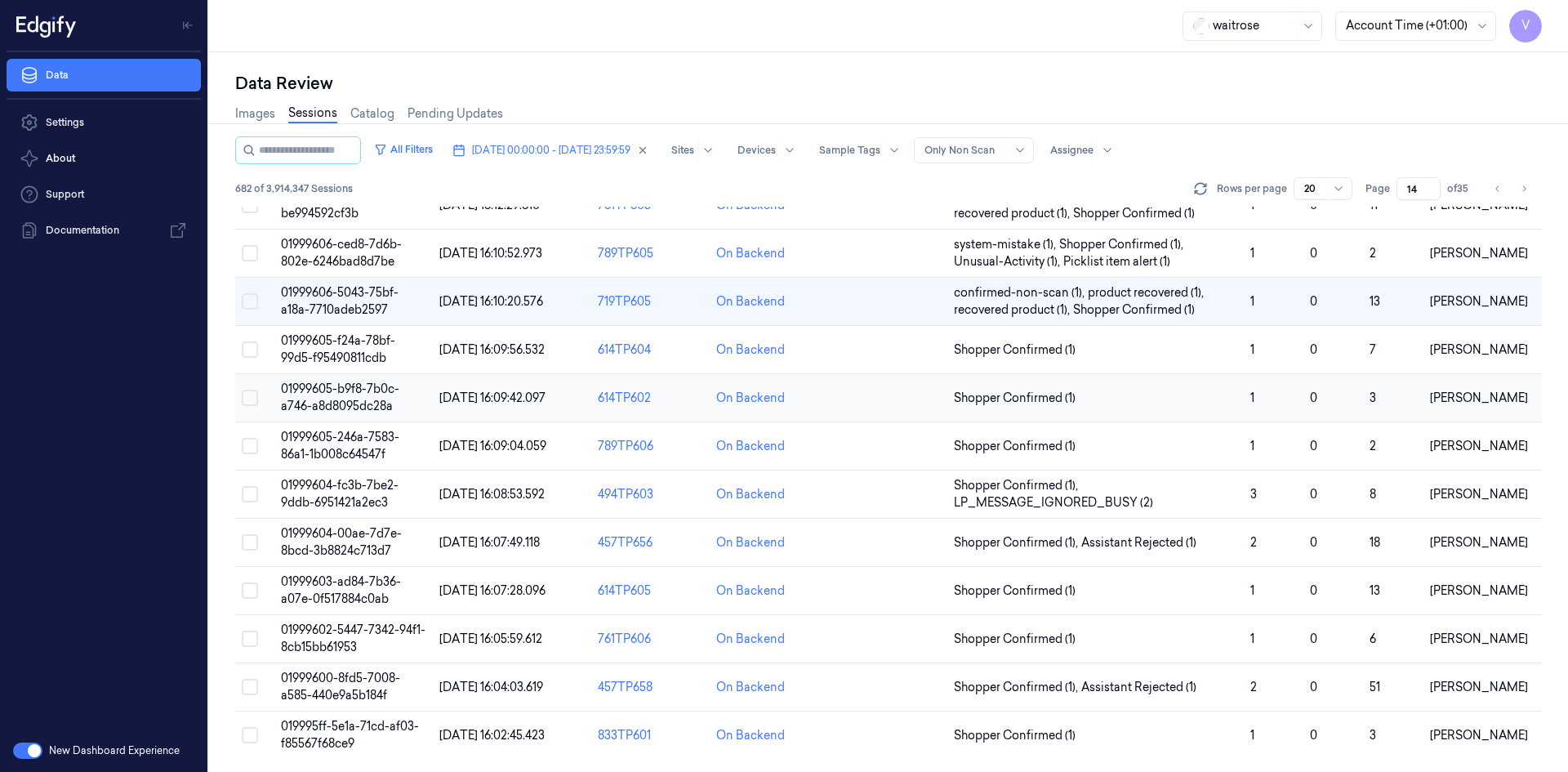
click at [365, 390] on span "01999605-b9f8-7b0c-a746-a8d8095dc28a" at bounding box center [339, 397] width 118 height 32
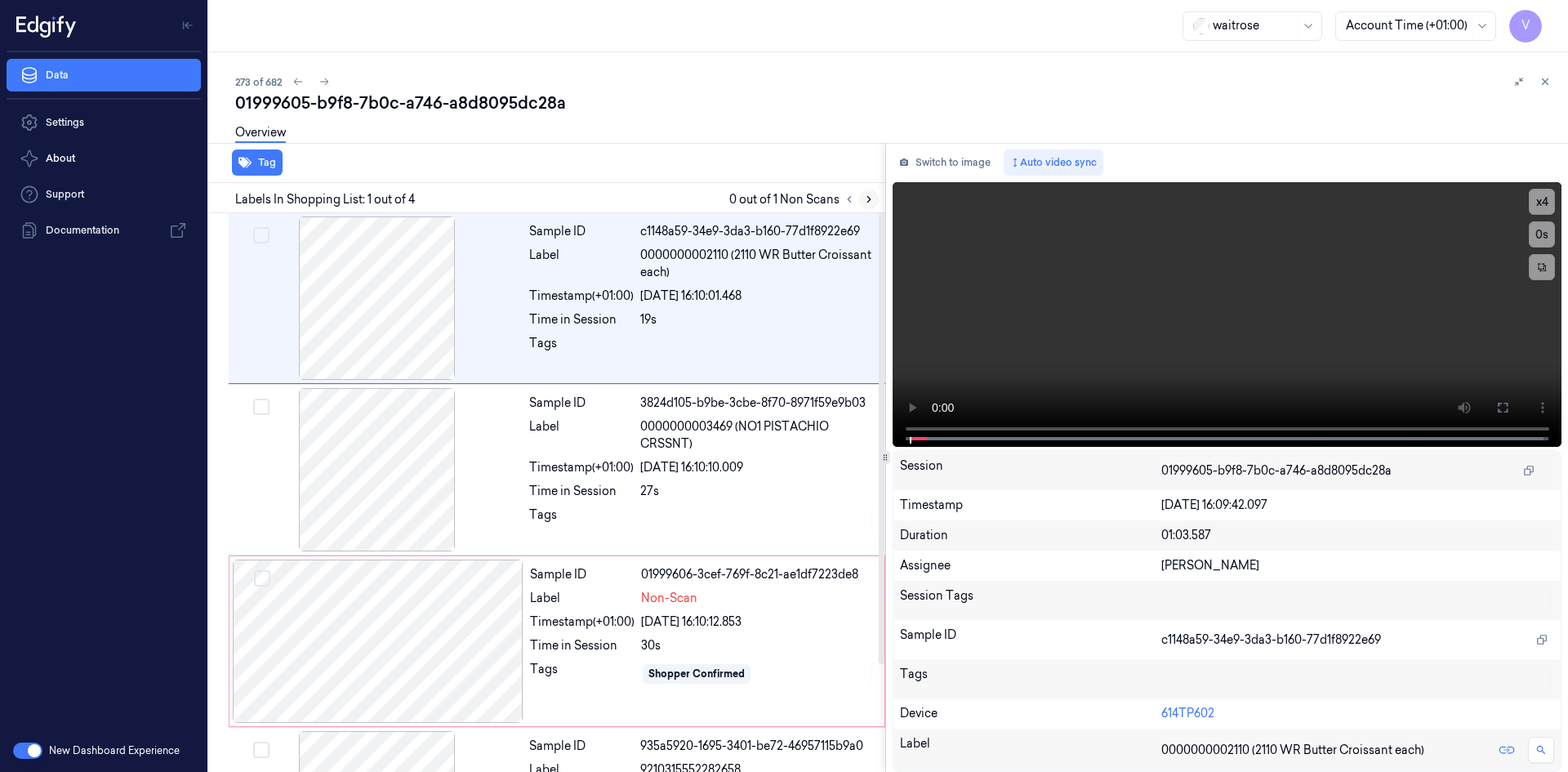
click at [870, 193] on icon at bounding box center [868, 199] width 12 height 12
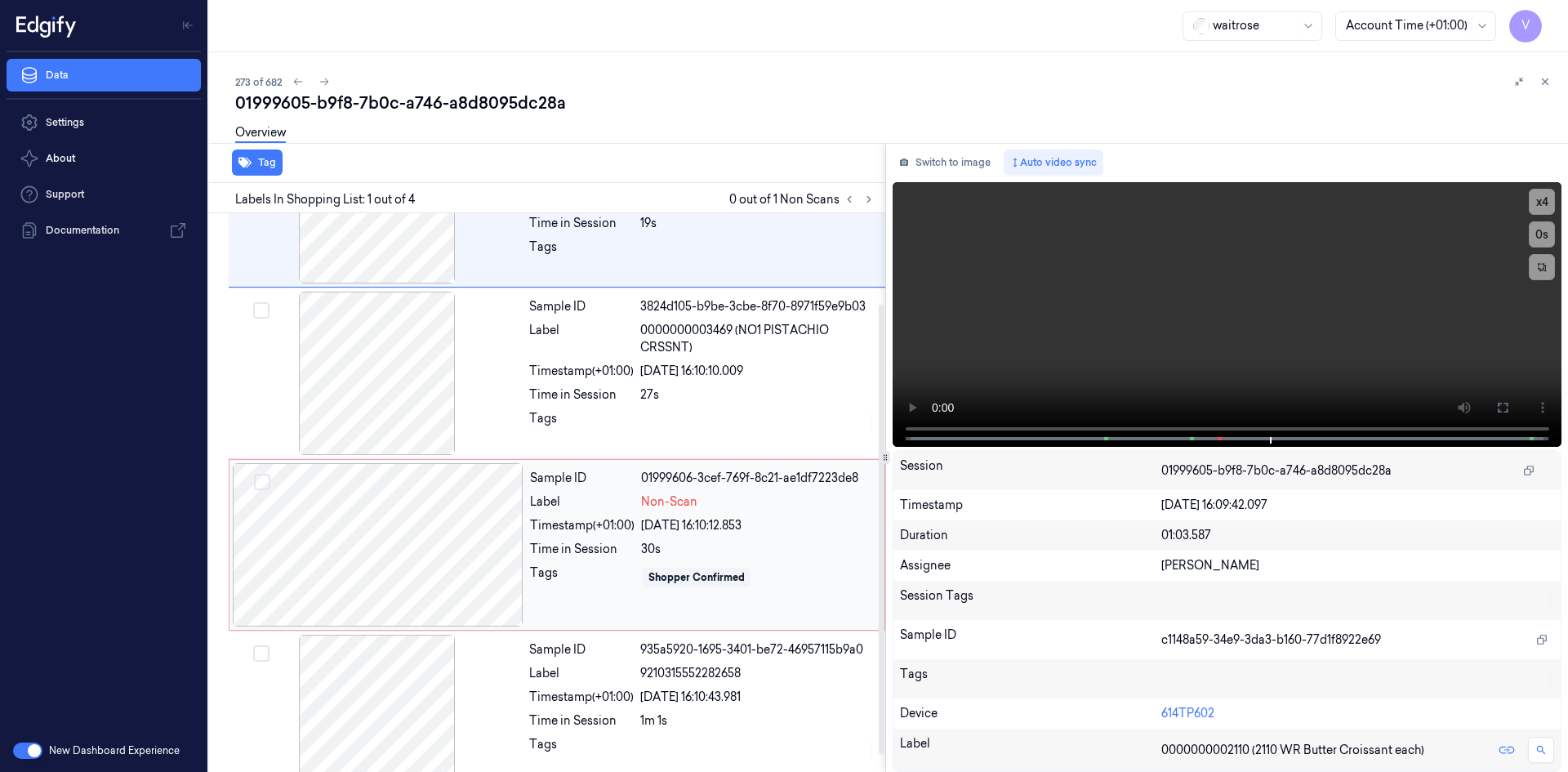
scroll to position [133, 0]
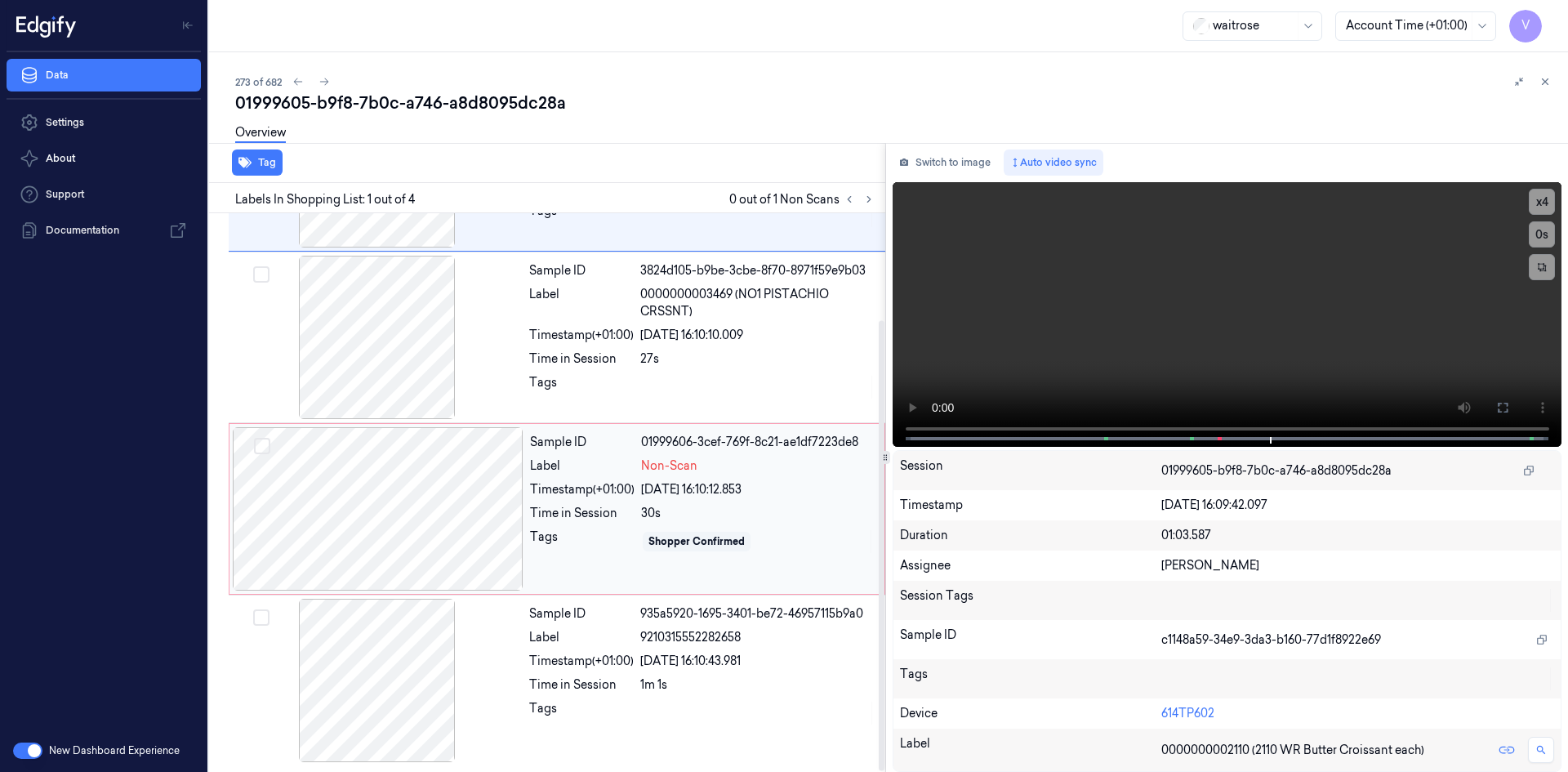
click at [452, 481] on div at bounding box center [378, 508] width 291 height 163
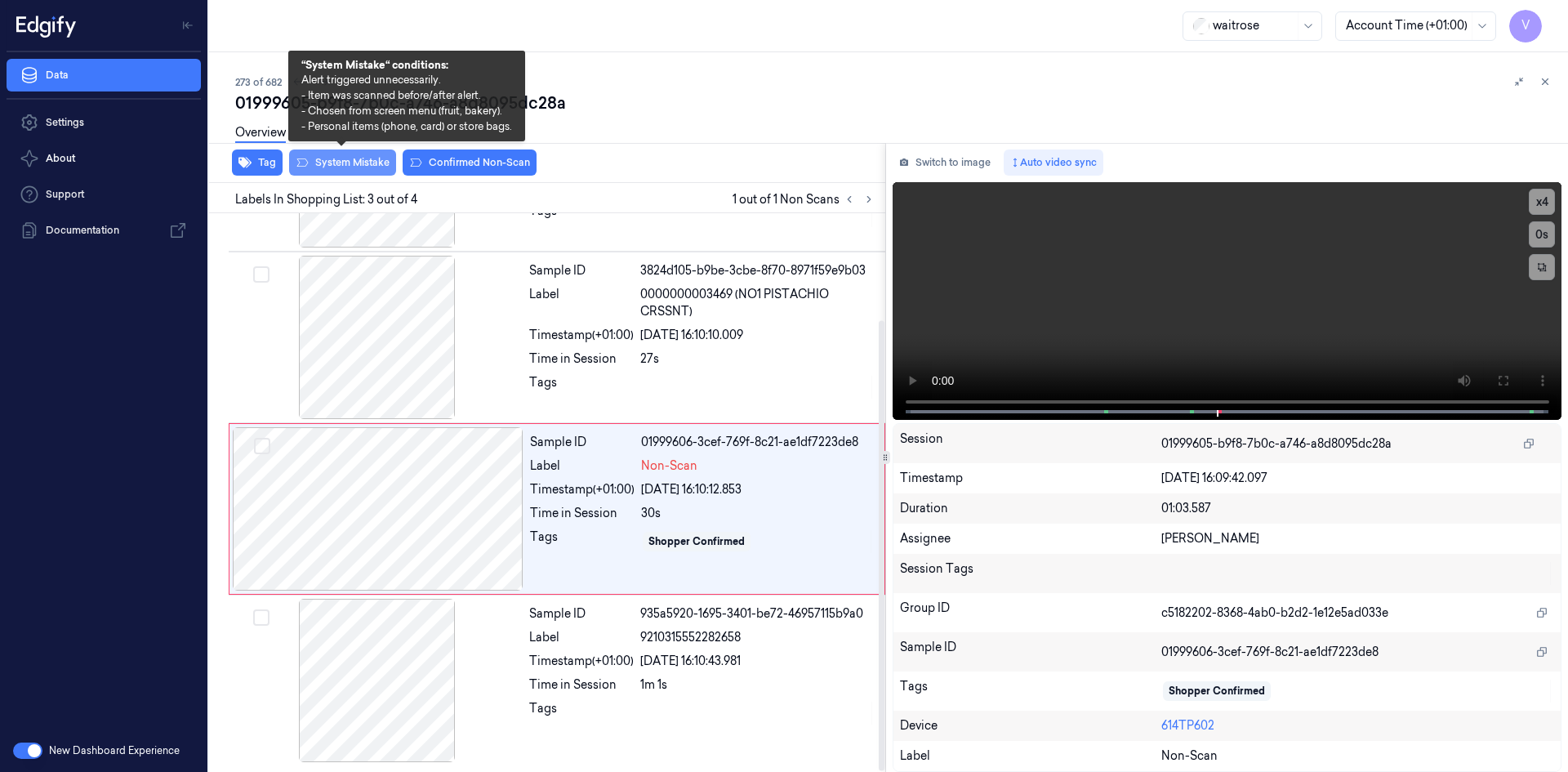
click at [339, 163] on button "System Mistake" at bounding box center [342, 163] width 107 height 26
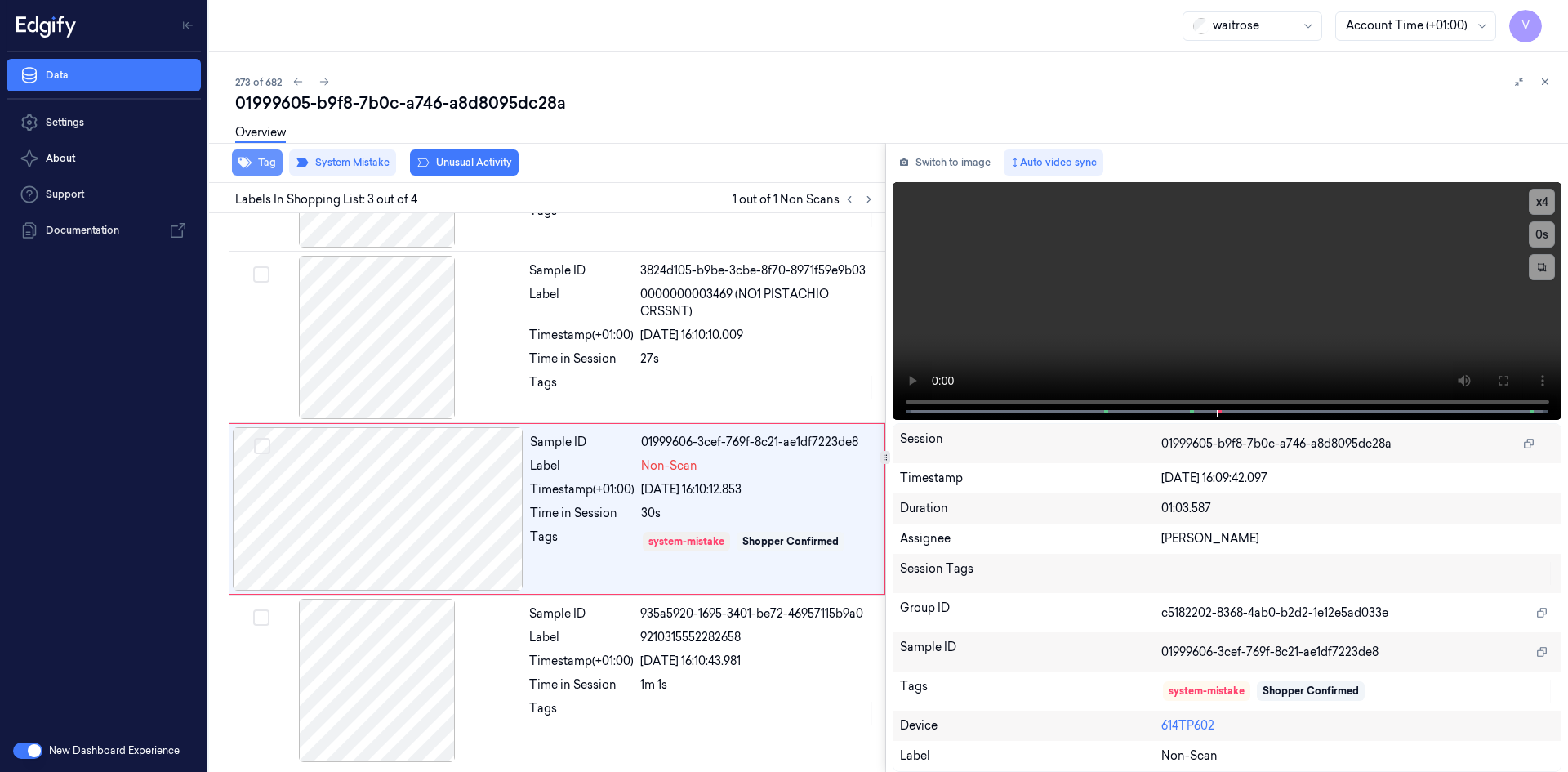
click at [266, 162] on button "Tag" at bounding box center [257, 163] width 51 height 26
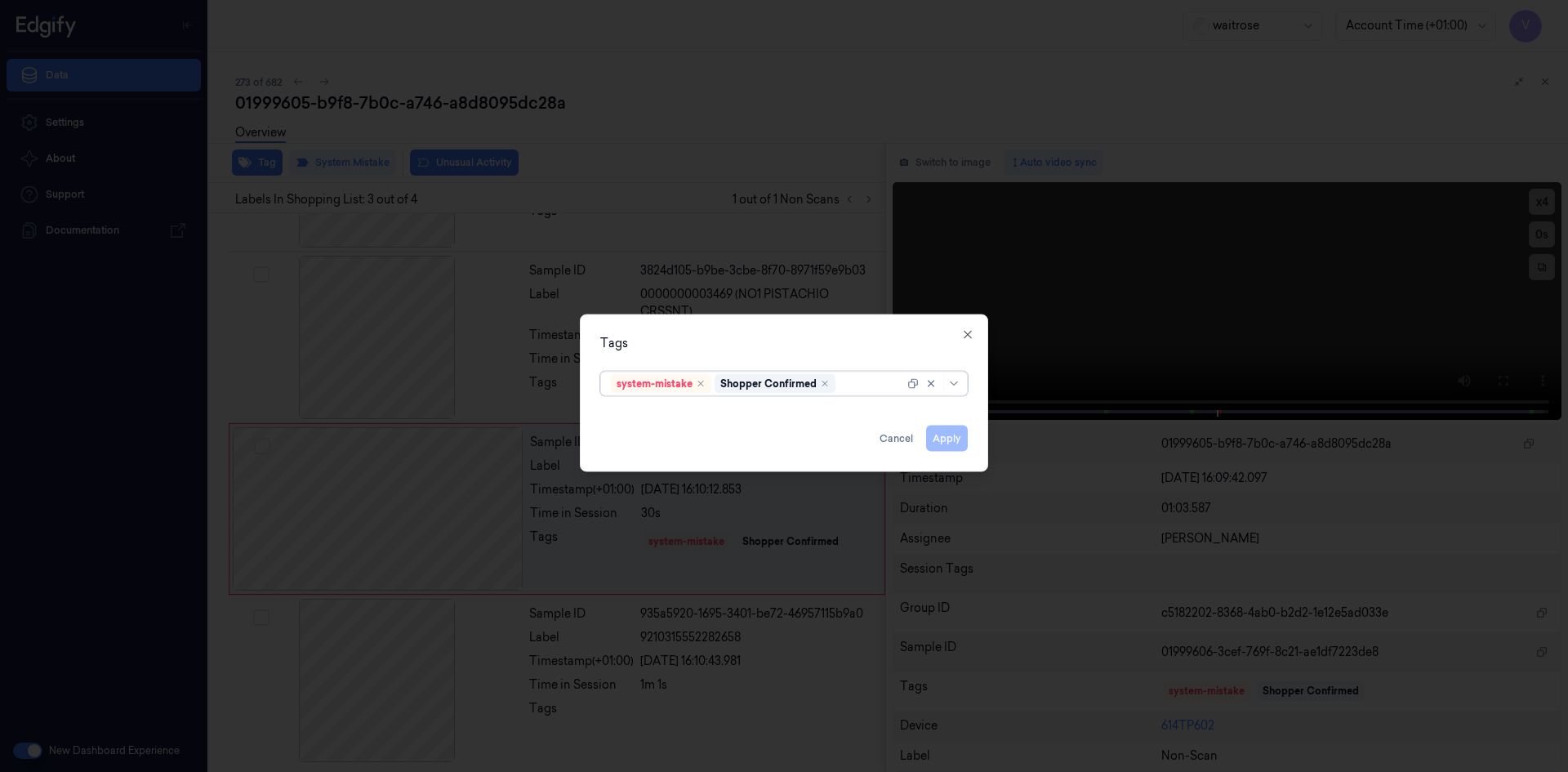
click at [853, 389] on div at bounding box center [871, 383] width 65 height 17
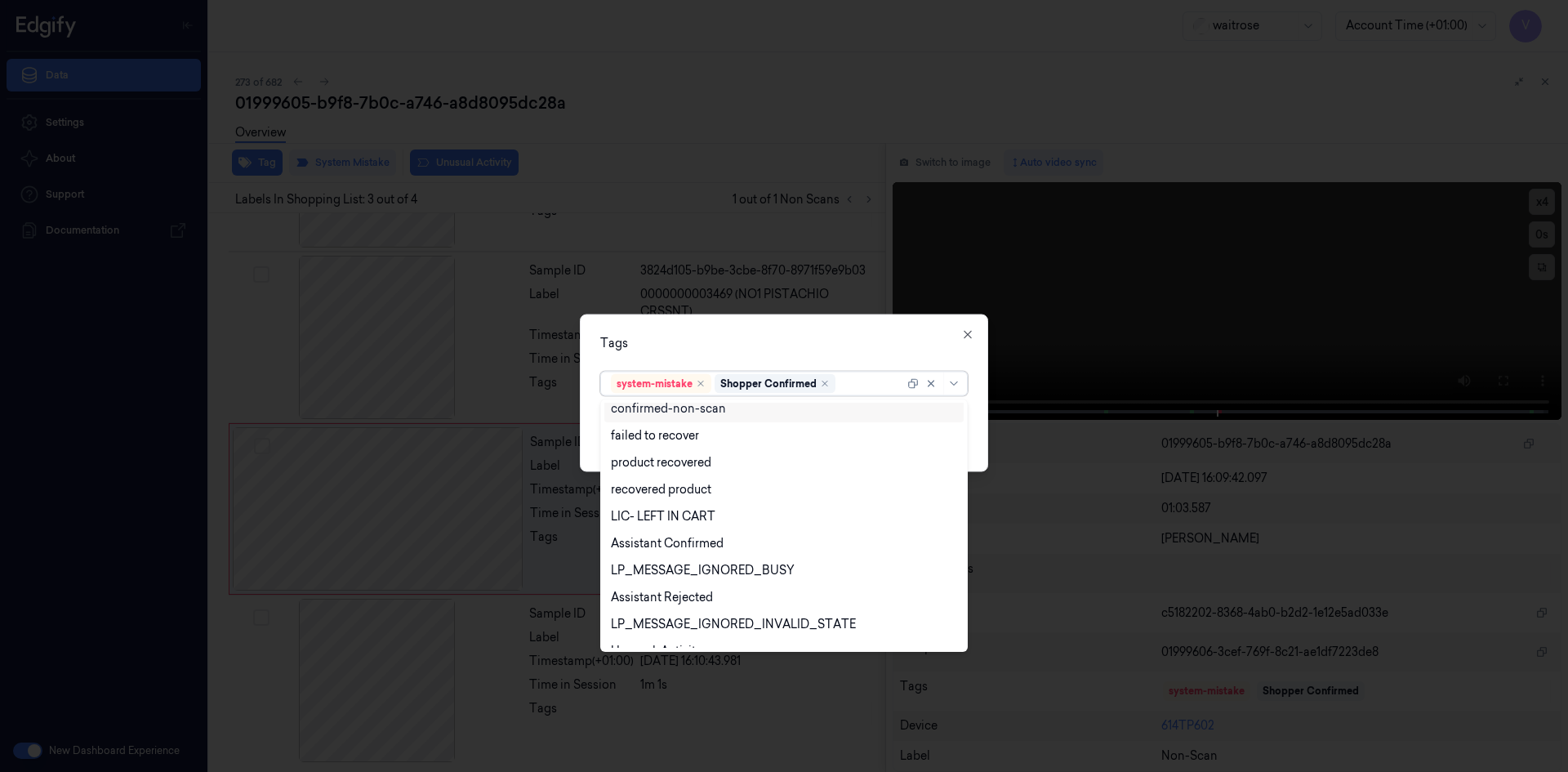
scroll to position [240, 0]
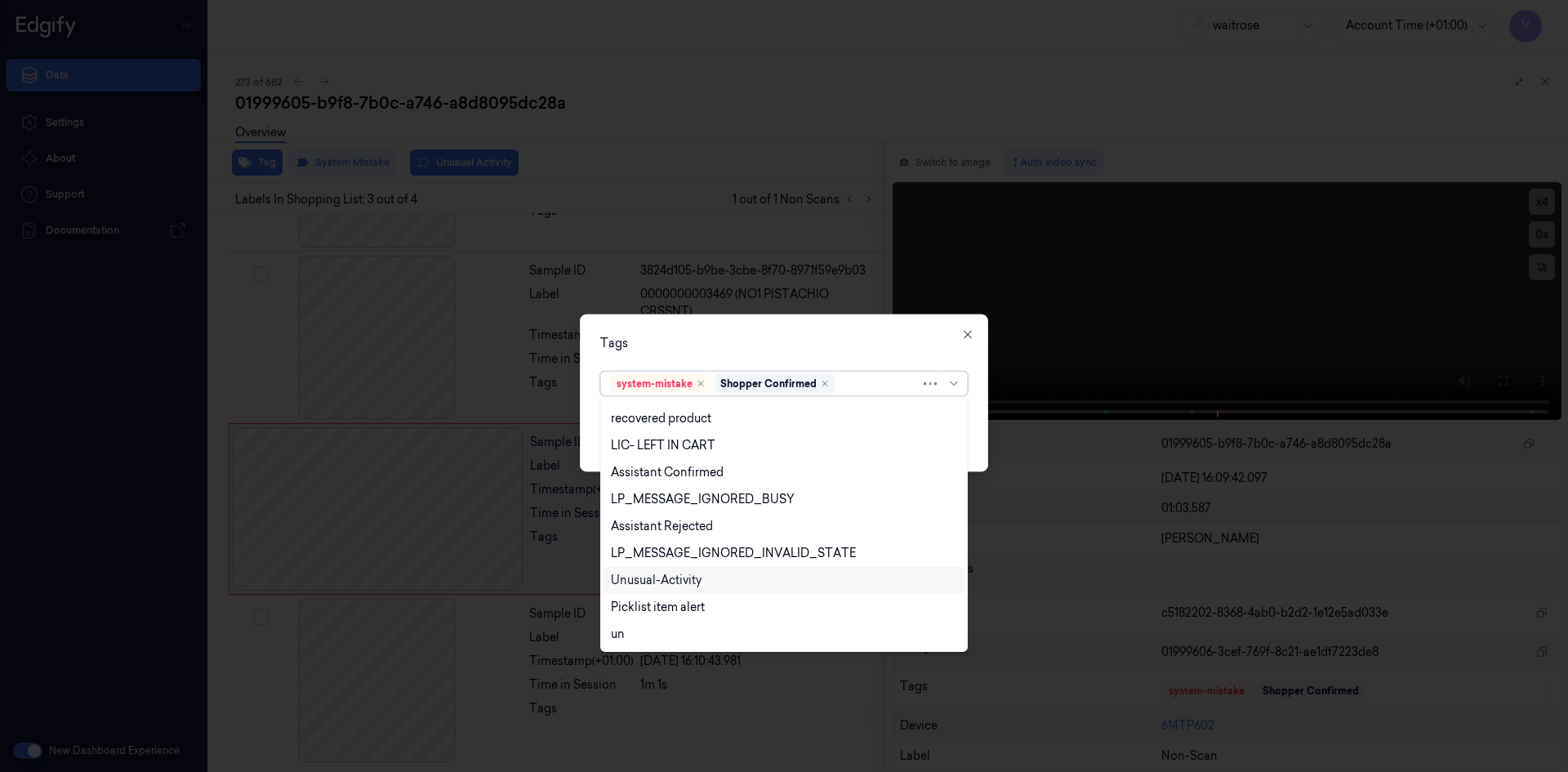
click at [639, 580] on div "Unusual-Activity" at bounding box center [656, 580] width 90 height 17
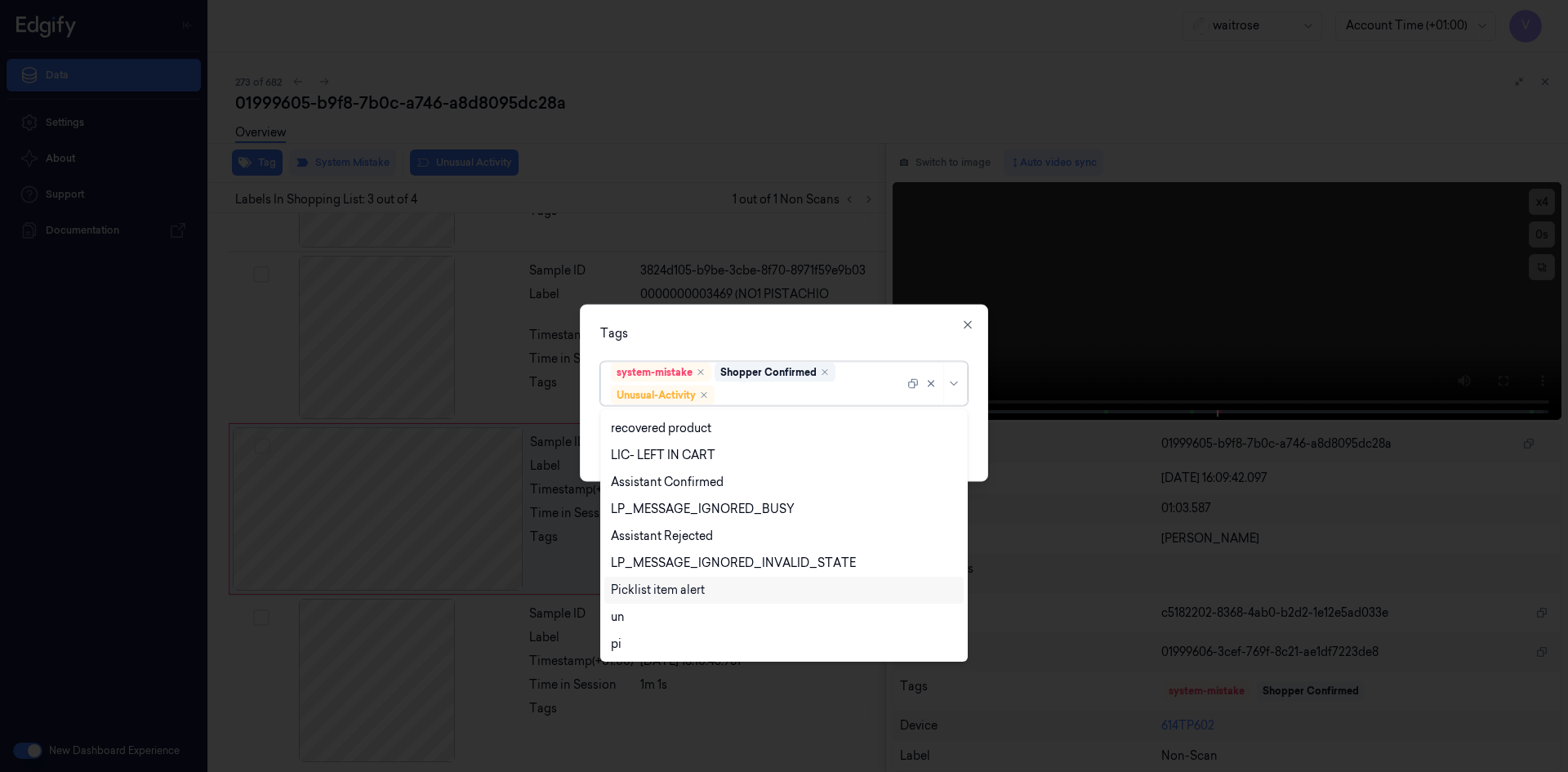
click at [639, 590] on div "Picklist item alert" at bounding box center [658, 590] width 94 height 17
click at [741, 334] on div "Tags" at bounding box center [784, 332] width 367 height 17
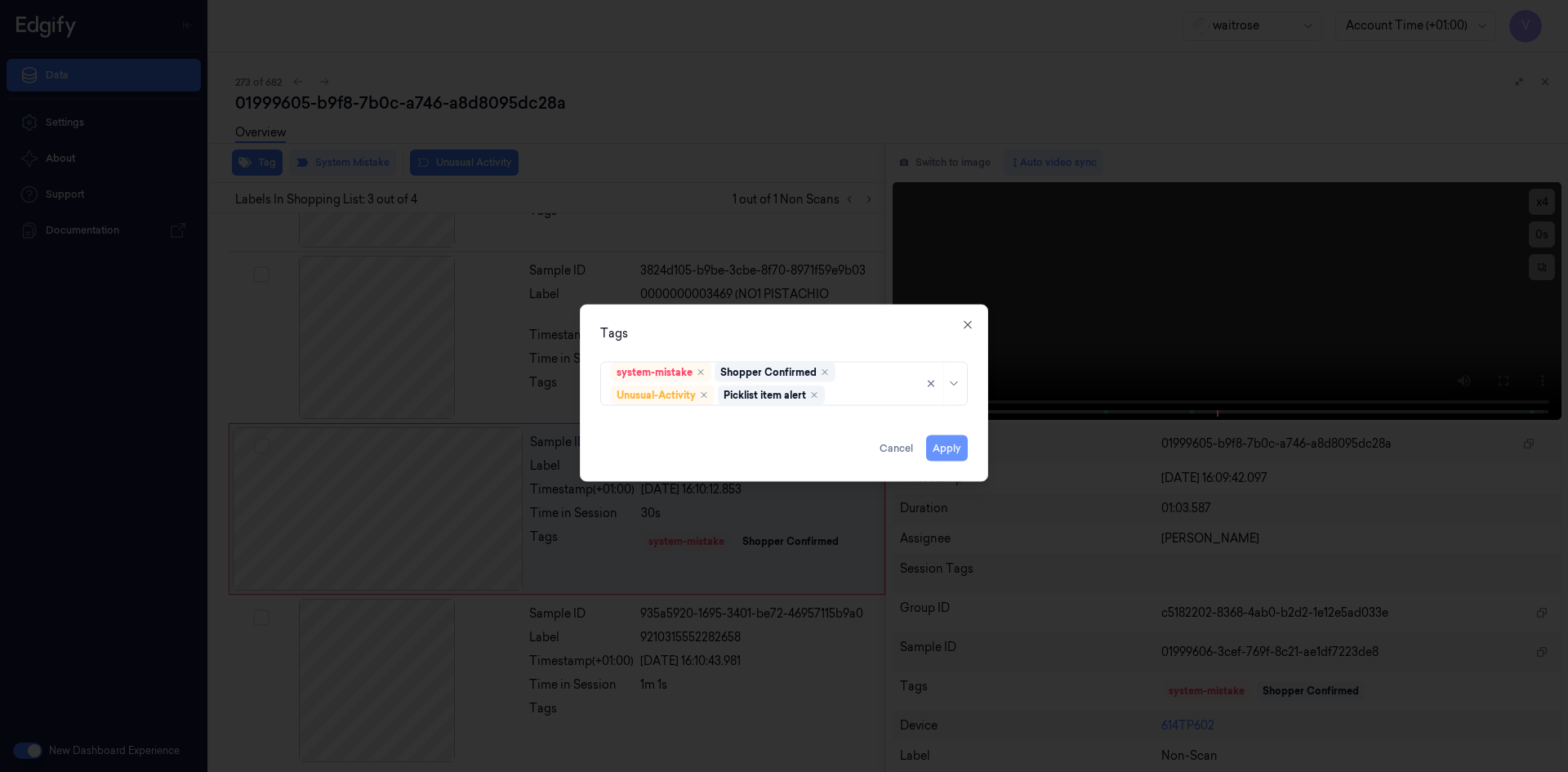
click at [934, 450] on button "Apply" at bounding box center [947, 447] width 42 height 26
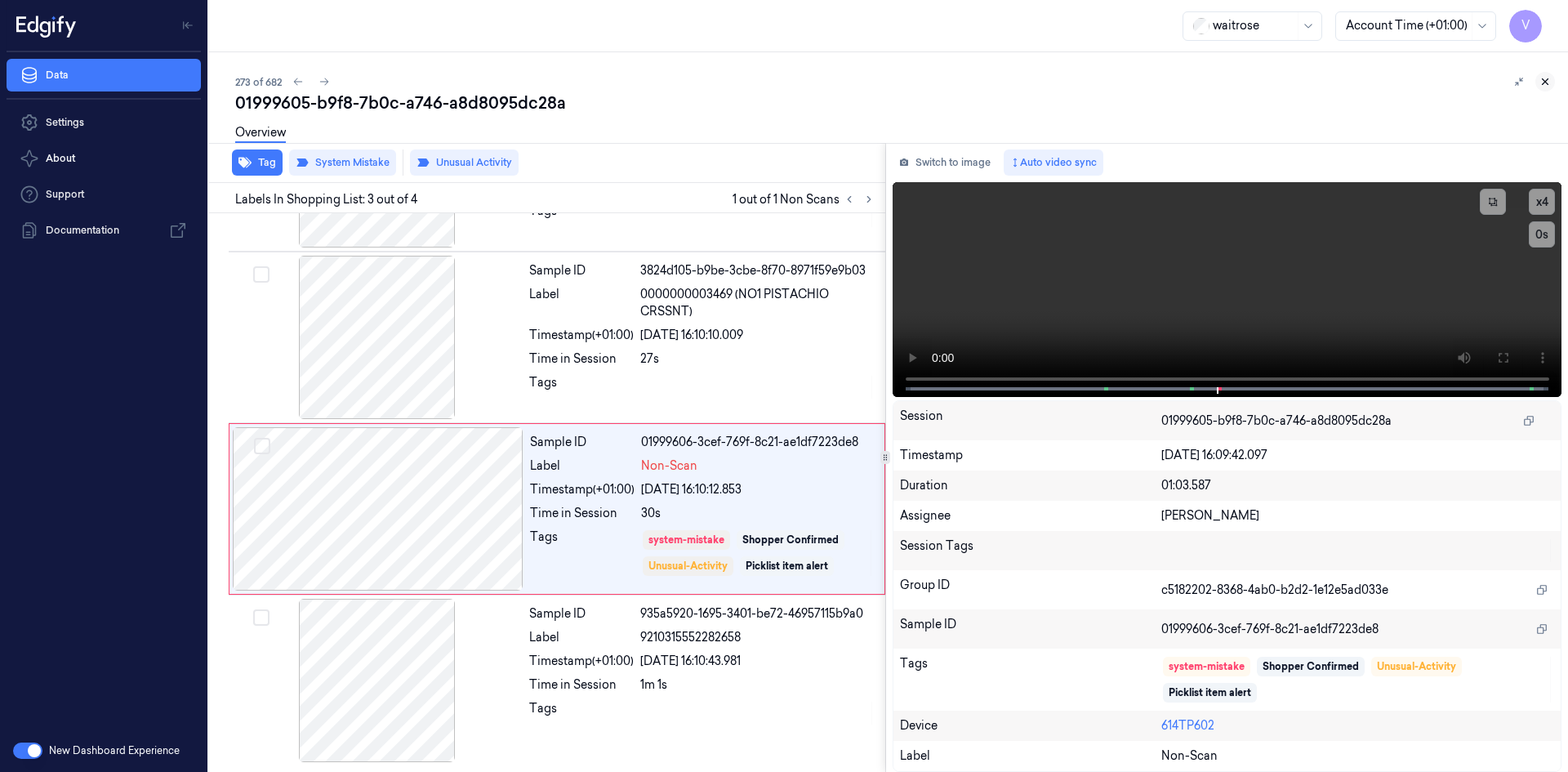
click at [1543, 80] on icon at bounding box center [1545, 81] width 12 height 12
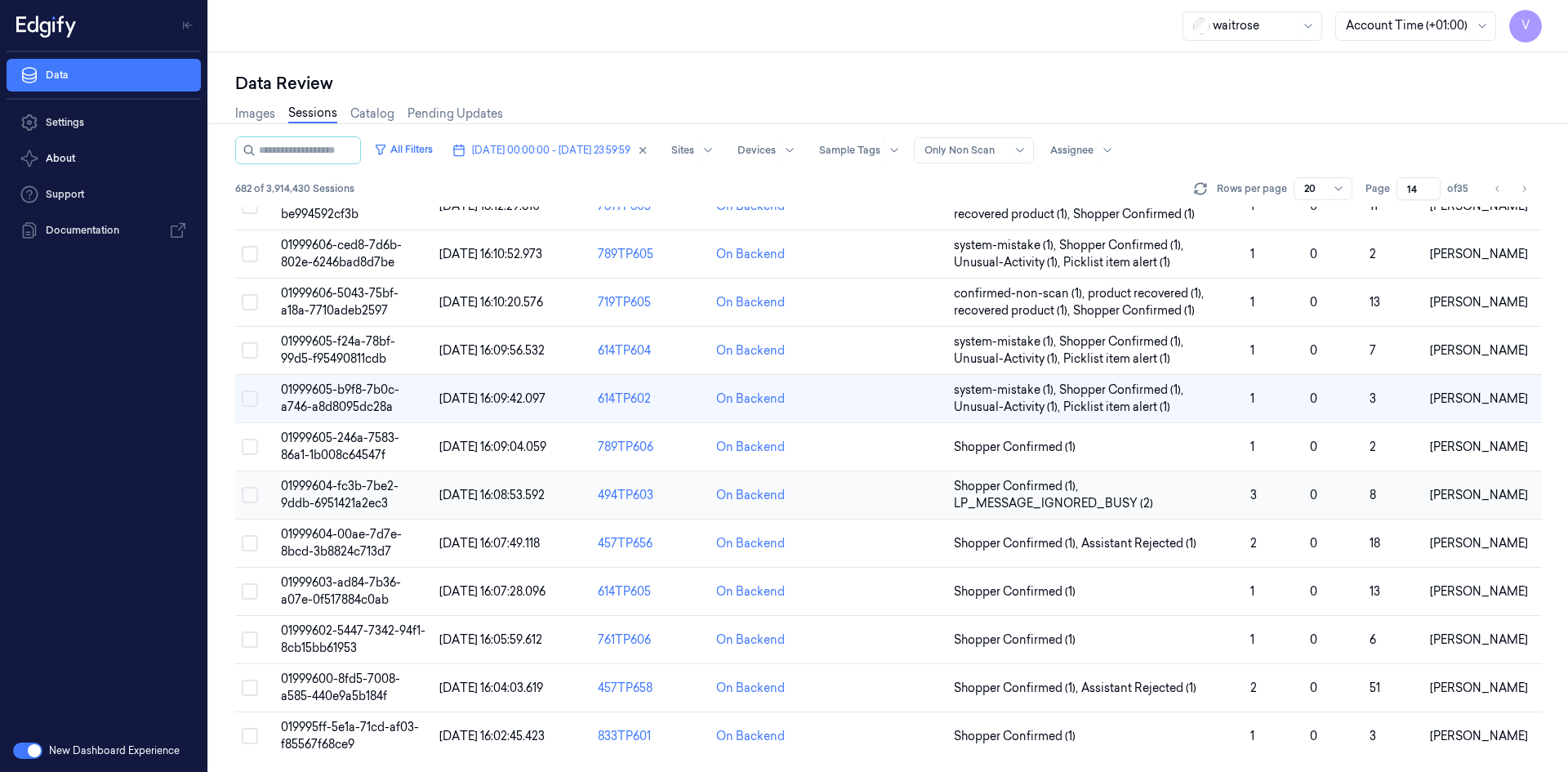
scroll to position [464, 0]
click at [343, 497] on span "01999604-fc3b-7be2-9ddb-6951421a2ec3" at bounding box center [339, 493] width 117 height 32
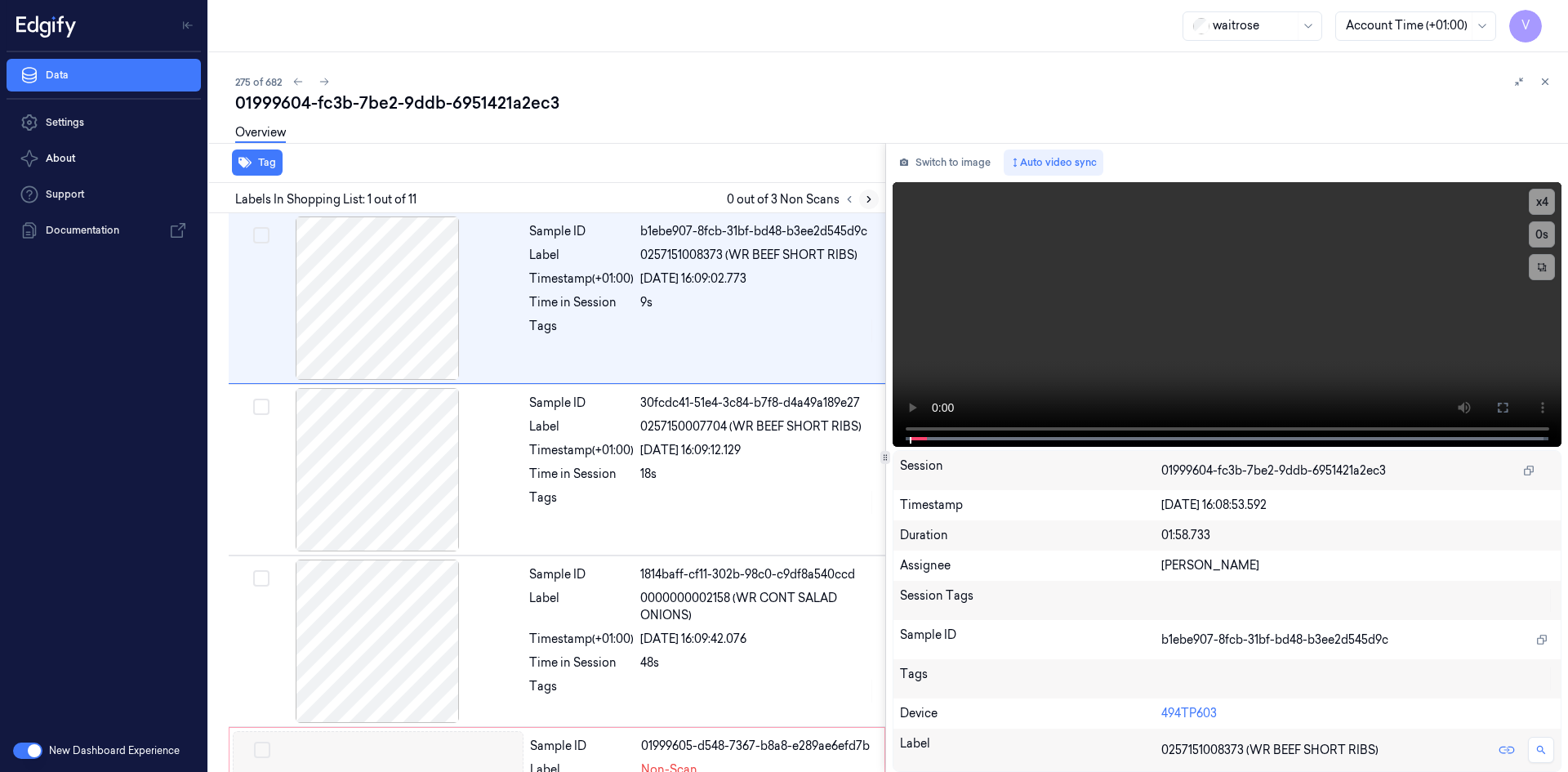
click at [863, 199] on icon at bounding box center [868, 199] width 12 height 12
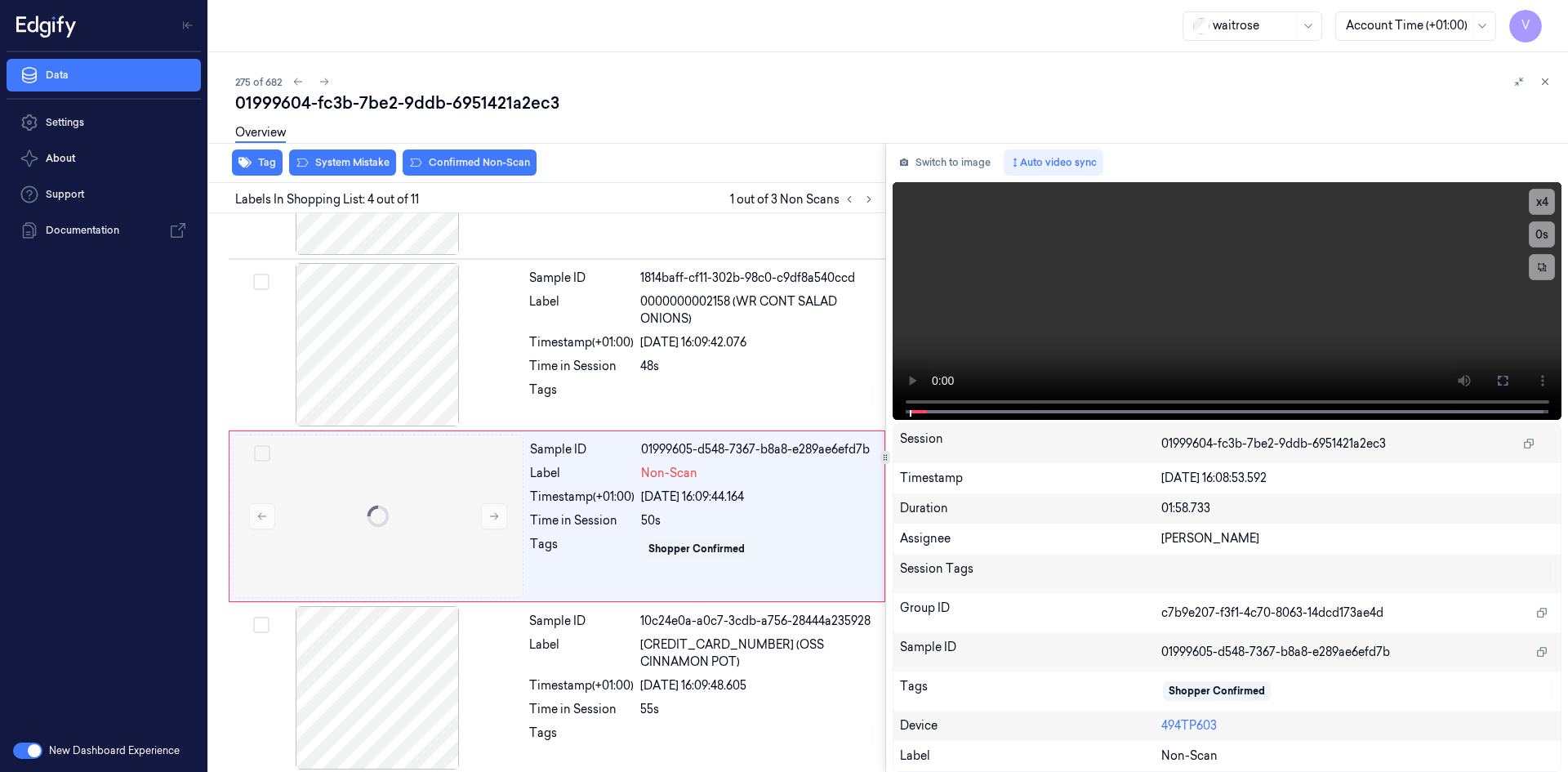
scroll to position [321, 0]
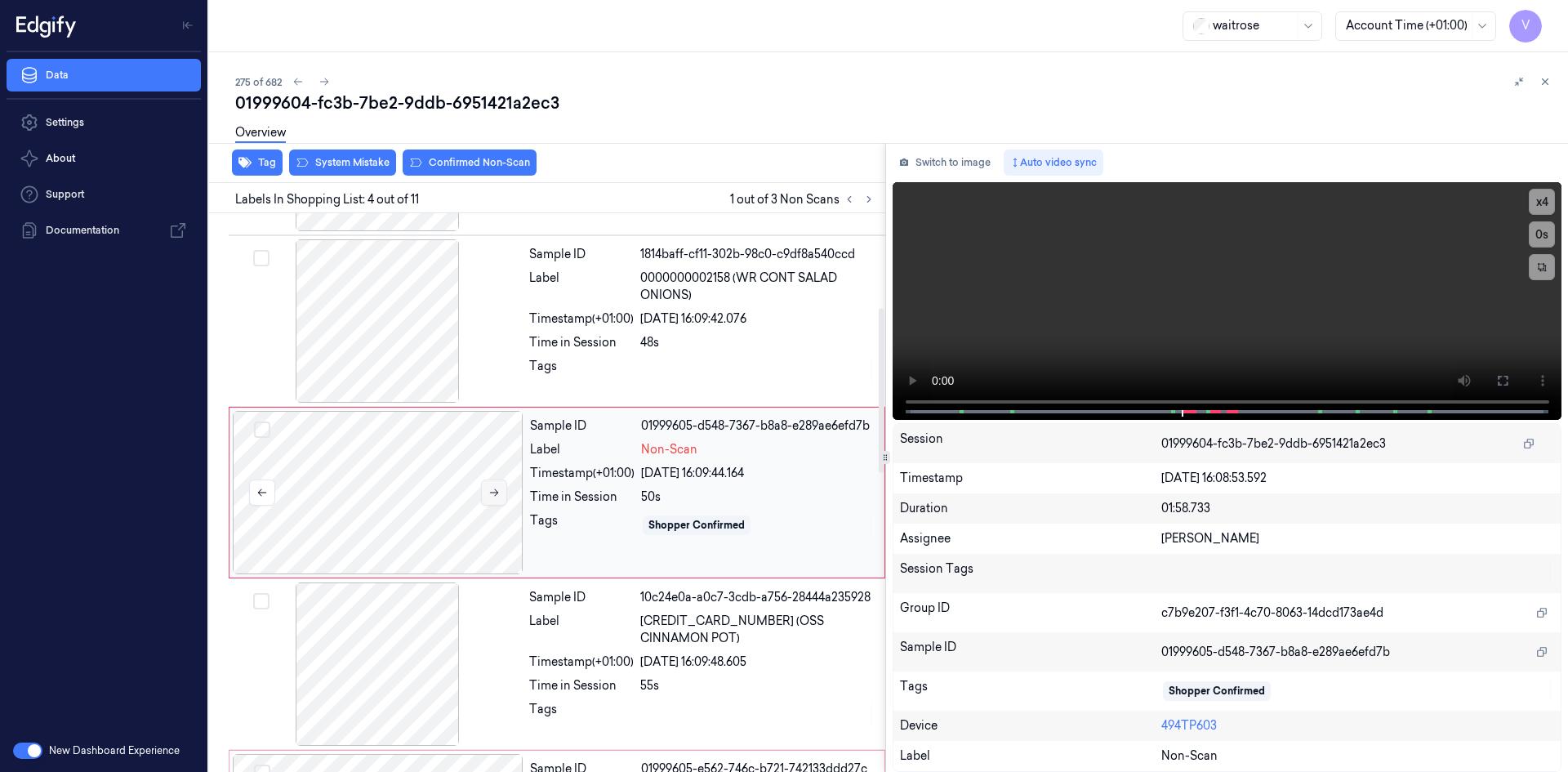
click at [493, 492] on icon at bounding box center [494, 492] width 12 height 12
click at [496, 492] on icon at bounding box center [494, 492] width 12 height 12
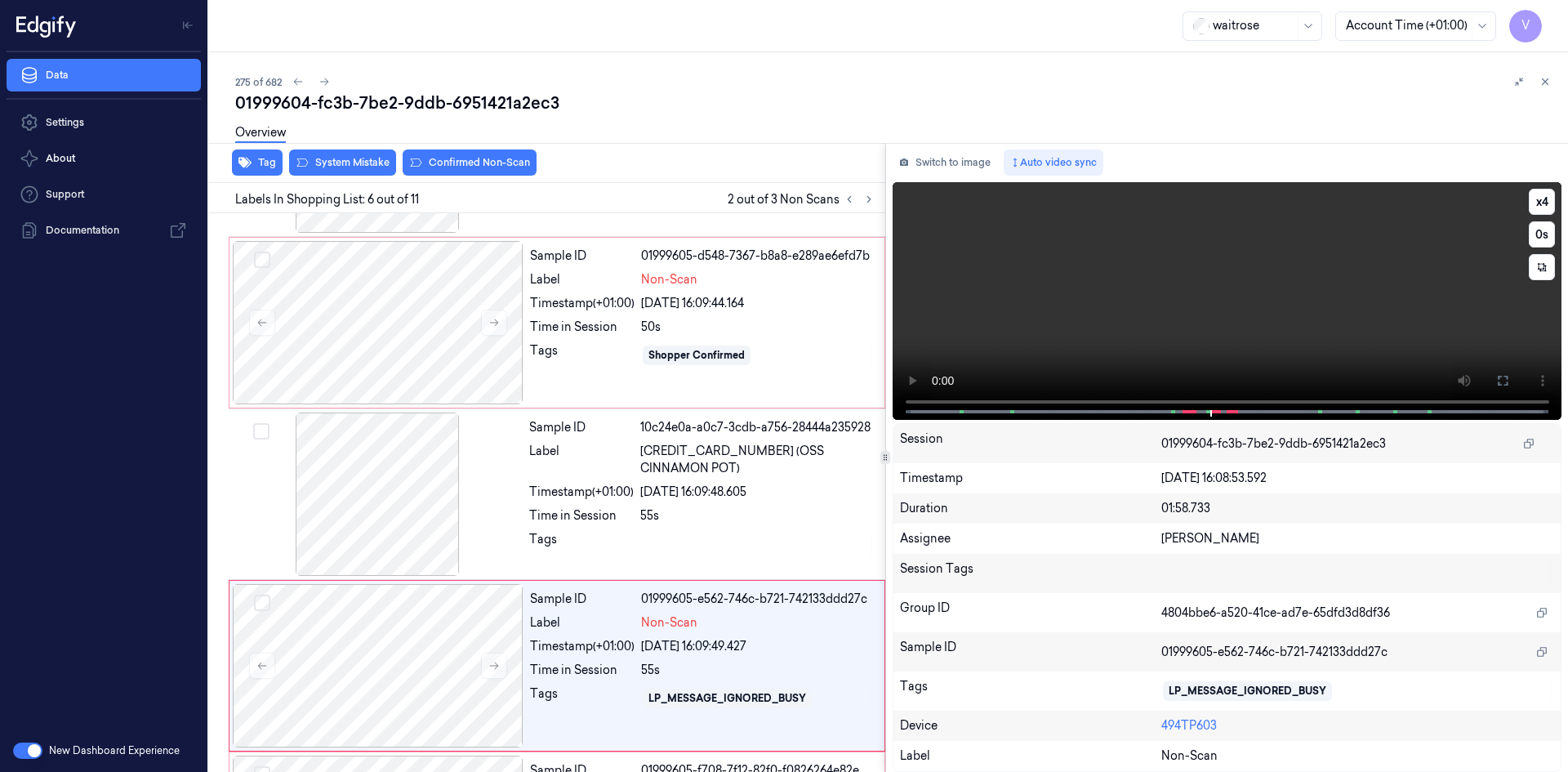
click at [914, 377] on video at bounding box center [1228, 301] width 670 height 237
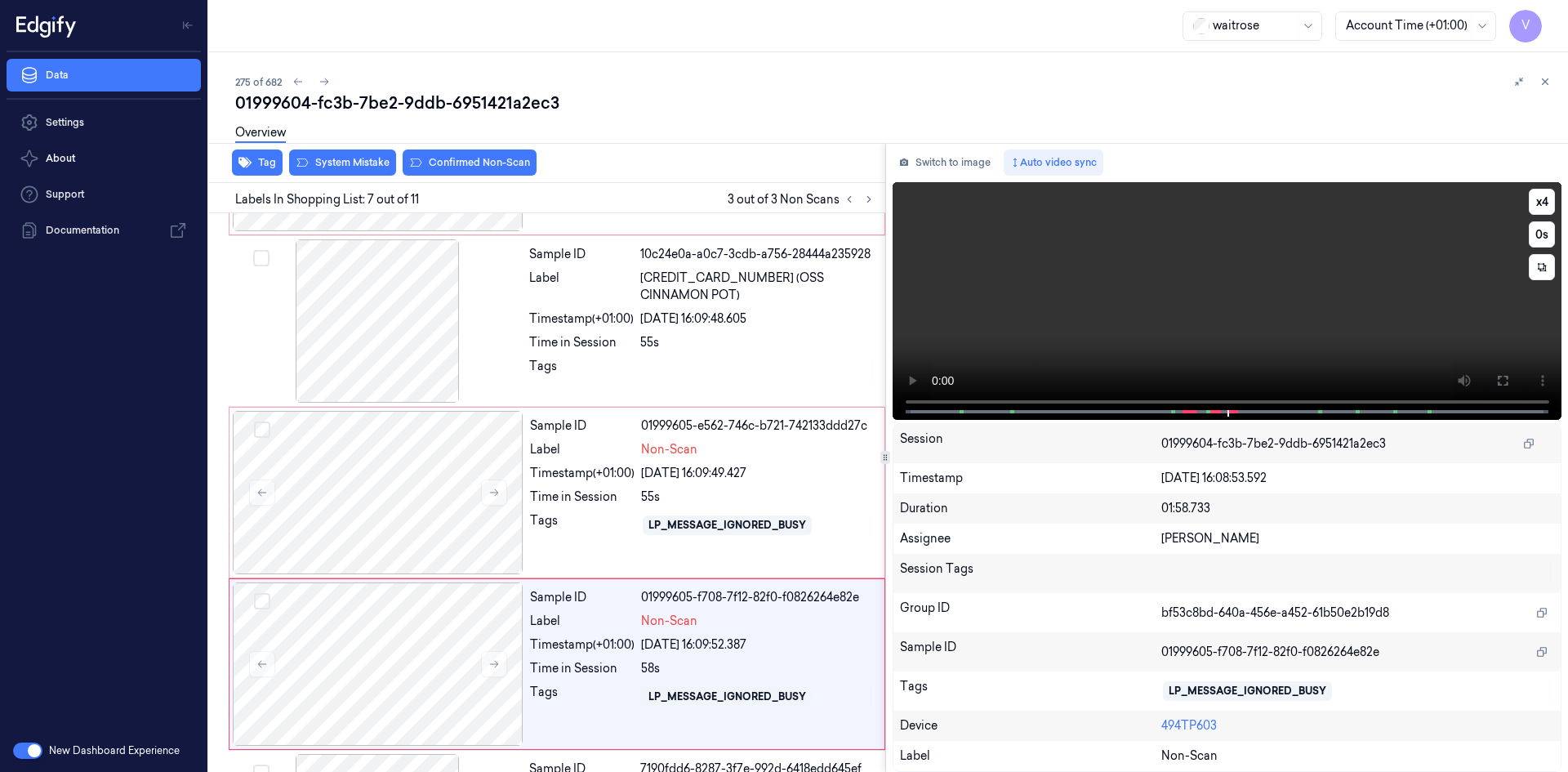
scroll to position [835, 0]
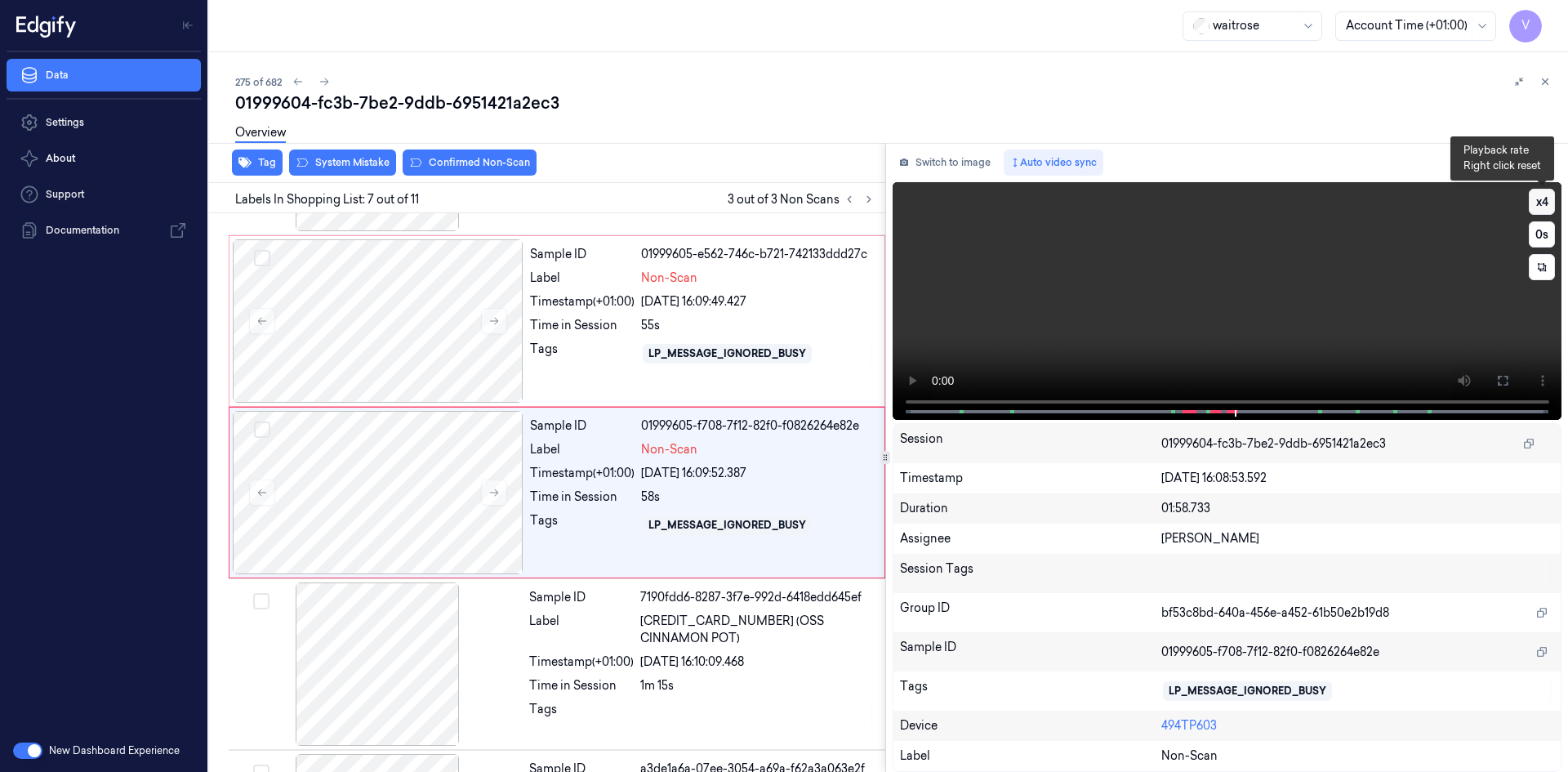
click at [1547, 204] on button "x 4" at bounding box center [1542, 201] width 26 height 26
click at [1547, 207] on button "x 1" at bounding box center [1542, 201] width 26 height 26
click at [1547, 200] on button "x 2" at bounding box center [1542, 201] width 26 height 26
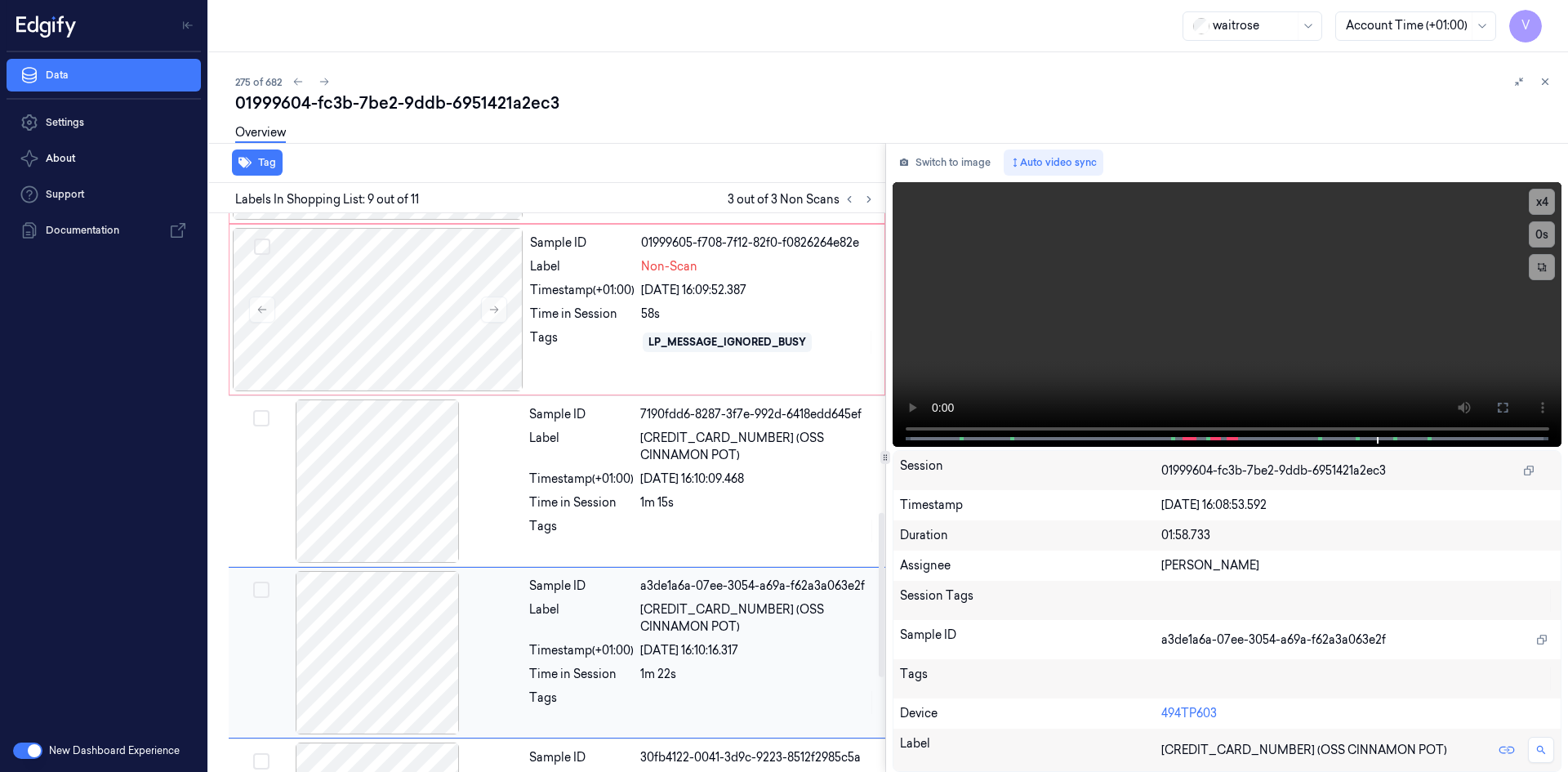
scroll to position [1015, 0]
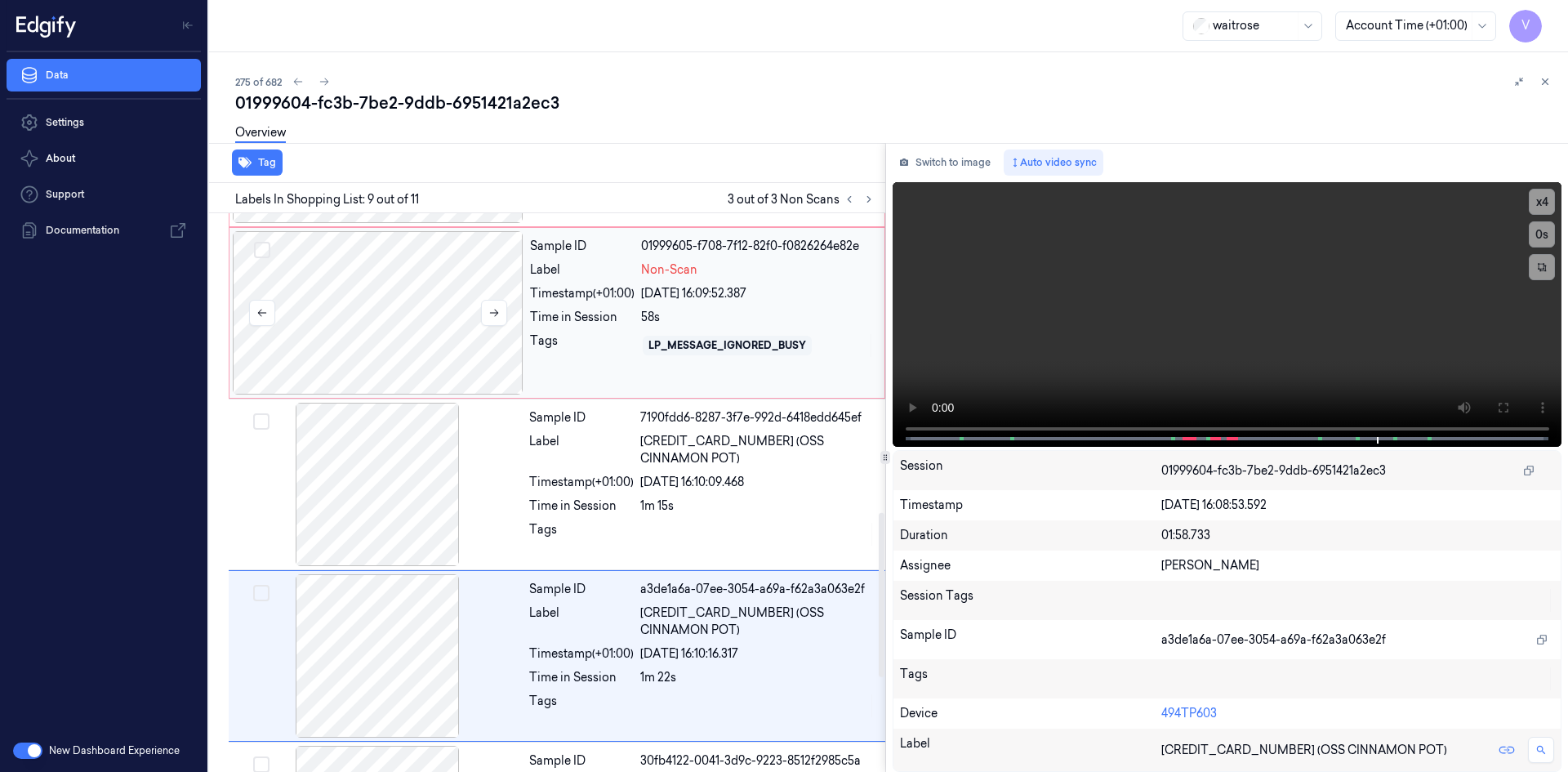
click at [385, 293] on div at bounding box center [378, 312] width 291 height 163
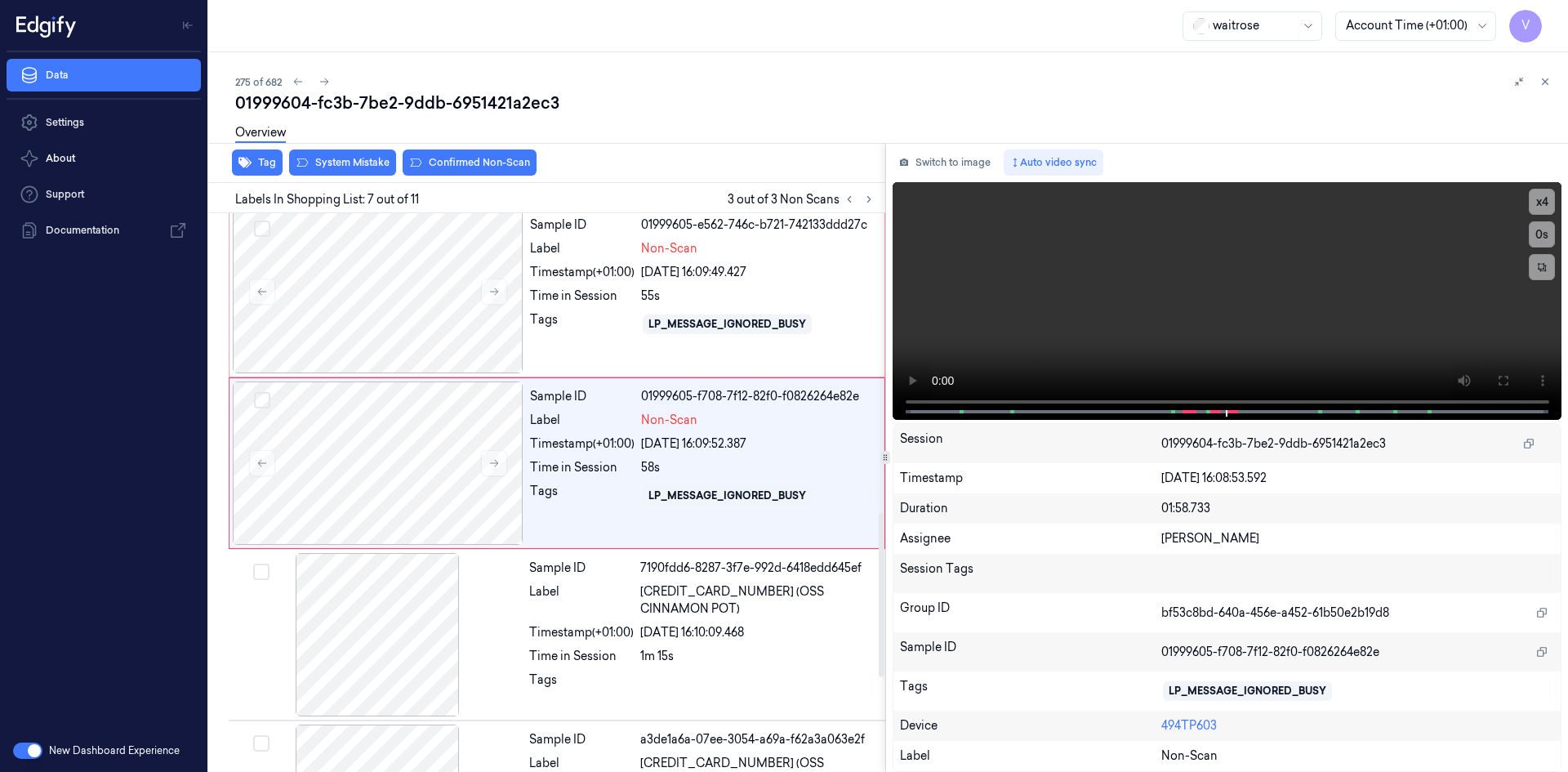
scroll to position [835, 0]
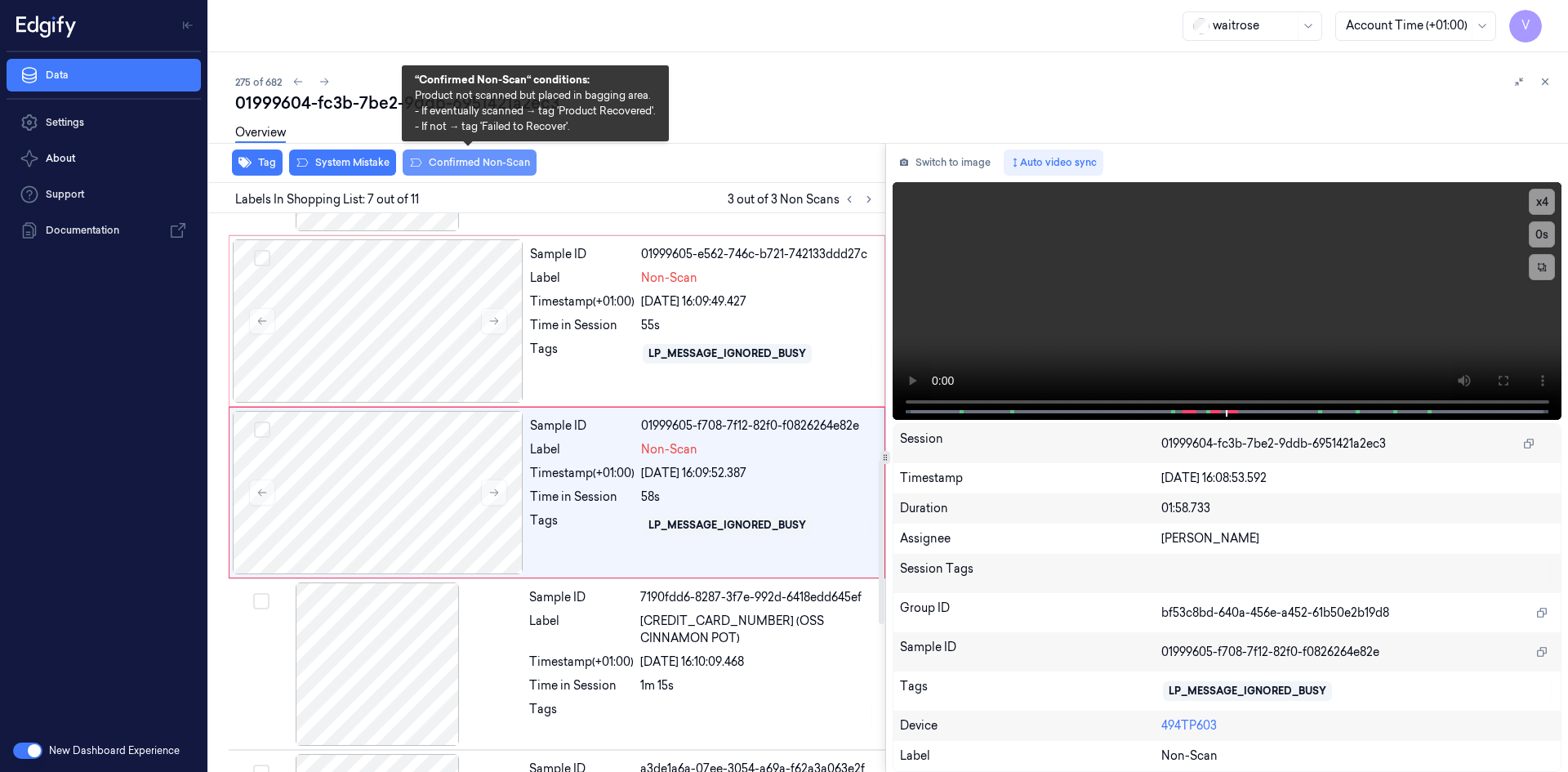
click at [465, 166] on button "Confirmed Non-Scan" at bounding box center [469, 163] width 134 height 26
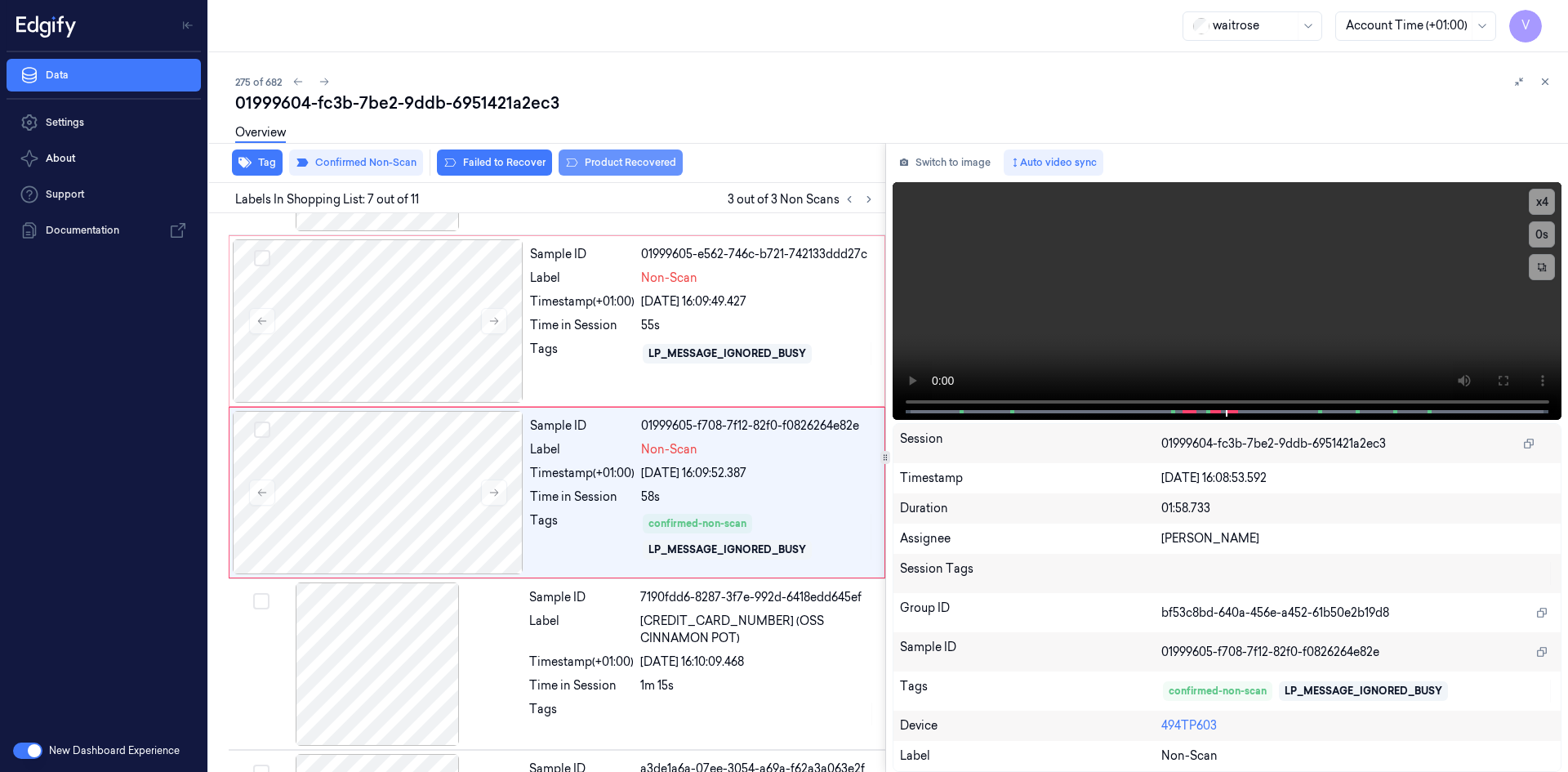
click at [609, 164] on button "Product Recovered" at bounding box center [621, 163] width 125 height 26
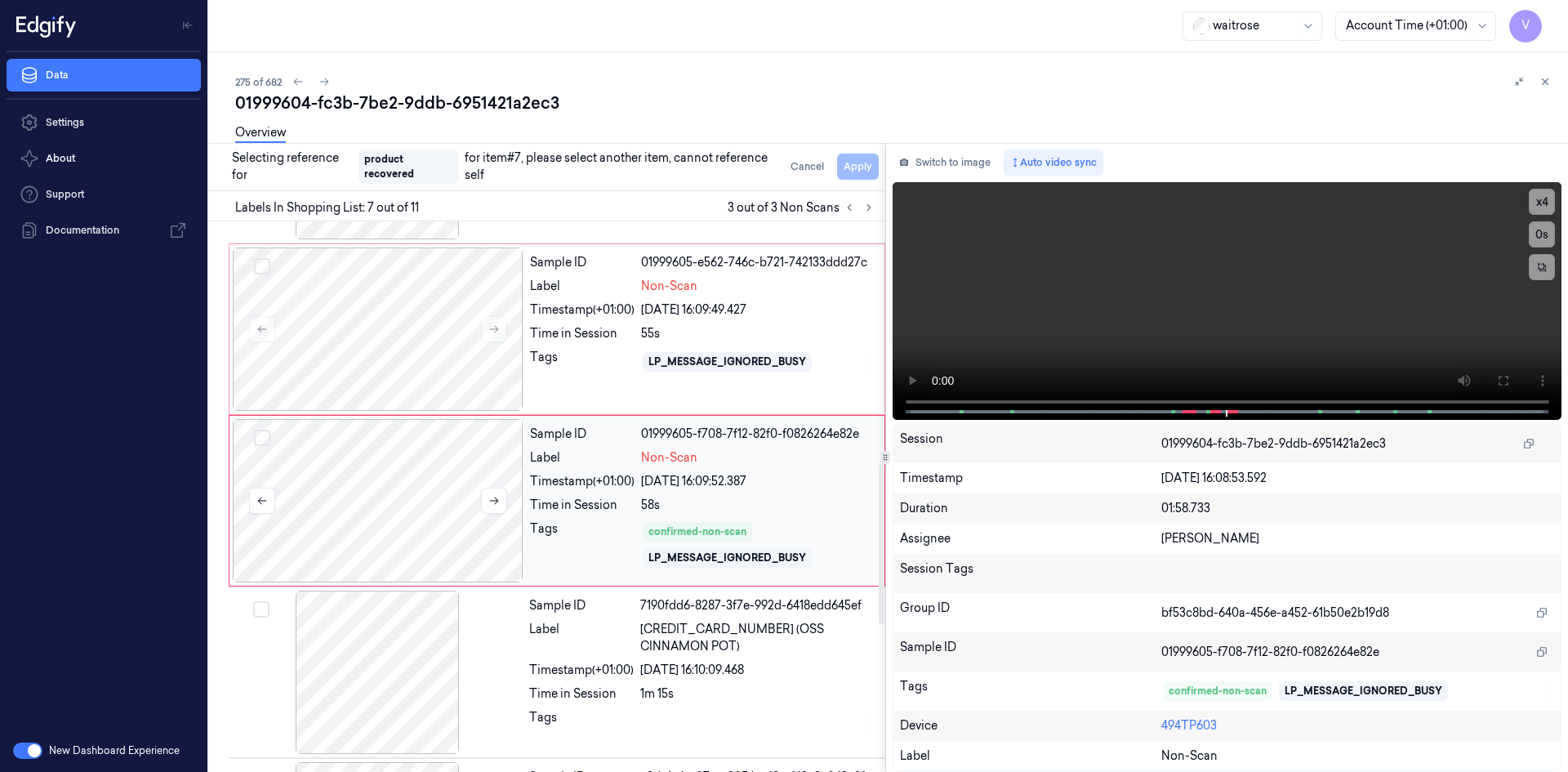
click at [425, 486] on div at bounding box center [378, 500] width 291 height 163
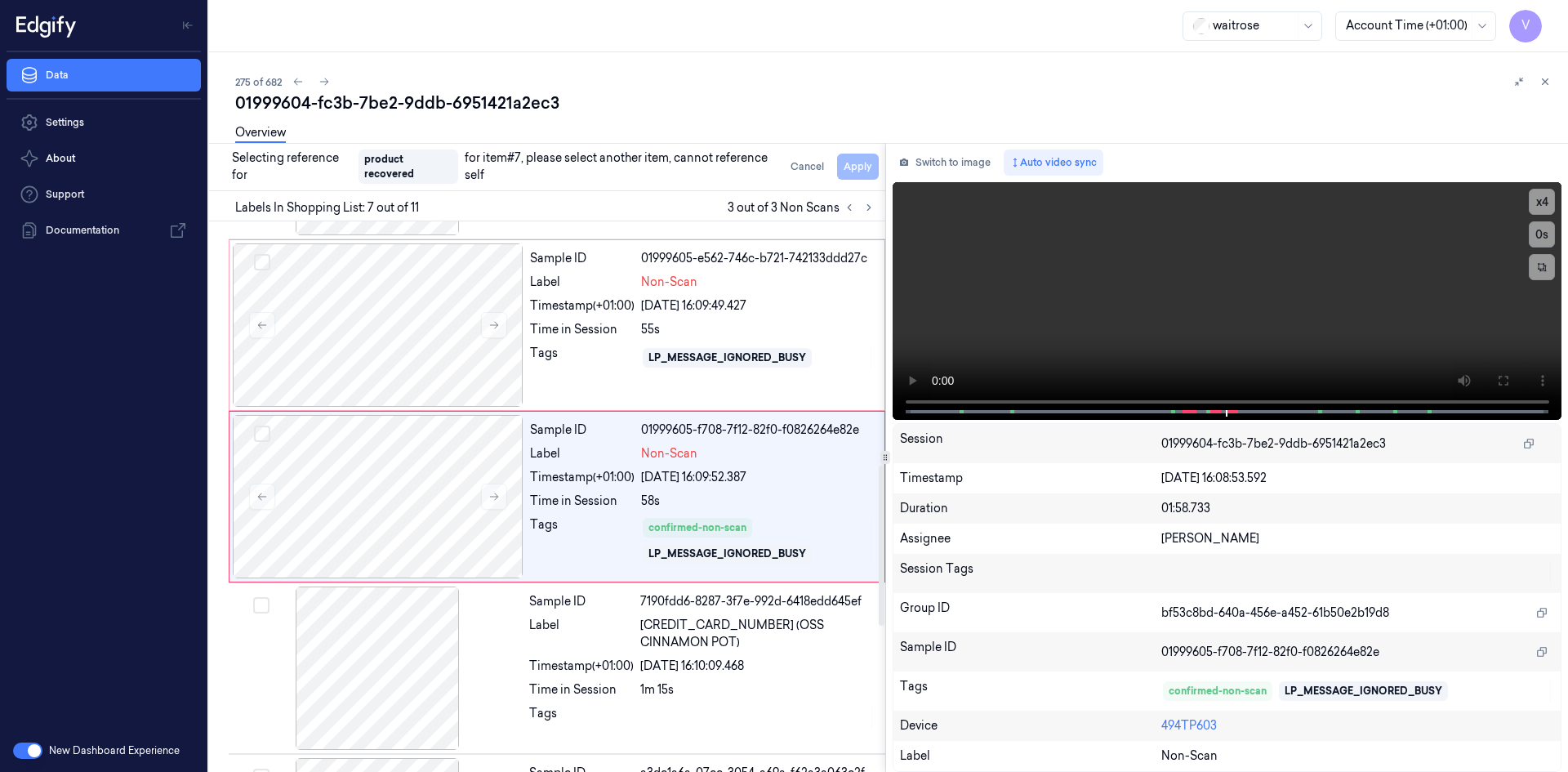
click at [850, 167] on div "Cancel Apply" at bounding box center [831, 166] width 95 height 26
click at [795, 164] on button "Cancel" at bounding box center [808, 166] width 47 height 26
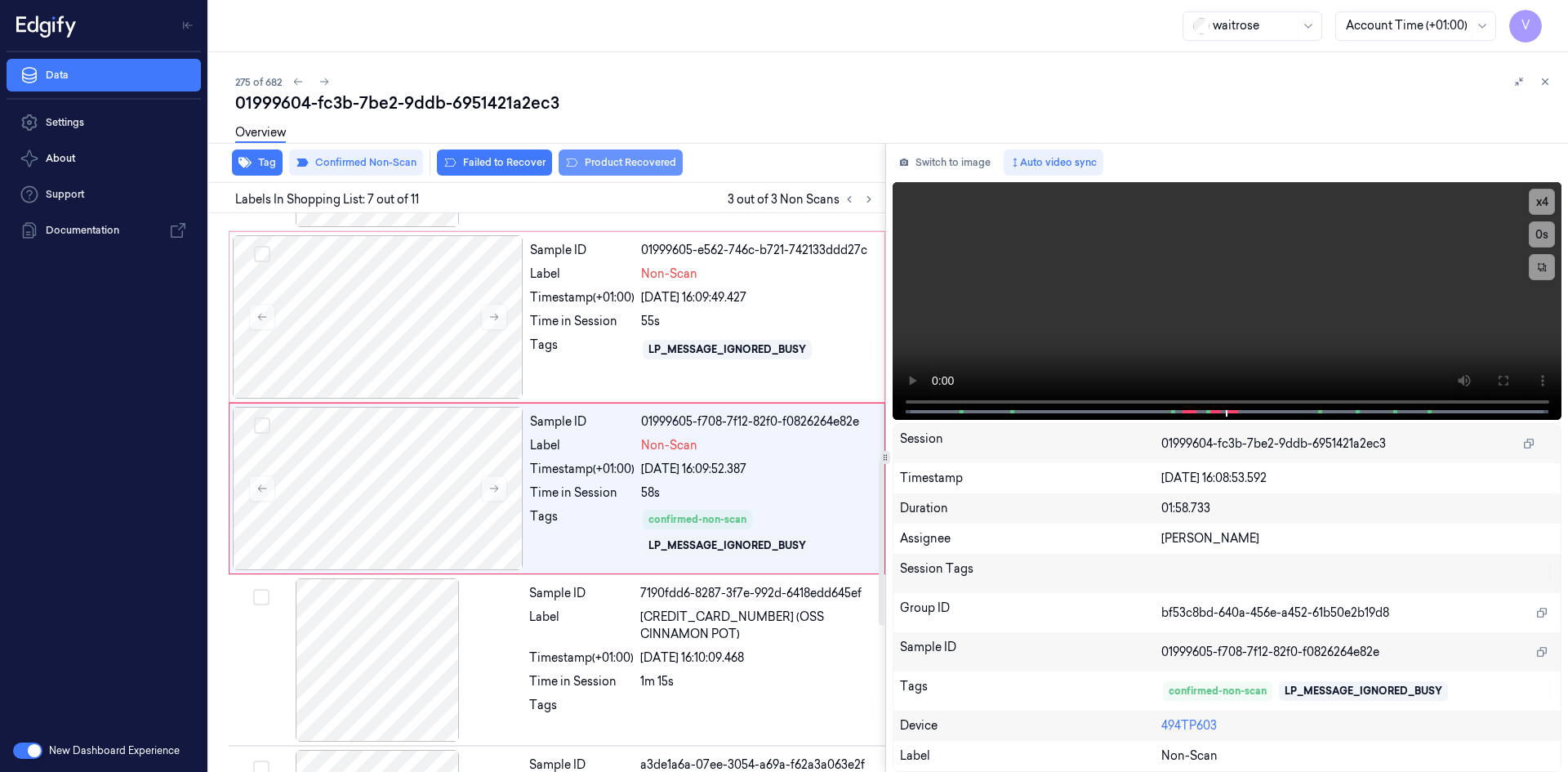
click at [629, 162] on button "Product Recovered" at bounding box center [621, 163] width 125 height 26
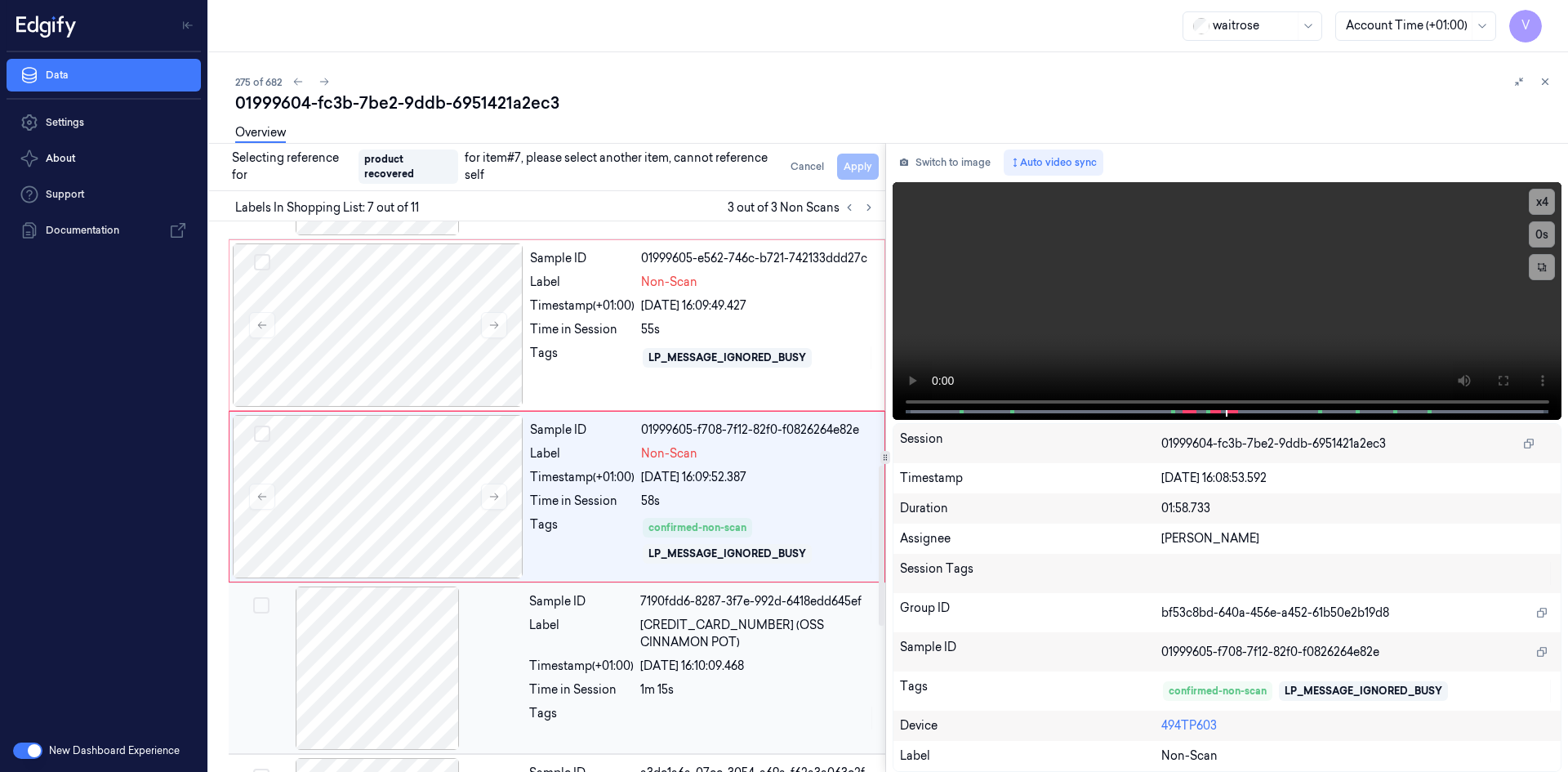
click at [513, 700] on div at bounding box center [377, 668] width 291 height 163
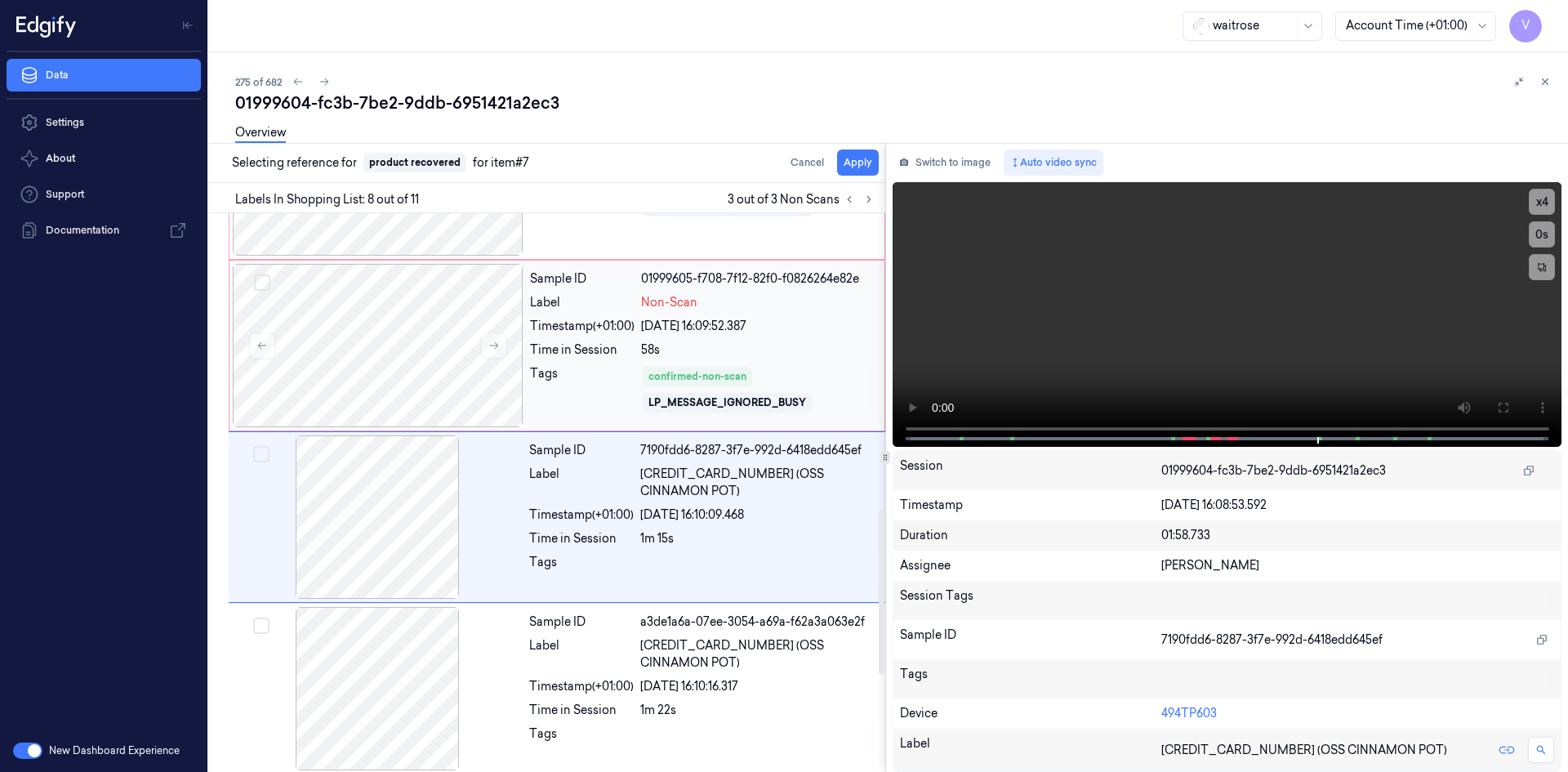
scroll to position [1007, 0]
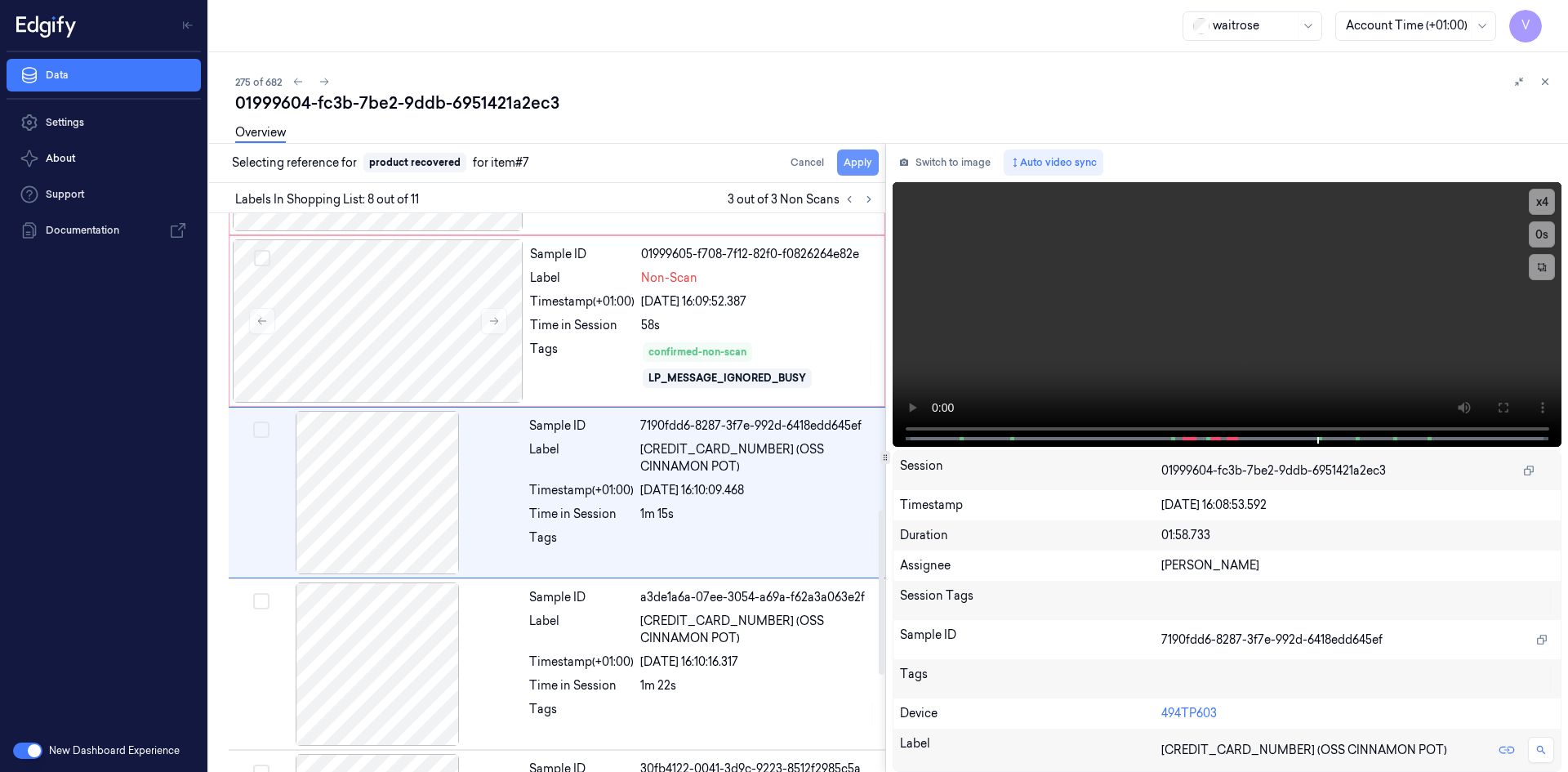
click at [847, 163] on button "Apply" at bounding box center [858, 163] width 42 height 26
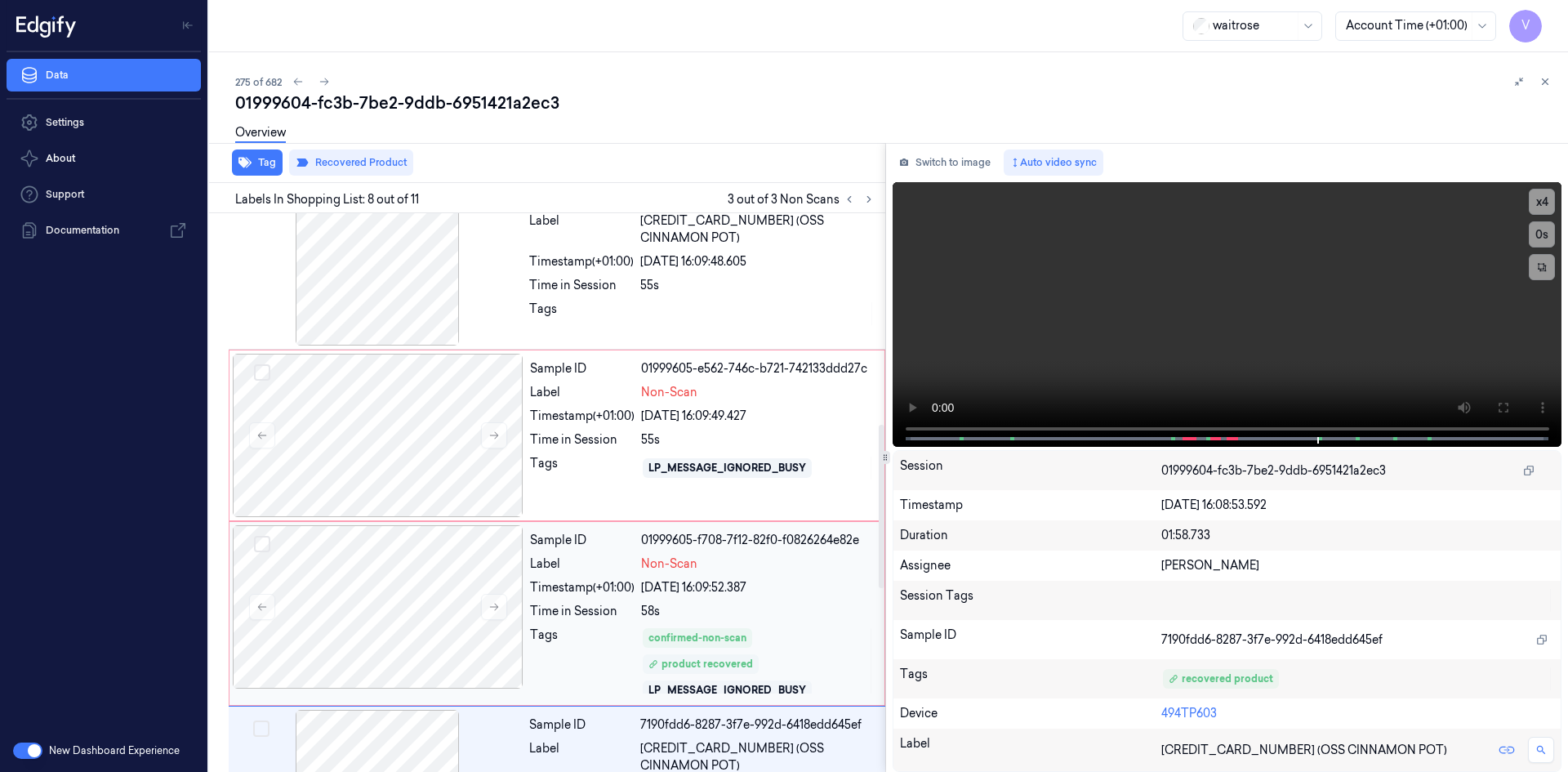
scroll to position [693, 0]
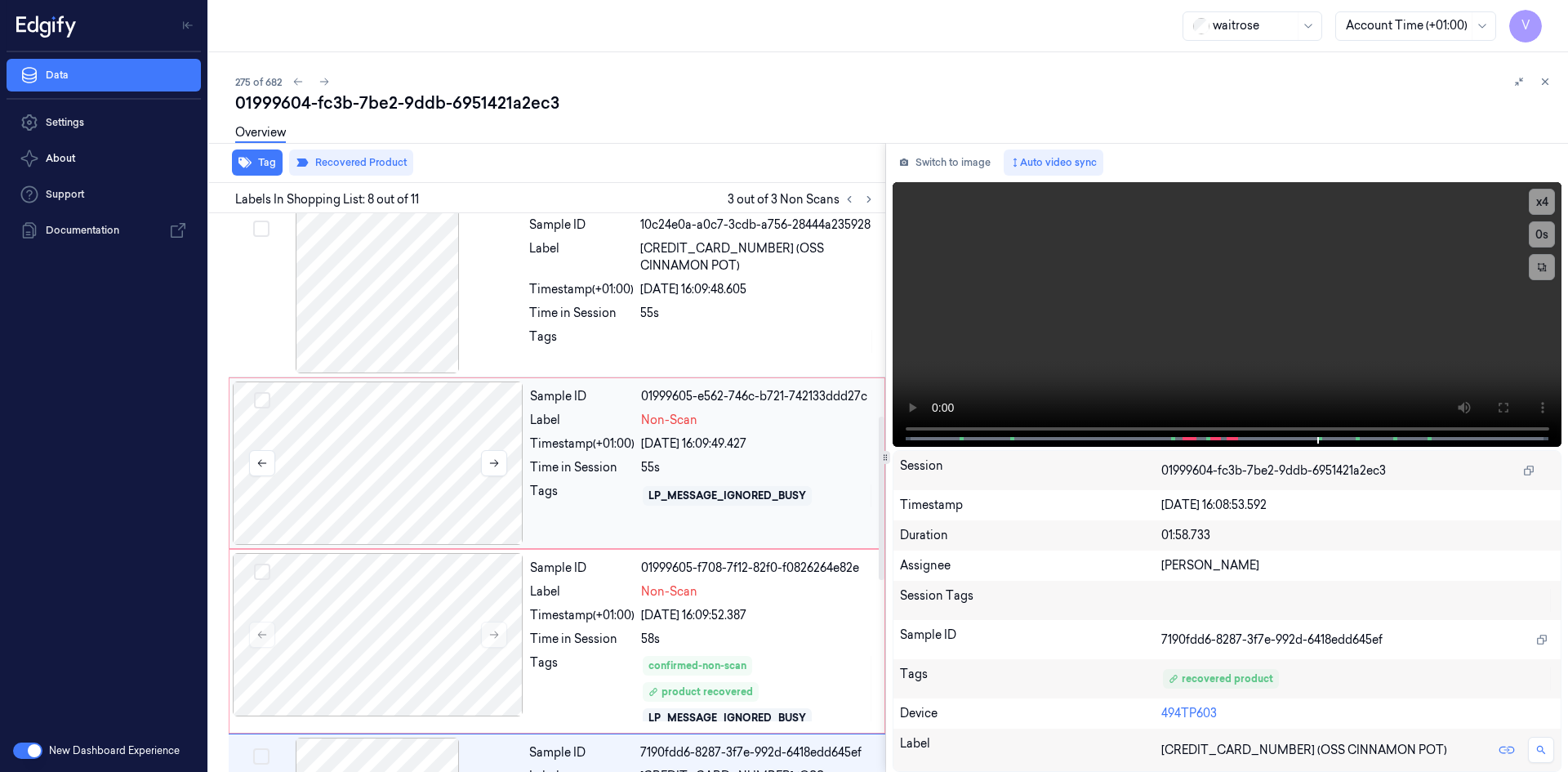
click at [433, 468] on div at bounding box center [378, 463] width 291 height 163
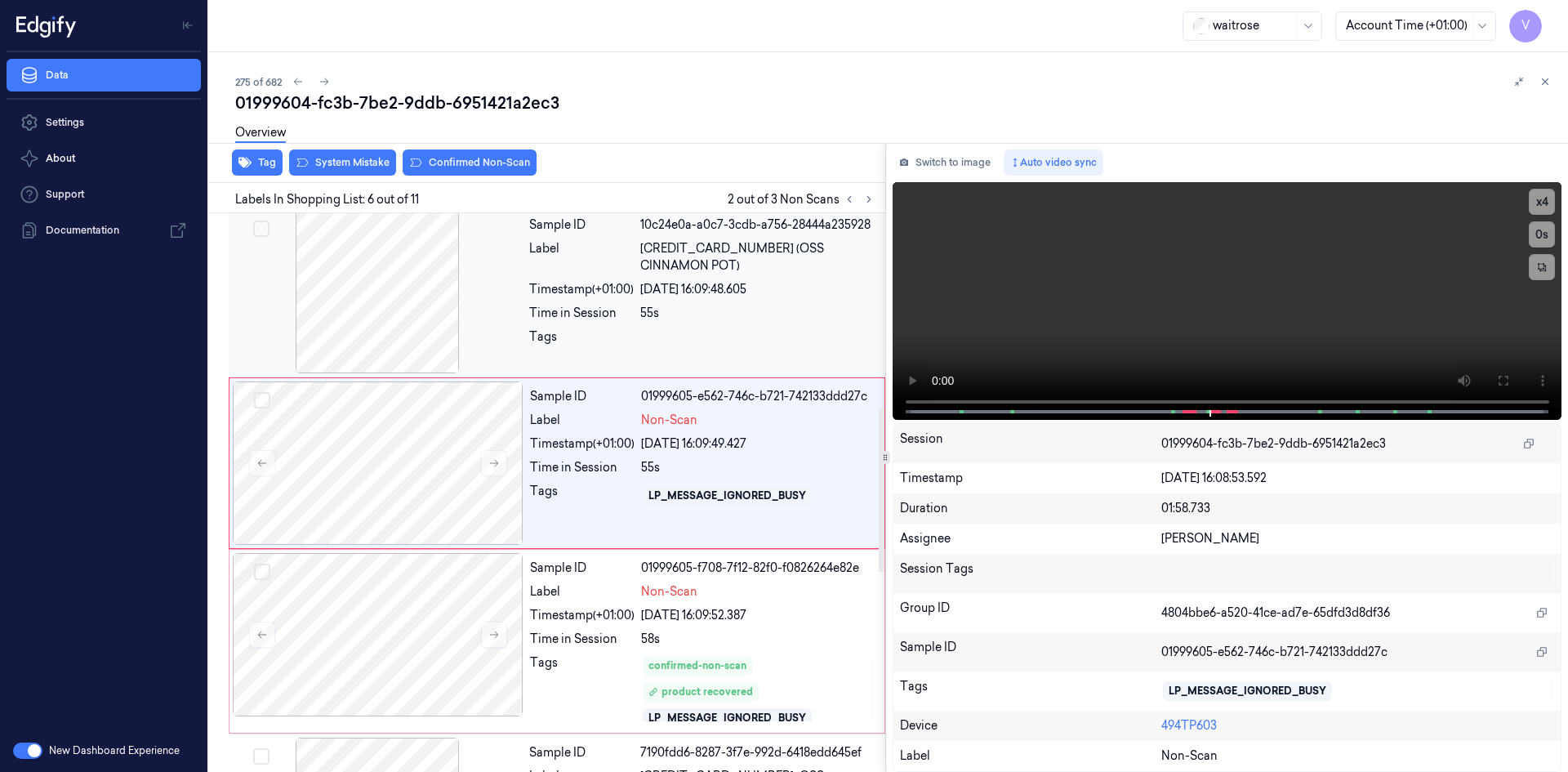
scroll to position [664, 0]
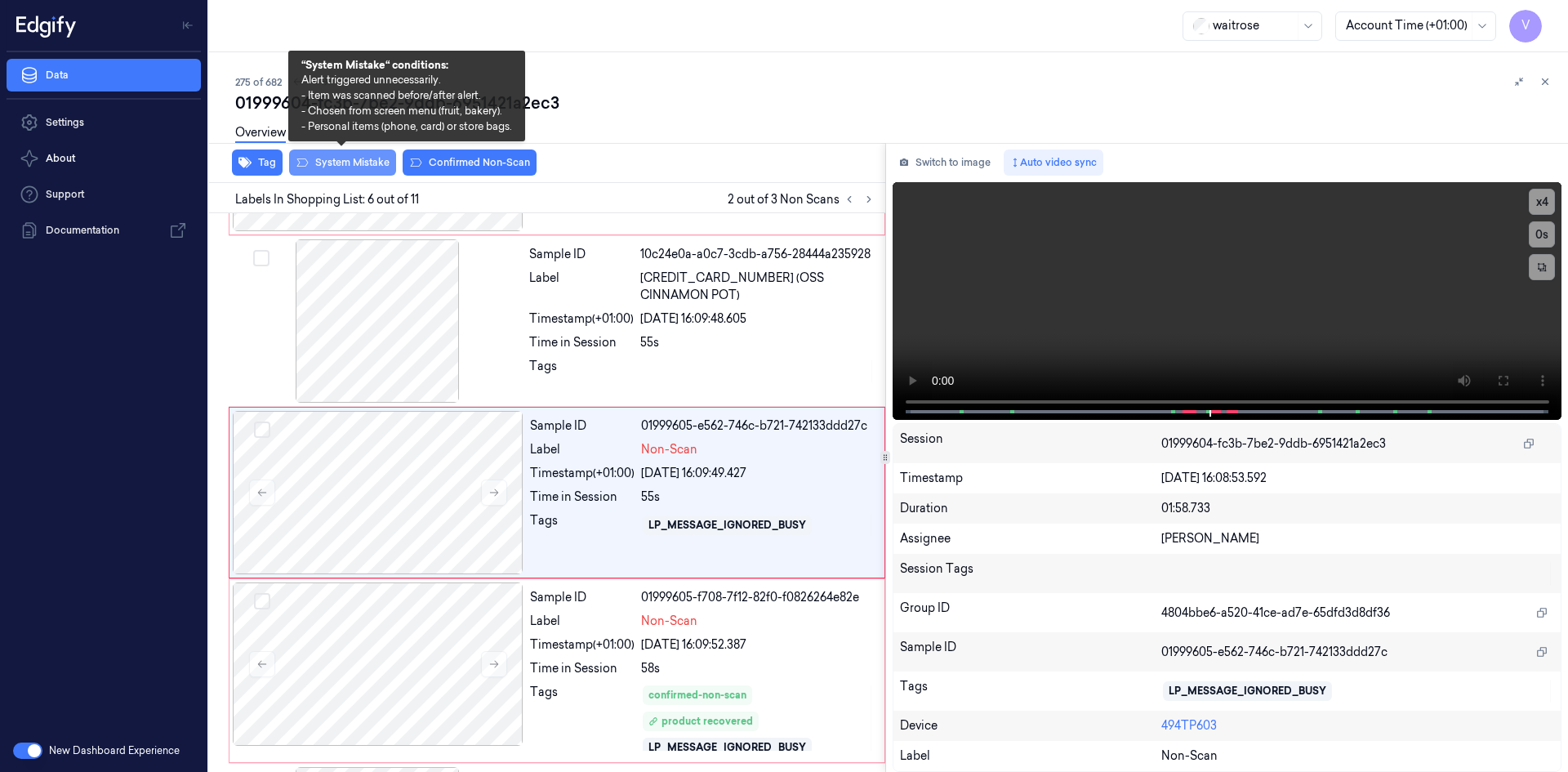
click at [354, 160] on button "System Mistake" at bounding box center [342, 163] width 107 height 26
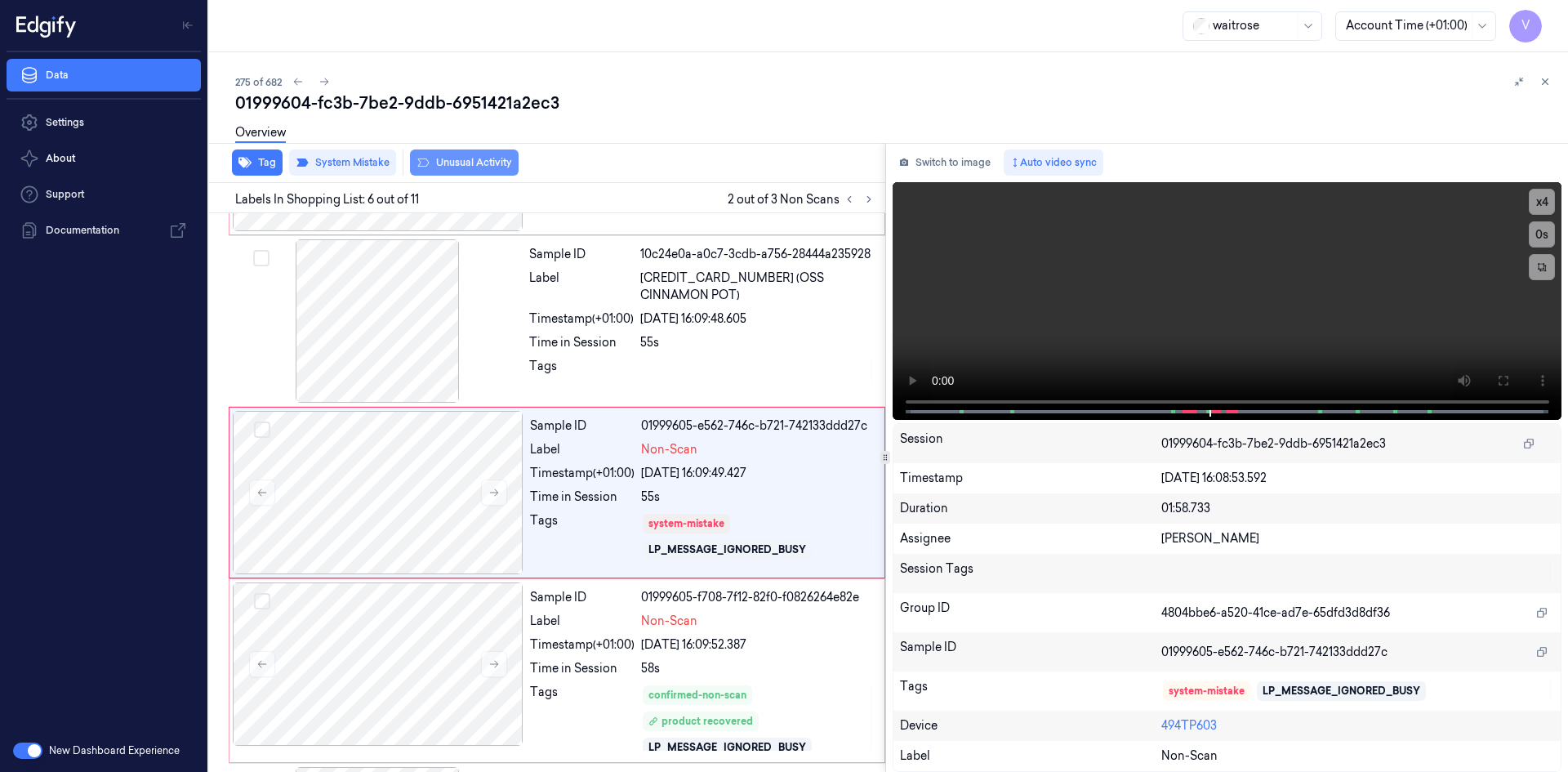
click at [456, 165] on button "Unusual Activity" at bounding box center [464, 163] width 108 height 26
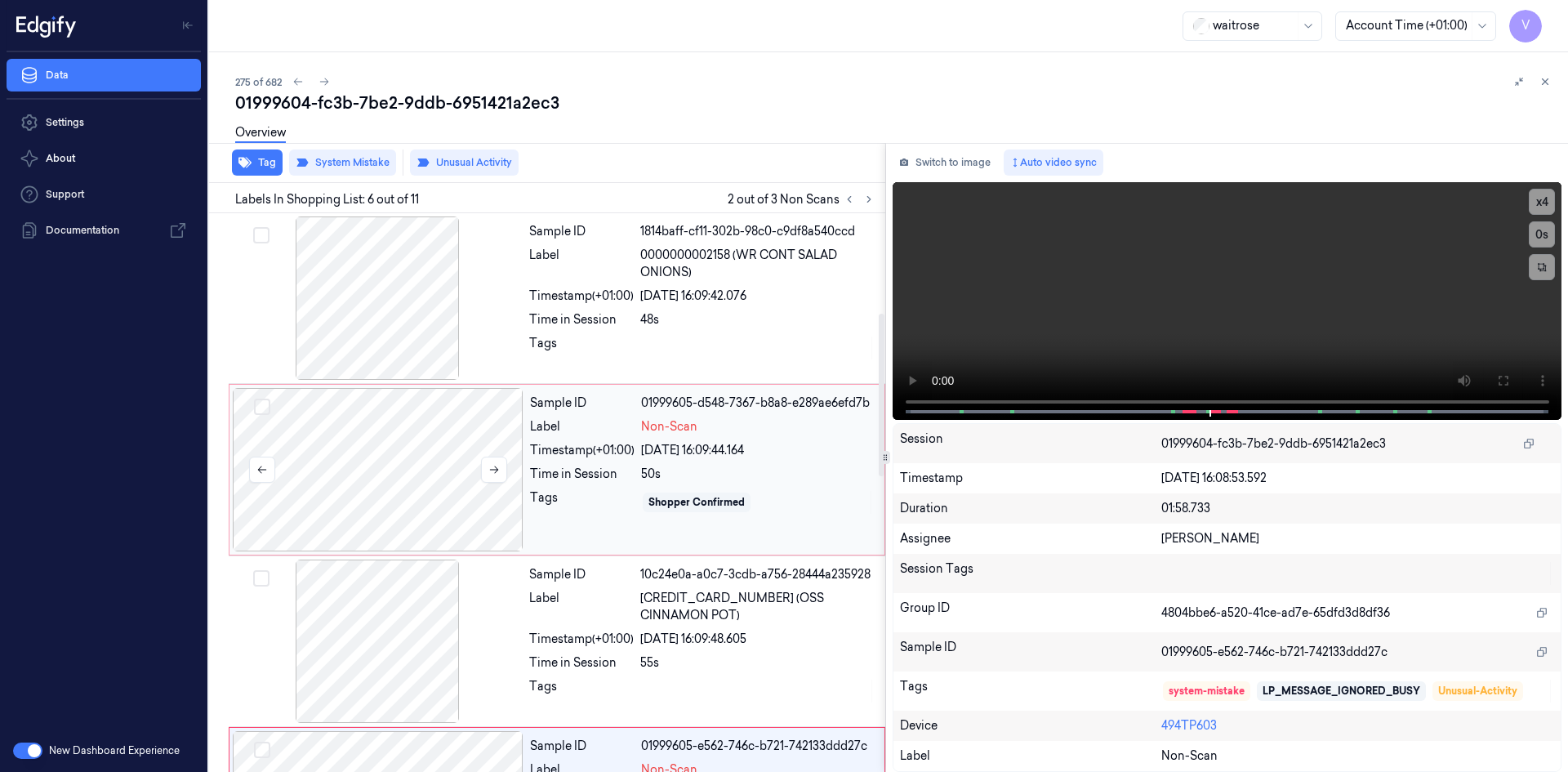
click at [320, 433] on div at bounding box center [378, 470] width 291 height 163
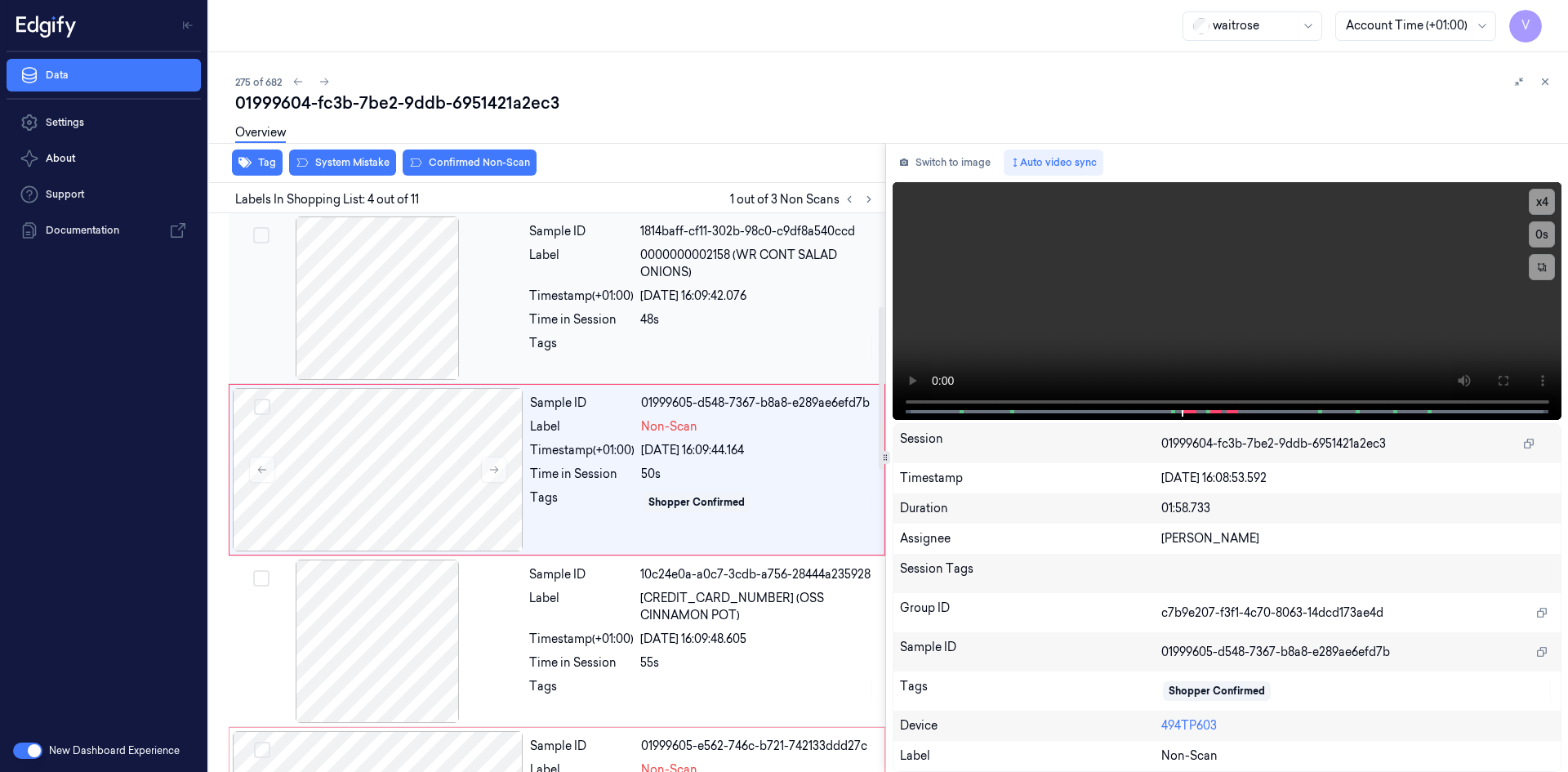
scroll to position [321, 0]
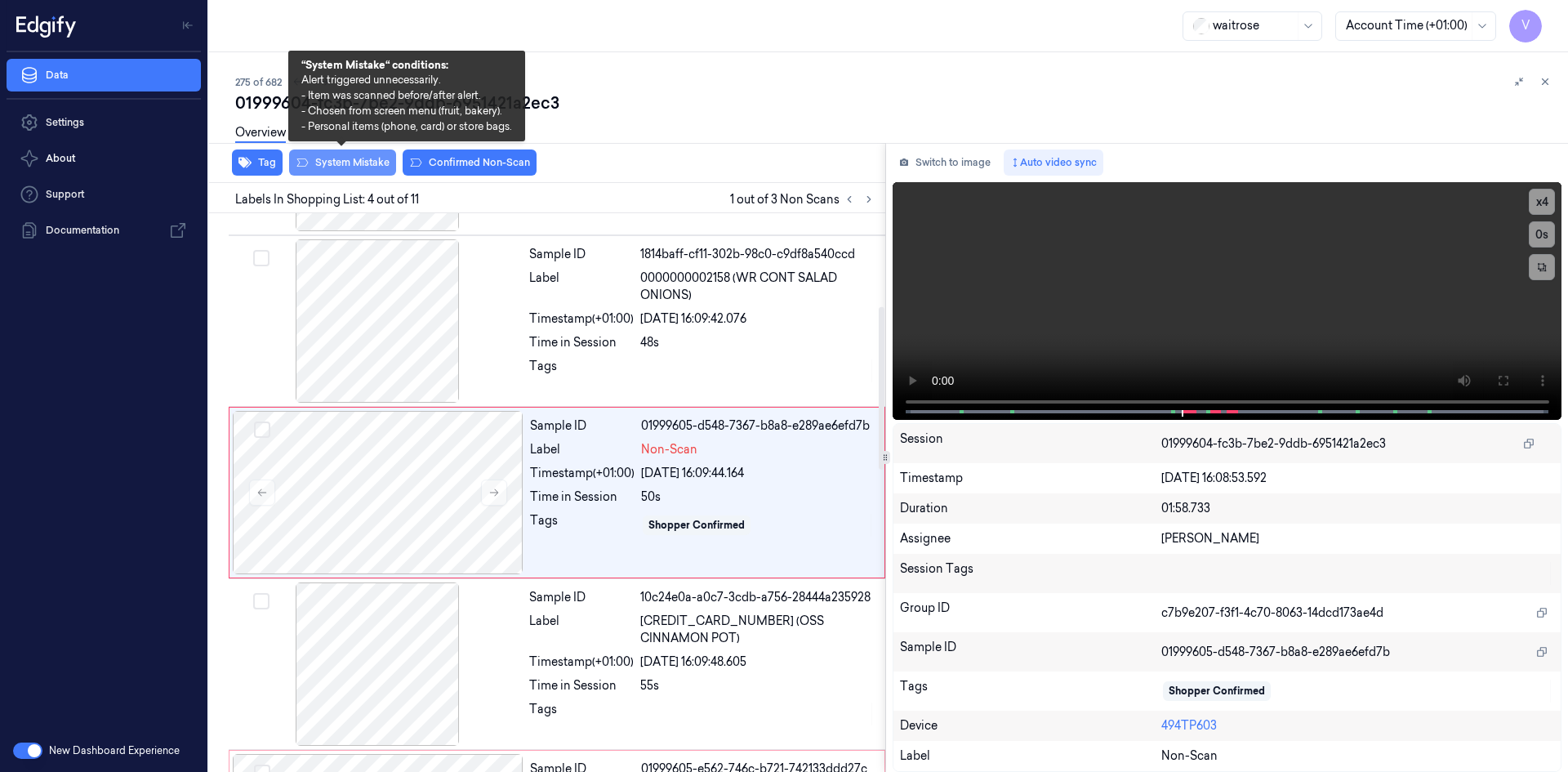
click at [363, 167] on button "System Mistake" at bounding box center [342, 163] width 107 height 26
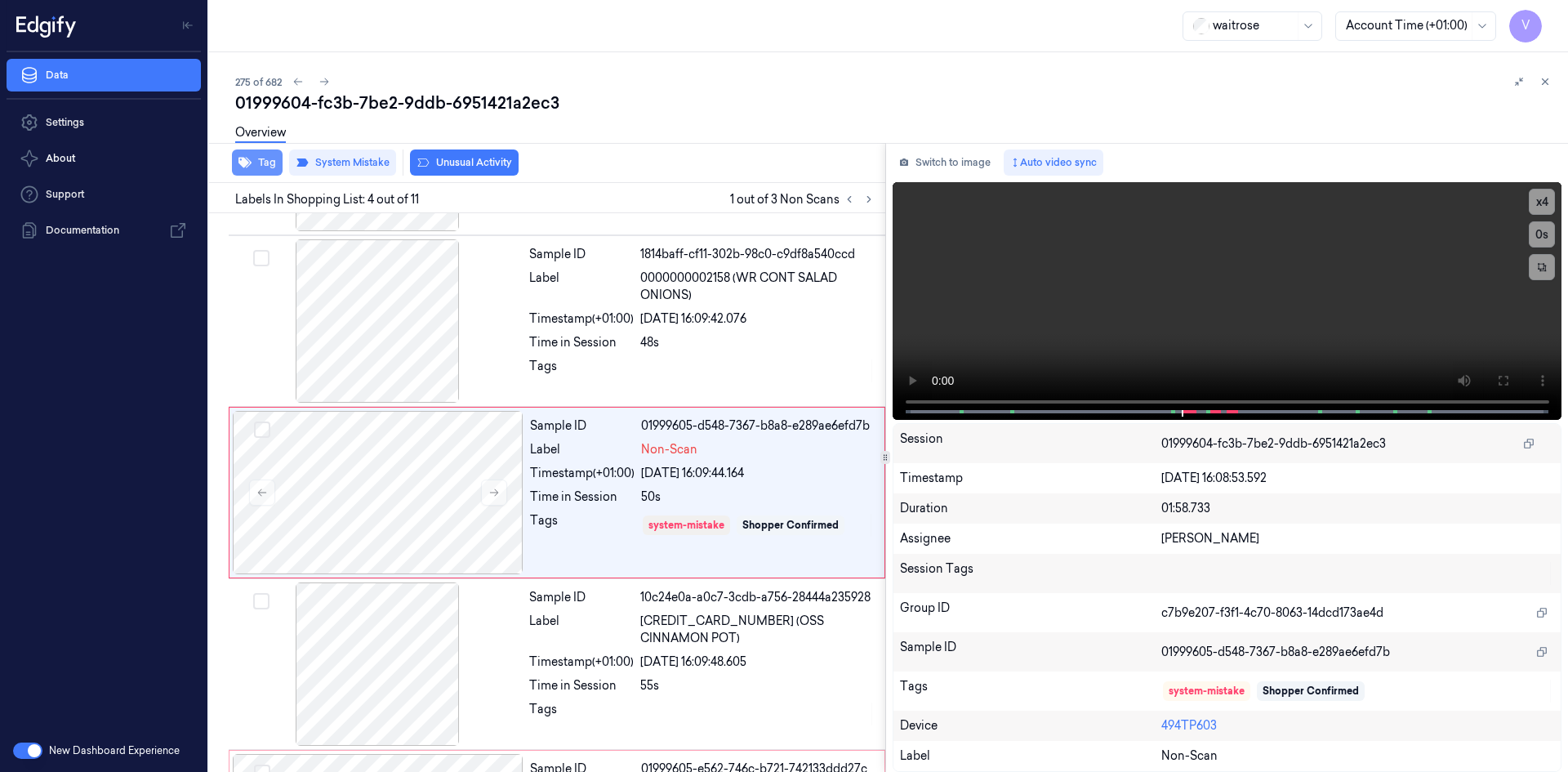
click at [264, 163] on button "Tag" at bounding box center [257, 163] width 51 height 26
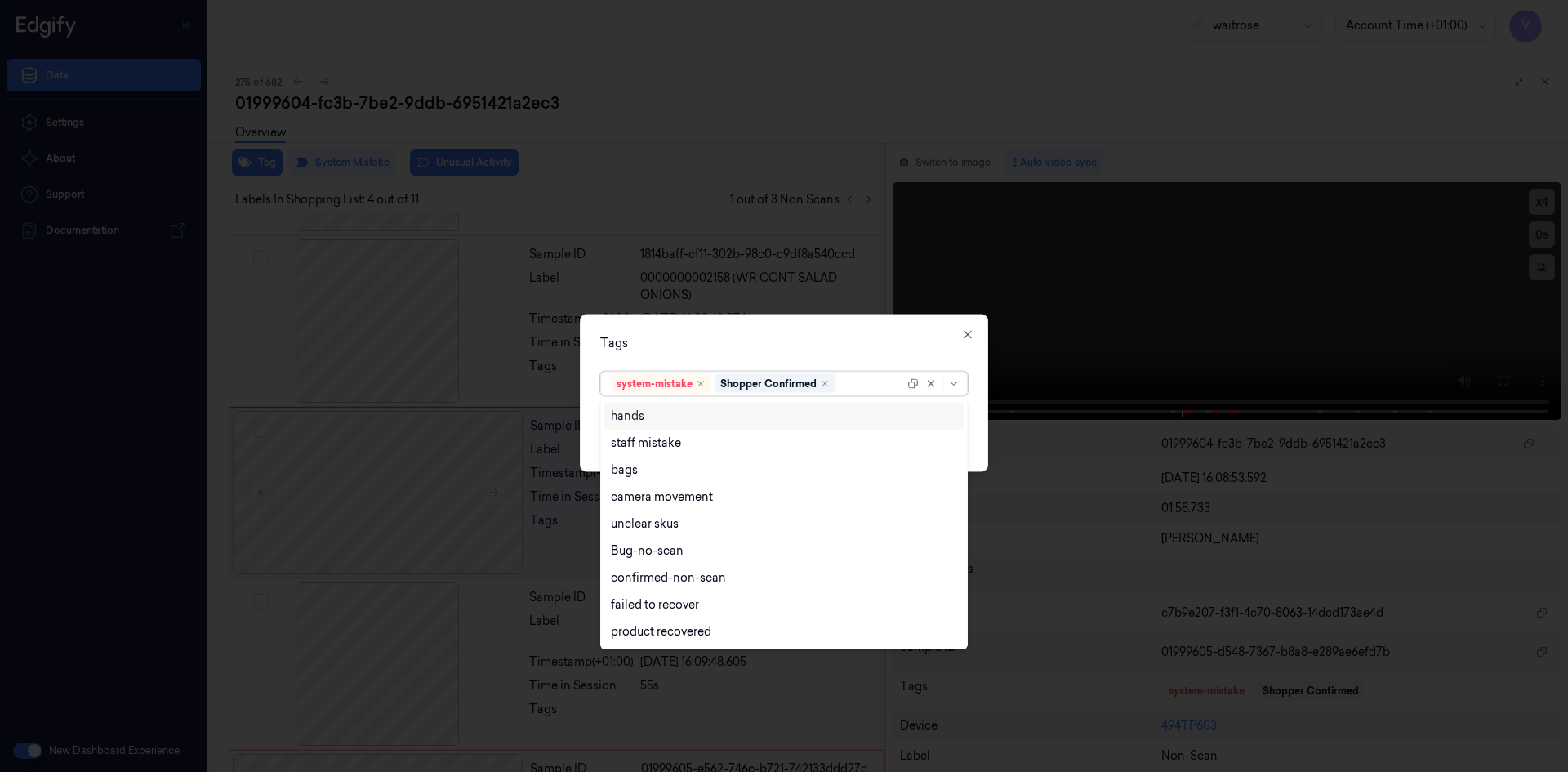
click at [850, 391] on div at bounding box center [871, 383] width 65 height 17
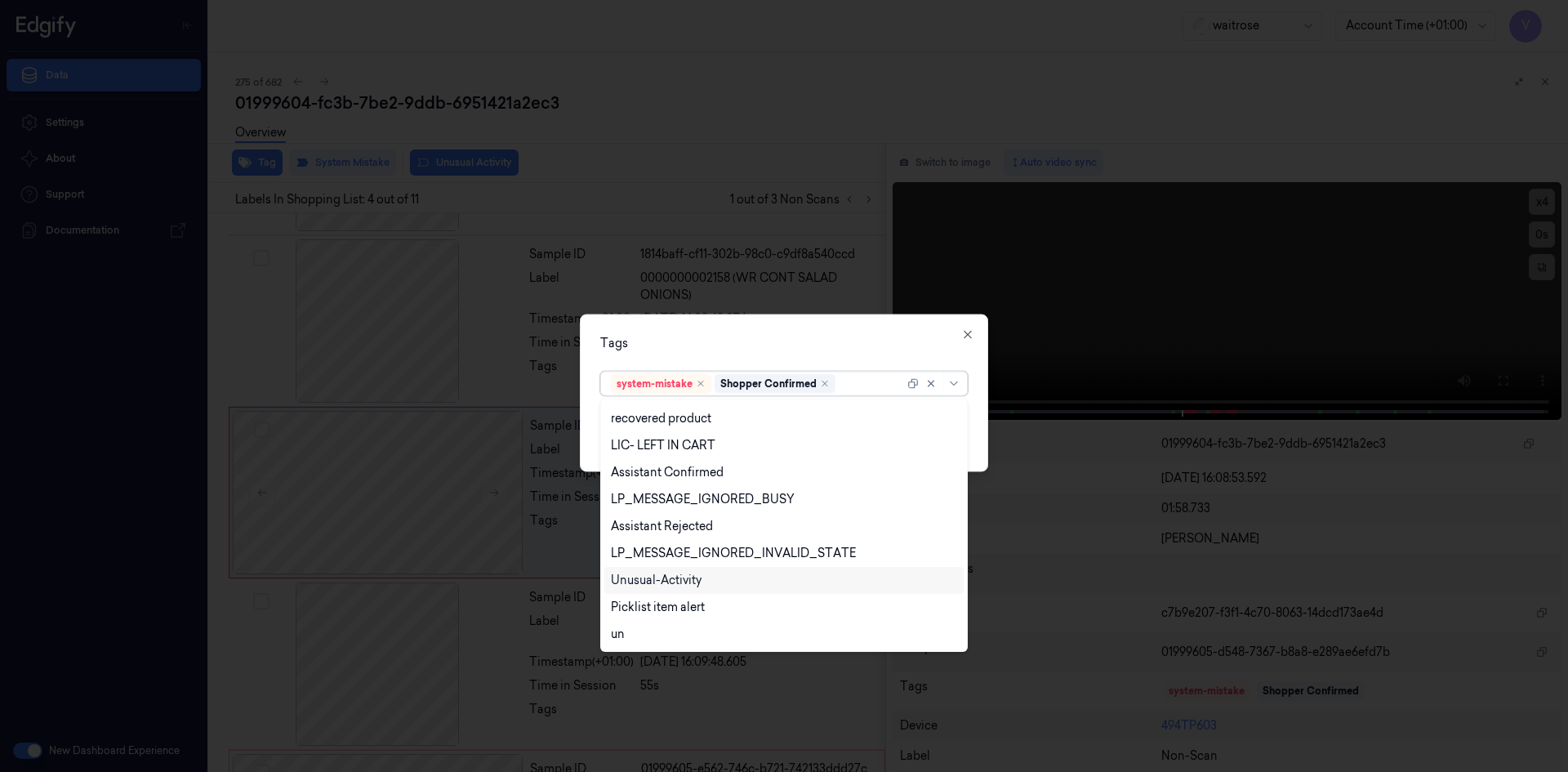
click at [687, 586] on div "Unusual-Activity" at bounding box center [656, 580] width 90 height 17
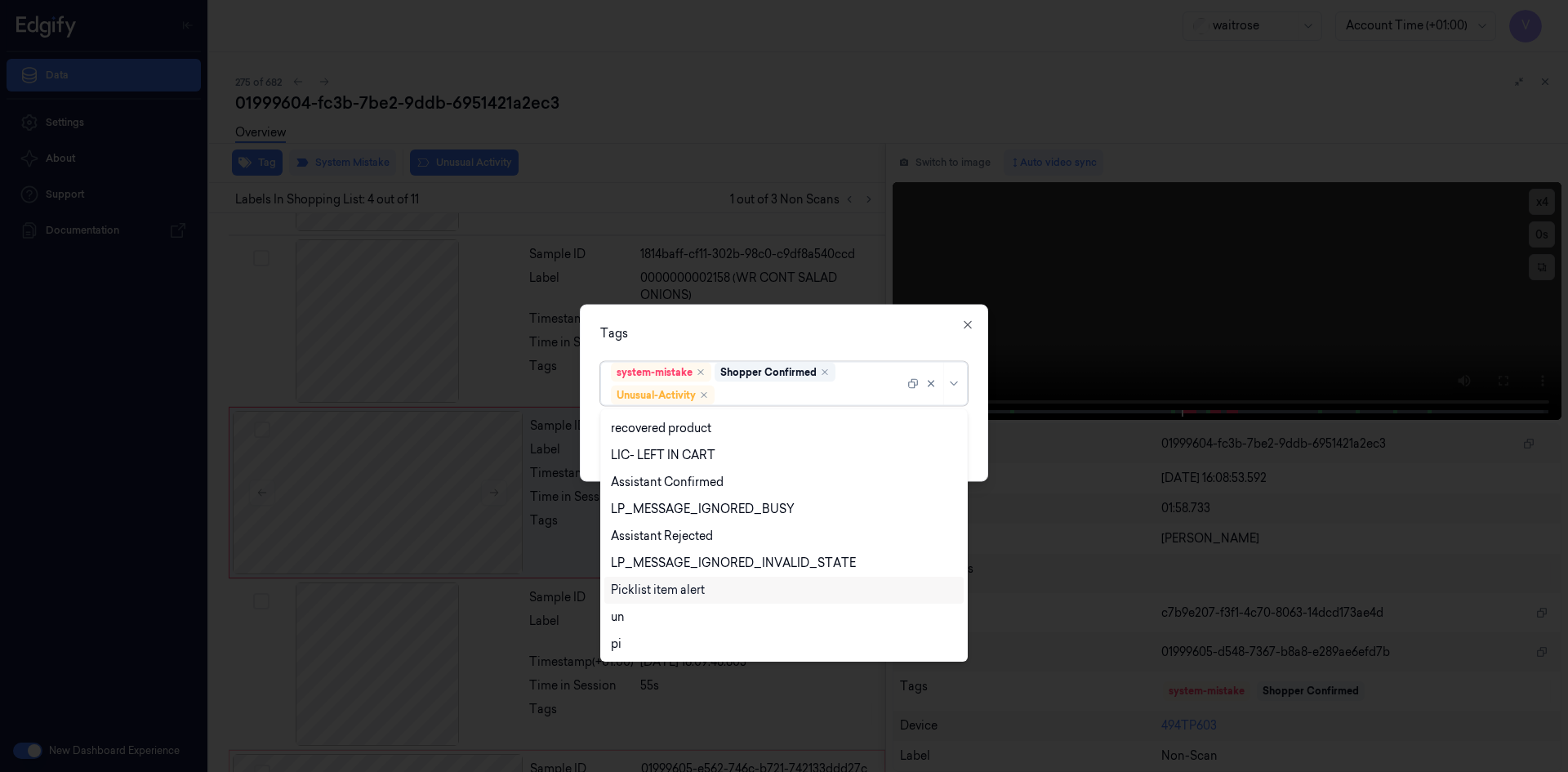
click at [678, 596] on div "Picklist item alert" at bounding box center [658, 590] width 94 height 17
click at [750, 321] on div "Tags option Picklist item alert, selected. 20 results available. Use Up and Dow…" at bounding box center [784, 393] width 408 height 177
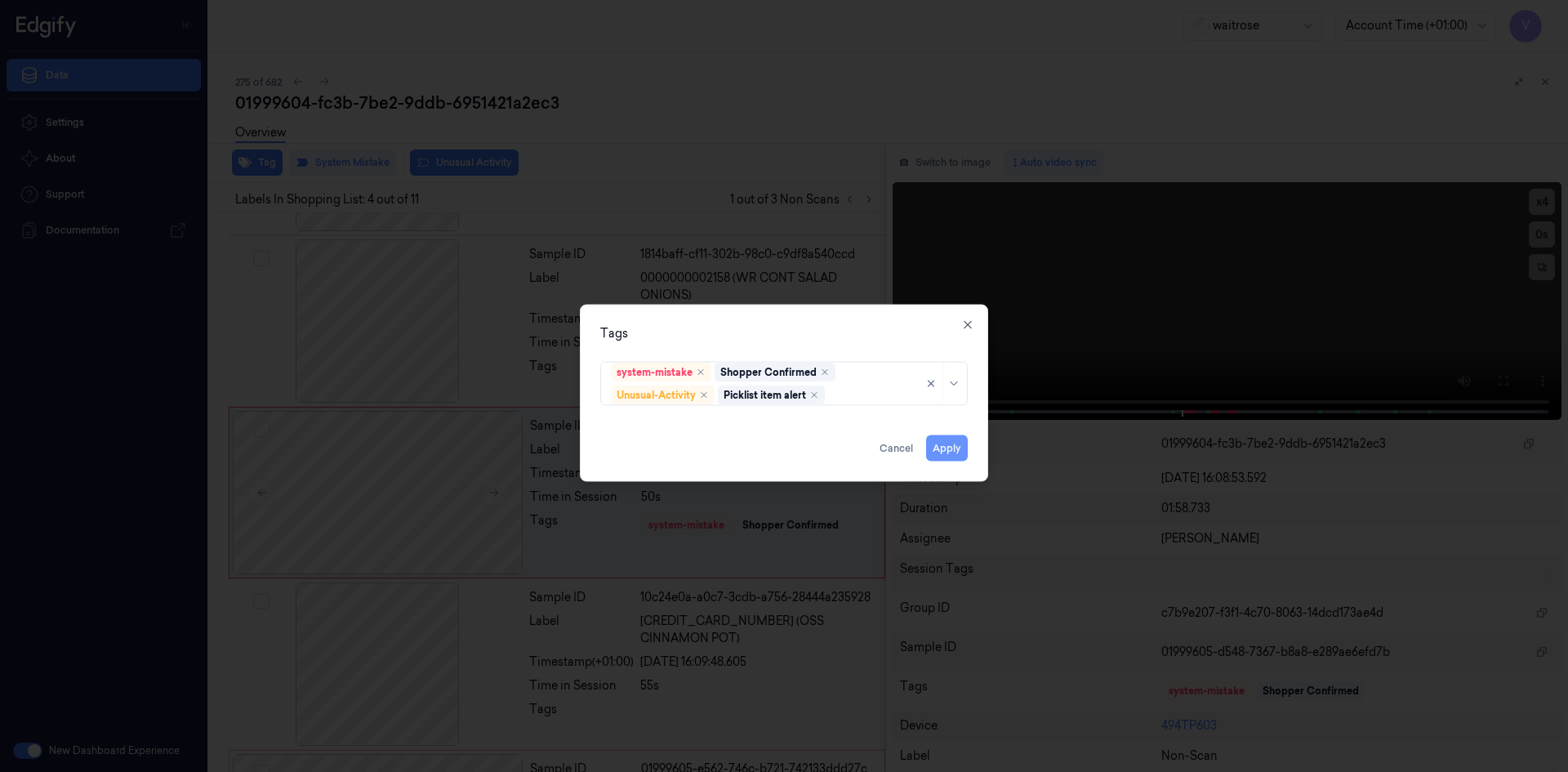
click at [947, 448] on button "Apply" at bounding box center [947, 447] width 42 height 26
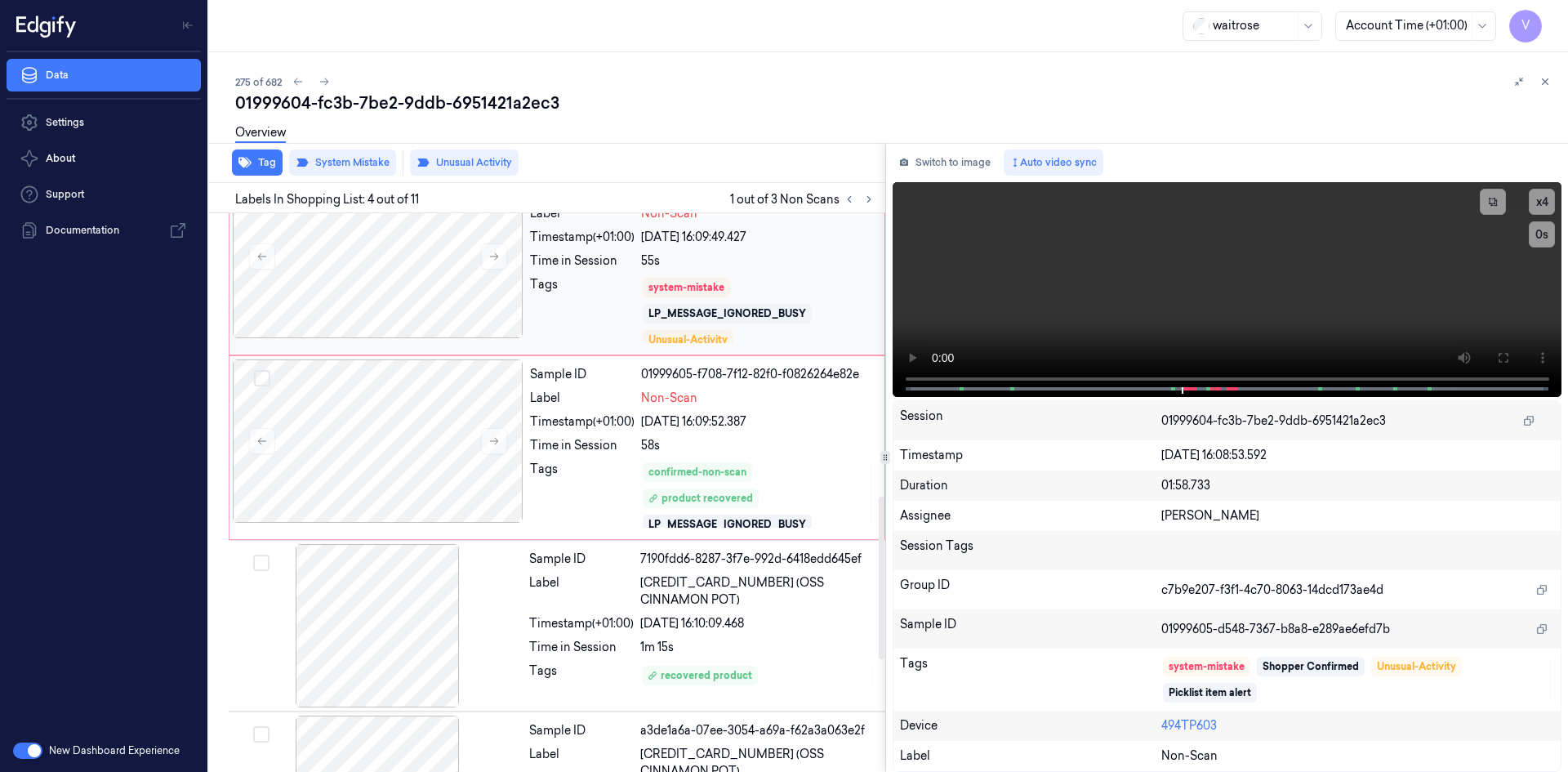
scroll to position [973, 0]
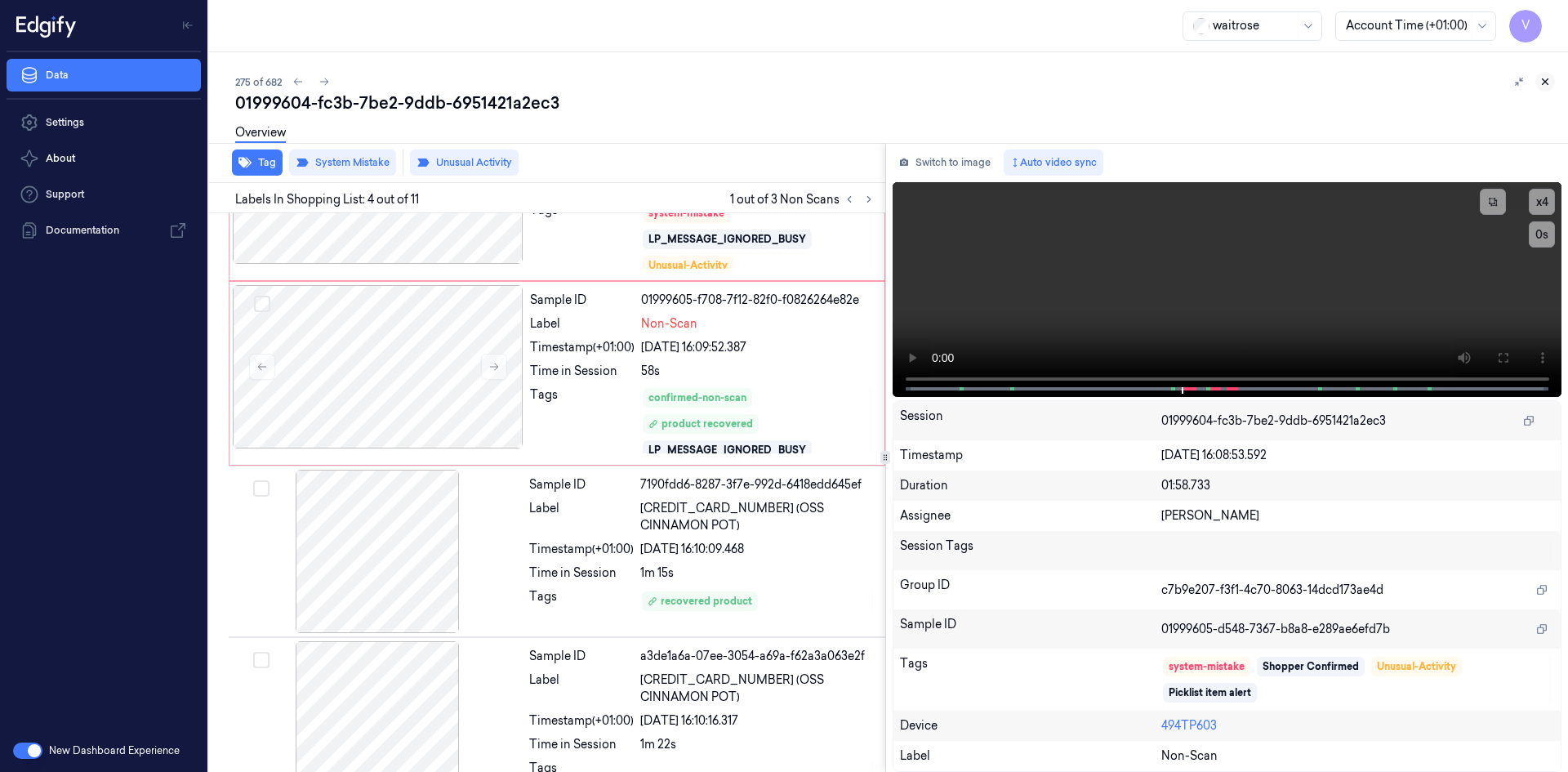
click at [1541, 76] on icon at bounding box center [1545, 81] width 12 height 12
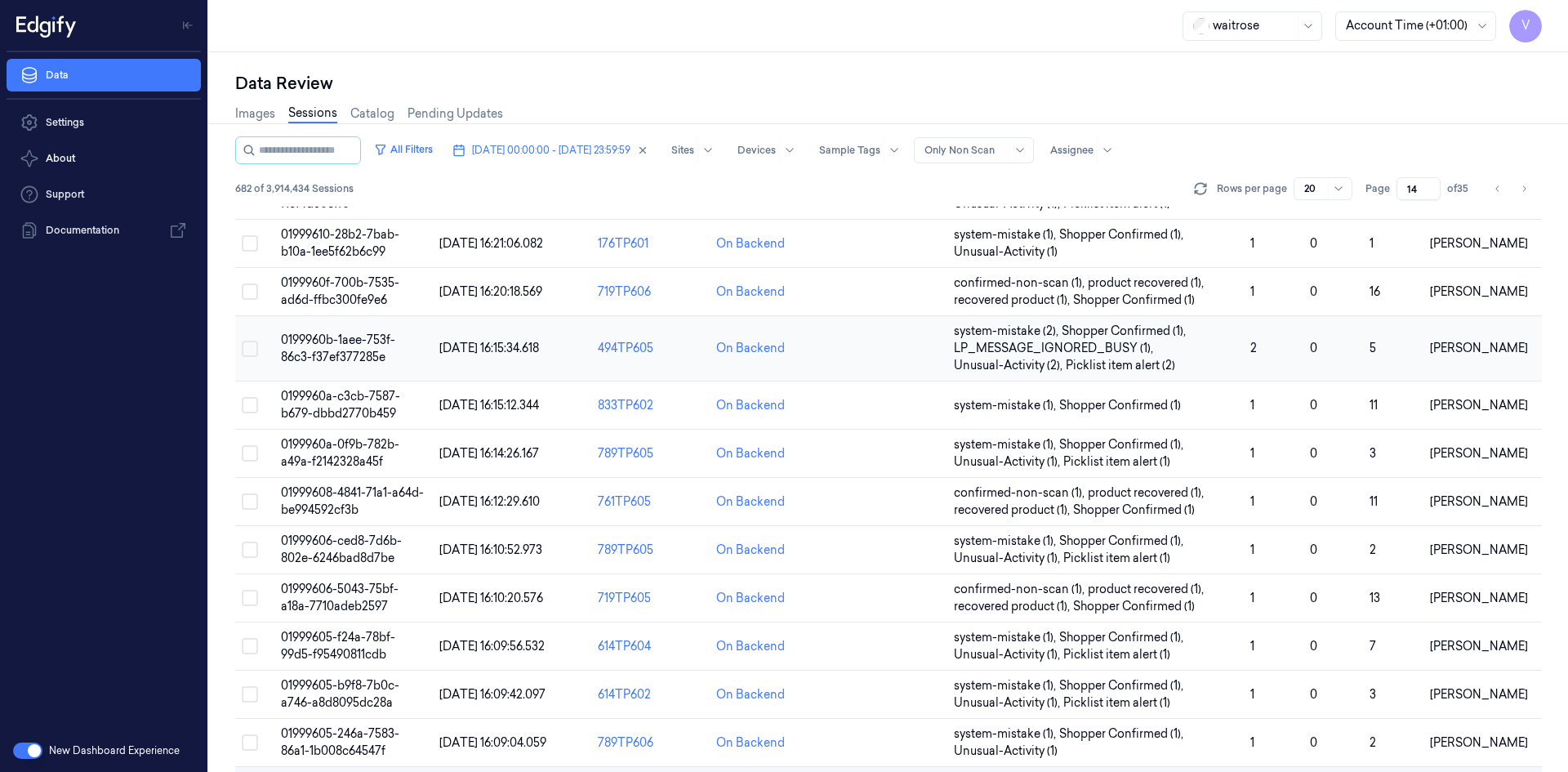
scroll to position [516, 0]
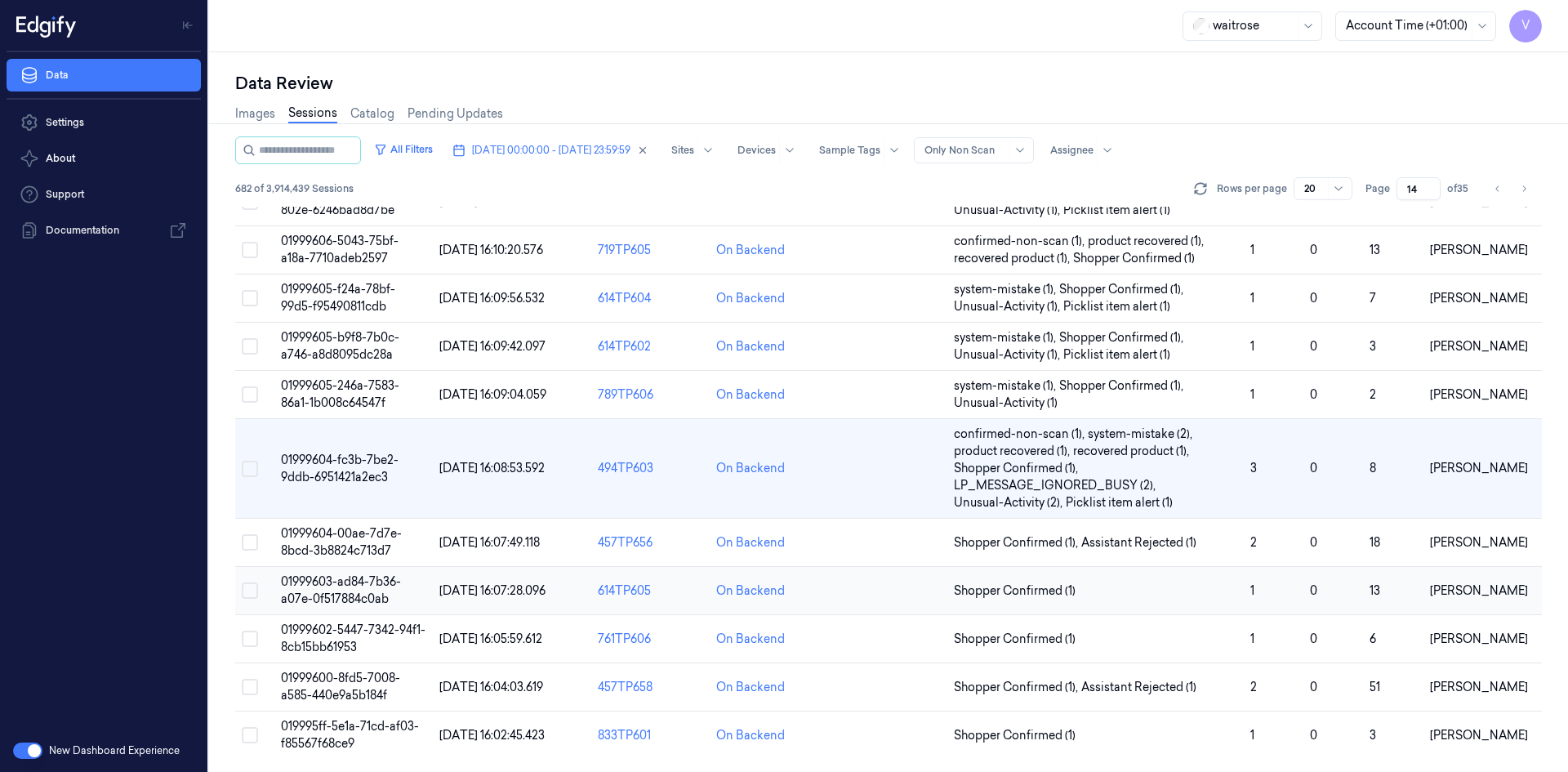
click at [354, 577] on span "01999603-ad84-7b36-a07e-0f517884c0ab" at bounding box center [340, 590] width 120 height 32
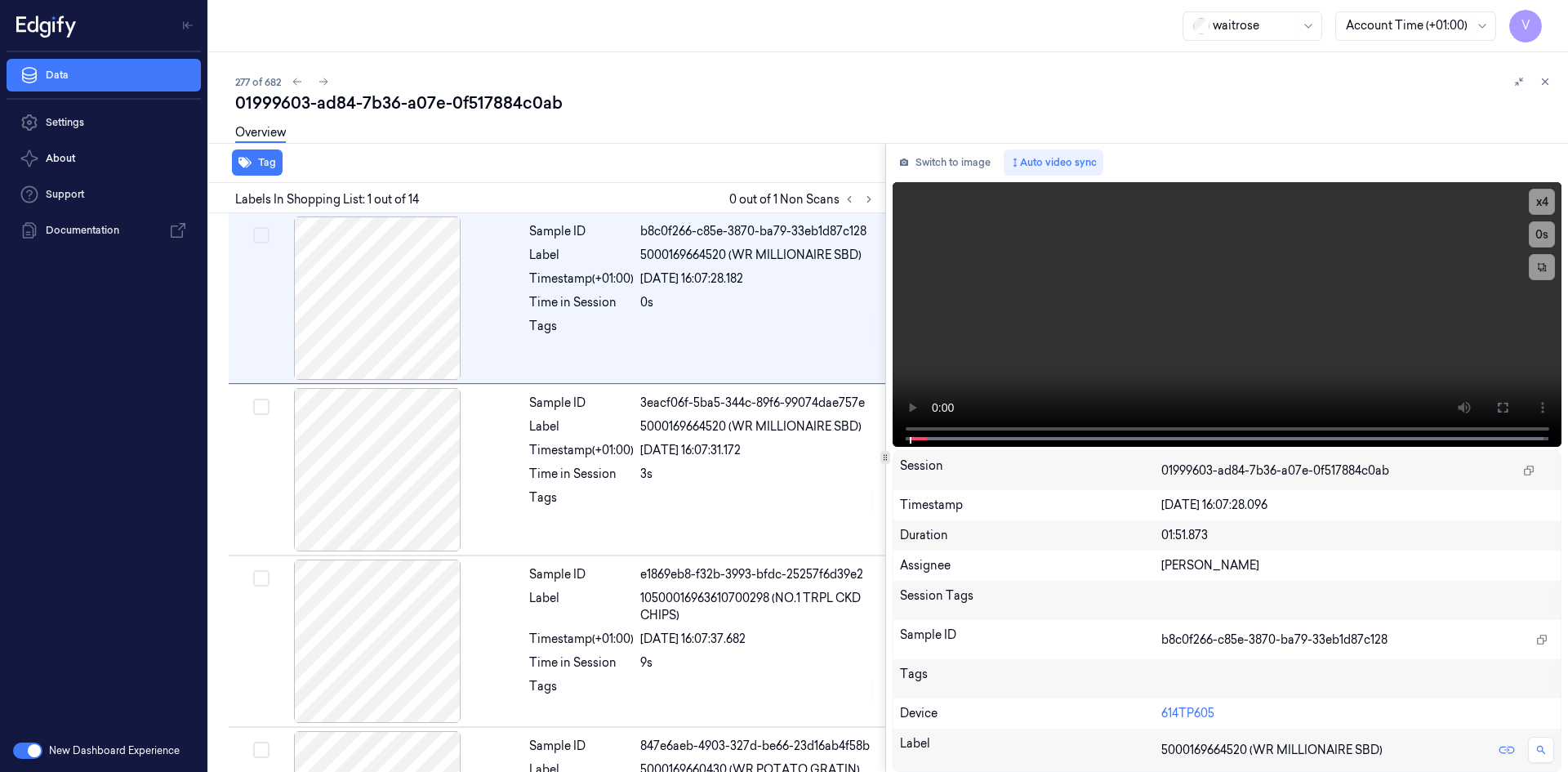
drag, startPoint x: 871, startPoint y: 200, endPoint x: 789, endPoint y: 189, distance: 82.7
click at [872, 200] on icon at bounding box center [868, 199] width 12 height 12
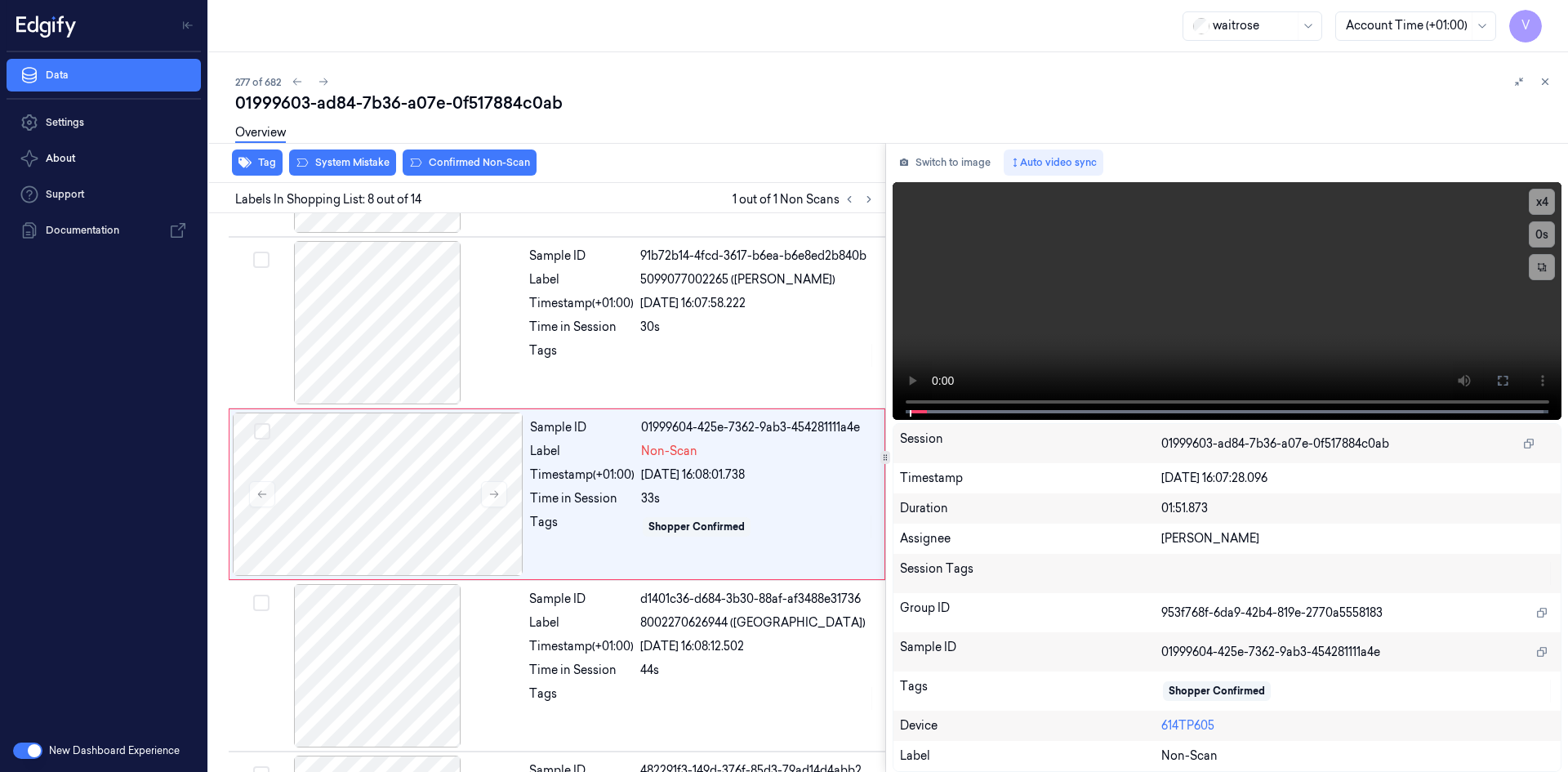
scroll to position [1007, 0]
click at [493, 493] on icon at bounding box center [495, 493] width 9 height 7
click at [494, 493] on icon at bounding box center [495, 493] width 9 height 7
click at [1539, 207] on button "x 4" at bounding box center [1542, 201] width 26 height 26
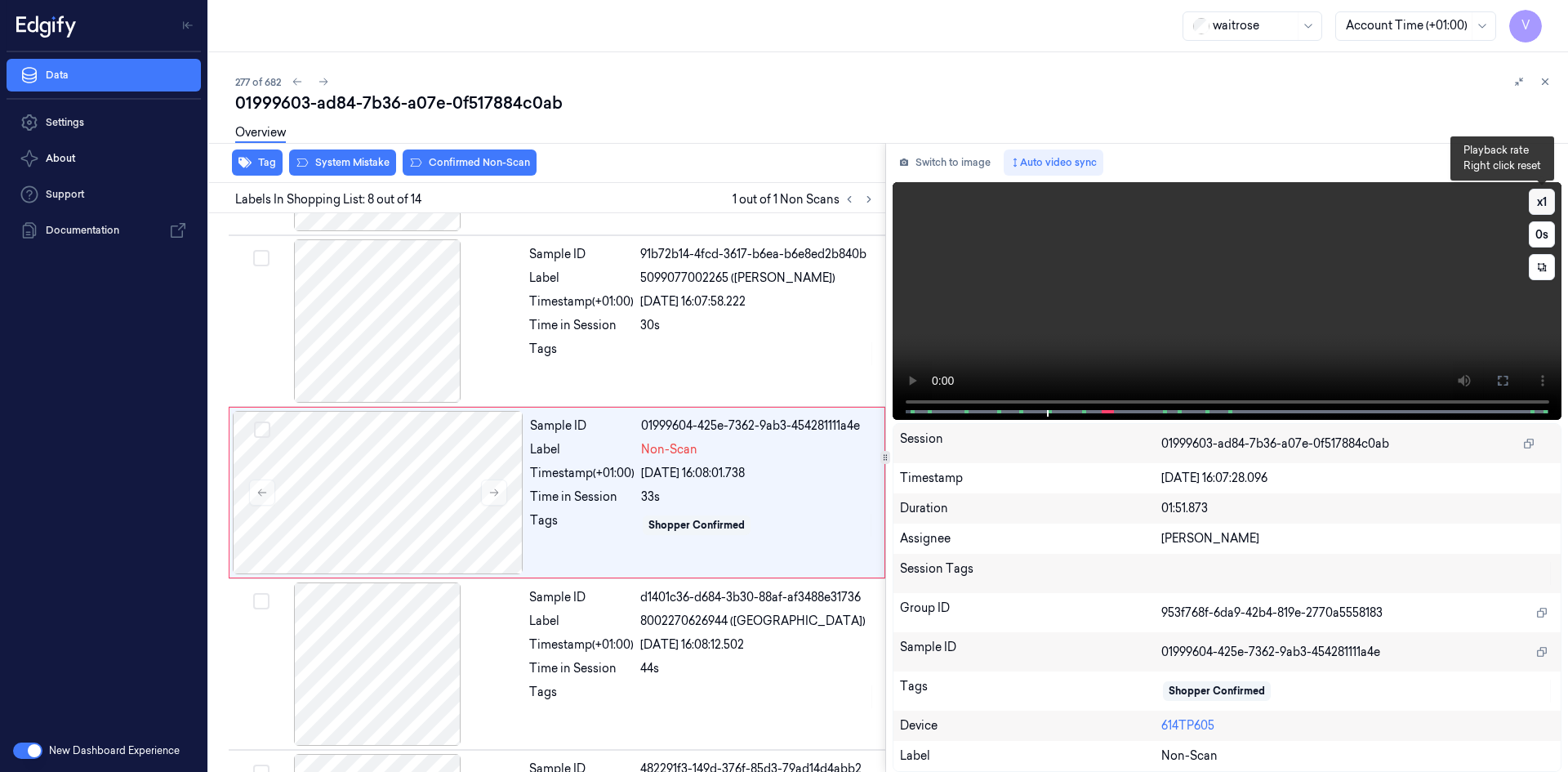
click at [1540, 205] on button "x 1" at bounding box center [1542, 201] width 26 height 26
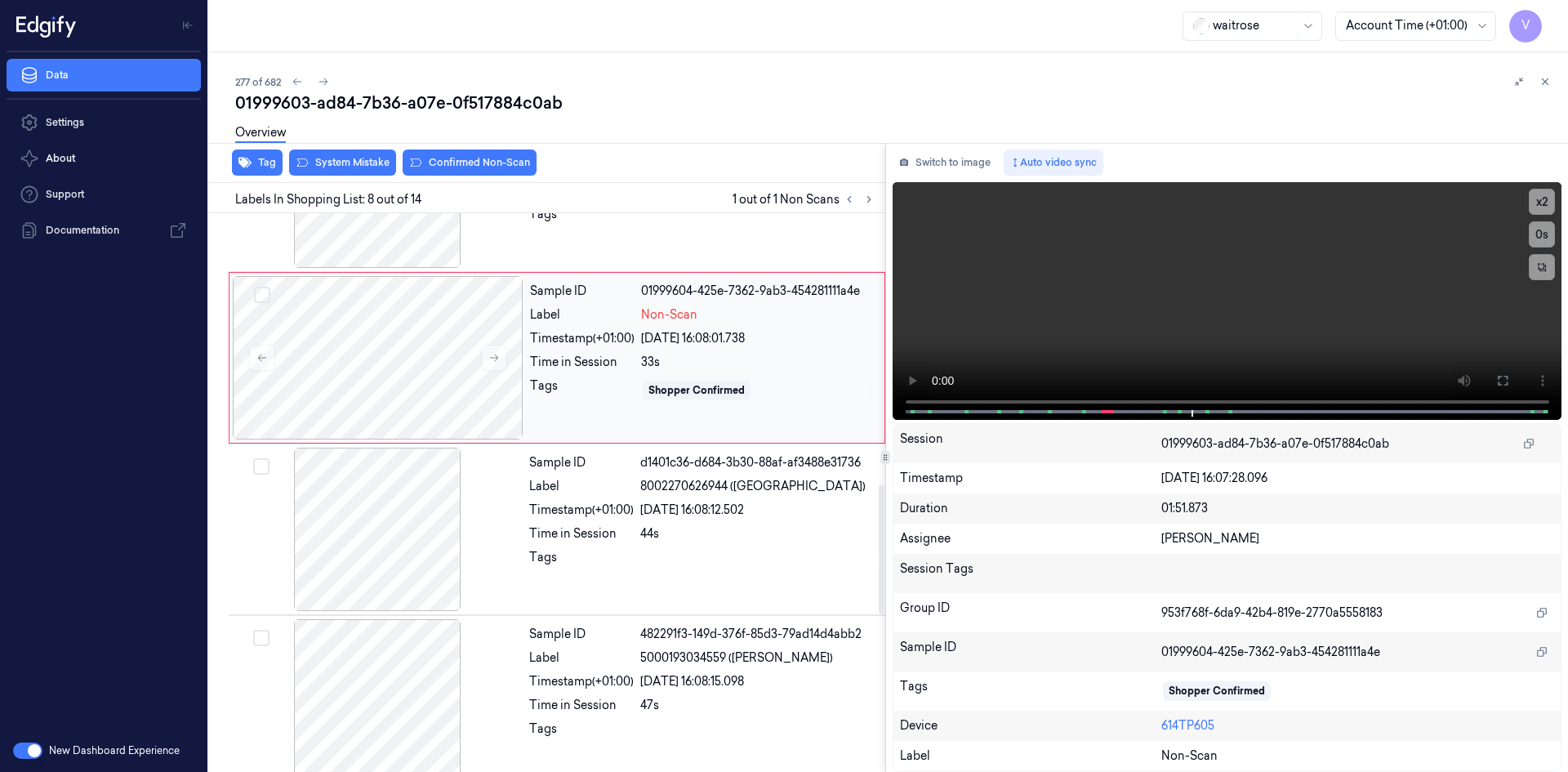
scroll to position [1170, 0]
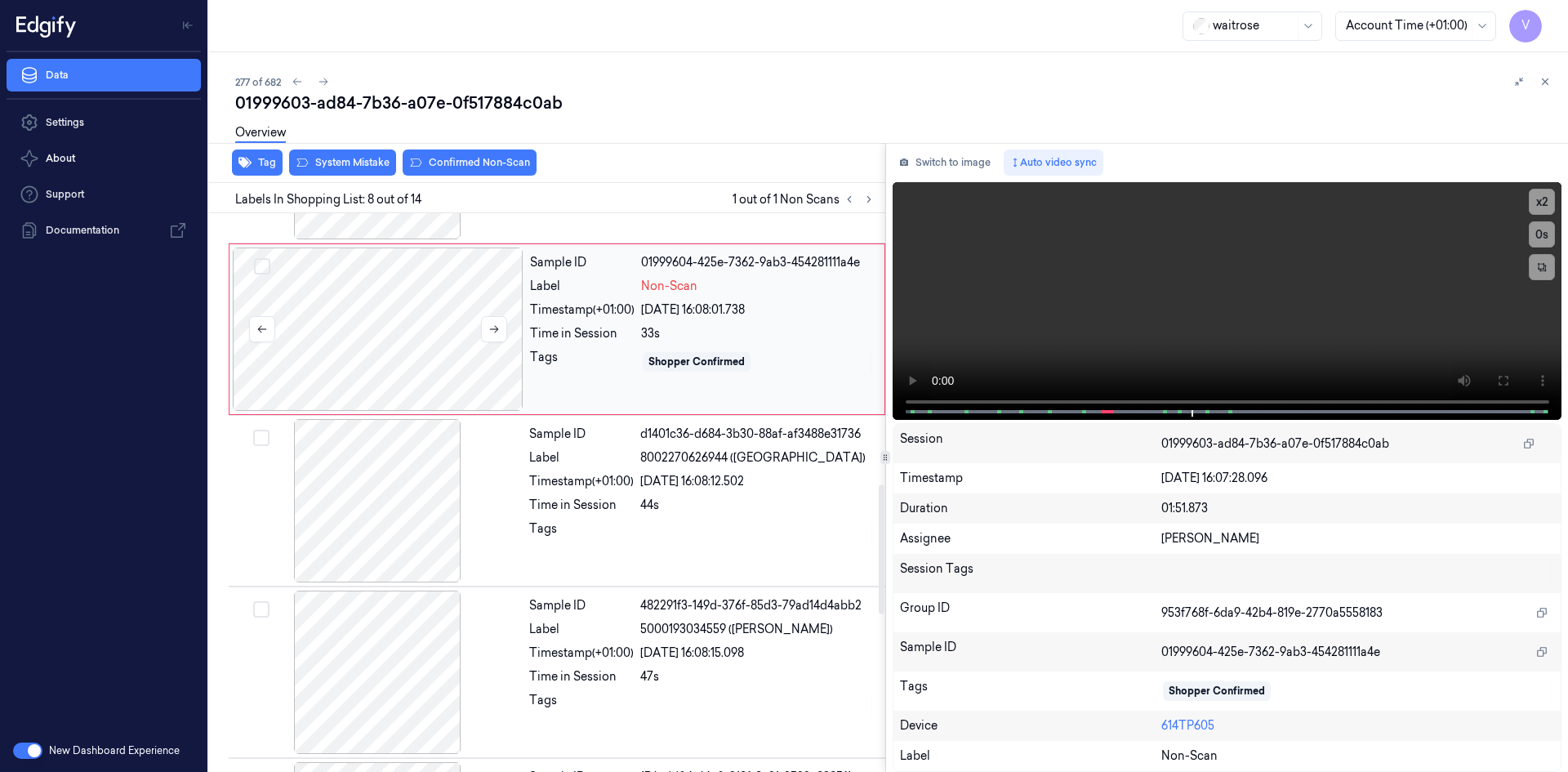
click at [411, 312] on div at bounding box center [378, 329] width 291 height 163
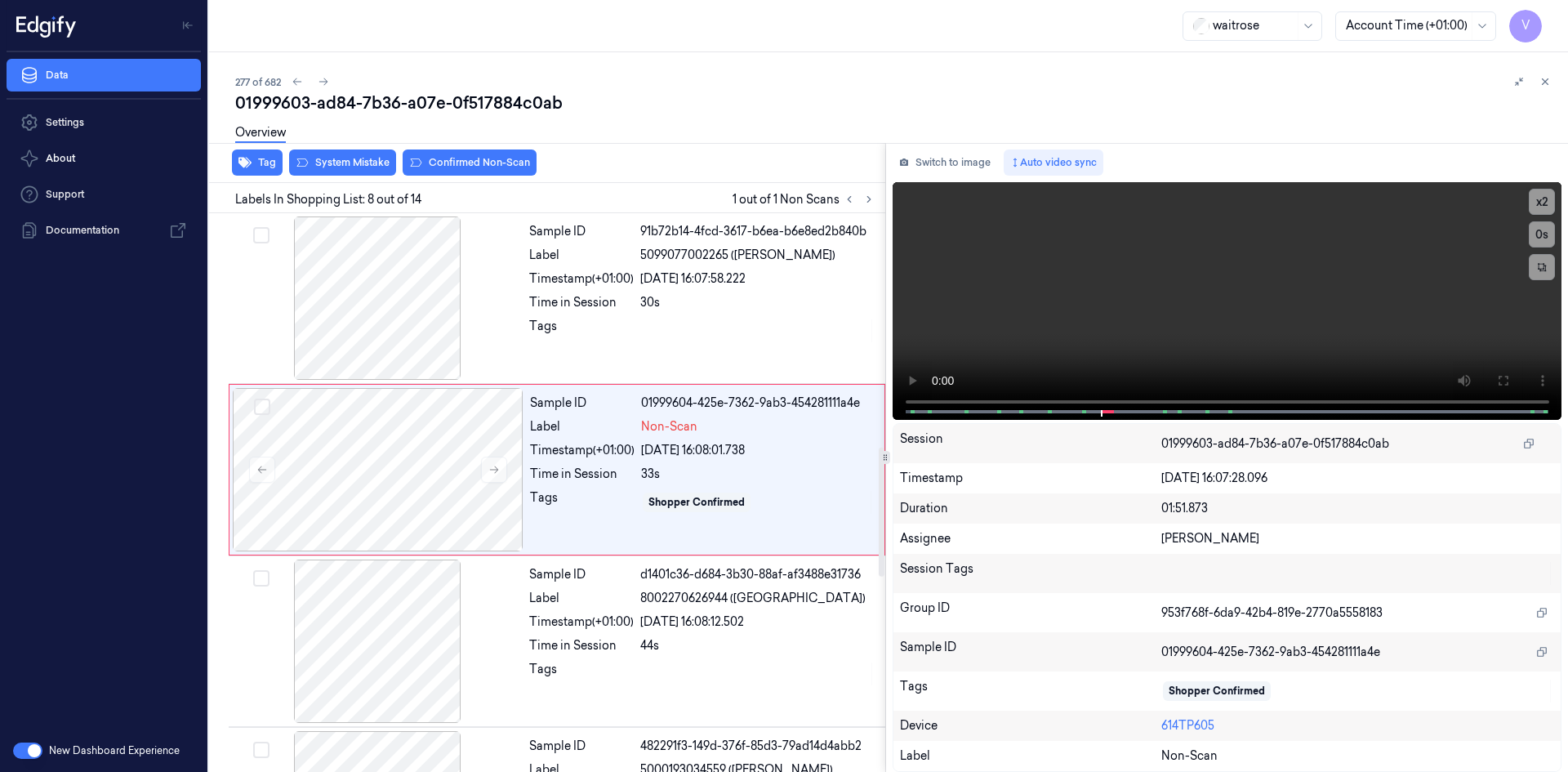
scroll to position [1007, 0]
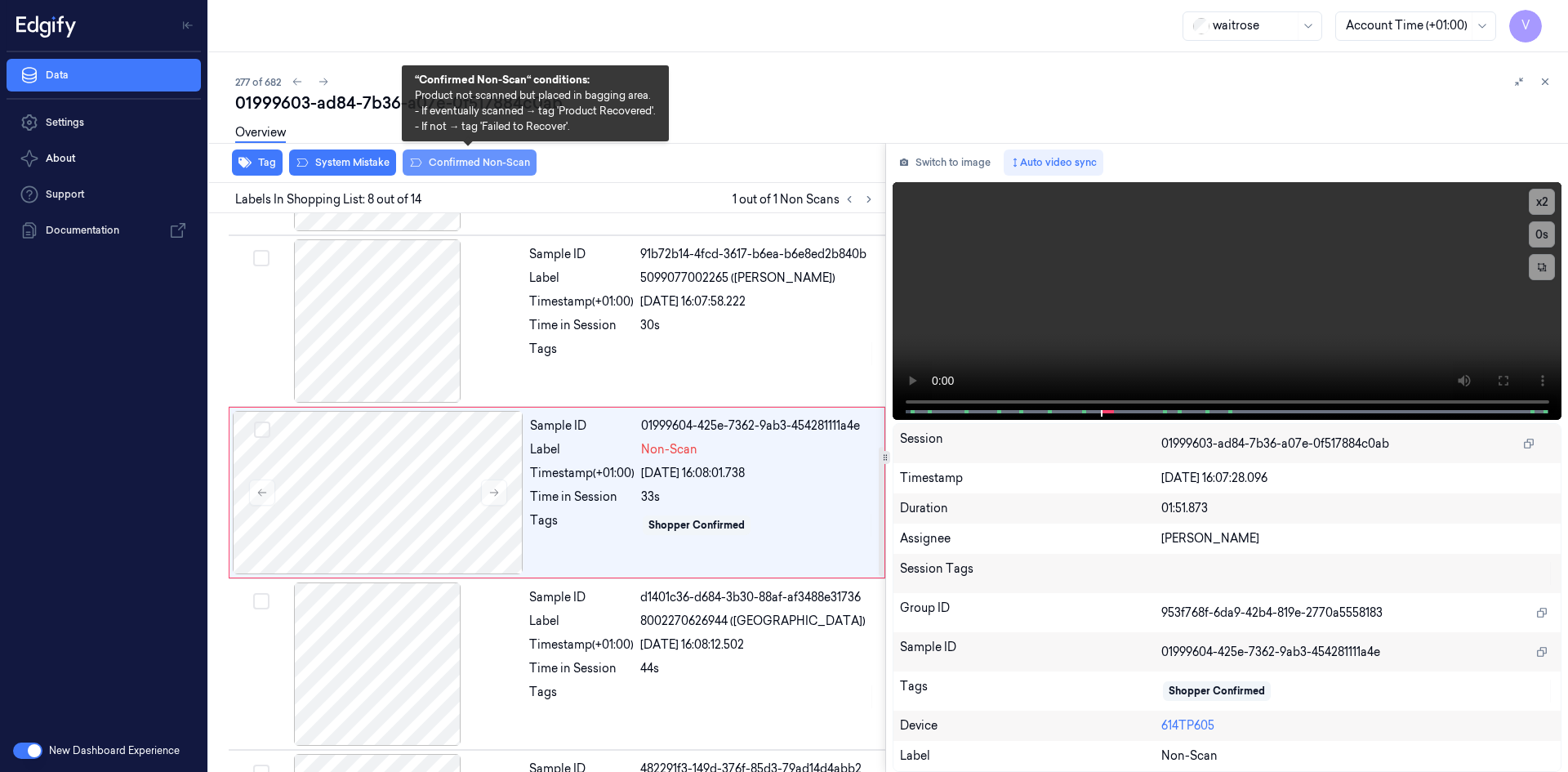
click at [467, 157] on button "Confirmed Non-Scan" at bounding box center [469, 163] width 134 height 26
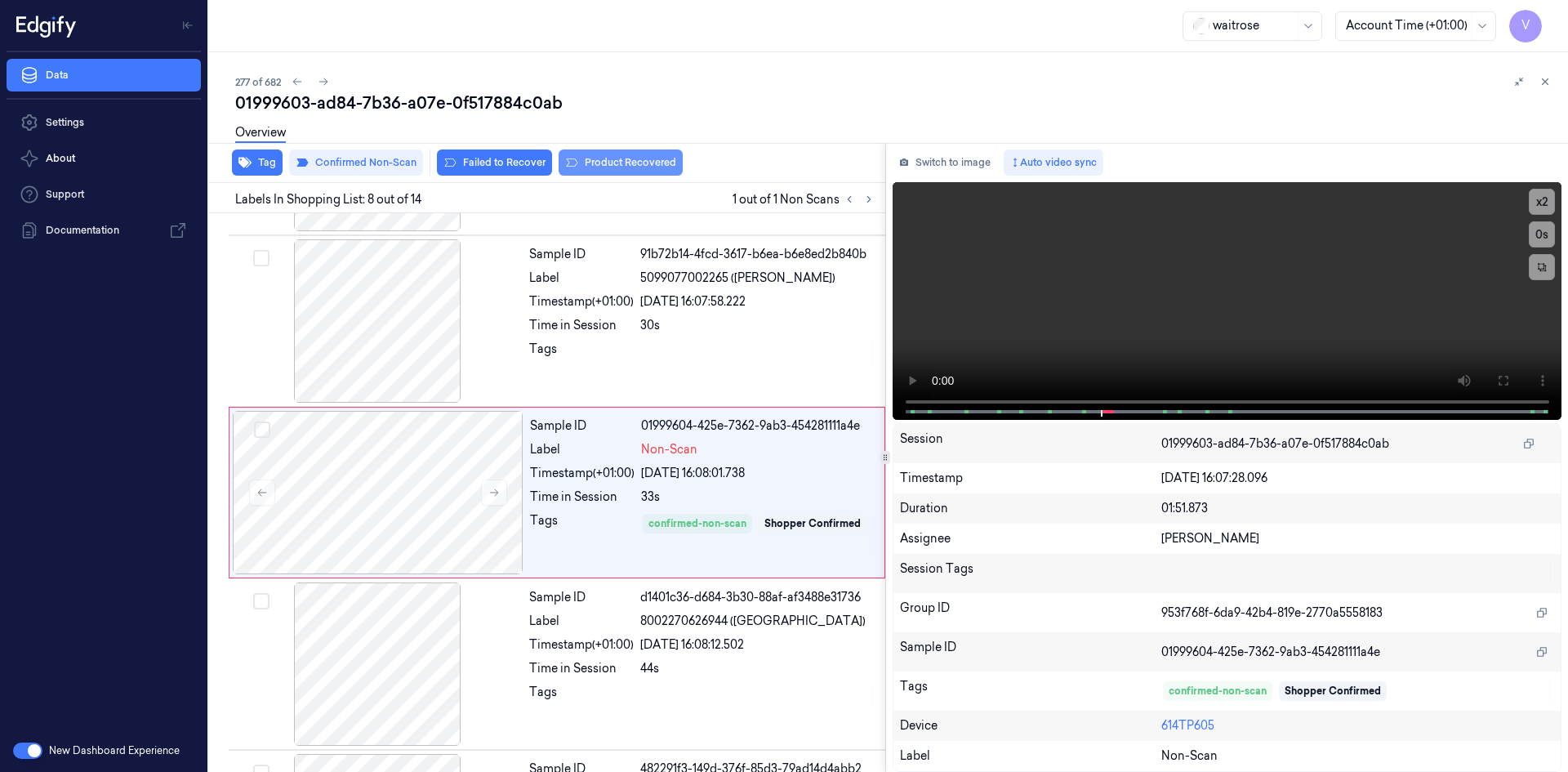
click at [616, 163] on button "Product Recovered" at bounding box center [621, 163] width 125 height 26
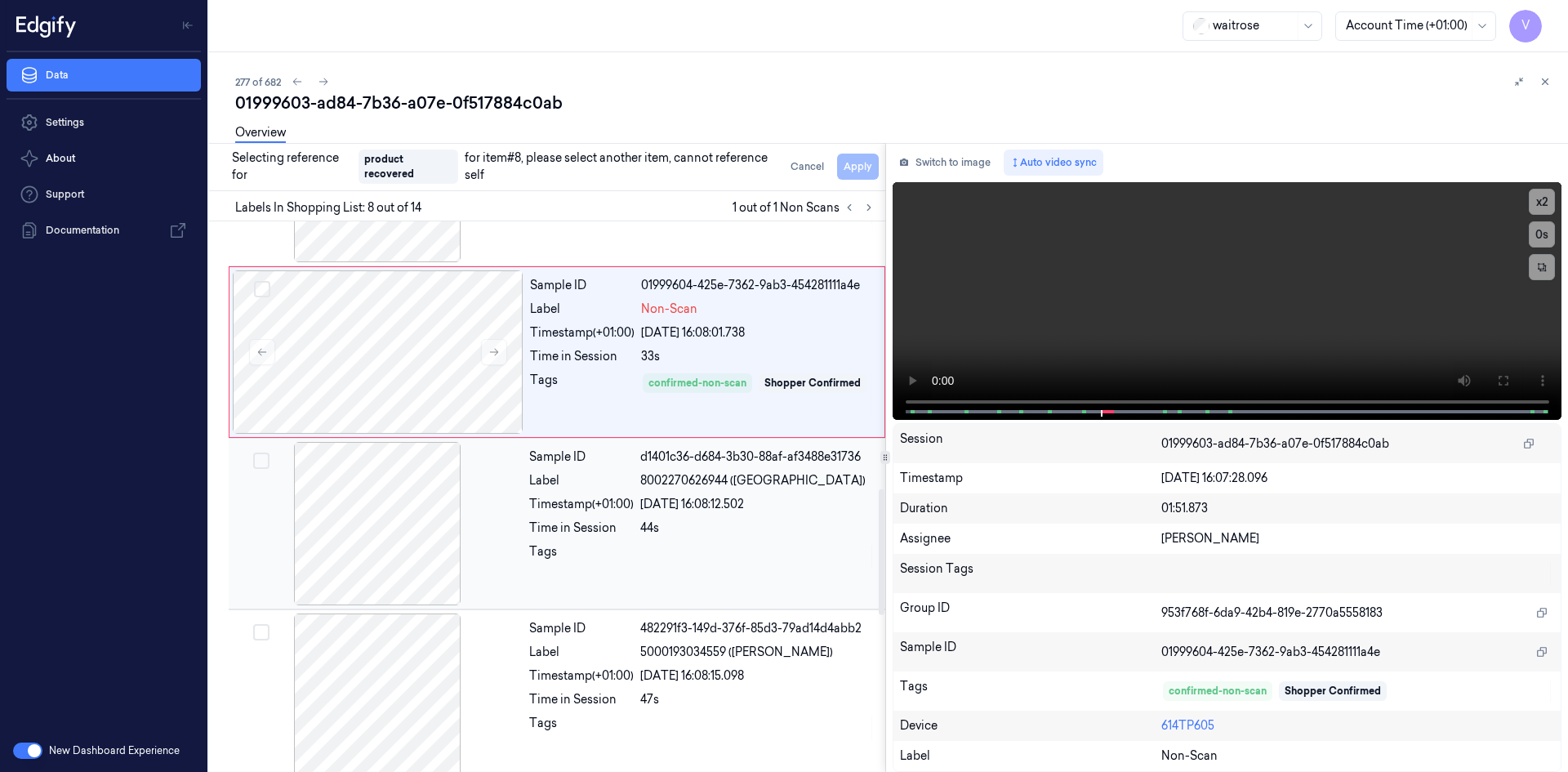
scroll to position [1170, 0]
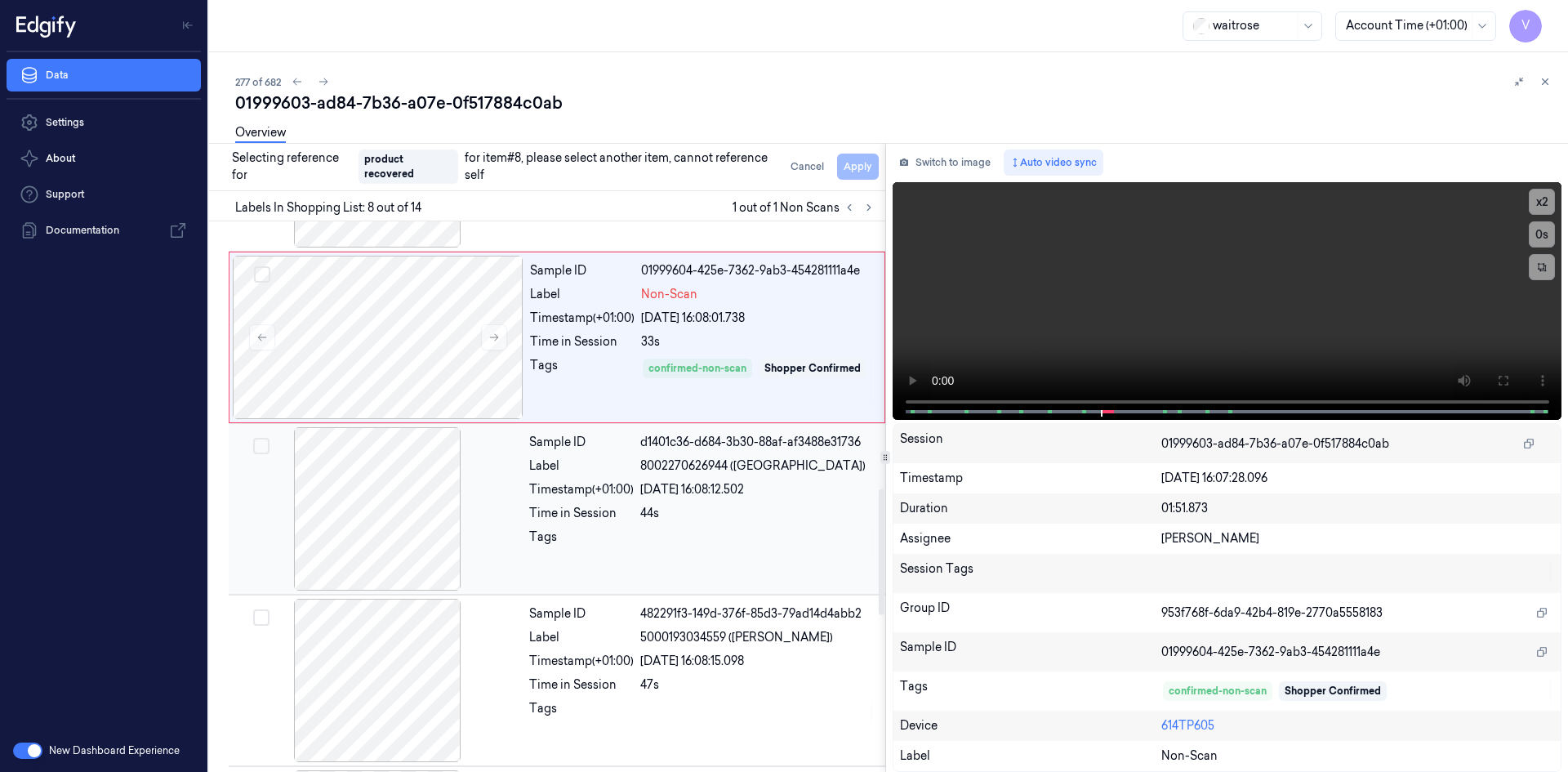
click at [501, 496] on div at bounding box center [377, 508] width 291 height 163
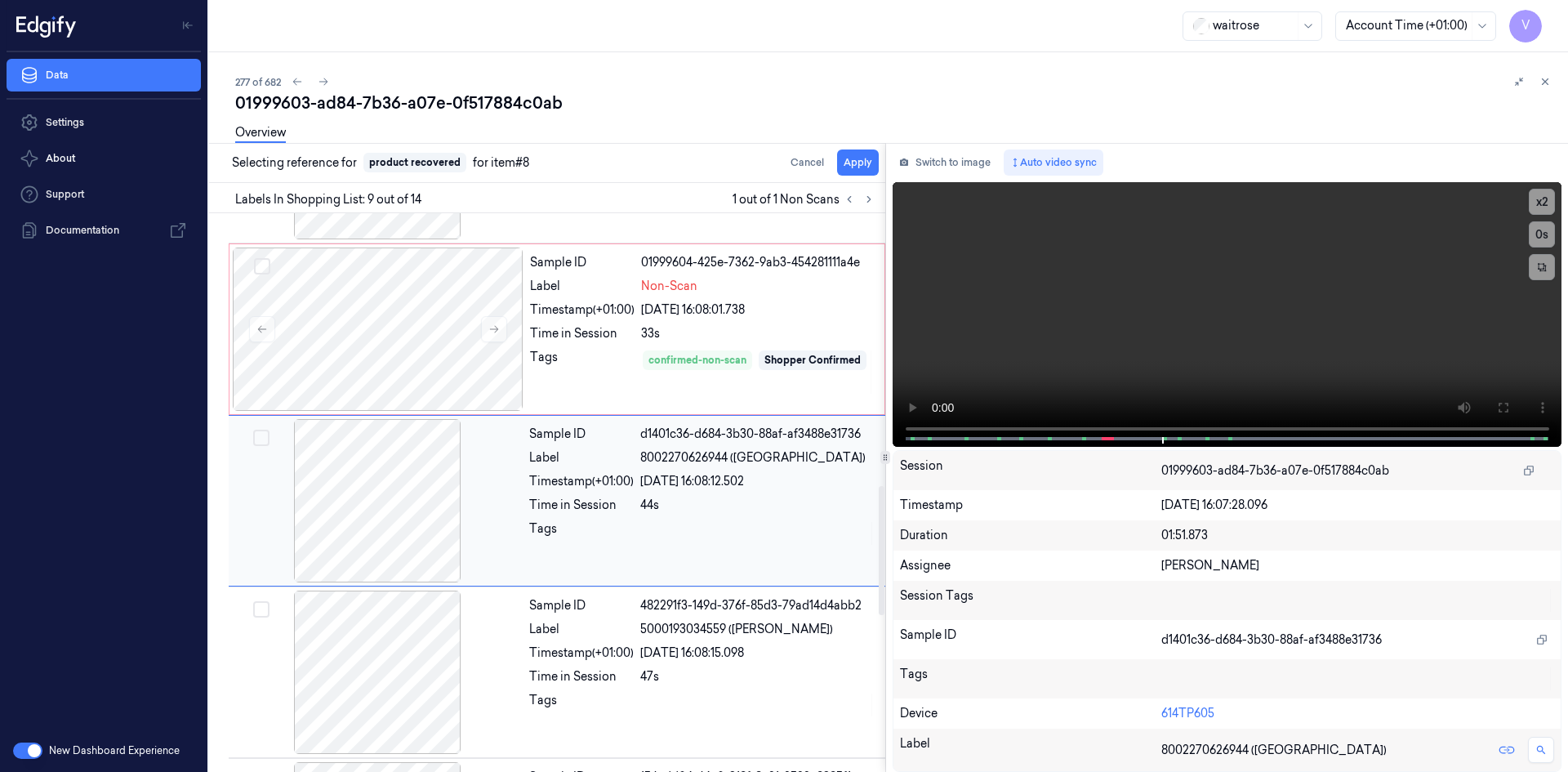
scroll to position [1178, 0]
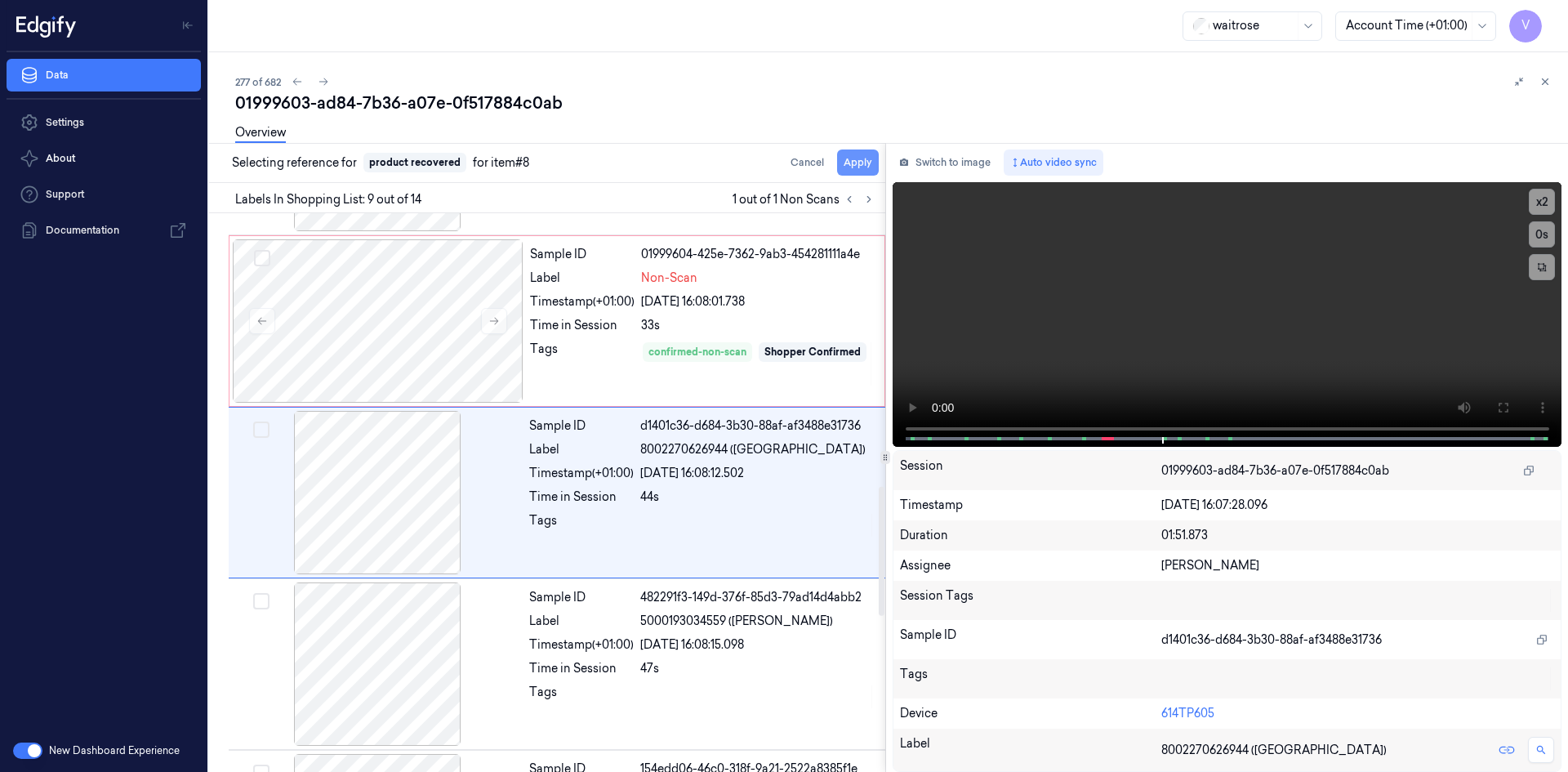
click at [853, 166] on button "Apply" at bounding box center [858, 163] width 42 height 26
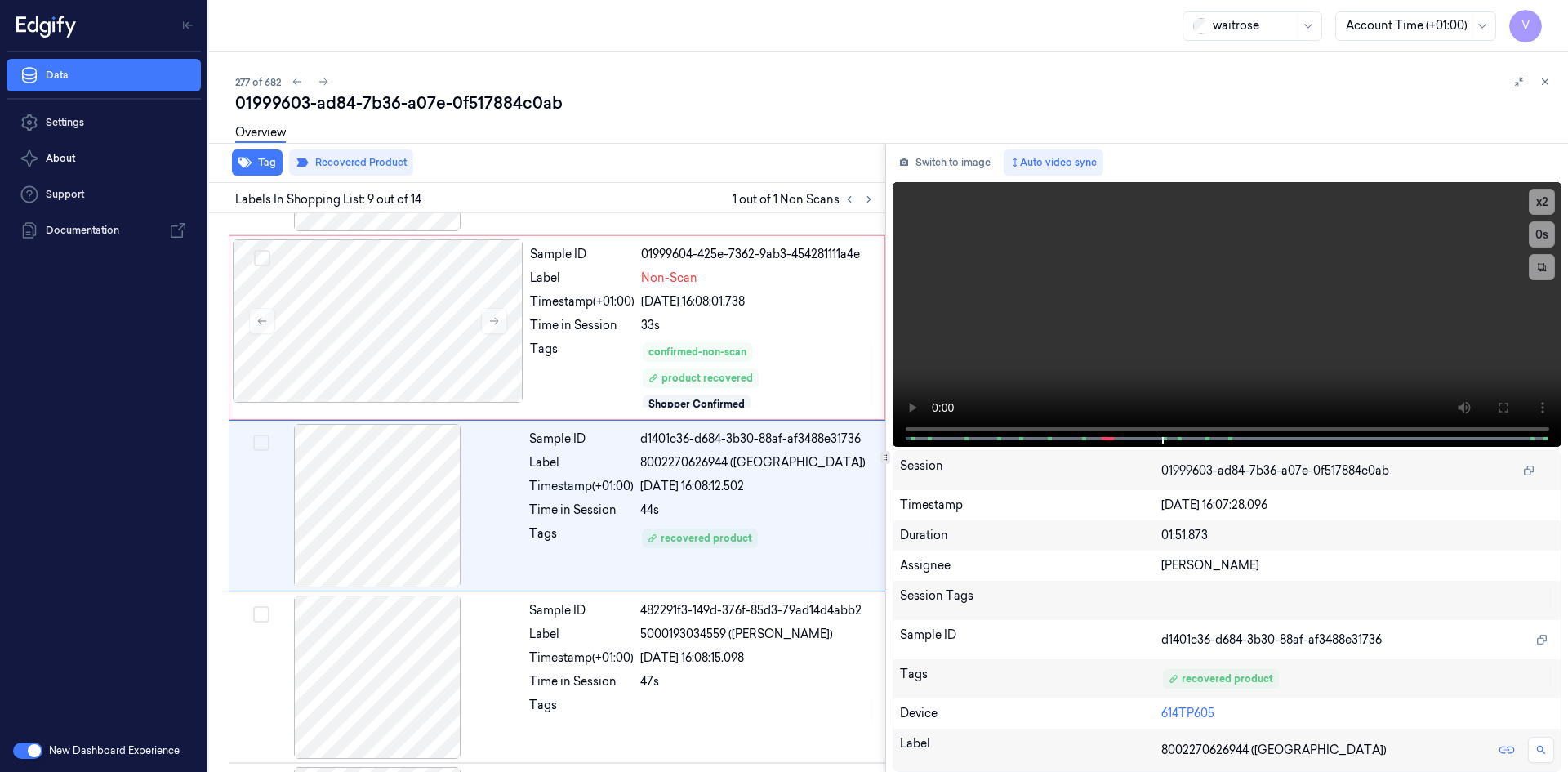
scroll to position [1191, 0]
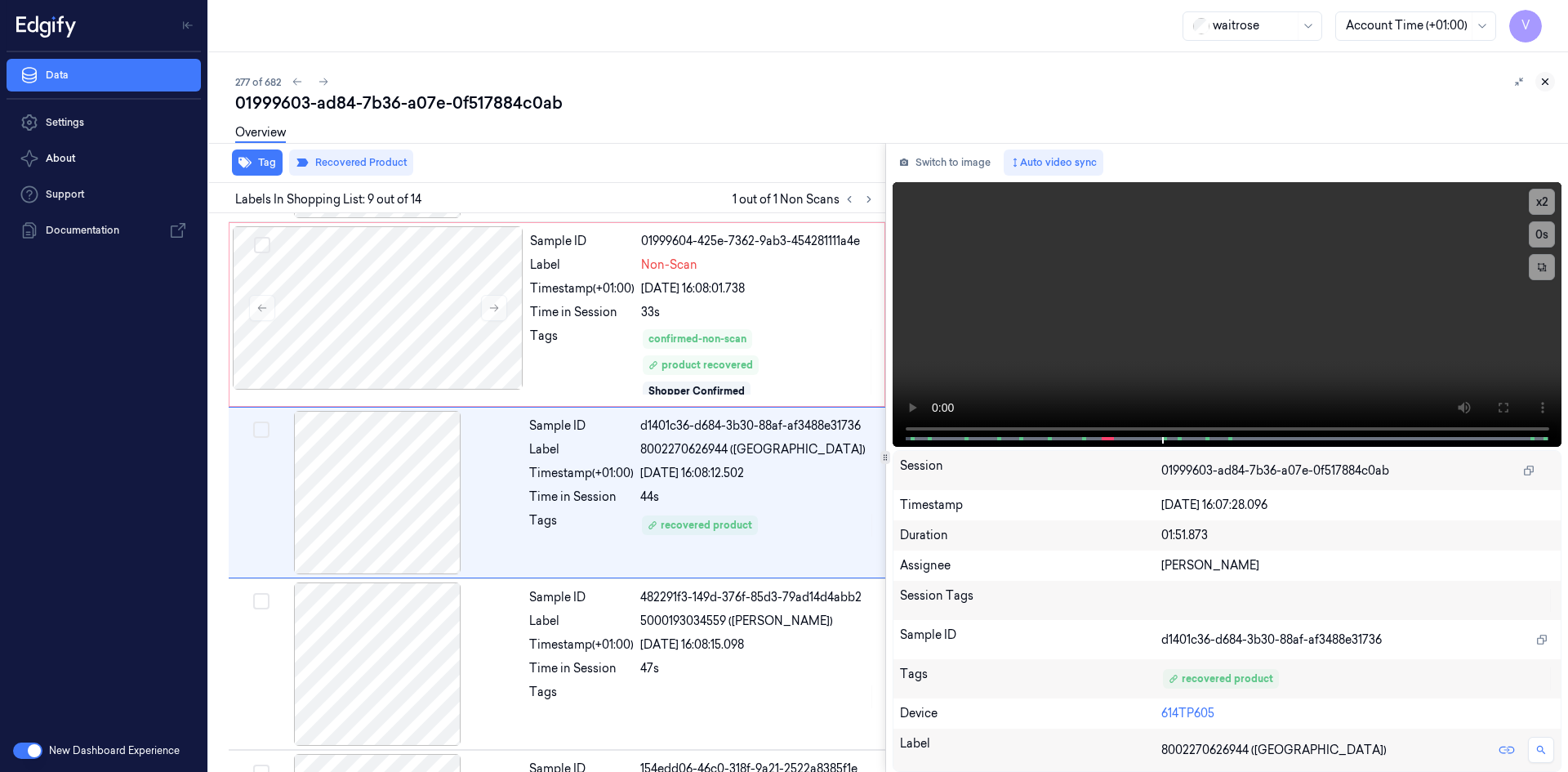
click at [1546, 83] on icon at bounding box center [1545, 81] width 12 height 12
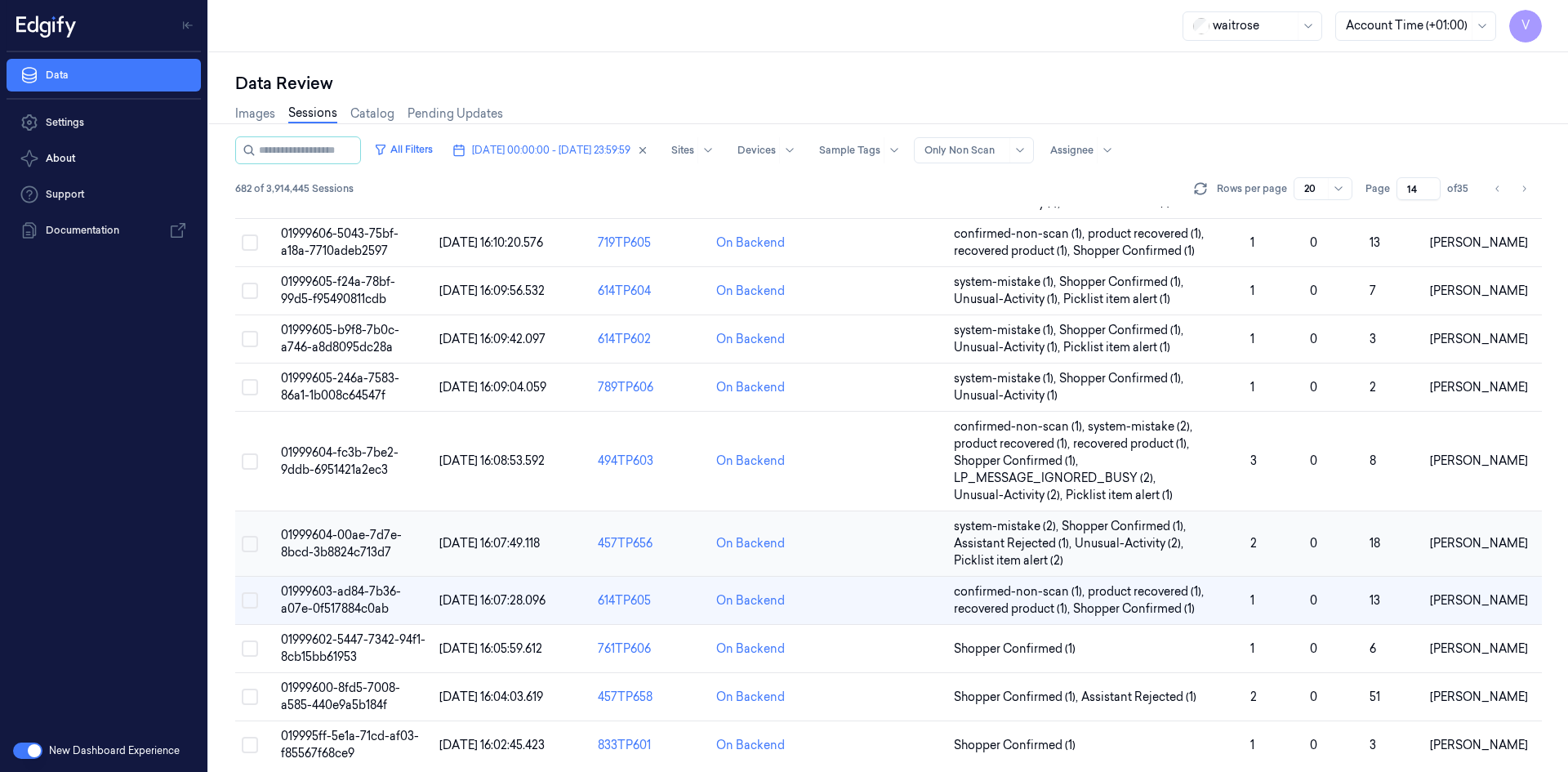
scroll to position [533, 0]
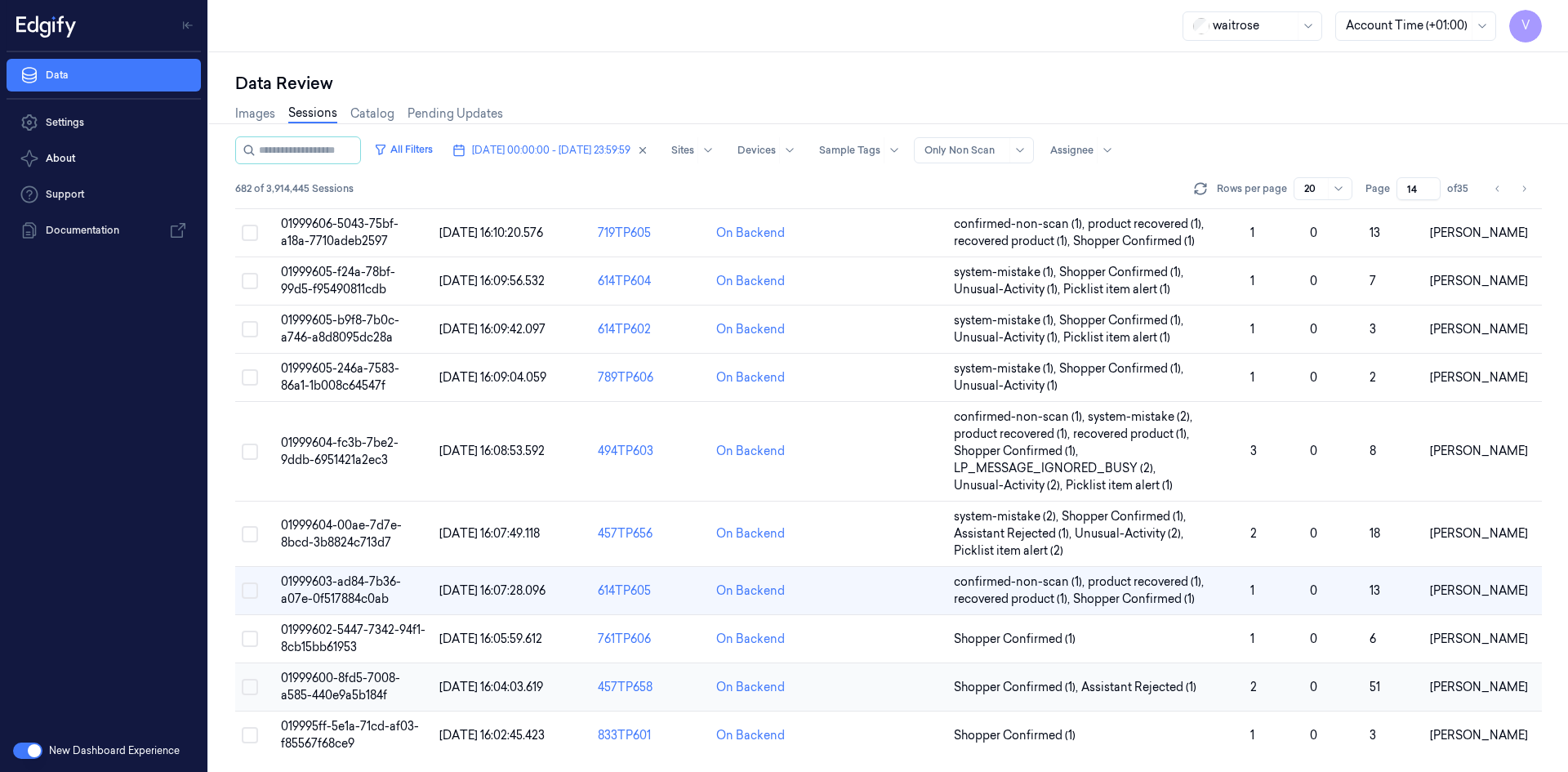
click at [333, 670] on td "01999600-8fd5-7008-a585-440e9a5b184f" at bounding box center [354, 687] width 159 height 48
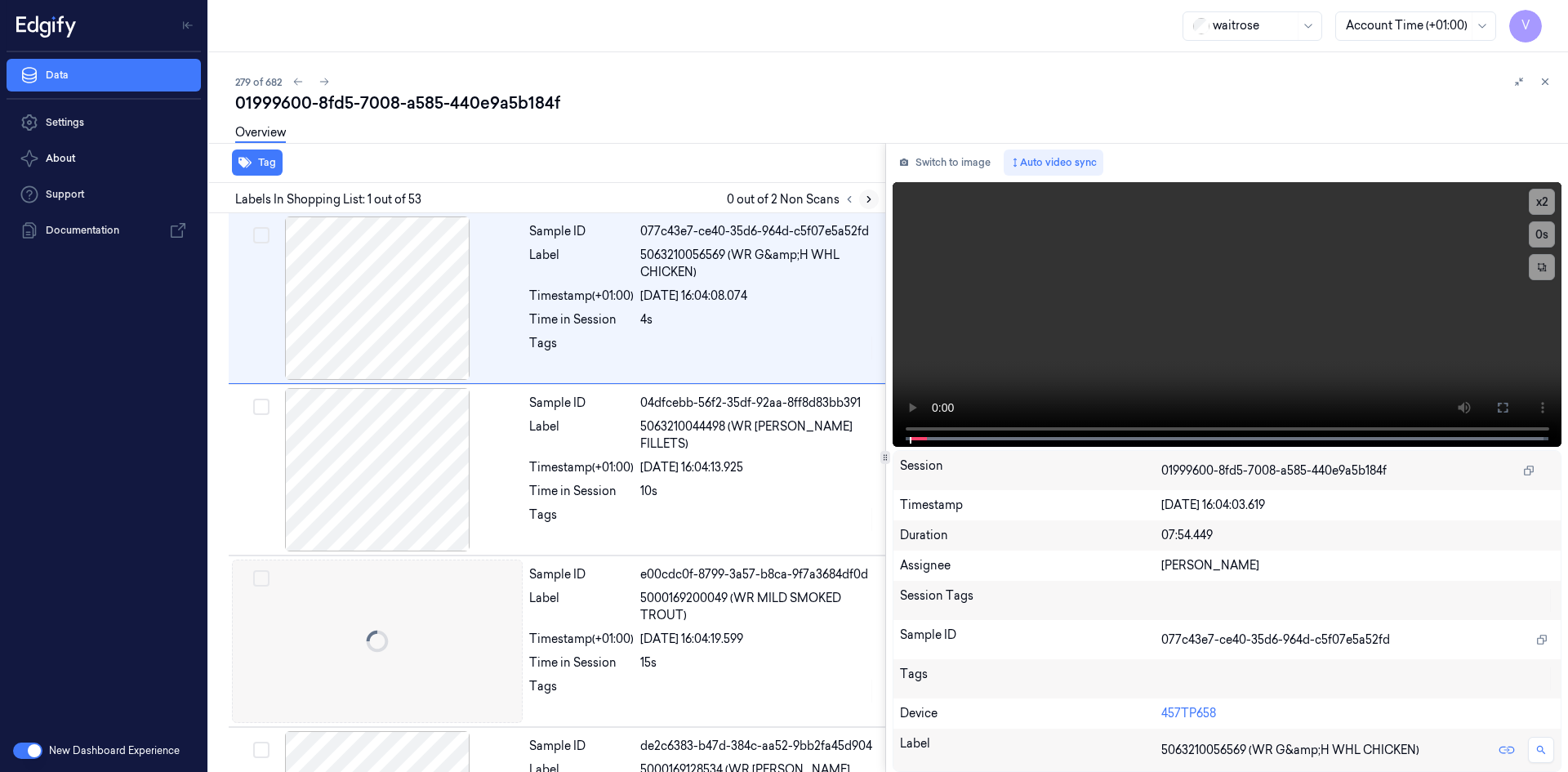
click at [868, 197] on icon at bounding box center [869, 200] width 4 height 5
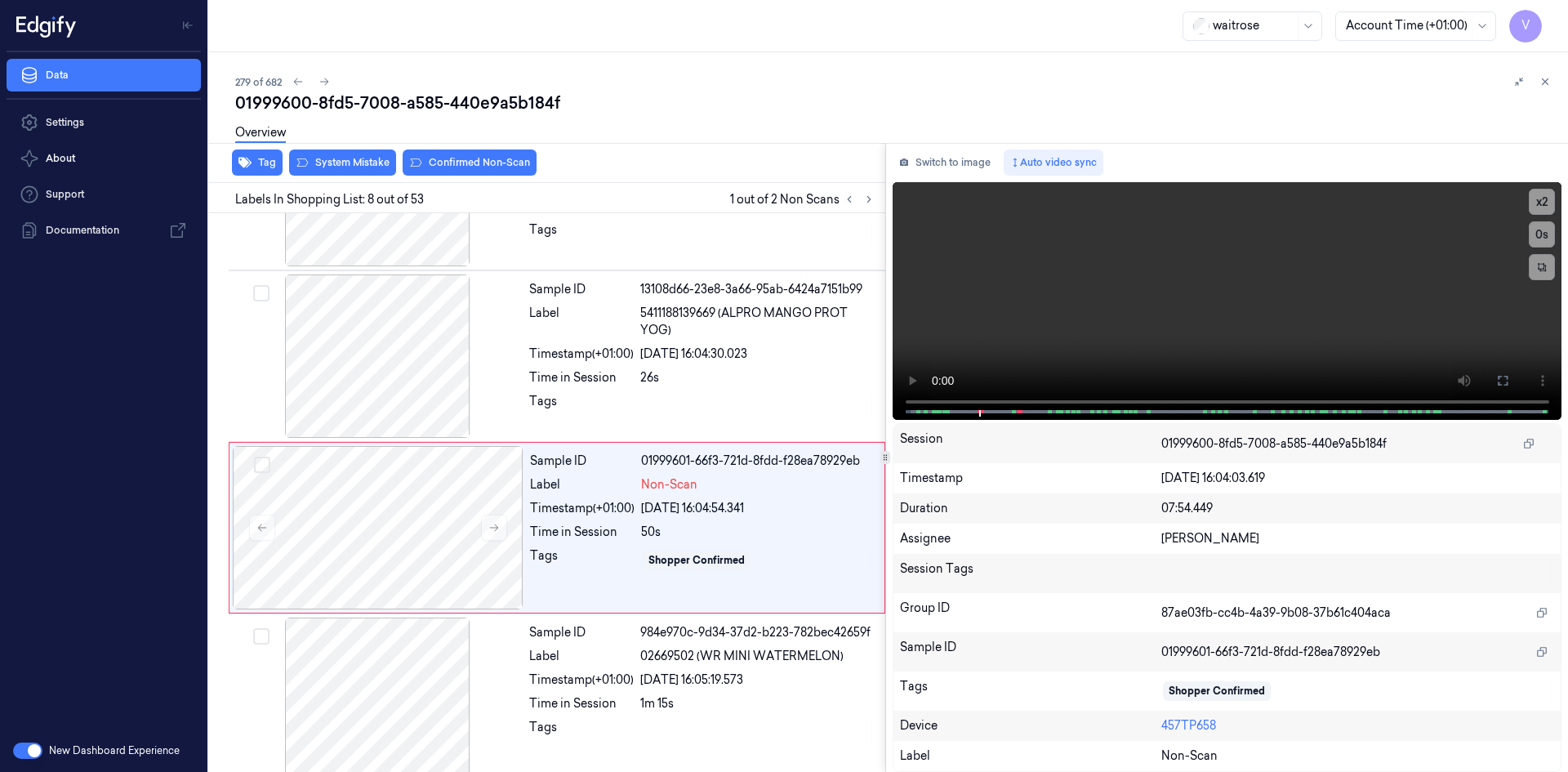
scroll to position [1007, 0]
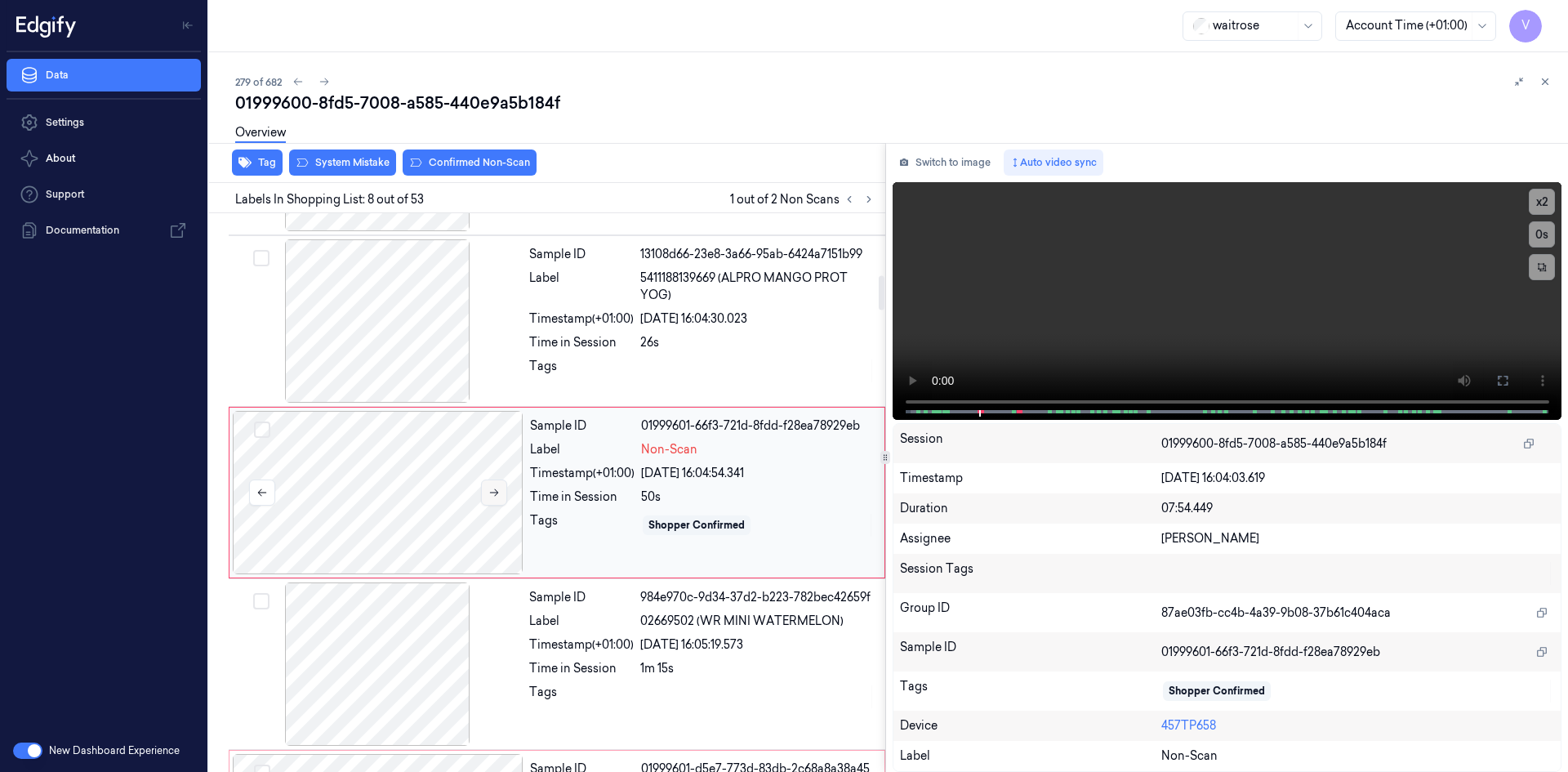
click at [495, 490] on icon at bounding box center [494, 492] width 12 height 12
click at [498, 491] on icon at bounding box center [494, 492] width 12 height 12
click at [500, 491] on button at bounding box center [494, 492] width 26 height 26
click at [940, 407] on span at bounding box center [940, 411] width 3 height 8
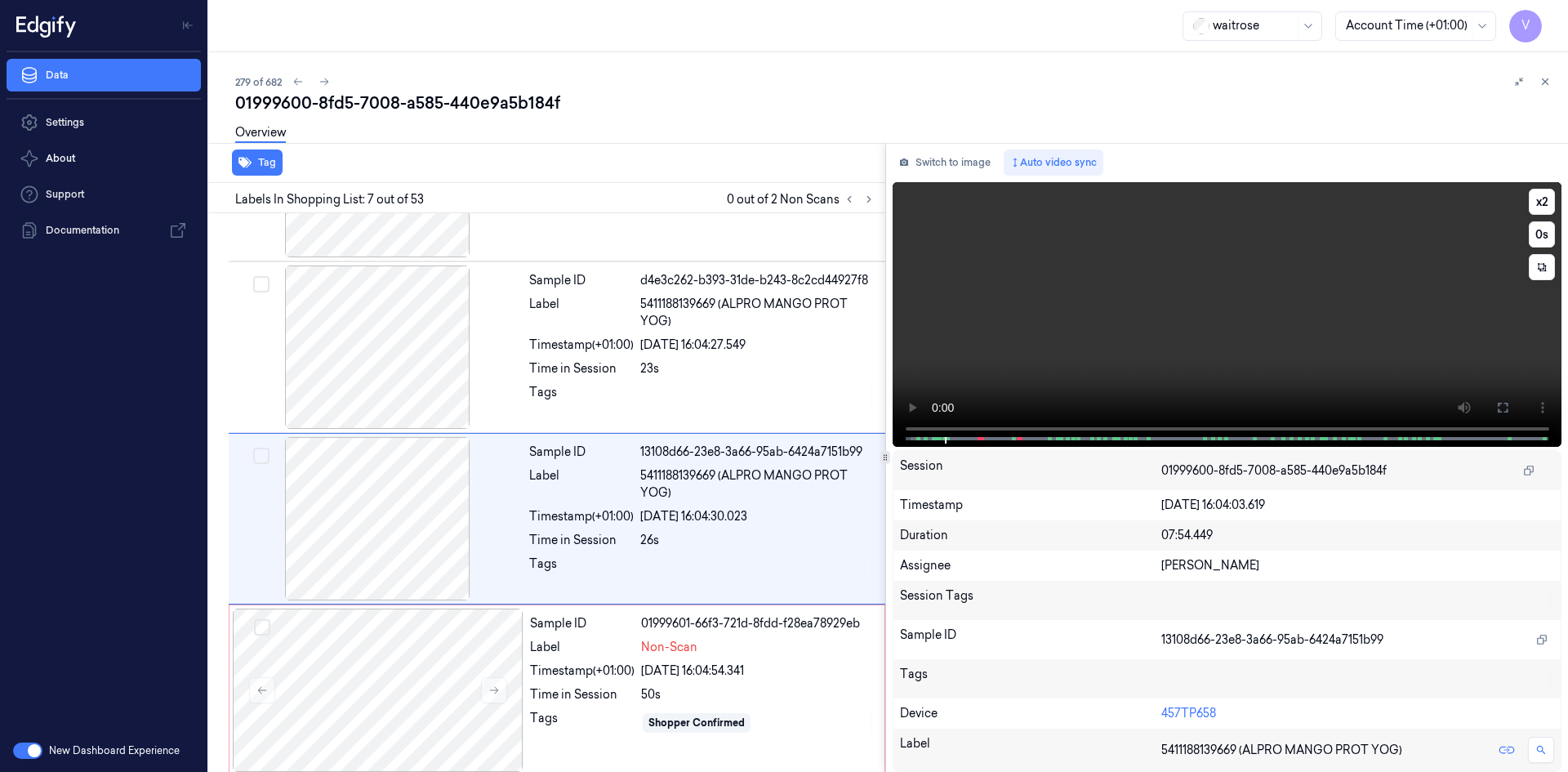
scroll to position [835, 0]
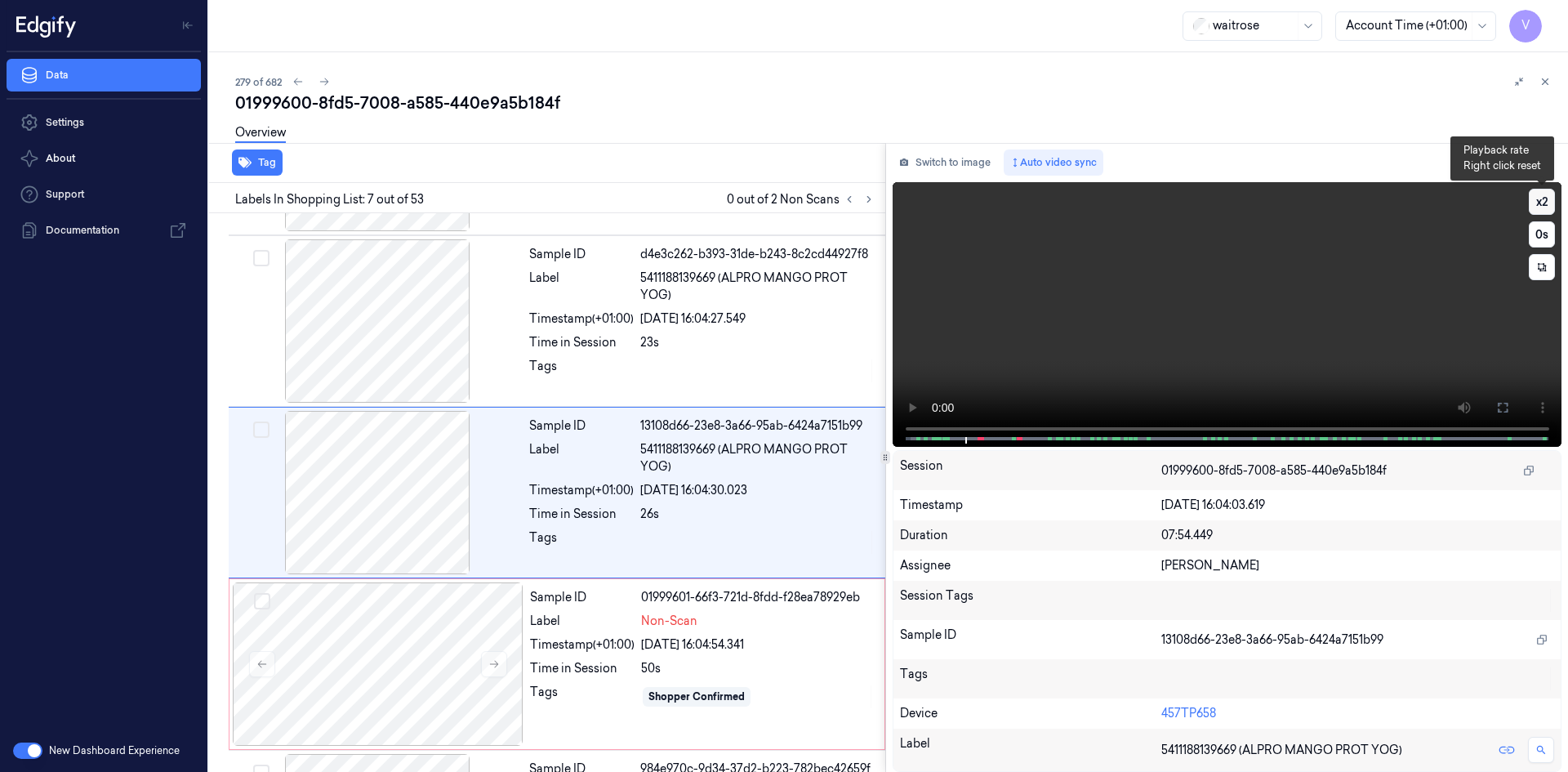
click at [1540, 198] on button "x 2" at bounding box center [1542, 201] width 26 height 26
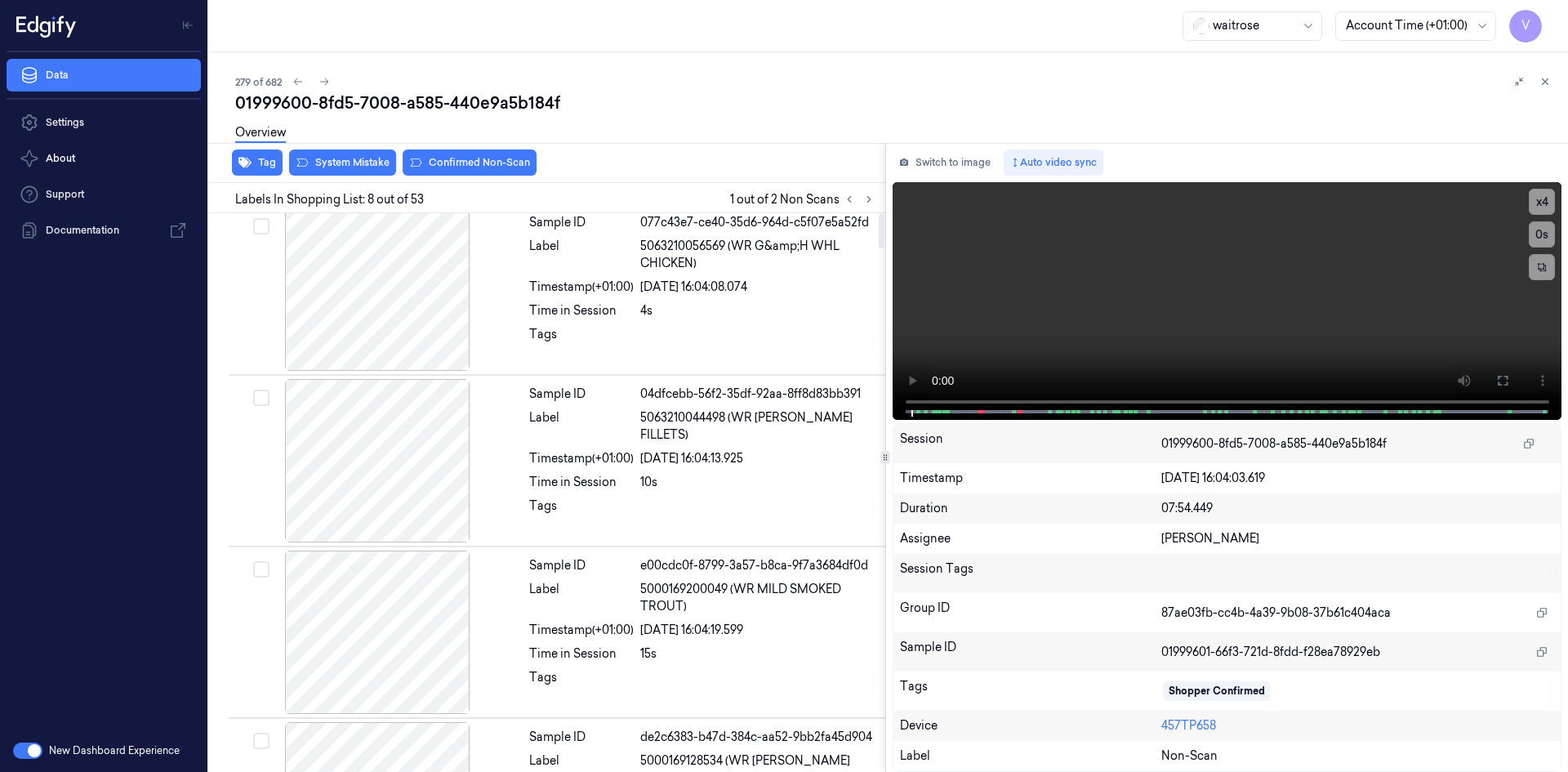
scroll to position [0, 0]
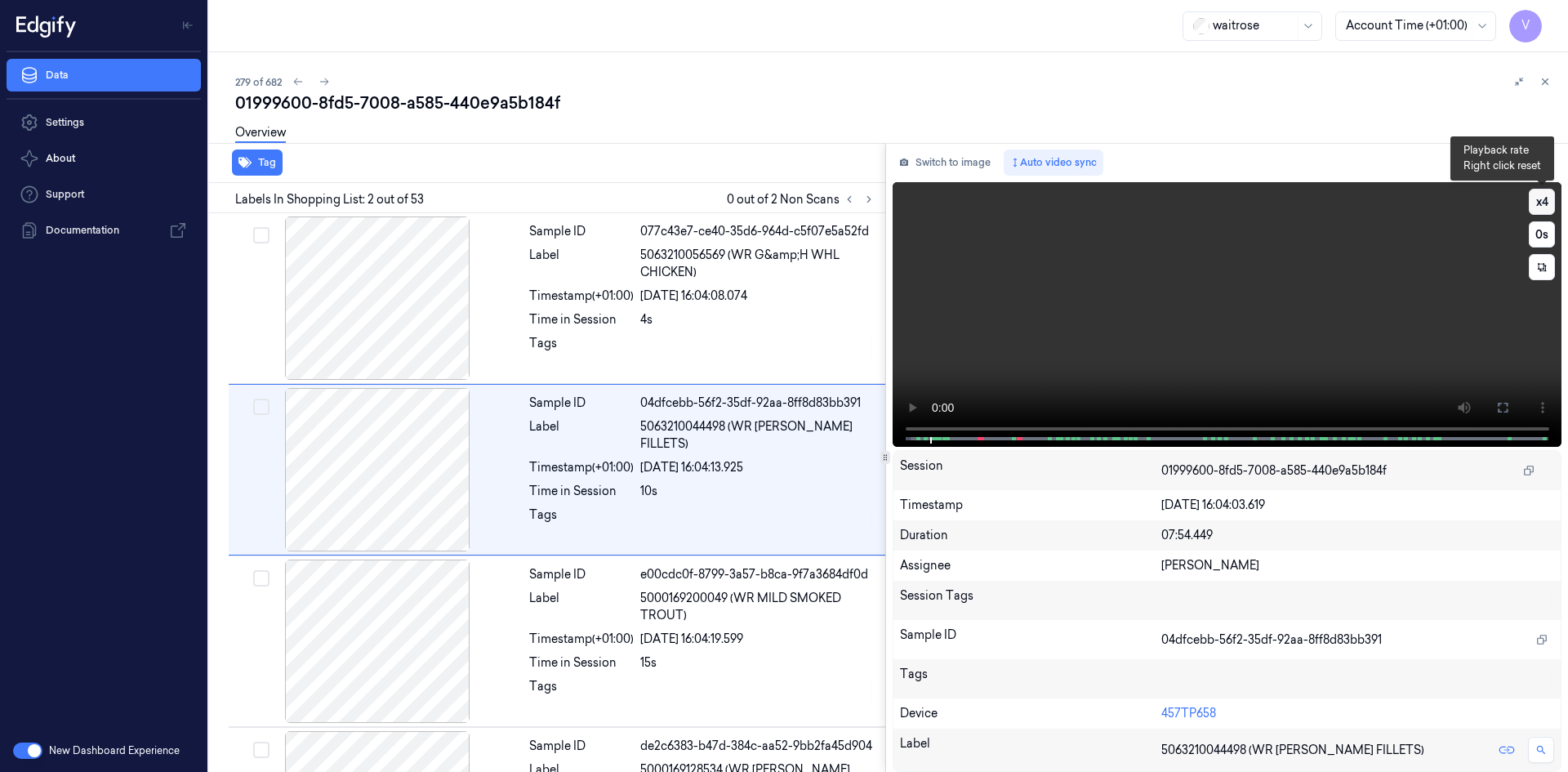
click at [1540, 209] on button "x 4" at bounding box center [1542, 201] width 26 height 26
click at [1540, 209] on button "x 1" at bounding box center [1542, 201] width 26 height 26
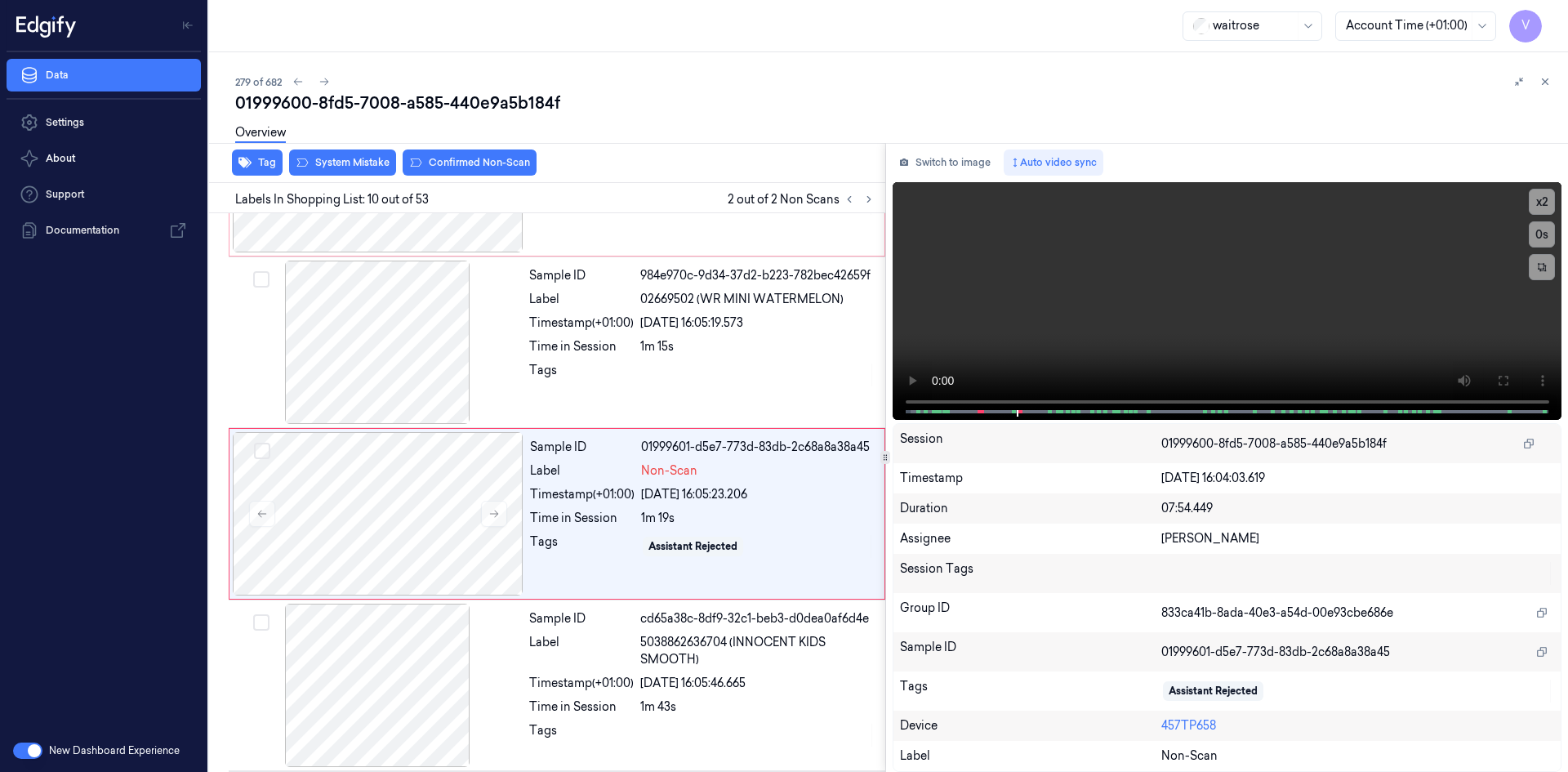
scroll to position [1350, 0]
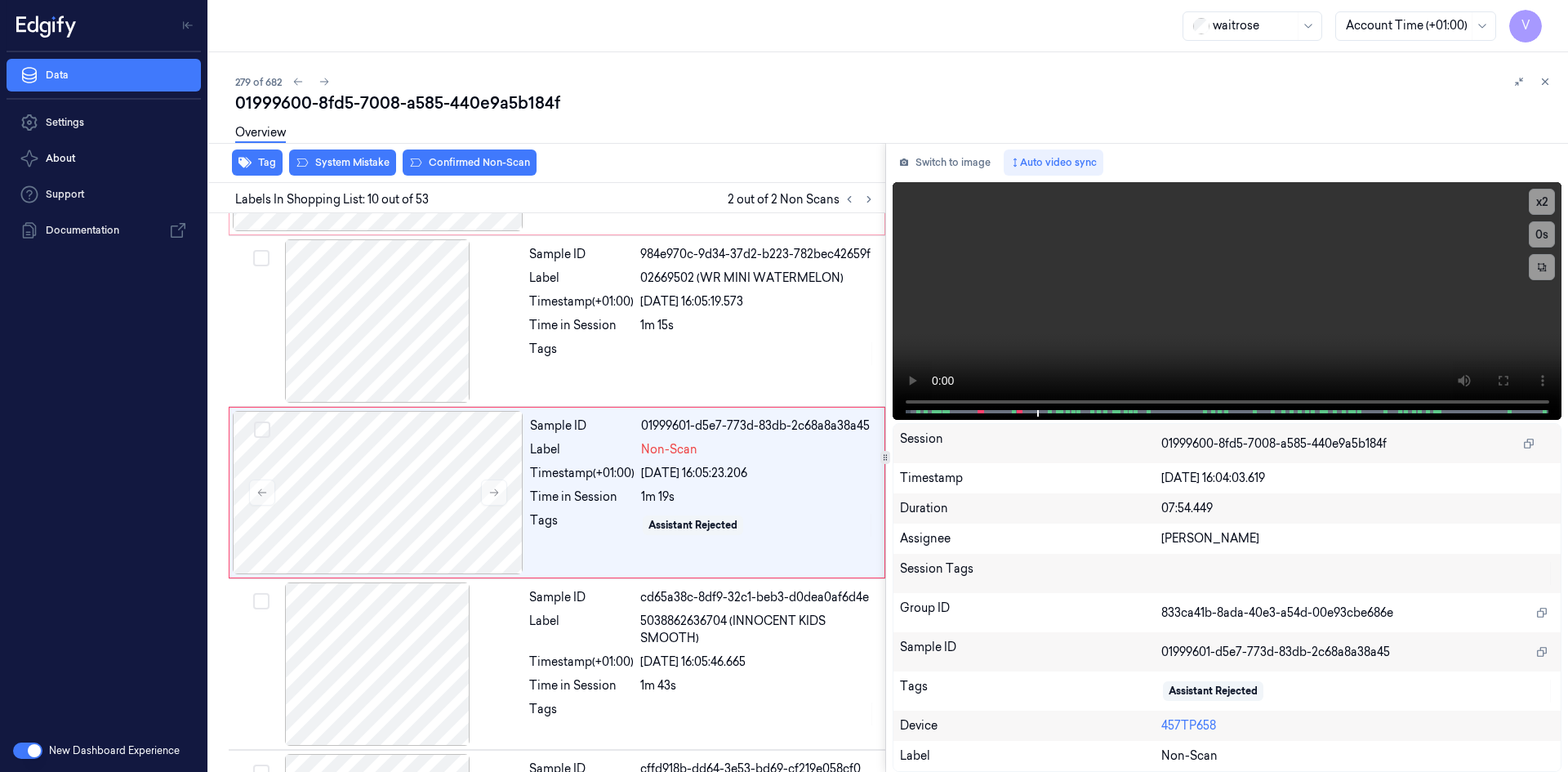
click at [356, 155] on div "Overview" at bounding box center [895, 135] width 1320 height 42
click at [372, 150] on div "Overview" at bounding box center [895, 135] width 1320 height 42
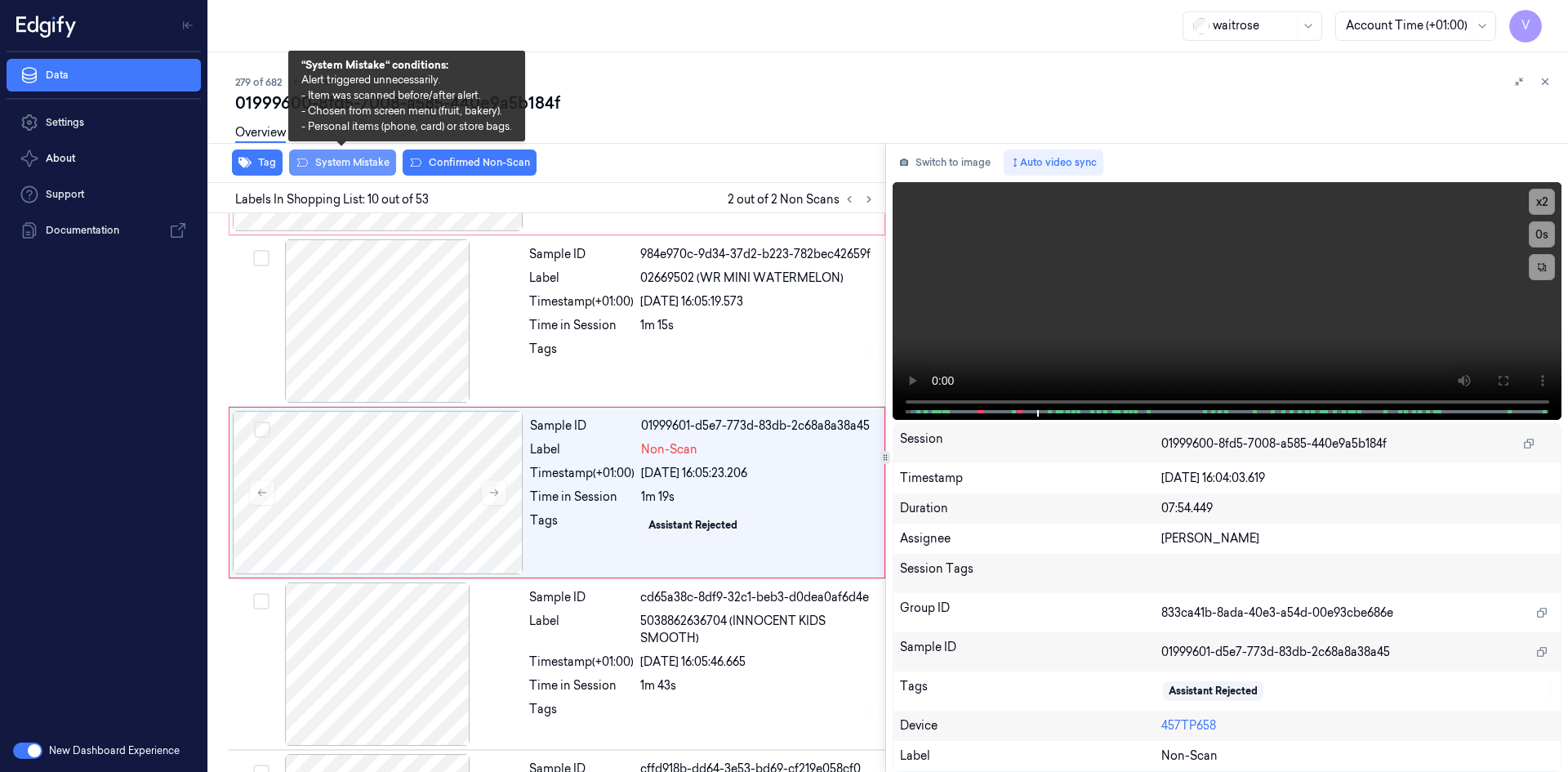
click at [345, 163] on button "System Mistake" at bounding box center [342, 163] width 107 height 26
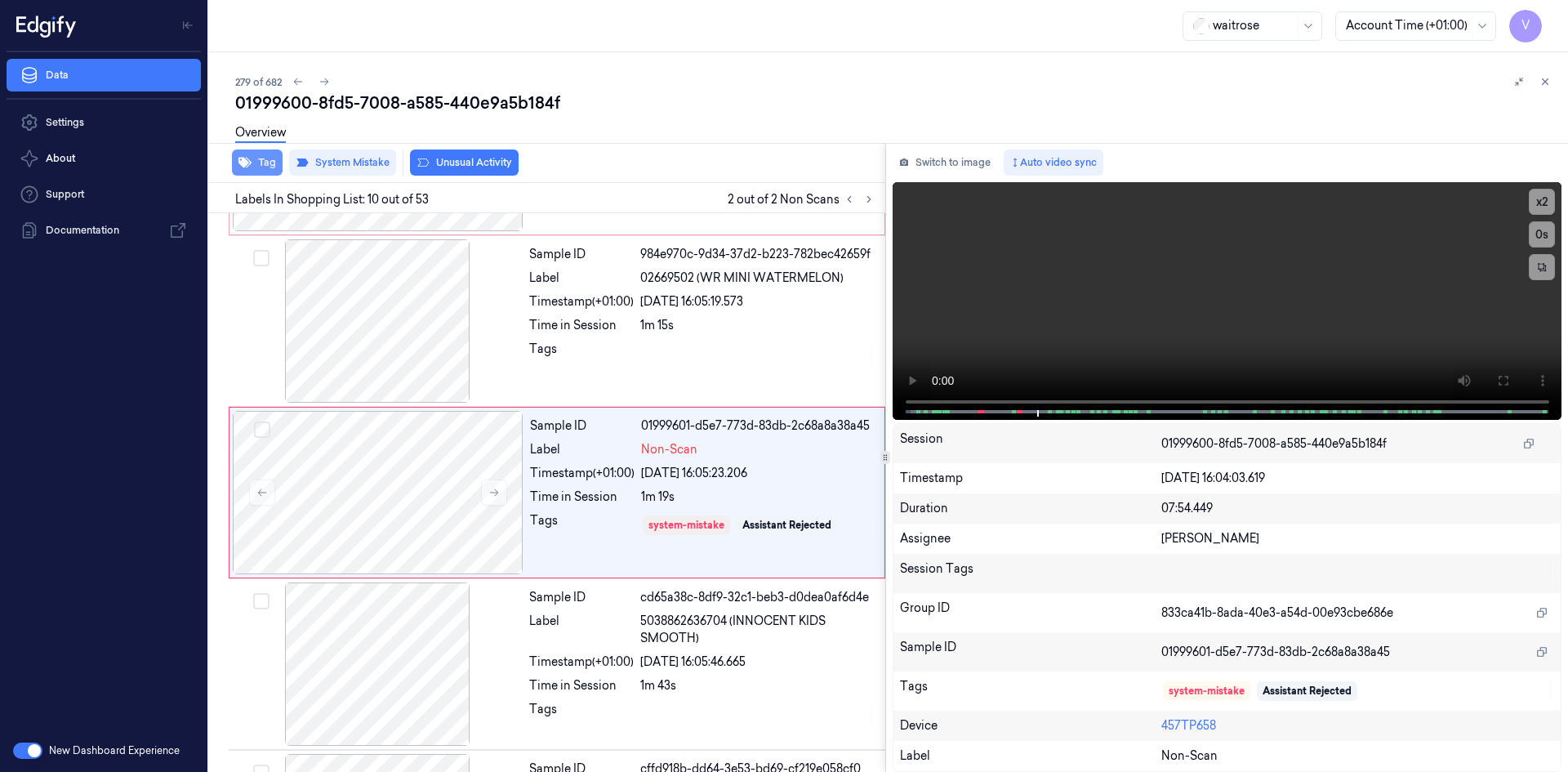
click at [259, 163] on button "Tag" at bounding box center [257, 163] width 51 height 26
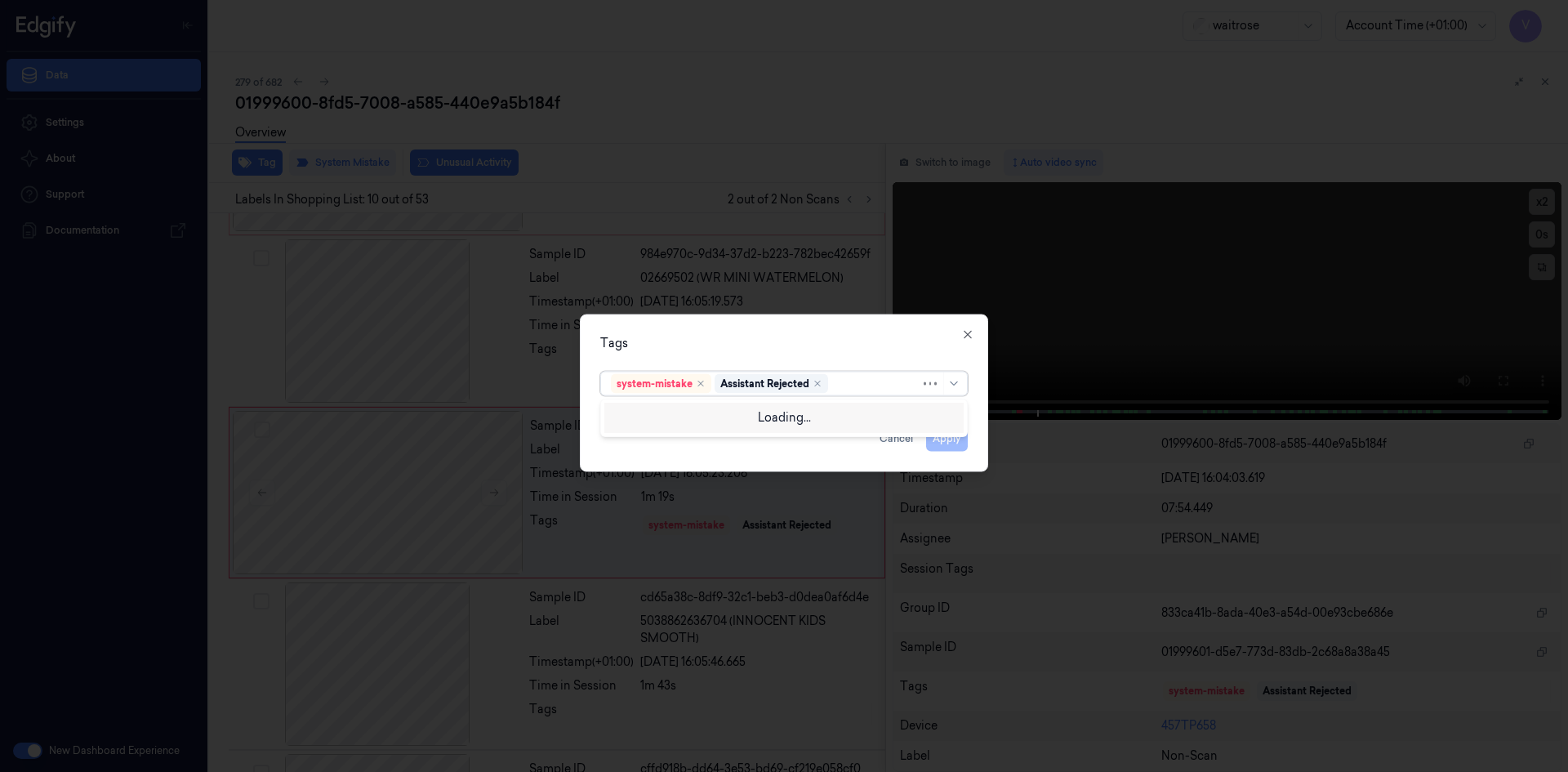
click at [861, 387] on div at bounding box center [876, 383] width 89 height 17
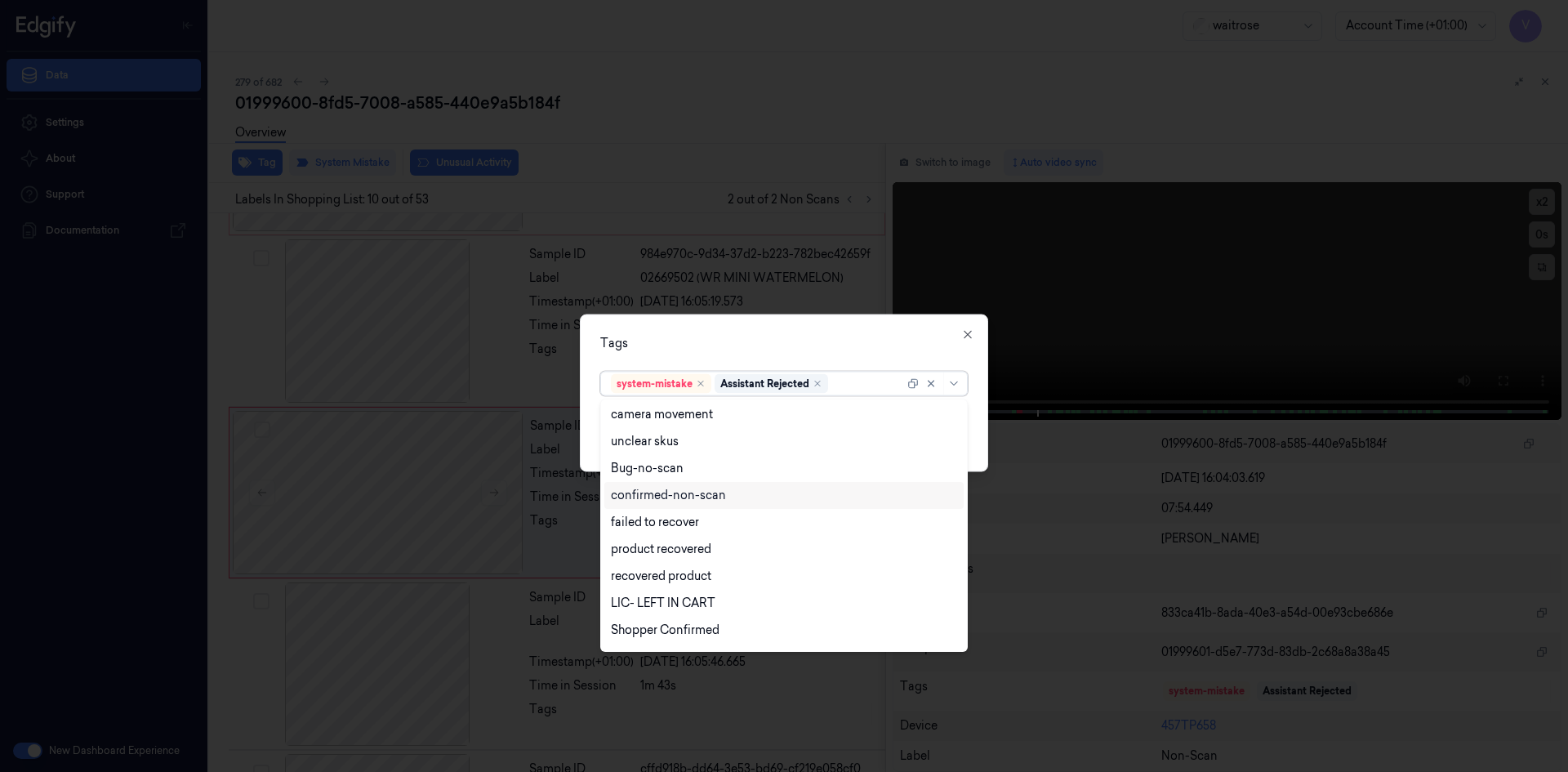
scroll to position [240, 0]
click at [664, 584] on div "Unusual-Activity" at bounding box center [656, 580] width 90 height 17
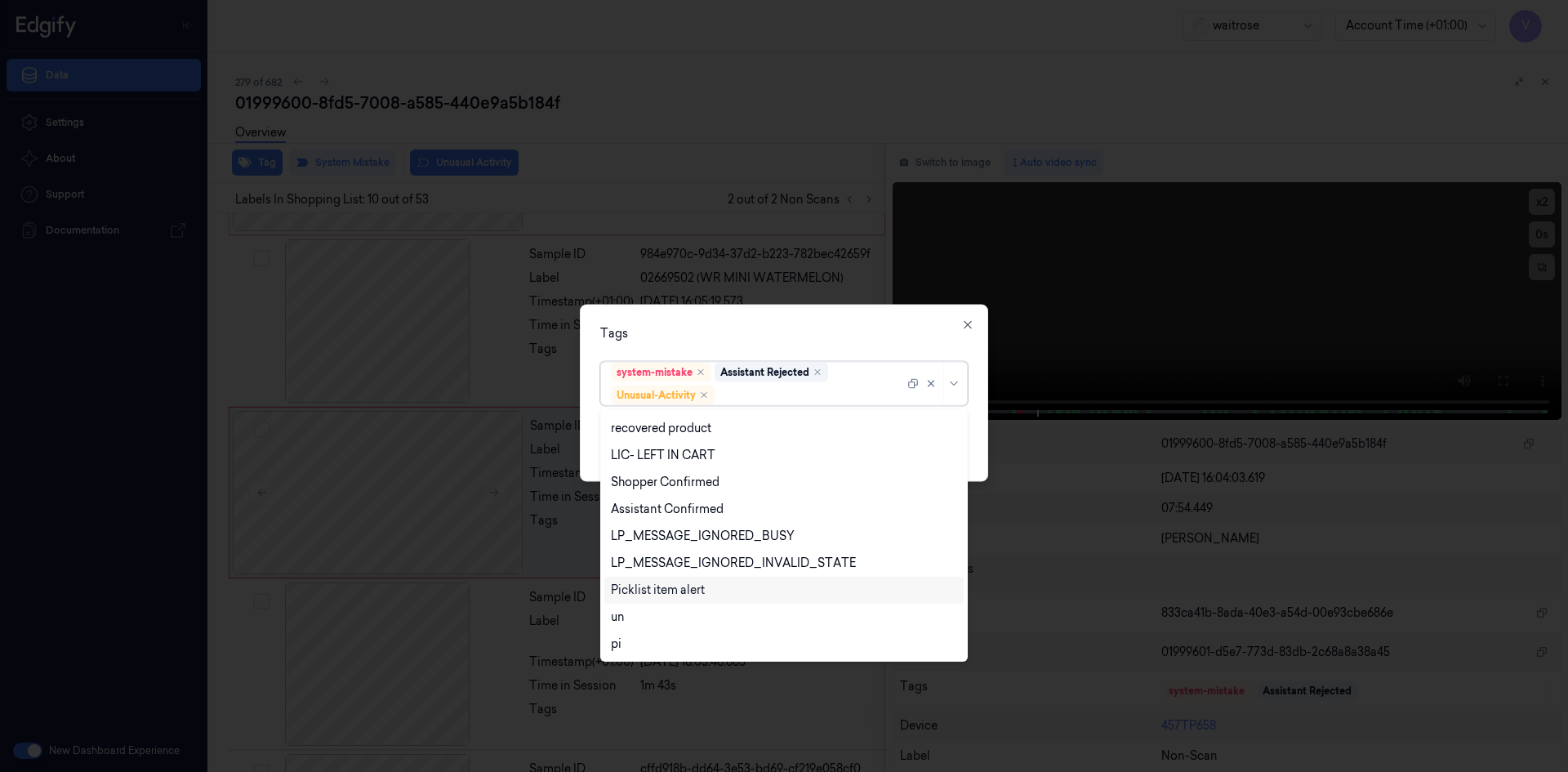
click at [666, 591] on div "Picklist item alert" at bounding box center [658, 590] width 94 height 17
click at [759, 343] on div "Tags option Picklist item alert, selected. 20 results available. Use Up and Dow…" at bounding box center [784, 393] width 408 height 177
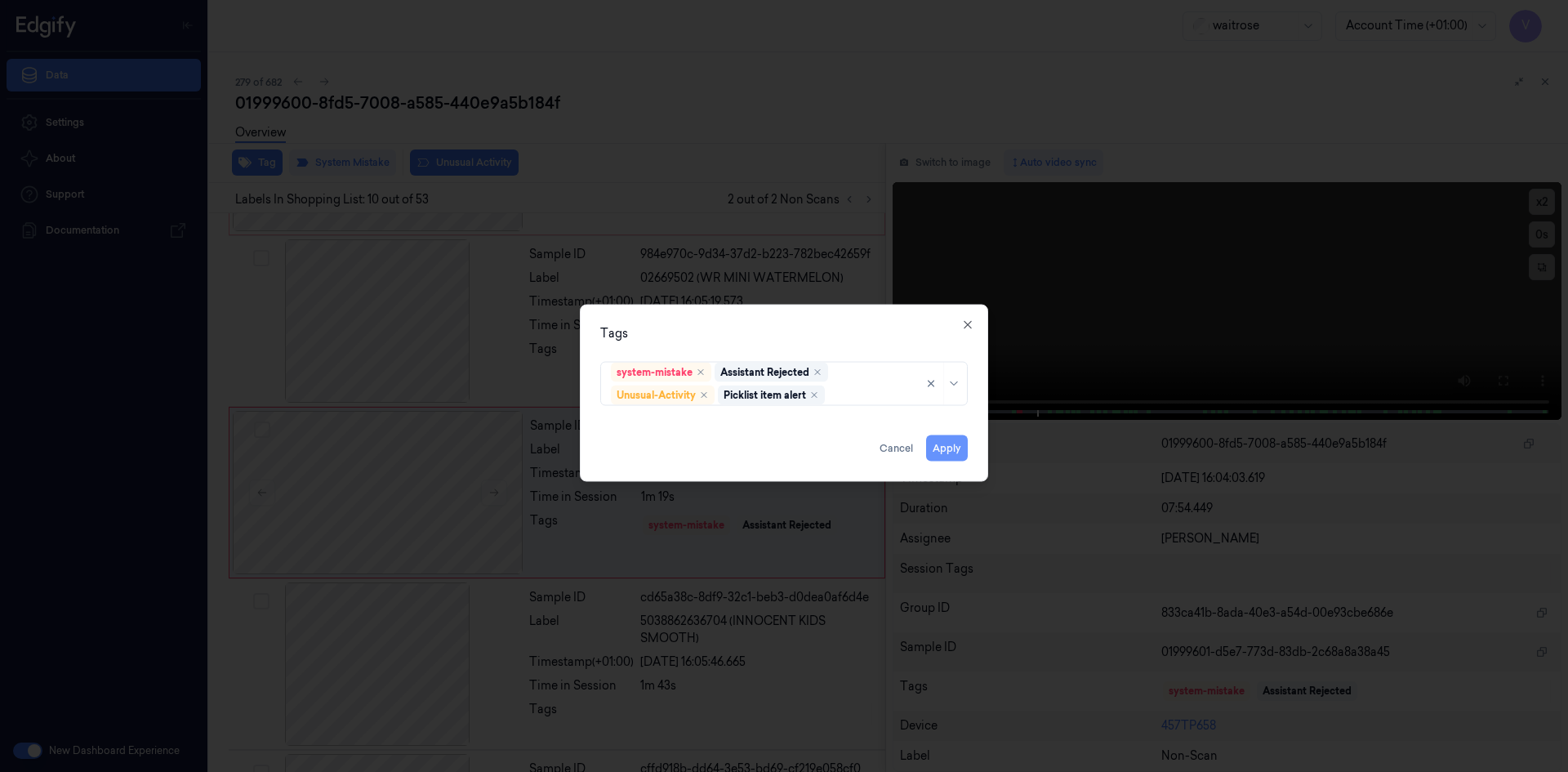
click at [945, 447] on button "Apply" at bounding box center [947, 447] width 42 height 26
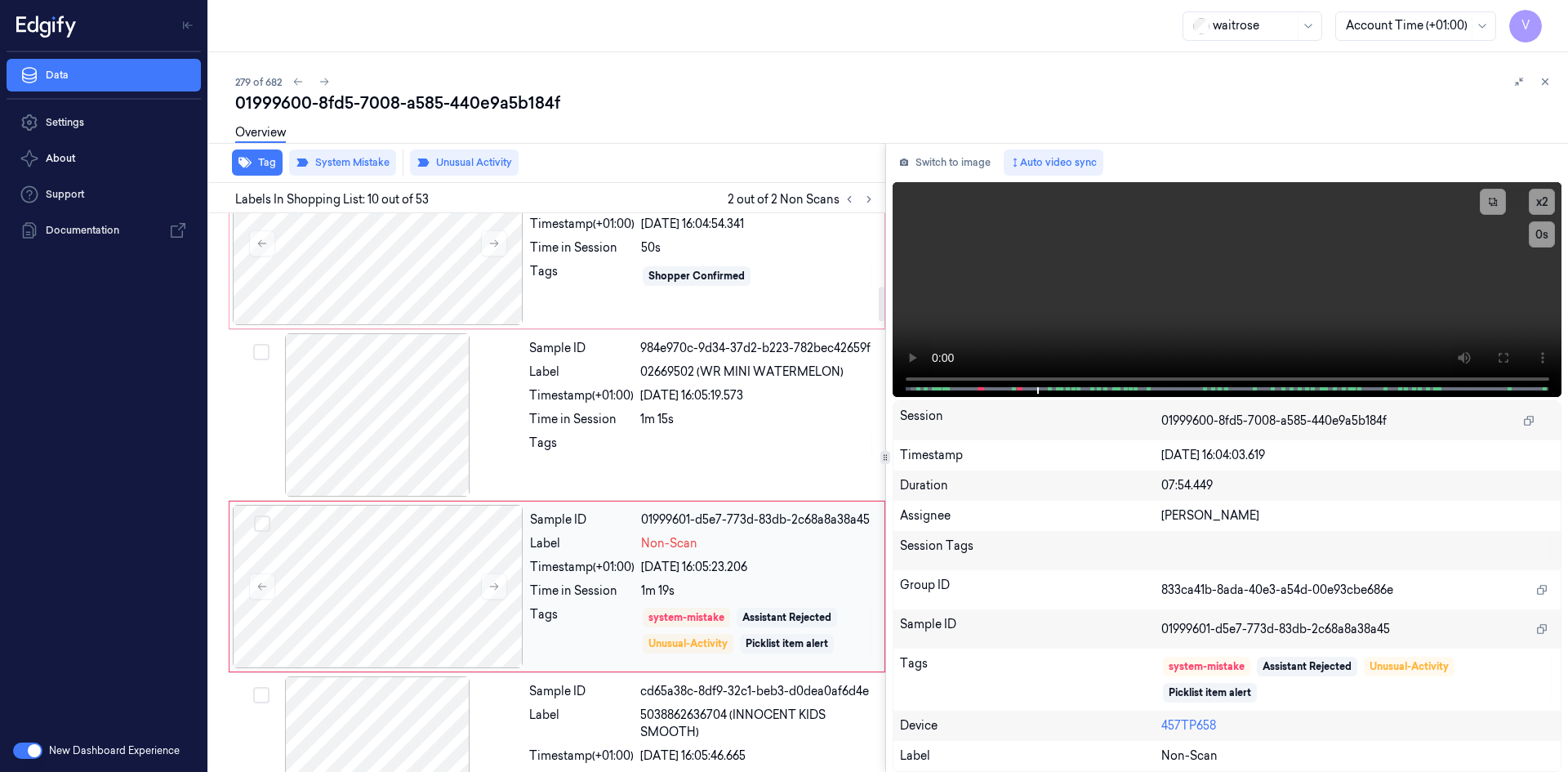
scroll to position [1186, 0]
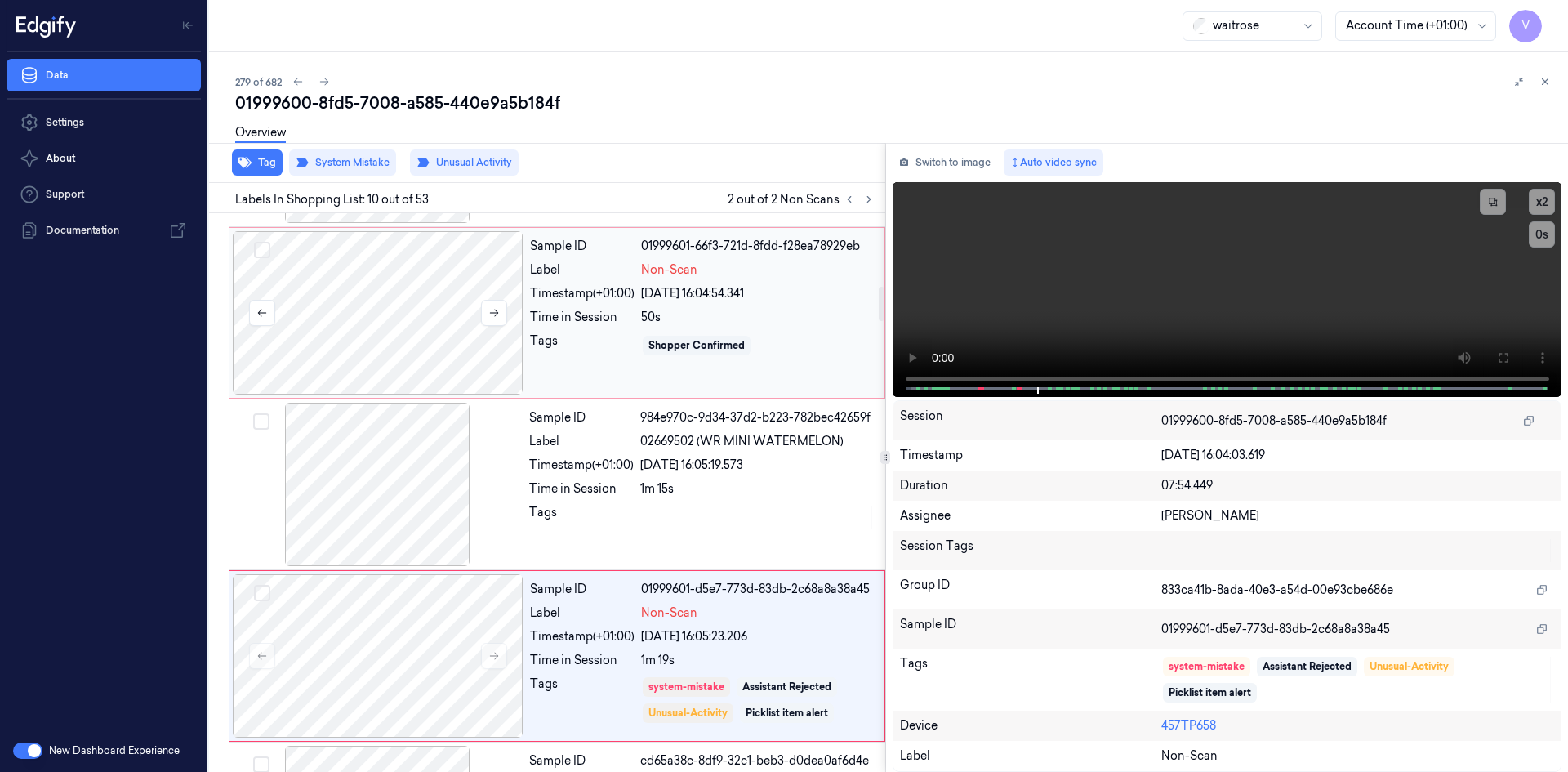
click at [354, 285] on div at bounding box center [378, 312] width 291 height 163
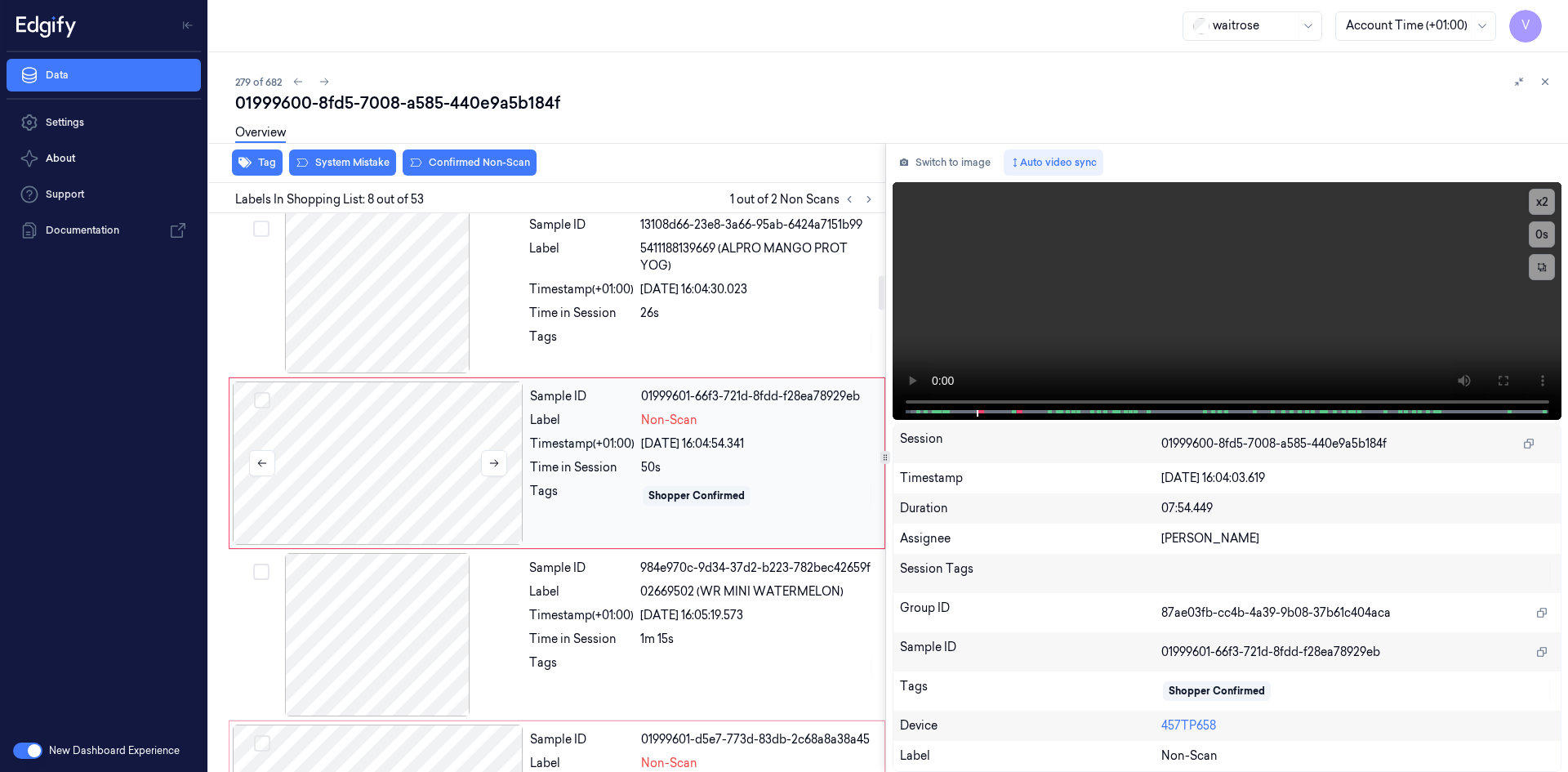
scroll to position [1007, 0]
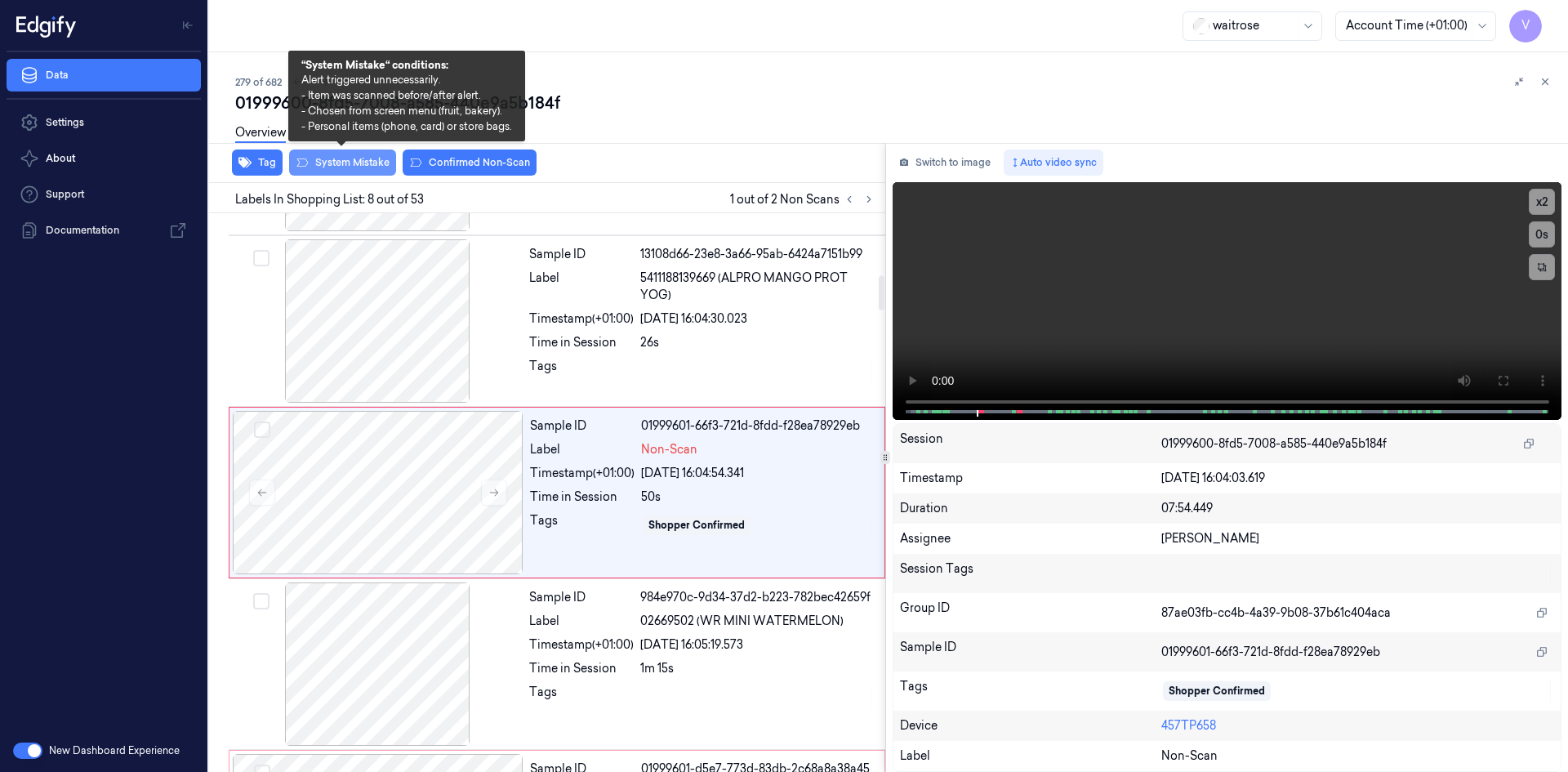
click at [349, 158] on button "System Mistake" at bounding box center [342, 163] width 107 height 26
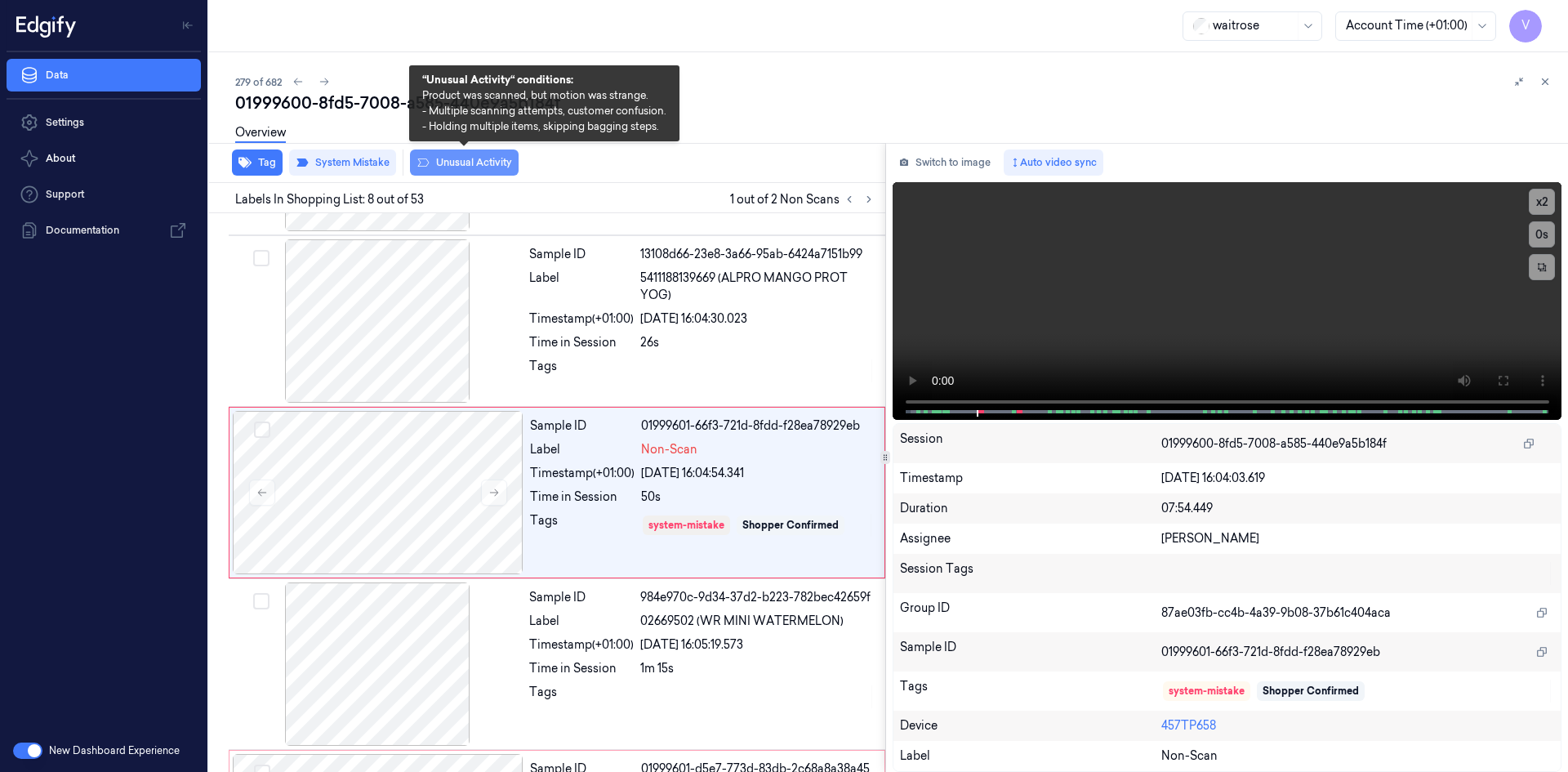
click at [469, 163] on button "Unusual Activity" at bounding box center [464, 163] width 108 height 26
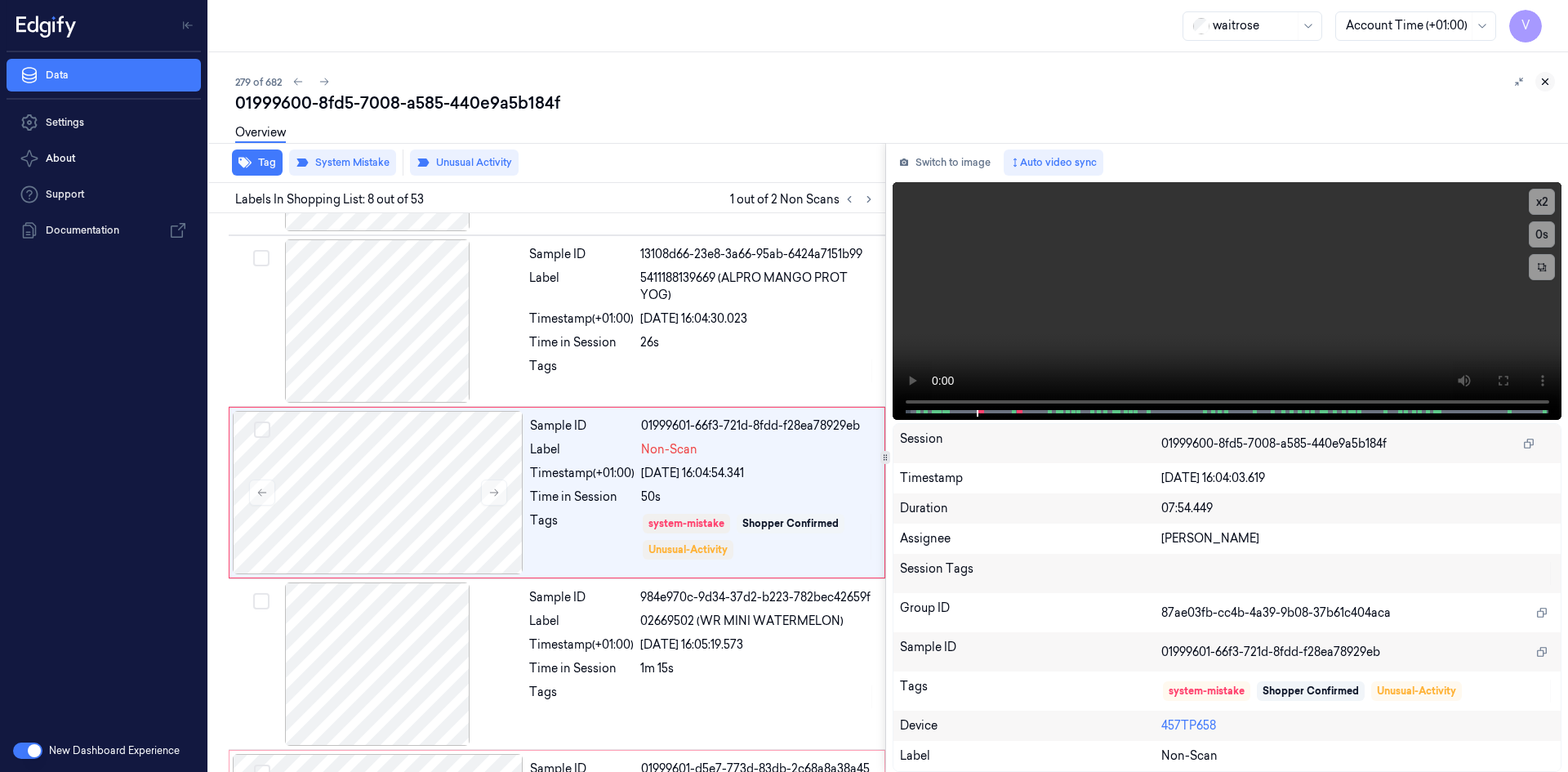
click at [1550, 80] on icon at bounding box center [1545, 81] width 12 height 12
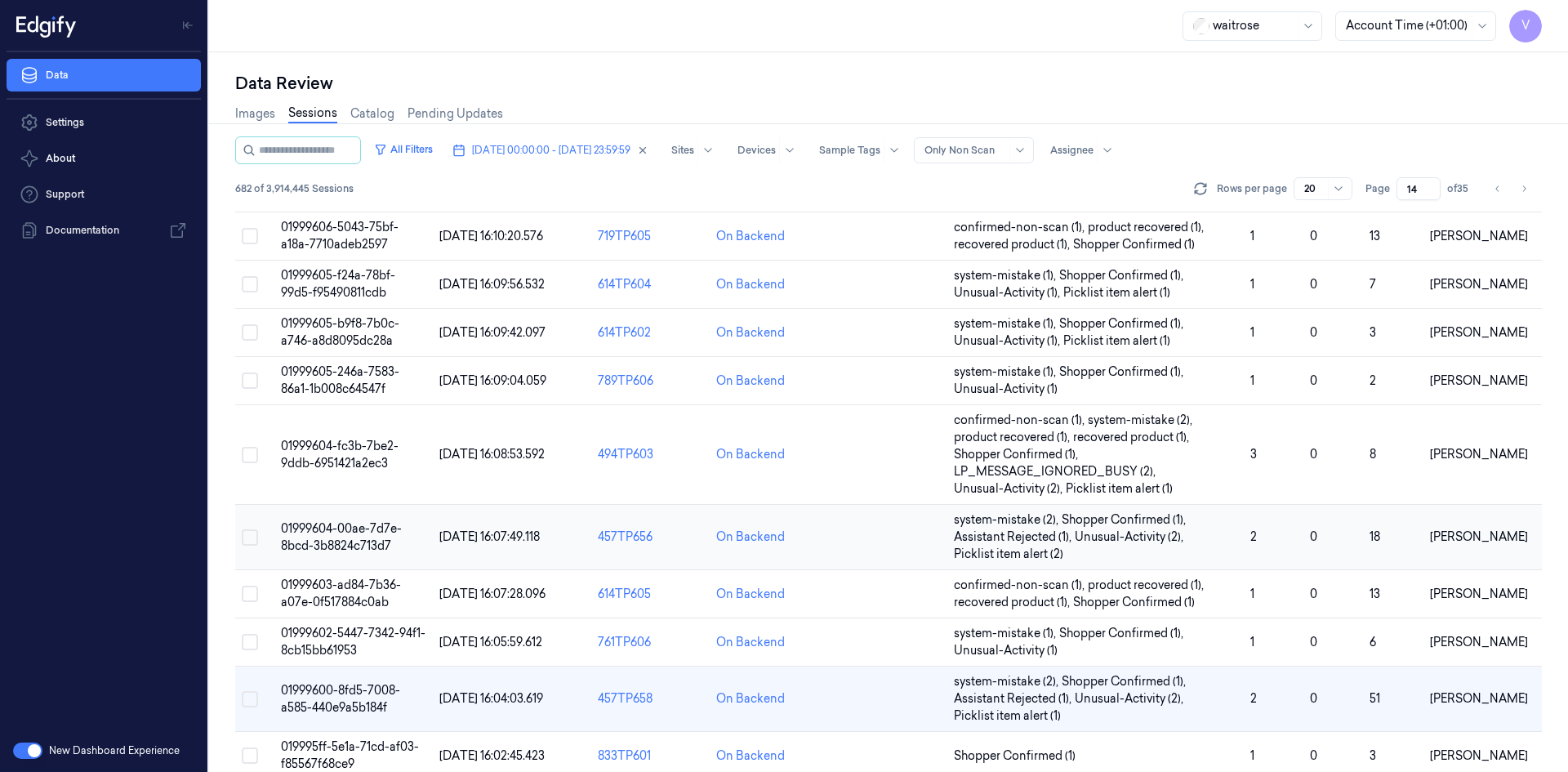
scroll to position [550, 0]
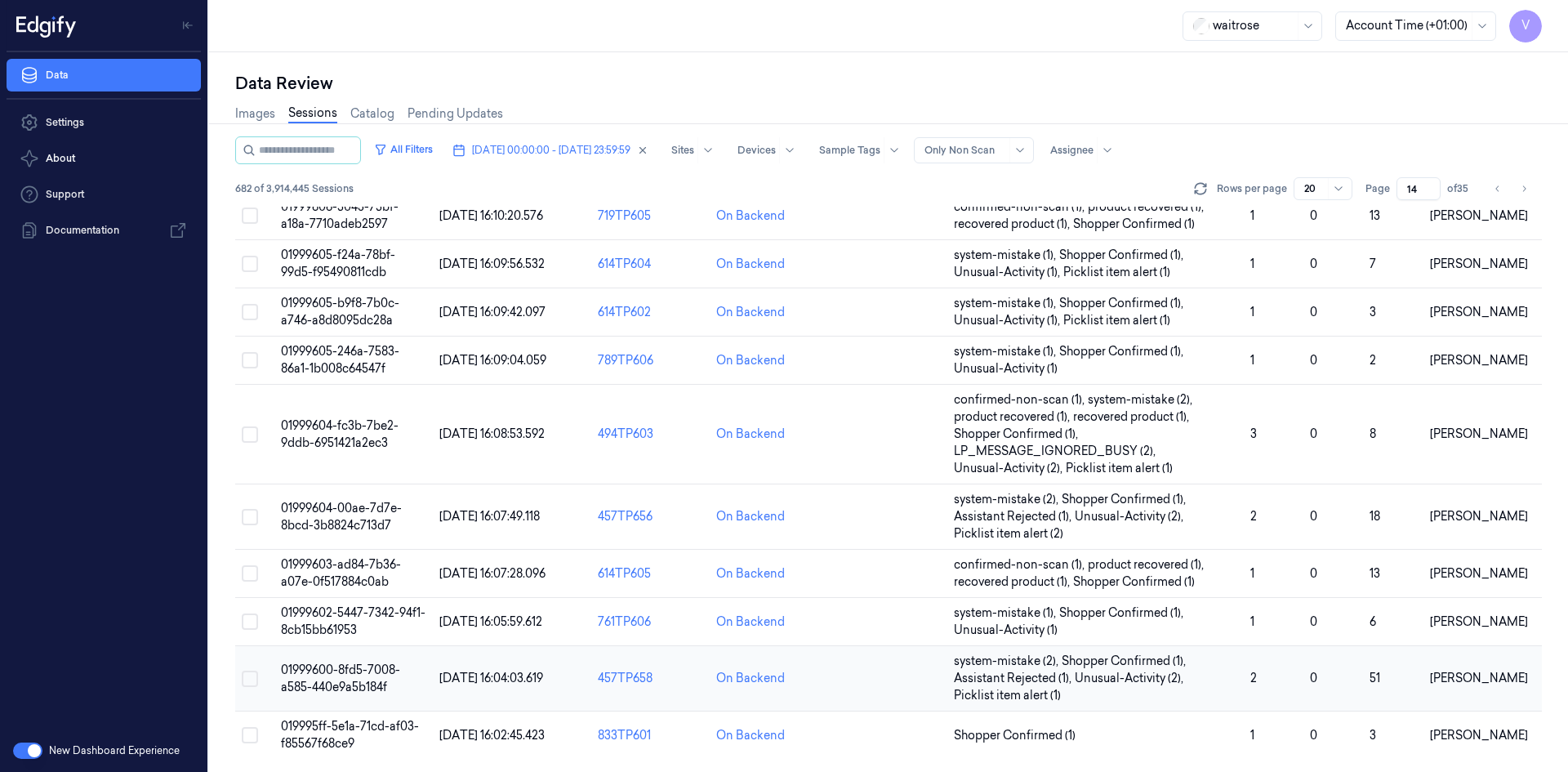
click at [333, 676] on span "01999600-8fd5-7008-a585-440e9a5b184f" at bounding box center [340, 678] width 119 height 32
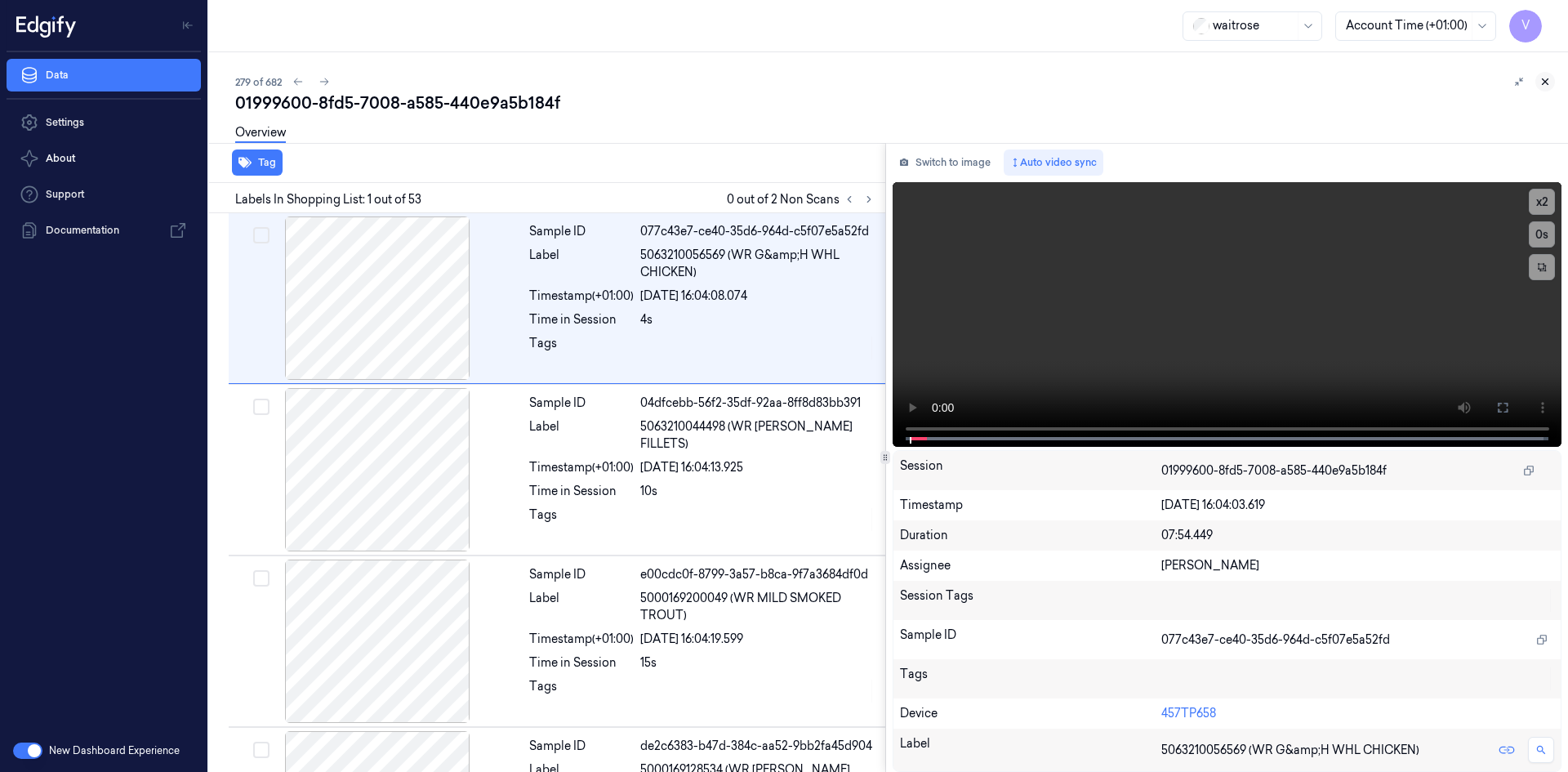
click at [1542, 77] on icon at bounding box center [1545, 81] width 12 height 12
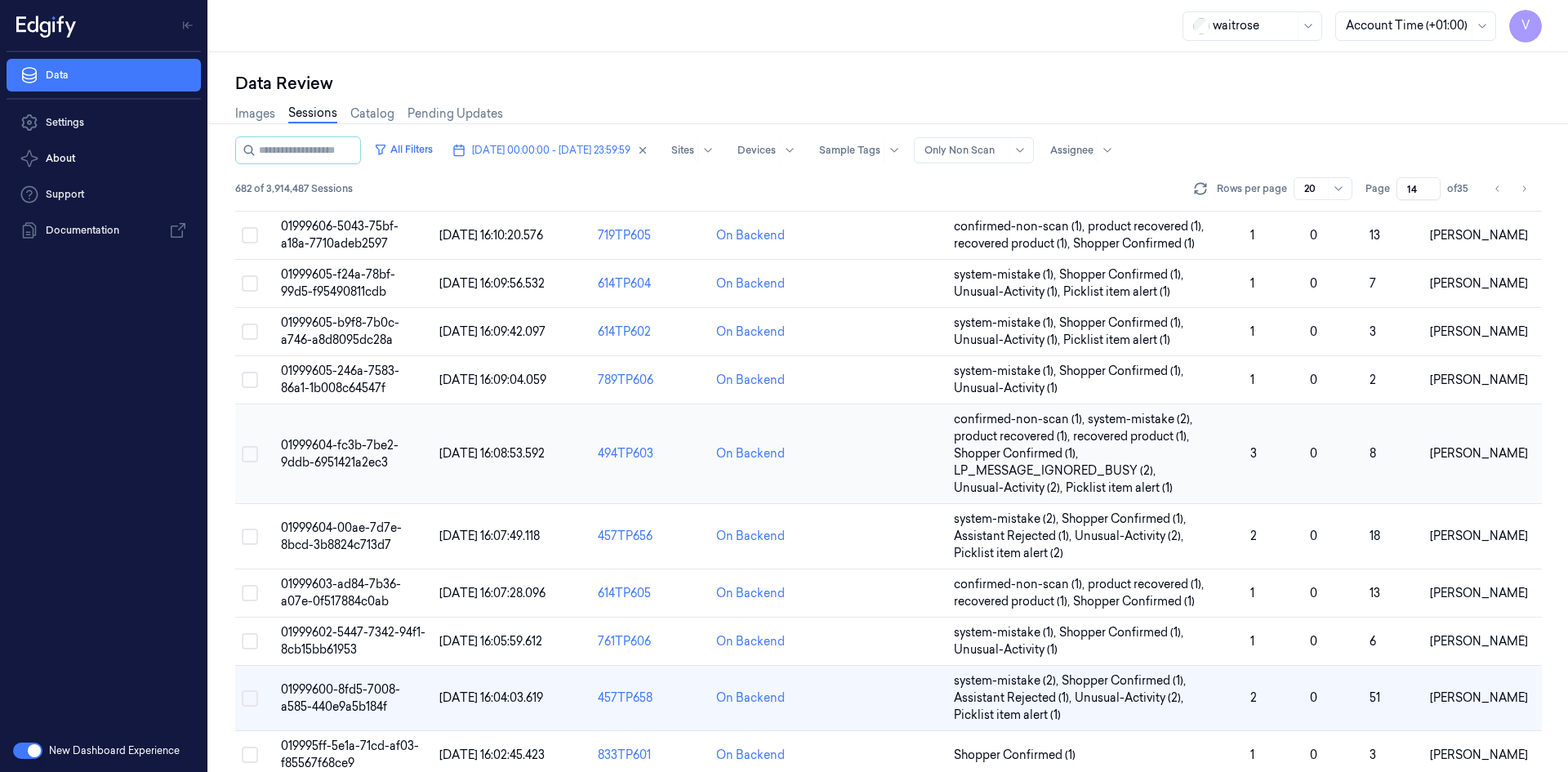
scroll to position [550, 0]
